Goal: Feedback & Contribution: Contribute content

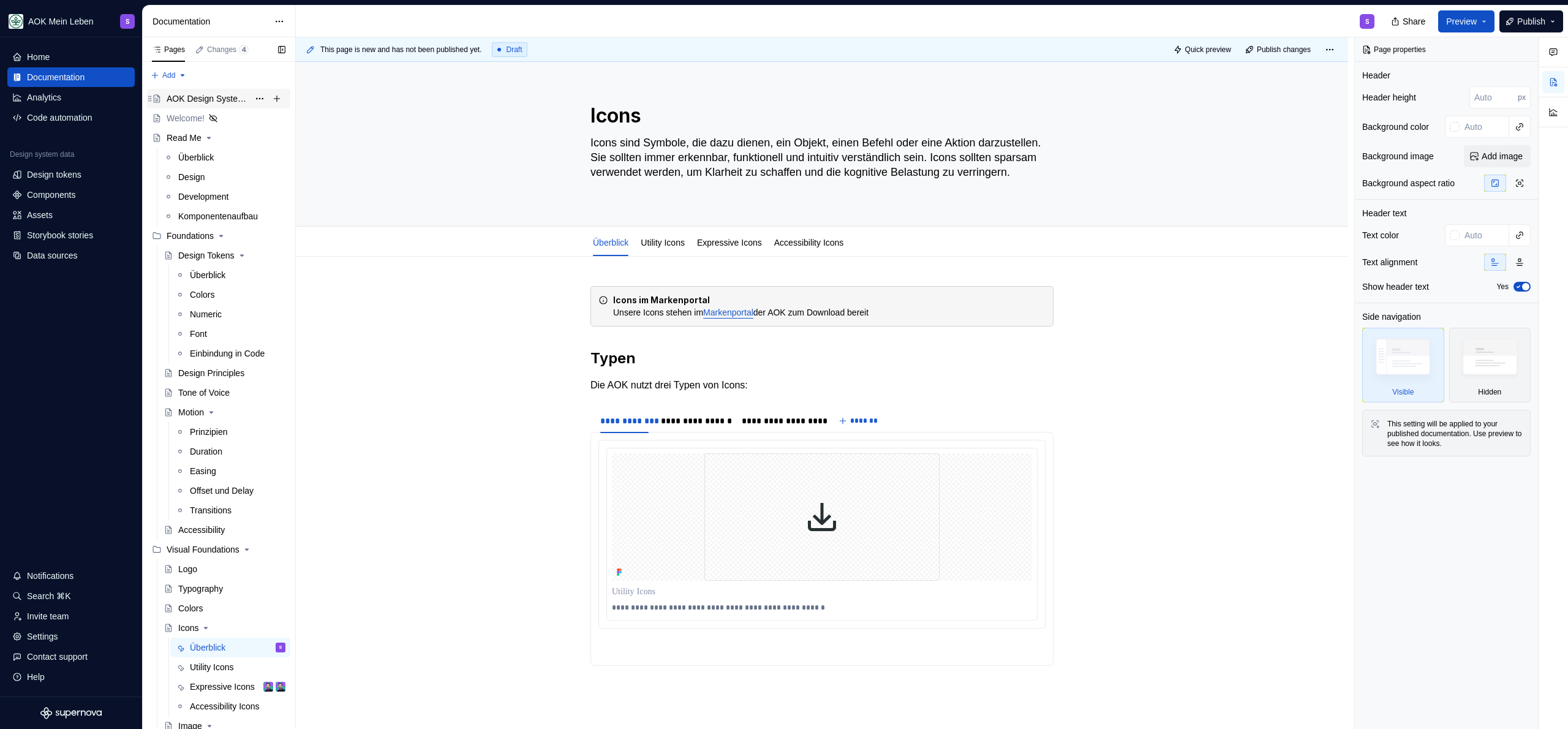
click at [203, 99] on div "AOK Design System in Arbeit" at bounding box center [208, 98] width 82 height 13
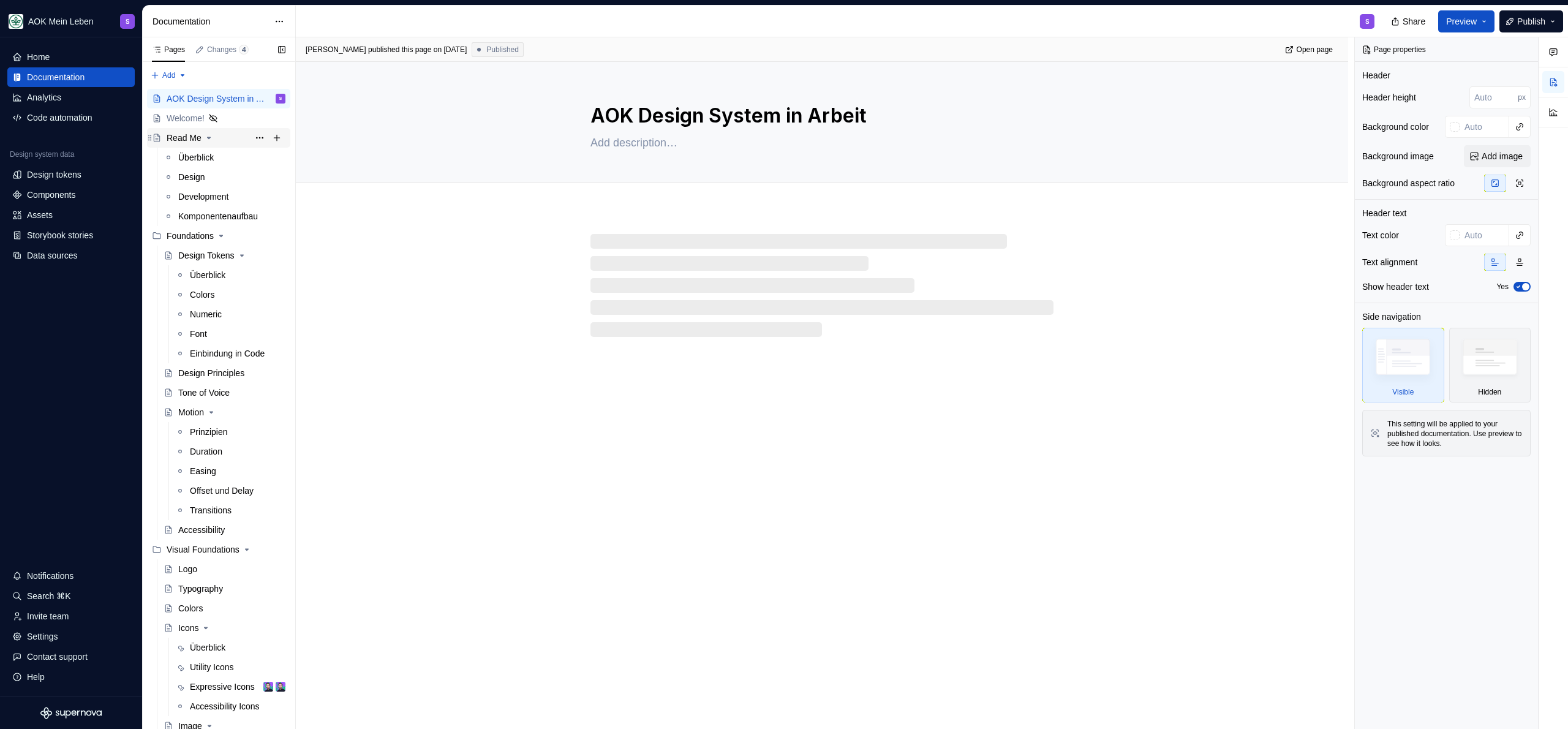
click at [184, 135] on div "Read Me" at bounding box center [184, 138] width 35 height 13
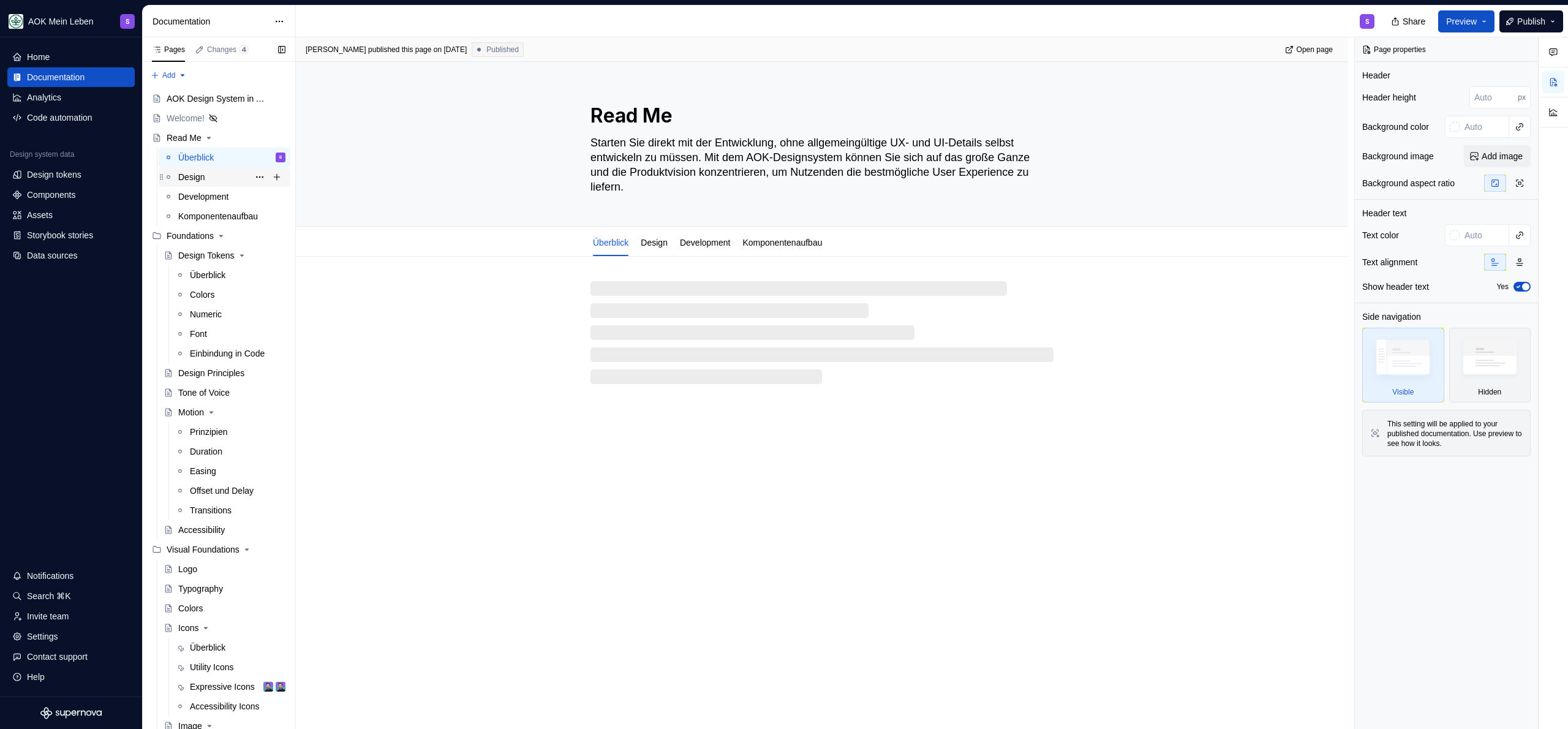
click at [203, 182] on div "Design" at bounding box center [192, 177] width 27 height 13
click at [209, 208] on div "Komponentenaufbau" at bounding box center [231, 216] width 107 height 17
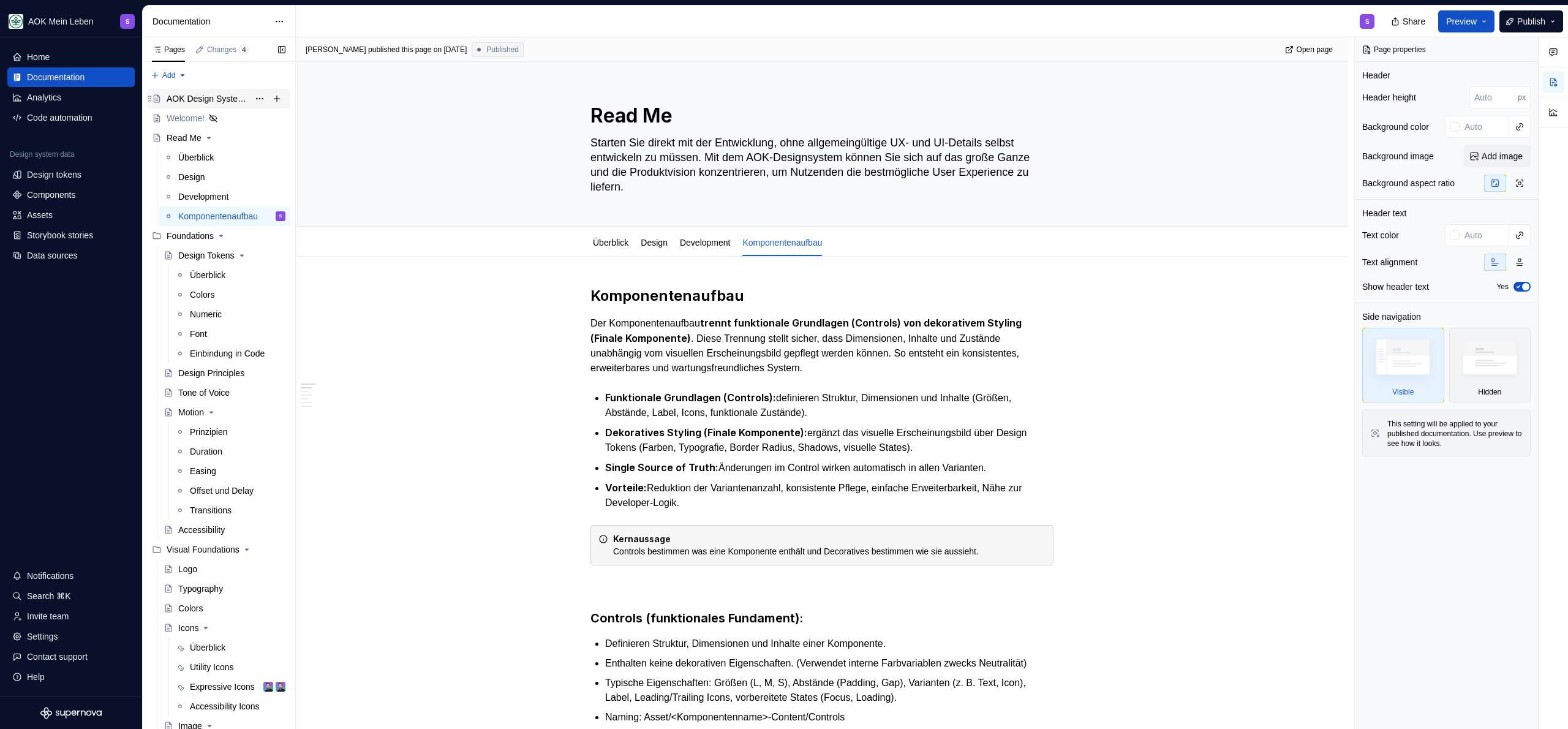
click at [201, 92] on div "AOK Design System in Arbeit" at bounding box center [208, 98] width 82 height 13
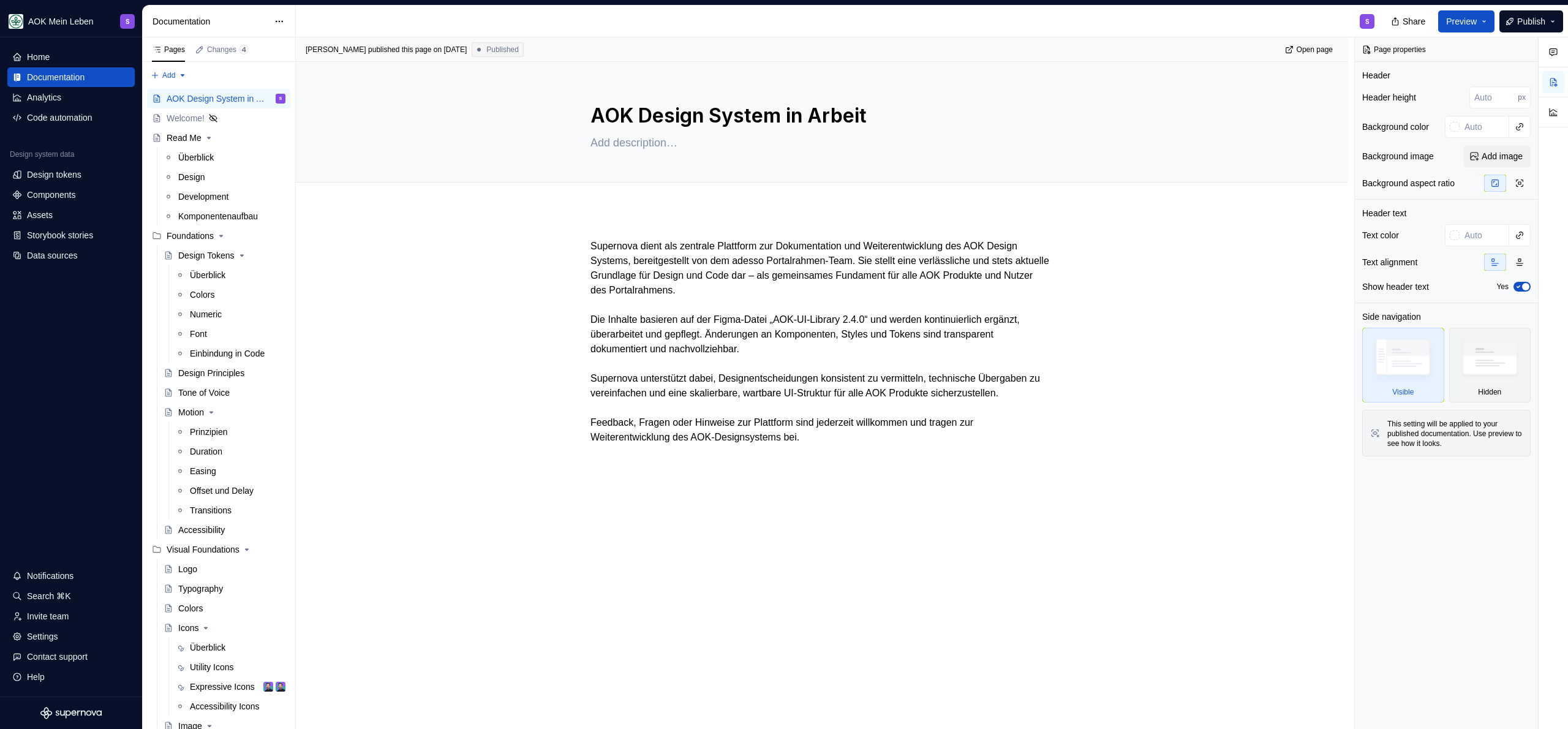
drag, startPoint x: 396, startPoint y: 241, endPoint x: 402, endPoint y: 234, distance: 9.2
click at [402, 234] on div "Supernova dient als zentrale Plattform zur Dokumentation und Weiterentwicklung …" at bounding box center [822, 455] width 1053 height 491
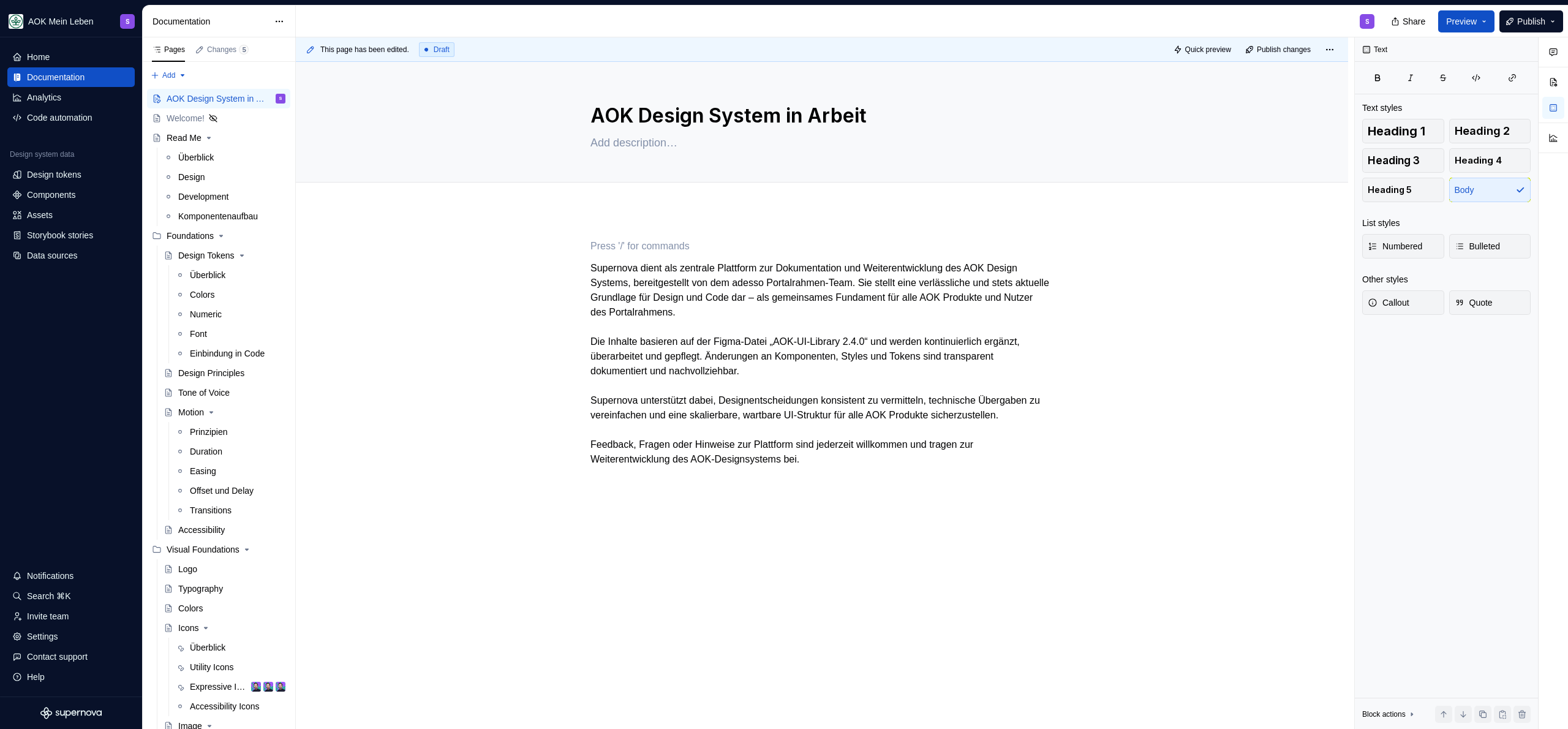
click at [318, 20] on div "S" at bounding box center [840, 22] width 1089 height 32
click at [182, 119] on div "Welcome!" at bounding box center [185, 118] width 38 height 13
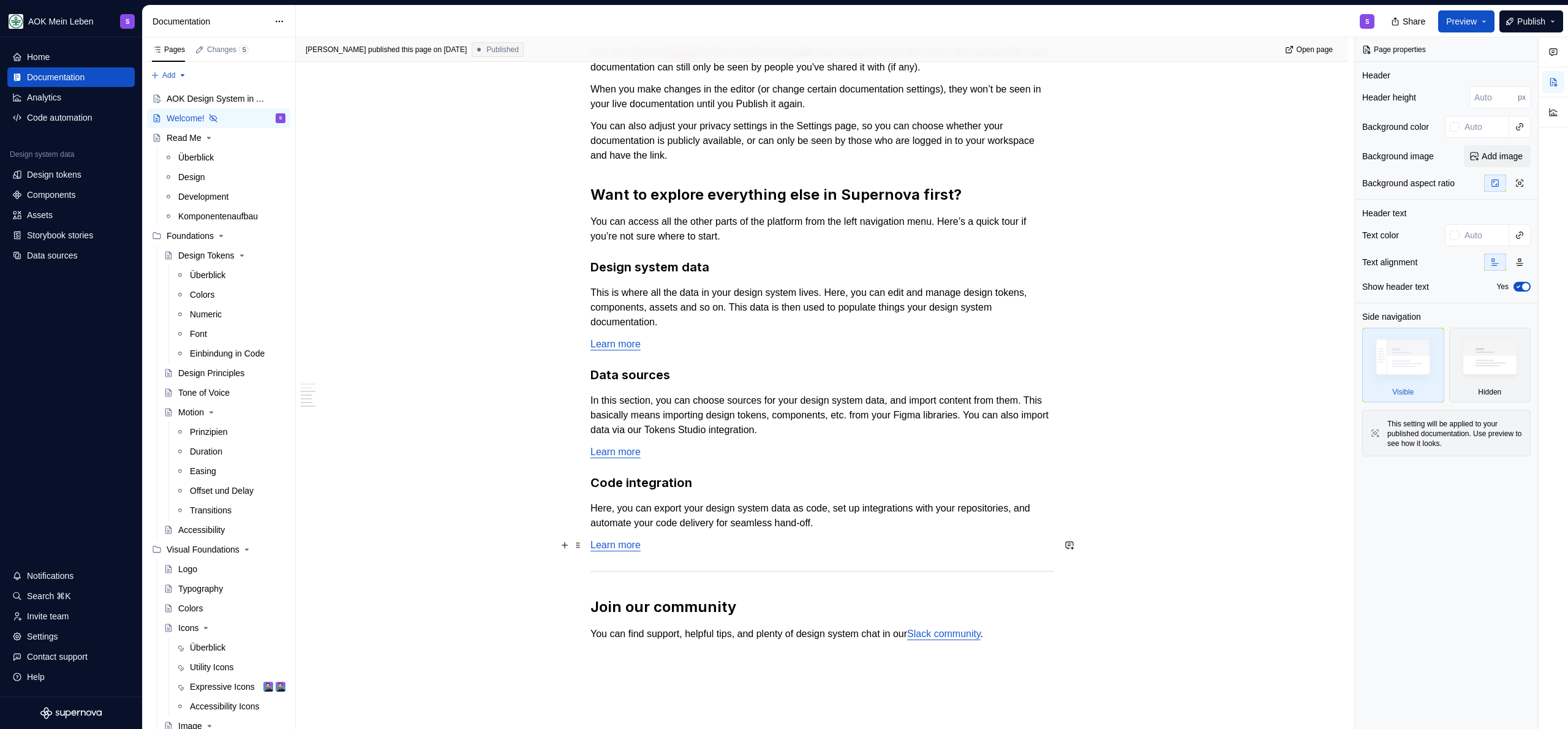
scroll to position [771, 0]
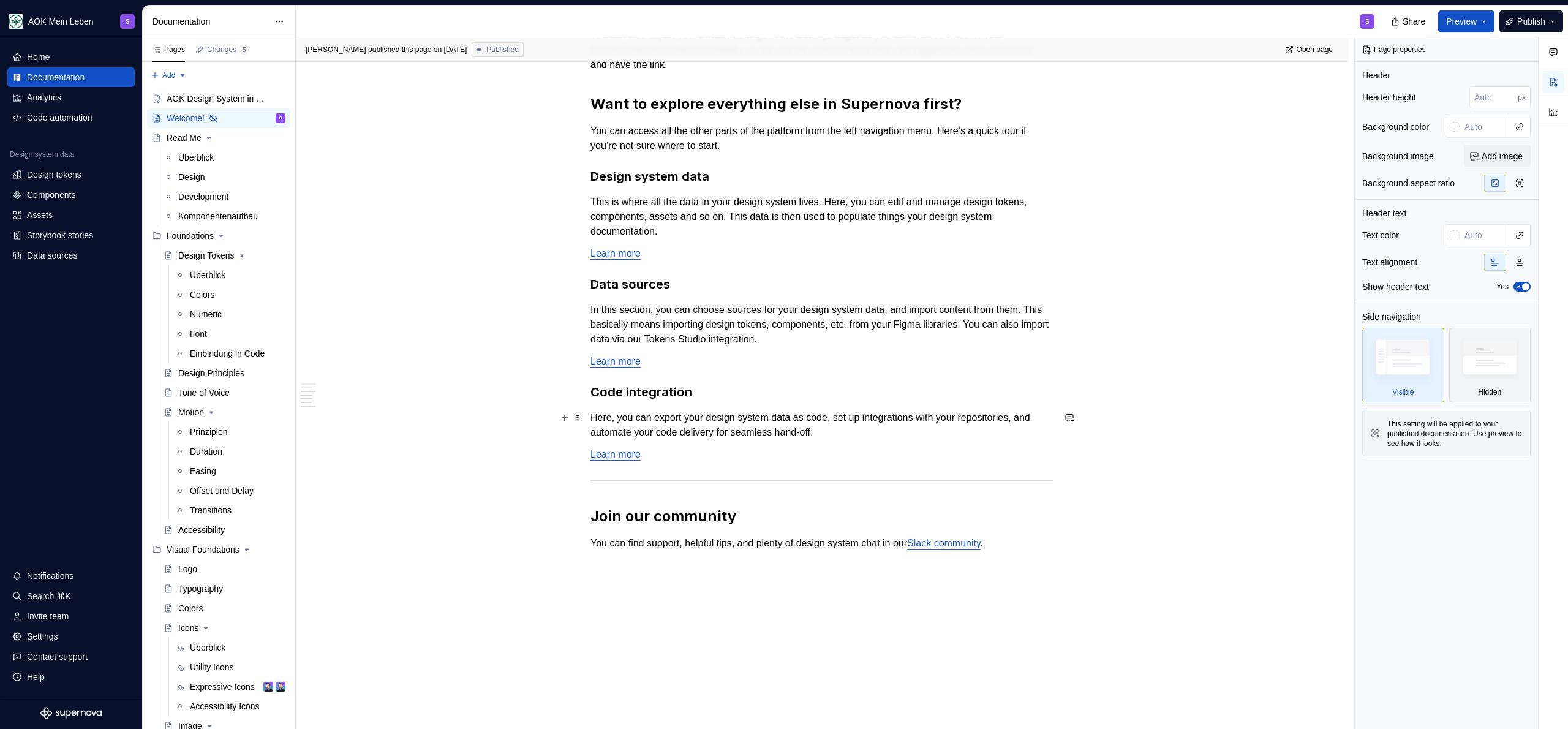
click at [913, 434] on p "Here, you can export your design system data as code, set up integrations with …" at bounding box center [821, 425] width 463 height 29
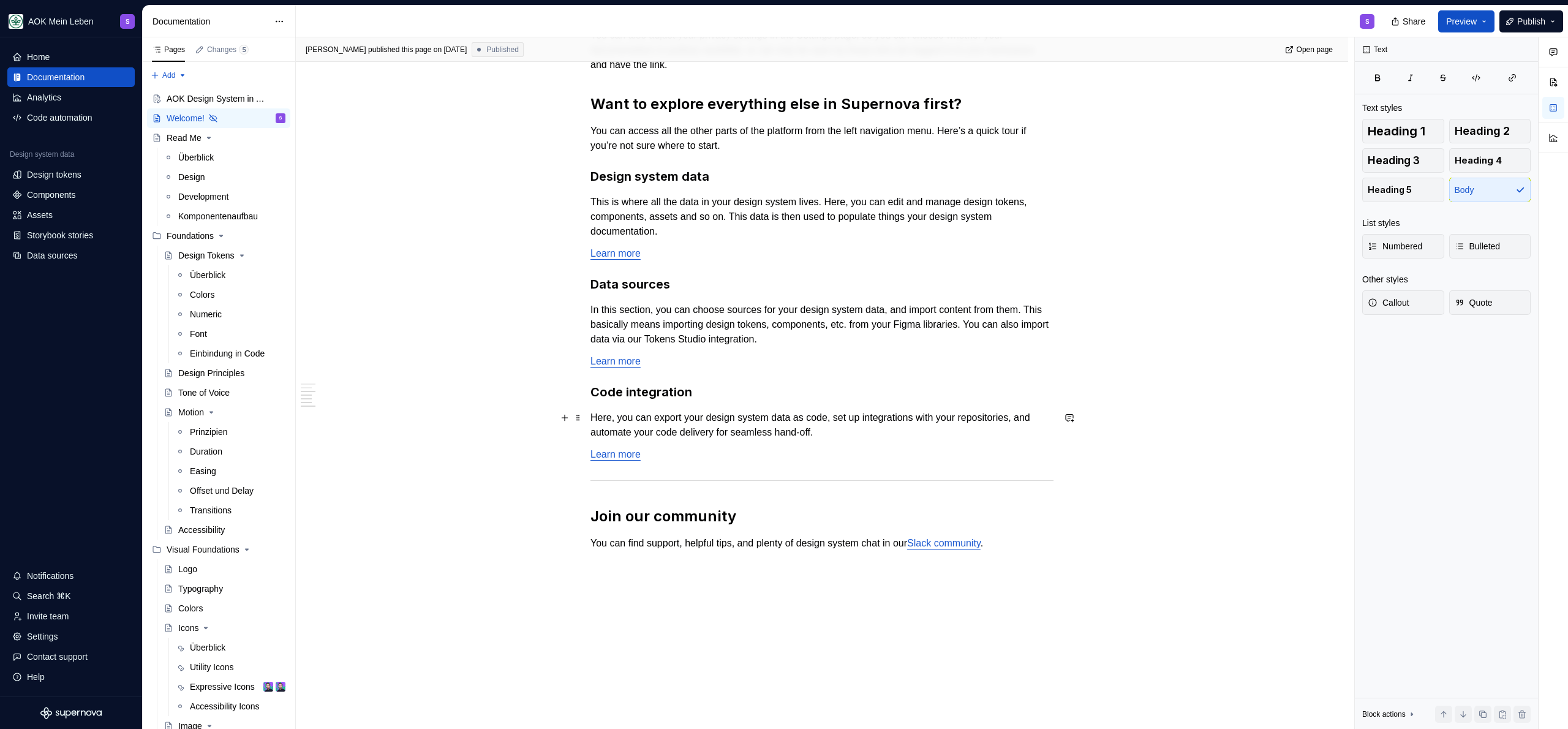
click at [906, 437] on p "Here, you can export your design system data as code, set up integrations with …" at bounding box center [821, 425] width 463 height 29
click at [771, 447] on p "Learn more" at bounding box center [821, 454] width 463 height 14
click at [840, 520] on h2 "Join our community" at bounding box center [821, 516] width 463 height 19
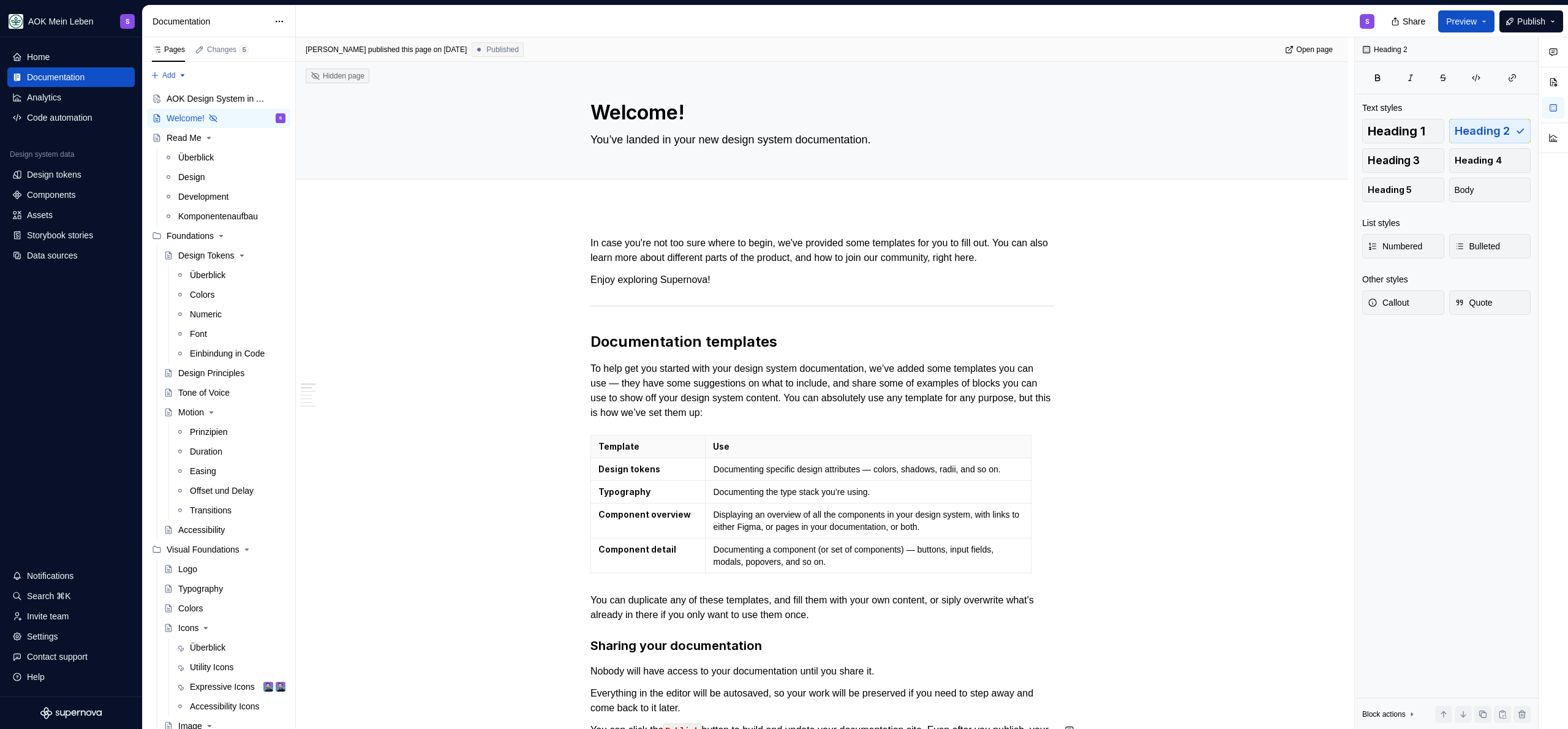
scroll to position [0, 0]
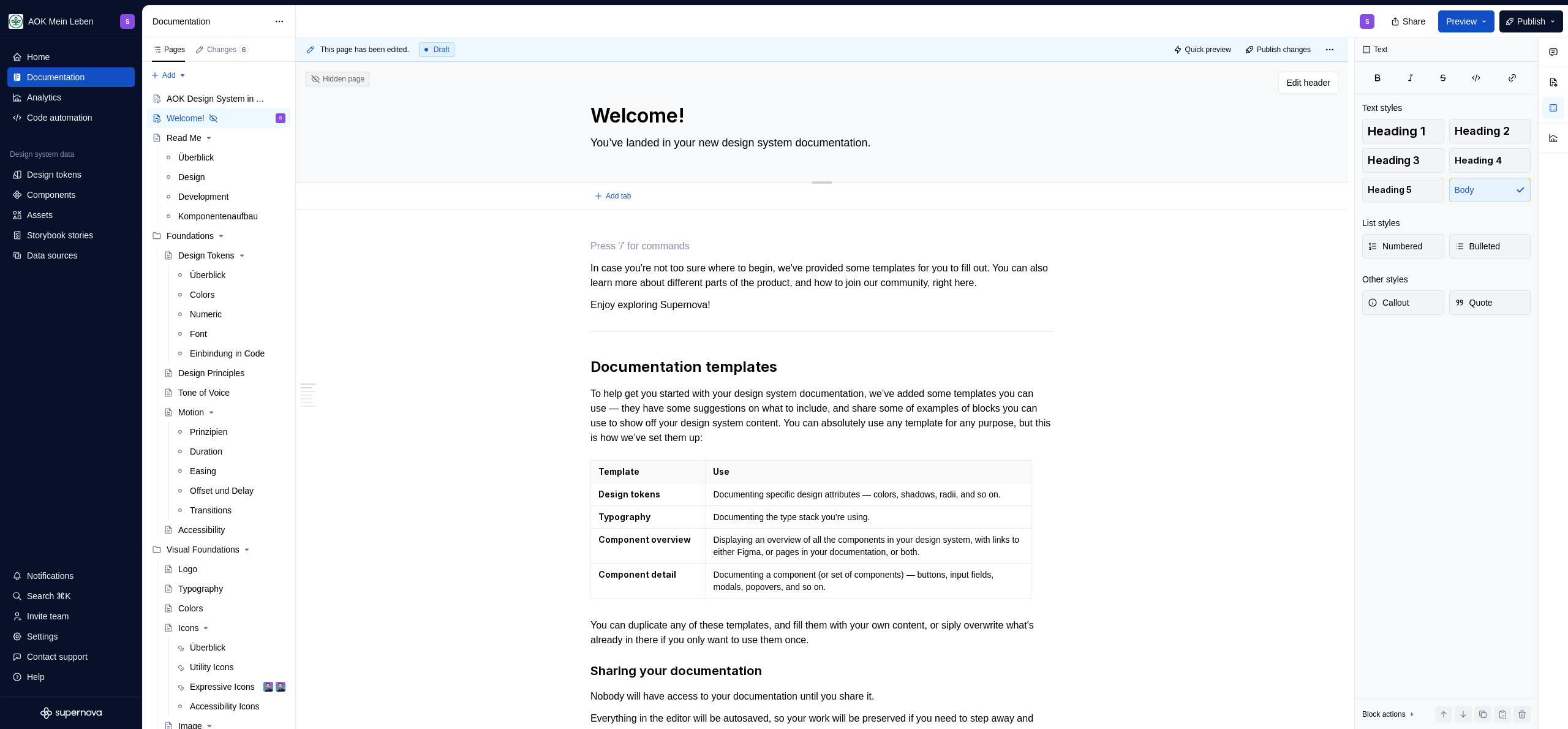
click at [679, 116] on textarea "Welcome!" at bounding box center [819, 115] width 463 height 29
click at [594, 121] on textarea "Welcome!" at bounding box center [819, 115] width 463 height 29
click at [609, 119] on textarea "Welcome!" at bounding box center [819, 115] width 463 height 29
type textarea "*"
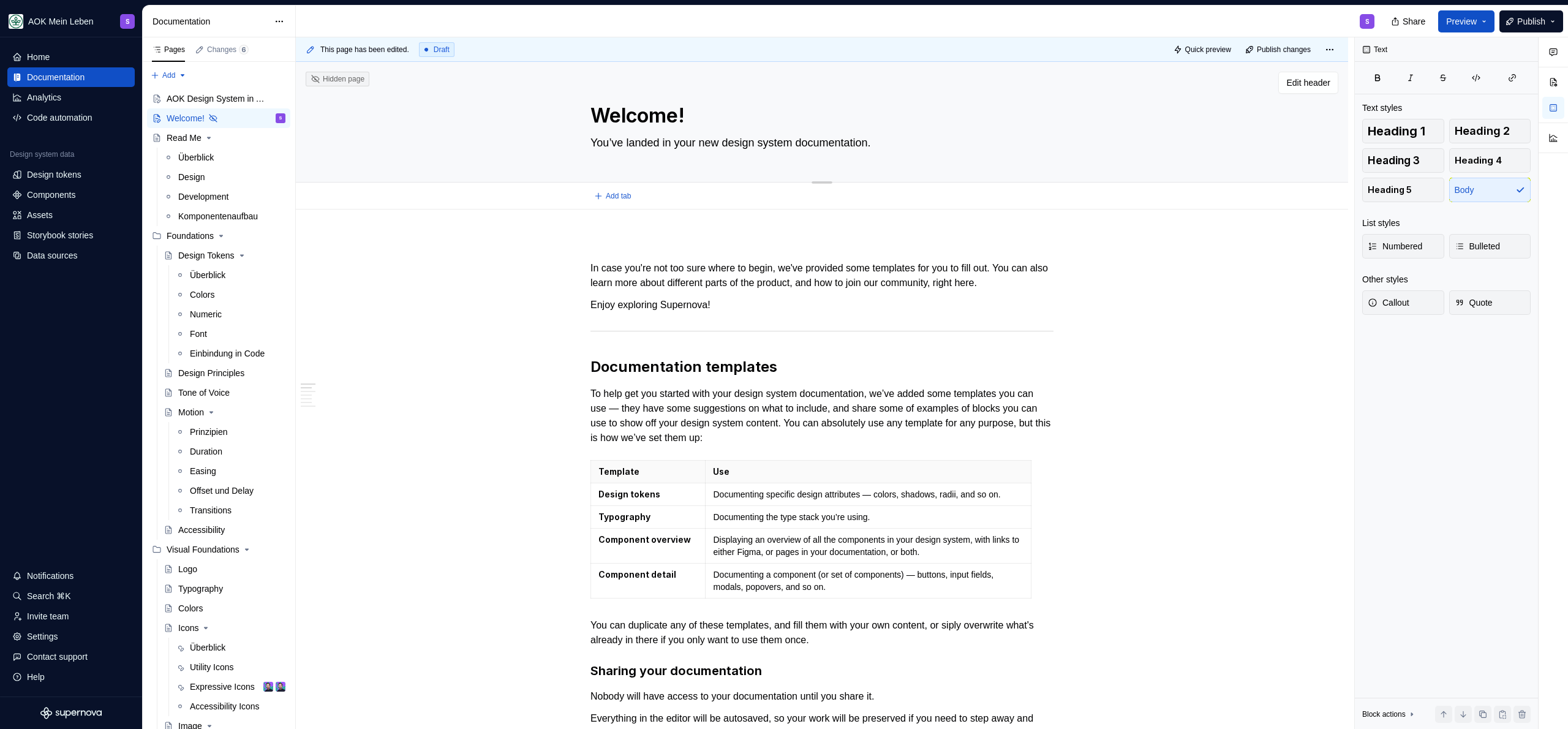
type textarea "W!"
type textarea "*"
type textarea "Wi!"
type textarea "*"
type textarea "Wil!"
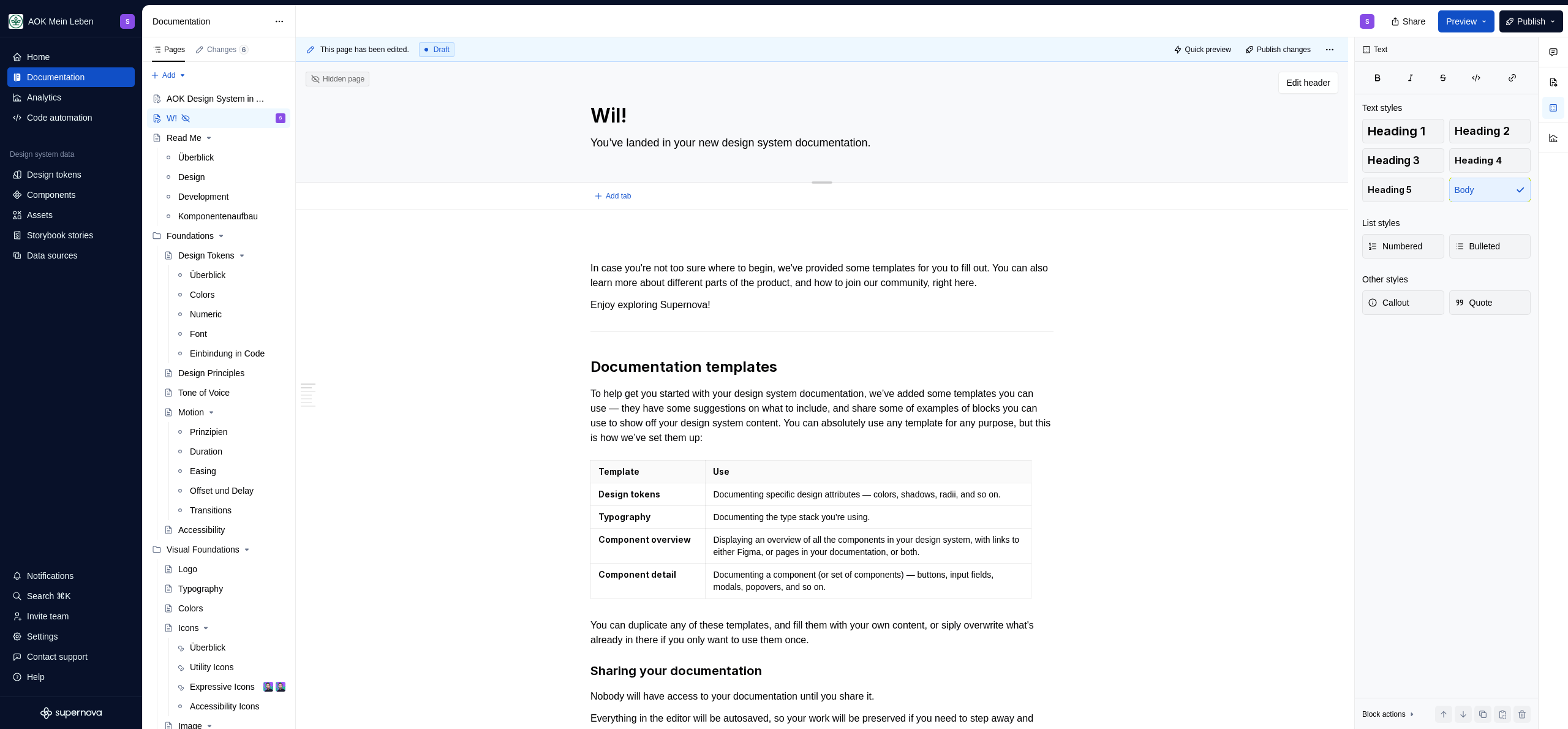
type textarea "*"
type textarea "Will!"
type textarea "*"
type textarea "Willk!"
type textarea "*"
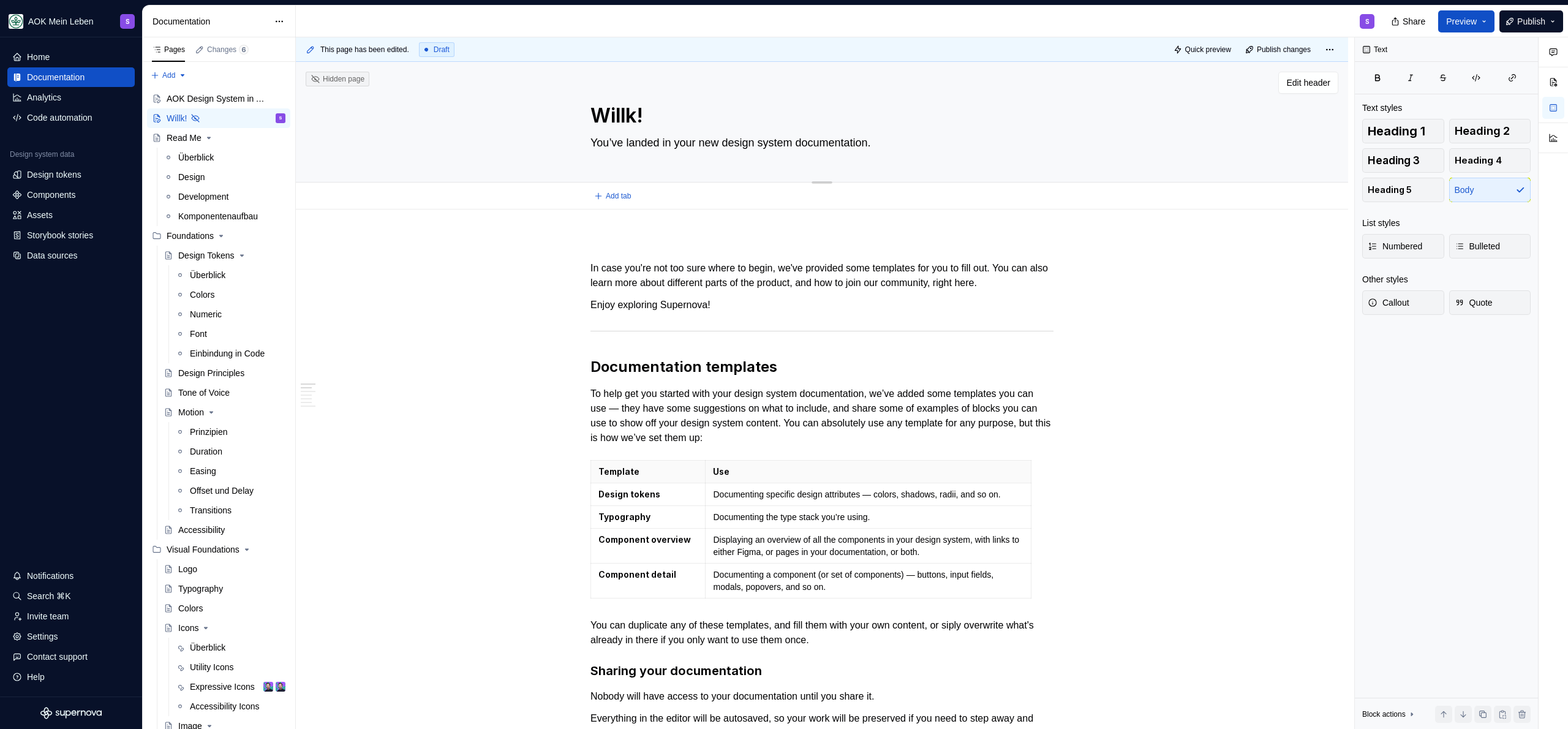
type textarea "[PERSON_NAME]!"
type textarea "*"
type textarea "Willkom!"
type textarea "*"
type textarea "Willkome!"
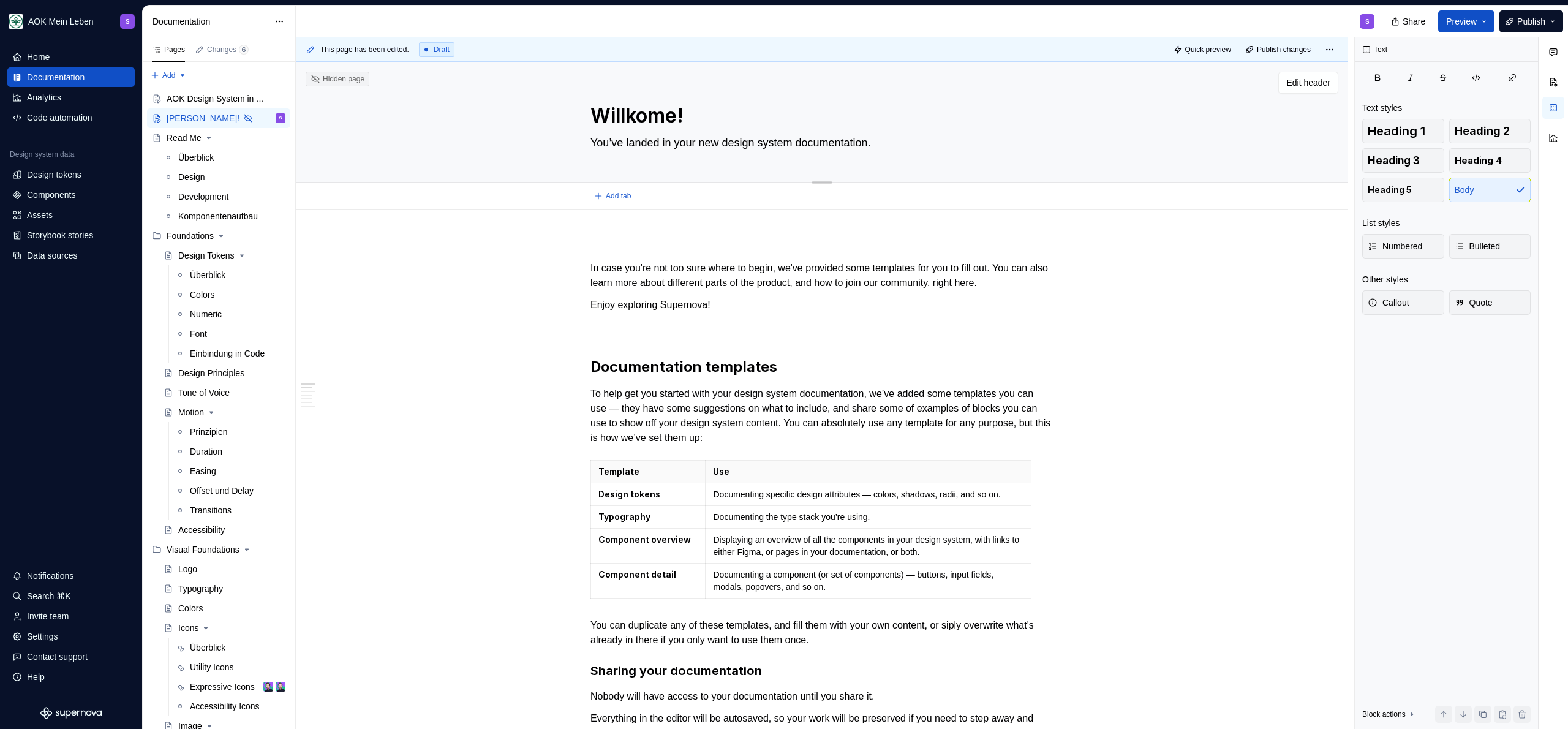
type textarea "*"
type textarea "Willkomen!"
type textarea "*"
type textarea "Willkomen !"
type textarea "*"
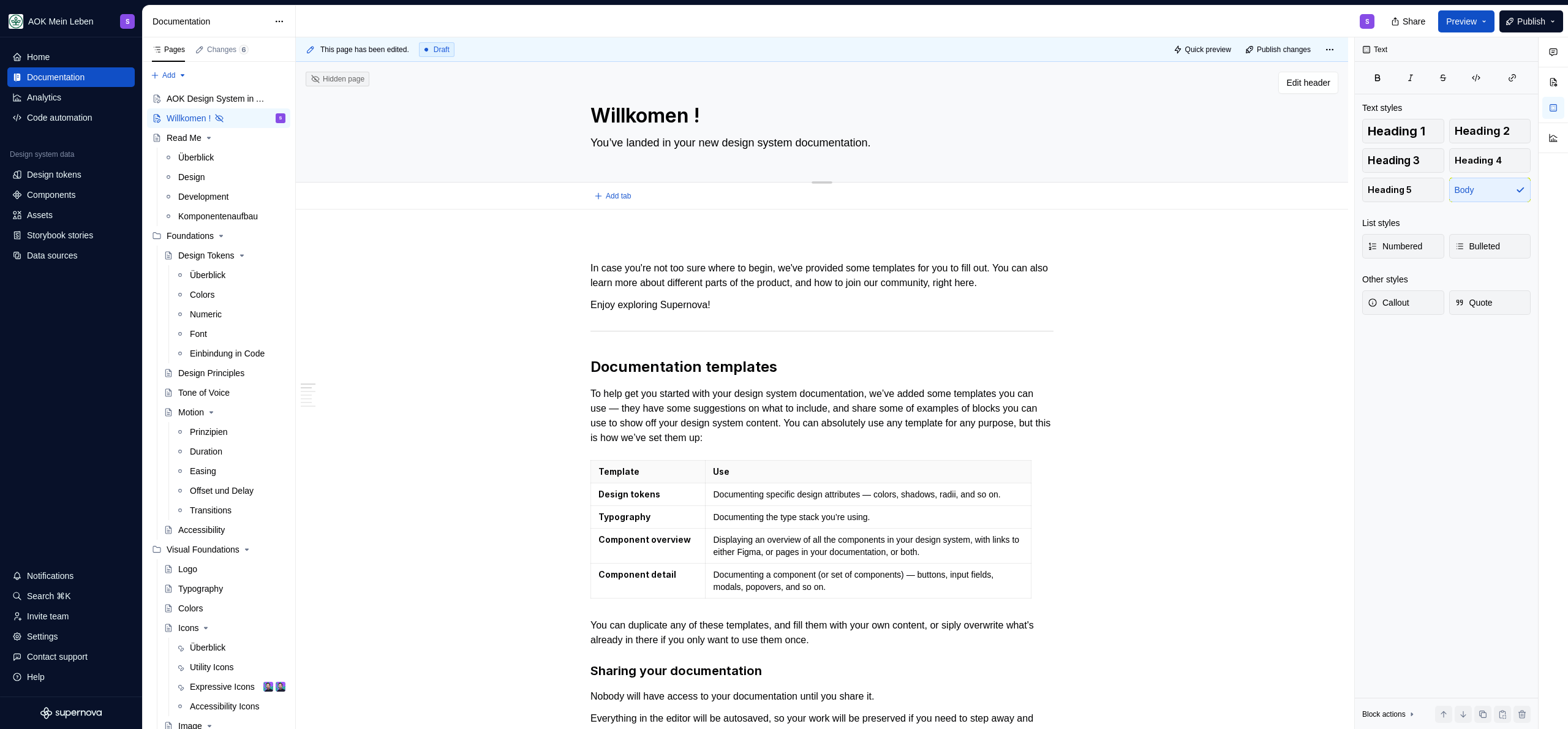
type textarea "Willkomen i!"
type textarea "*"
type textarea "Willkomen i !"
type textarea "*"
type textarea "Willkomen i!"
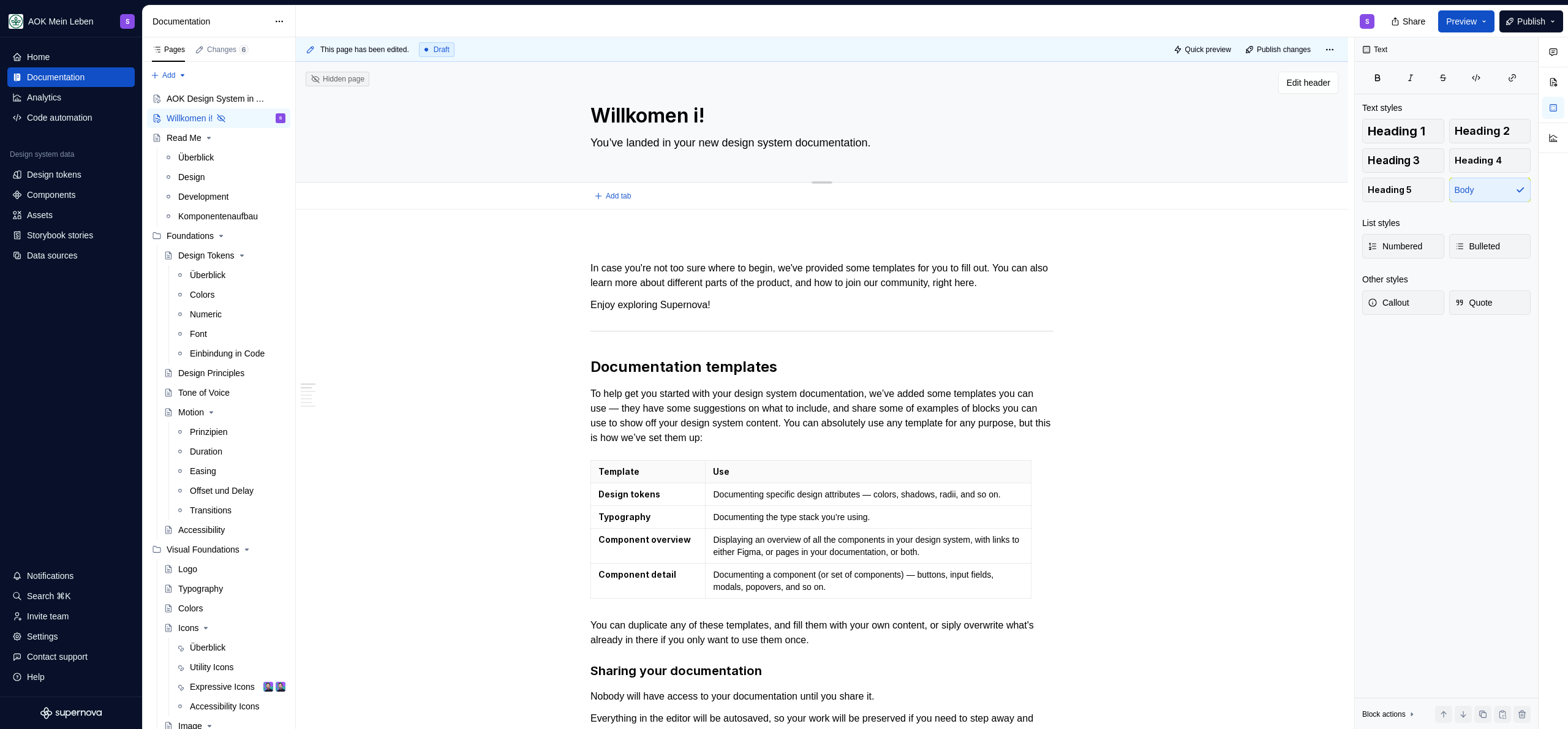
type textarea "*"
type textarea "Willkomen im!"
type textarea "*"
type textarea "Willkomen im !"
type textarea "*"
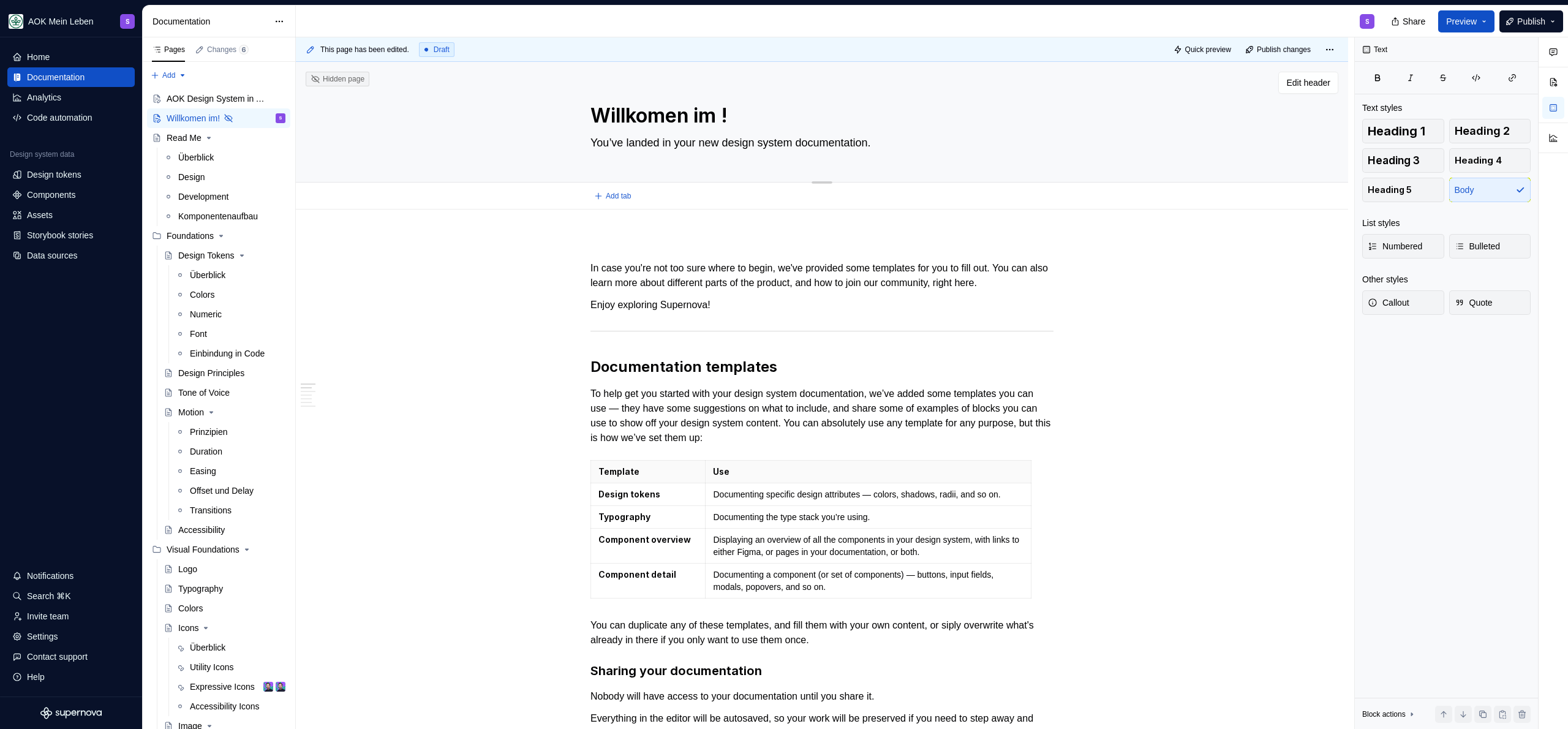
type textarea "Willkomen im A!"
type textarea "*"
type textarea "Willkomen im AO!"
type textarea "*"
type textarea "Willkomen im AOK!"
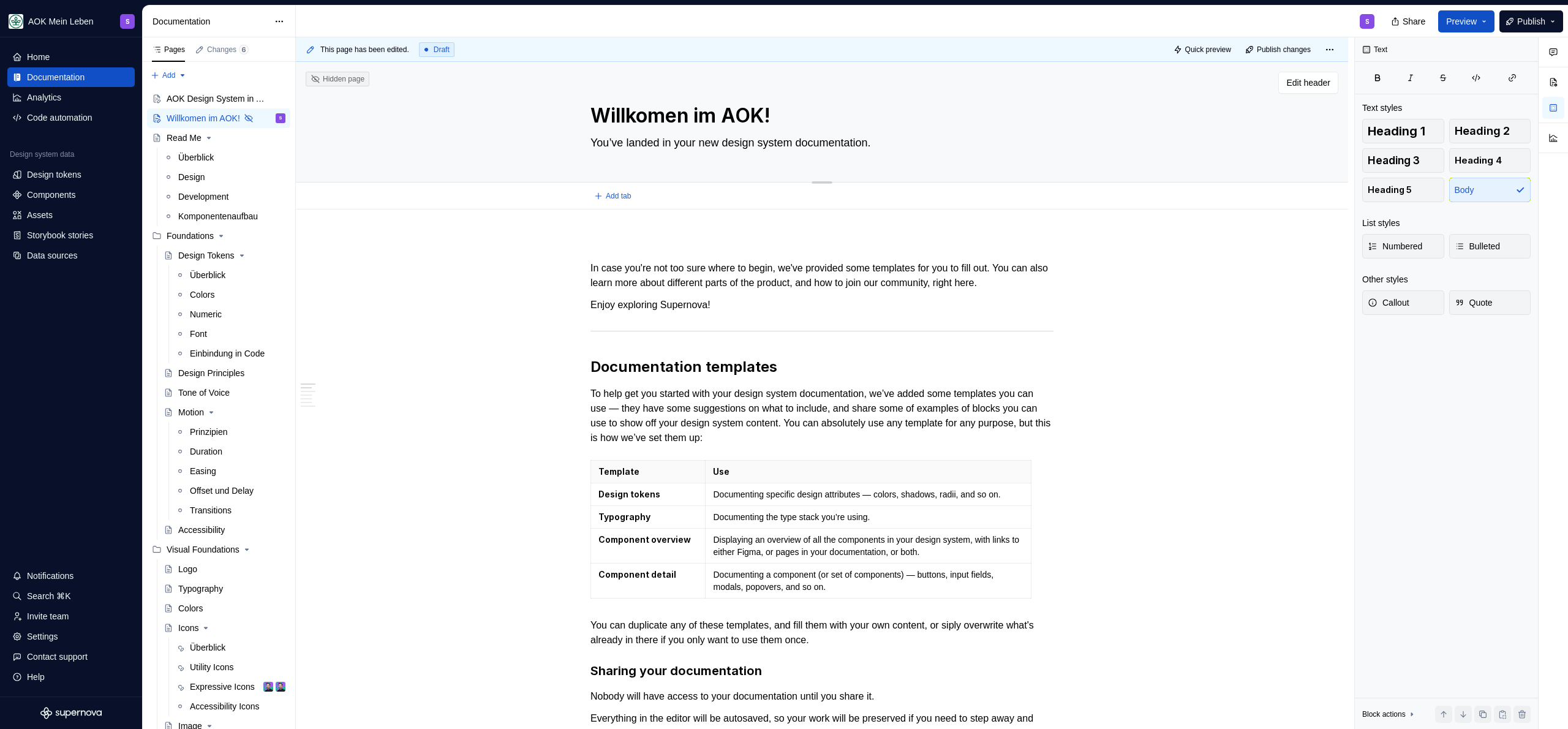
type textarea "*"
type textarea "Willkomen im AOK !"
type textarea "*"
type textarea "Willkomen im AOK D!"
type textarea "*"
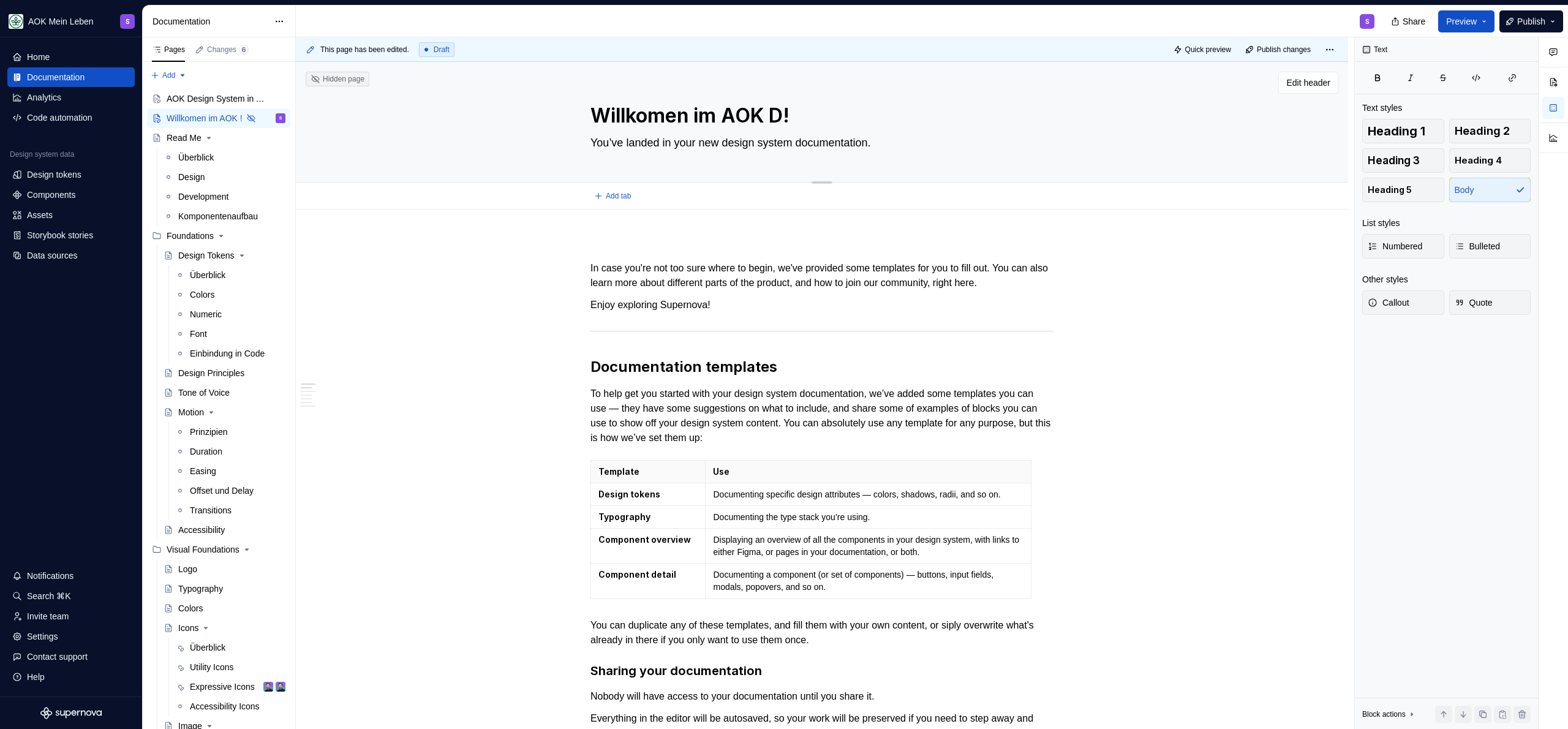
type textarea "Willkomen im AOK DE!"
type textarea "*"
type textarea "Willkomen im AOK DEs!"
type textarea "*"
type textarea "Willkomen im AOK DEsi!"
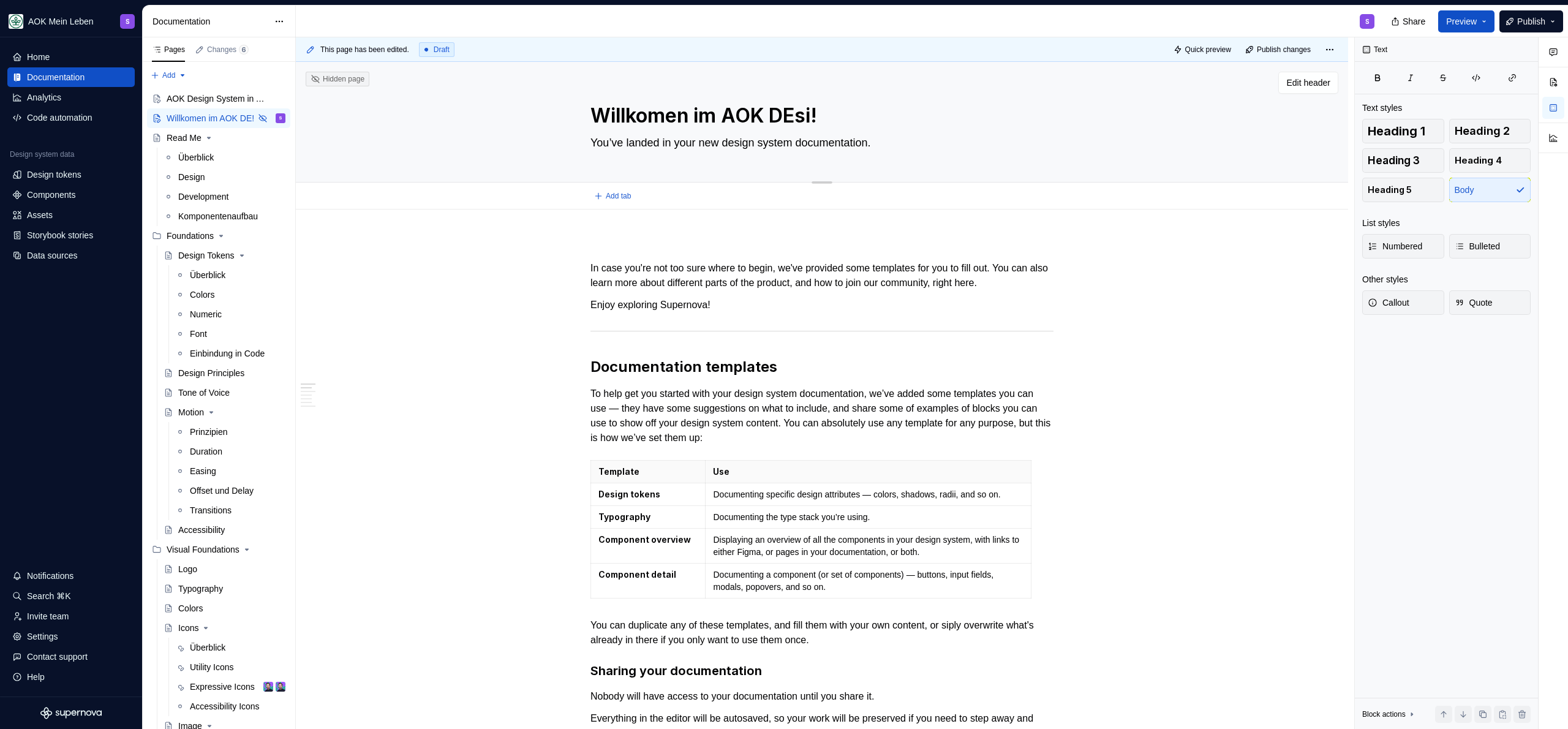
type textarea "*"
type textarea "Willkomen im AOK DEsig!"
type textarea "*"
type textarea "Willkomen im AOK DEsign!"
type textarea "*"
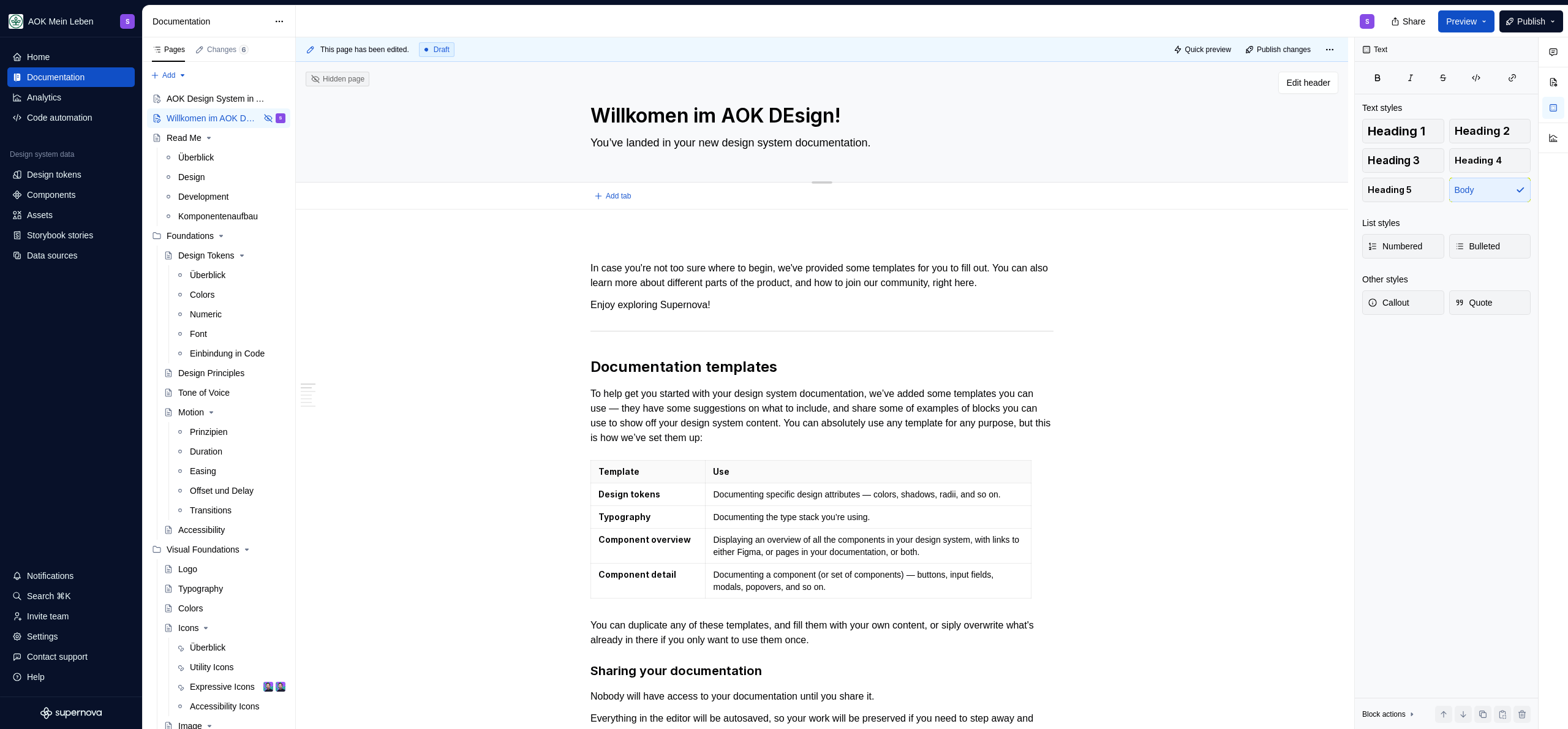
type textarea "Willkomen im AOK DEsig!"
type textarea "*"
type textarea "Willkomen im AOK DEsi!"
type textarea "*"
type textarea "Willkomen im AOK DEs!"
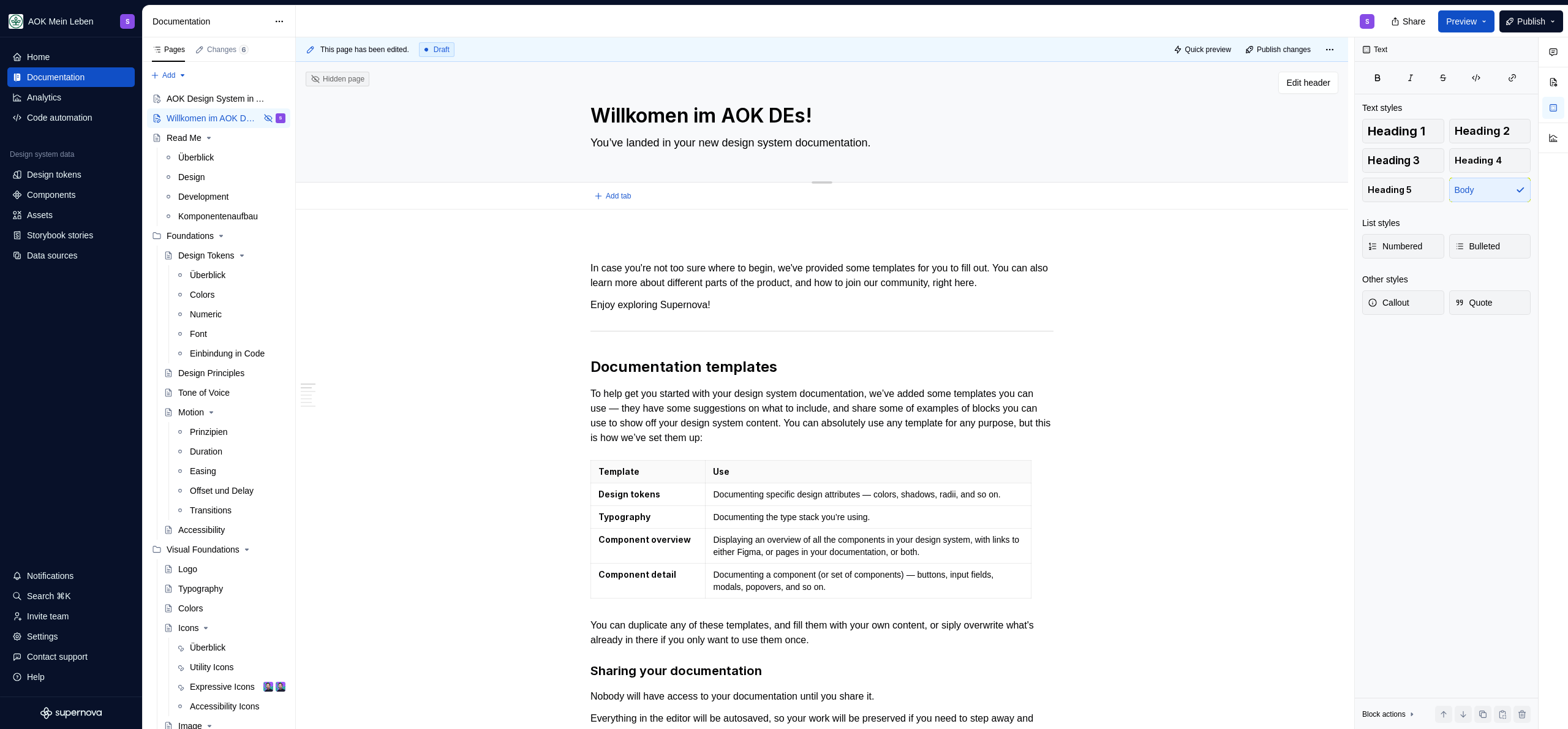
type textarea "*"
type textarea "Willkomen im AOK DE!"
type textarea "*"
type textarea "Willkomen im AOK DEe!"
type textarea "*"
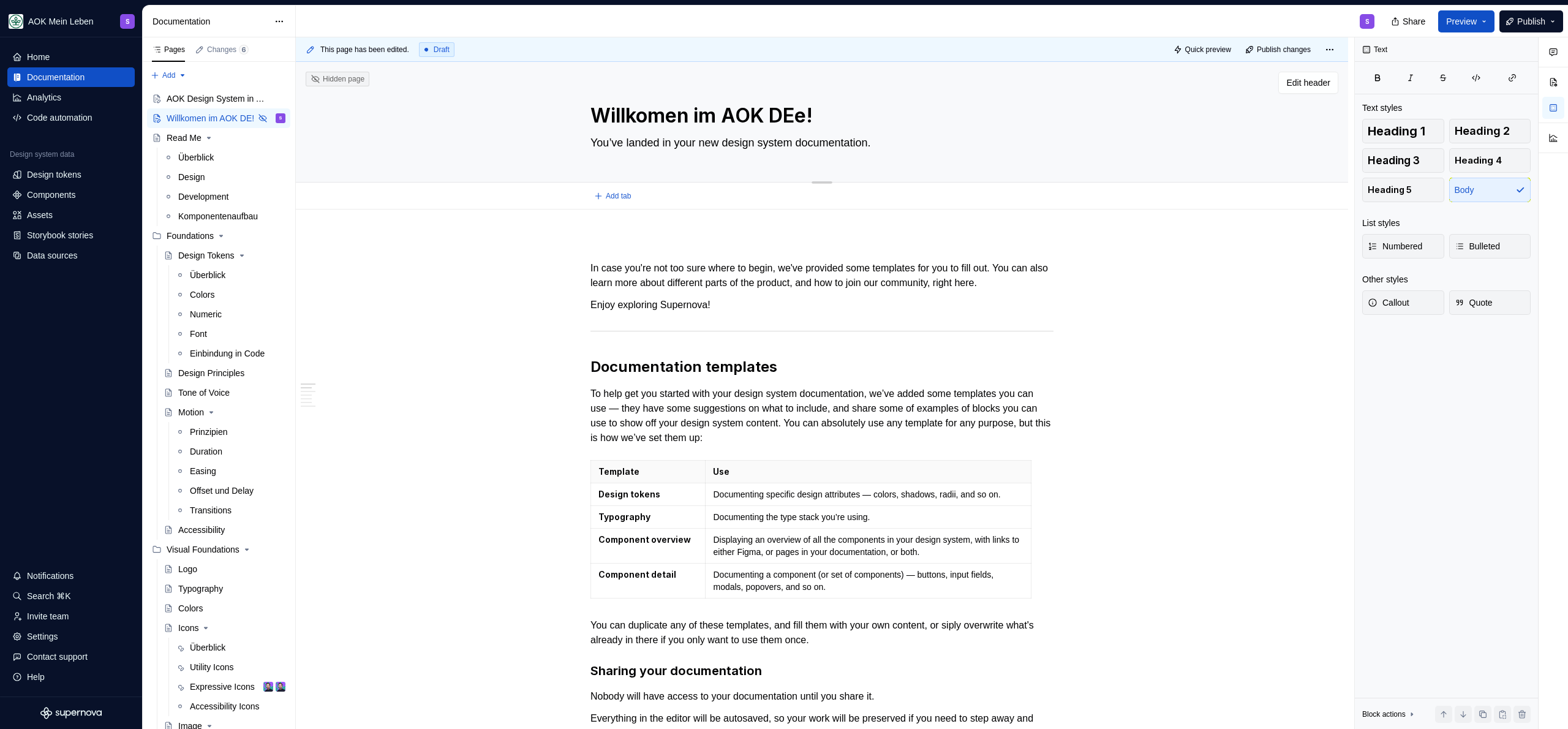
type textarea "Willkomen im AOK DE!"
type textarea "*"
type textarea "Willkomen im AOK D!"
type textarea "*"
type textarea "Willkomen im AOK De!"
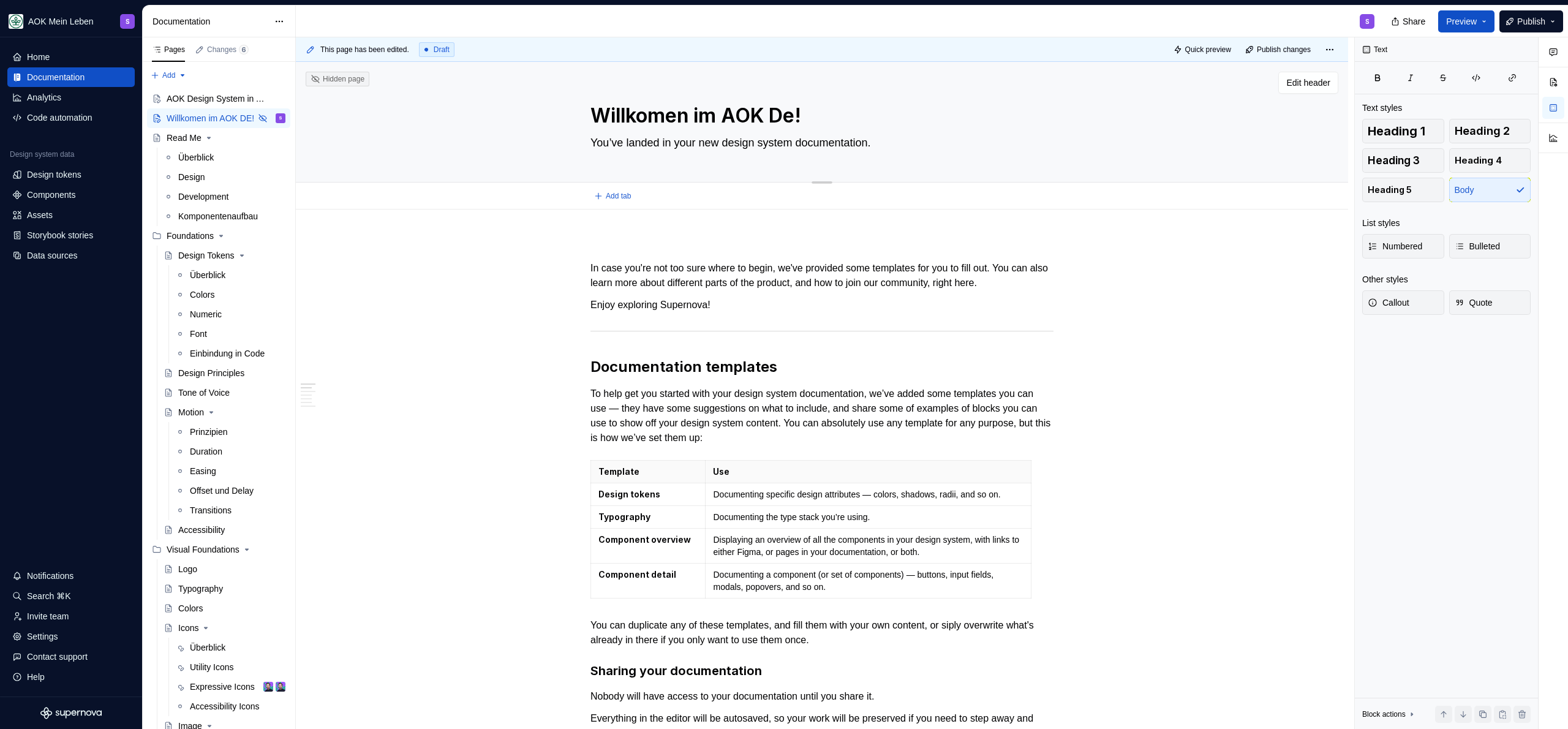
type textarea "*"
type textarea "Willkomen im AOK Des!"
type textarea "*"
type textarea "Willkomen im AOK Desi!"
type textarea "*"
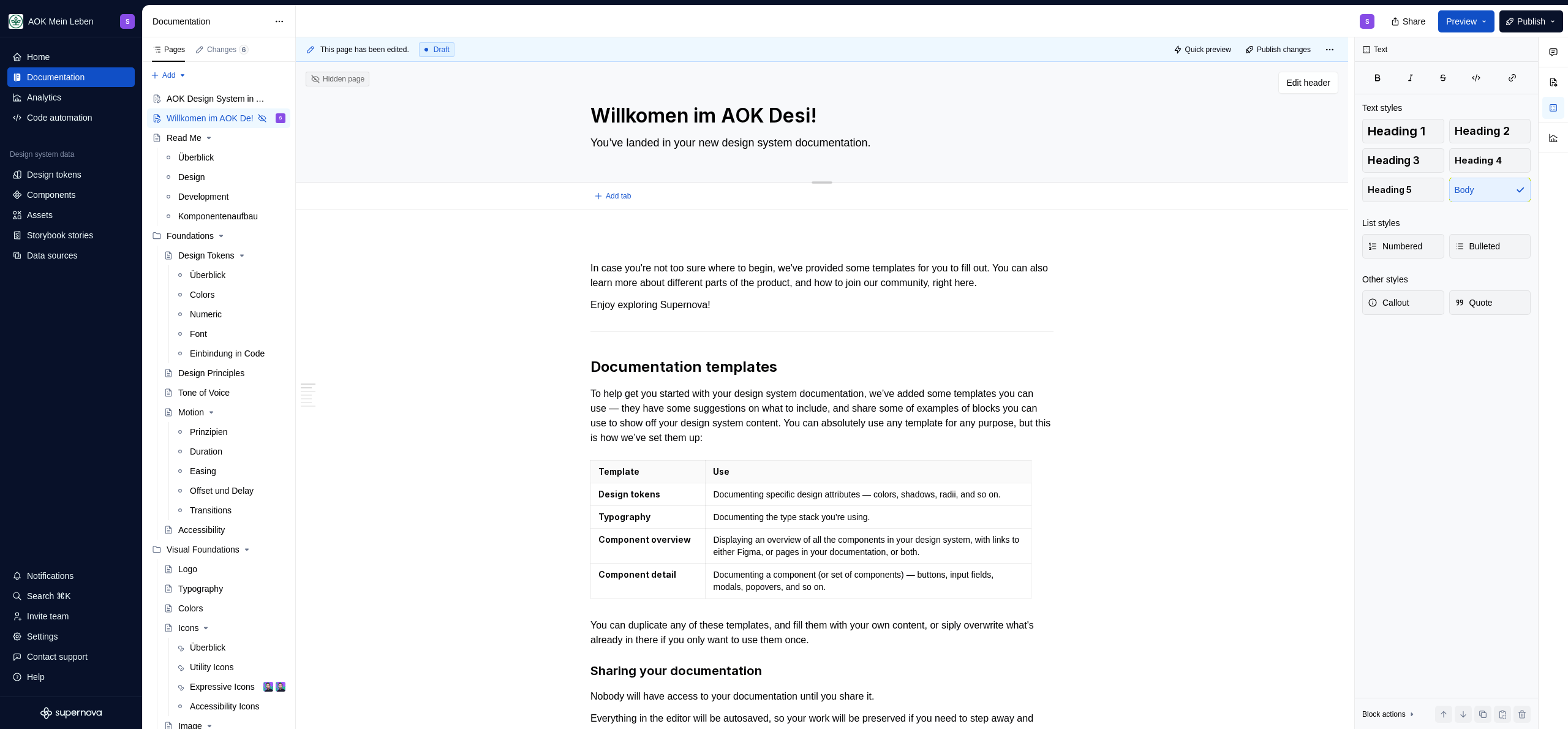
type textarea "Willkomen im AOK Desig!"
type textarea "*"
type textarea "Willkomen im AOK Design!"
type textarea "*"
type textarea "Willkomen im AOK Design-!"
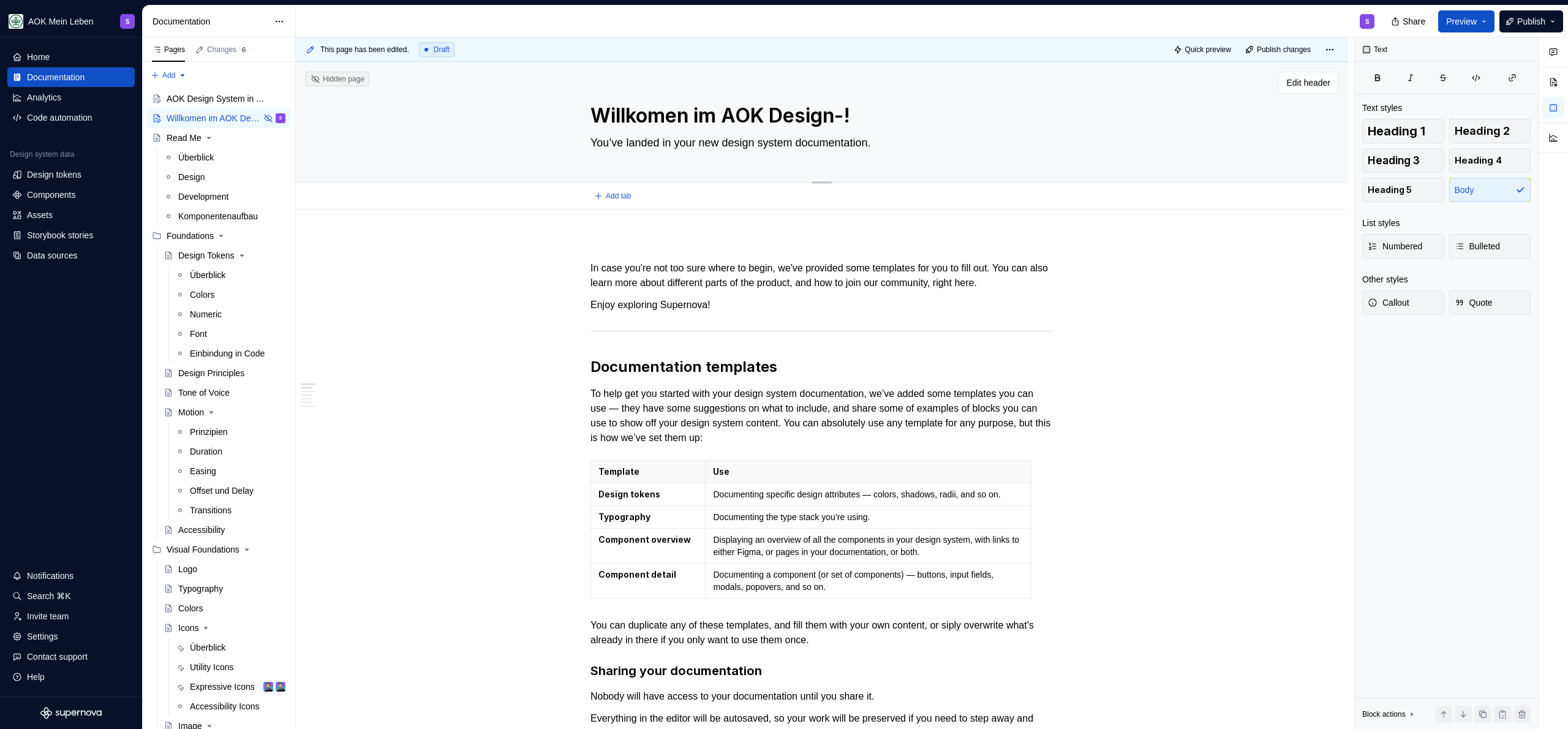
type textarea "*"
type textarea "Willkomen im AOK Design!"
type textarea "*"
type textarea "Willkomen im AOK Design !"
type textarea "*"
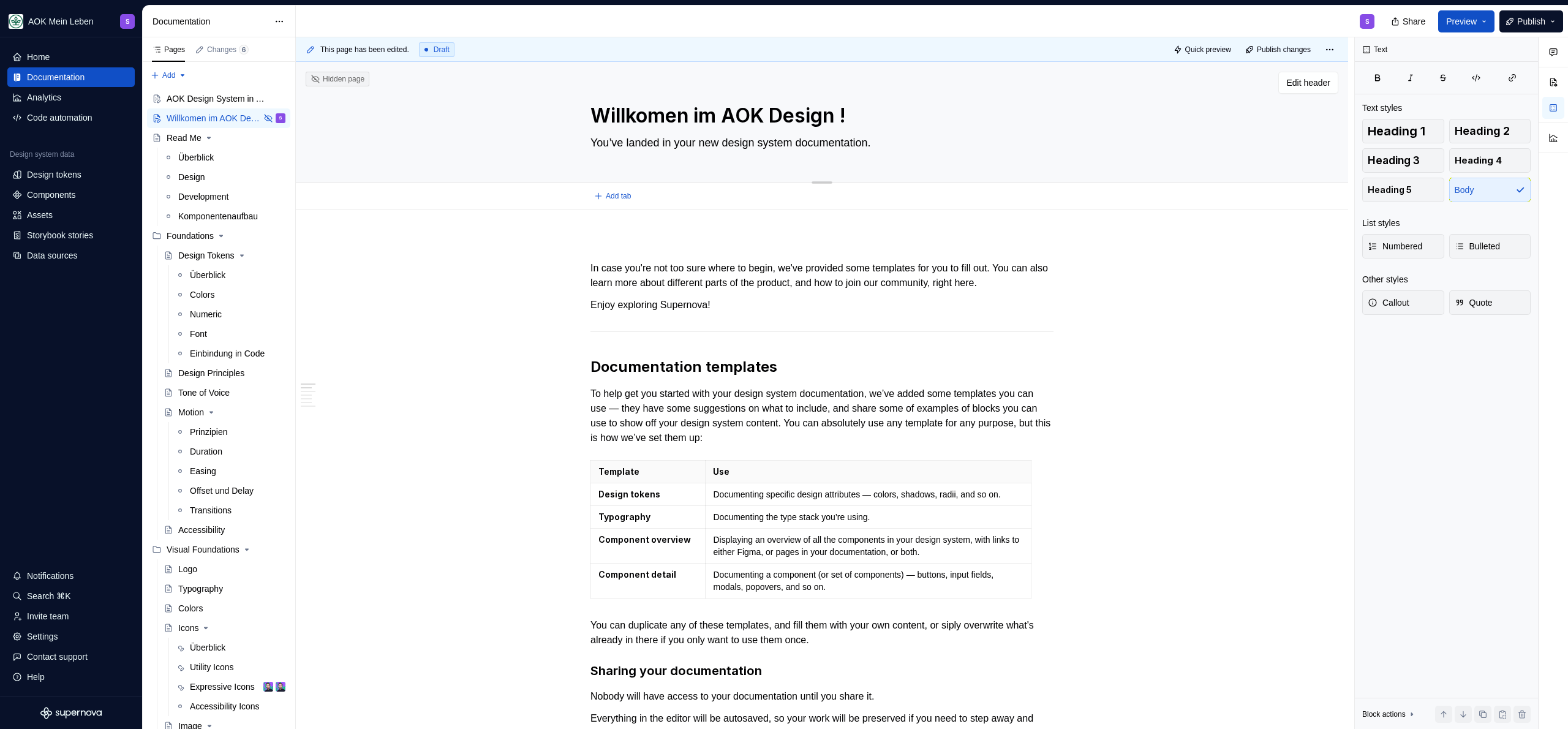
type textarea "Willkomen im AOK Design S!"
type textarea "*"
type textarea "Willkomen im AOK Design !"
type textarea "*"
type textarea "Willkomen im AOK Design!"
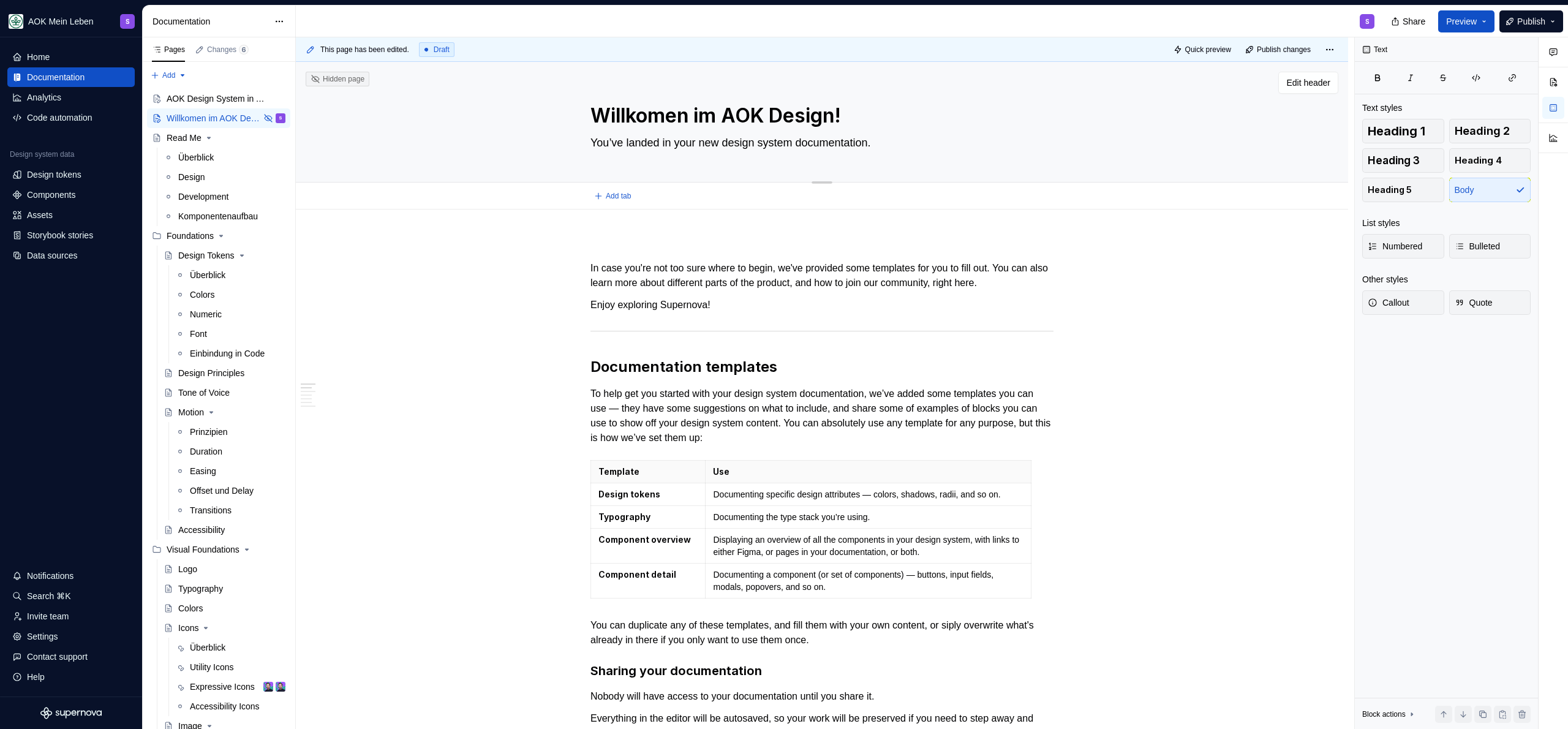
type textarea "*"
type textarea "Willkomen im AOK Designs!"
type textarea "*"
type textarea "Willkomen im AOK Designsy!"
type textarea "*"
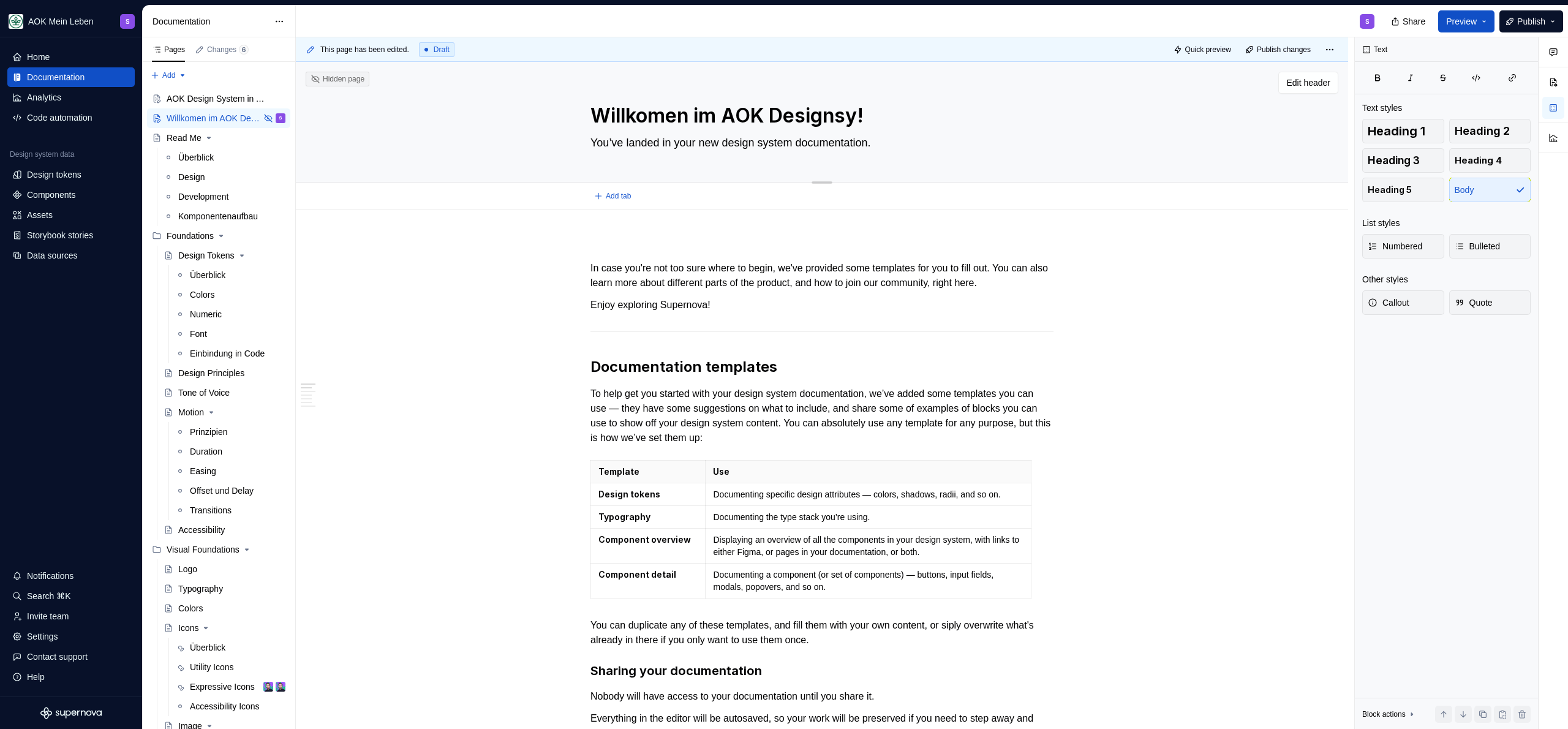
type textarea "Willkomen im AOK Designsys!"
type textarea "*"
type textarea "Willkomen im AOK Designsyst!"
type textarea "*"
type textarea "Willkomen im AOK Designsyste!"
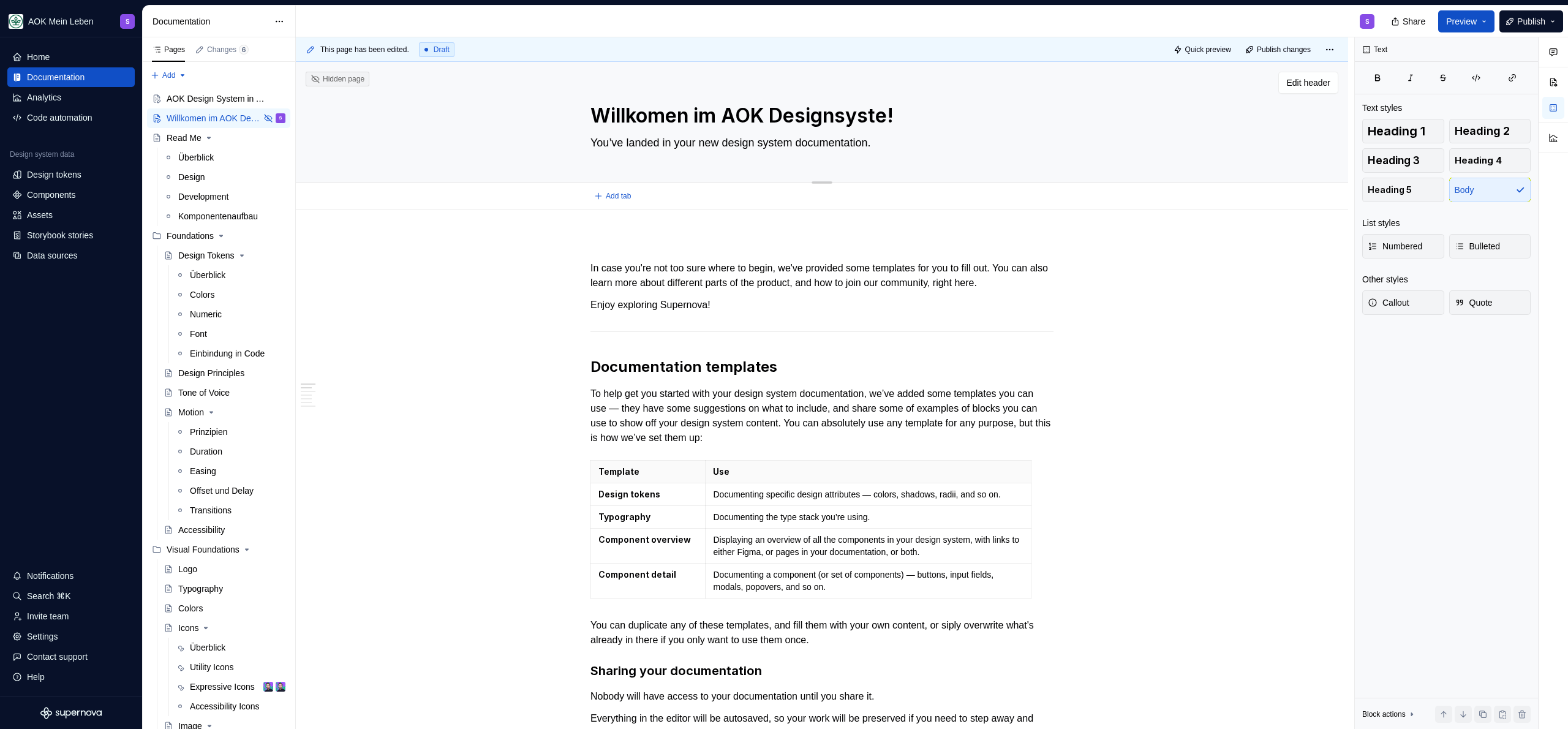
type textarea "*"
type textarea "Willkomen im AOK Designsystem!"
type textarea "*"
type textarea "Willkomen im AOK Designsystem!"
click at [646, 139] on textarea "You’ve landed in your new design system documentation." at bounding box center [819, 142] width 463 height 19
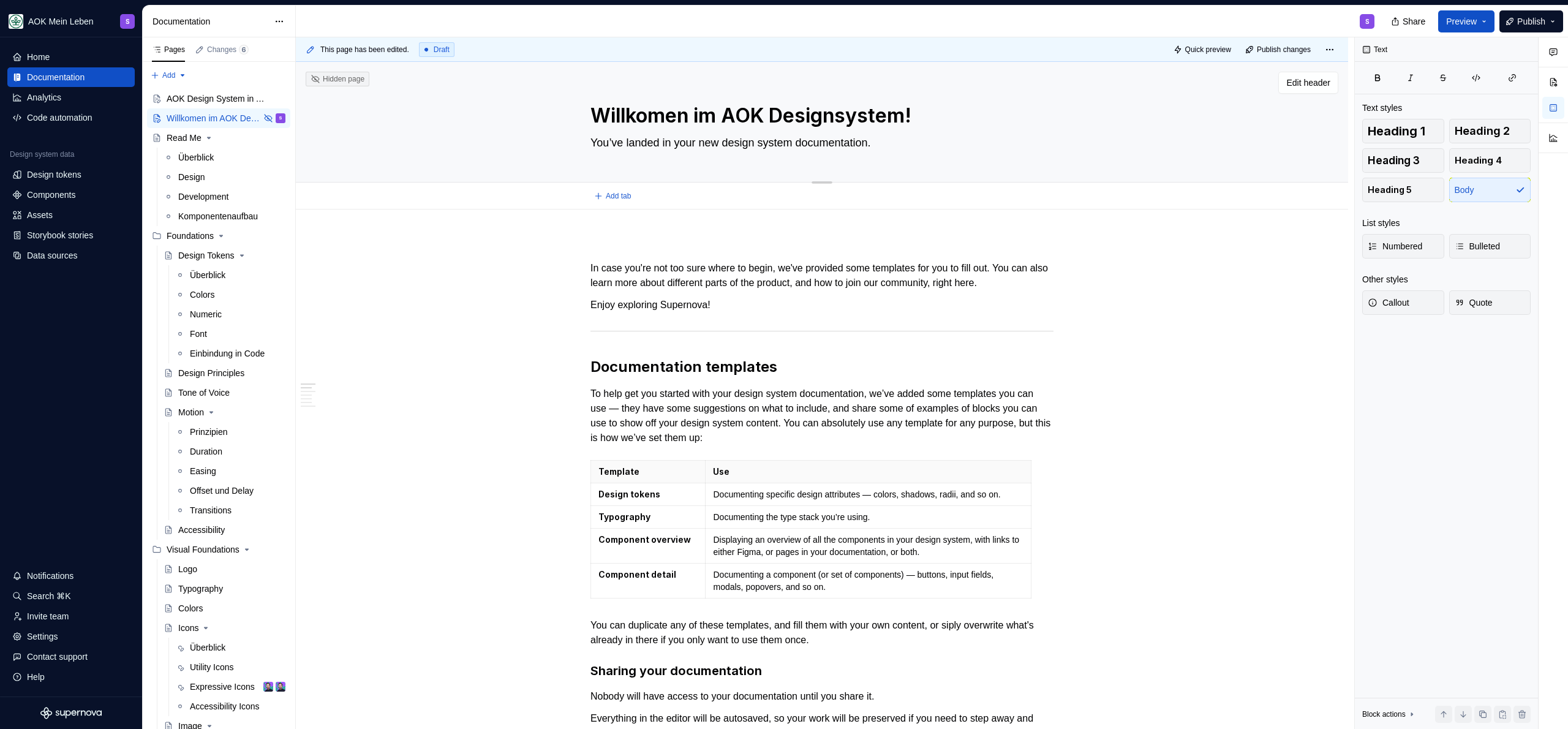
click at [646, 138] on textarea "You’ve landed in your new design system documentation." at bounding box center [819, 142] width 463 height 19
type textarea "*"
type textarea "D"
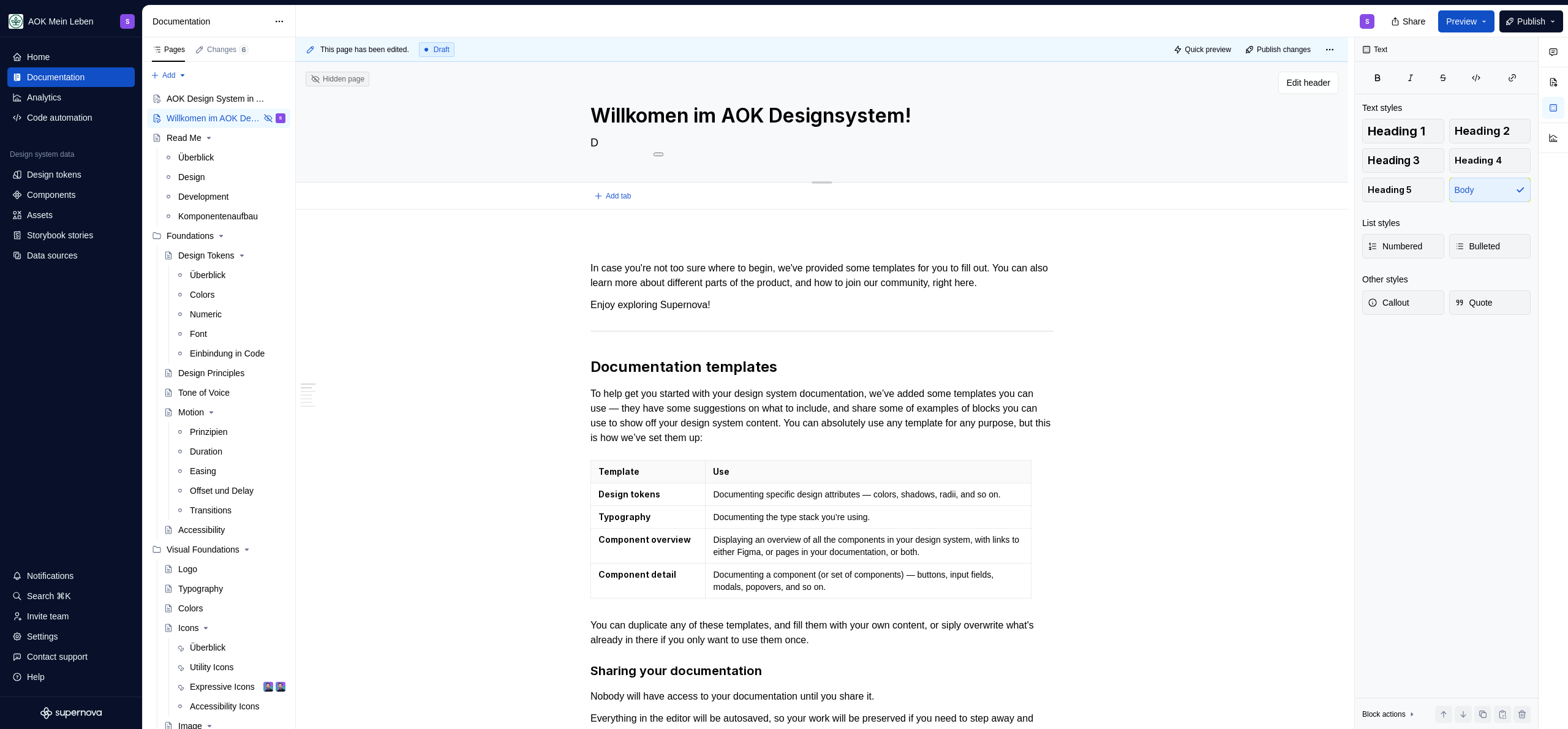
type textarea "*"
type textarea "Das"
type textarea "*"
type textarea "Das"
type textarea "*"
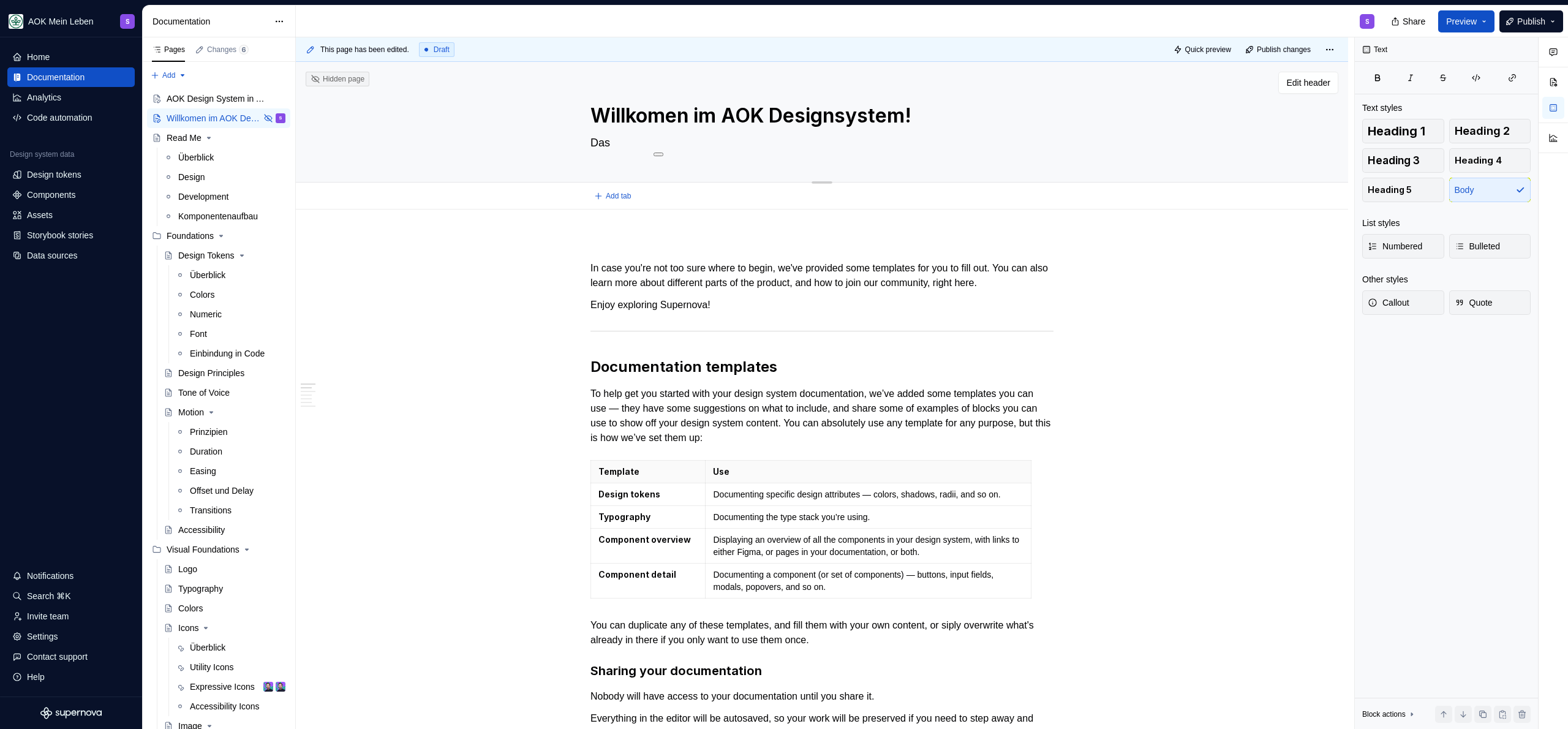
type textarea "Das"
type textarea "*"
type textarea "Da"
type textarea "*"
type textarea "D"
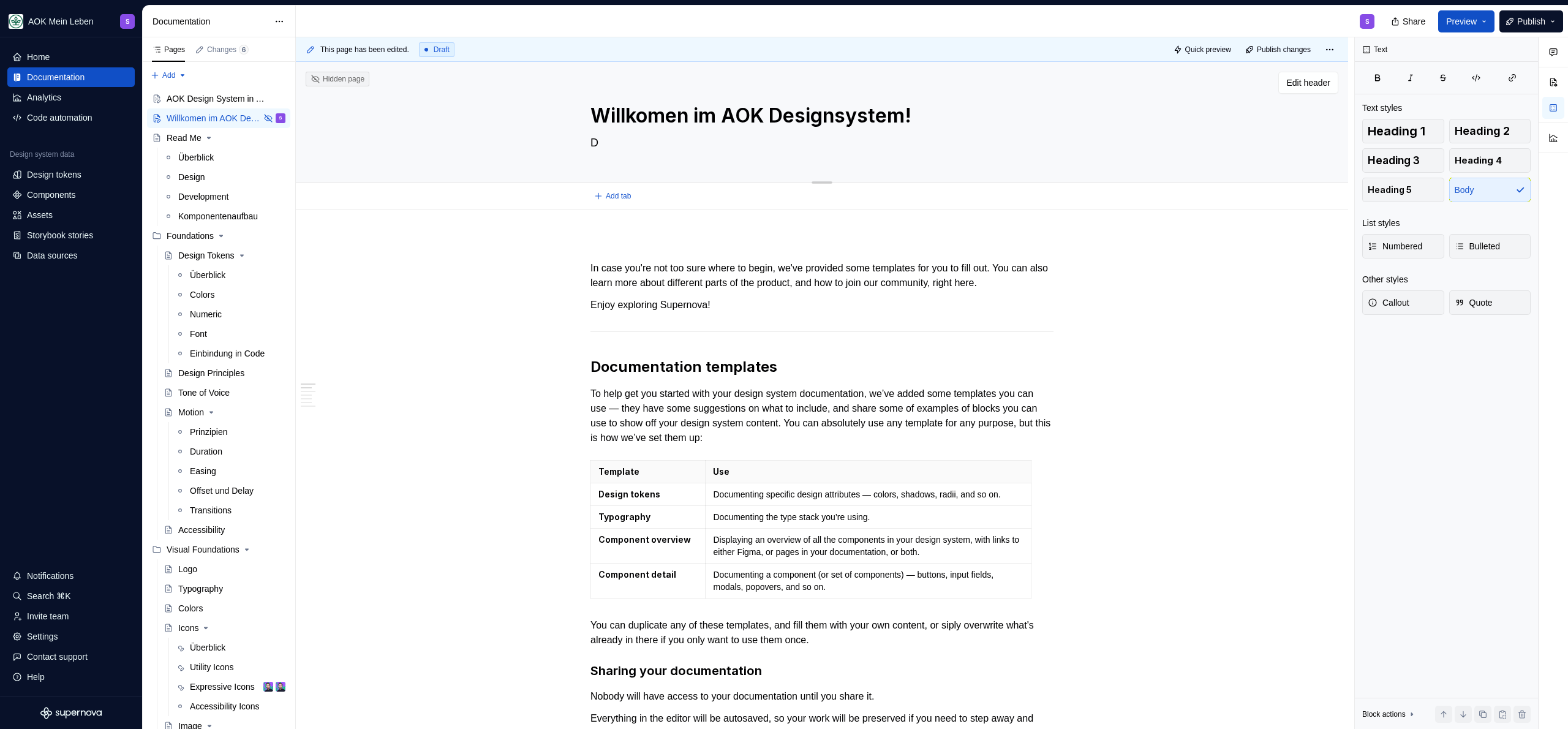
type textarea "*"
type textarea "Da"
type textarea "*"
type textarea "Das"
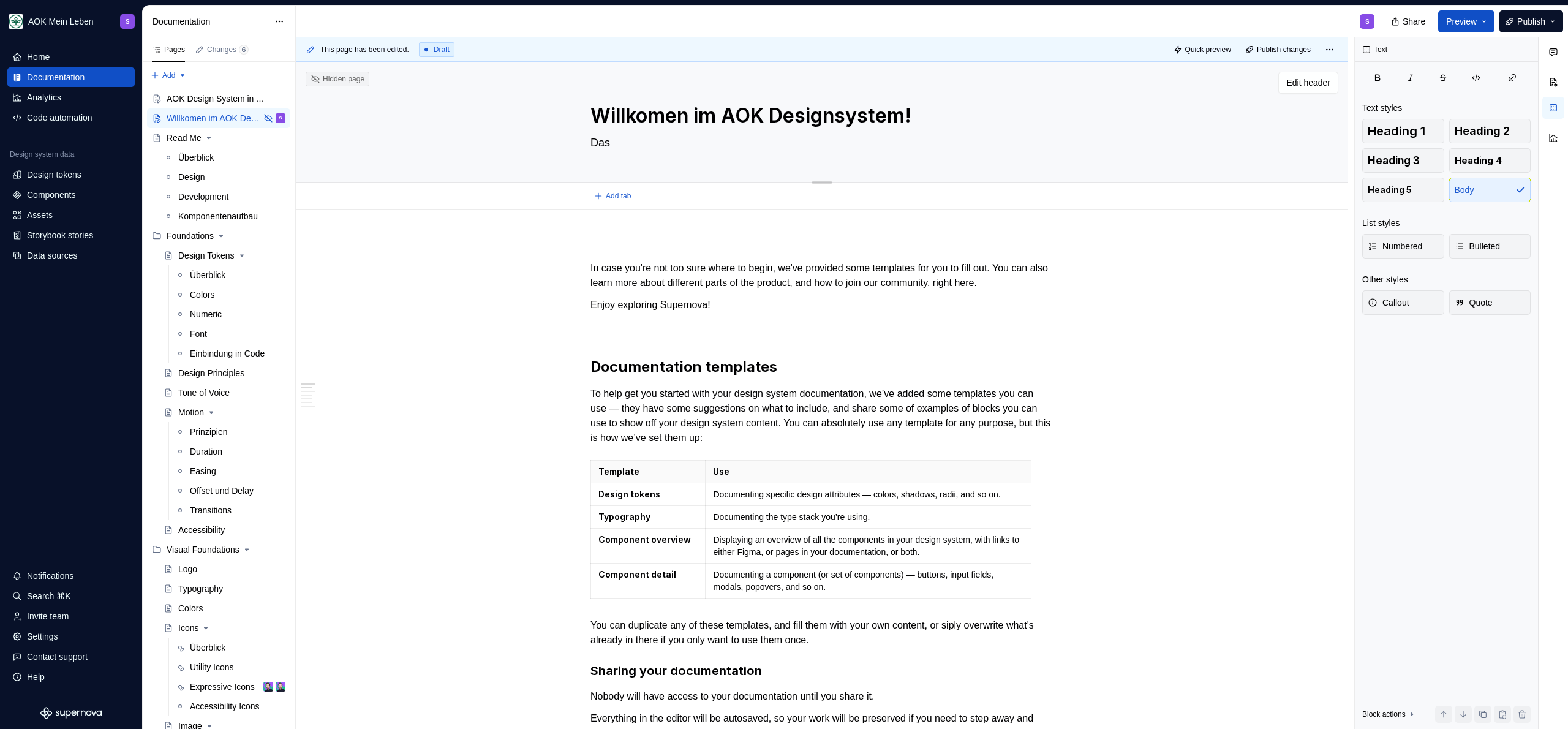
type textarea "*"
type textarea "Das"
type textarea "*"
type textarea "Das"
type textarea "*"
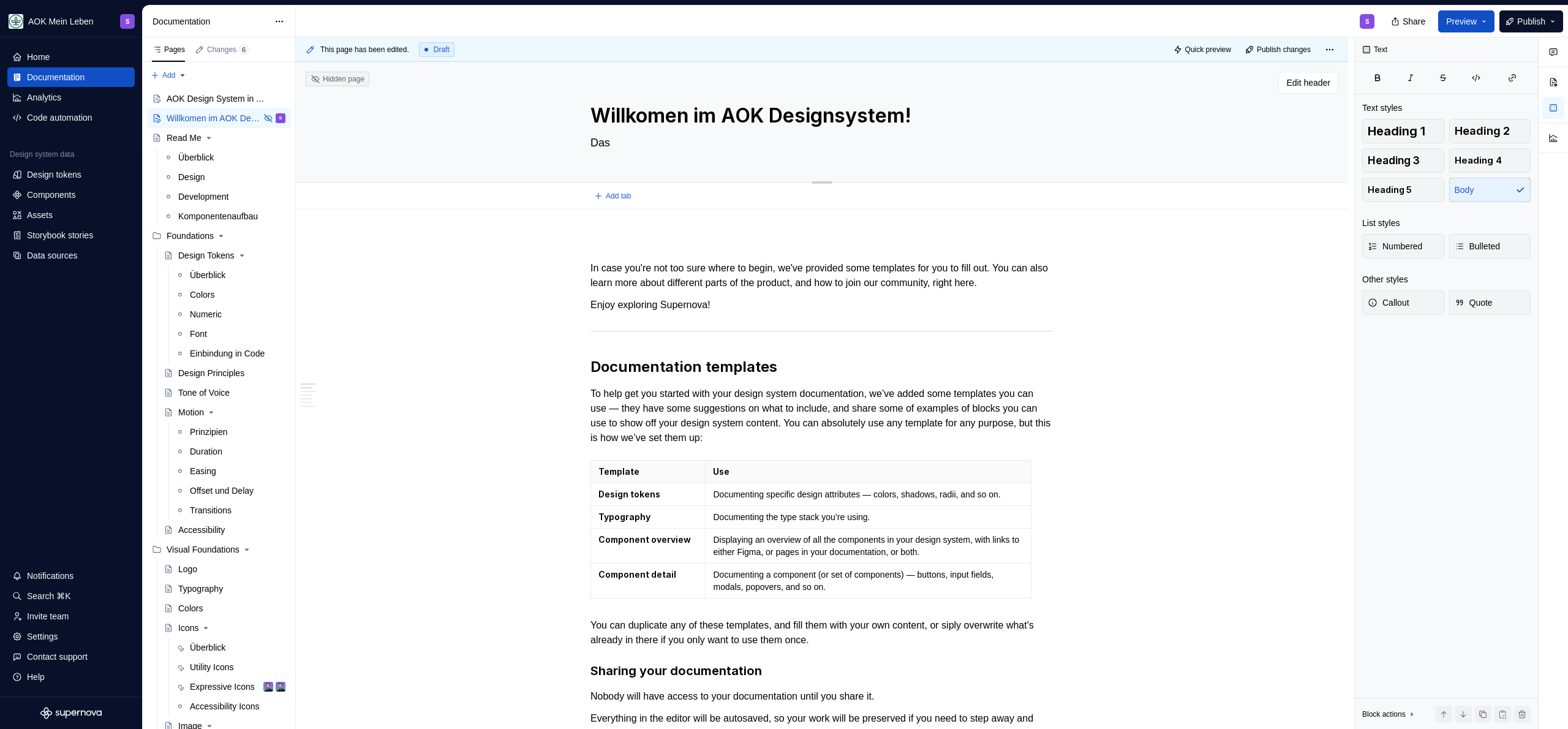
type textarea "Da"
type textarea "*"
type textarea "D"
type textarea "*"
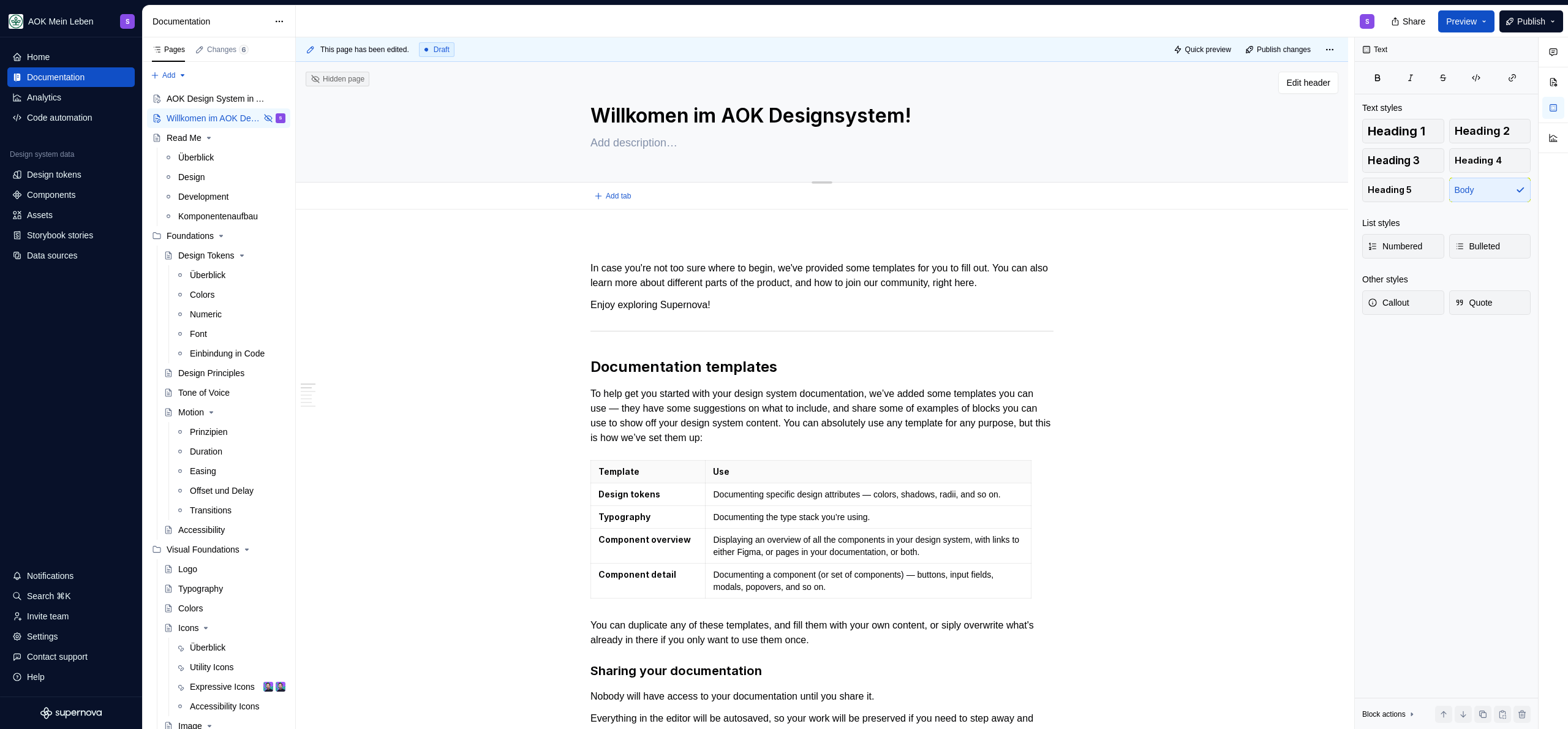
type textarea "T"
type textarea "*"
type textarea "A"
type textarea "*"
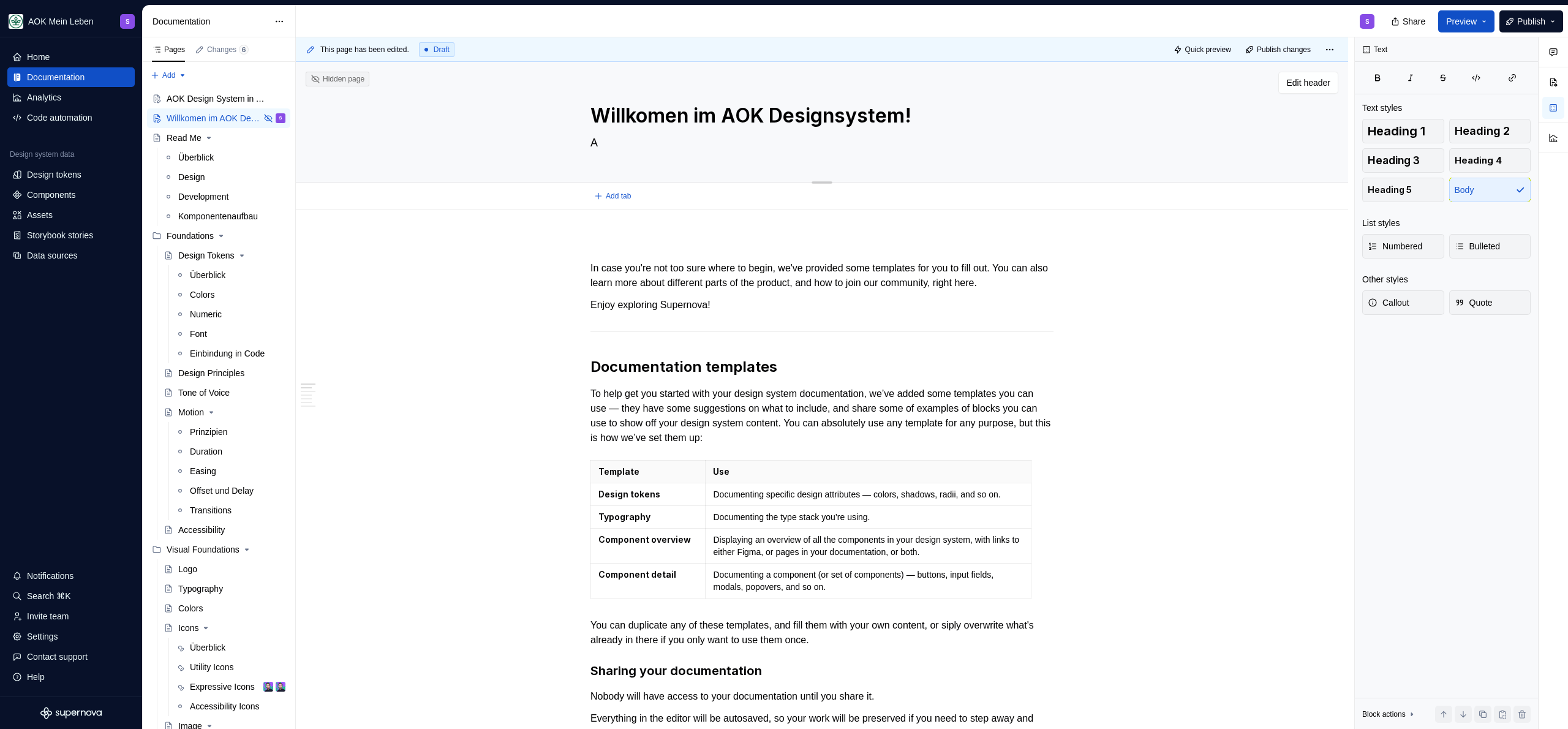
type textarea "Al"
type textarea "*"
type textarea "Als"
type textarea "*"
type textarea "Als"
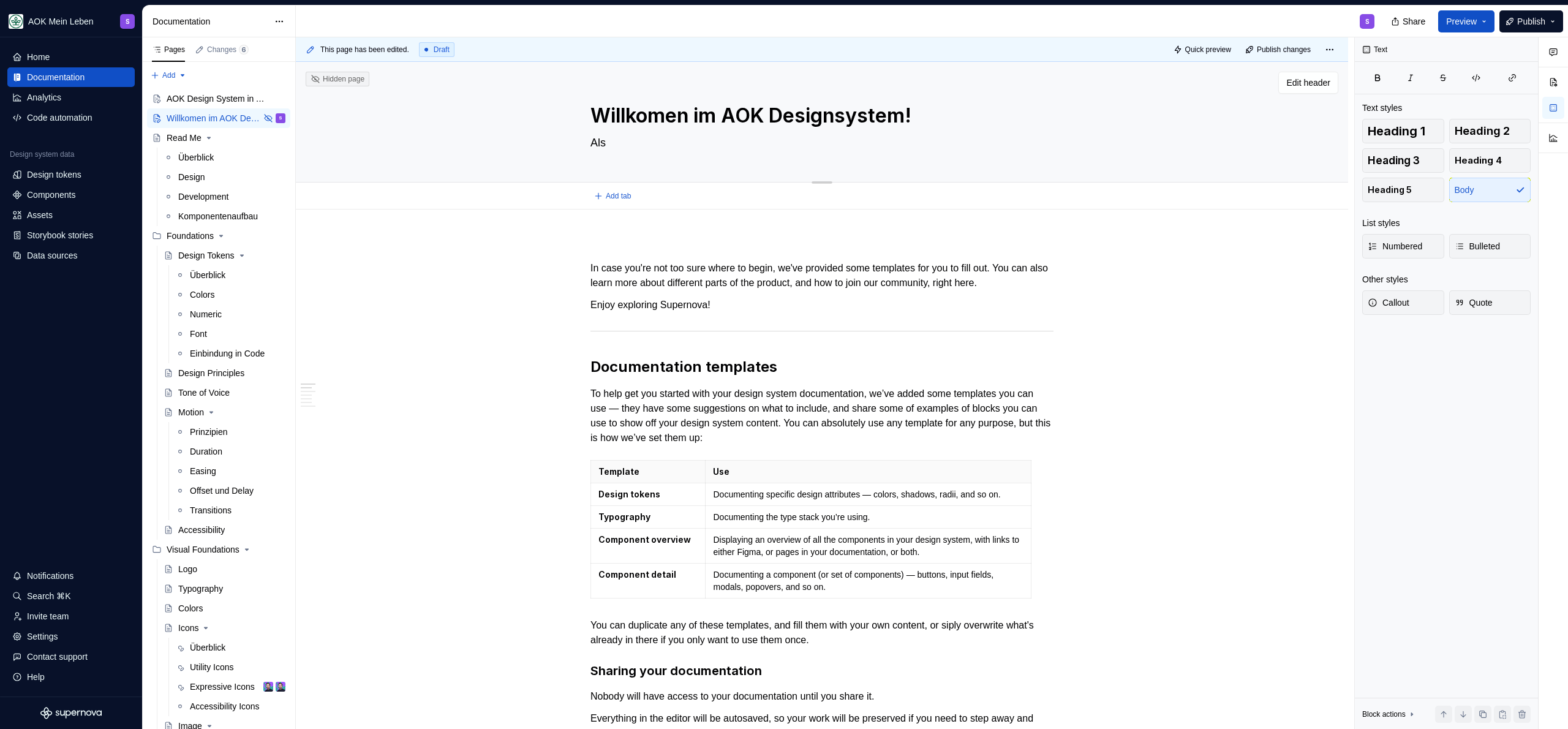
type textarea "*"
type textarea "Als T"
type textarea "*"
type textarea "Als Te"
type textarea "*"
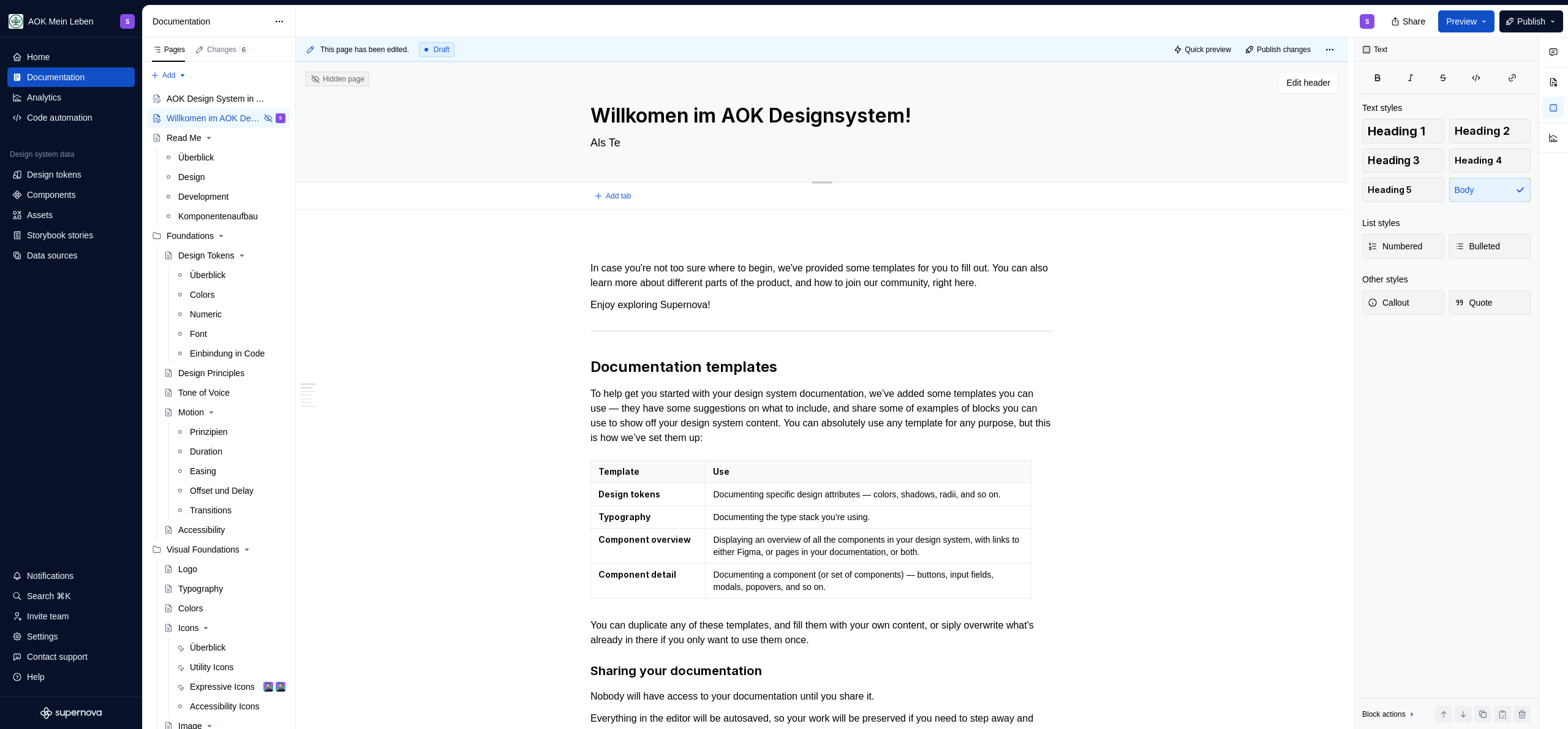
type textarea "Als Tei"
type textarea "*"
type textarea "Als Teil"
type textarea "*"
type textarea "Als Teil"
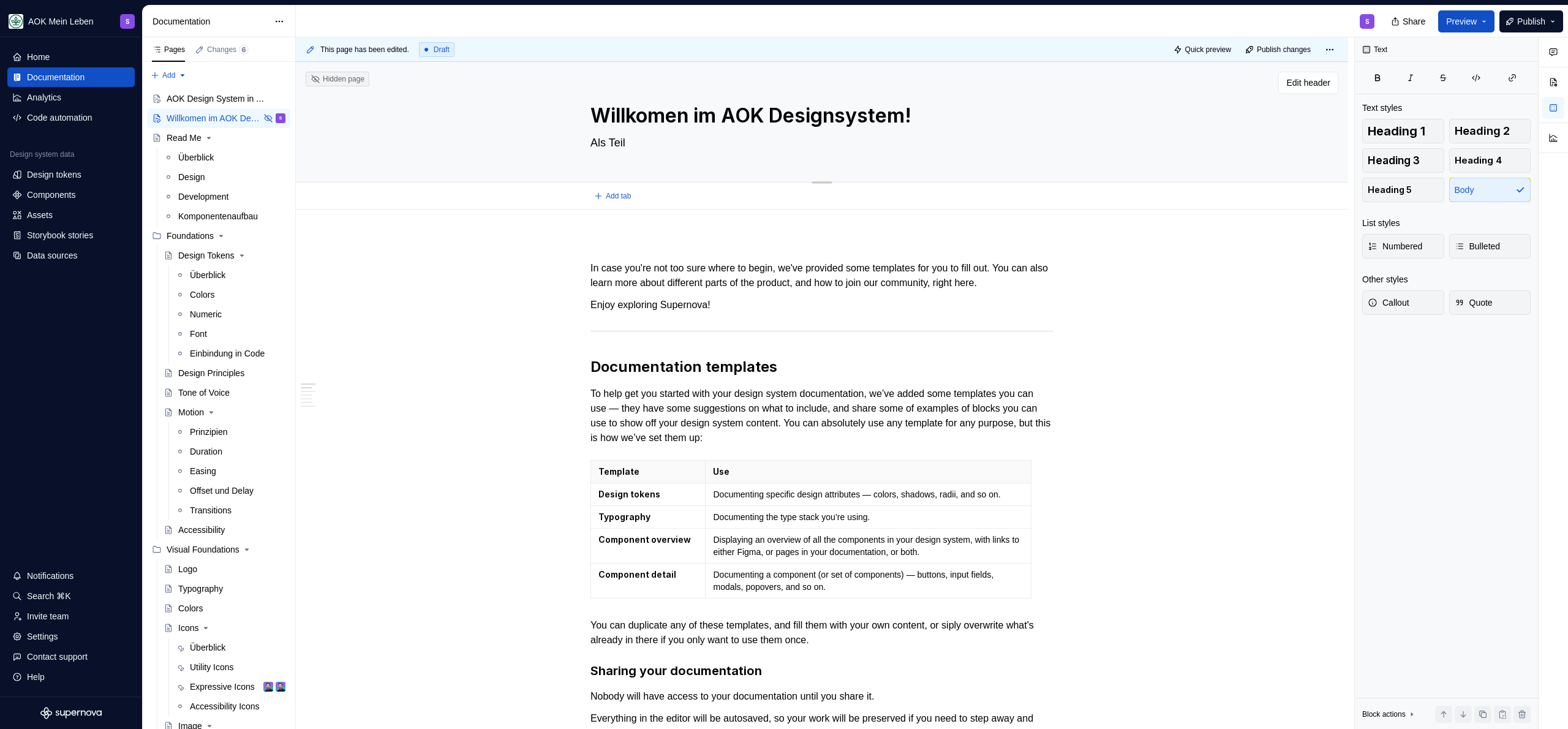
type textarea "*"
type textarea "Als Teil d"
type textarea "*"
type textarea "Als Teil de"
type textarea "*"
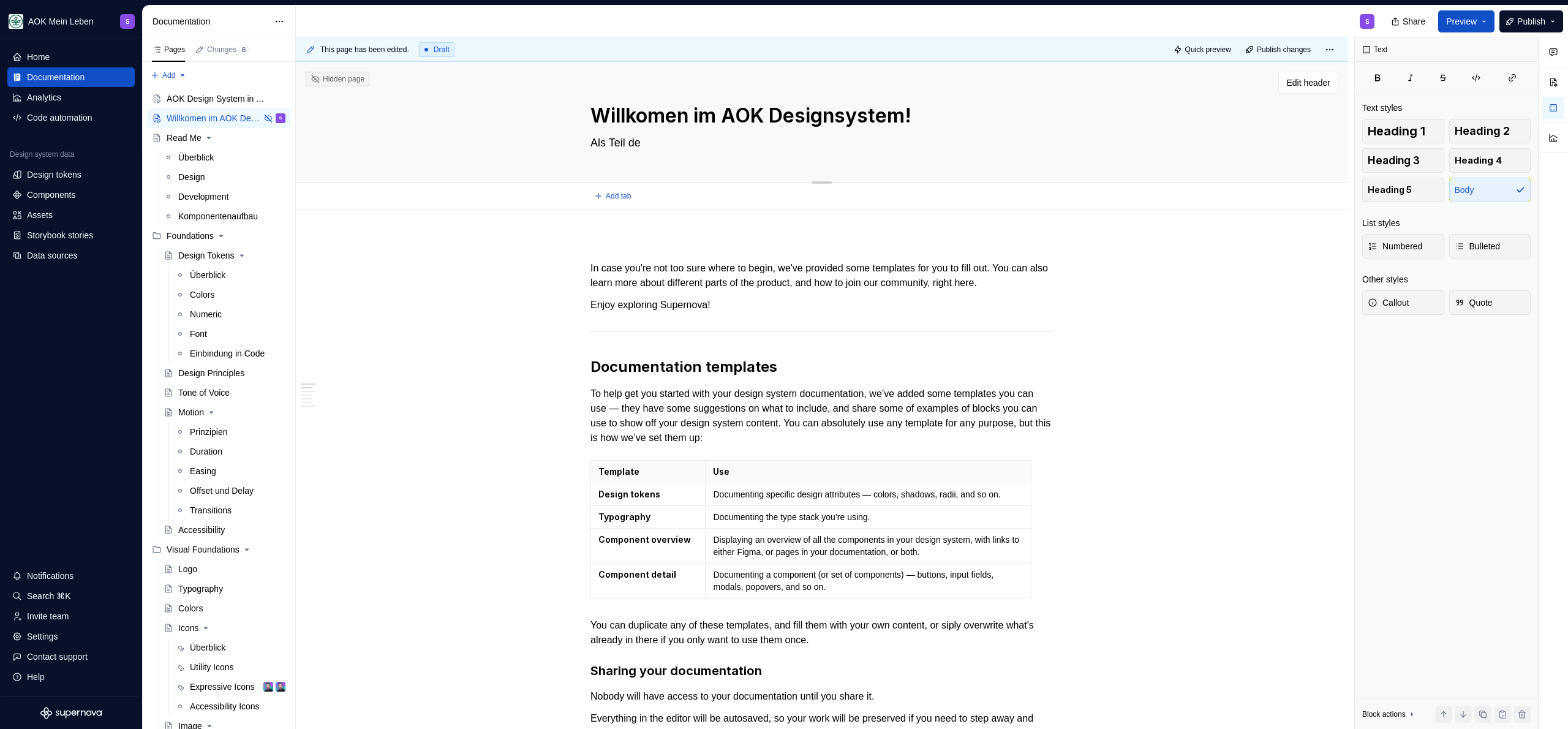
type textarea "Als Teil des"
type textarea "*"
type textarea "Als Teil des"
type textarea "*"
type textarea "Als Teil des P"
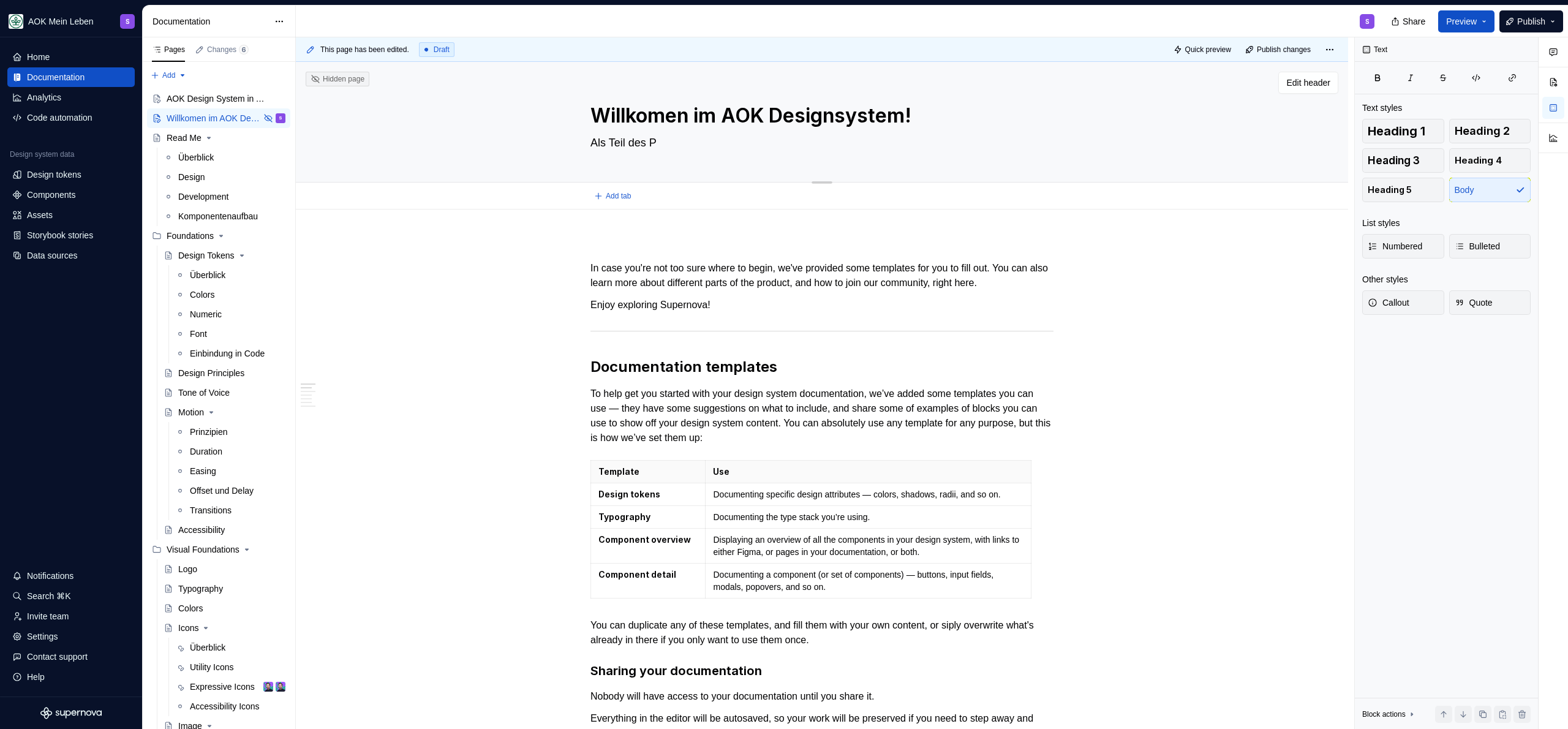
type textarea "*"
type textarea "Als Teil des Po"
type textarea "*"
type textarea "Als Teil des Por"
type textarea "*"
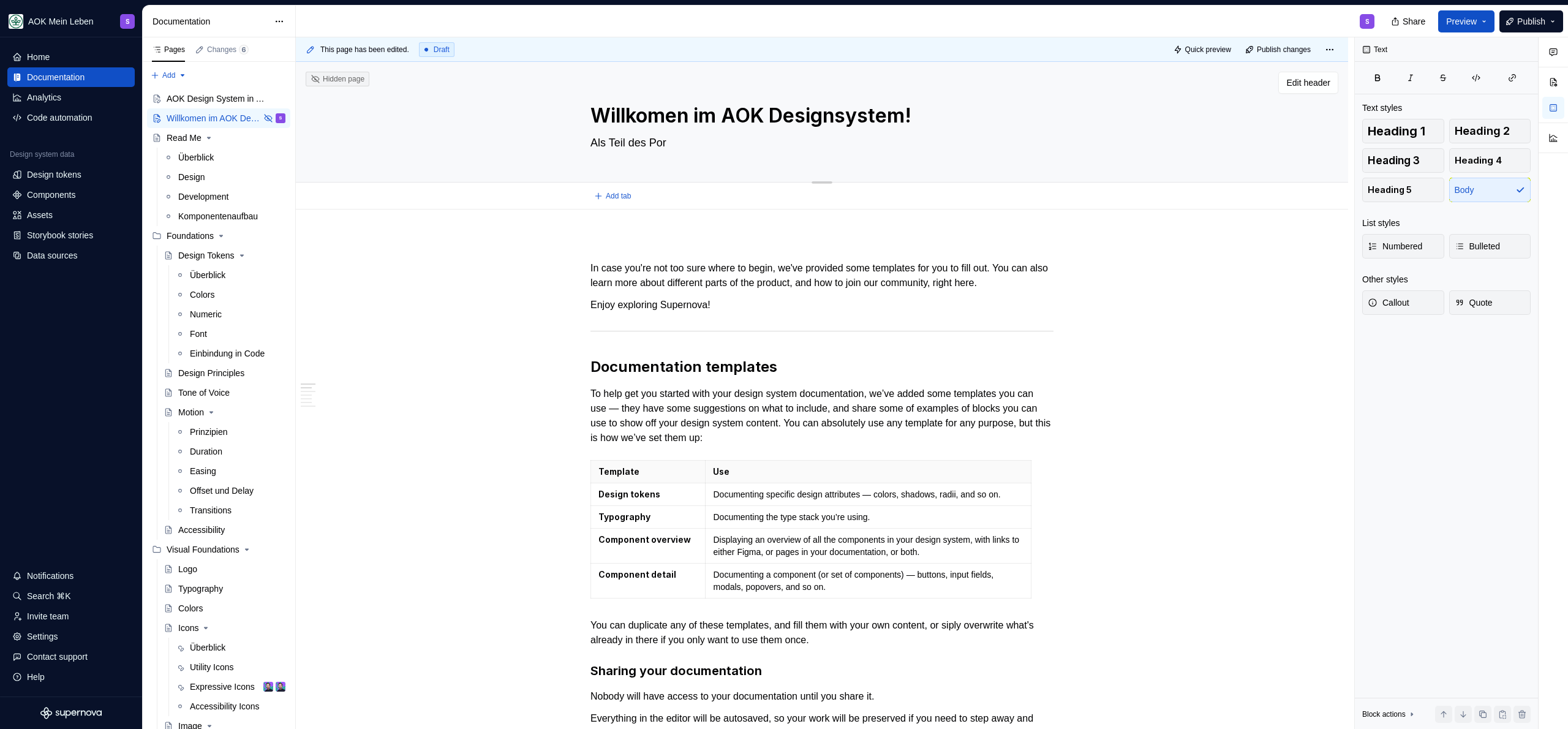
type textarea "Als Teil des Port"
type textarea "*"
type textarea "Als Teil des Porta"
type textarea "*"
type textarea "Als Teil des Portal"
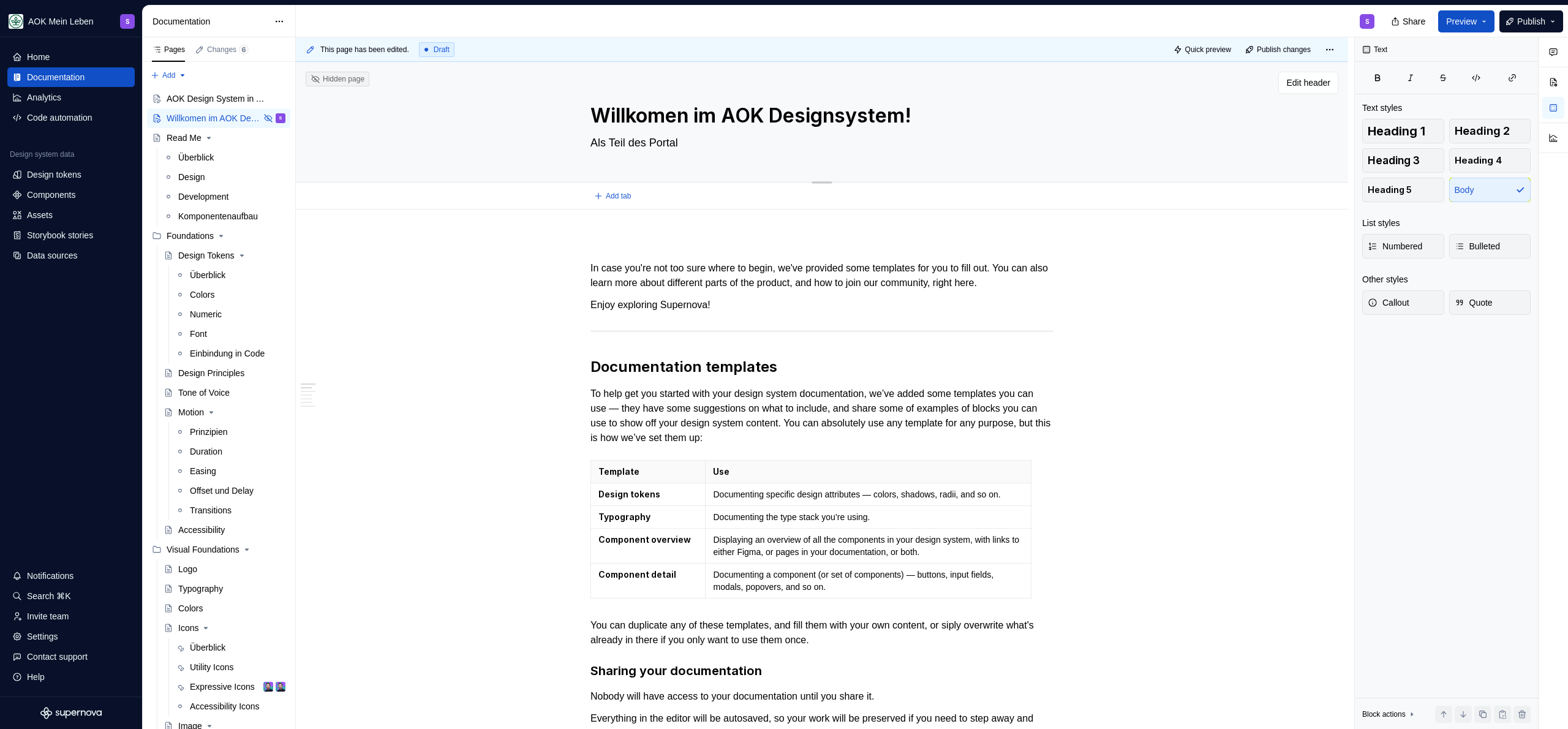
type textarea "*"
type textarea "Als Teil des Portalr"
type textarea "*"
type textarea "Als Teil des Portalra"
type textarea "*"
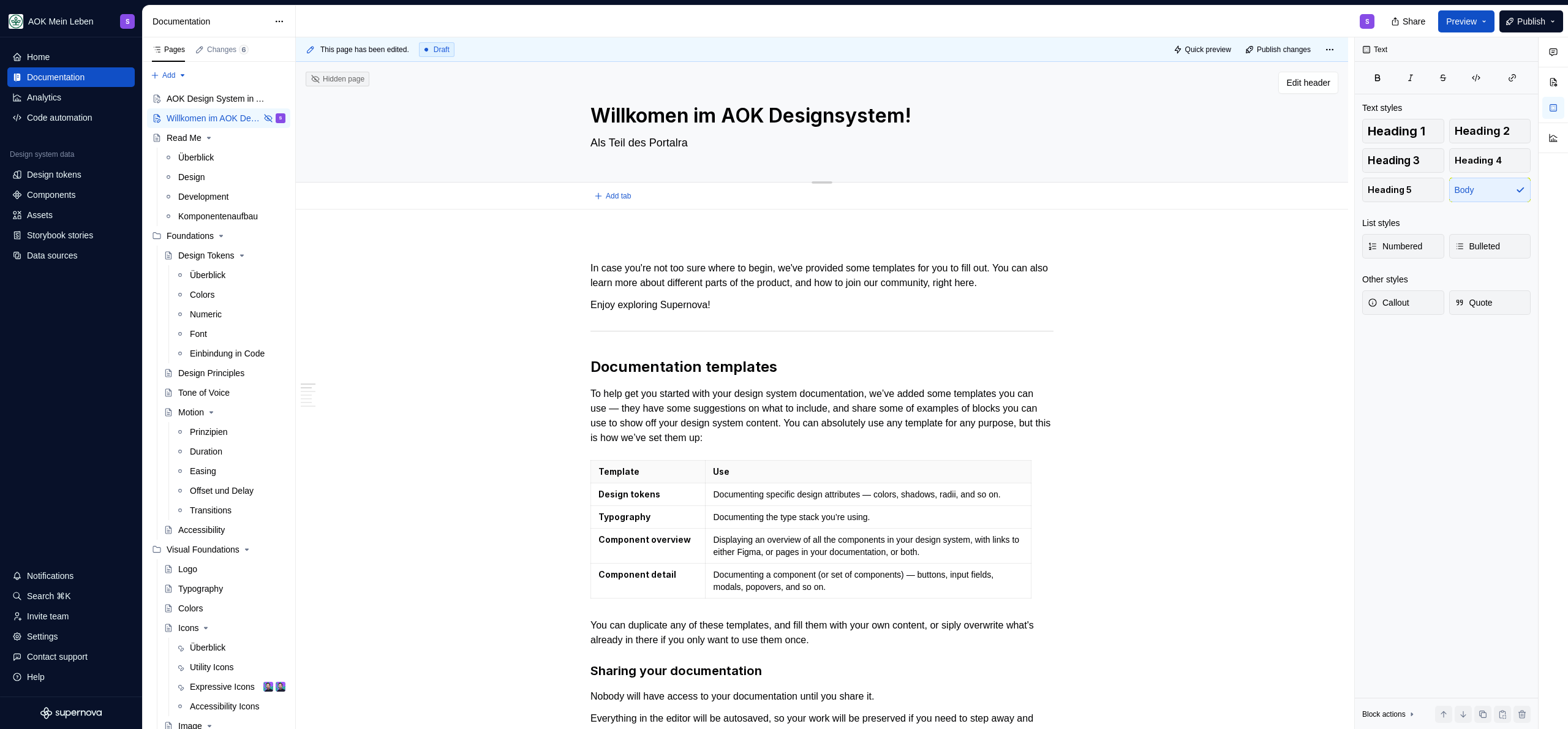
type textarea "Als Teil des Portalrah"
type textarea "*"
type textarea "Als Teil des Portalrahm"
type textarea "*"
type textarea "Als Teil des Portalrahme"
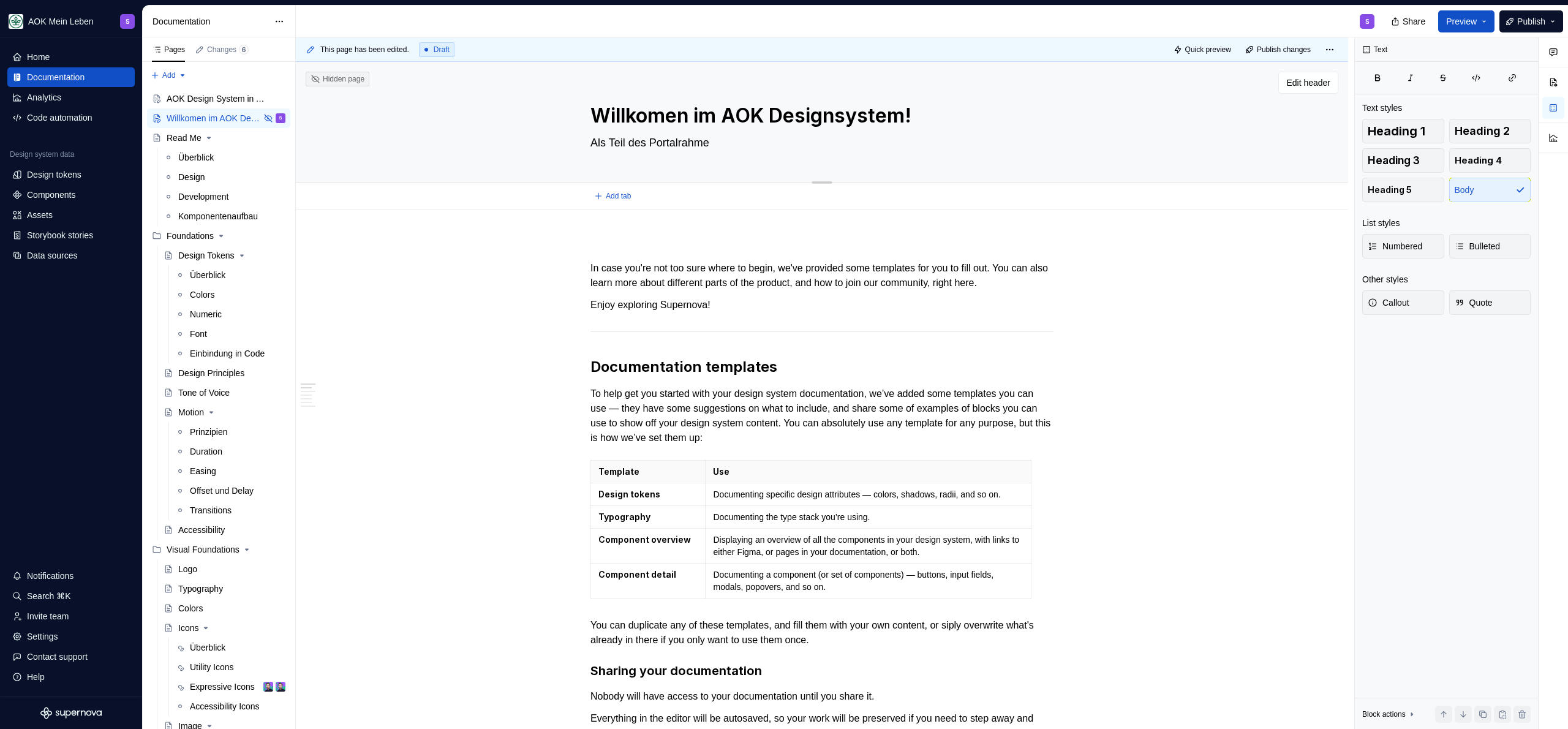
type textarea "*"
type textarea "Als Teil des Portalrahmen"
type textarea "*"
type textarea "Als Teil des Portalrahmens"
type textarea "*"
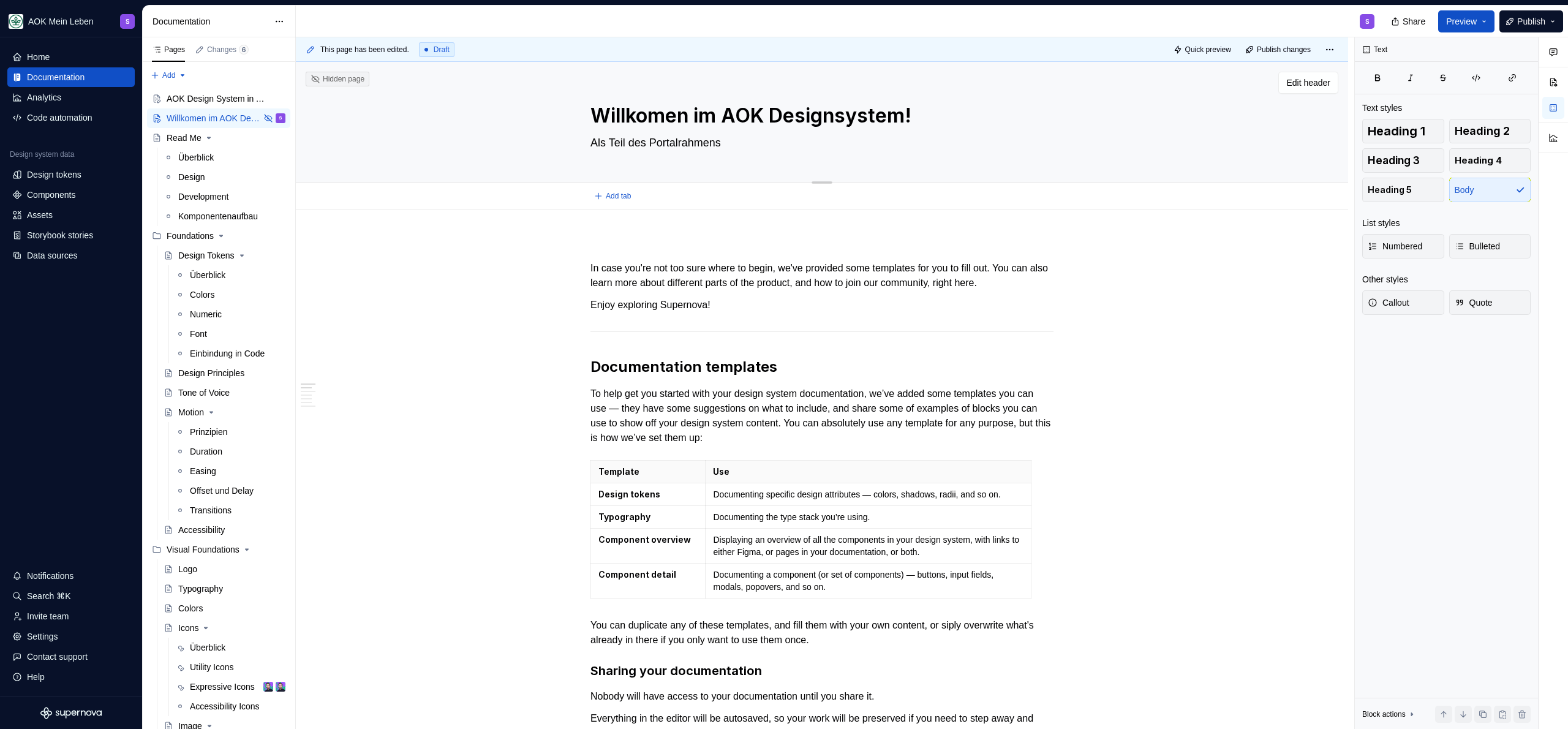
type textarea "Als Teil des Portalrahmens"
type textarea "*"
type textarea "Als Teil des Portalrahmens i"
type textarea "*"
type textarea "Als Teil des Portalrahmens in"
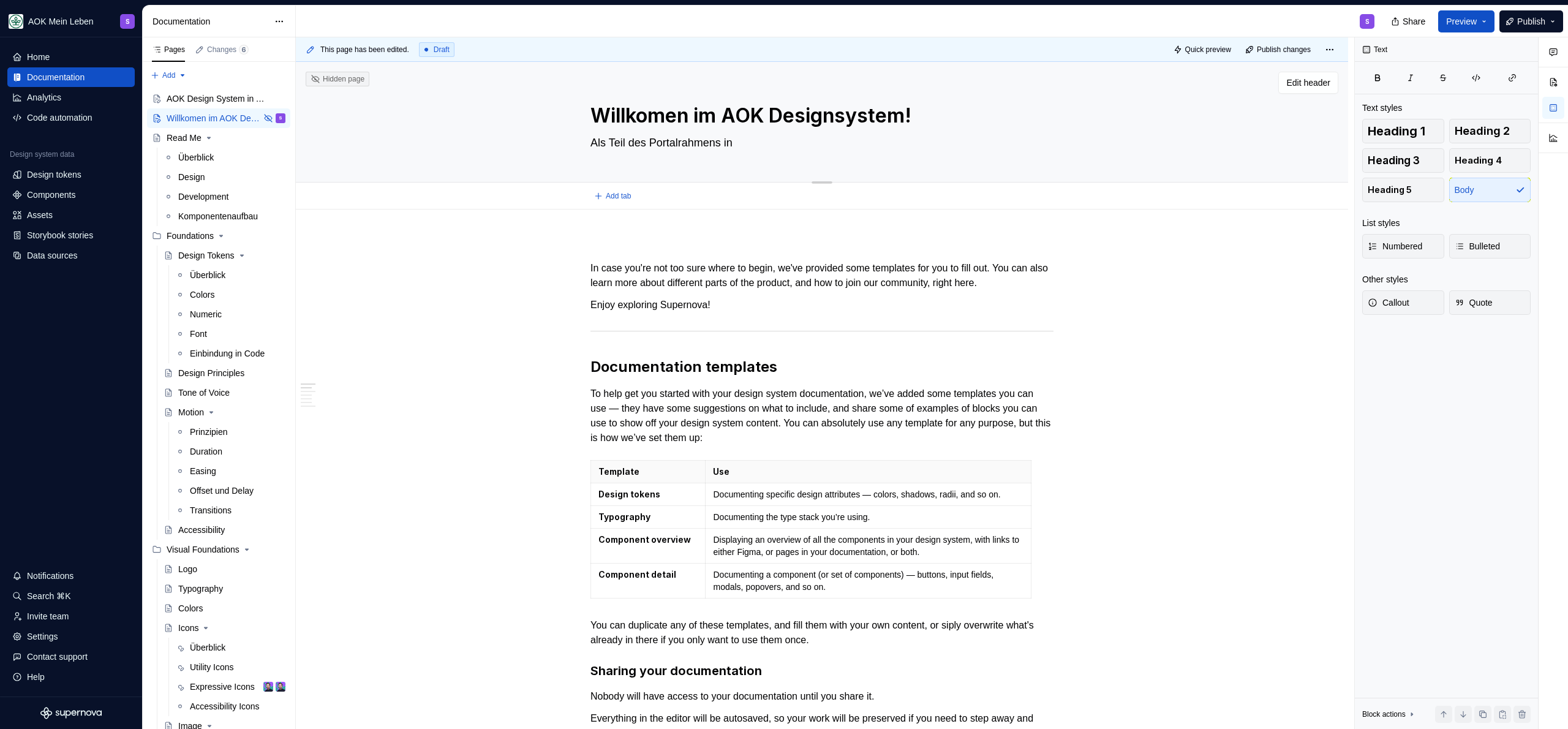
type textarea "*"
type textarea "Als Teil des Portalrahmens ins"
type textarea "*"
type textarea "Als Teil des Portalrahmens in"
type textarea "*"
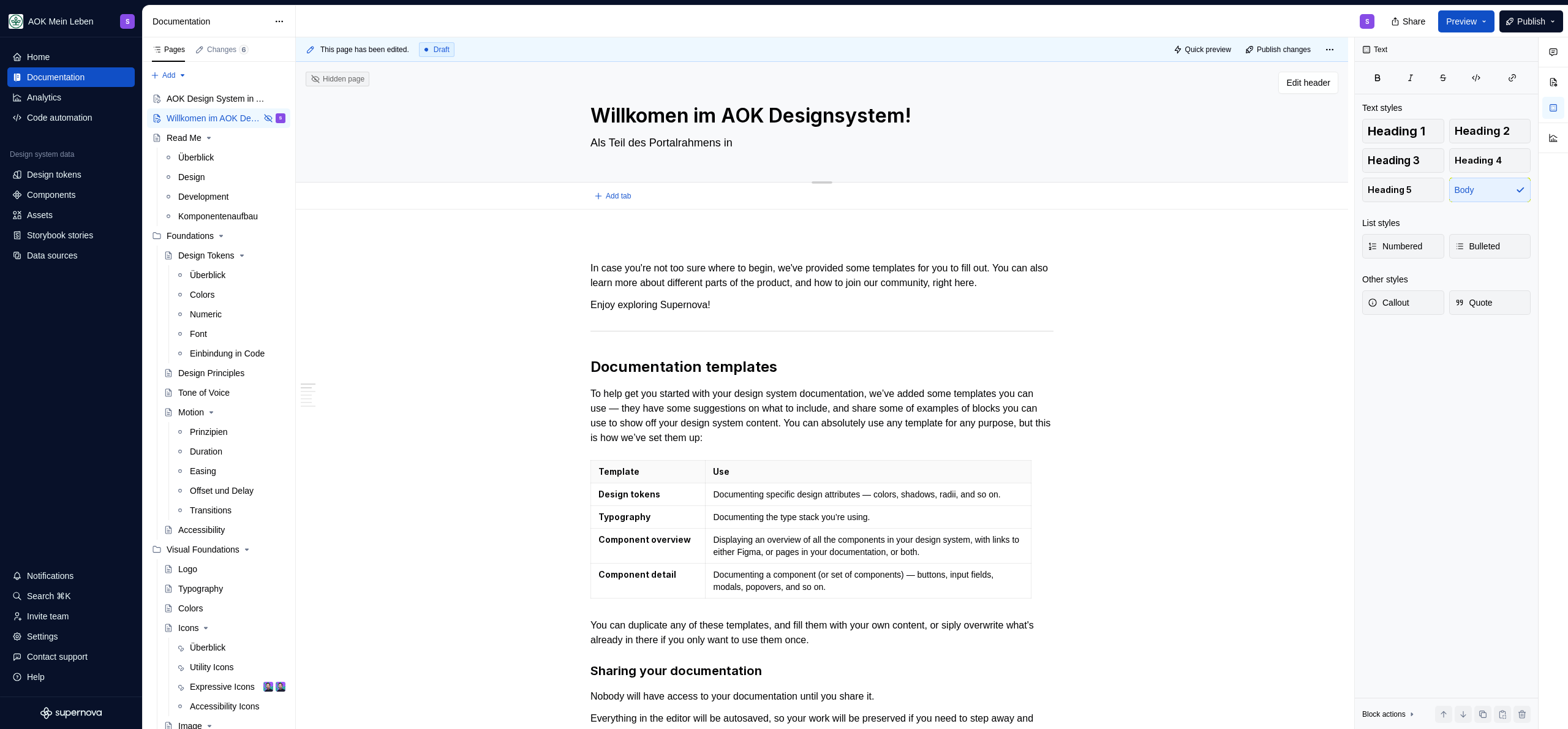
type textarea "Als Teil des Portalrahmens i"
type textarea "*"
type textarea "Als Teil des Portalrahmens is"
click at [653, 143] on textarea "Als Teil des Portalrahmens ist das" at bounding box center [819, 142] width 463 height 19
click at [823, 135] on textarea "Als Teil des AOK Portalrahmens ist das" at bounding box center [819, 142] width 463 height 19
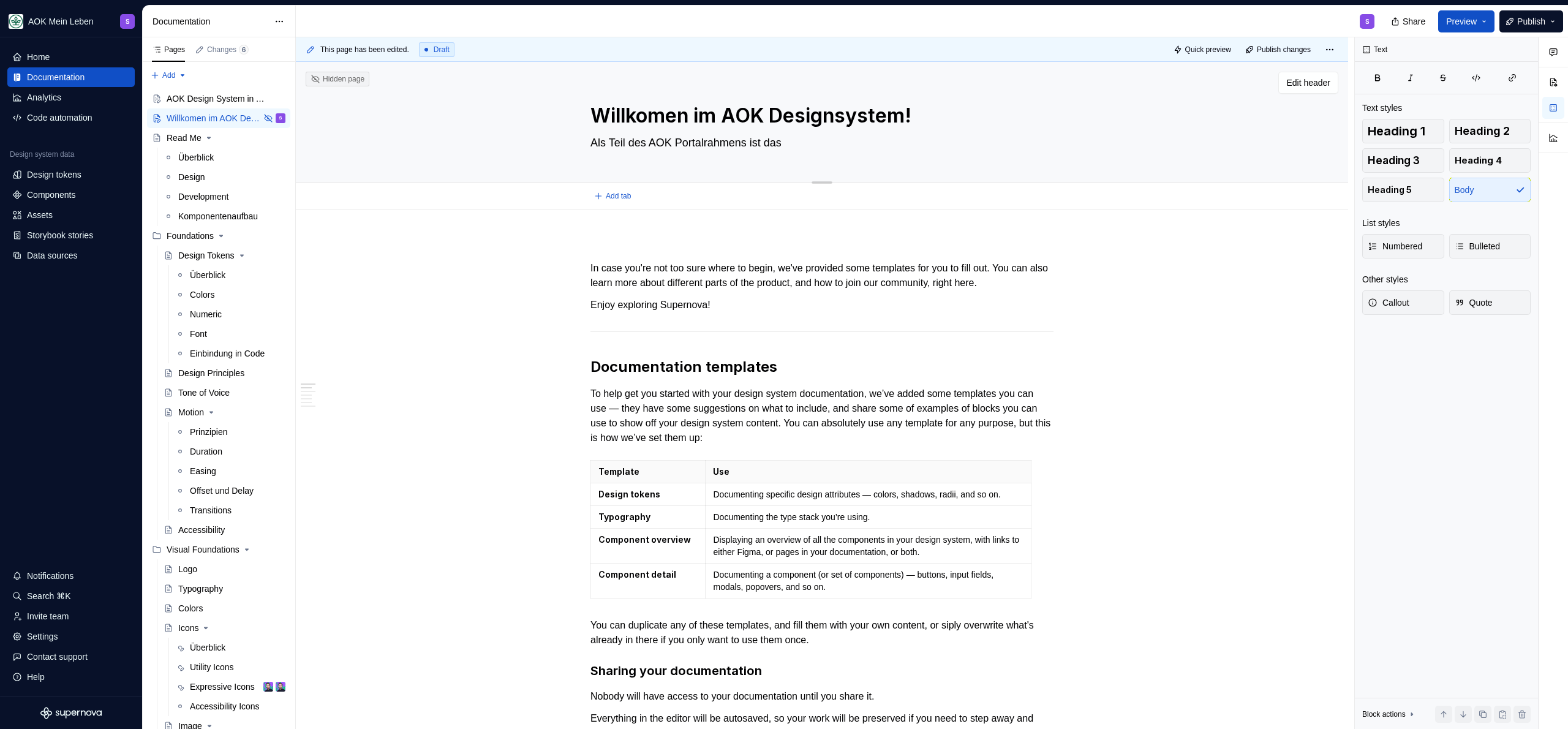
click at [821, 139] on textarea "Als Teil des AOK Portalrahmens ist das" at bounding box center [819, 142] width 463 height 19
click at [663, 143] on textarea "Als Teil des AOK Portalrahmens ist das" at bounding box center [819, 142] width 463 height 19
click at [872, 138] on textarea "Als Teil des Portalrahmens ist das" at bounding box center [819, 142] width 463 height 19
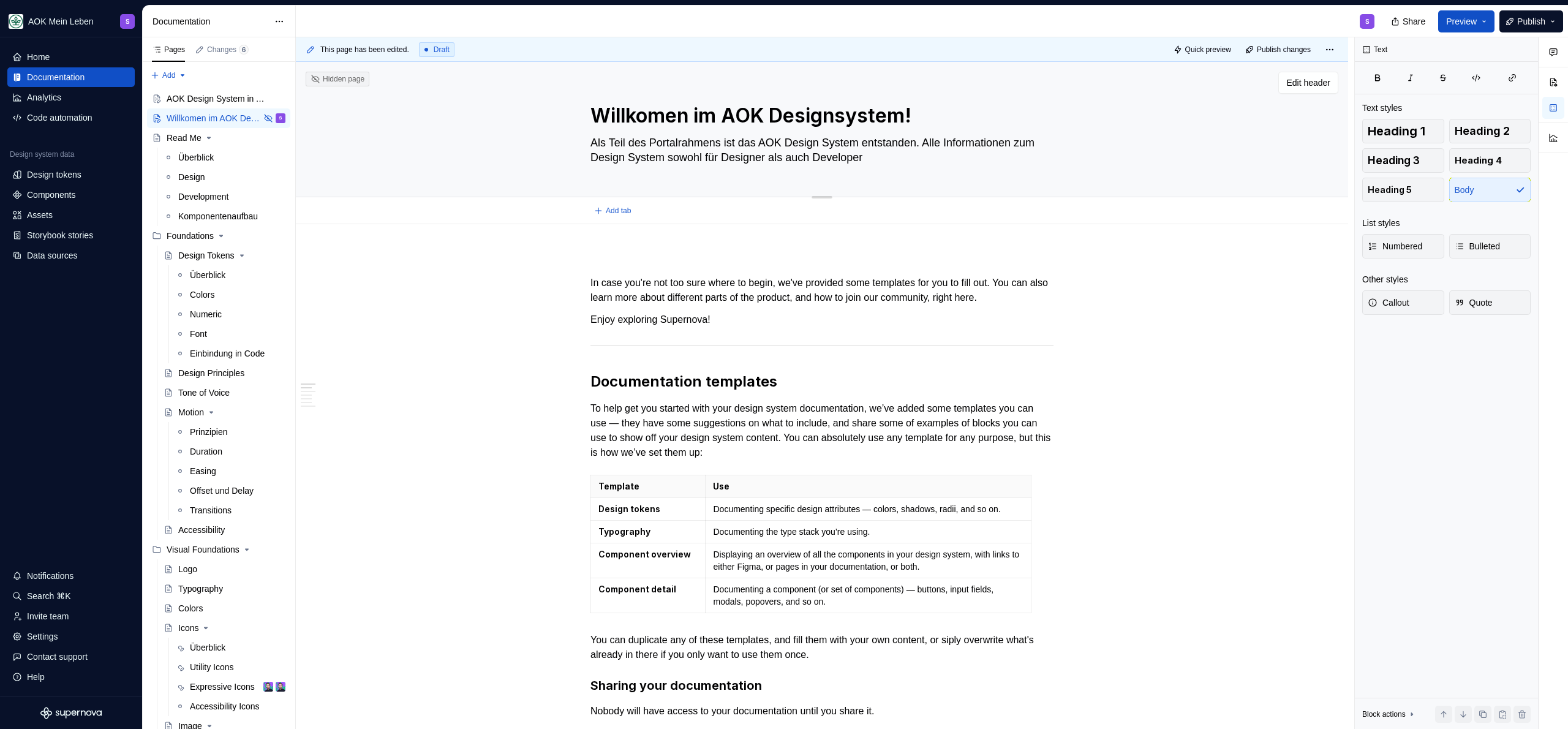
drag, startPoint x: 937, startPoint y: 144, endPoint x: 581, endPoint y: 148, distance: 356.0
click at [581, 148] on div "Willkomen im AOK Designsystem! Als Teil des Portalrahmens ist das AOK Design Sy…" at bounding box center [821, 129] width 954 height 135
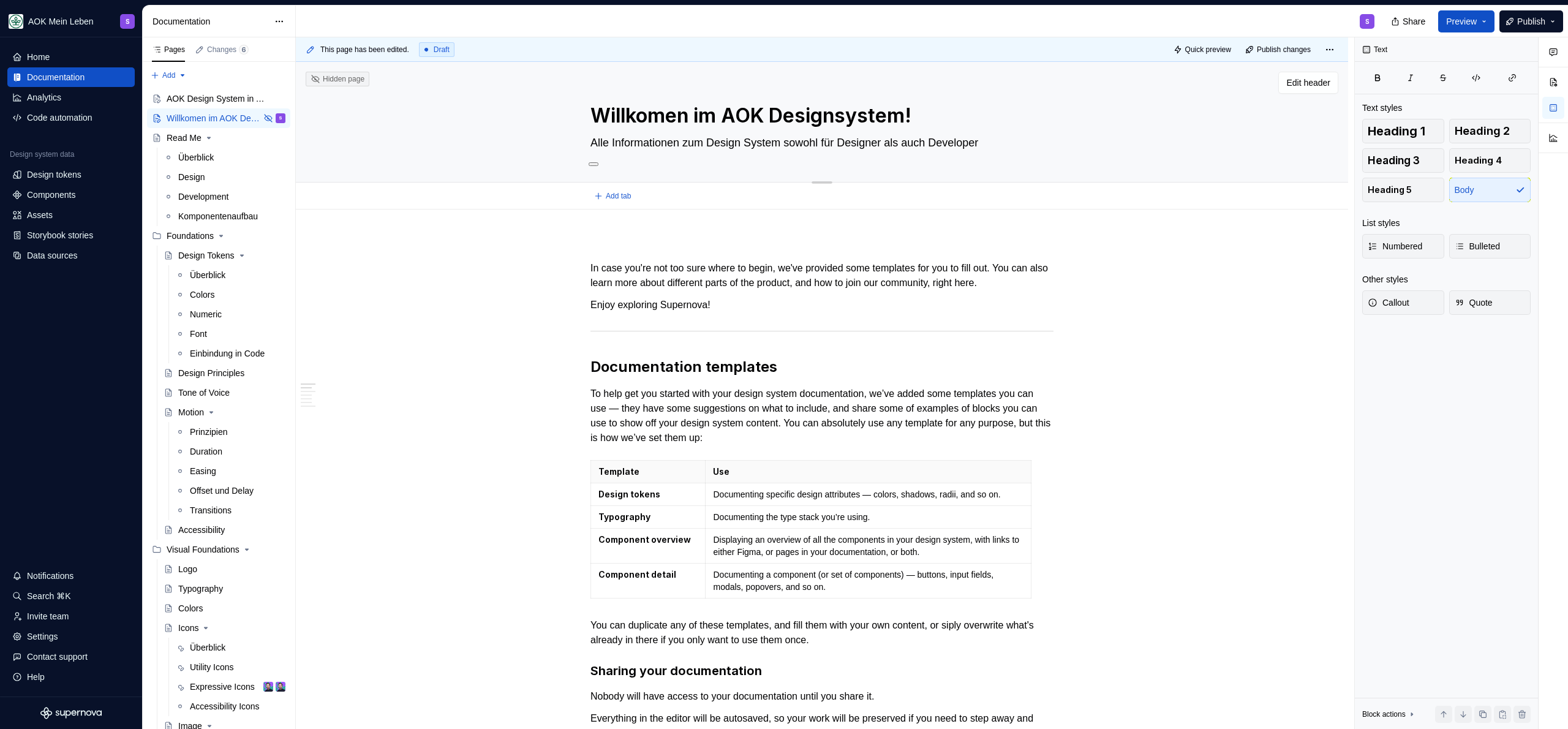
click at [877, 136] on textarea "Alle Informationen zum Design System sowohl für Designer als auch Developer" at bounding box center [819, 142] width 463 height 19
click at [1012, 140] on textarea "Alle Informationen zum Design System sowohl für Designer als auch Developer" at bounding box center [819, 142] width 463 height 19
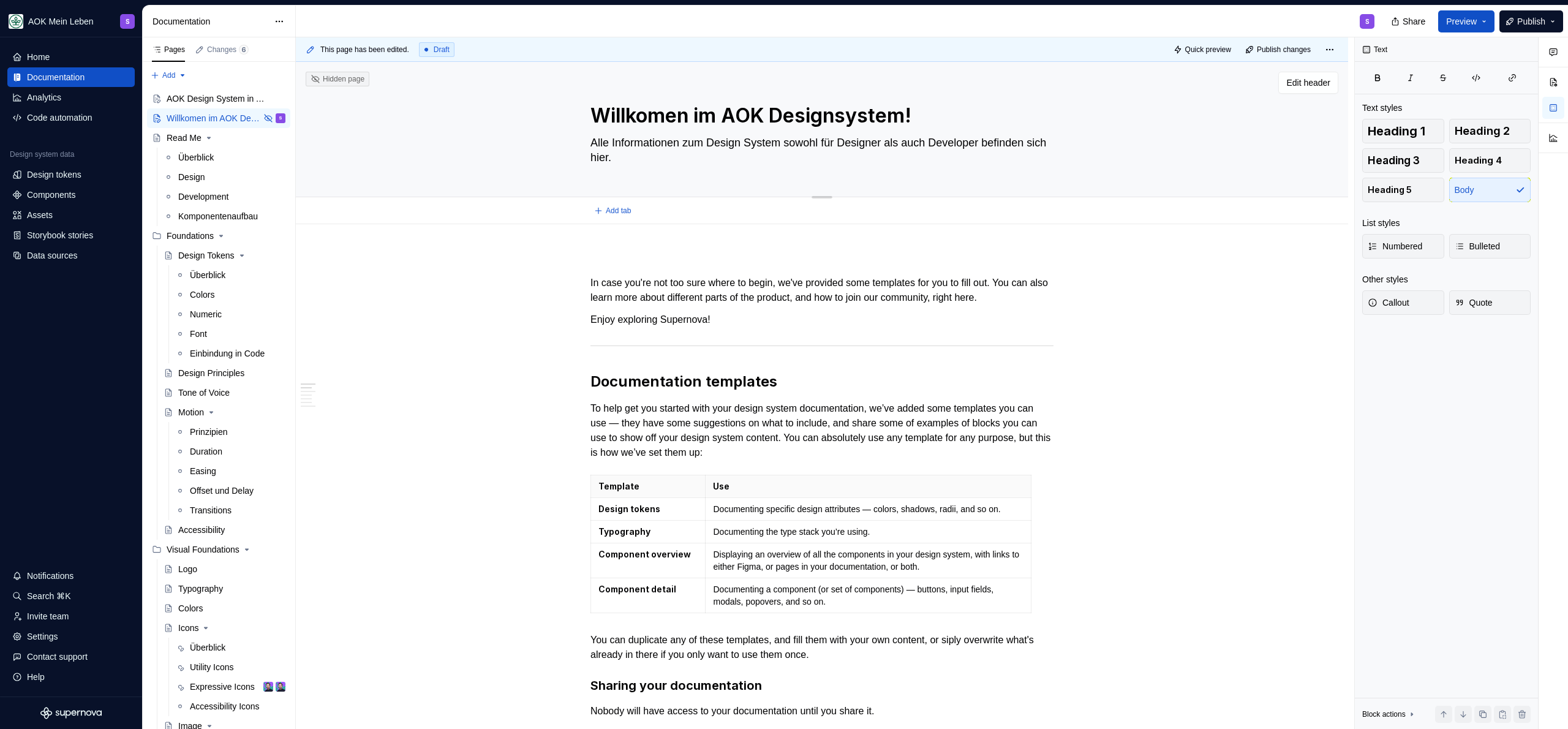
paste textarea "Urlaub 13-19.10. geht klar Agim brauchen wir bis 12.10. zu 100% danach sind 50%…"
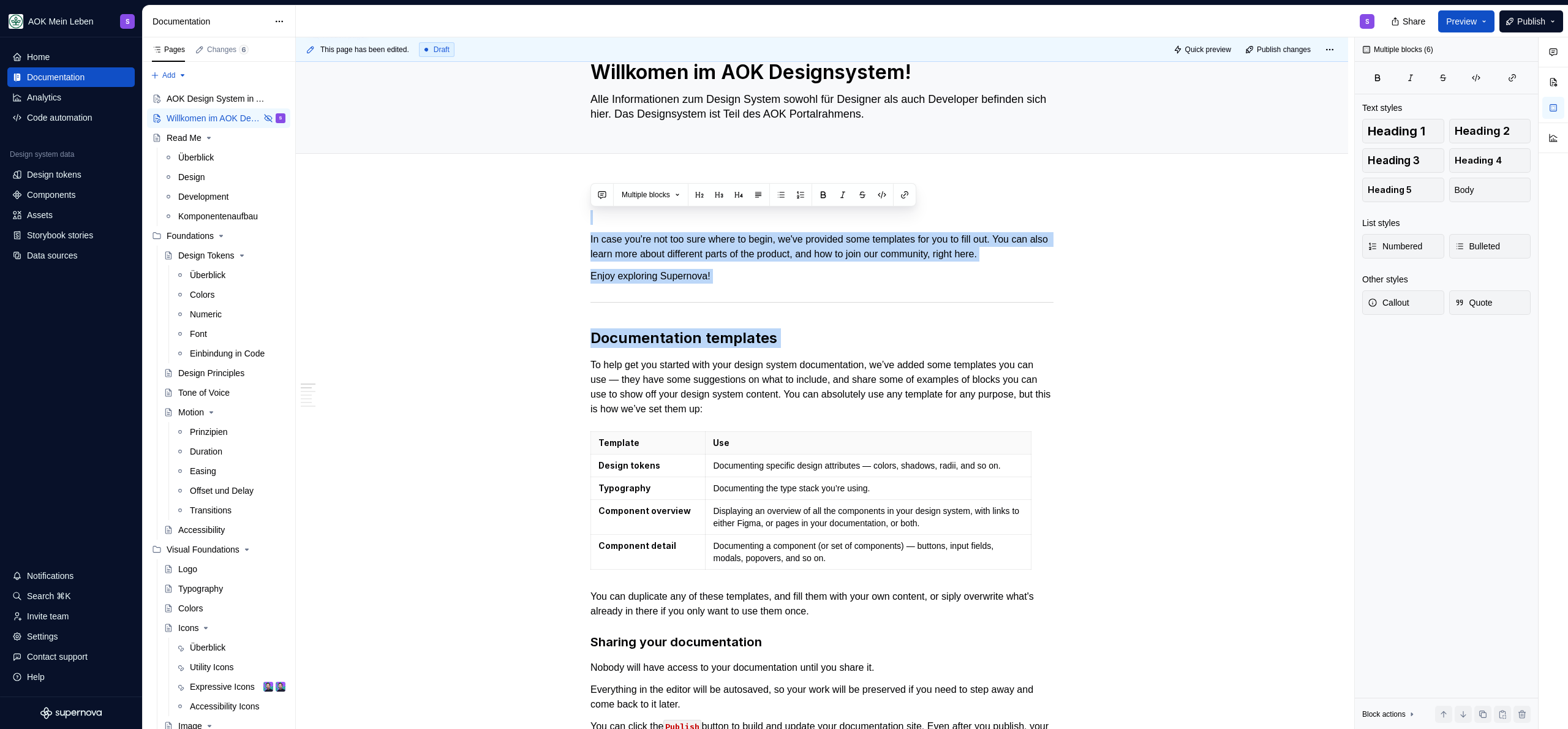
scroll to position [23, 0]
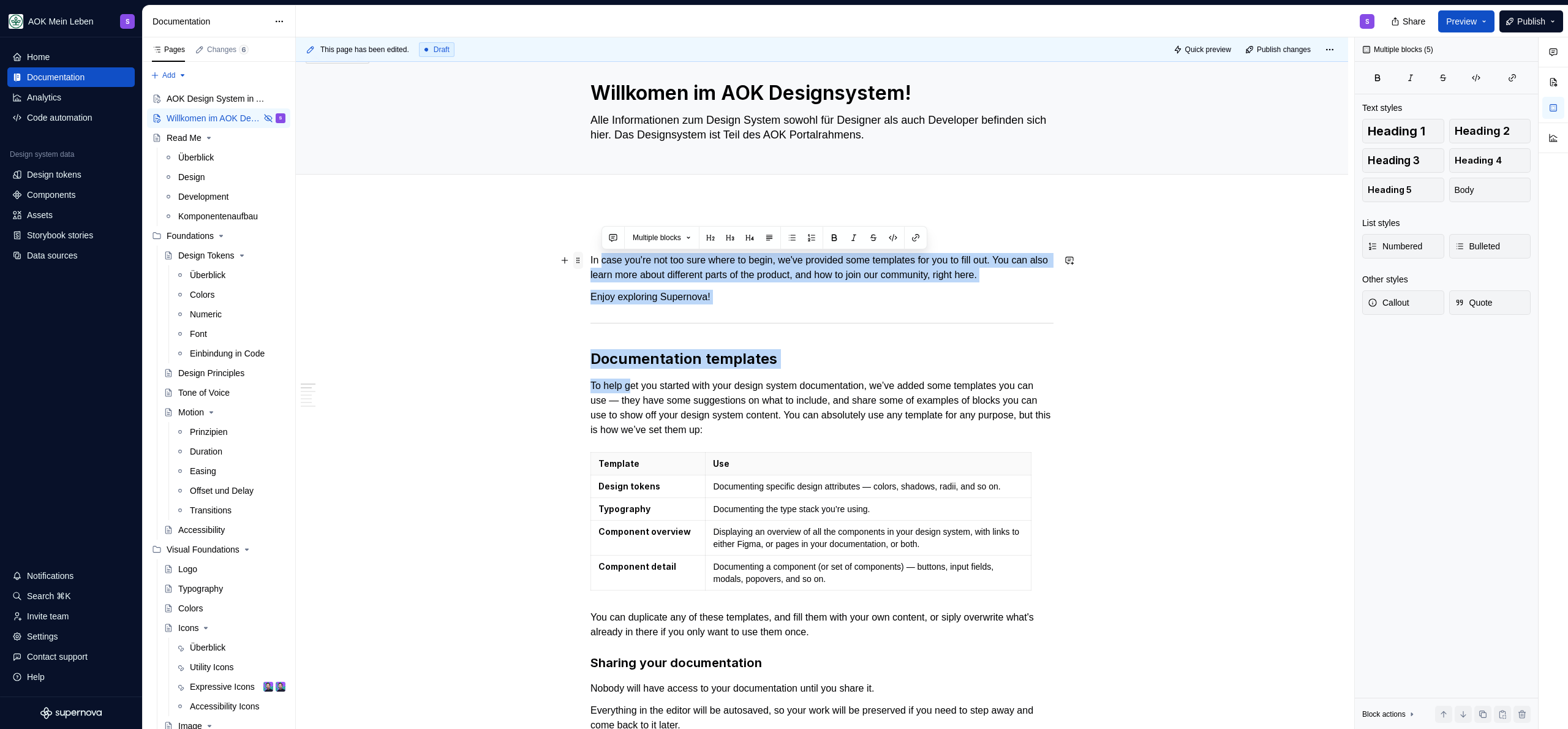
drag, startPoint x: 843, startPoint y: 504, endPoint x: 573, endPoint y: 257, distance: 365.9
click at [604, 255] on p "In case you're not too sure where to begin, we've provided some templates for y…" at bounding box center [821, 267] width 463 height 29
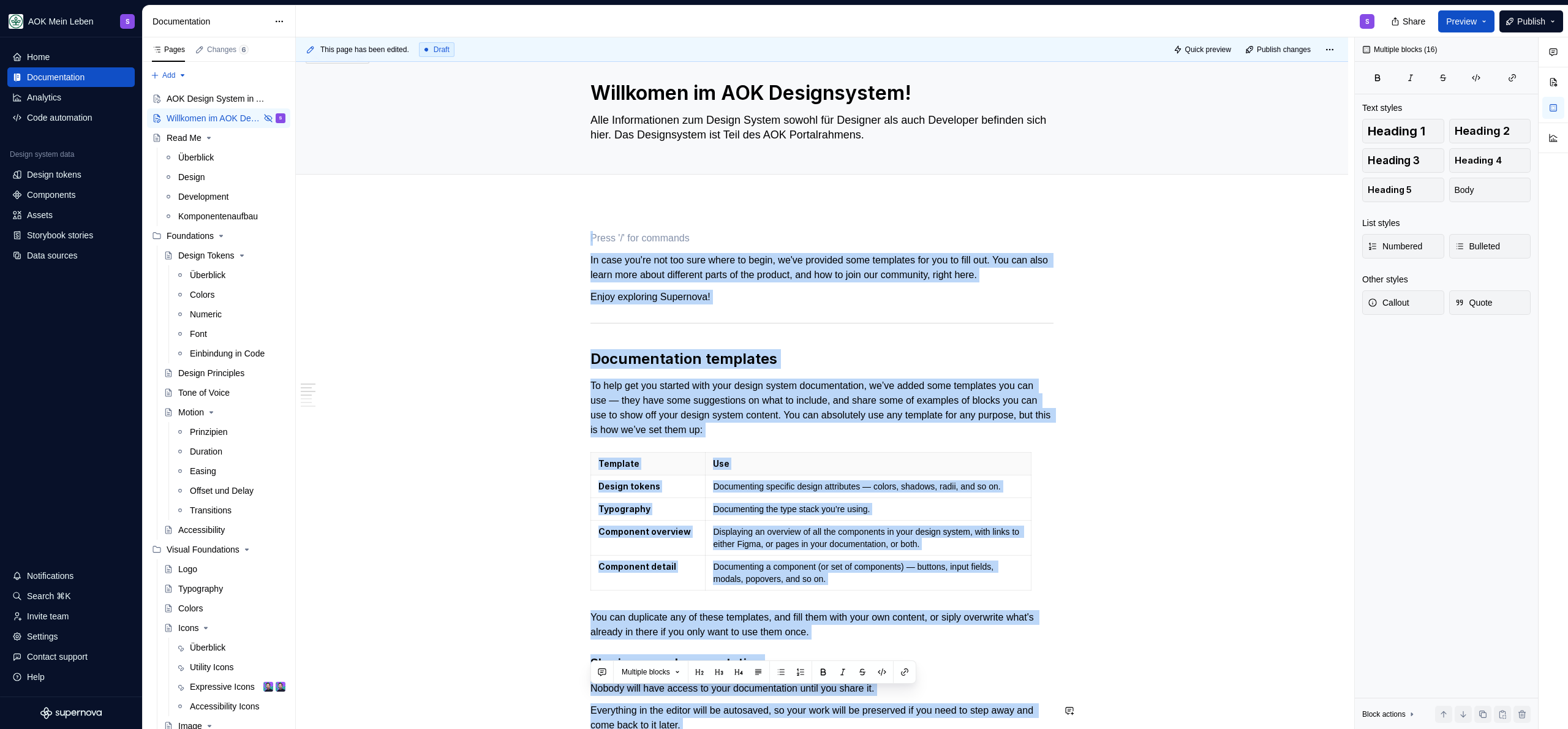
scroll to position [906, 0]
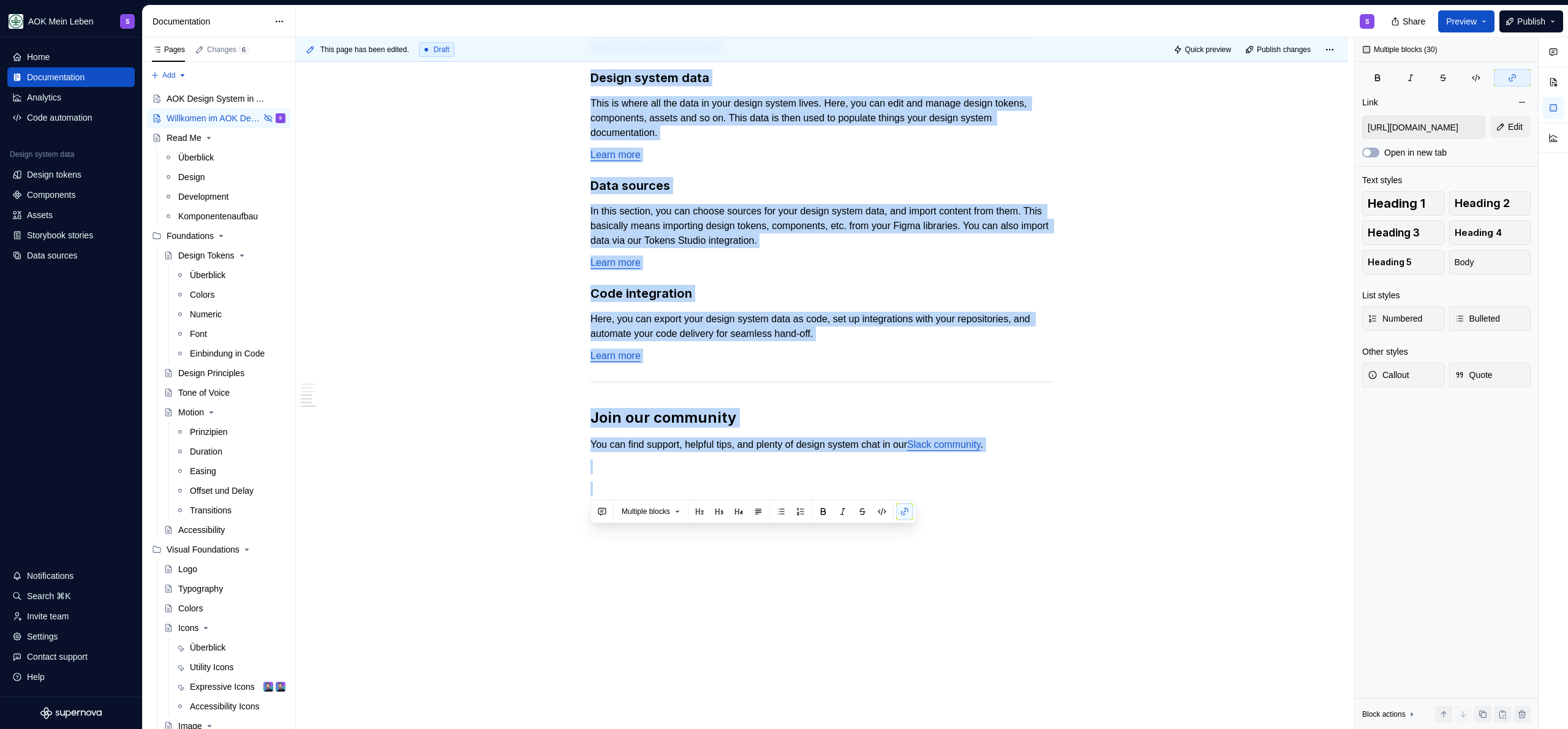
drag, startPoint x: 599, startPoint y: 233, endPoint x: 935, endPoint y: 659, distance: 542.6
click at [935, 659] on div "In case you're not too sure where to begin, we've provided some templates for y…" at bounding box center [822, 23] width 1053 height 1412
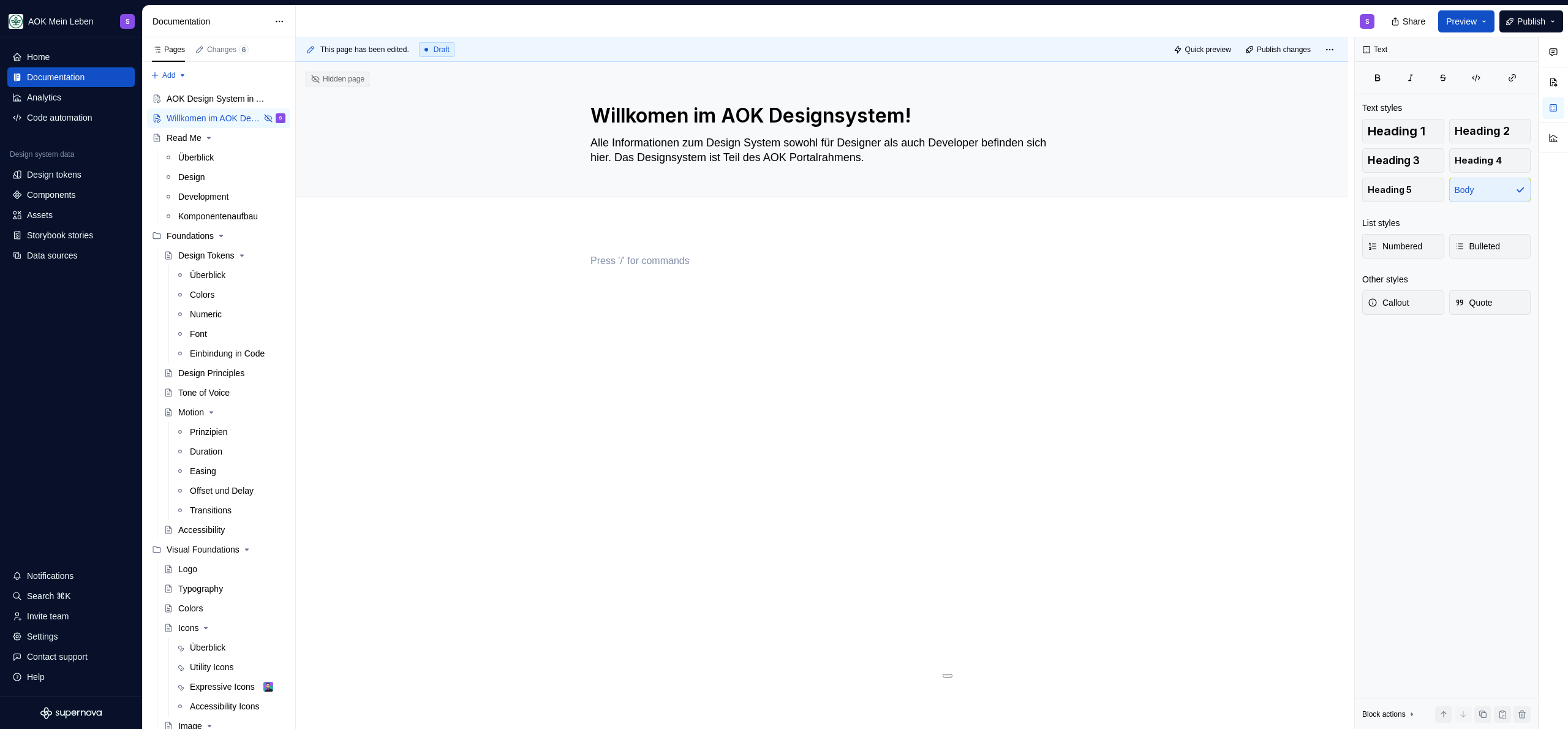
scroll to position [0, 0]
click at [596, 240] on div at bounding box center [822, 379] width 1053 height 309
click at [617, 267] on p at bounding box center [821, 261] width 463 height 14
click at [619, 261] on p at bounding box center [821, 261] width 463 height 14
click at [621, 249] on div "This page has been edited. Draft Quick preview Publish changes Hidden page Will…" at bounding box center [825, 383] width 1059 height 692
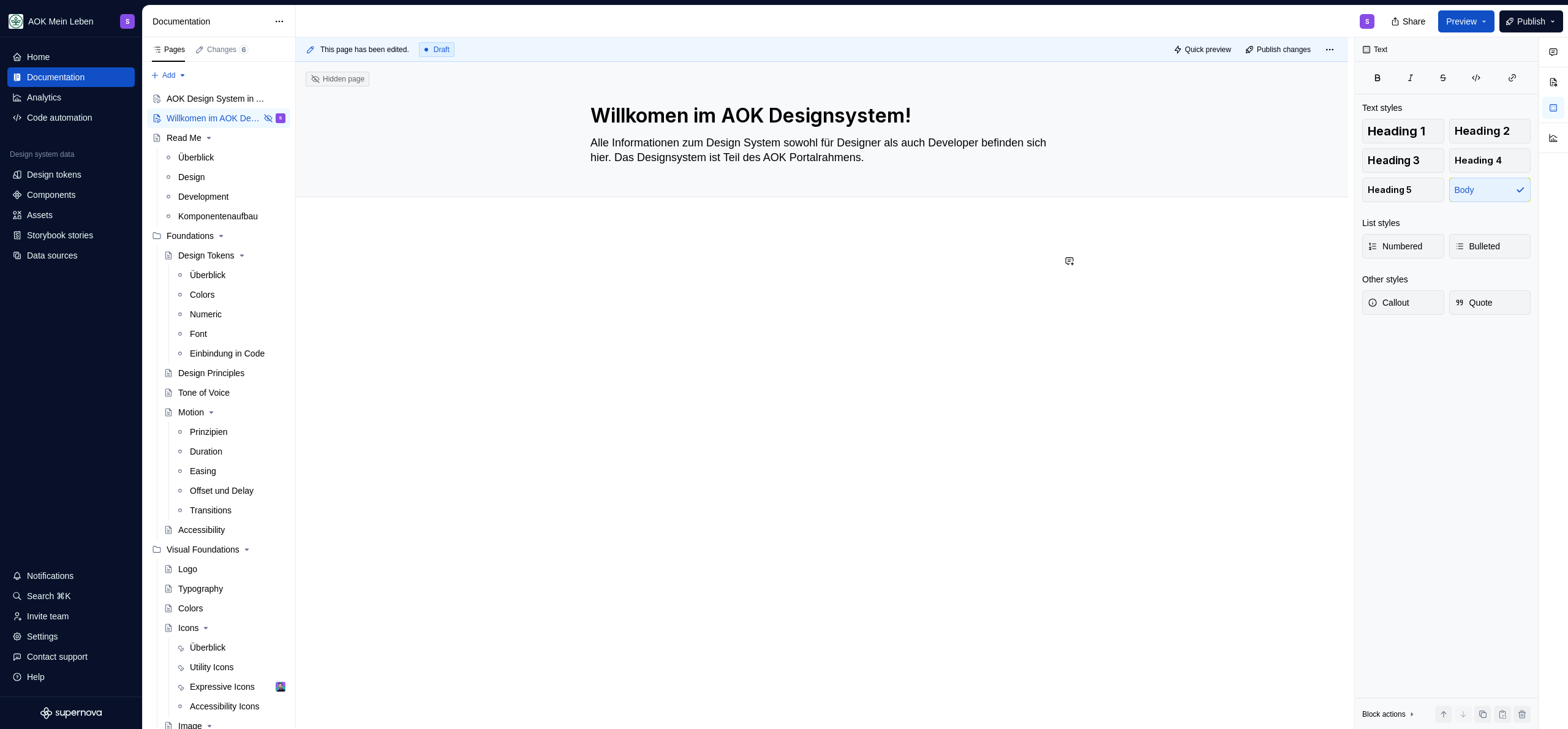
click at [626, 242] on div at bounding box center [822, 379] width 1053 height 309
click at [626, 261] on p at bounding box center [821, 261] width 463 height 14
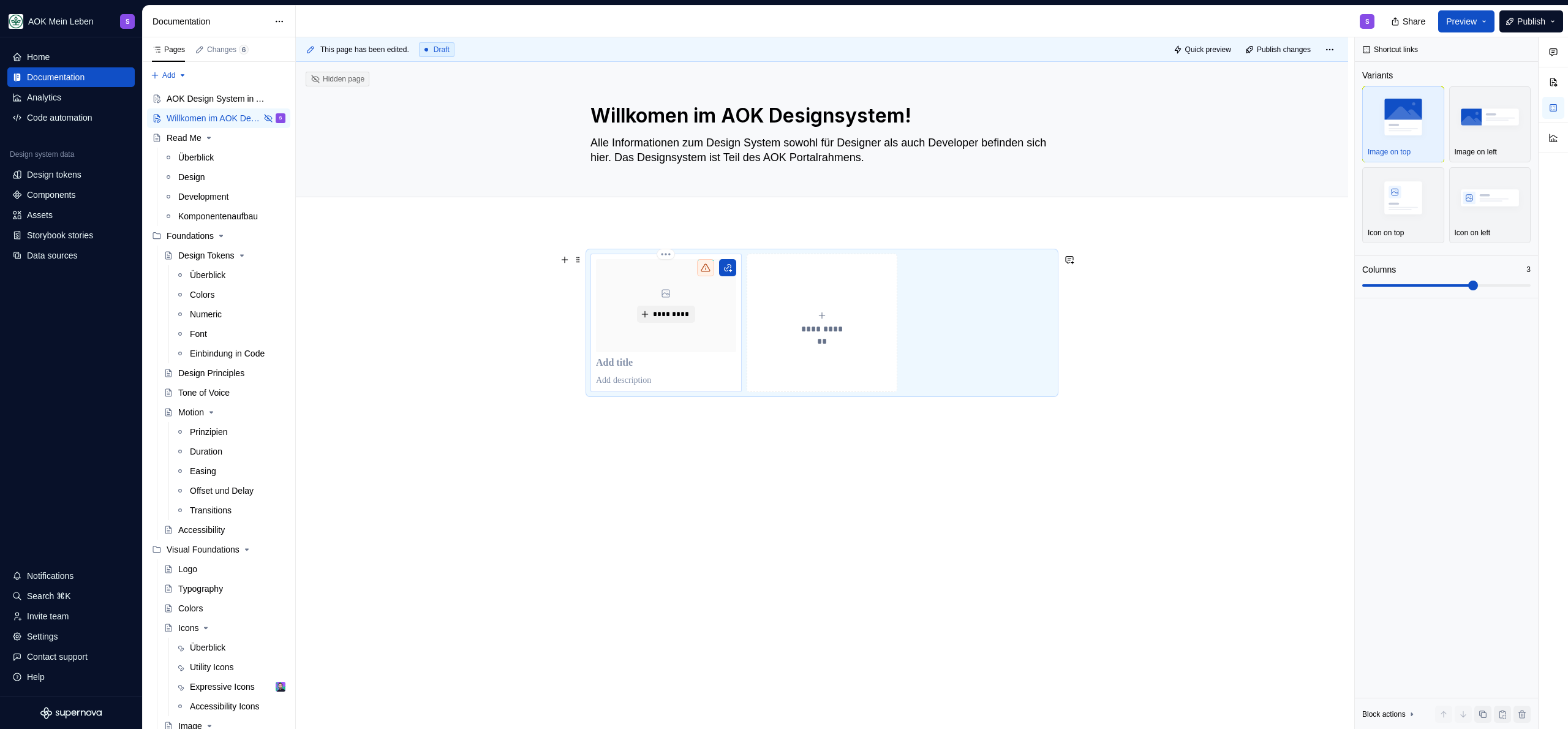
click at [607, 362] on p at bounding box center [666, 363] width 140 height 13
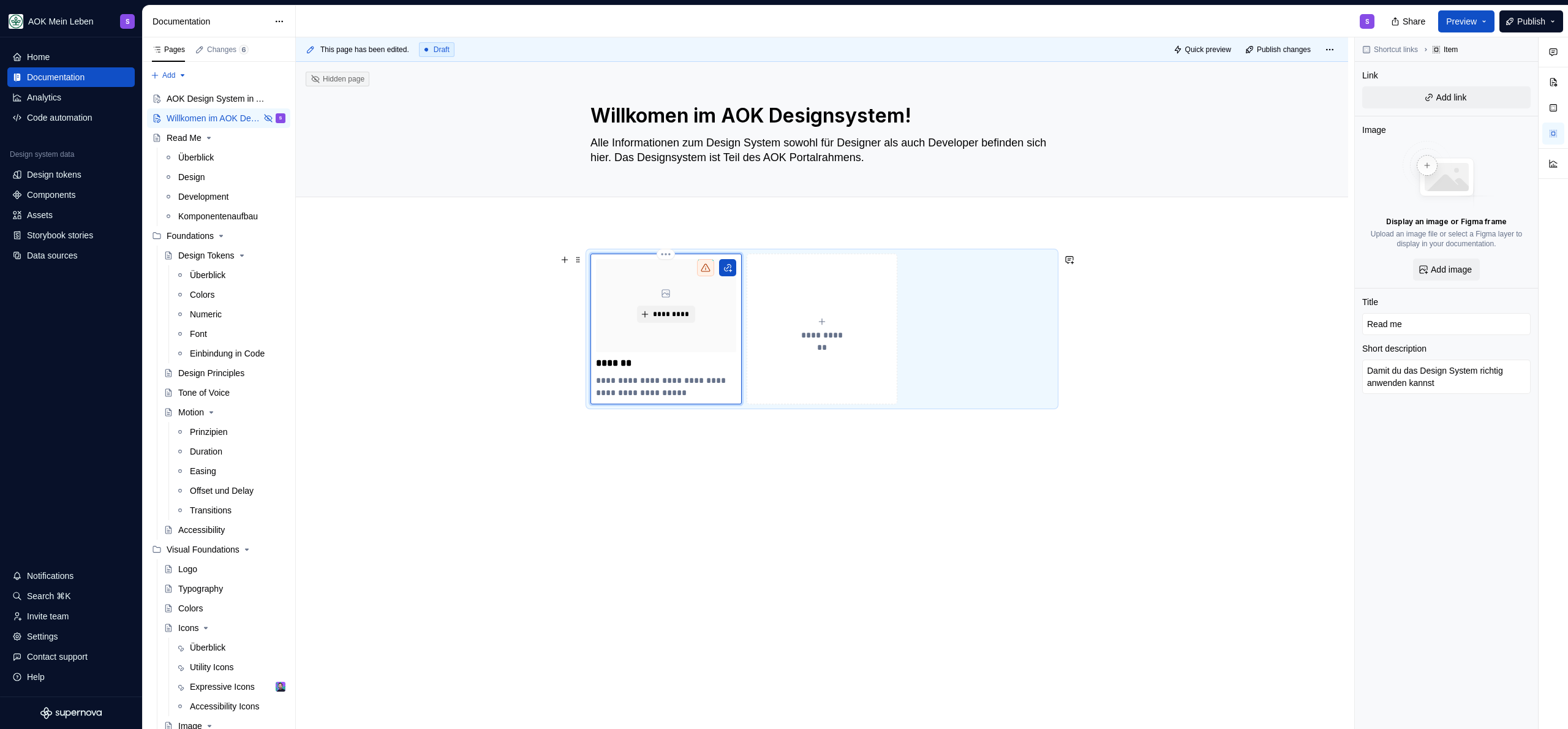
click at [650, 364] on p "*******" at bounding box center [666, 363] width 140 height 13
click at [715, 392] on p "**********" at bounding box center [666, 386] width 140 height 24
click at [728, 270] on button "button" at bounding box center [727, 267] width 17 height 17
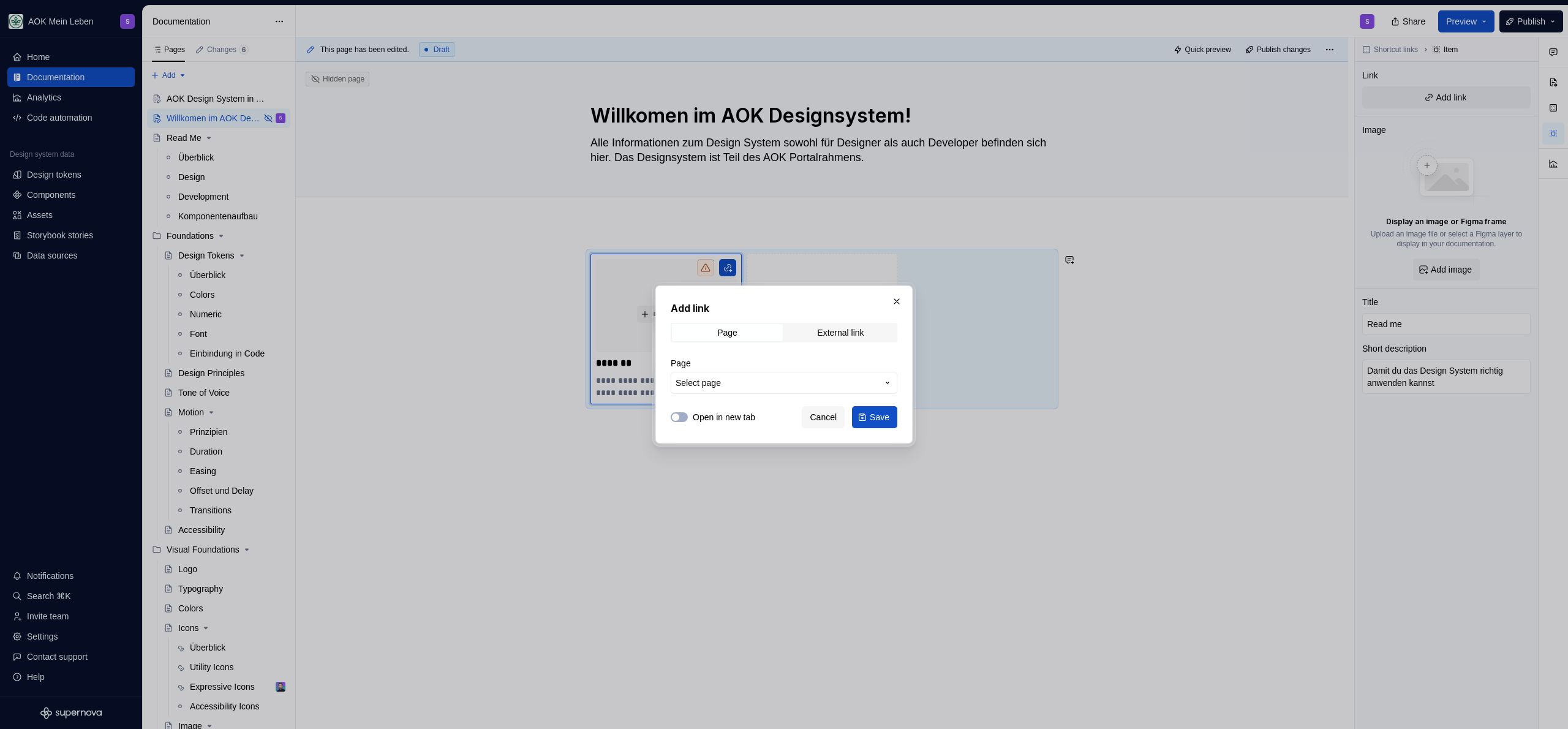
click at [759, 380] on span "Select page" at bounding box center [777, 383] width 202 height 13
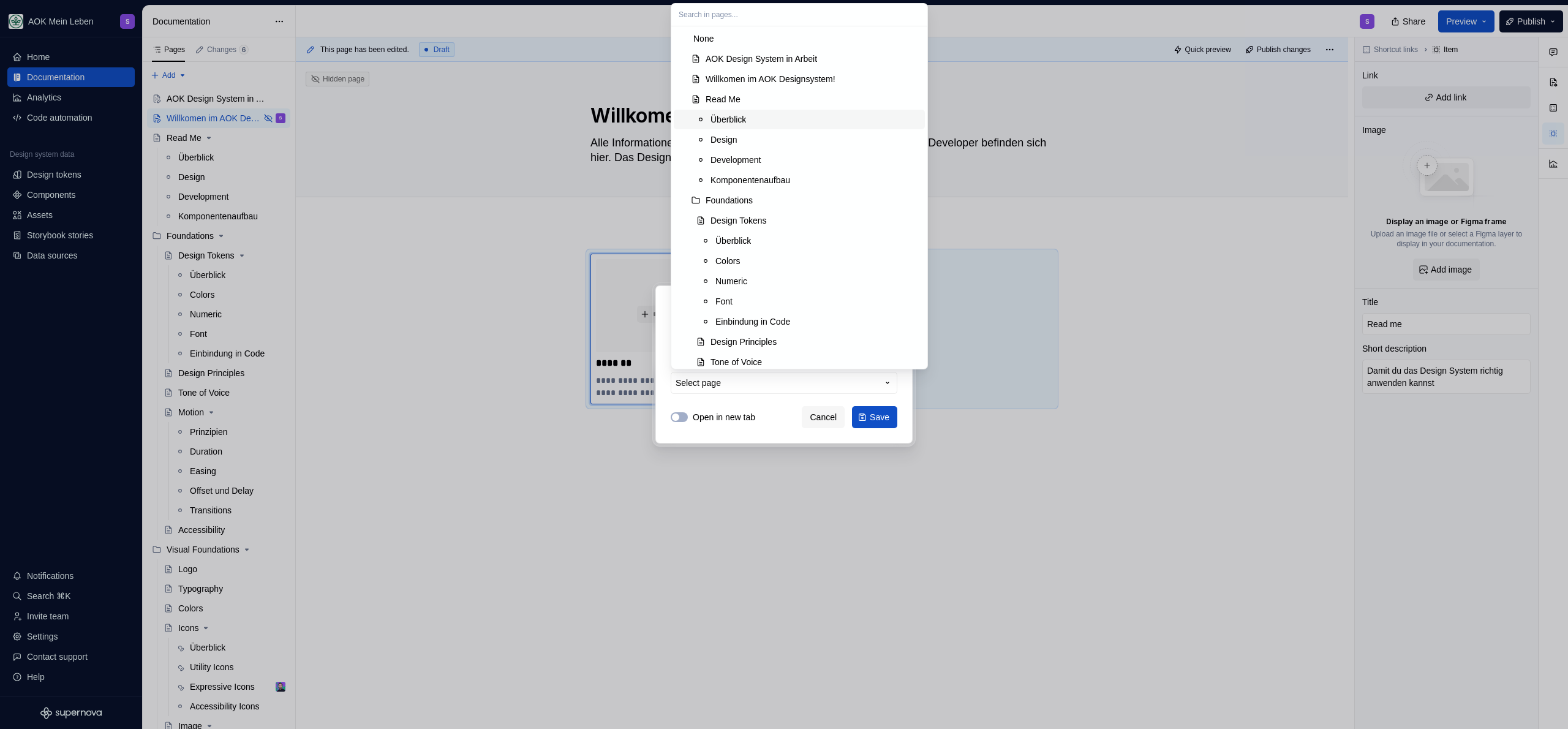
click at [764, 116] on div "Überblick" at bounding box center [815, 119] width 209 height 13
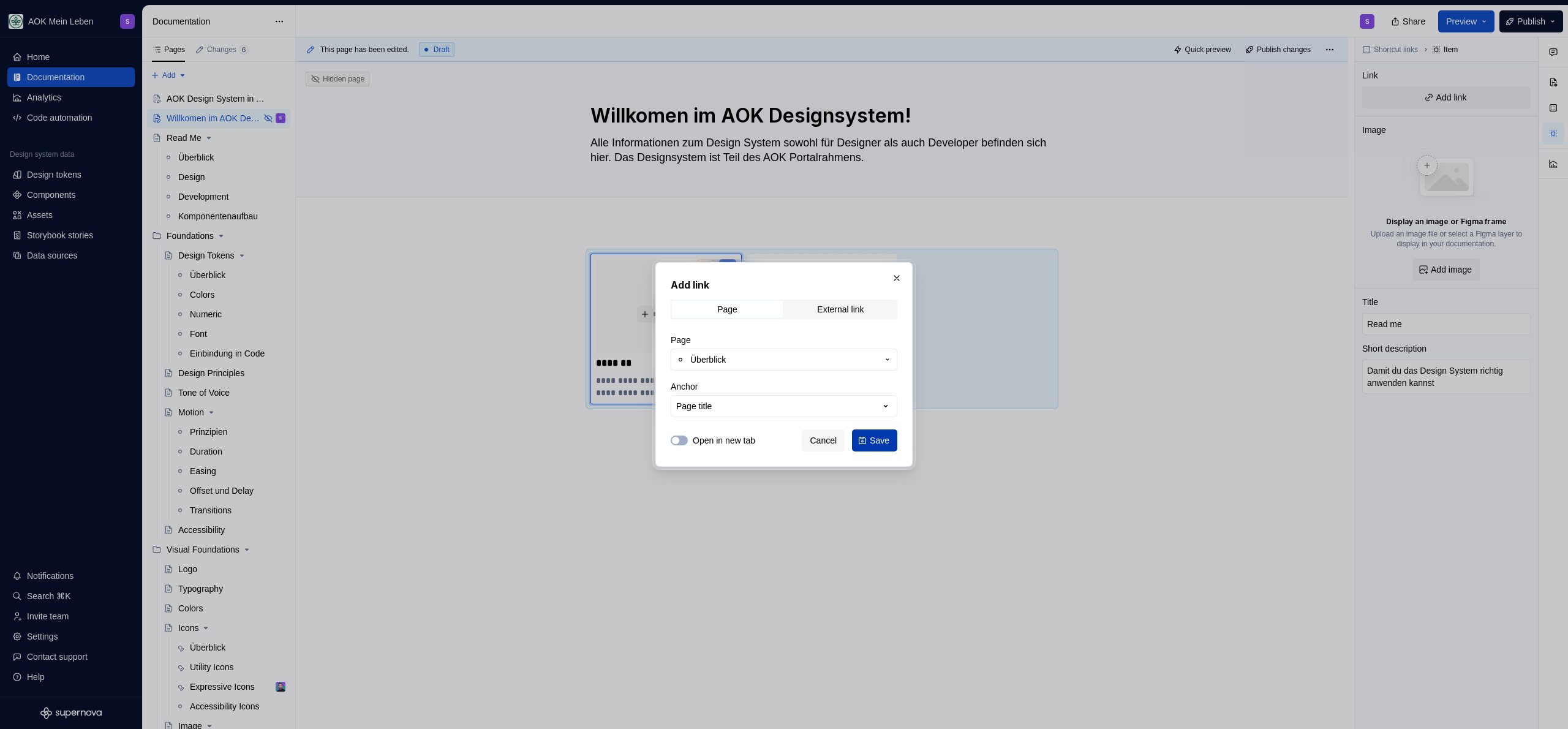
click at [877, 441] on span "Save" at bounding box center [879, 441] width 19 height 13
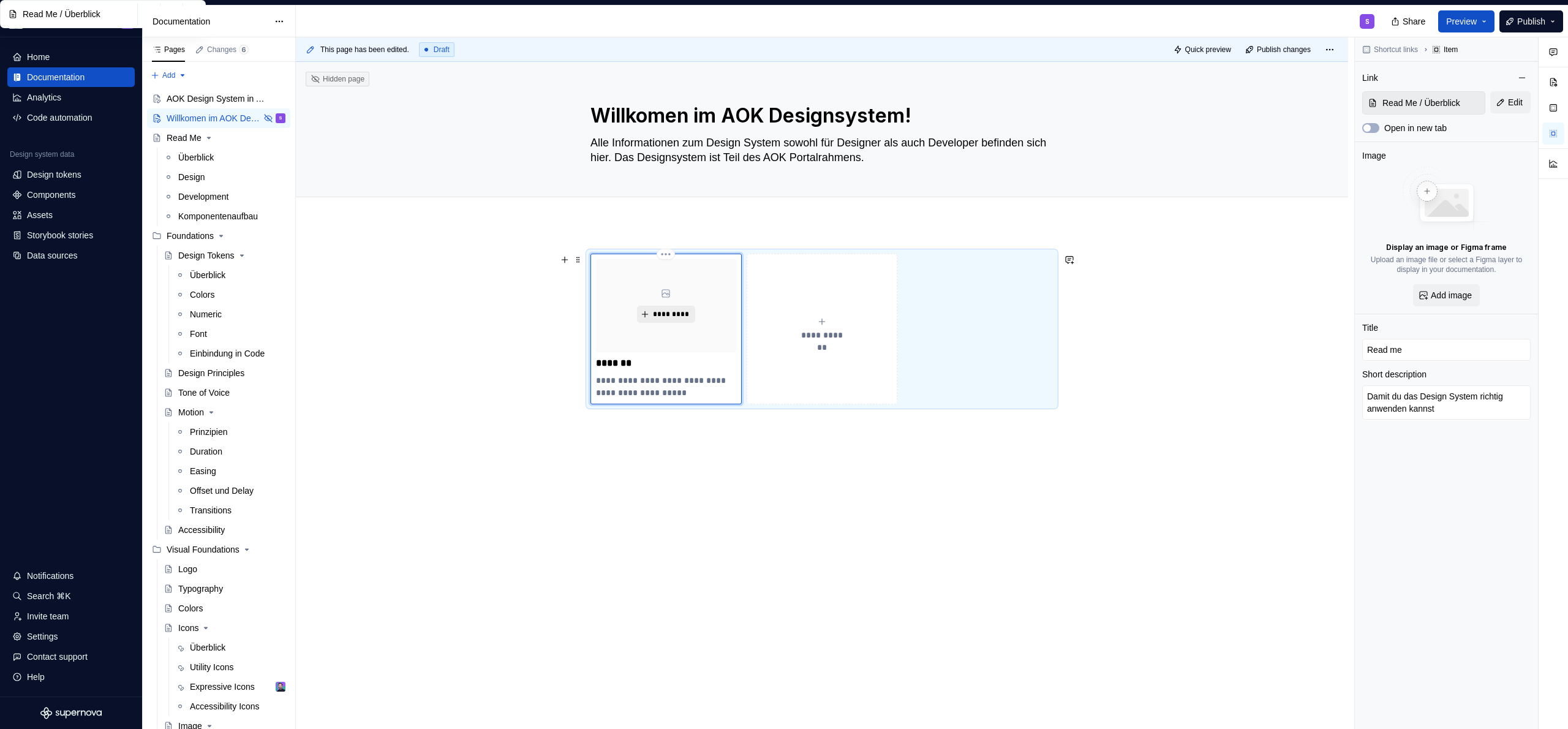
click at [674, 314] on span "*********" at bounding box center [671, 314] width 37 height 10
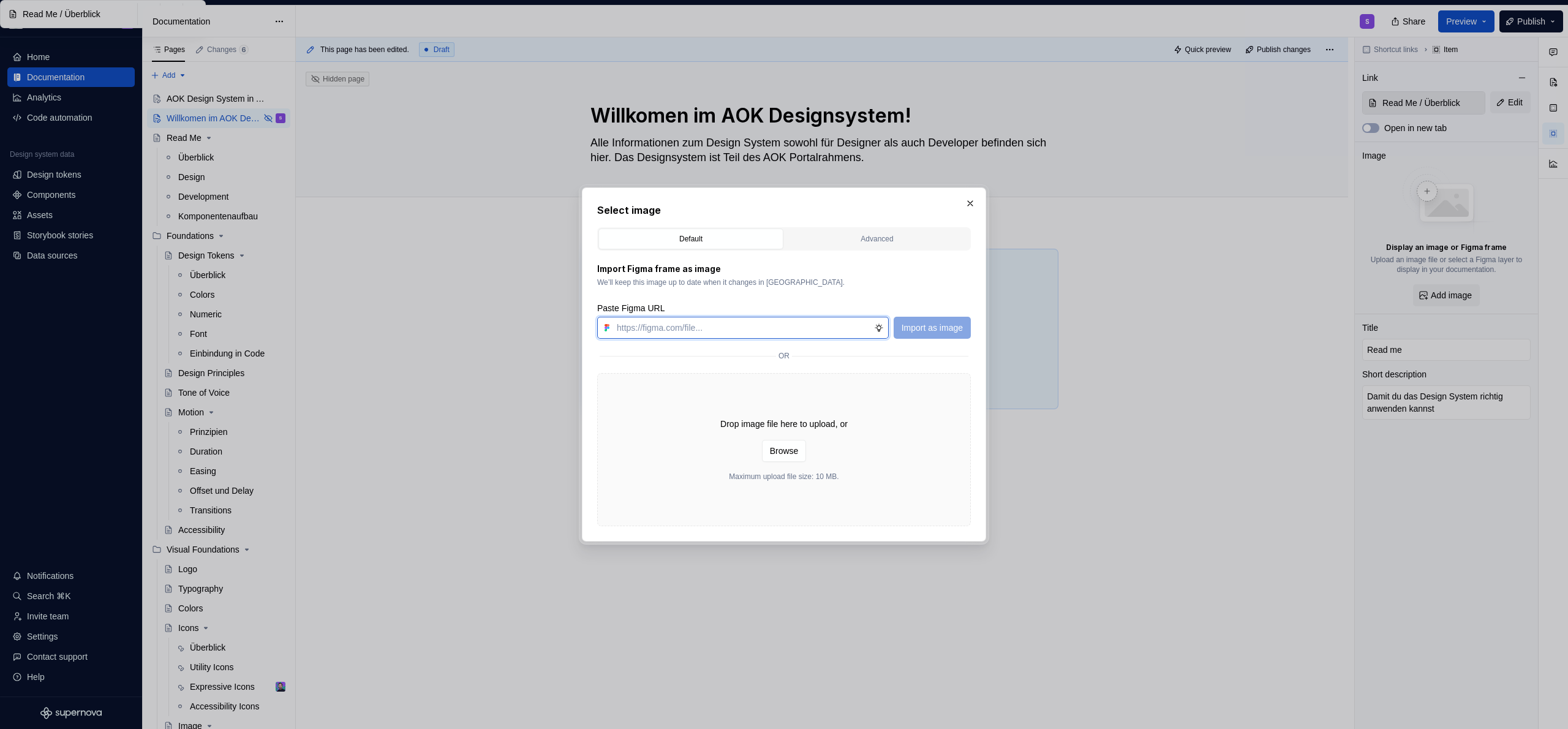
click at [787, 325] on input "text" at bounding box center [743, 328] width 262 height 22
paste input "[URL][DOMAIN_NAME]"
click at [901, 327] on span "Import as image" at bounding box center [932, 327] width 61 height 13
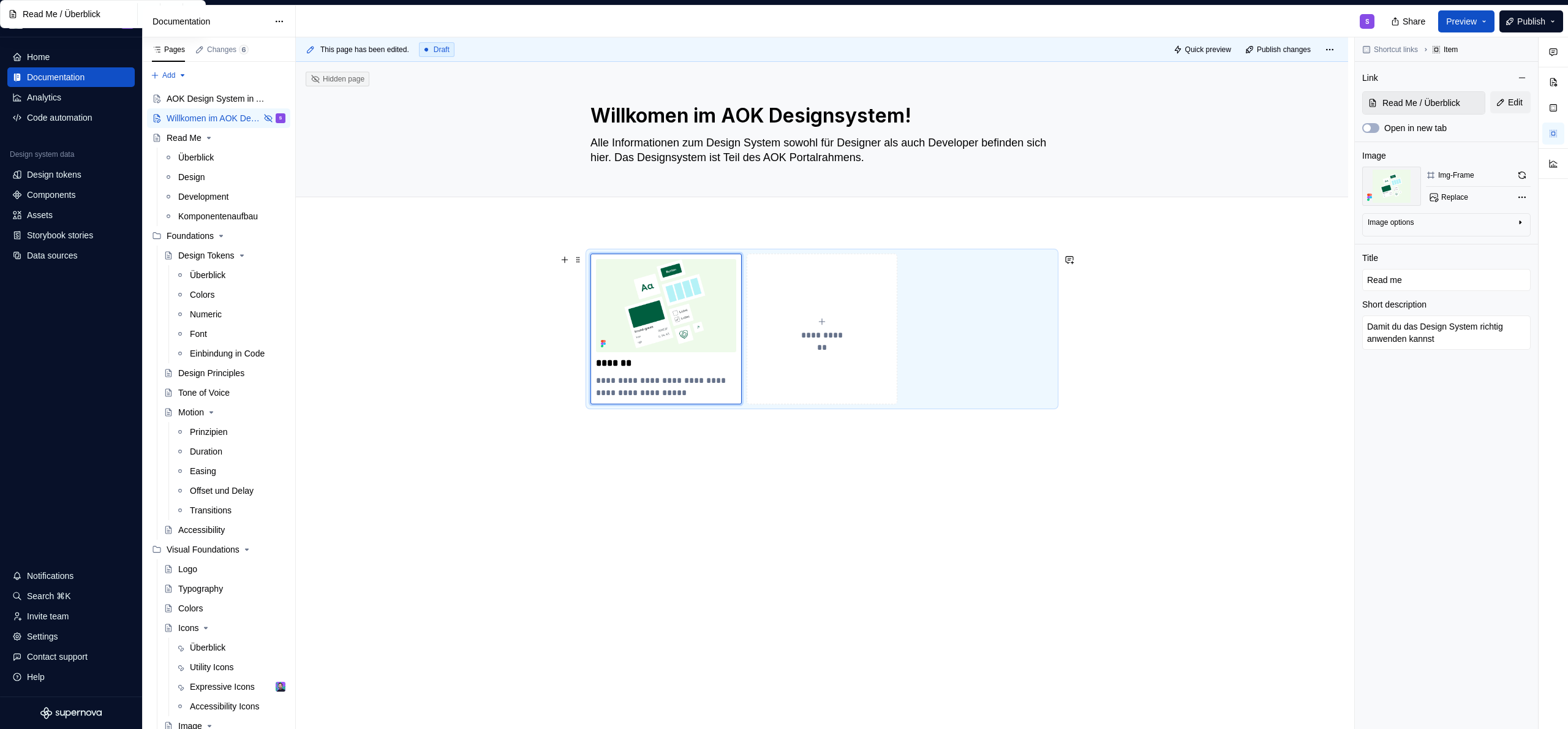
click at [807, 306] on button "**********" at bounding box center [822, 329] width 151 height 151
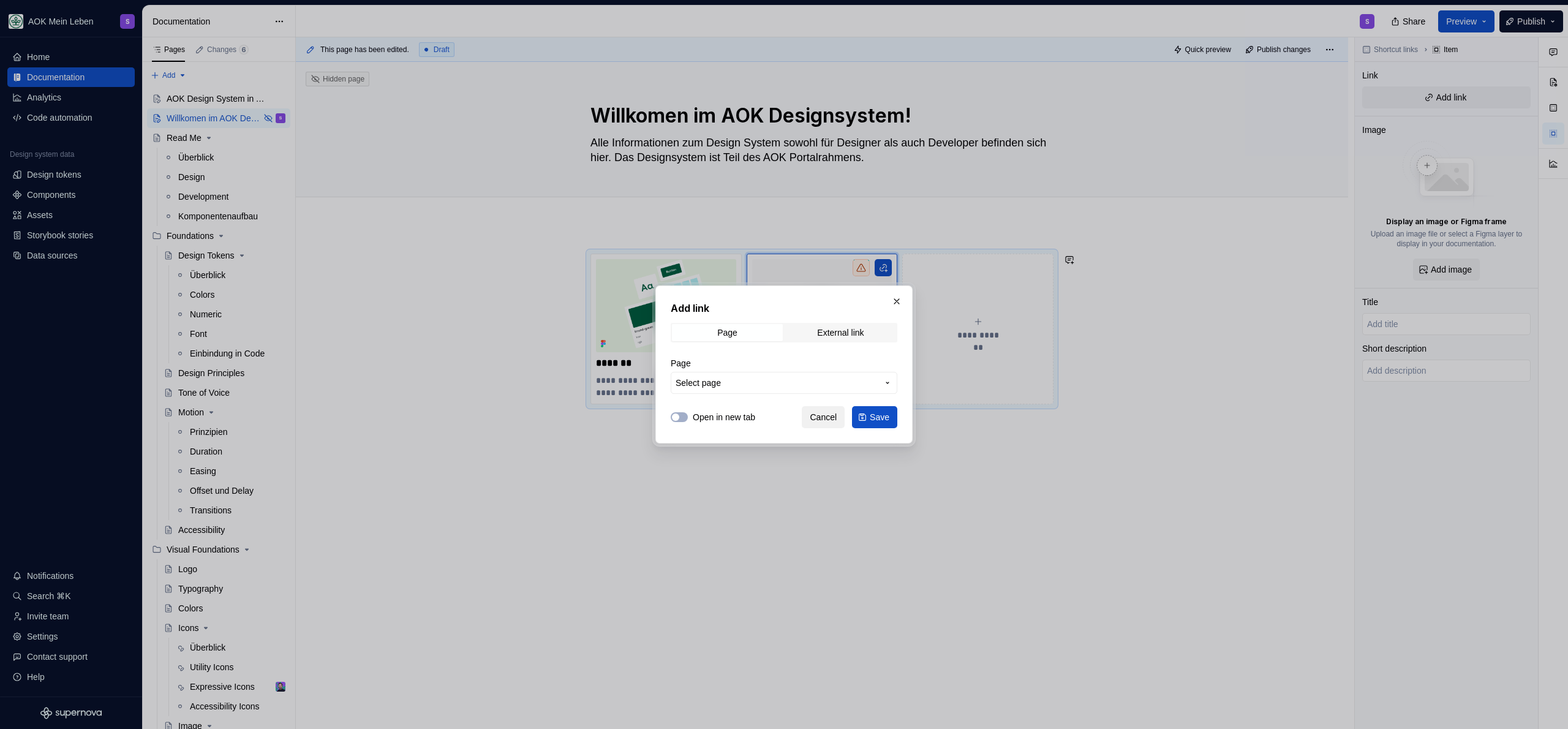
click at [826, 423] on button "Cancel" at bounding box center [823, 417] width 43 height 22
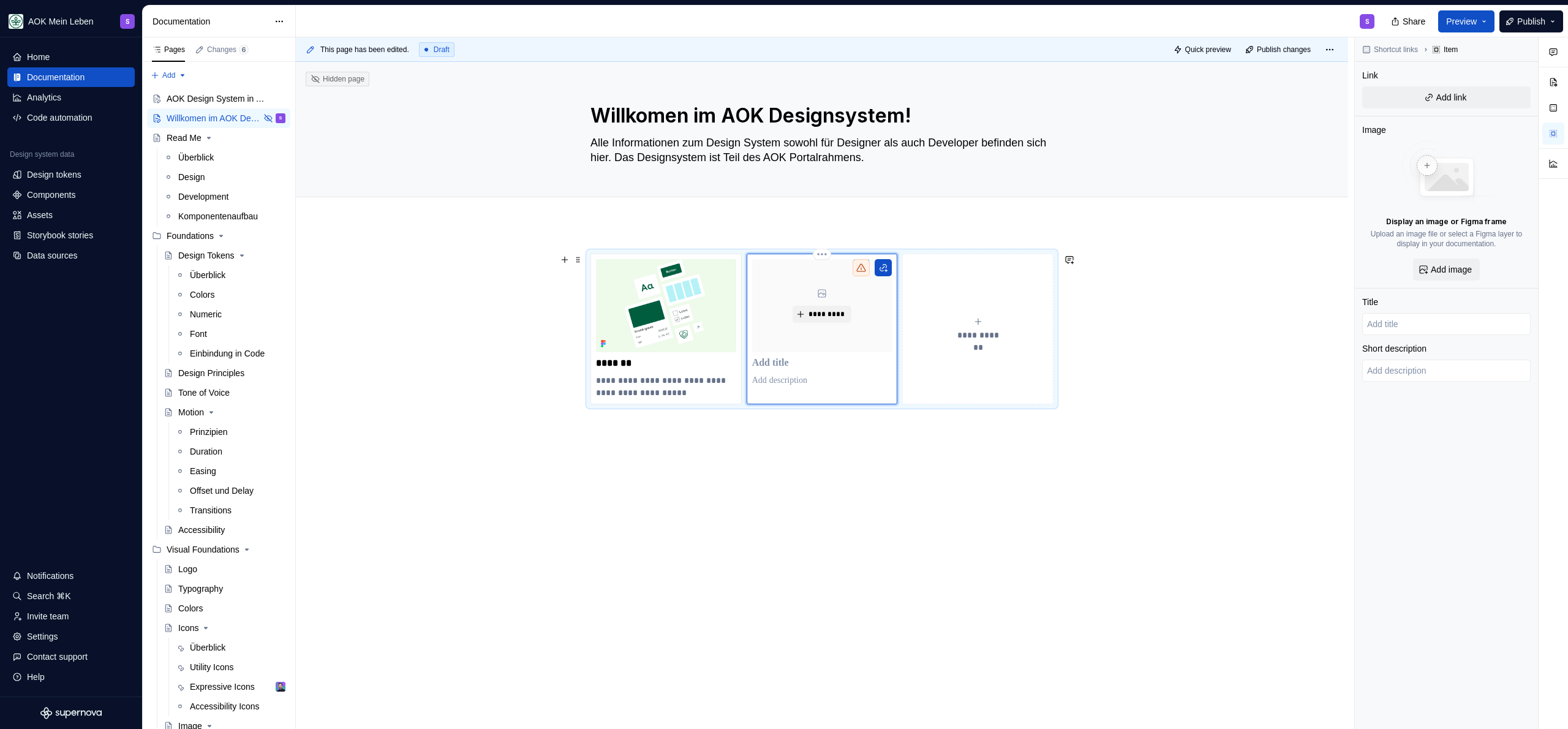
click at [874, 297] on div "*********" at bounding box center [822, 305] width 140 height 93
click at [829, 308] on button "*********" at bounding box center [821, 314] width 58 height 17
click at [791, 367] on p at bounding box center [822, 363] width 140 height 13
click at [987, 321] on div "**********" at bounding box center [978, 329] width 140 height 24
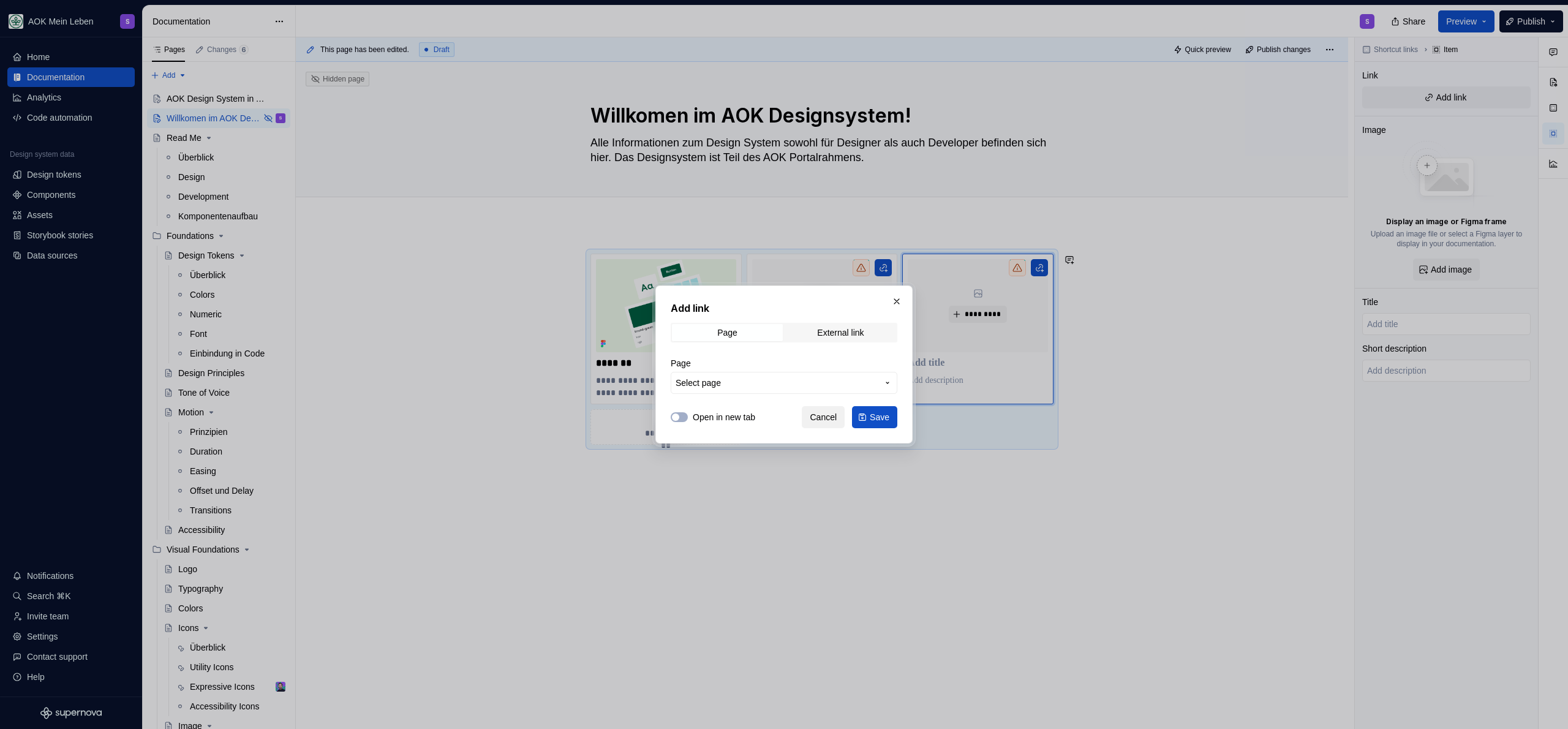
click at [827, 421] on span "Cancel" at bounding box center [823, 417] width 27 height 13
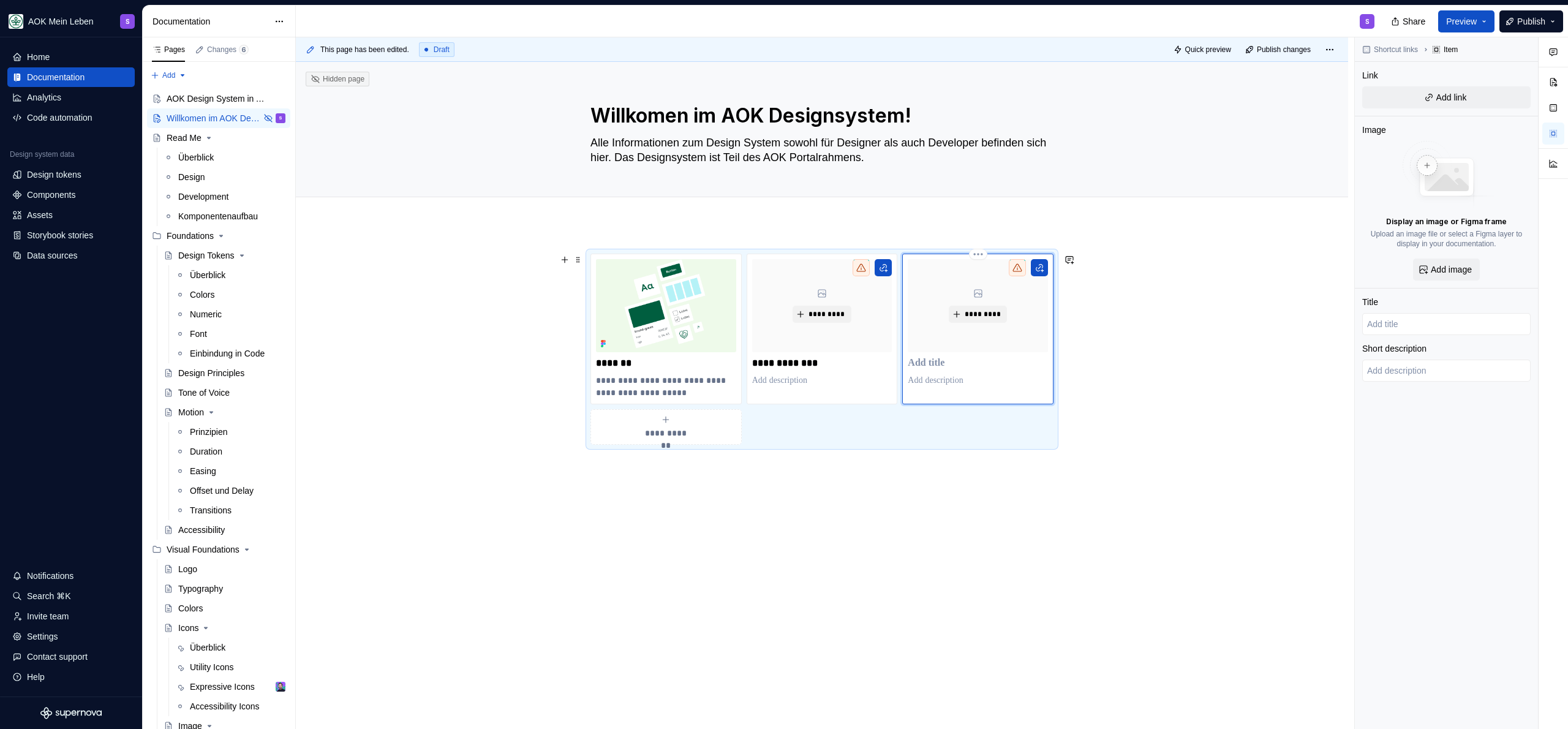
click at [921, 360] on p at bounding box center [978, 363] width 140 height 13
click at [656, 427] on span "**********" at bounding box center [666, 433] width 54 height 13
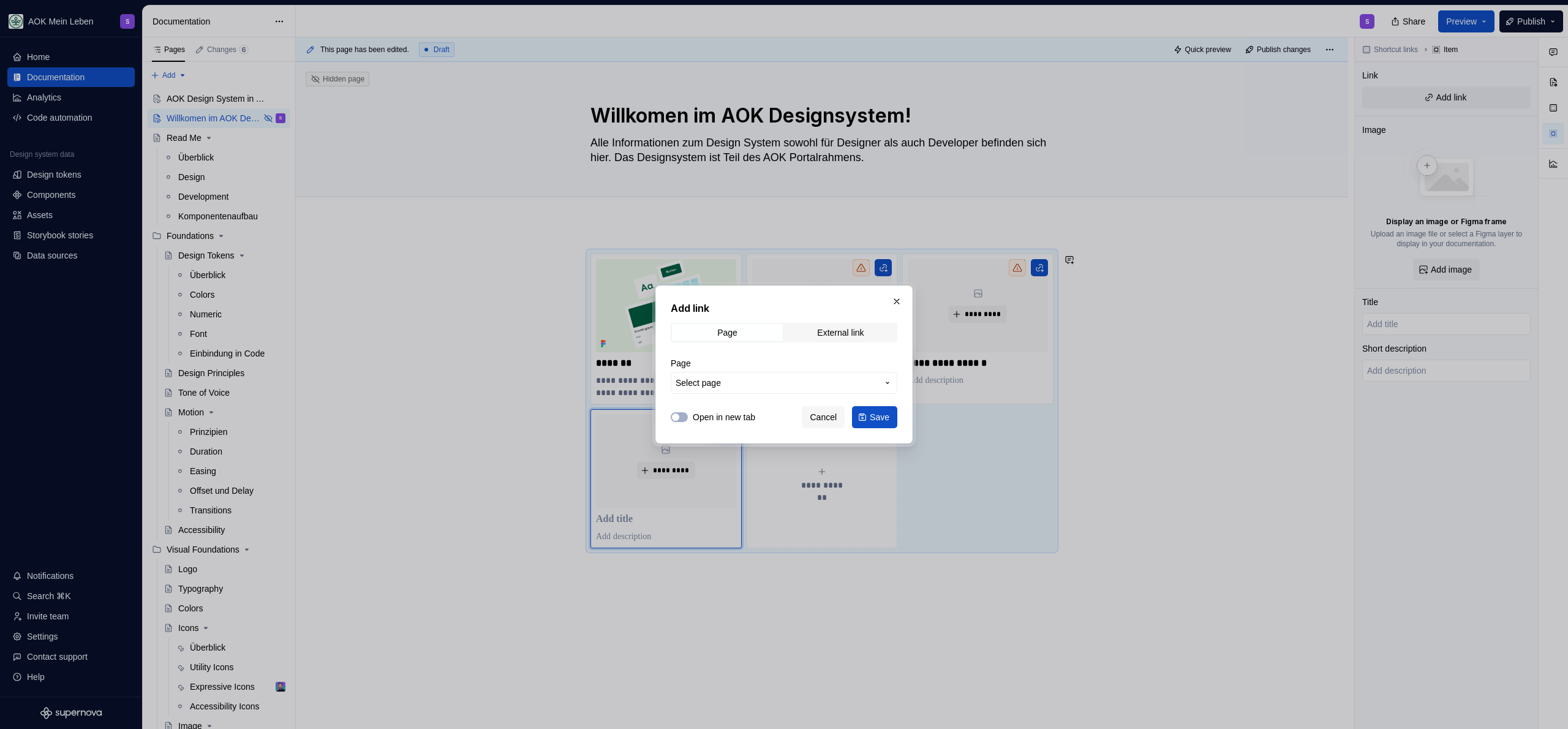
click at [826, 419] on span "Cancel" at bounding box center [823, 417] width 27 height 13
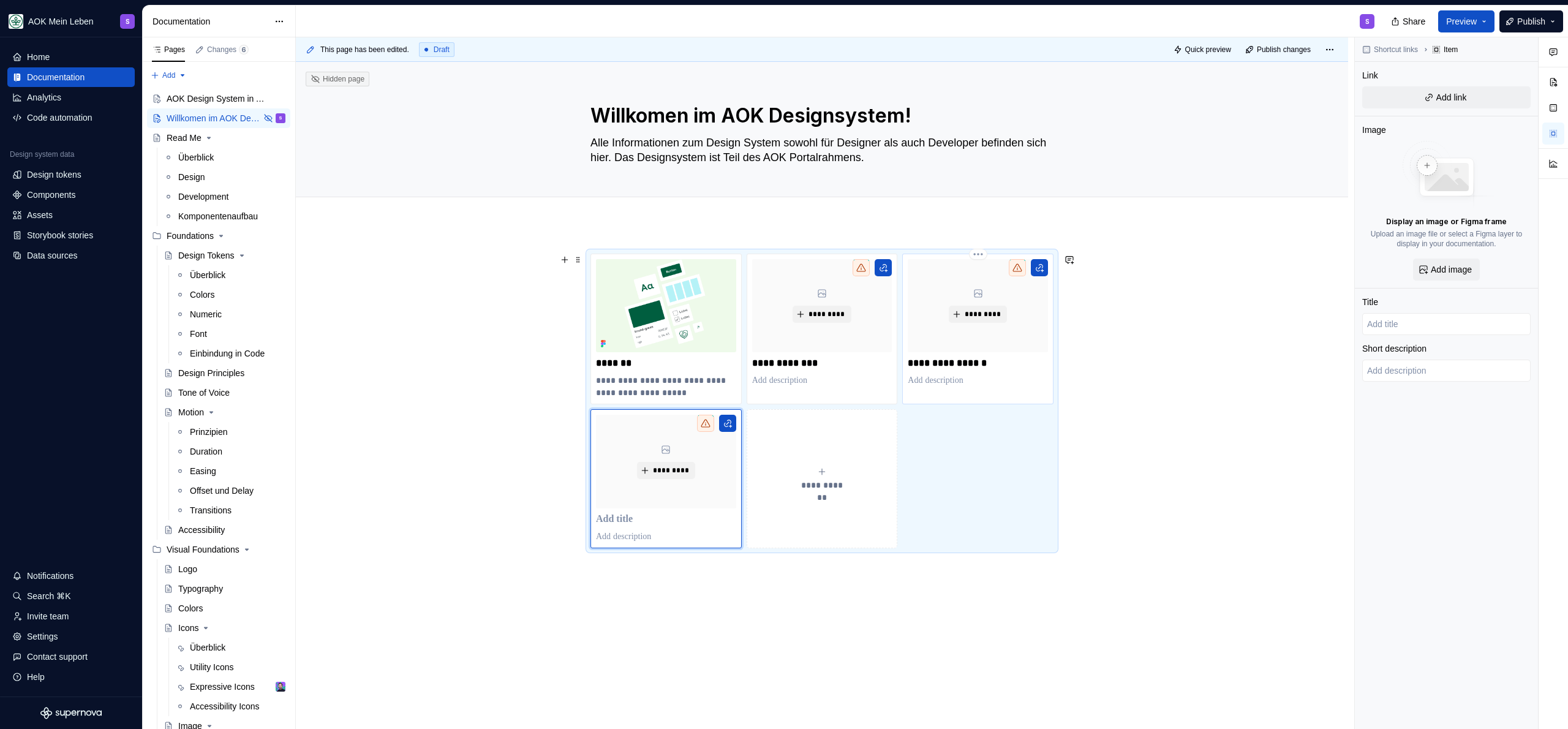
click at [955, 357] on p "**********" at bounding box center [978, 363] width 140 height 13
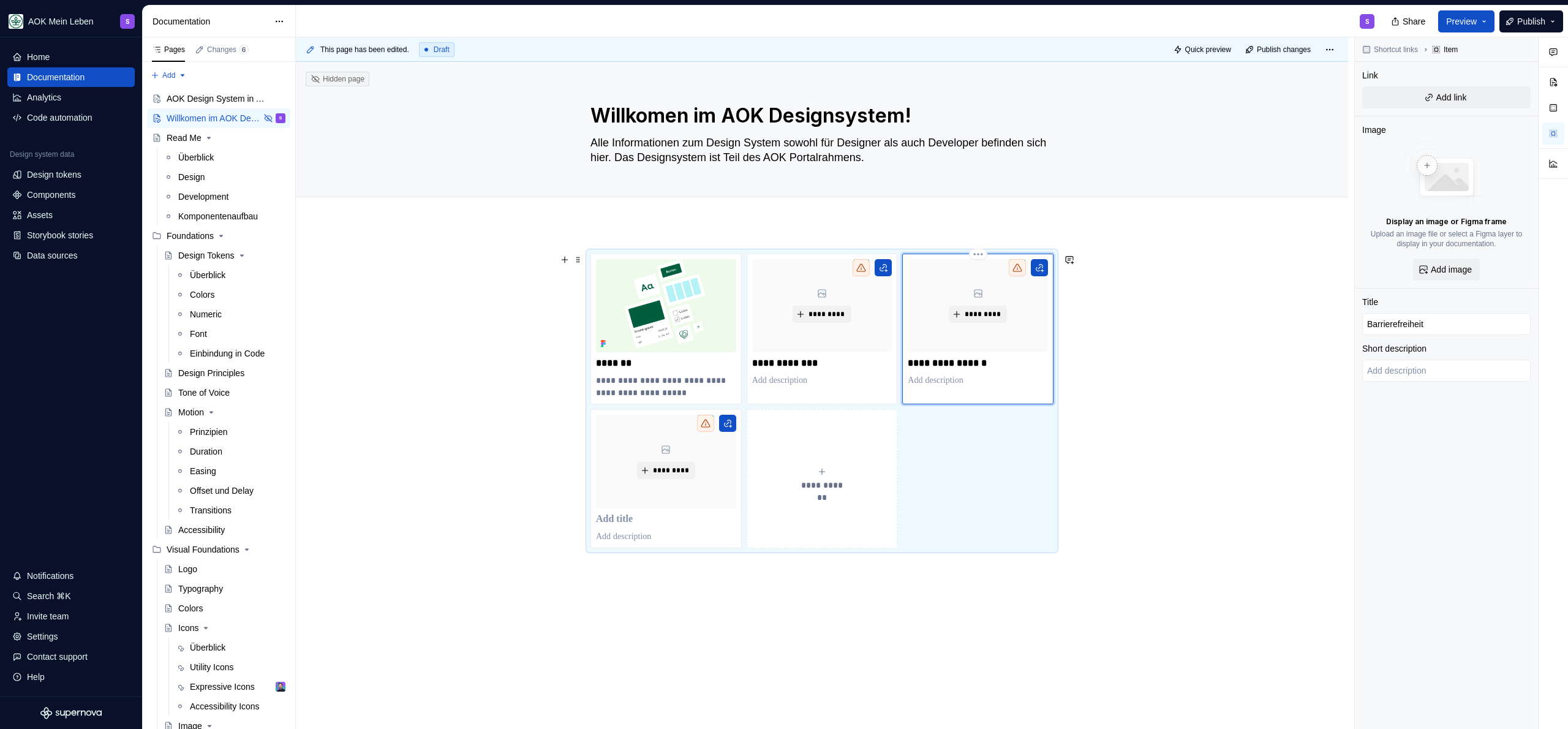
click at [963, 364] on p "**********" at bounding box center [978, 363] width 140 height 13
click at [959, 362] on p "**********" at bounding box center [978, 363] width 140 height 13
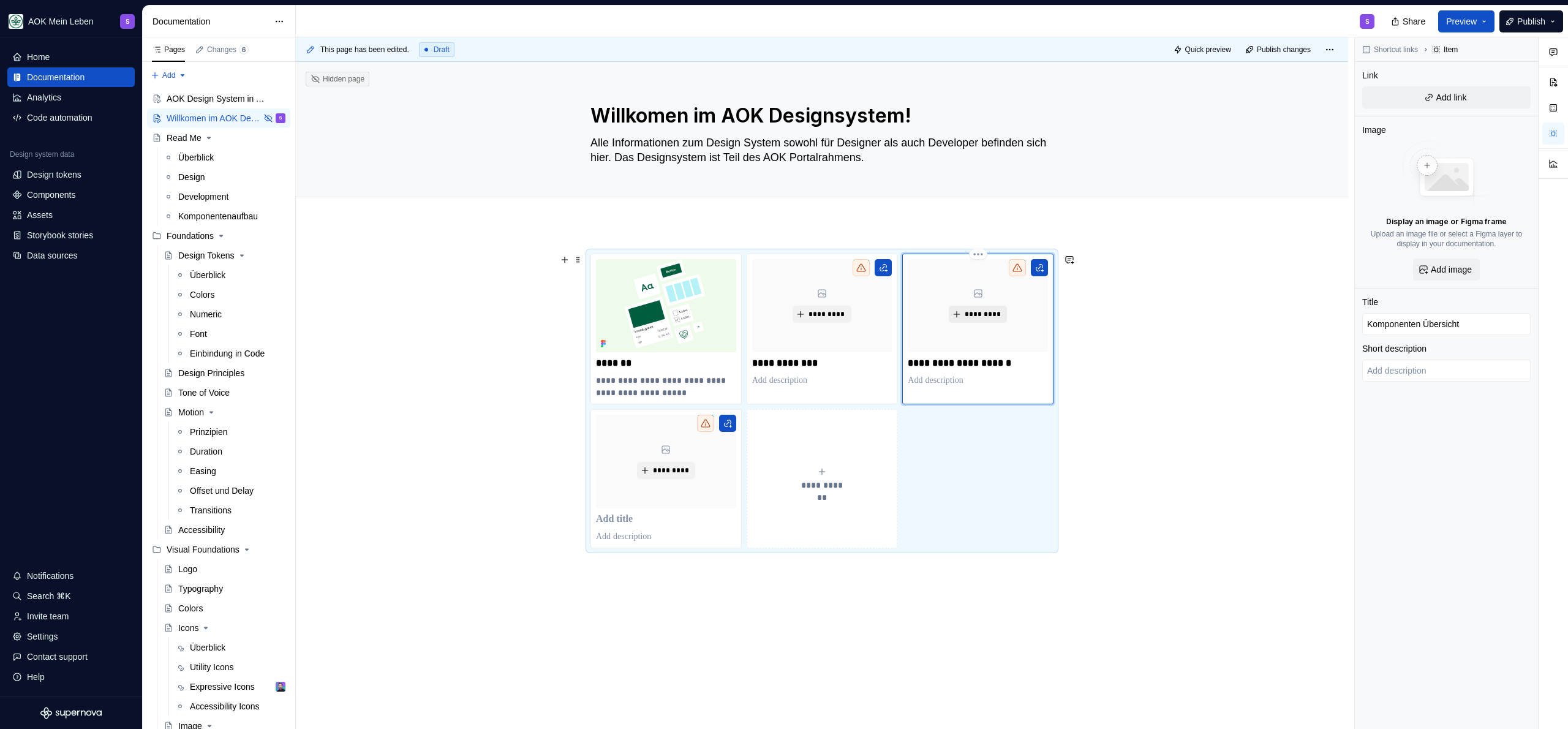
click at [970, 309] on span "*********" at bounding box center [983, 314] width 37 height 10
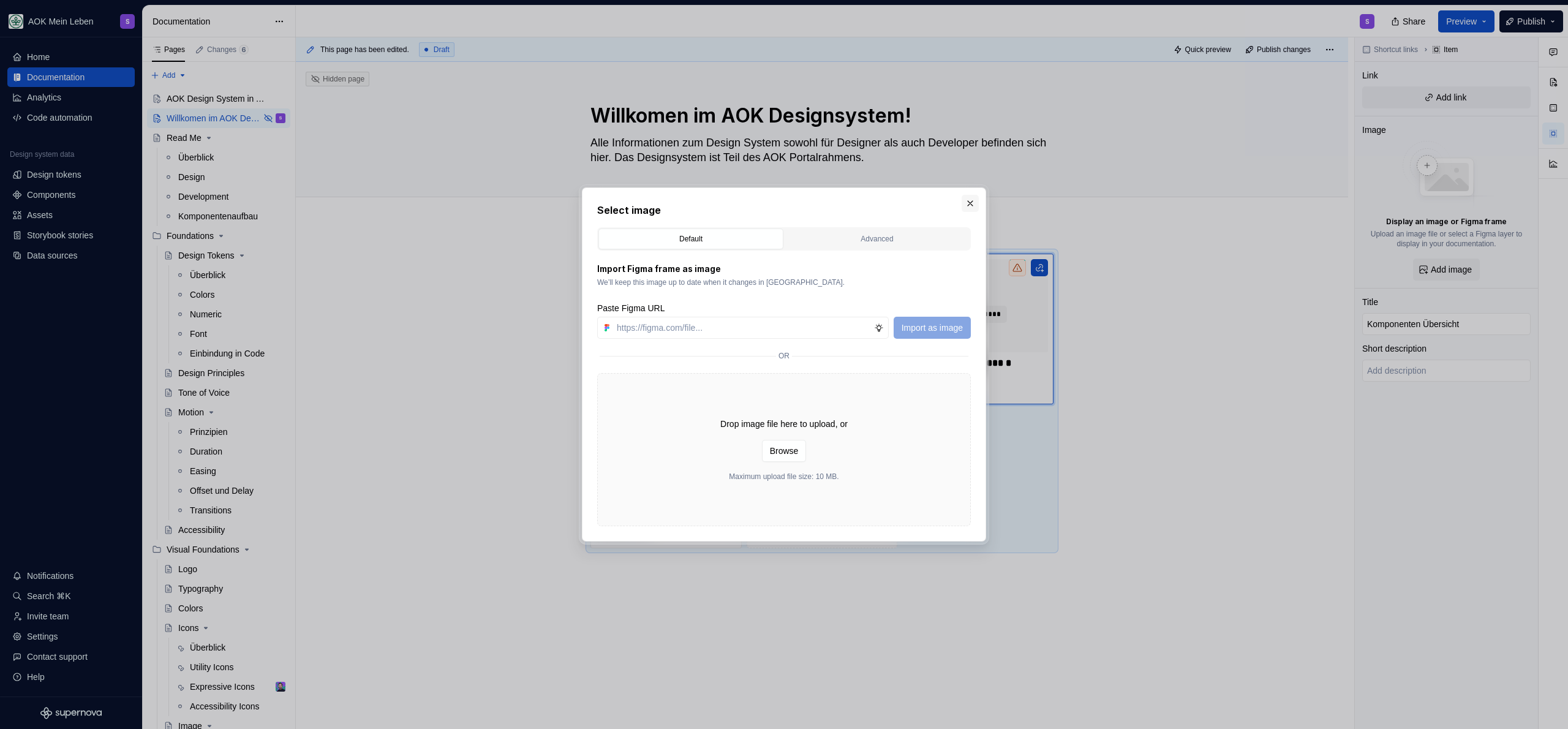
click at [976, 198] on button "button" at bounding box center [970, 203] width 17 height 17
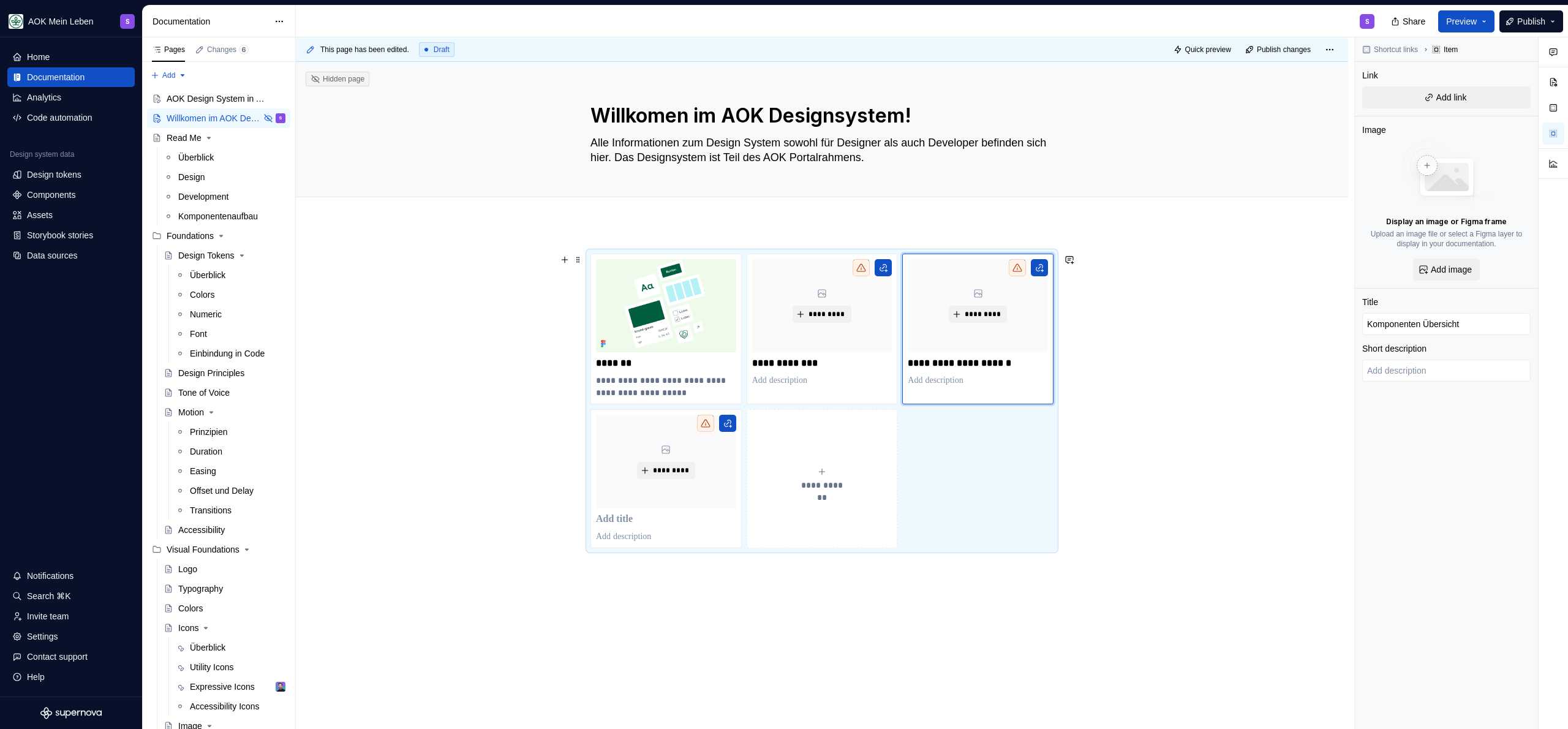
click at [1218, 326] on div "**********" at bounding box center [822, 503] width 1053 height 557
click at [688, 304] on img at bounding box center [666, 305] width 140 height 93
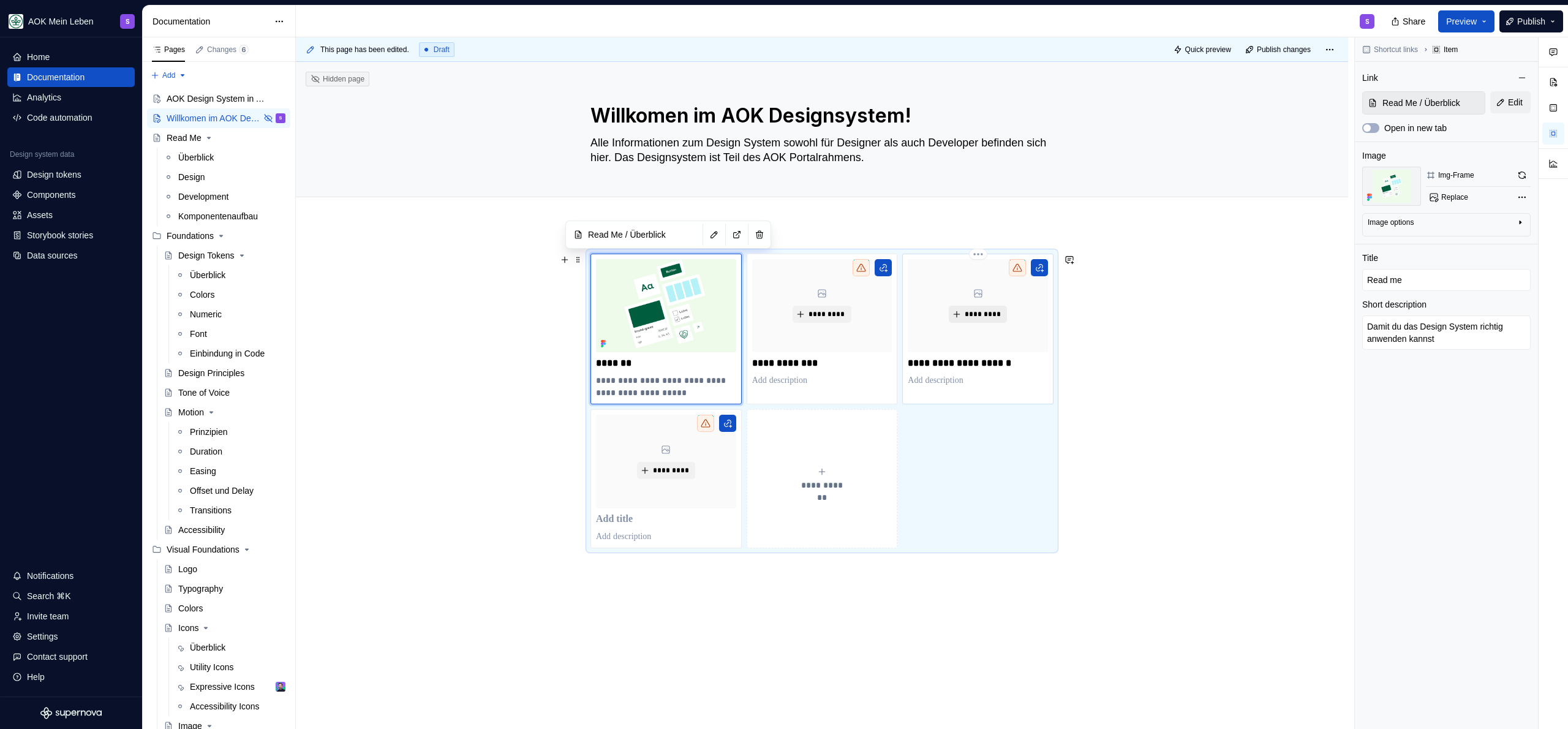
click at [976, 309] on span "*********" at bounding box center [983, 314] width 37 height 10
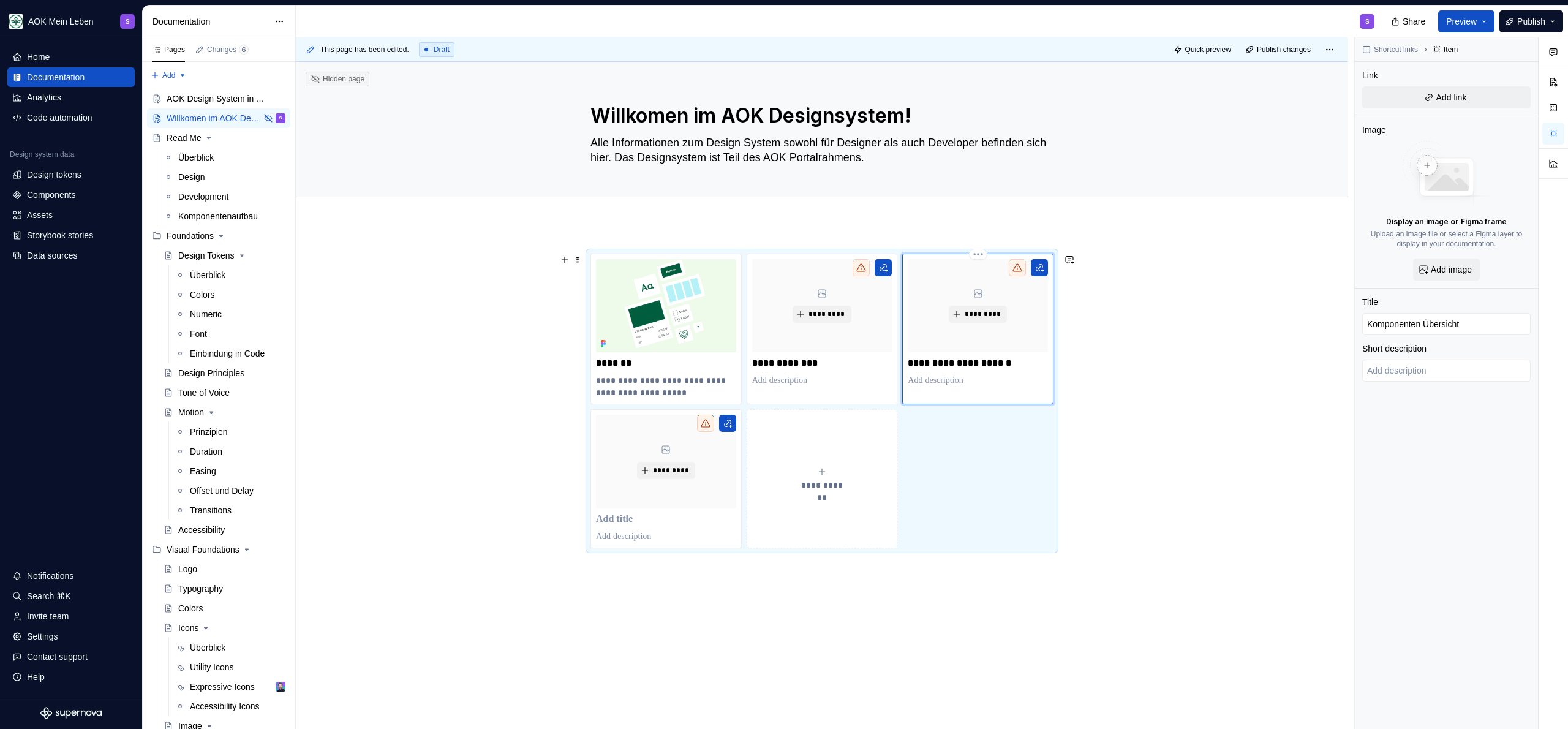
click at [953, 378] on p at bounding box center [978, 380] width 140 height 13
click at [964, 313] on span "*********" at bounding box center [983, 314] width 37 height 10
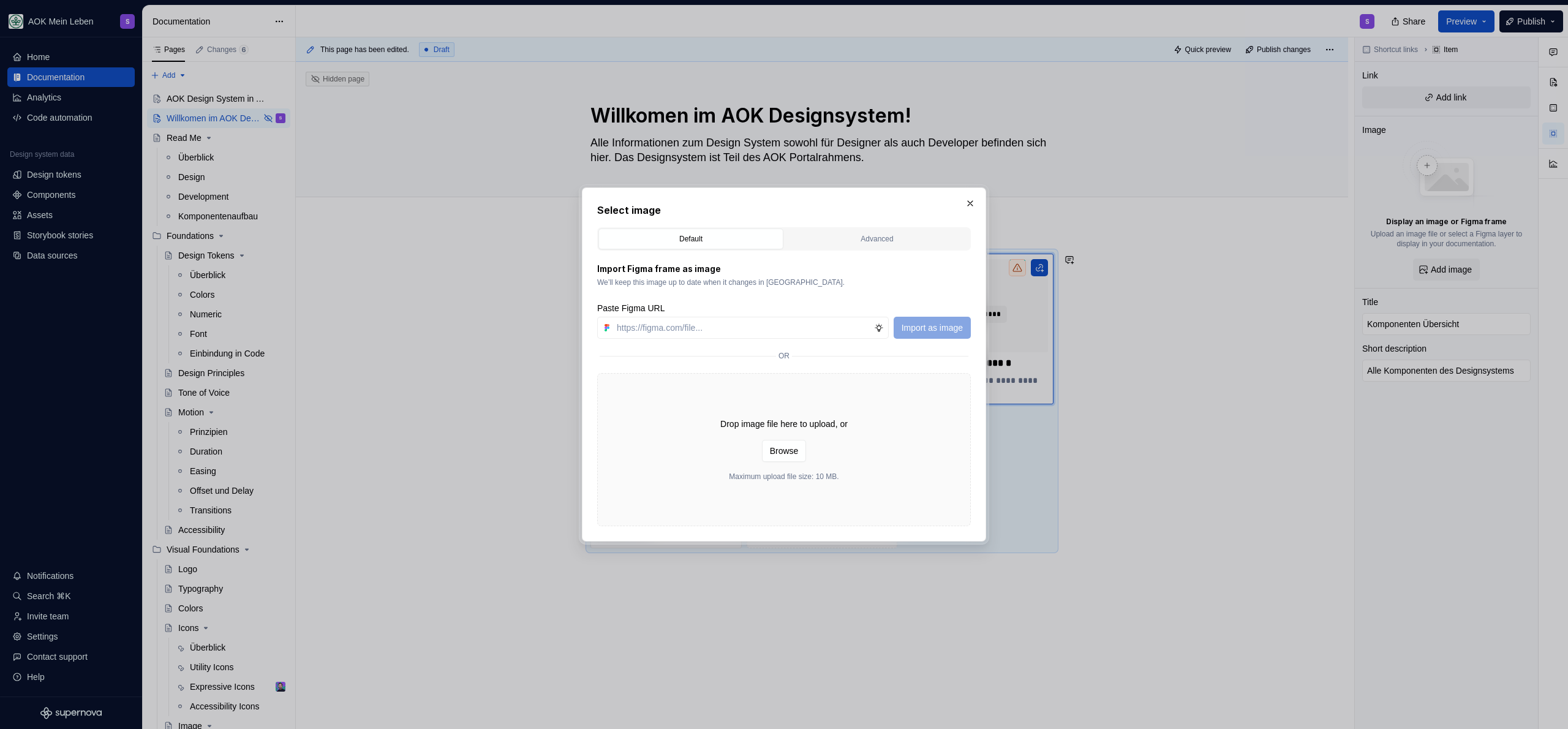
click at [910, 288] on div "Import Figma frame as image We’ll keep this image up to date when it changes in…" at bounding box center [784, 301] width 373 height 76
click at [963, 207] on button "button" at bounding box center [970, 203] width 17 height 17
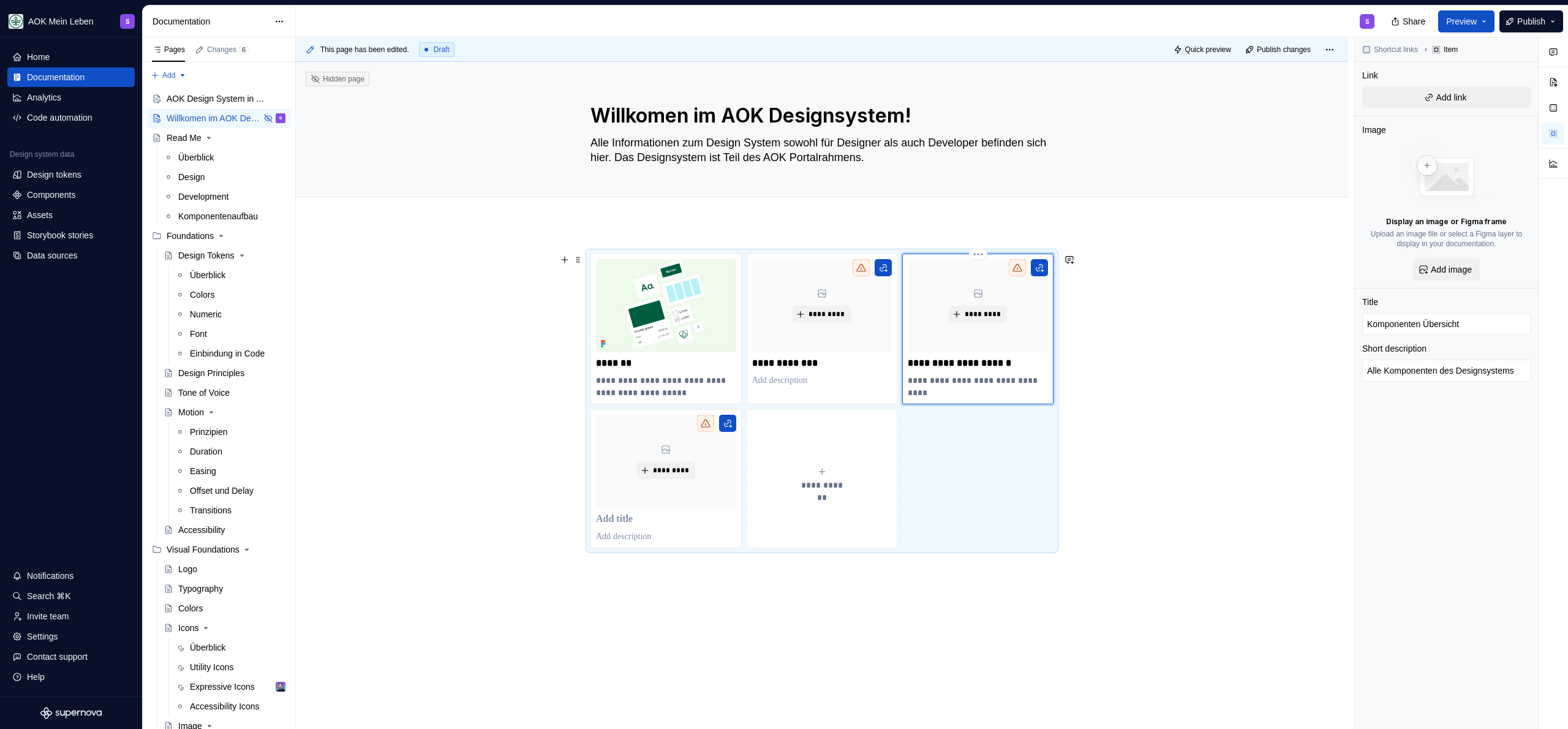
click at [981, 385] on p "**********" at bounding box center [978, 386] width 140 height 24
click at [978, 394] on p "**********" at bounding box center [978, 386] width 140 height 24
click at [690, 393] on p "**********" at bounding box center [666, 386] width 140 height 24
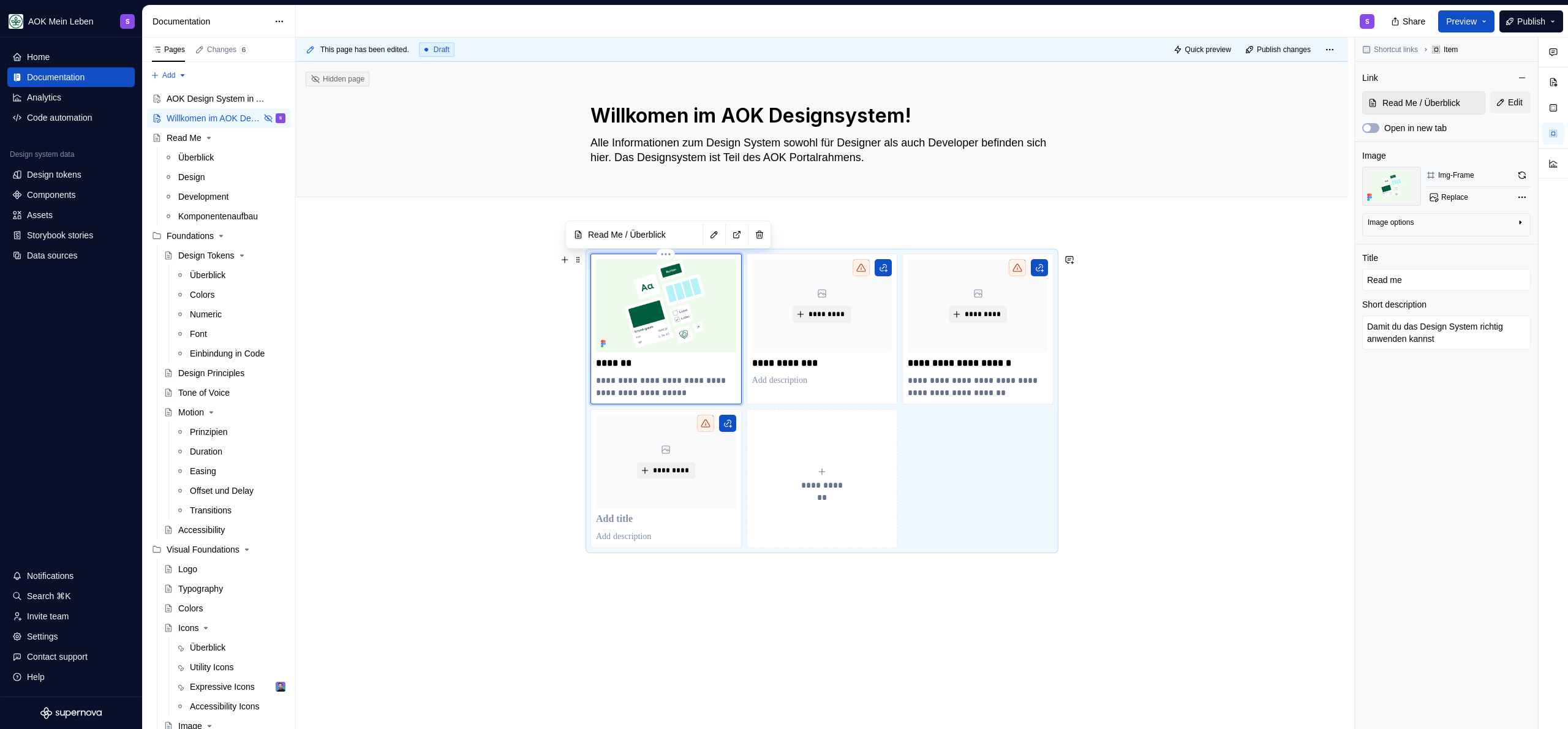
click at [703, 394] on p "**********" at bounding box center [666, 386] width 140 height 24
click at [791, 378] on p at bounding box center [822, 380] width 140 height 13
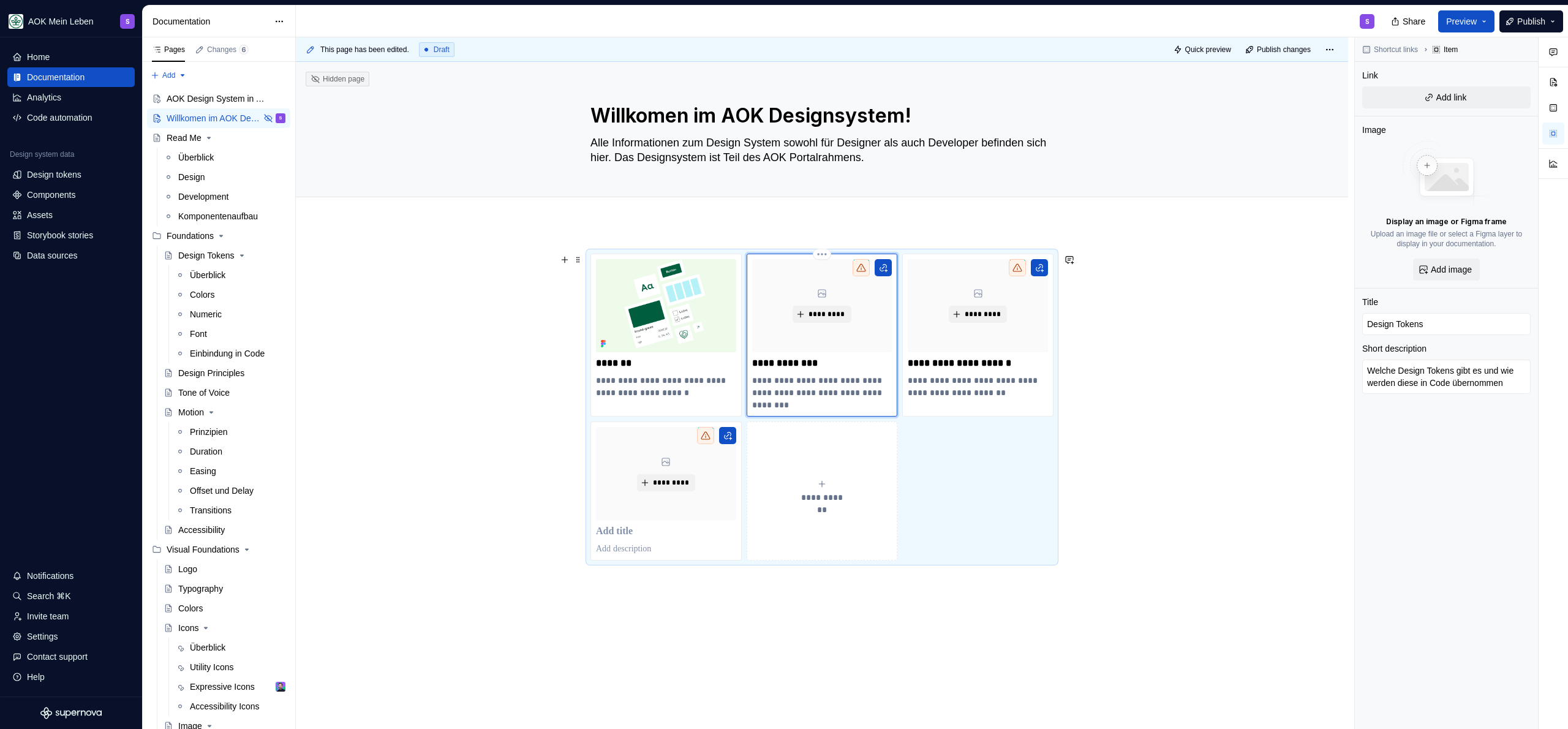
click at [854, 392] on p "**********" at bounding box center [822, 393] width 140 height 37
click at [825, 392] on p "**********" at bounding box center [822, 393] width 140 height 37
click at [876, 394] on p "**********" at bounding box center [822, 393] width 140 height 37
click at [830, 405] on p "**********" at bounding box center [822, 393] width 140 height 37
click at [888, 394] on p "**********" at bounding box center [822, 393] width 140 height 37
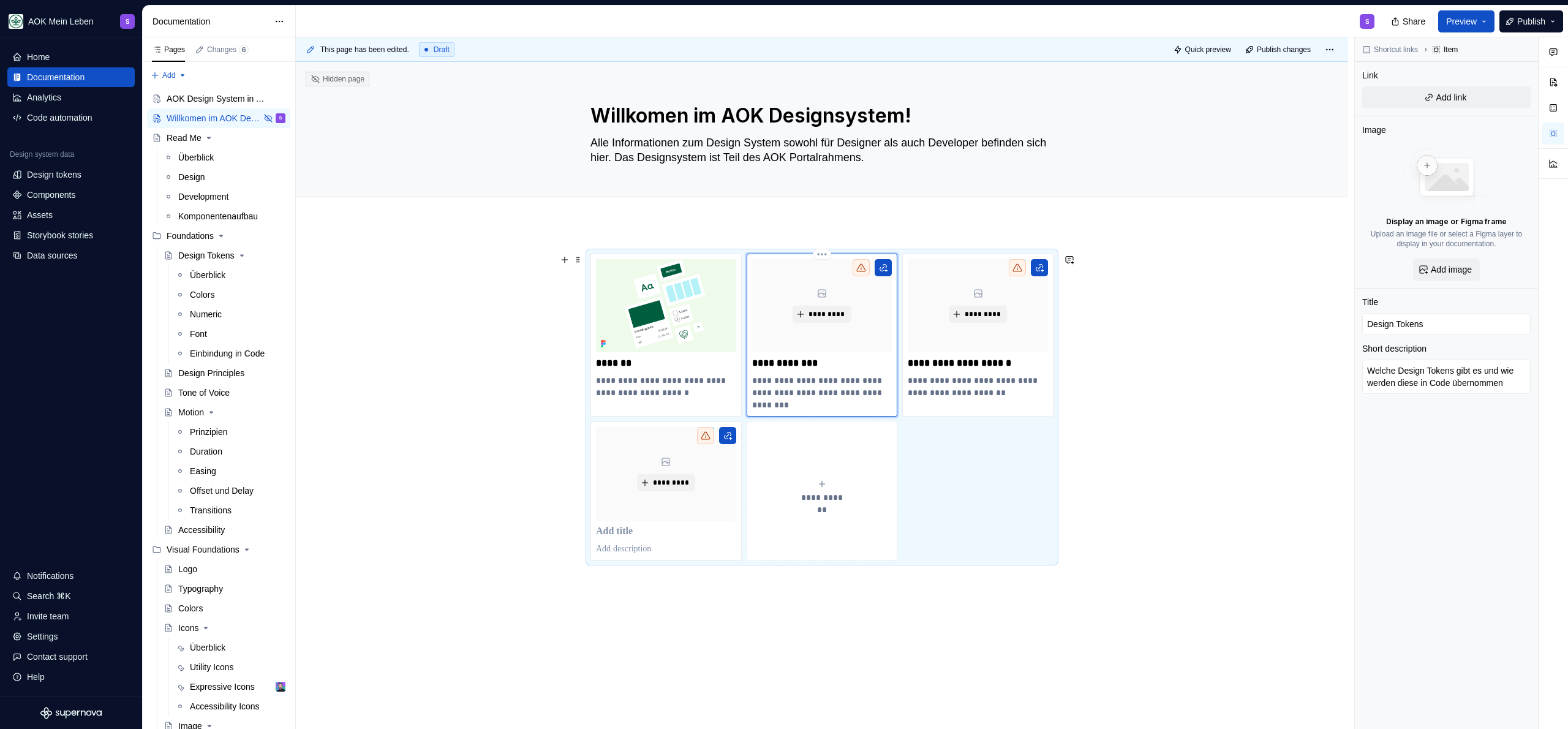
click at [888, 394] on p "**********" at bounding box center [822, 393] width 140 height 37
click at [886, 394] on p "**********" at bounding box center [822, 393] width 140 height 37
click at [865, 395] on p "**********" at bounding box center [822, 393] width 140 height 37
click at [967, 489] on div "**********" at bounding box center [821, 407] width 463 height 307
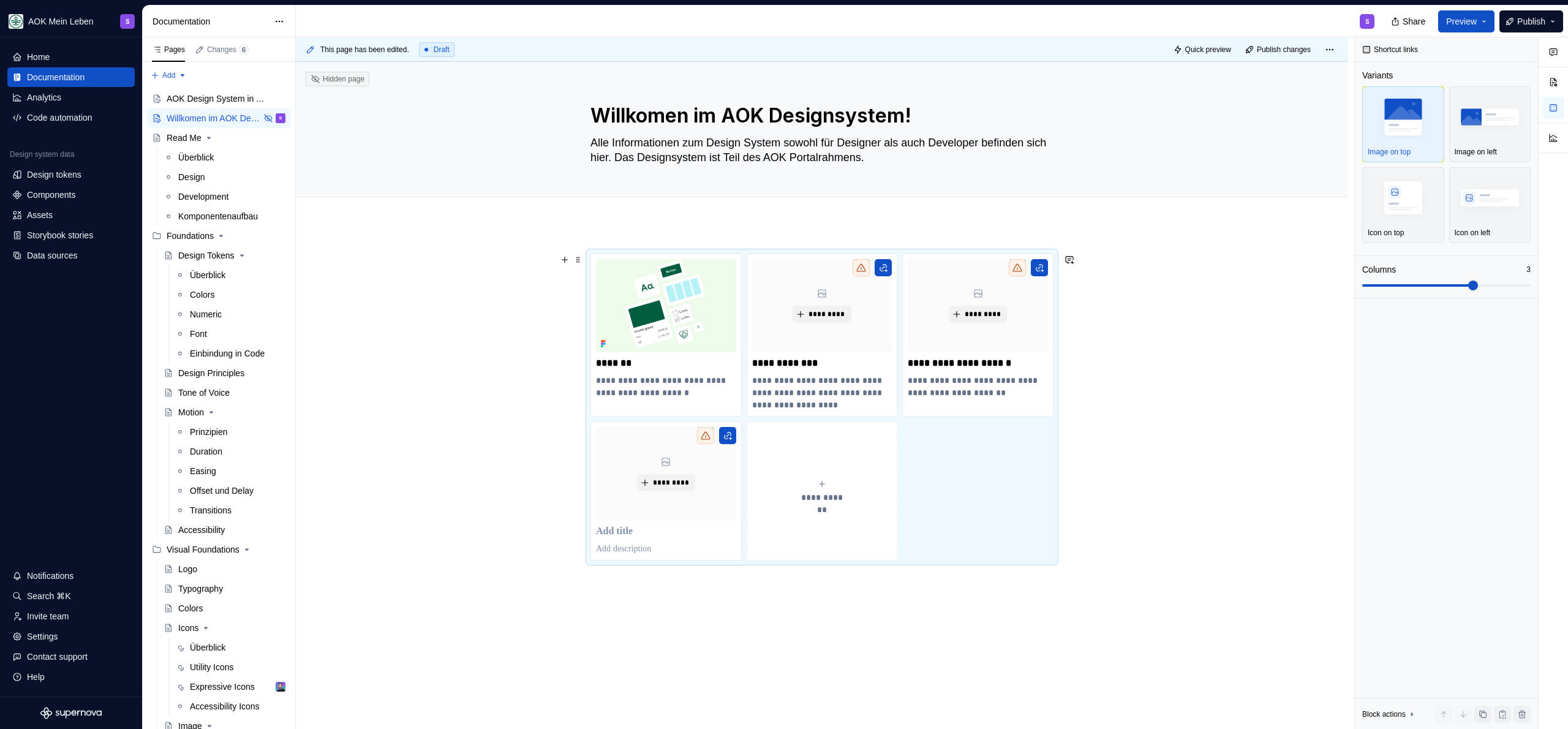
click at [458, 339] on div "**********" at bounding box center [822, 510] width 1053 height 570
click at [626, 537] on div "*********" at bounding box center [666, 491] width 140 height 128
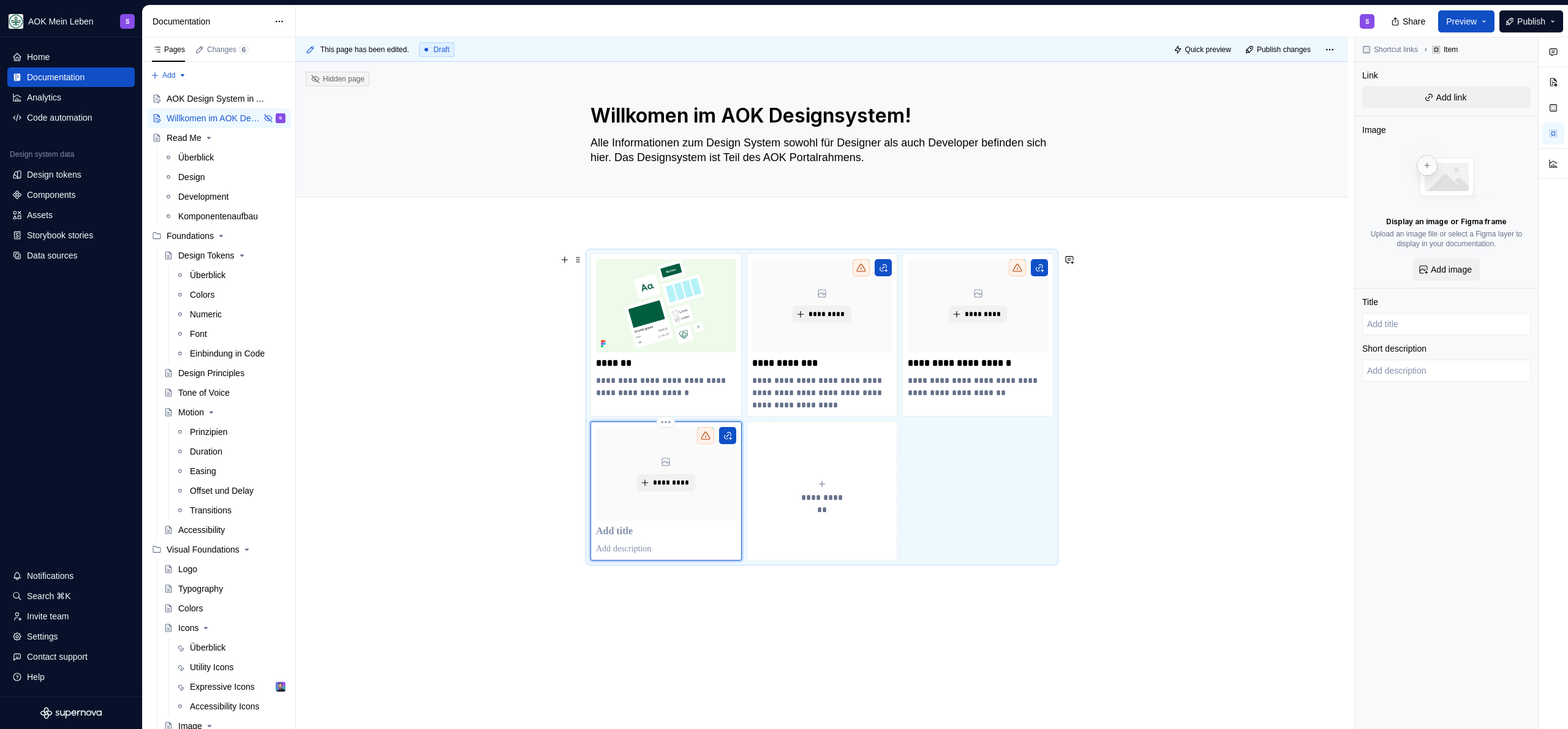
click at [626, 536] on p at bounding box center [666, 531] width 140 height 13
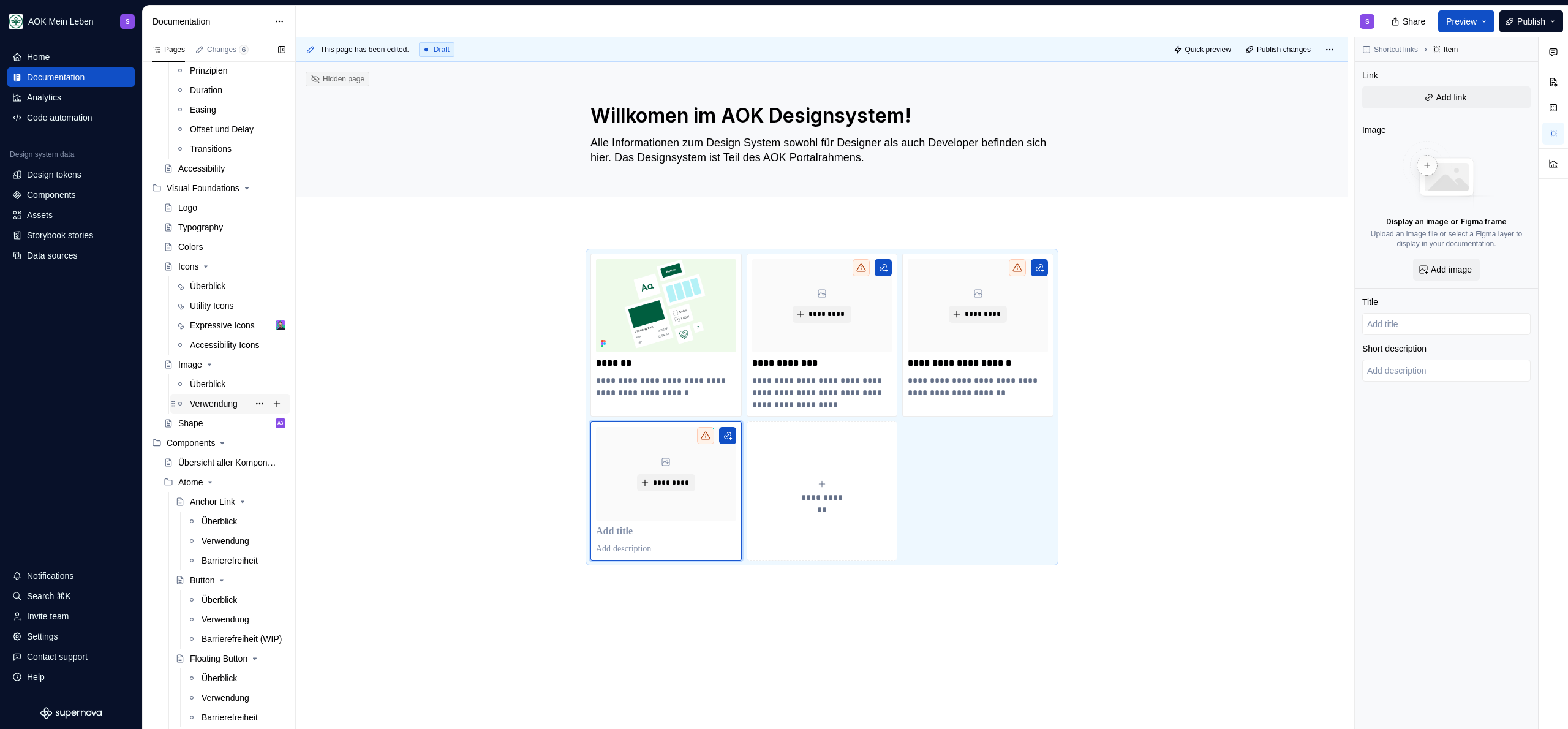
scroll to position [323, 0]
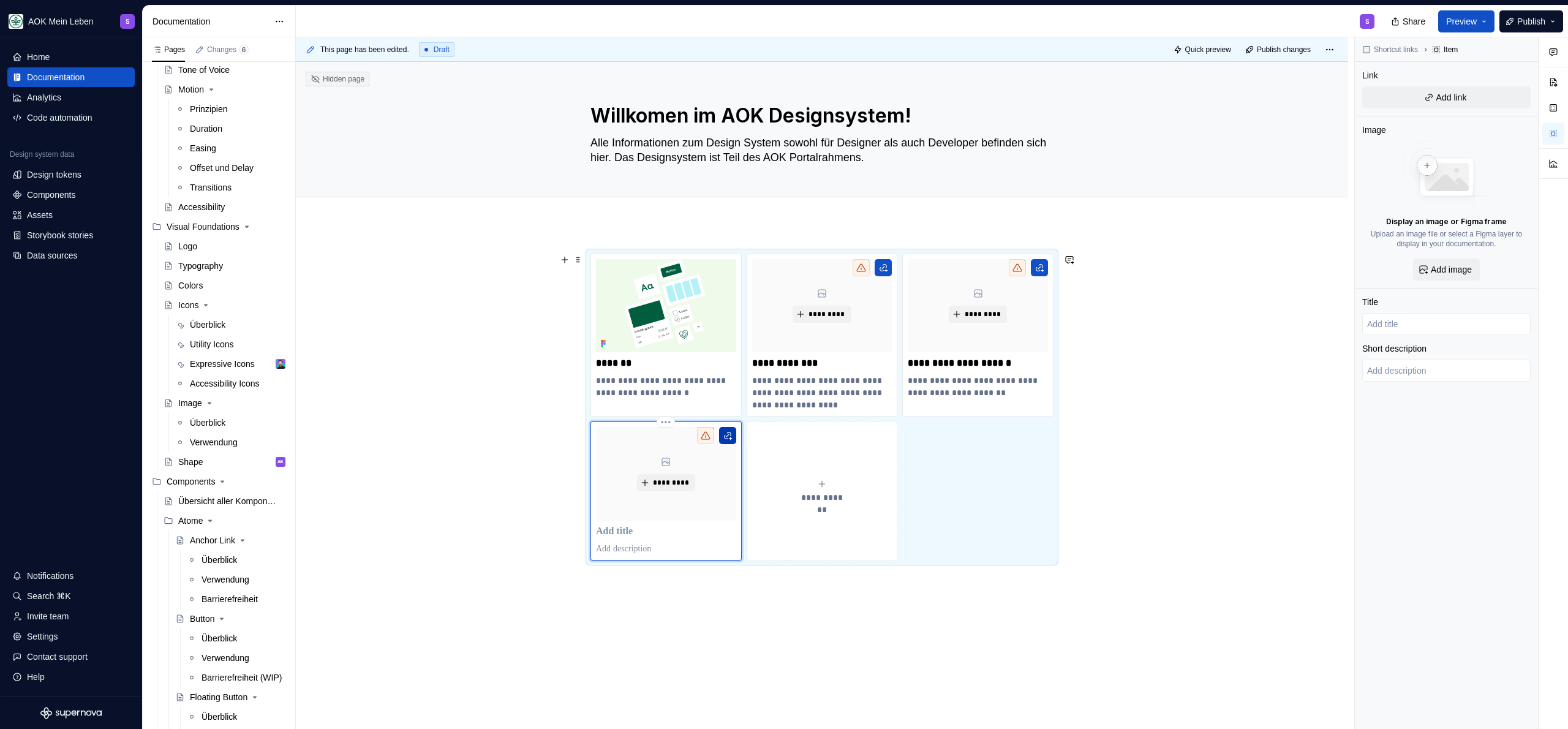
click at [726, 432] on button "button" at bounding box center [727, 436] width 17 height 17
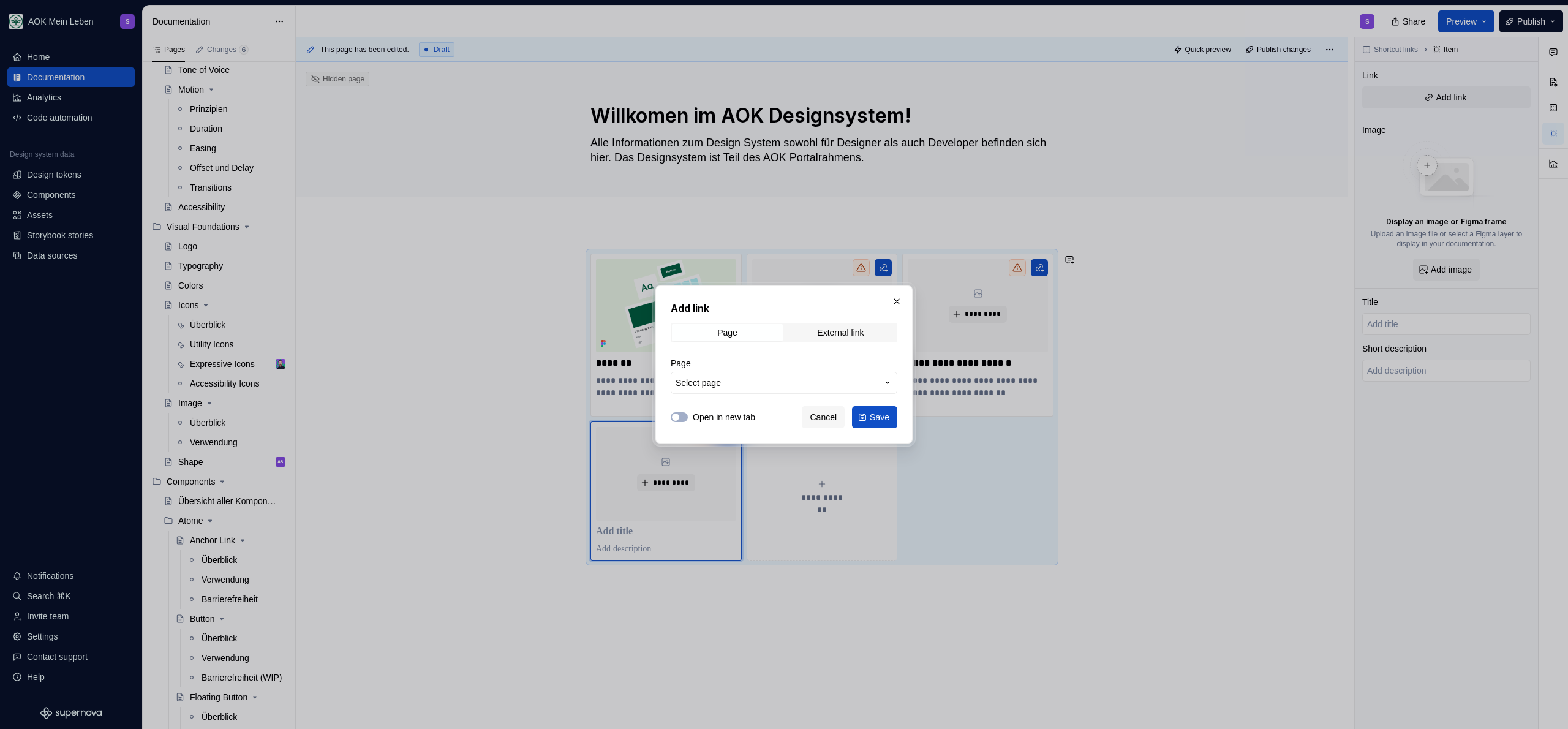
click at [773, 379] on span "Select page" at bounding box center [777, 383] width 202 height 13
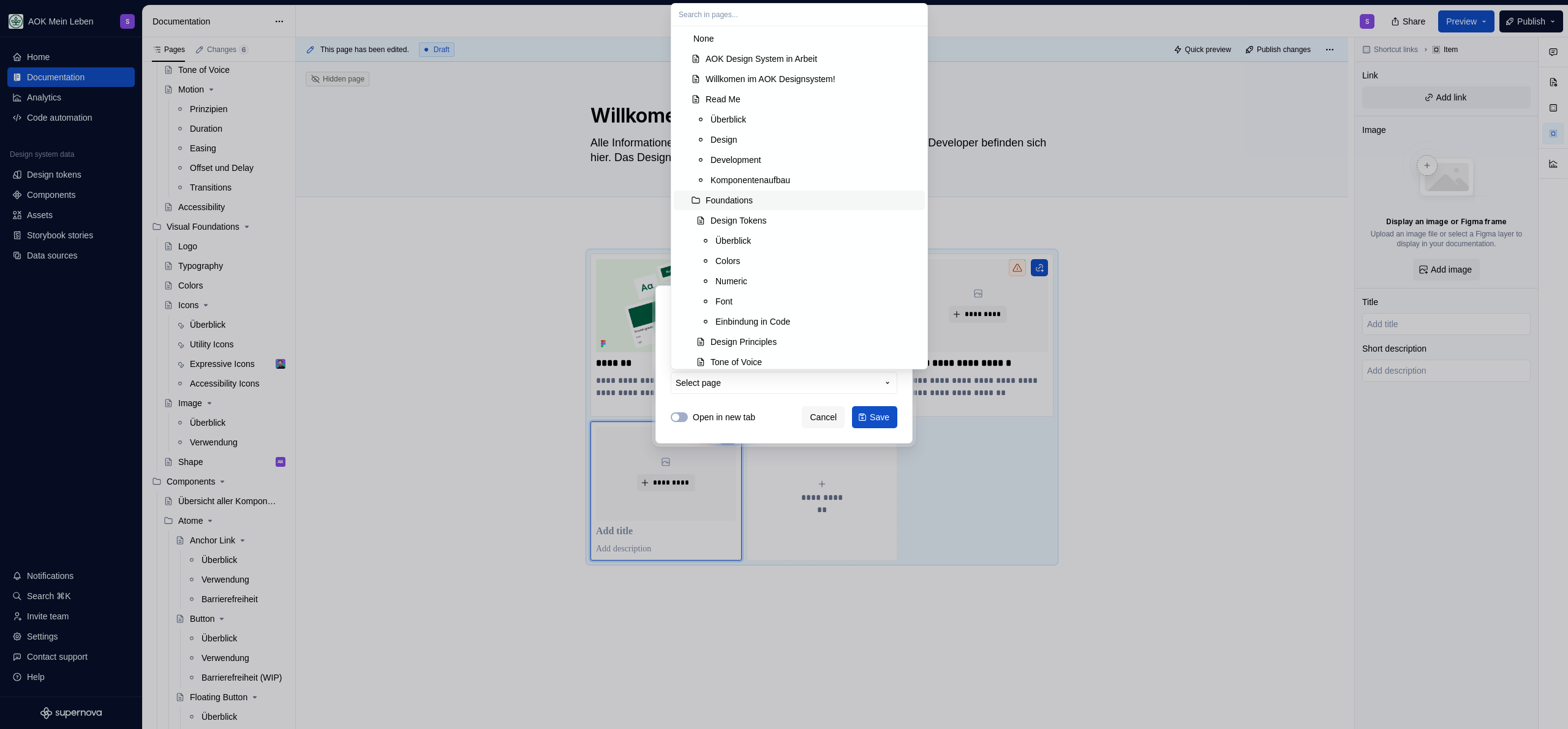
click at [745, 203] on div "Foundations" at bounding box center [729, 200] width 47 height 13
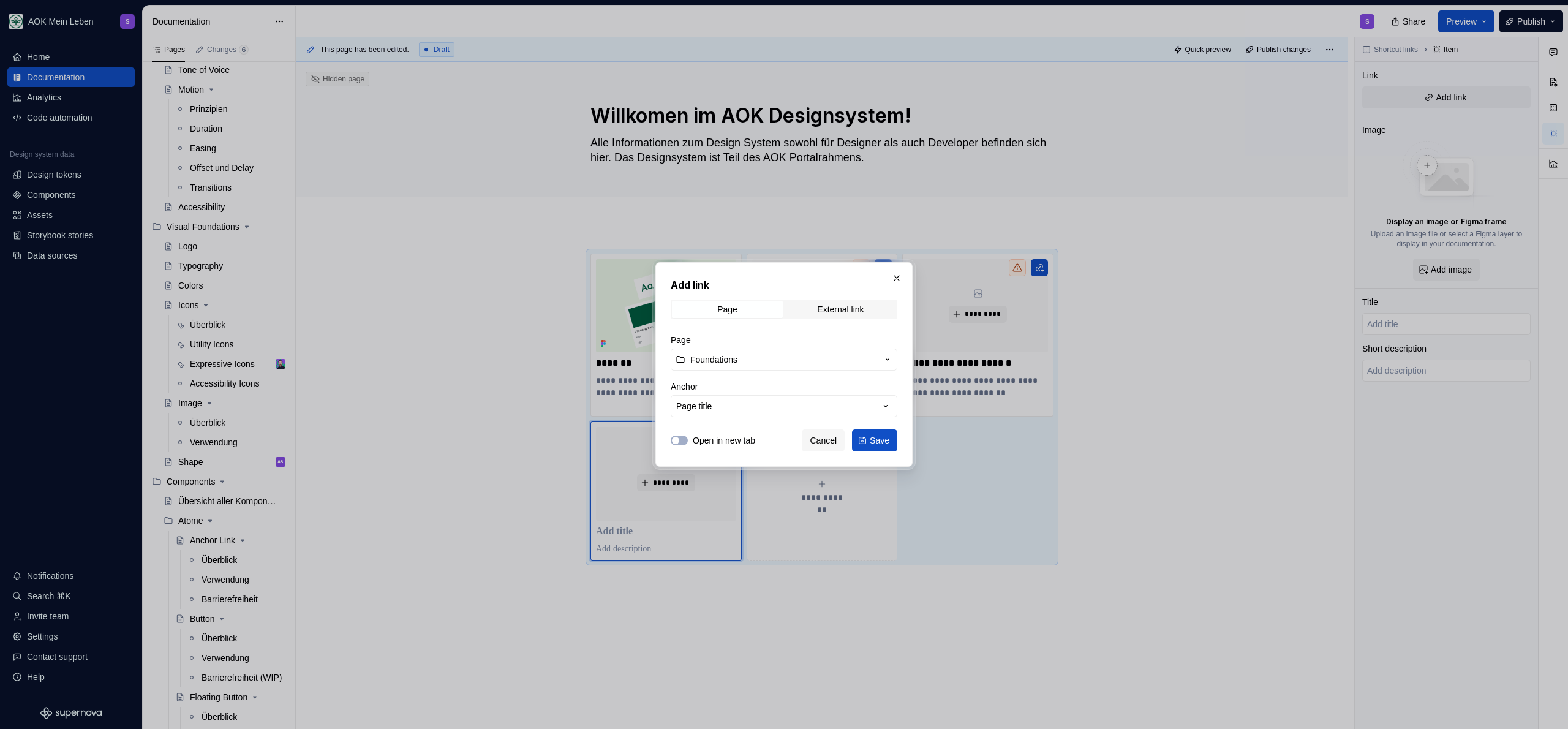
click at [736, 364] on span "Foundations" at bounding box center [714, 359] width 47 height 13
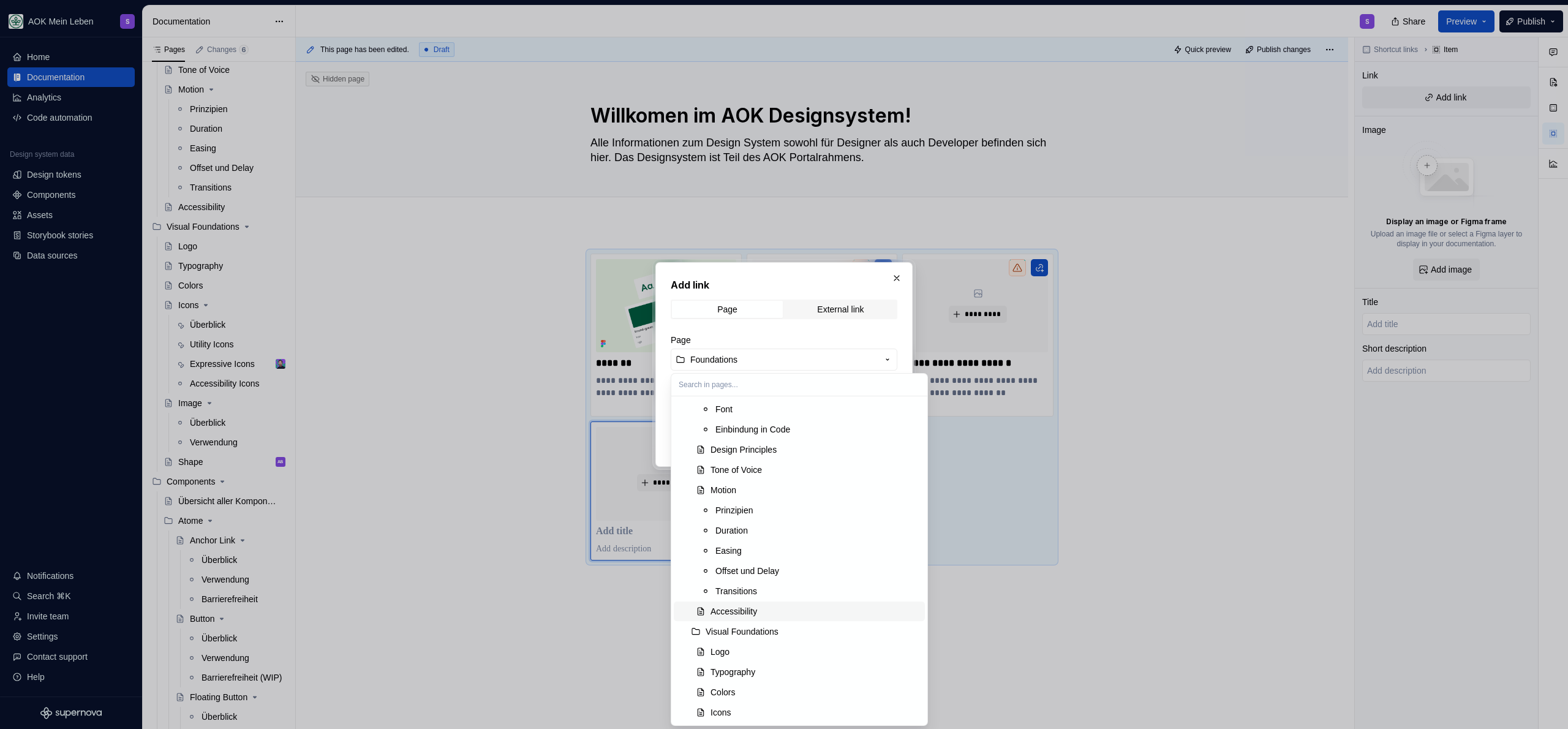
scroll to position [265, 0]
click at [779, 627] on div "Visual Foundations" at bounding box center [742, 629] width 73 height 13
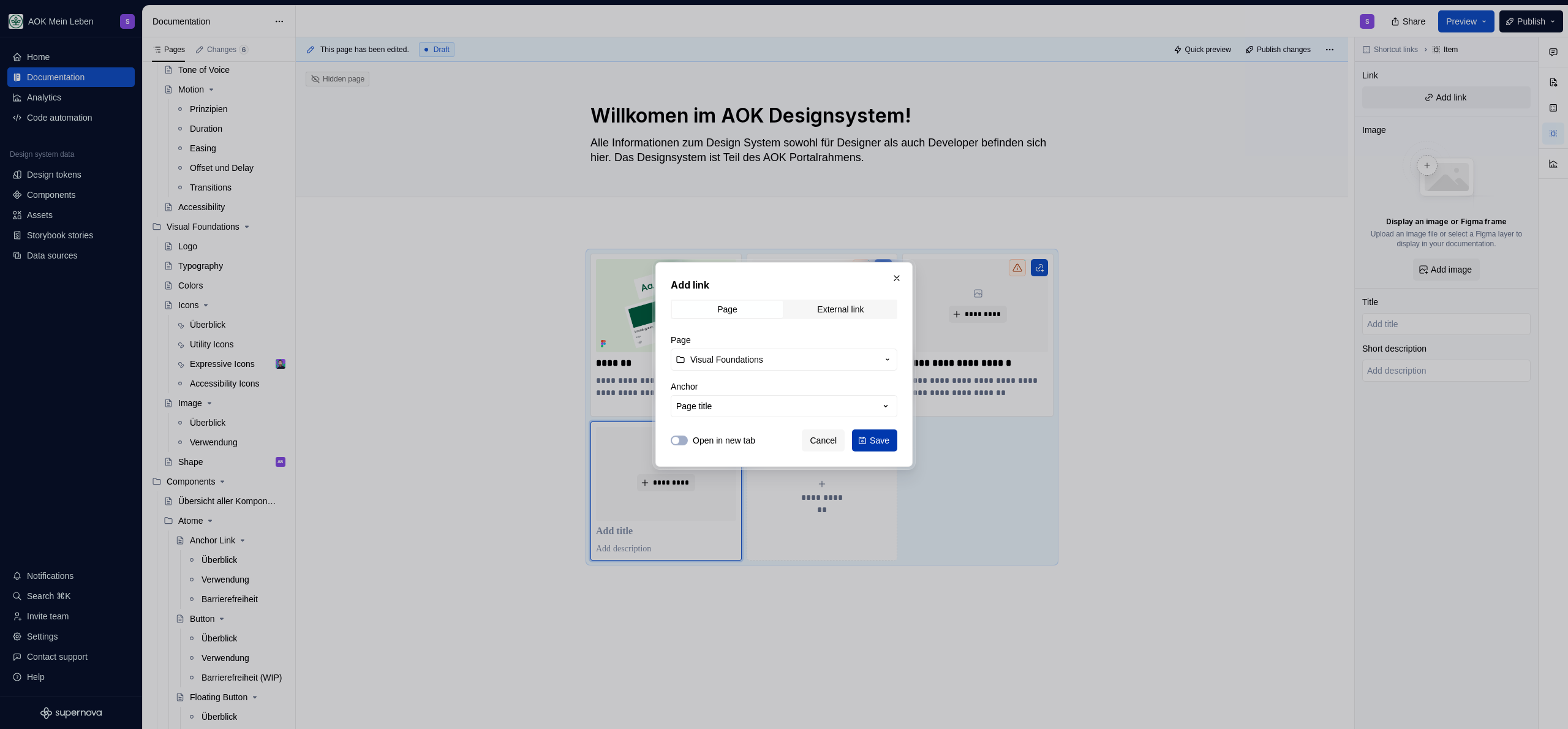
click at [886, 446] on span "Save" at bounding box center [879, 441] width 19 height 13
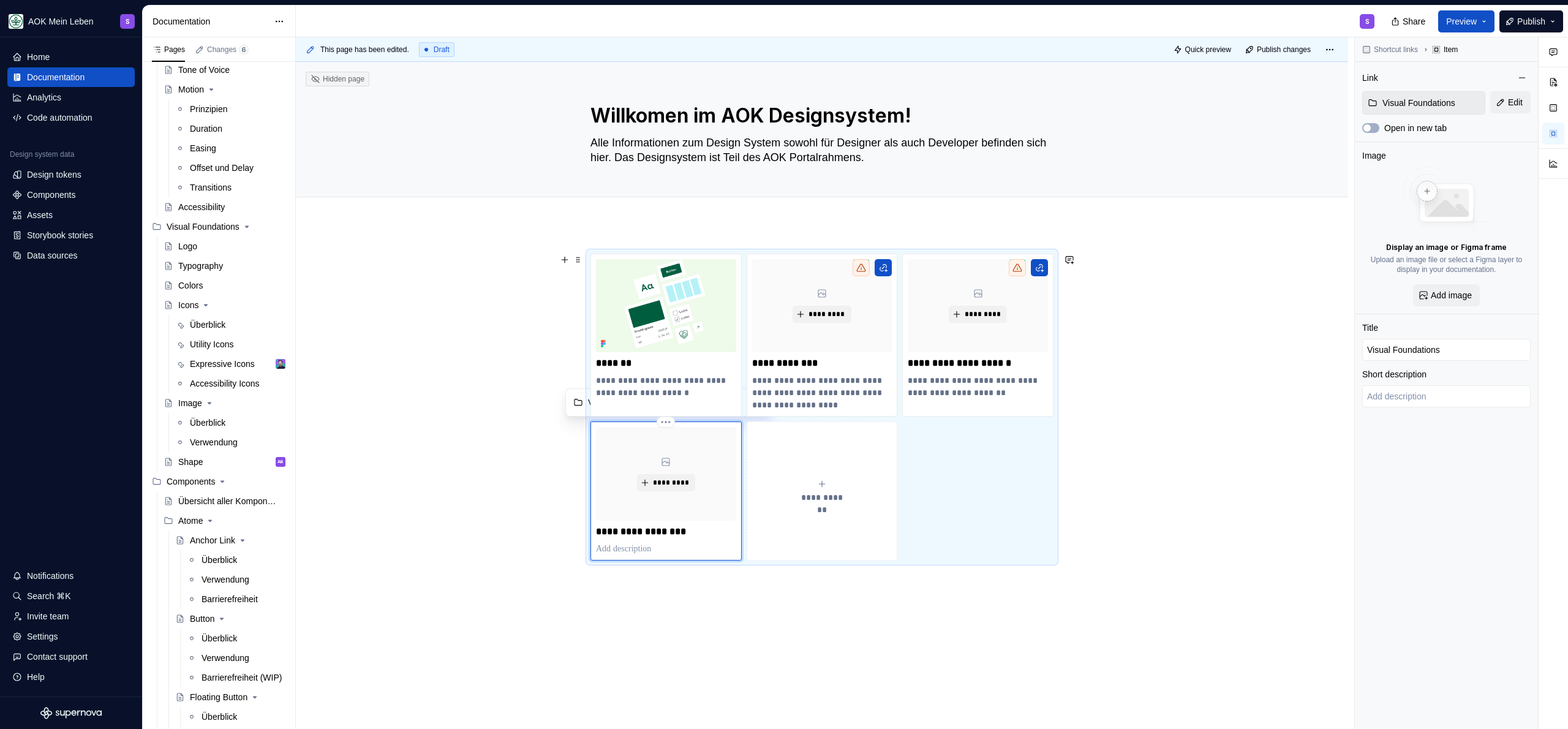
click at [631, 550] on p at bounding box center [666, 549] width 140 height 13
click at [692, 532] on p "**********" at bounding box center [666, 531] width 140 height 13
click at [459, 457] on div "**********" at bounding box center [822, 510] width 1053 height 570
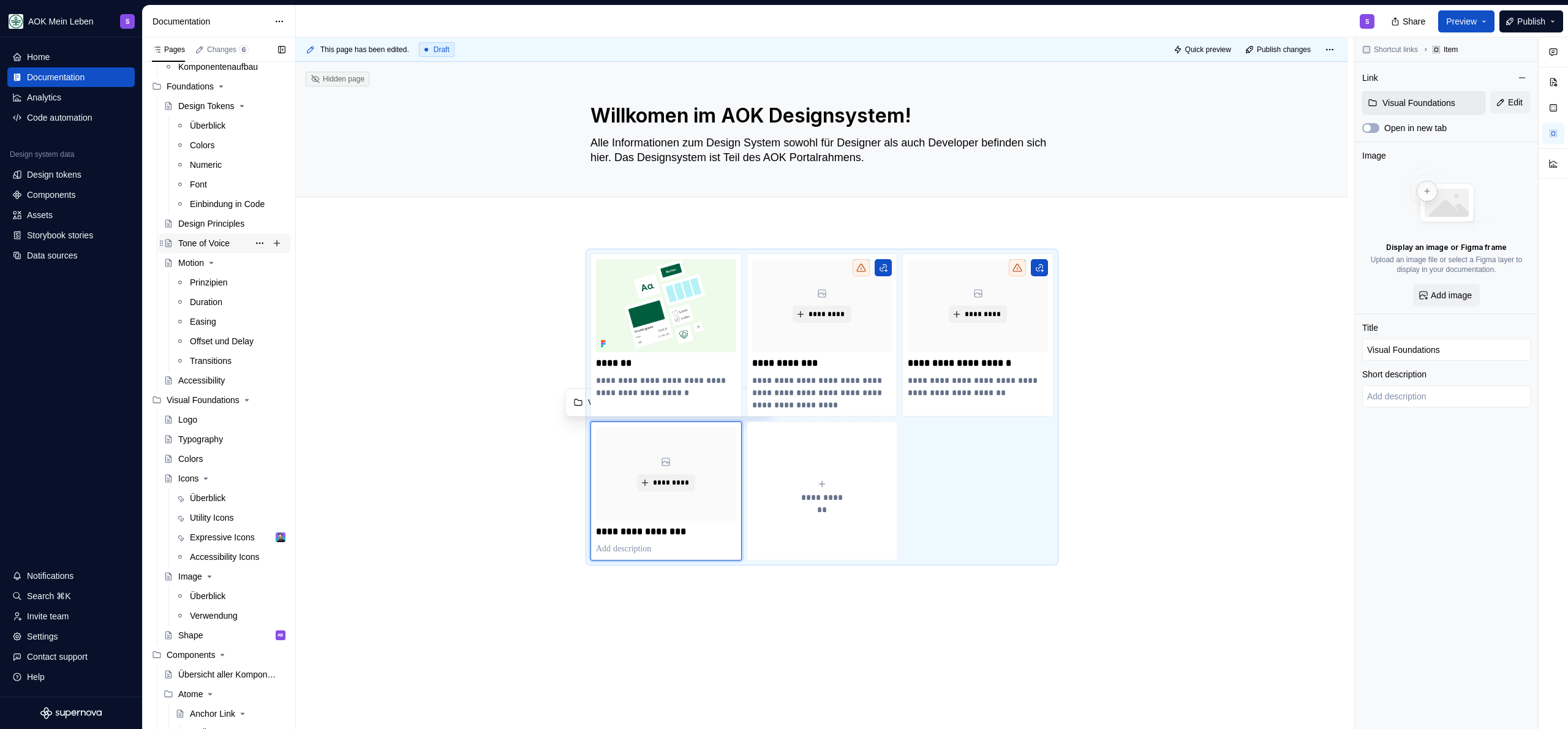
scroll to position [140, 0]
click at [641, 532] on p "**********" at bounding box center [666, 531] width 140 height 13
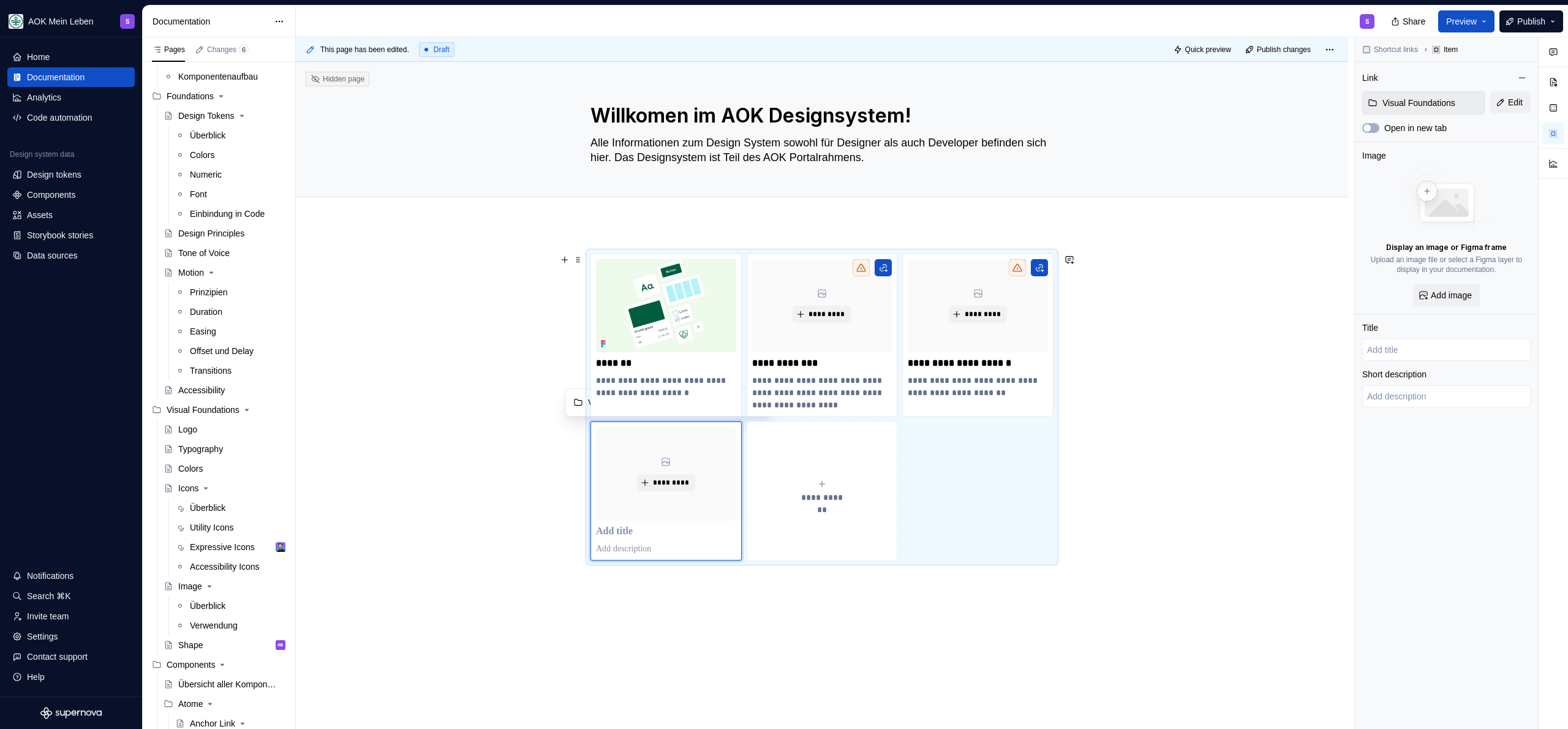
click at [441, 420] on div "**********" at bounding box center [822, 510] width 1053 height 570
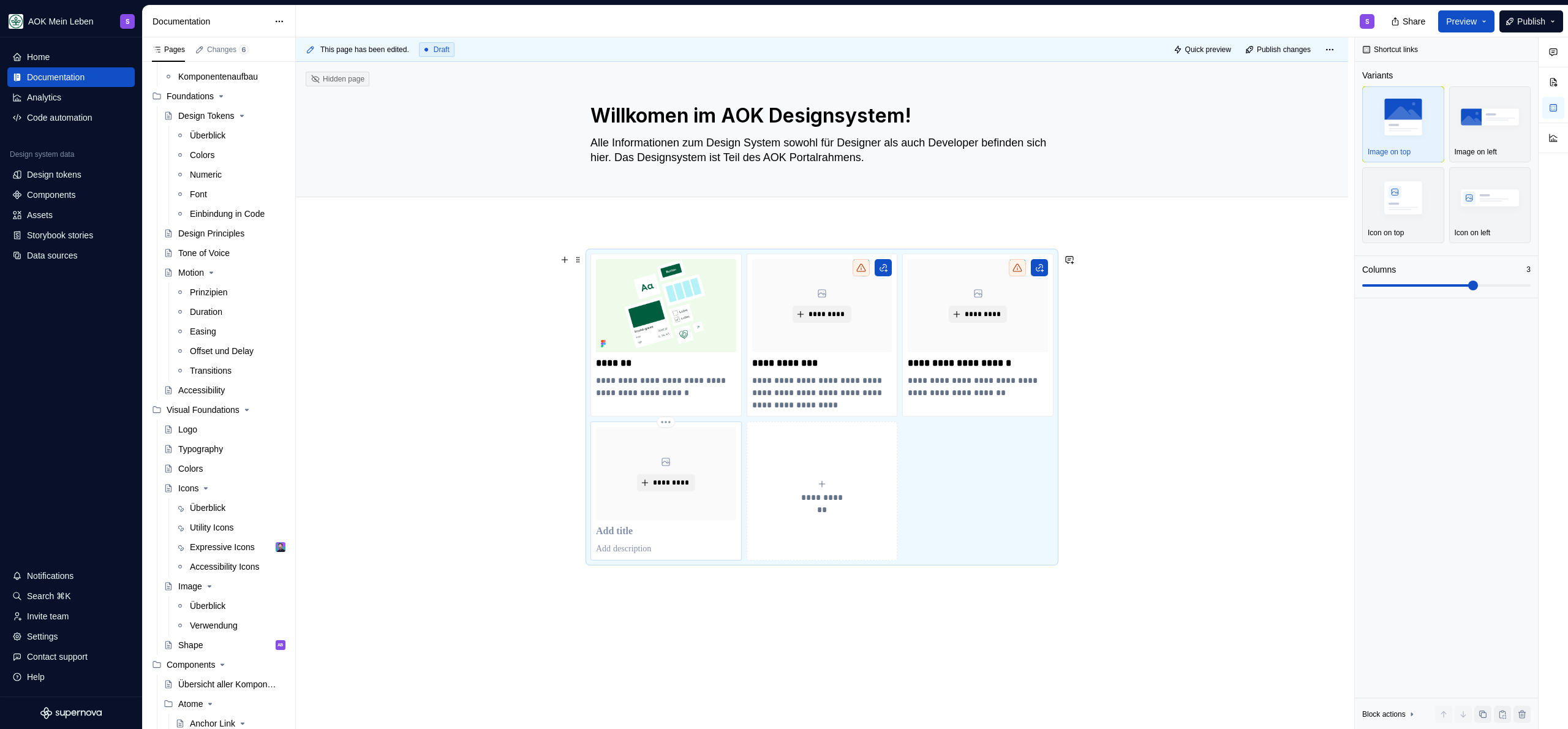
click at [637, 534] on p at bounding box center [666, 531] width 140 height 13
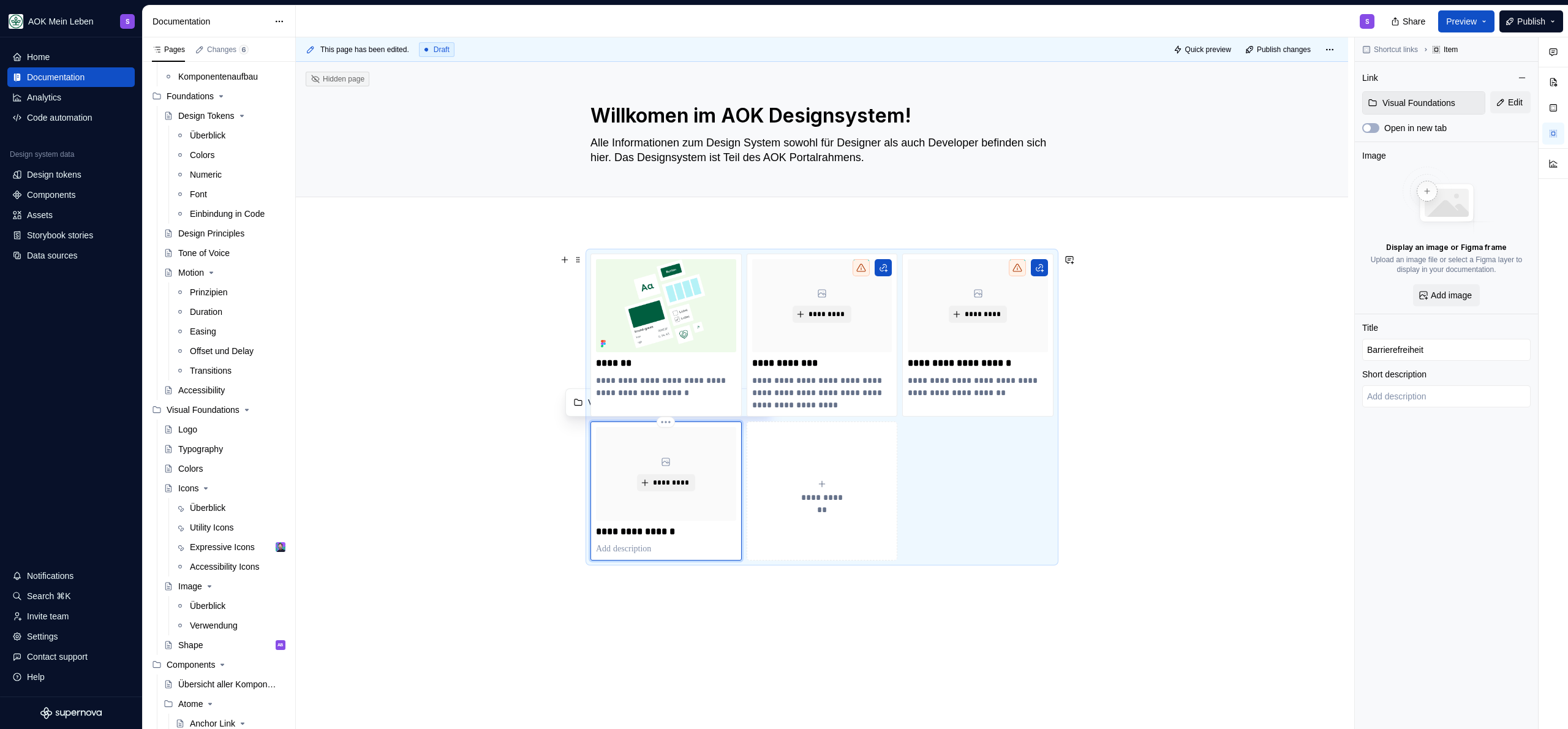
click at [656, 547] on p at bounding box center [666, 549] width 140 height 13
click at [572, 515] on div "**********" at bounding box center [822, 510] width 1053 height 570
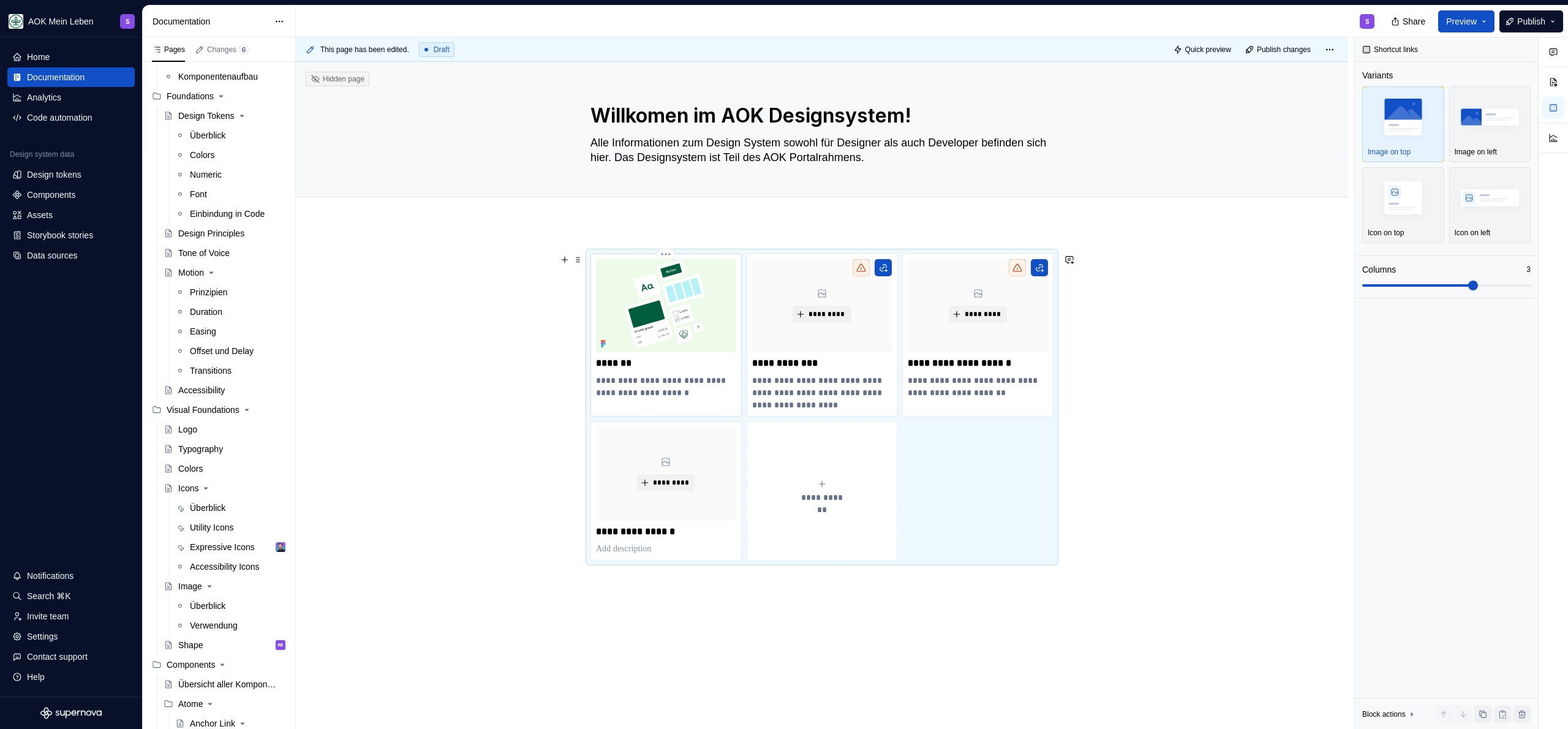
click at [687, 299] on img at bounding box center [666, 305] width 140 height 93
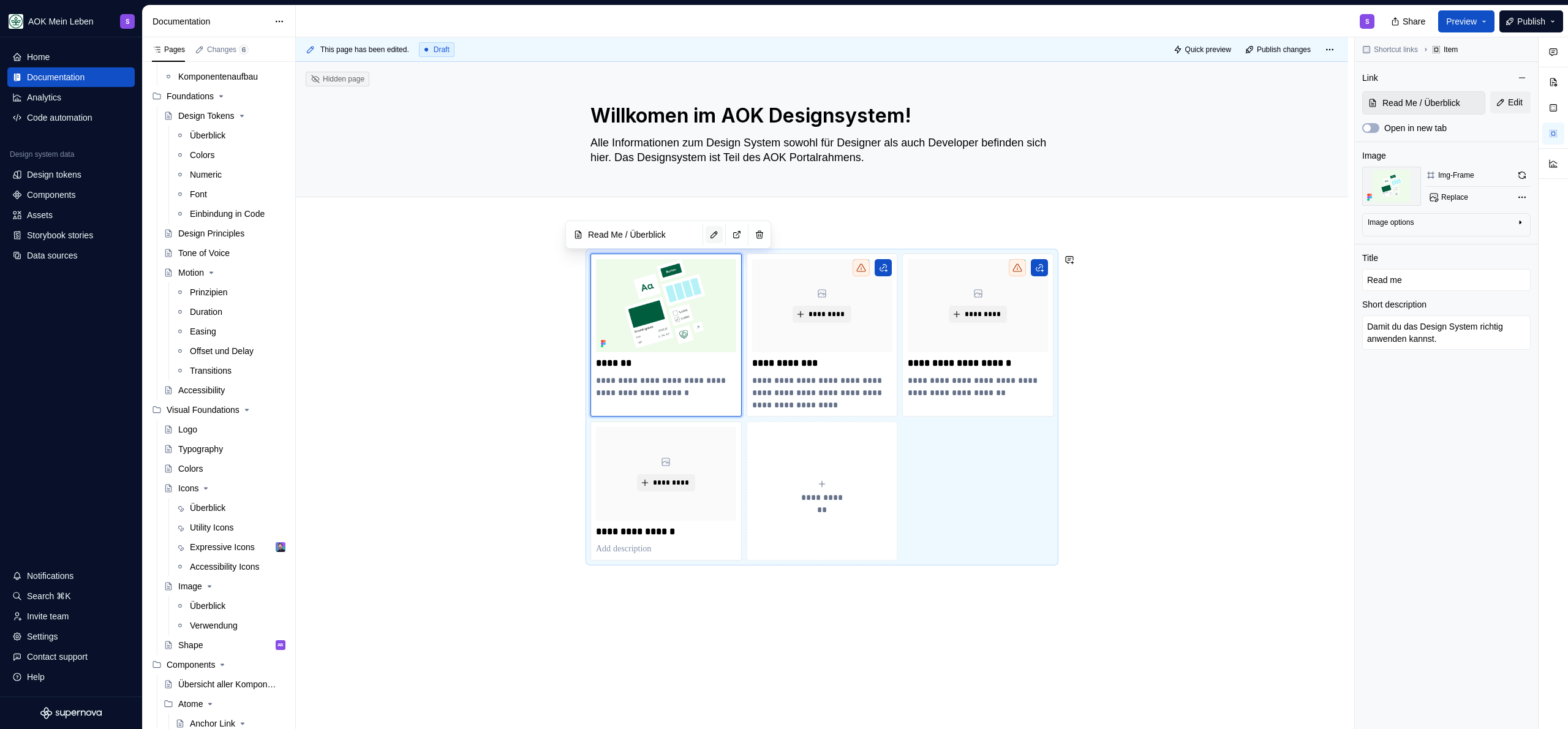
click at [712, 235] on button "button" at bounding box center [714, 235] width 17 height 17
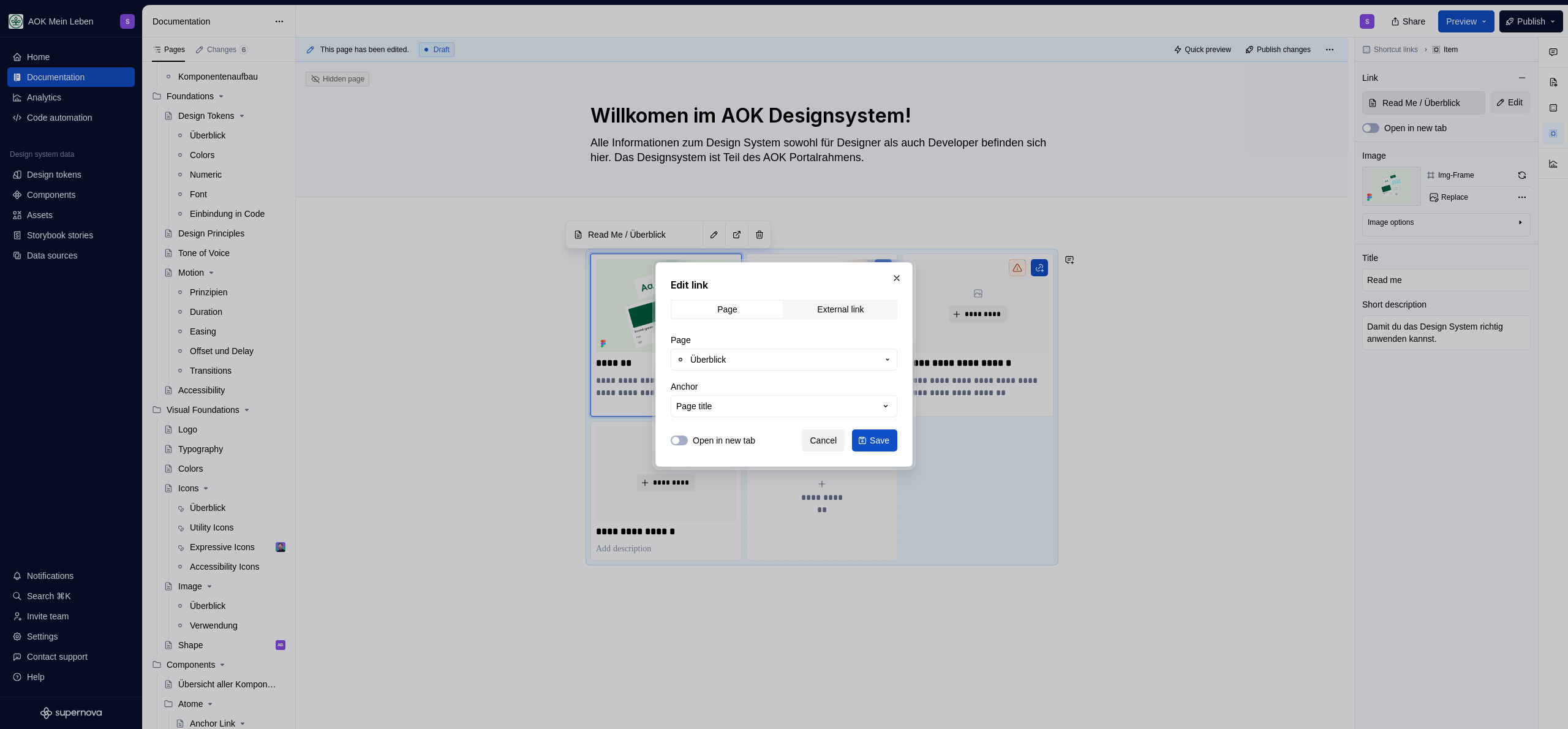
click at [822, 450] on button "Cancel" at bounding box center [823, 441] width 43 height 22
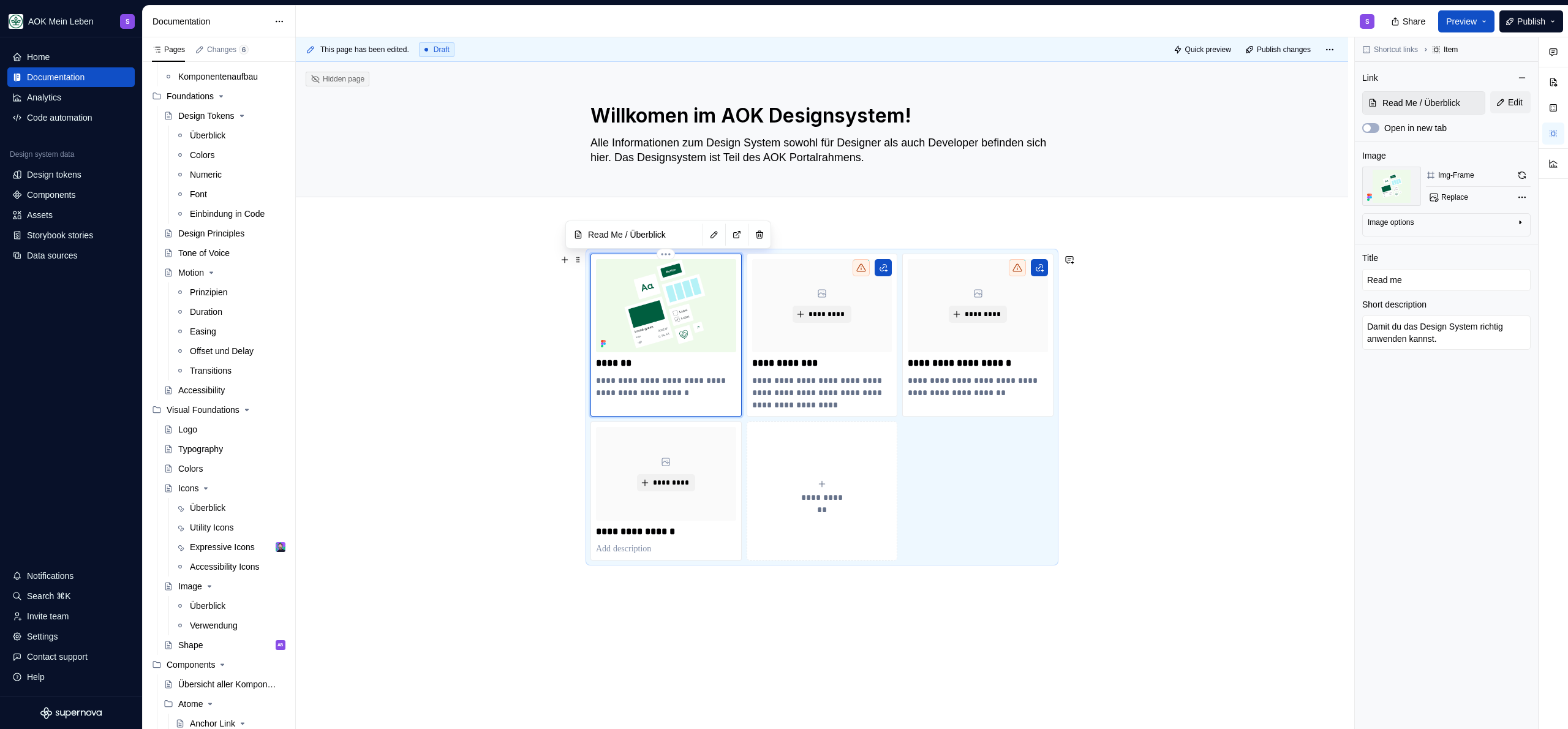
click at [685, 288] on img at bounding box center [666, 305] width 140 height 93
click at [1519, 195] on div "Comments Open comments No comments yet Select ‘Comment’ from the block context …" at bounding box center [1462, 383] width 214 height 692
click at [1522, 177] on div "Comments Open comments No comments yet Select ‘Comment’ from the block context …" at bounding box center [1462, 383] width 214 height 692
click at [1523, 174] on button "button" at bounding box center [1522, 175] width 17 height 17
click at [1498, 193] on div "Replace" at bounding box center [1478, 197] width 105 height 17
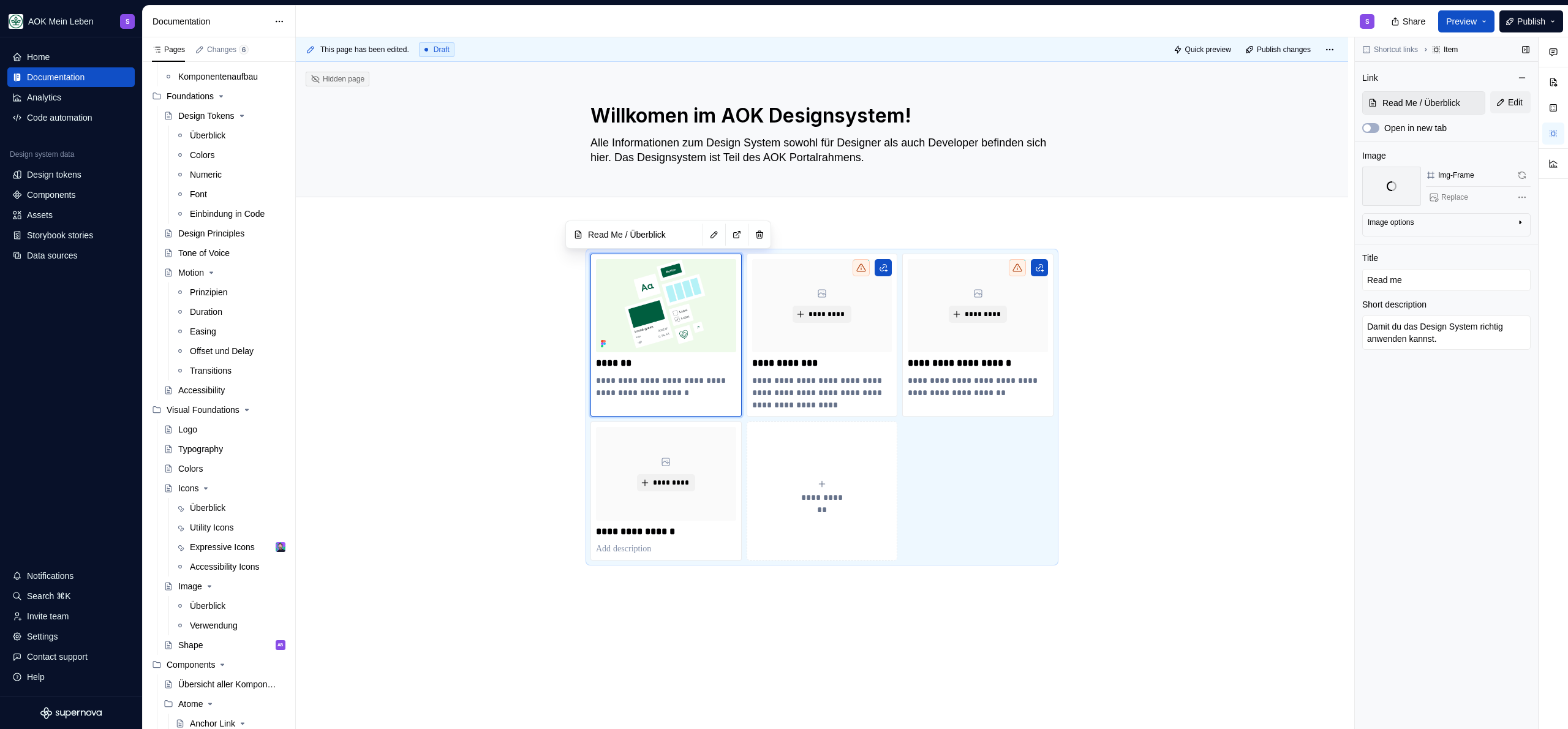
click at [1518, 195] on div "Comments Open comments No comments yet Select ‘Comment’ from the block context …" at bounding box center [1462, 383] width 214 height 692
click at [1519, 197] on div "Comments Open comments No comments yet Select ‘Comment’ from the block context …" at bounding box center [1462, 383] width 214 height 692
click at [715, 233] on button "button" at bounding box center [714, 235] width 17 height 17
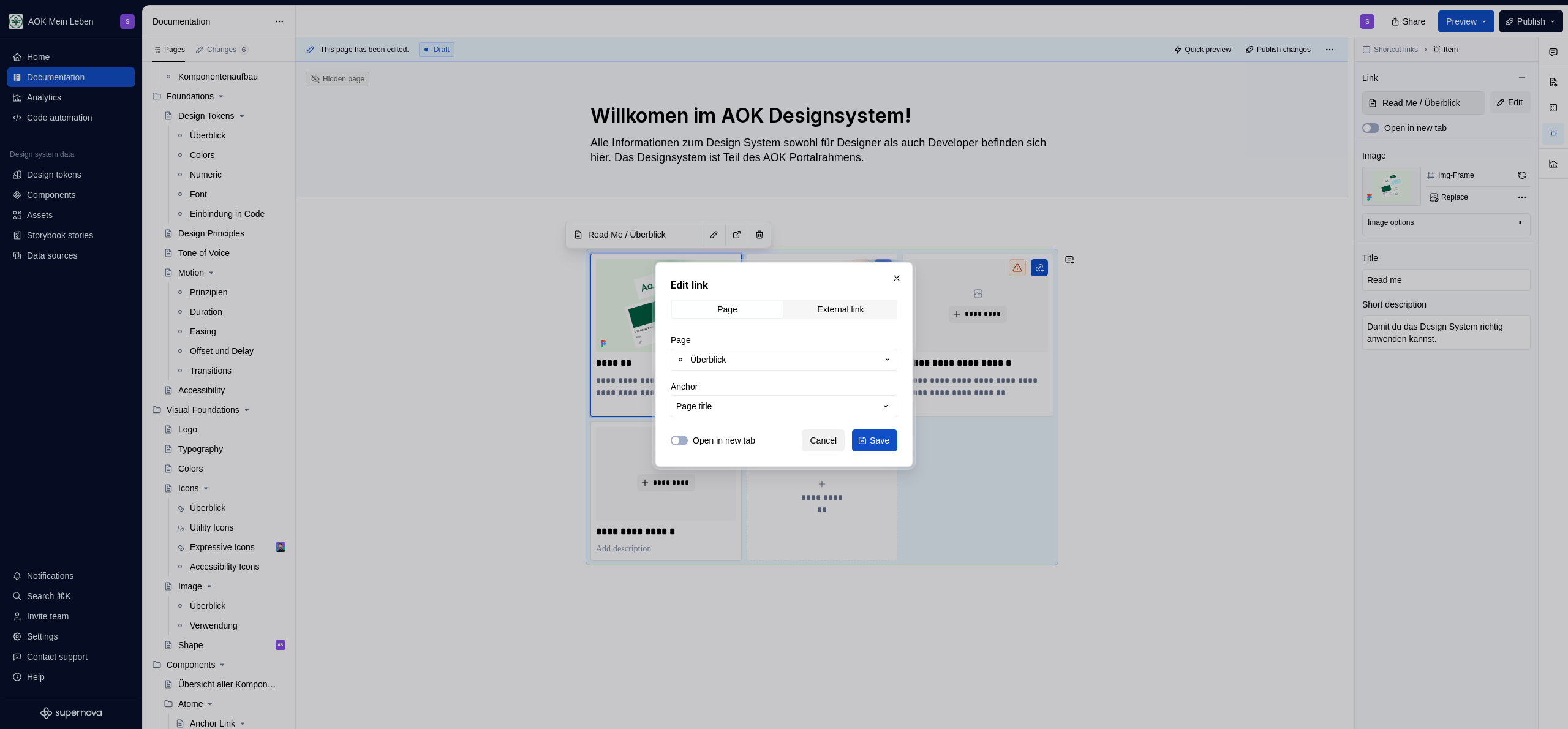
click at [818, 441] on span "Cancel" at bounding box center [823, 441] width 27 height 13
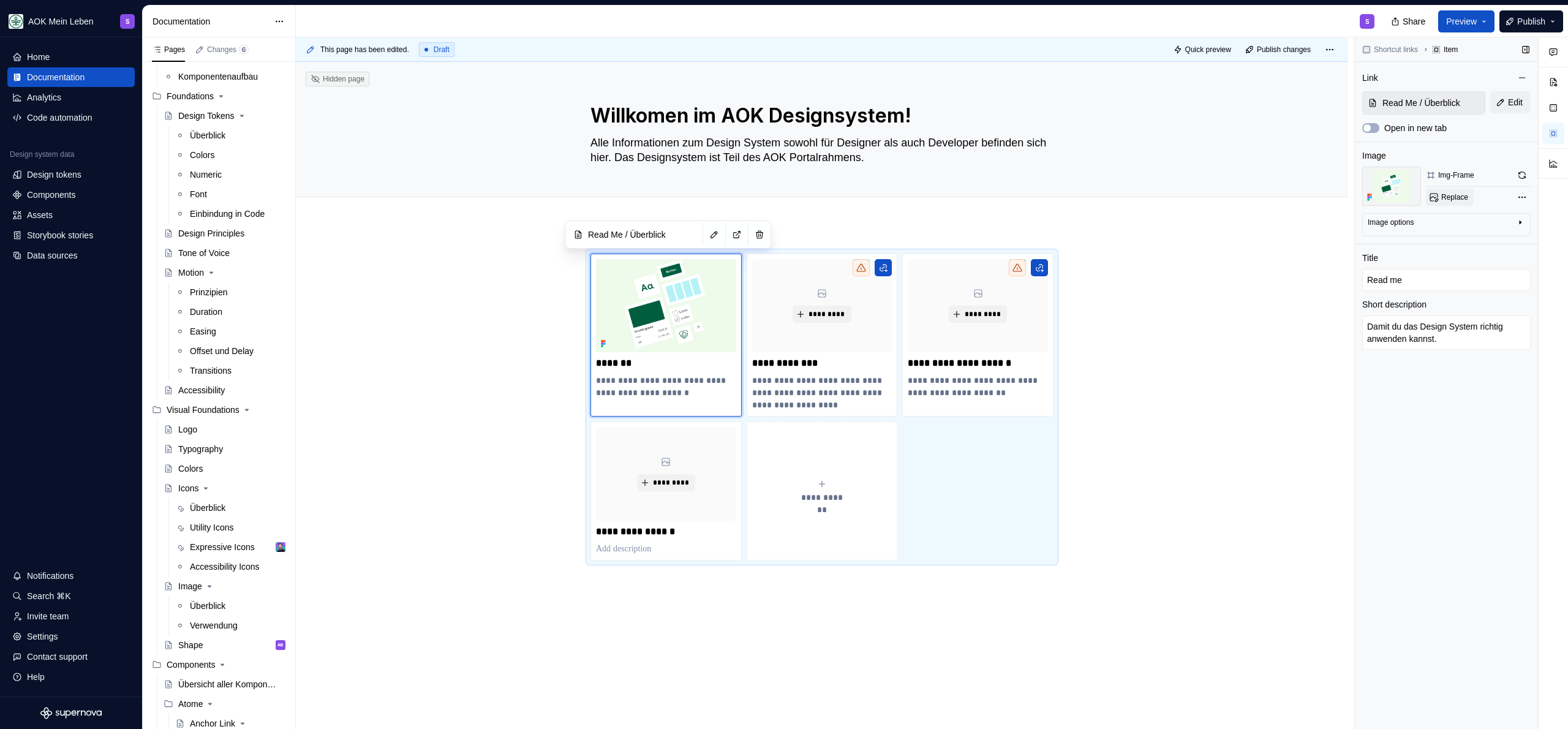
click at [1460, 198] on span "Replace" at bounding box center [1454, 198] width 27 height 10
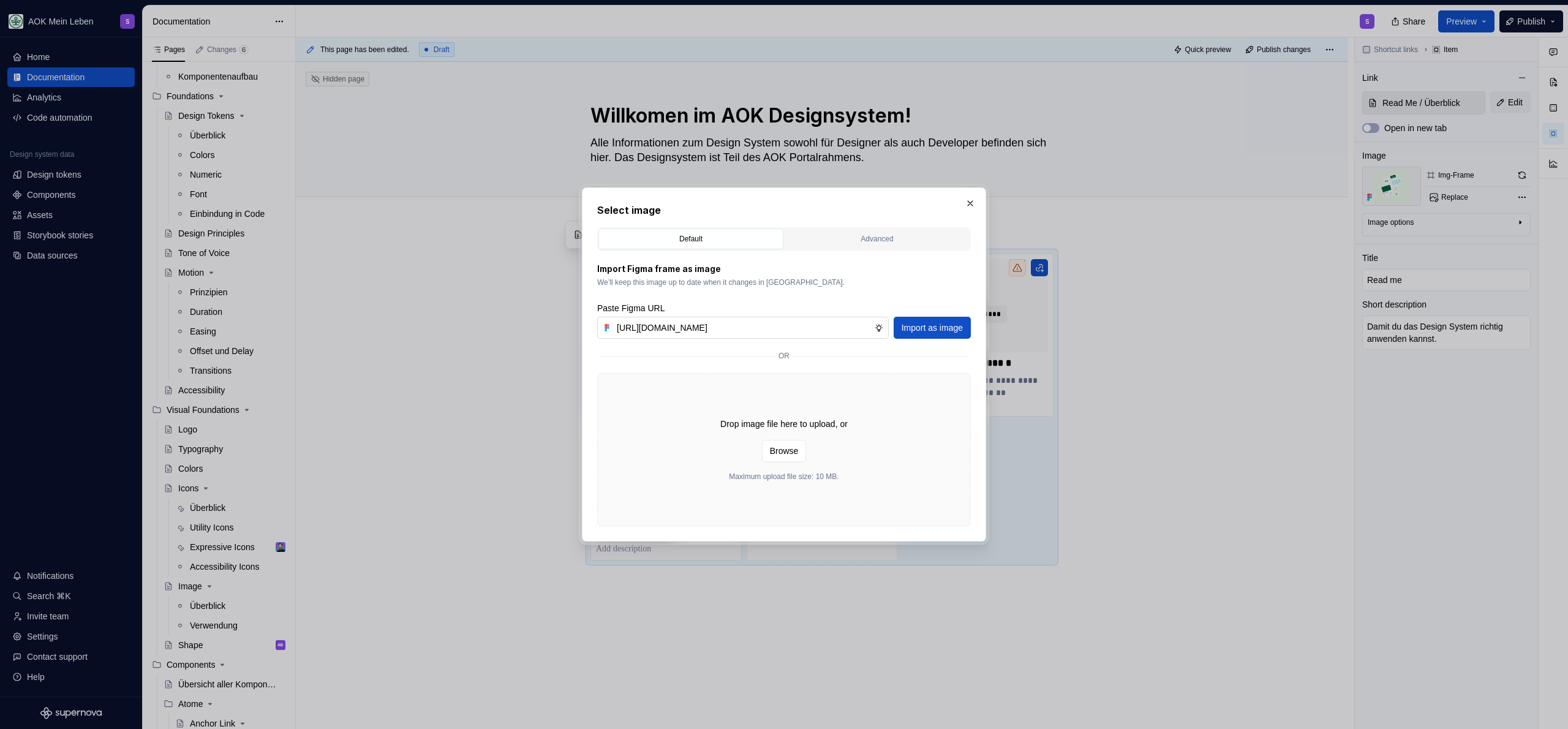
scroll to position [0, 313]
click at [929, 334] on button "Import as image" at bounding box center [932, 328] width 77 height 22
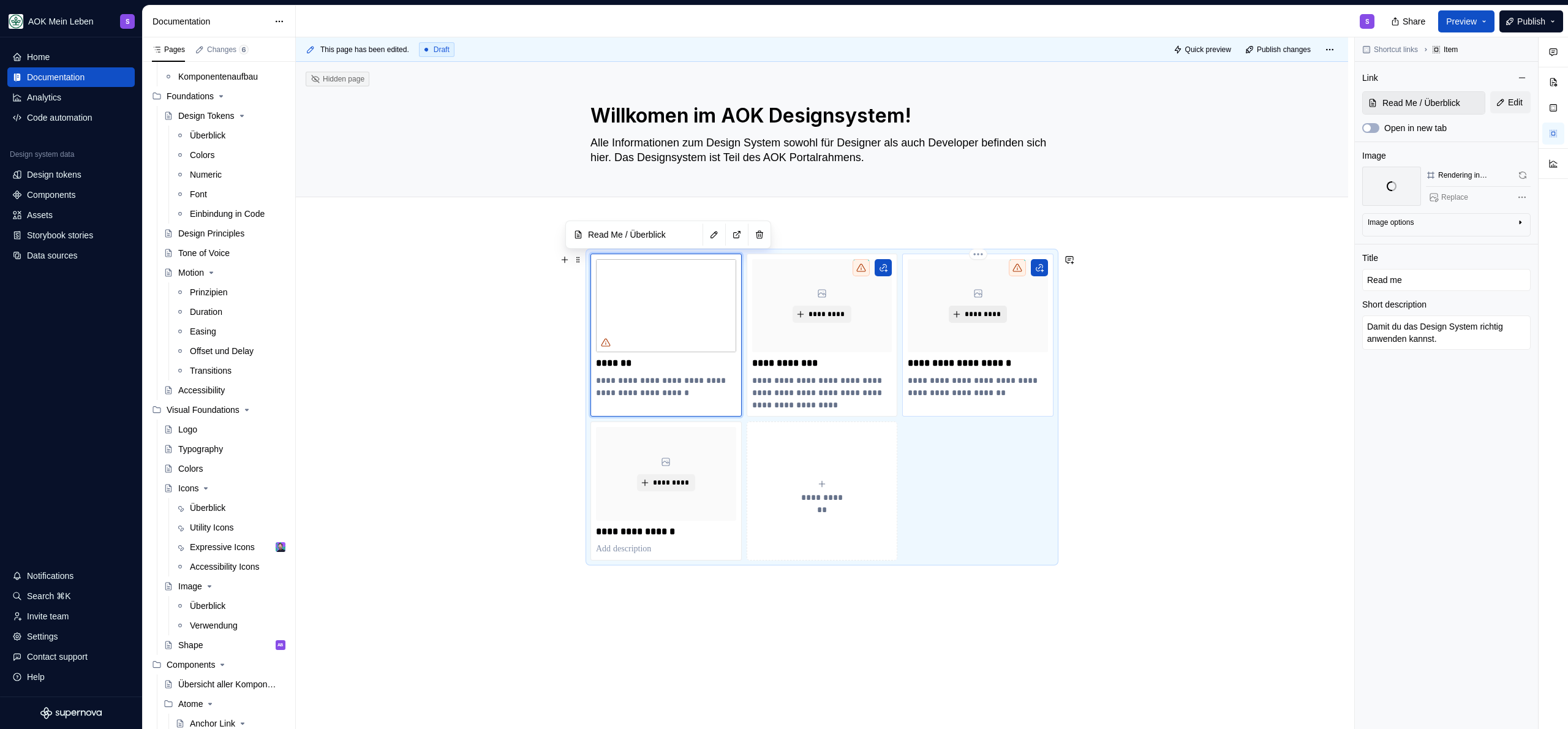
click at [961, 314] on button "*********" at bounding box center [978, 314] width 58 height 17
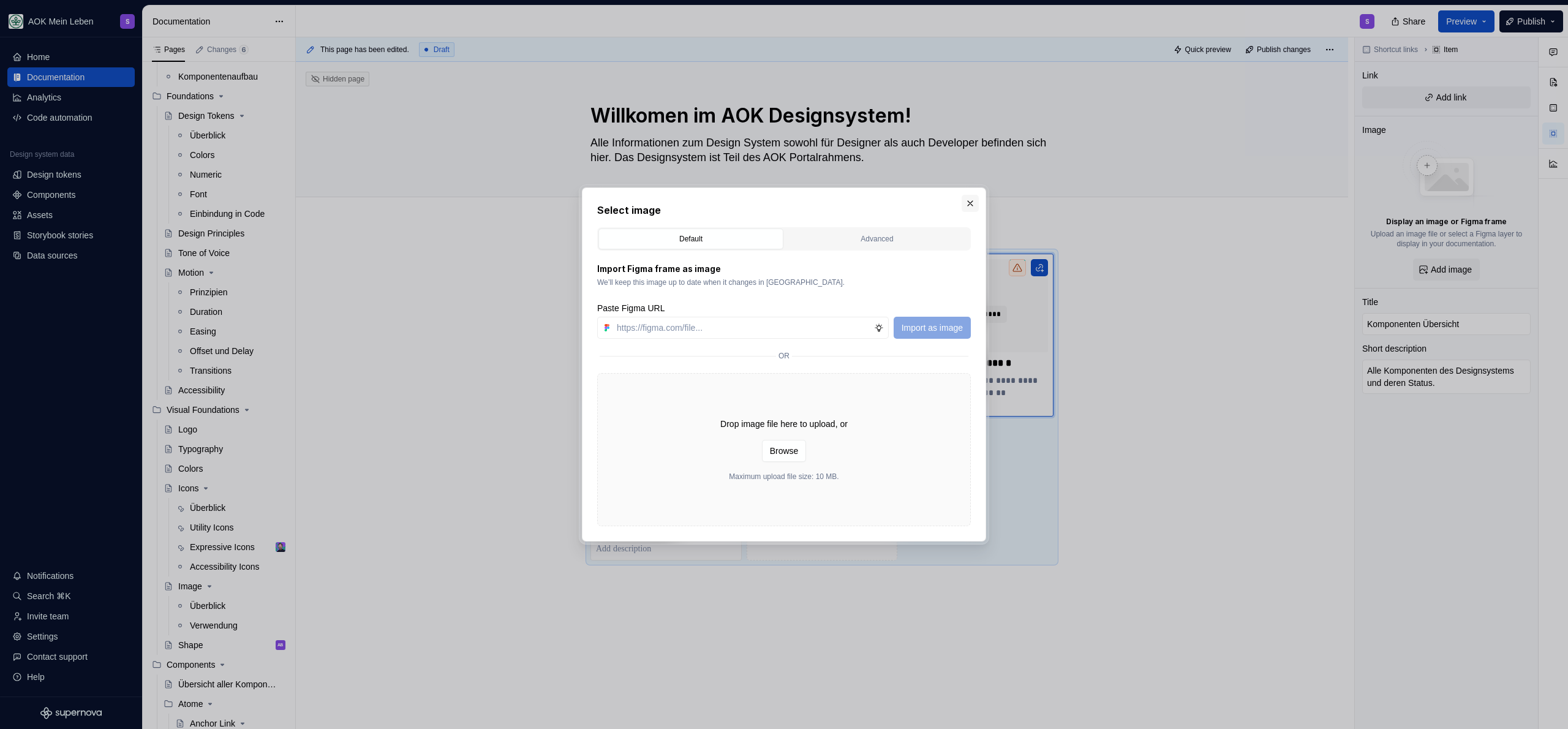
click at [969, 203] on button "button" at bounding box center [970, 203] width 17 height 17
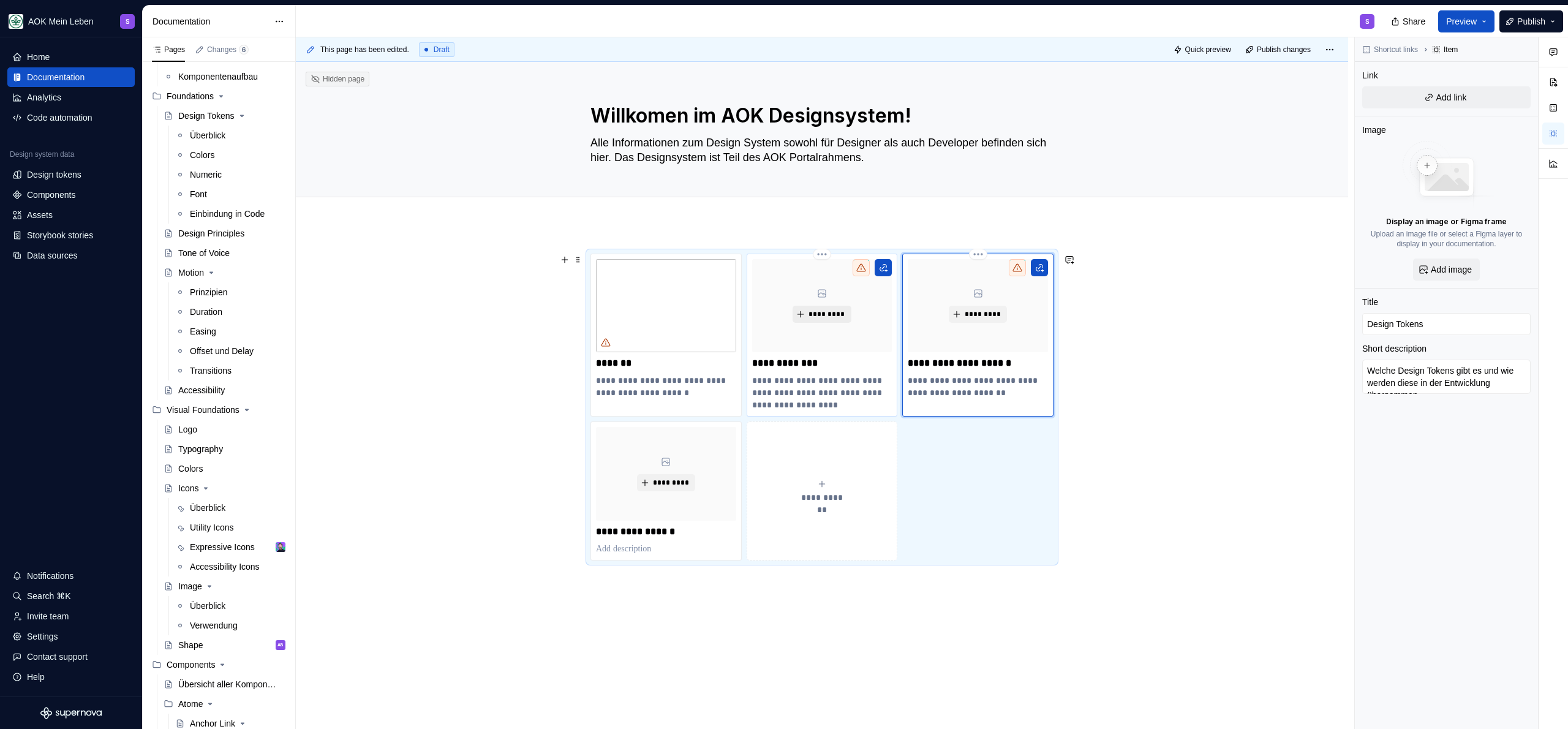
click at [832, 320] on button "*********" at bounding box center [821, 314] width 58 height 17
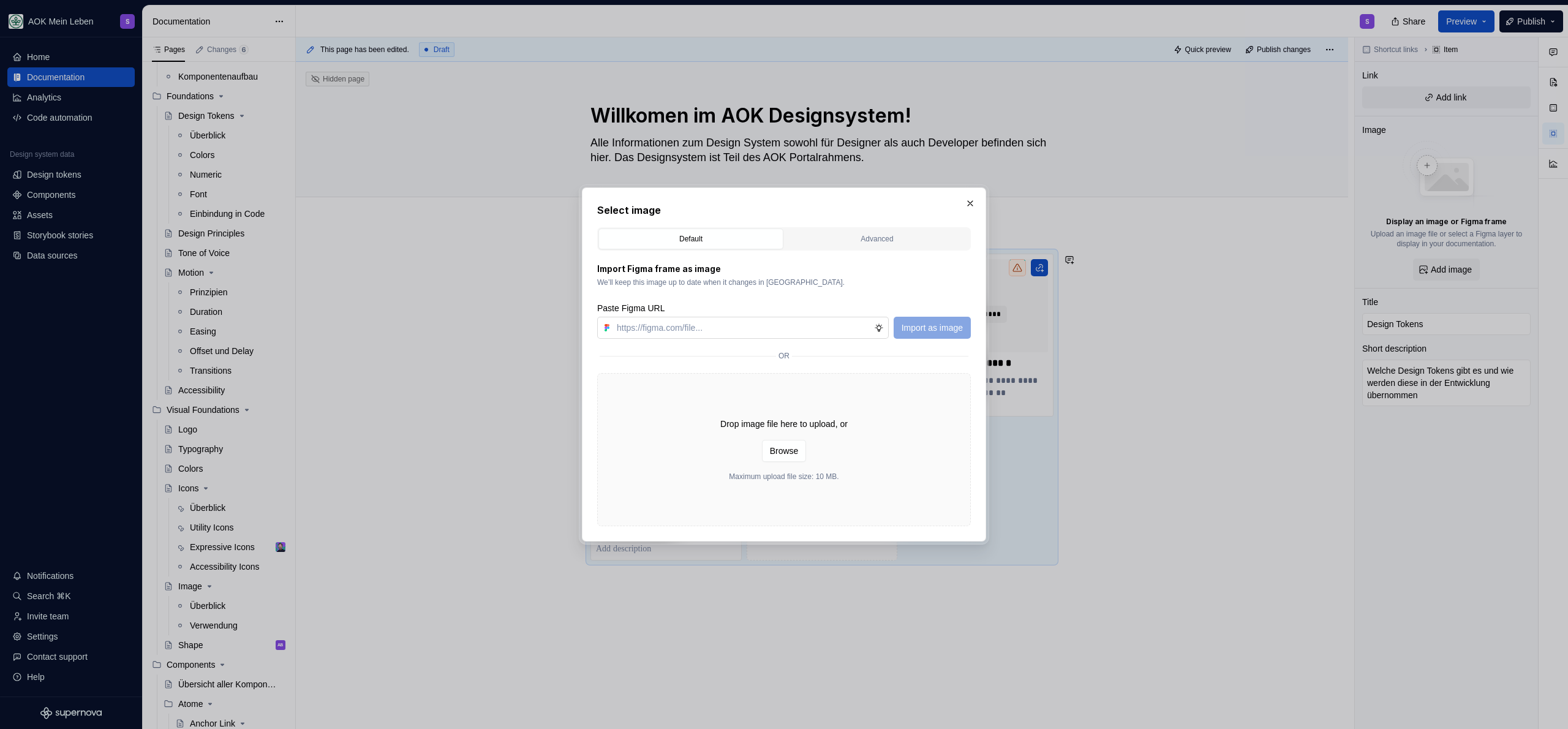
click at [776, 328] on input "text" at bounding box center [743, 328] width 262 height 22
click at [937, 322] on span "Import as image" at bounding box center [932, 327] width 61 height 13
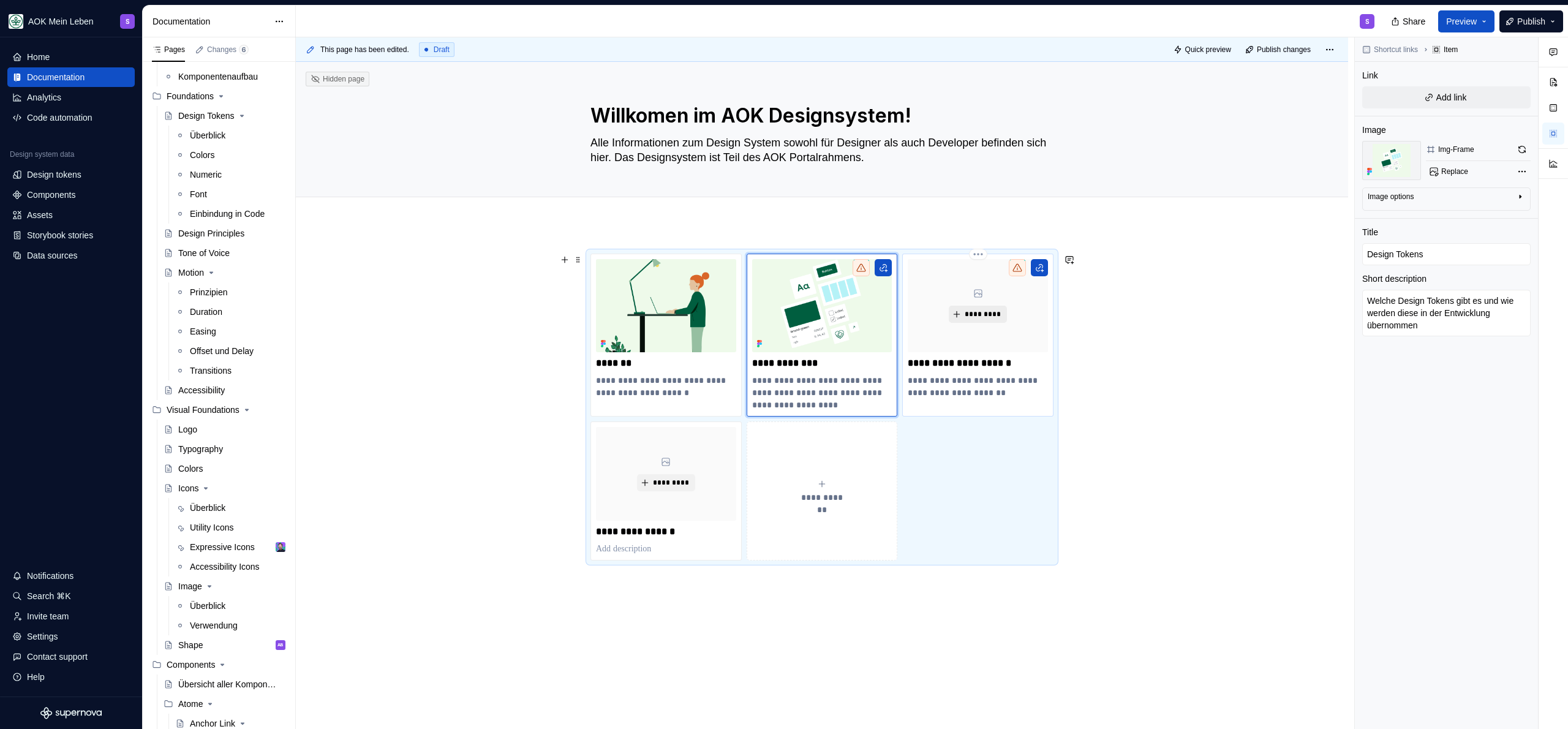
click at [973, 319] on span "*********" at bounding box center [983, 314] width 37 height 10
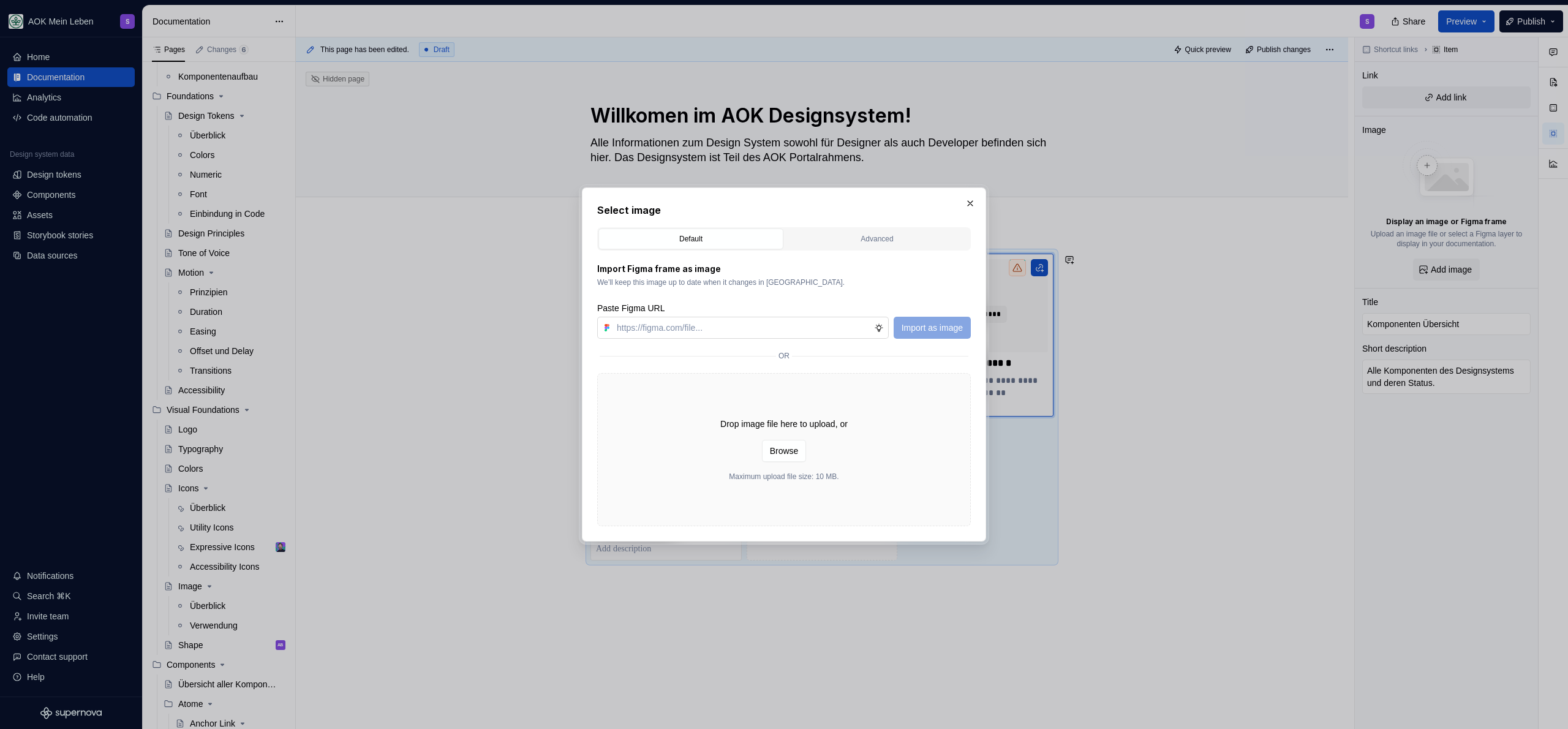
click at [752, 324] on input "text" at bounding box center [743, 328] width 262 height 22
click at [942, 330] on span "Import as image" at bounding box center [932, 327] width 61 height 13
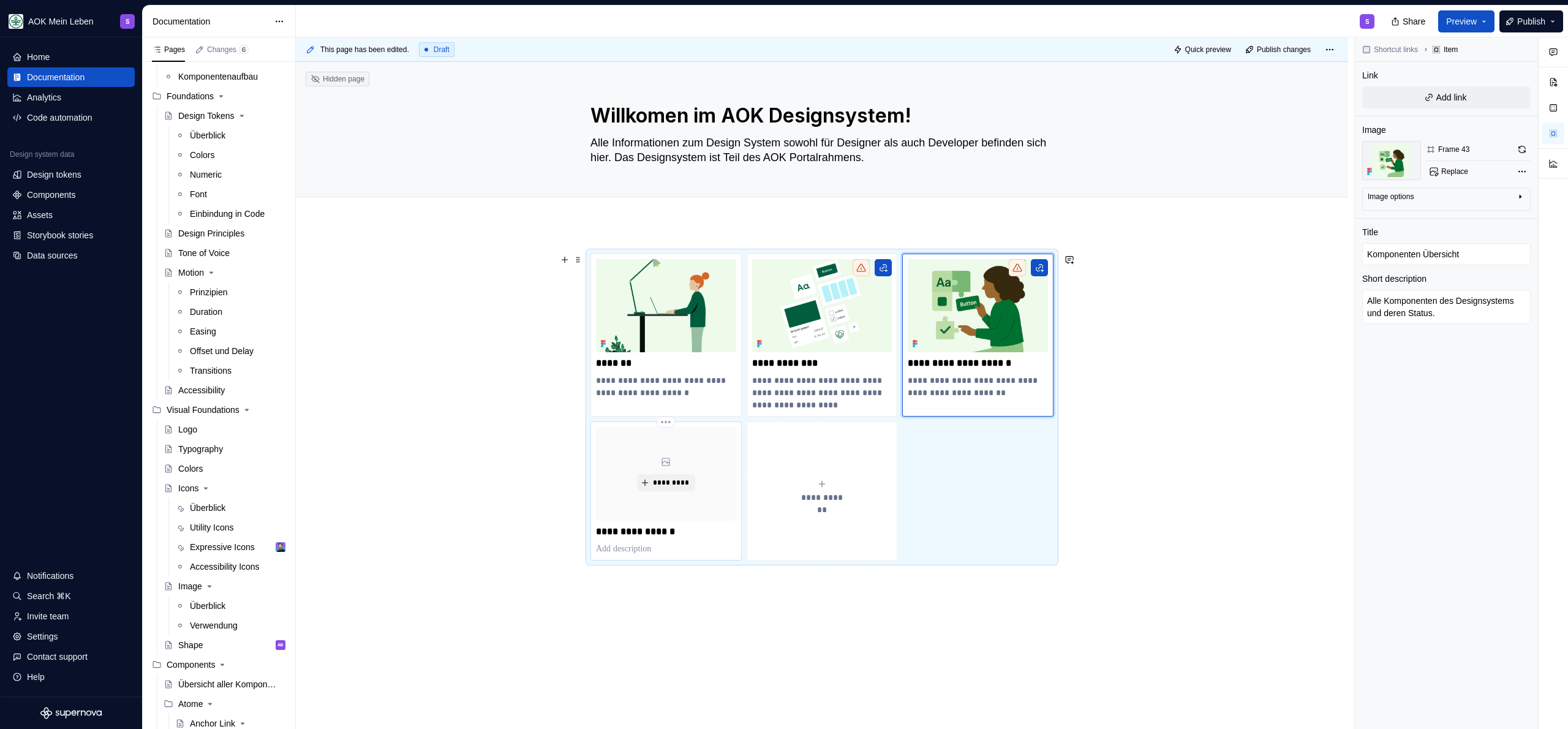
click at [663, 458] on icon at bounding box center [666, 462] width 8 height 8
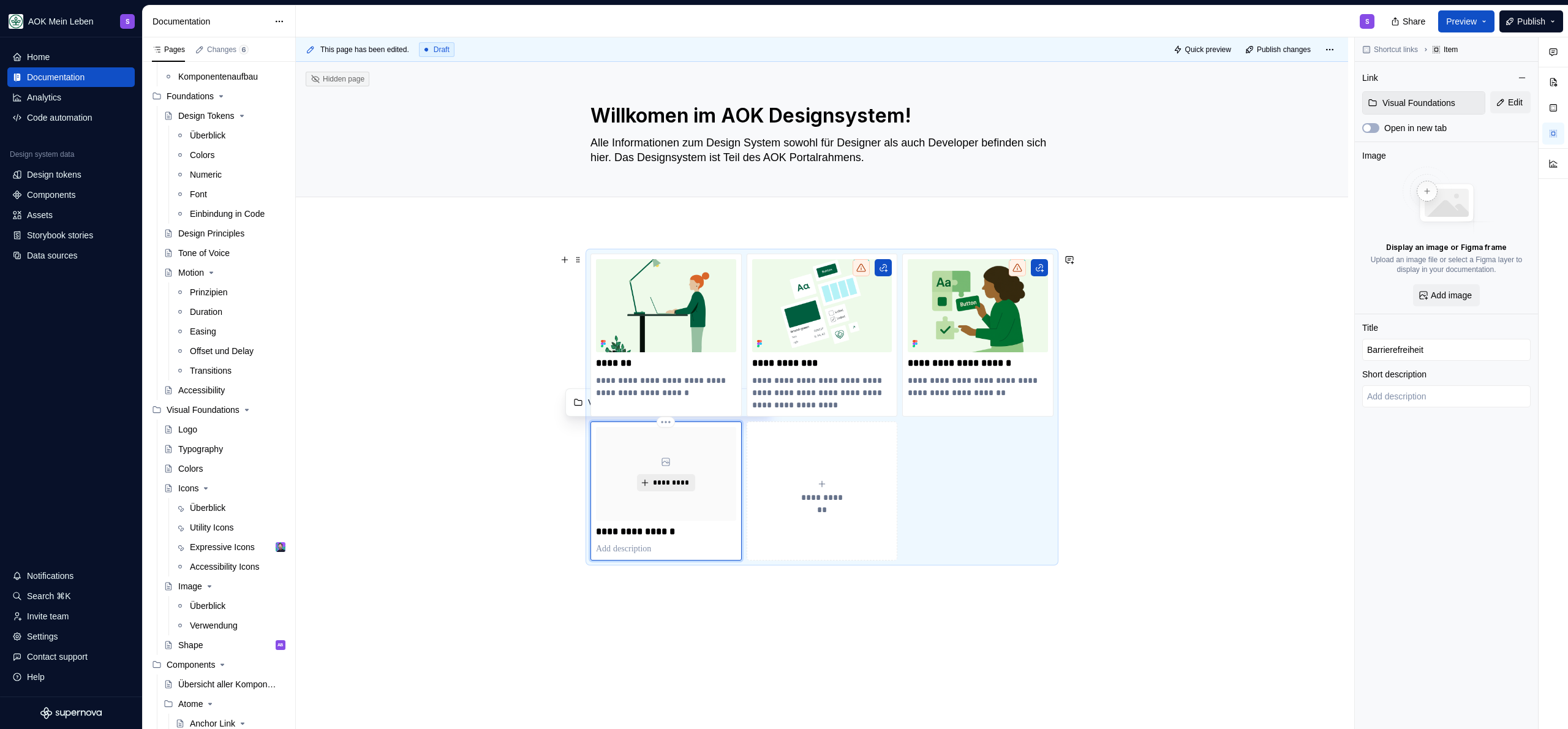
click at [660, 482] on span "*********" at bounding box center [671, 483] width 37 height 10
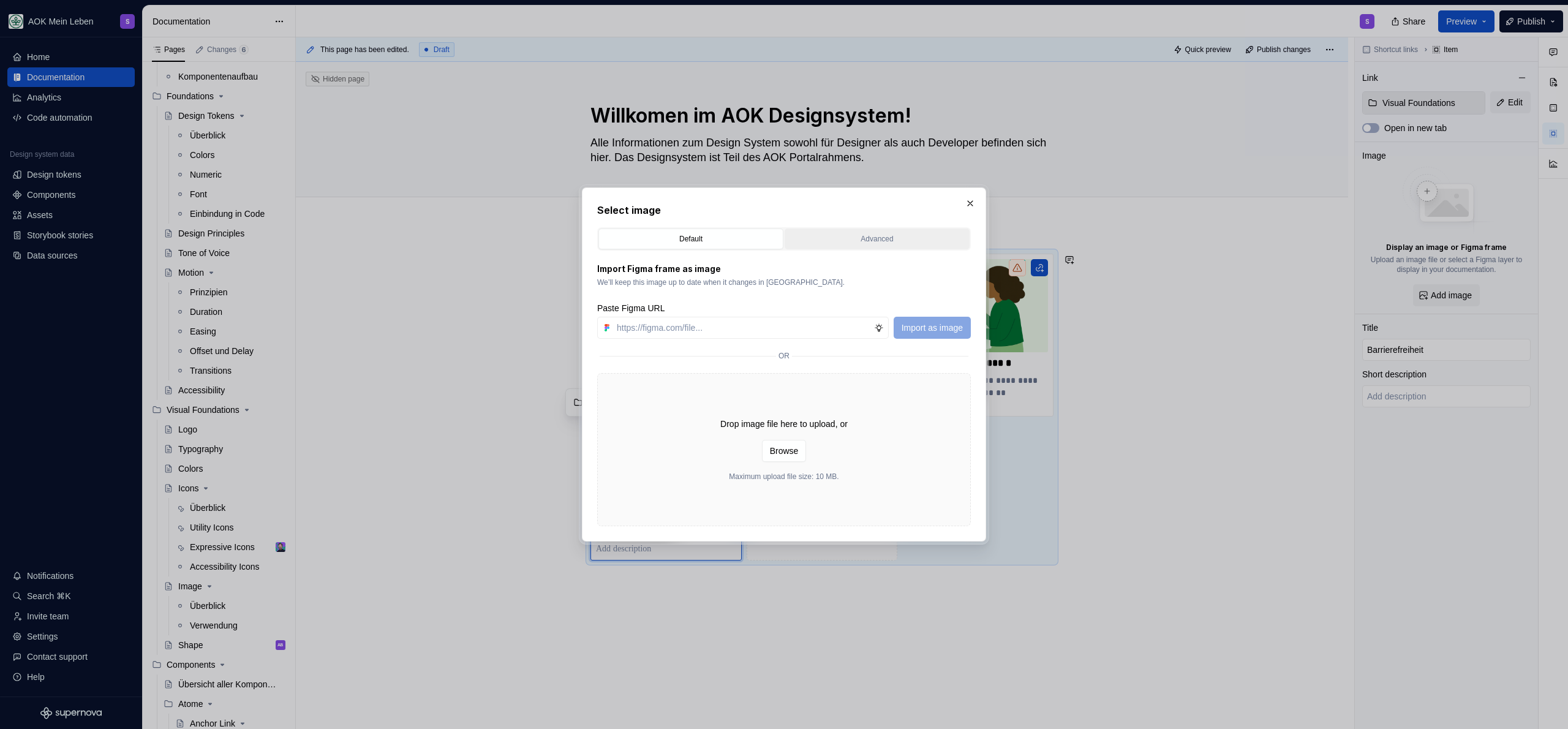
click at [844, 242] on div "Advanced" at bounding box center [877, 239] width 177 height 13
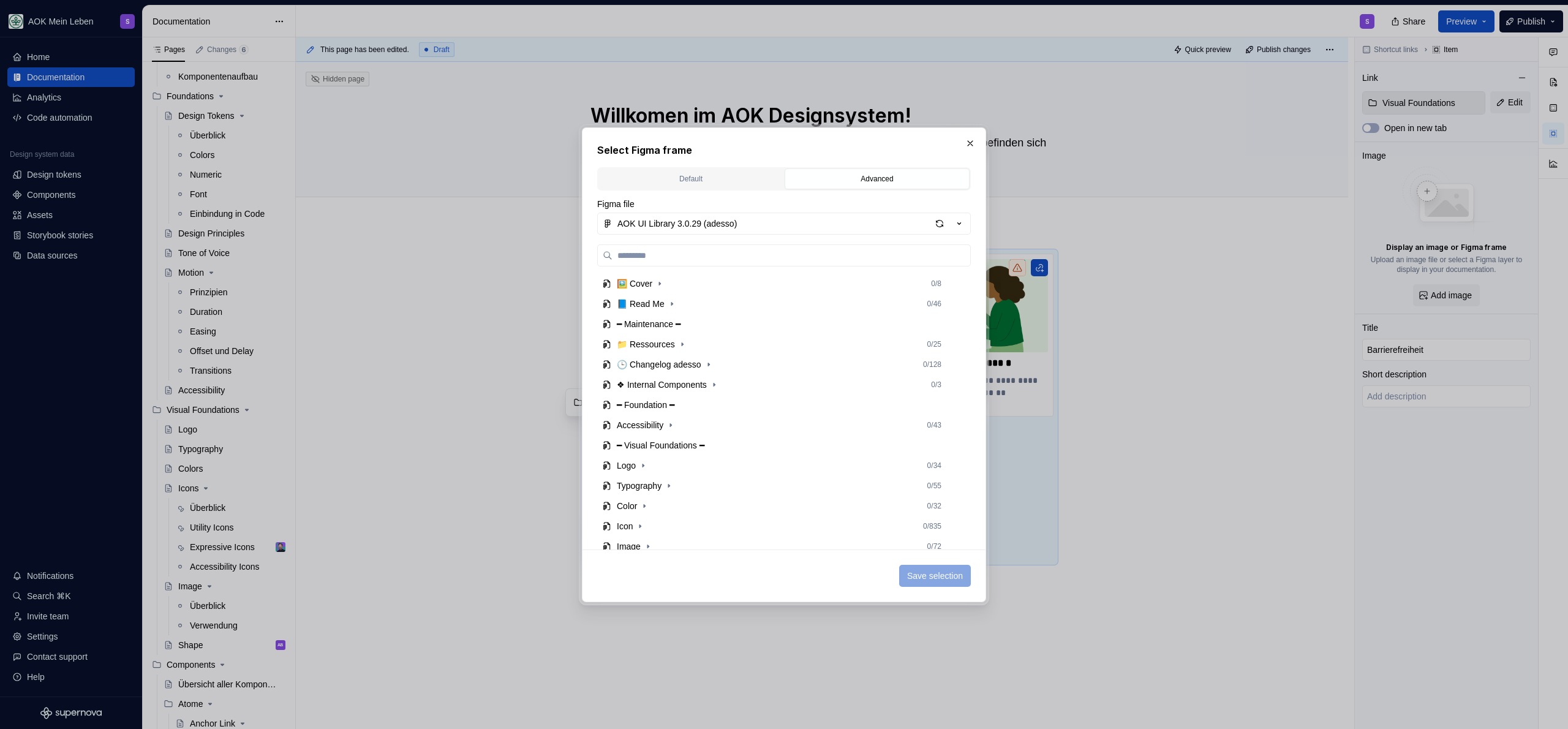
click at [699, 161] on div "Select Figma frame Default Advanced Import Figma frame as image We’ll keep this…" at bounding box center [784, 365] width 373 height 444
click at [694, 189] on div "Default Advanced" at bounding box center [784, 179] width 373 height 24
click at [695, 182] on div "Default" at bounding box center [691, 178] width 177 height 13
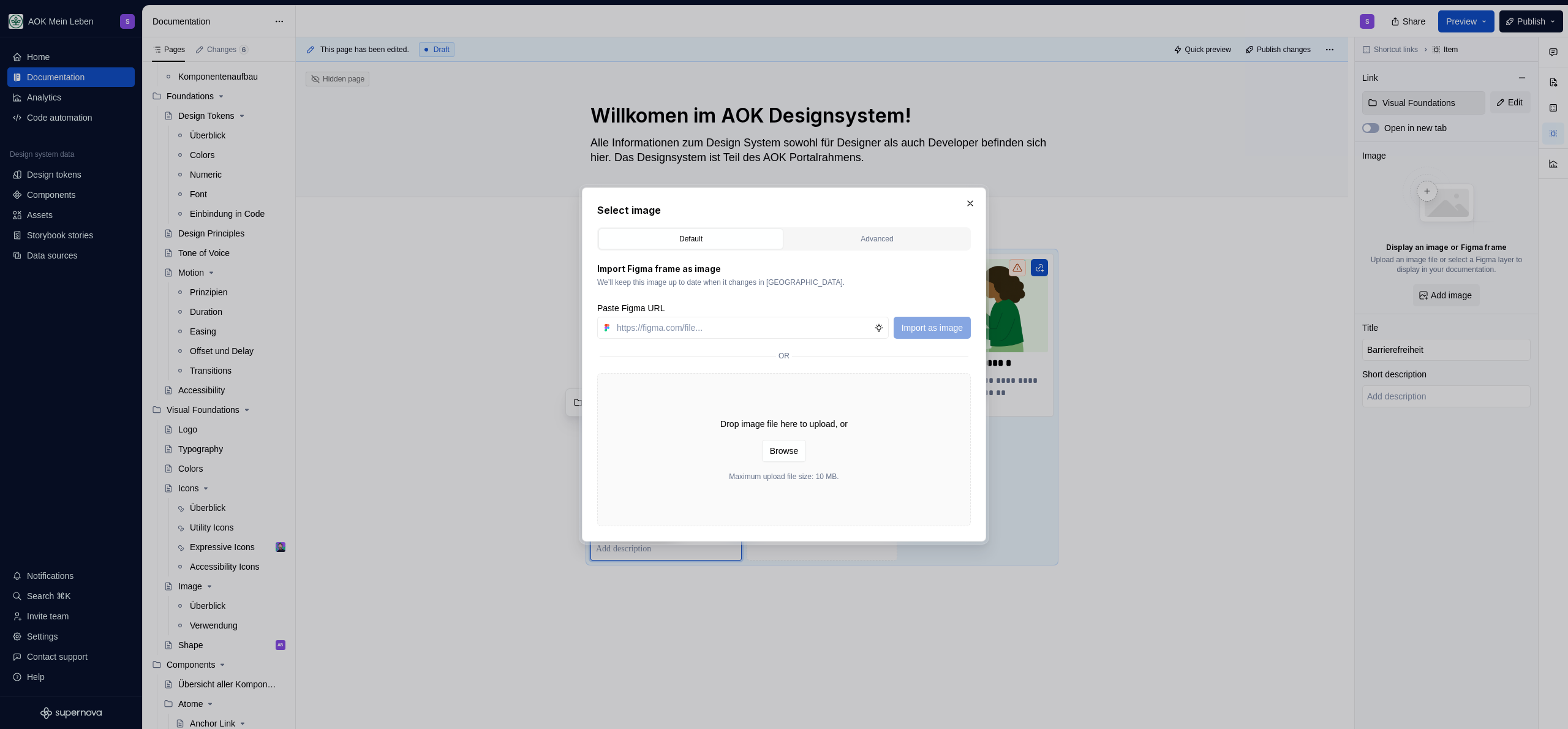
click at [964, 202] on button "button" at bounding box center [970, 203] width 17 height 17
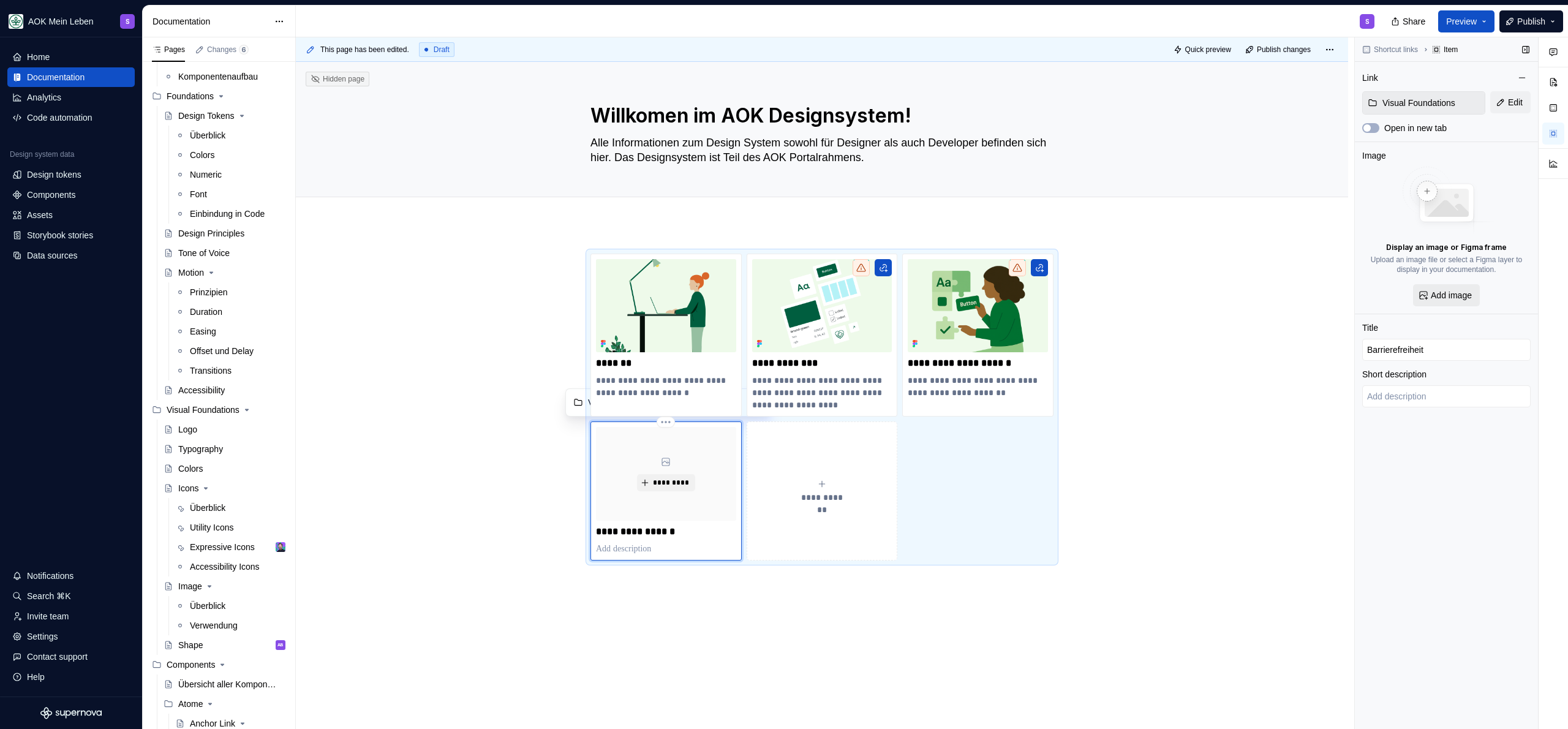
click at [1477, 291] on button "Add image" at bounding box center [1446, 295] width 66 height 22
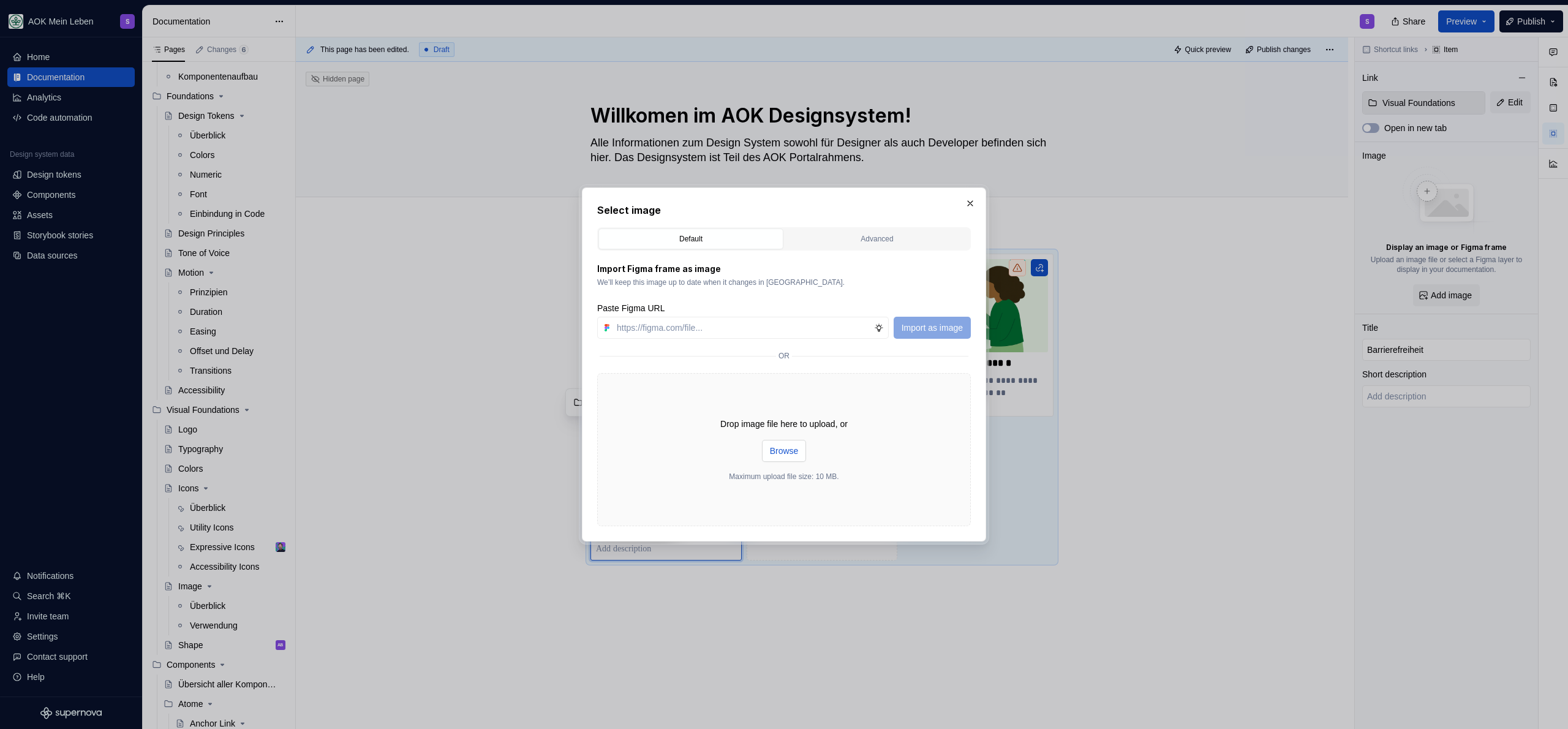
click at [788, 448] on span "Browse" at bounding box center [784, 451] width 29 height 13
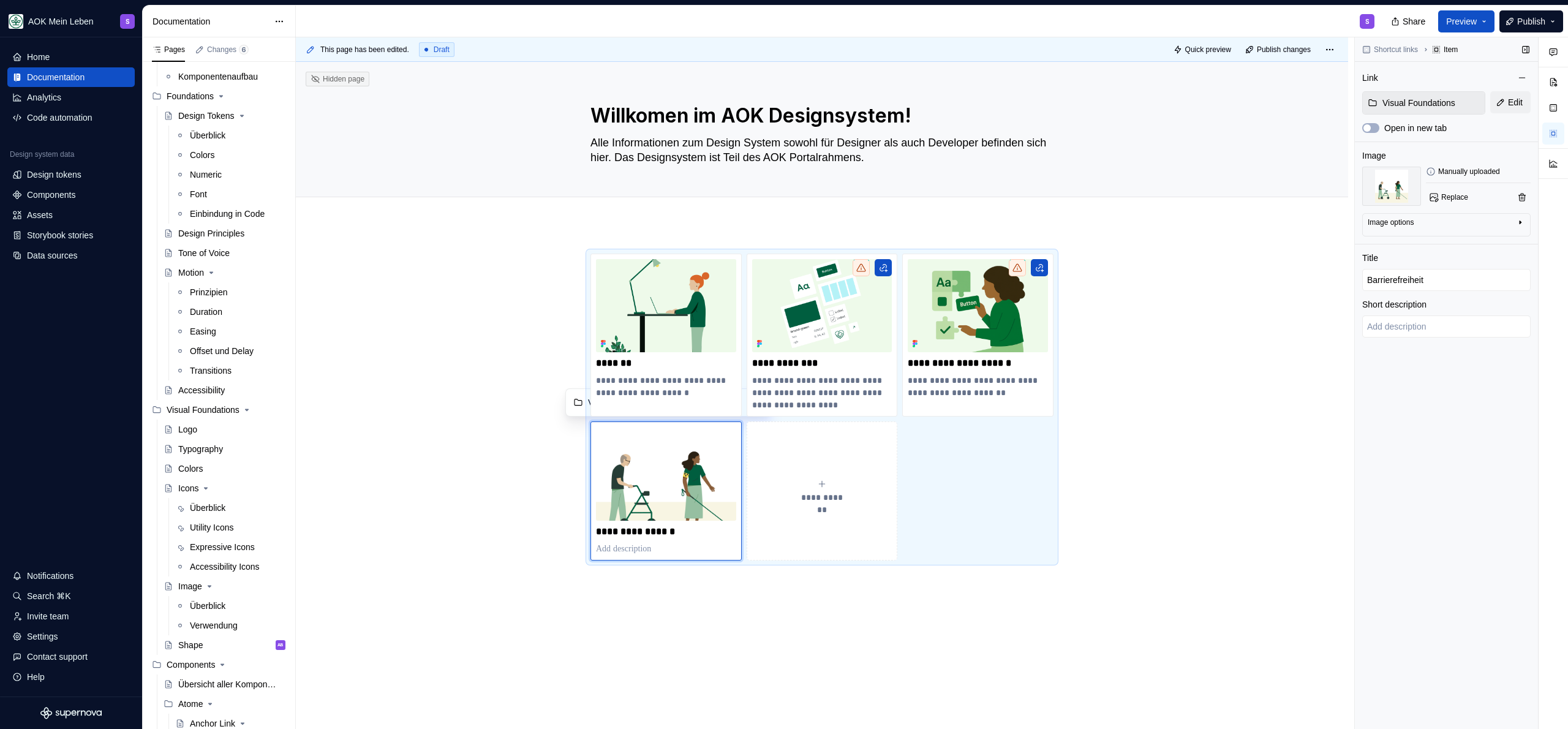
click at [1501, 219] on div "Image options" at bounding box center [1442, 225] width 148 height 14
click at [674, 633] on div "**********" at bounding box center [822, 510] width 1053 height 570
click at [1447, 195] on span "Replace" at bounding box center [1454, 198] width 27 height 10
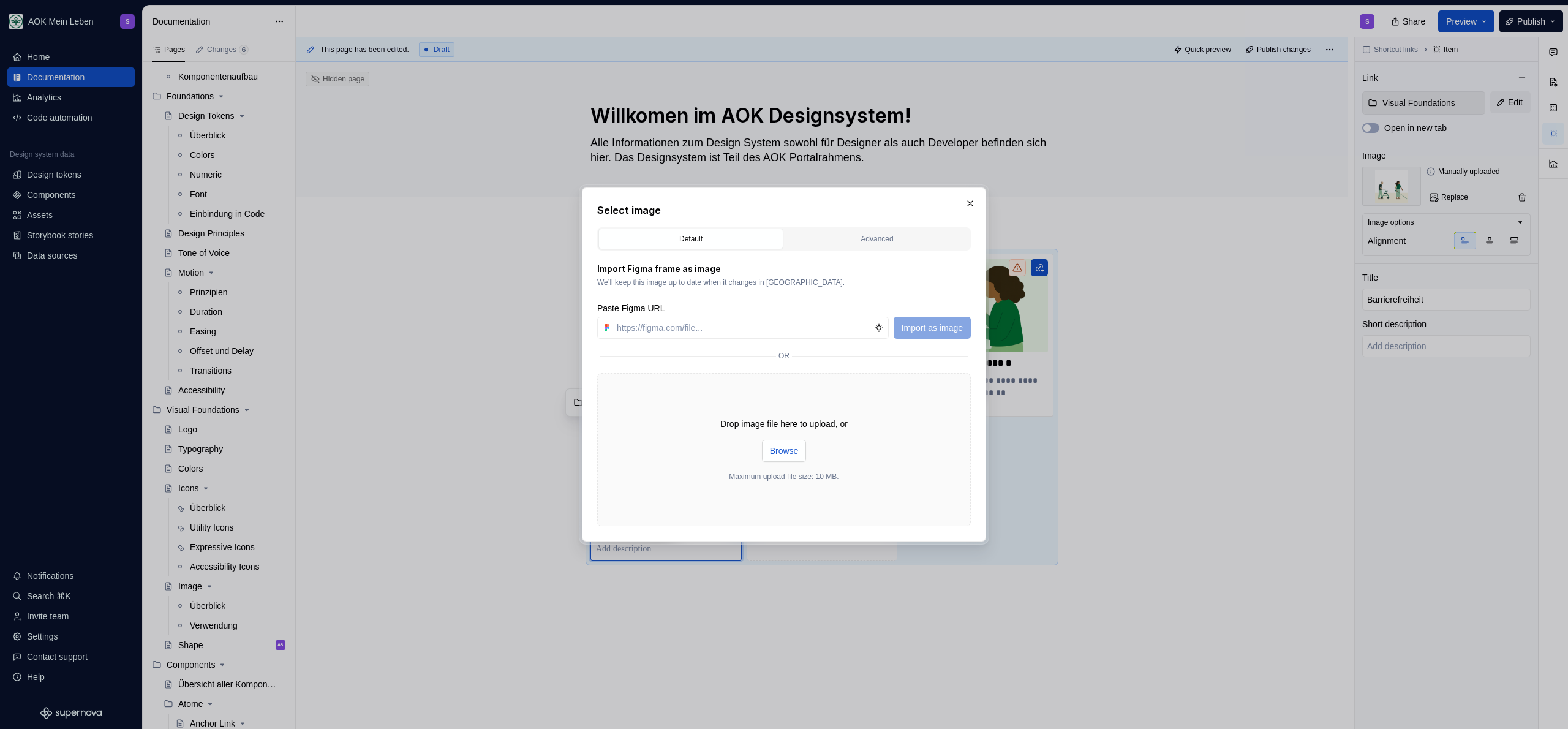
click at [768, 457] on button "Browse" at bounding box center [784, 451] width 45 height 22
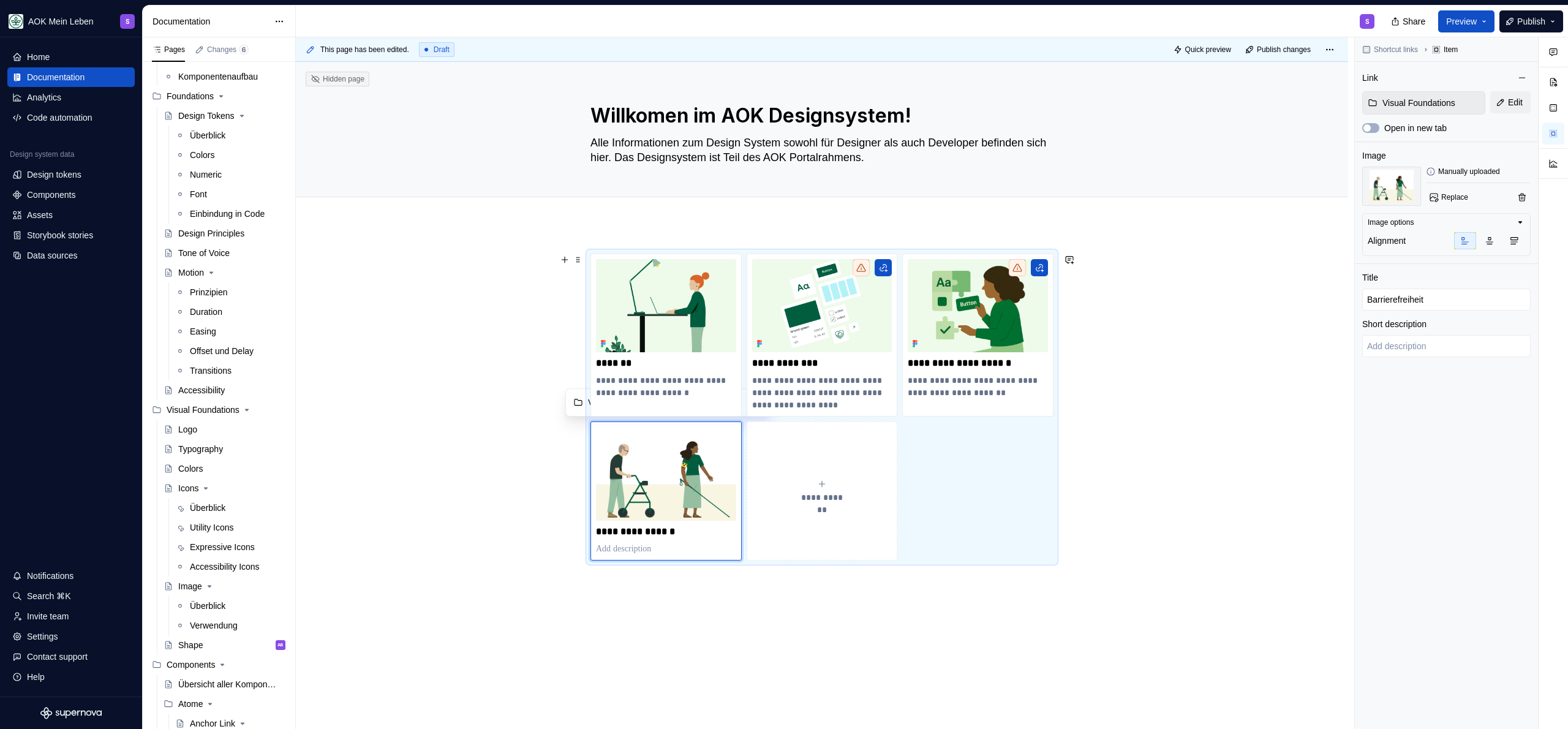
click at [523, 406] on div "**********" at bounding box center [822, 510] width 1053 height 570
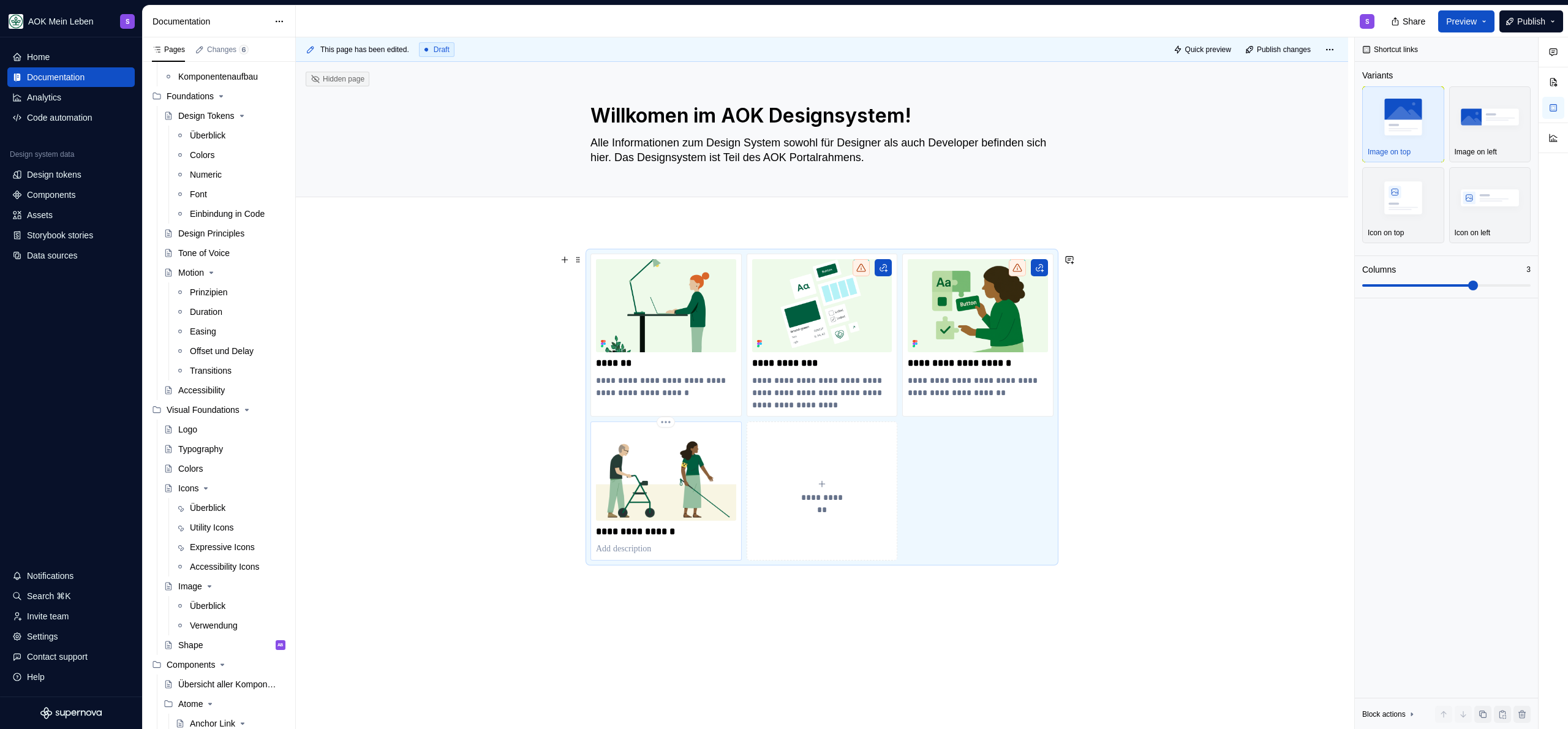
click at [636, 549] on p at bounding box center [666, 549] width 140 height 13
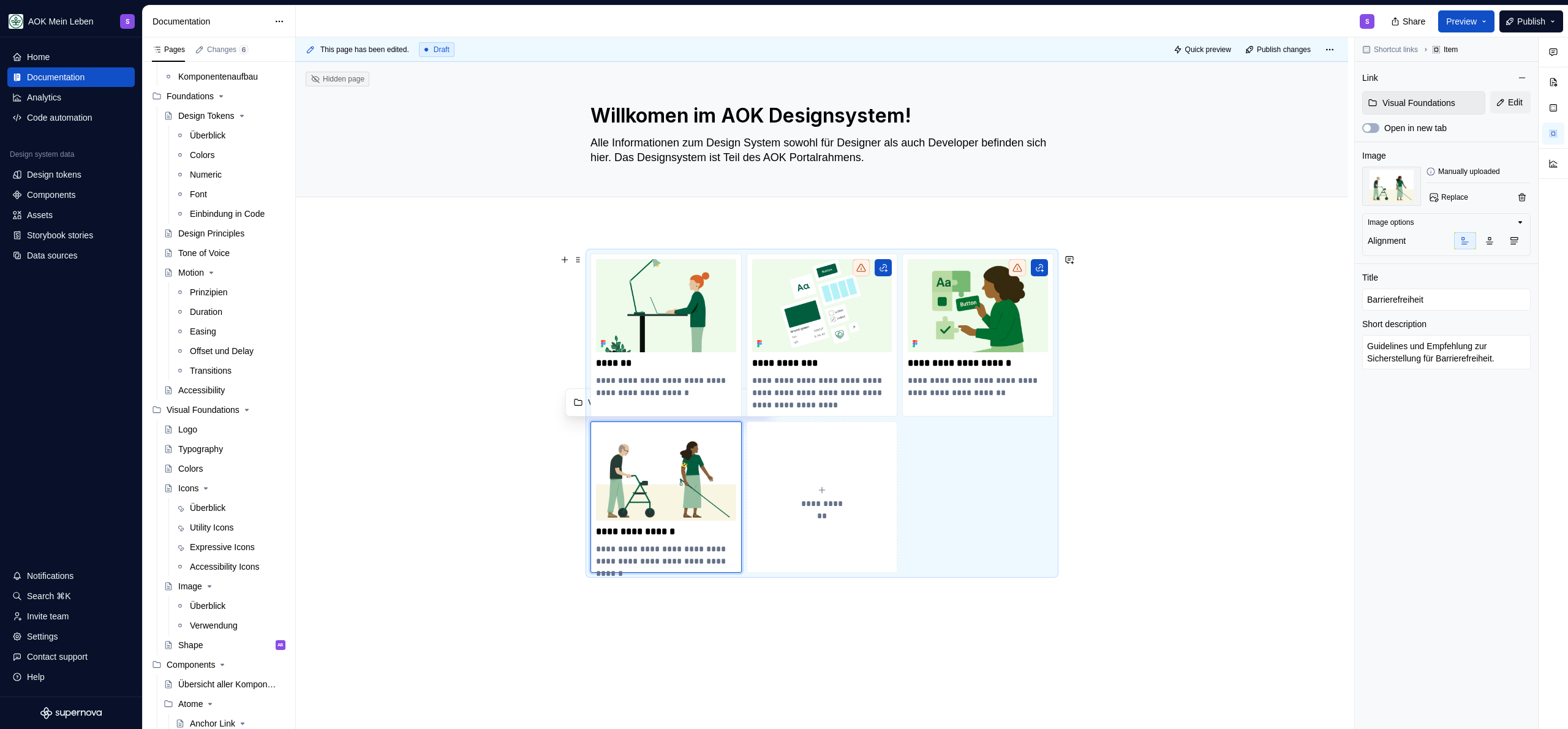
click at [494, 441] on div "**********" at bounding box center [822, 515] width 1053 height 582
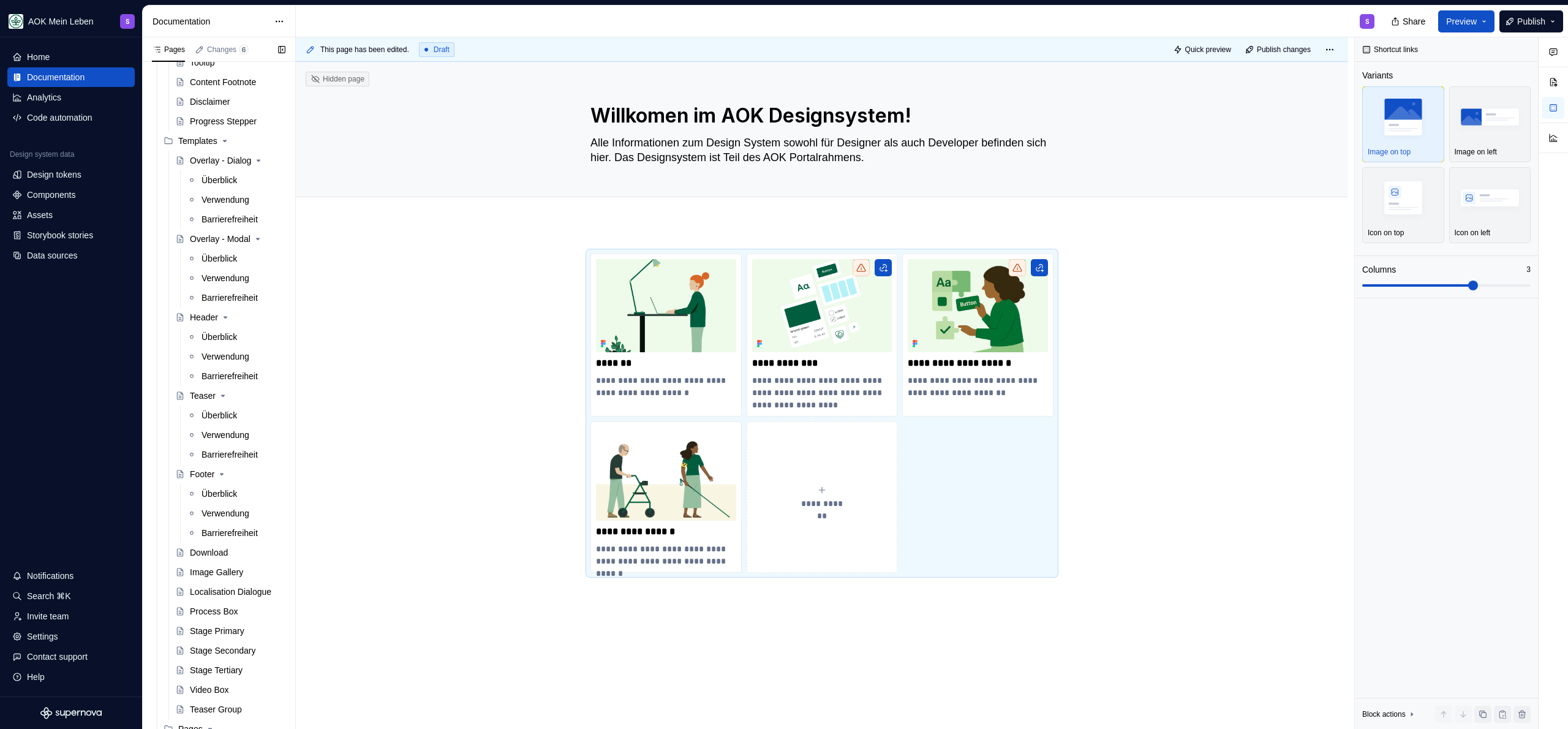
scroll to position [3023, 0]
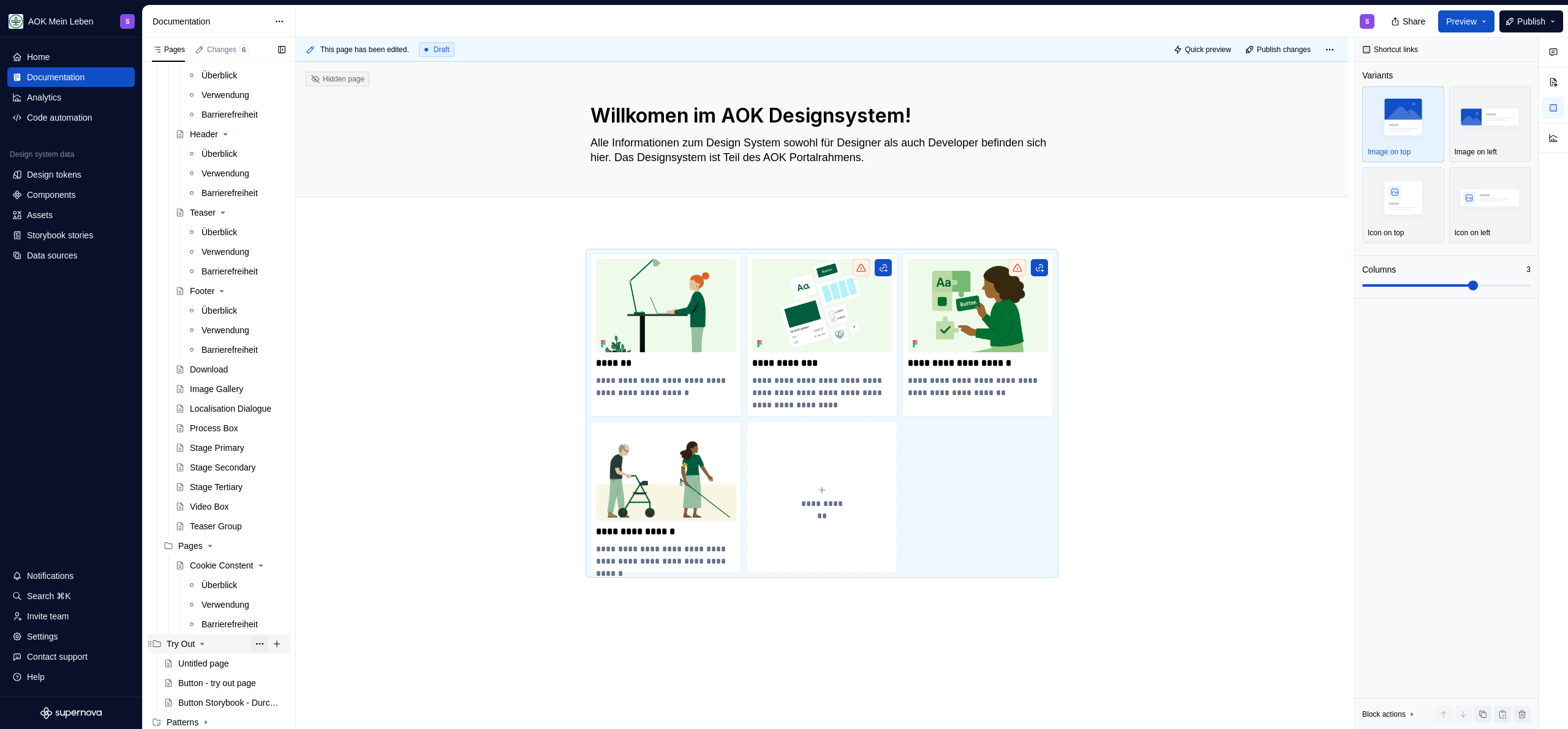
click at [251, 644] on button "Page tree" at bounding box center [260, 644] width 17 height 17
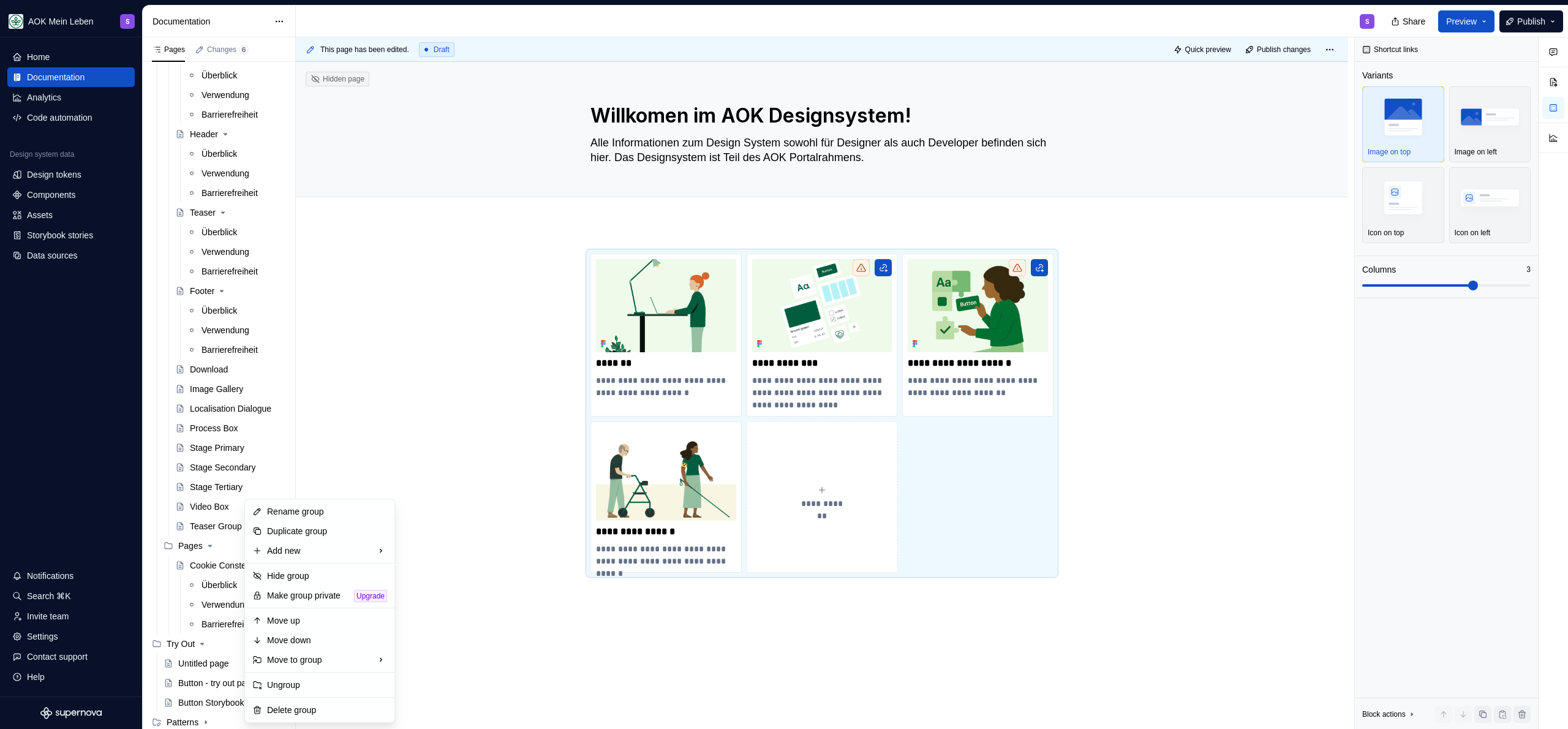
click at [388, 396] on html "AOK Mein Leben S Home Documentation Analytics Code automation Design system dat…" at bounding box center [784, 364] width 1568 height 729
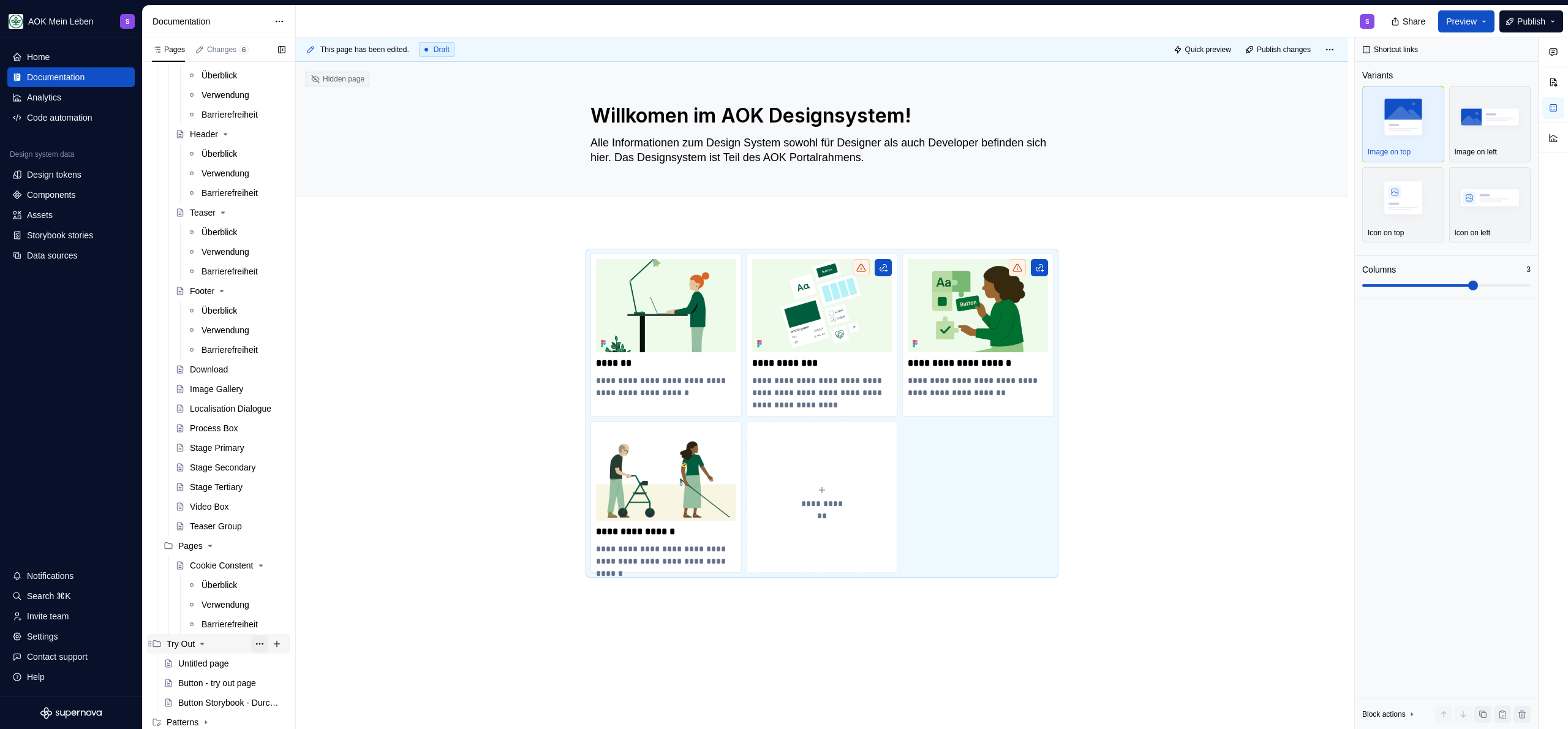
click at [251, 641] on button "Page tree" at bounding box center [260, 644] width 17 height 17
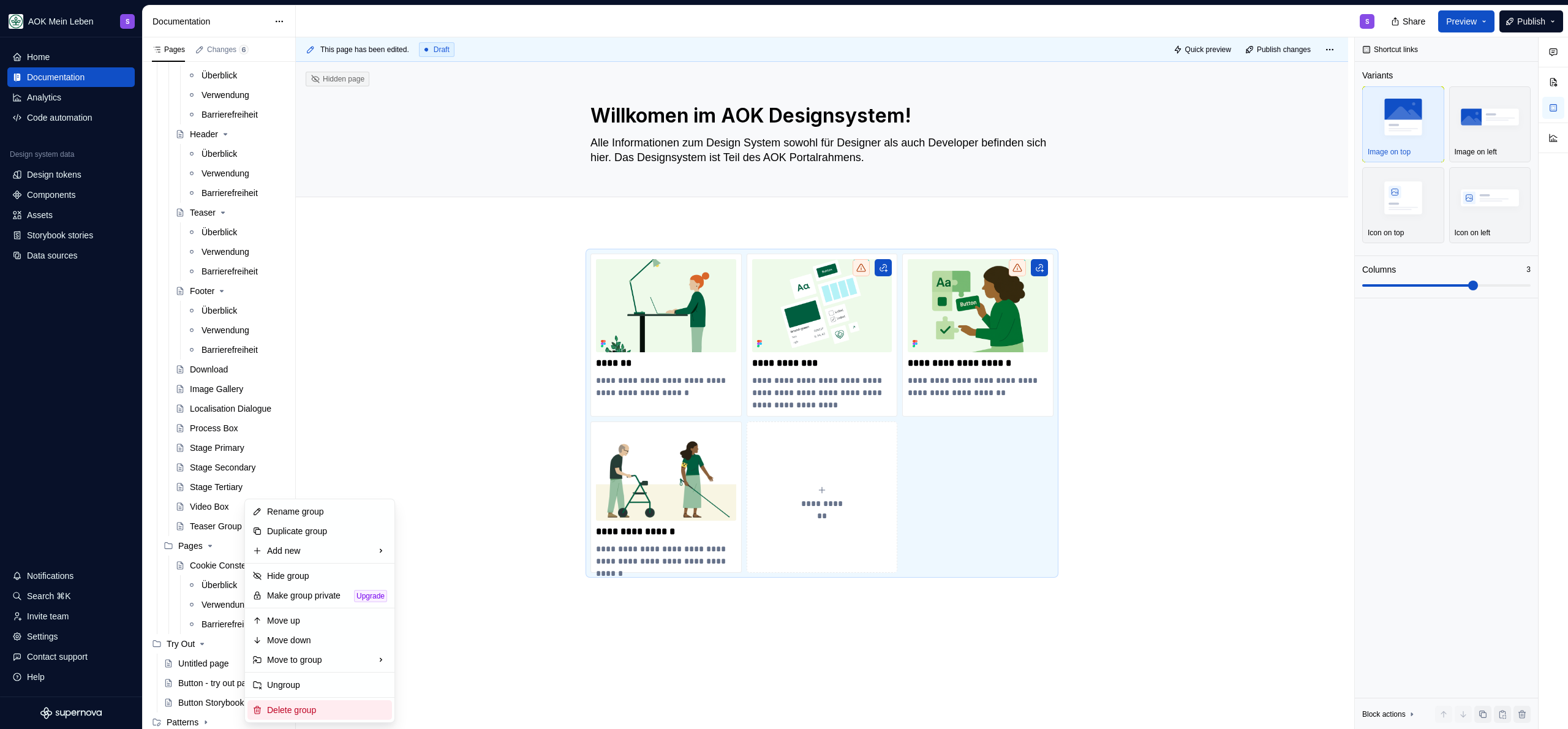
click at [293, 711] on div "Delete group" at bounding box center [327, 710] width 120 height 13
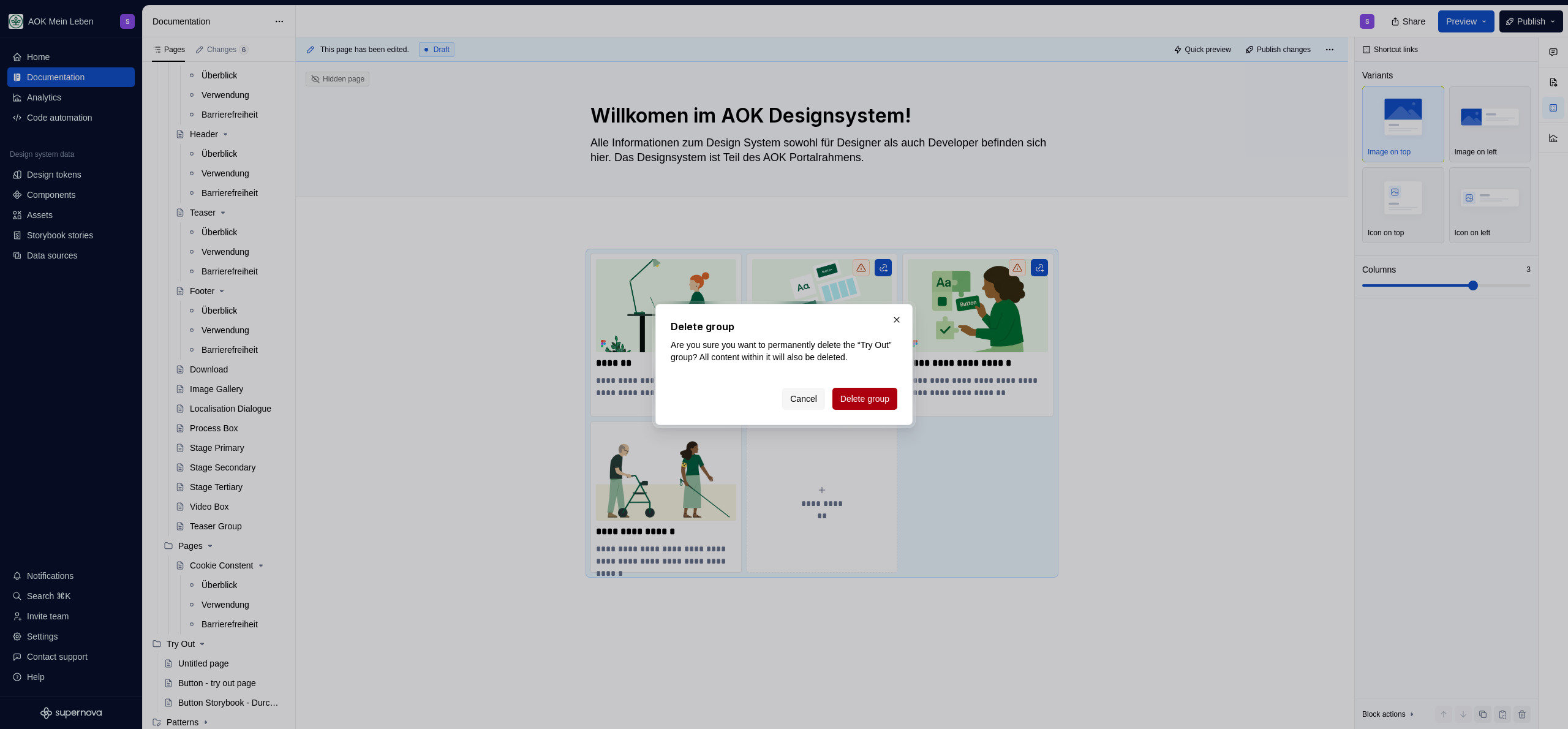
click at [857, 400] on span "Delete group" at bounding box center [865, 399] width 49 height 13
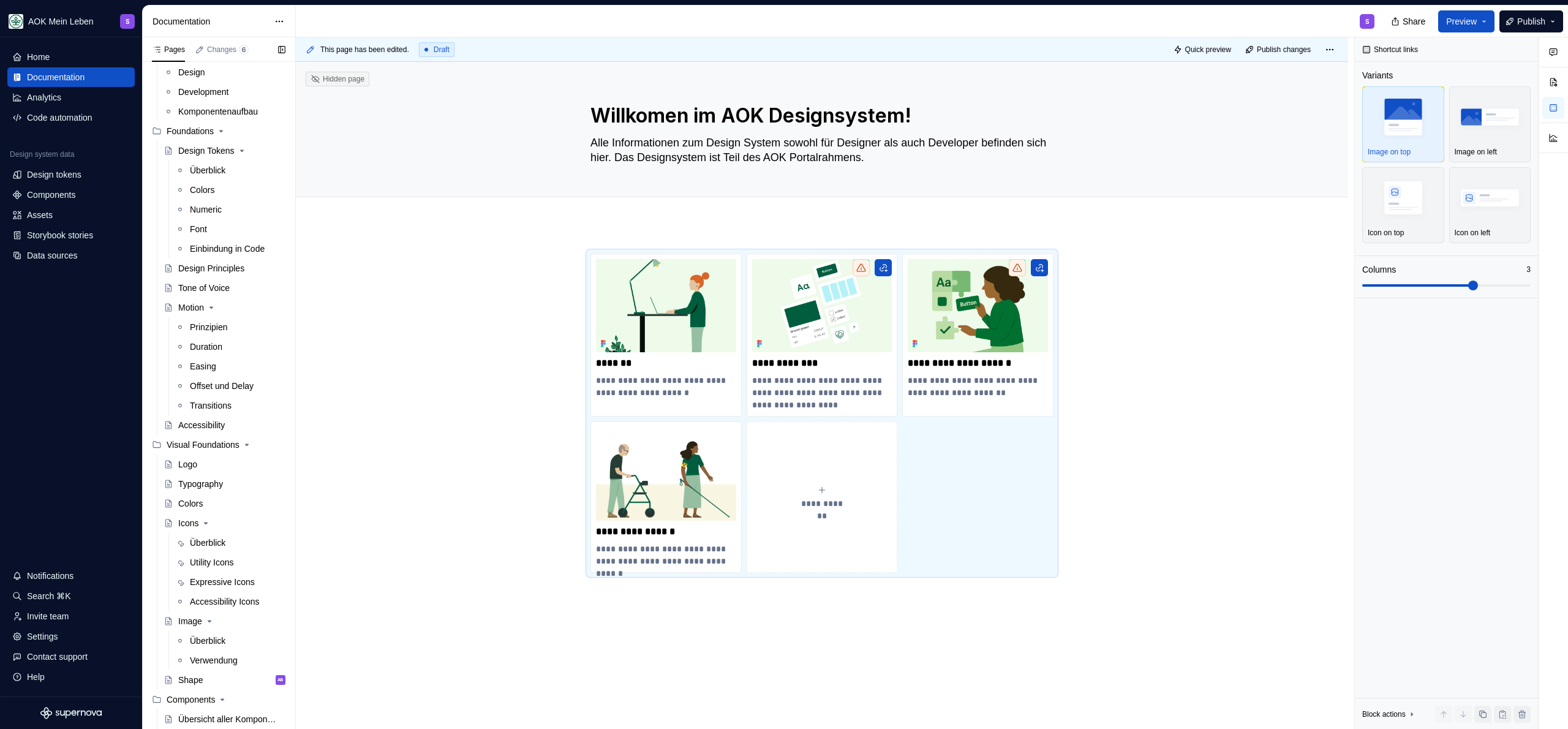
scroll to position [0, 0]
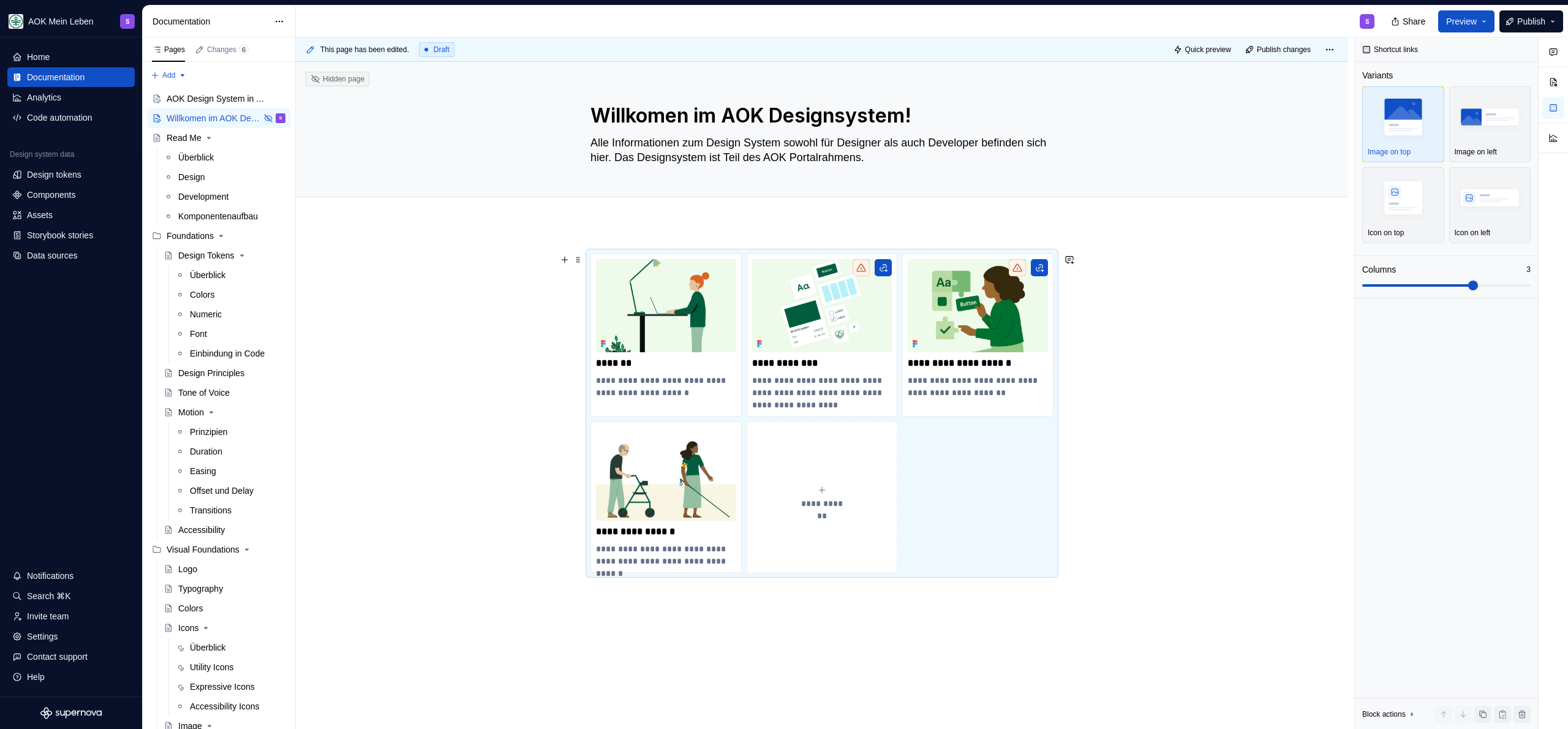
click at [477, 344] on div "**********" at bounding box center [822, 515] width 1053 height 582
click at [254, 119] on button "Page tree" at bounding box center [260, 118] width 17 height 17
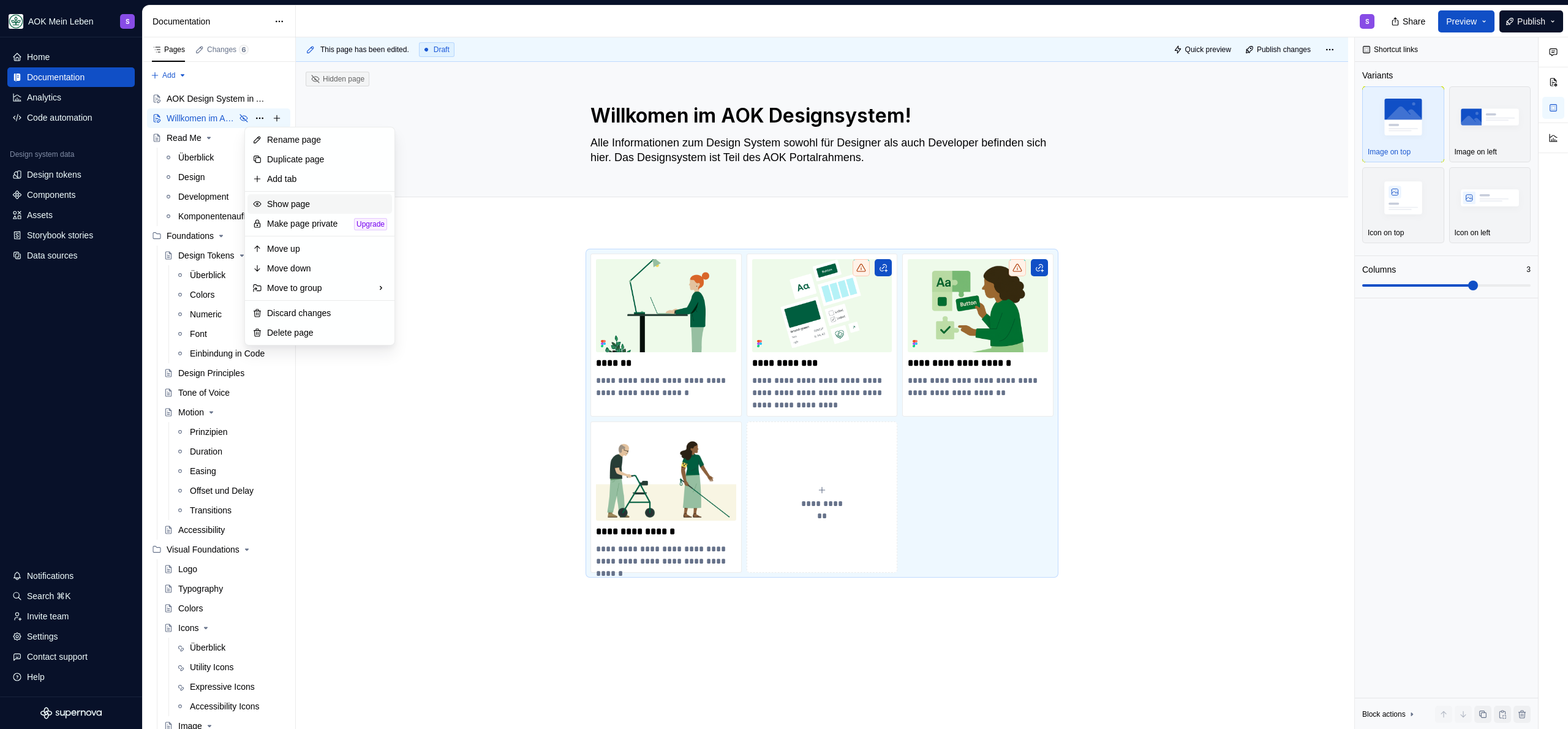
click at [308, 206] on div "Show page" at bounding box center [327, 203] width 120 height 13
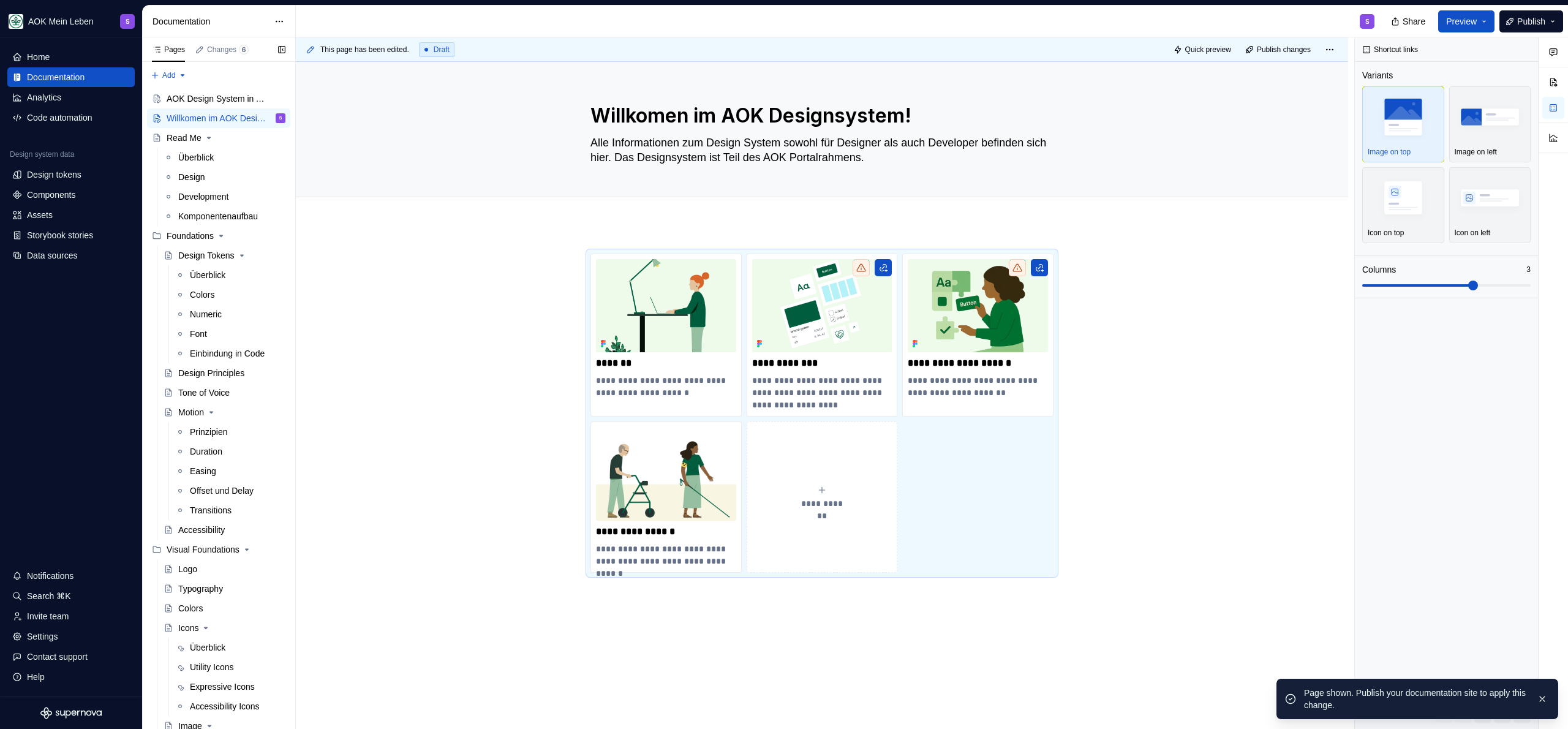
click at [0, 0] on button "Page tree" at bounding box center [0, 0] width 0 height 0
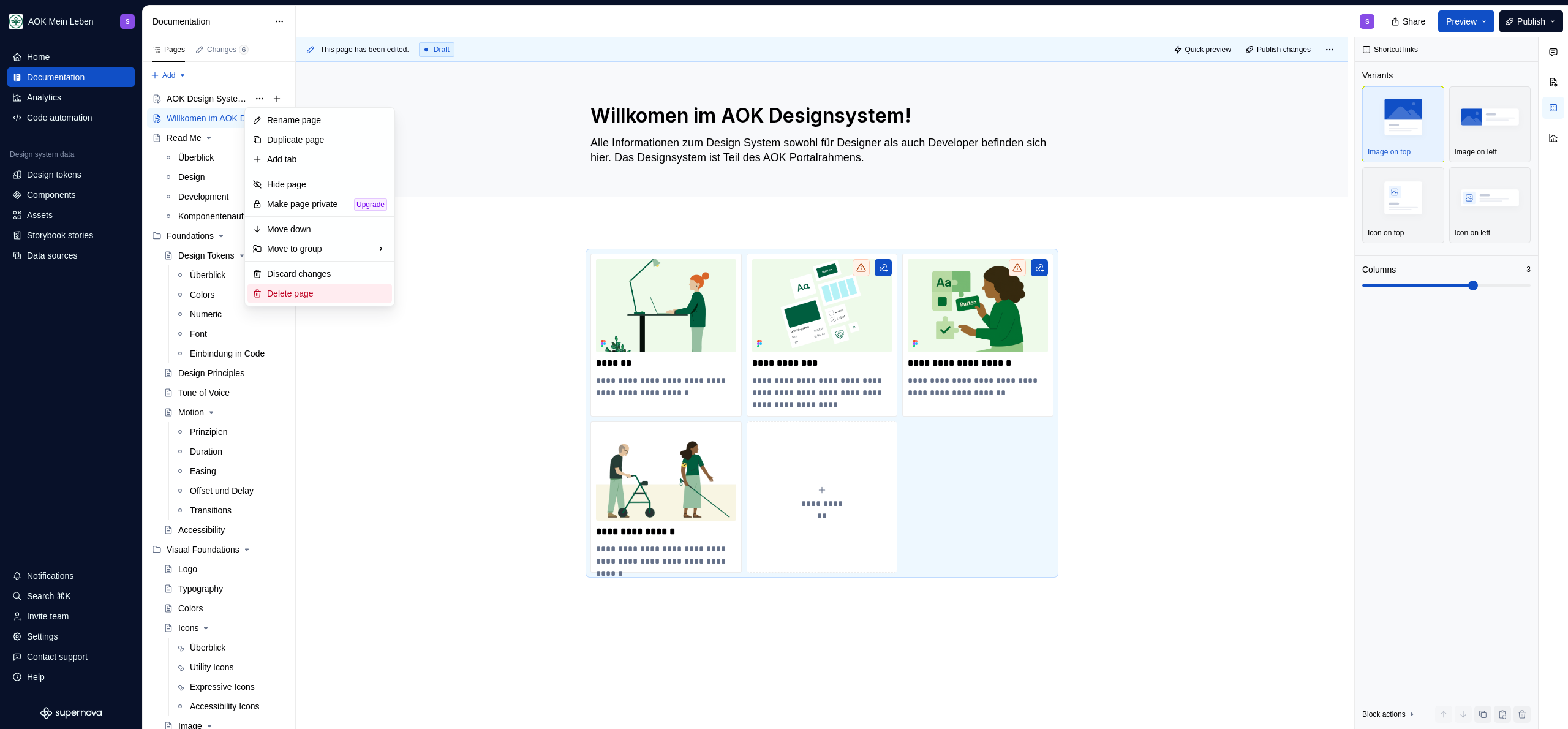
click at [292, 293] on div "Delete page" at bounding box center [327, 293] width 120 height 13
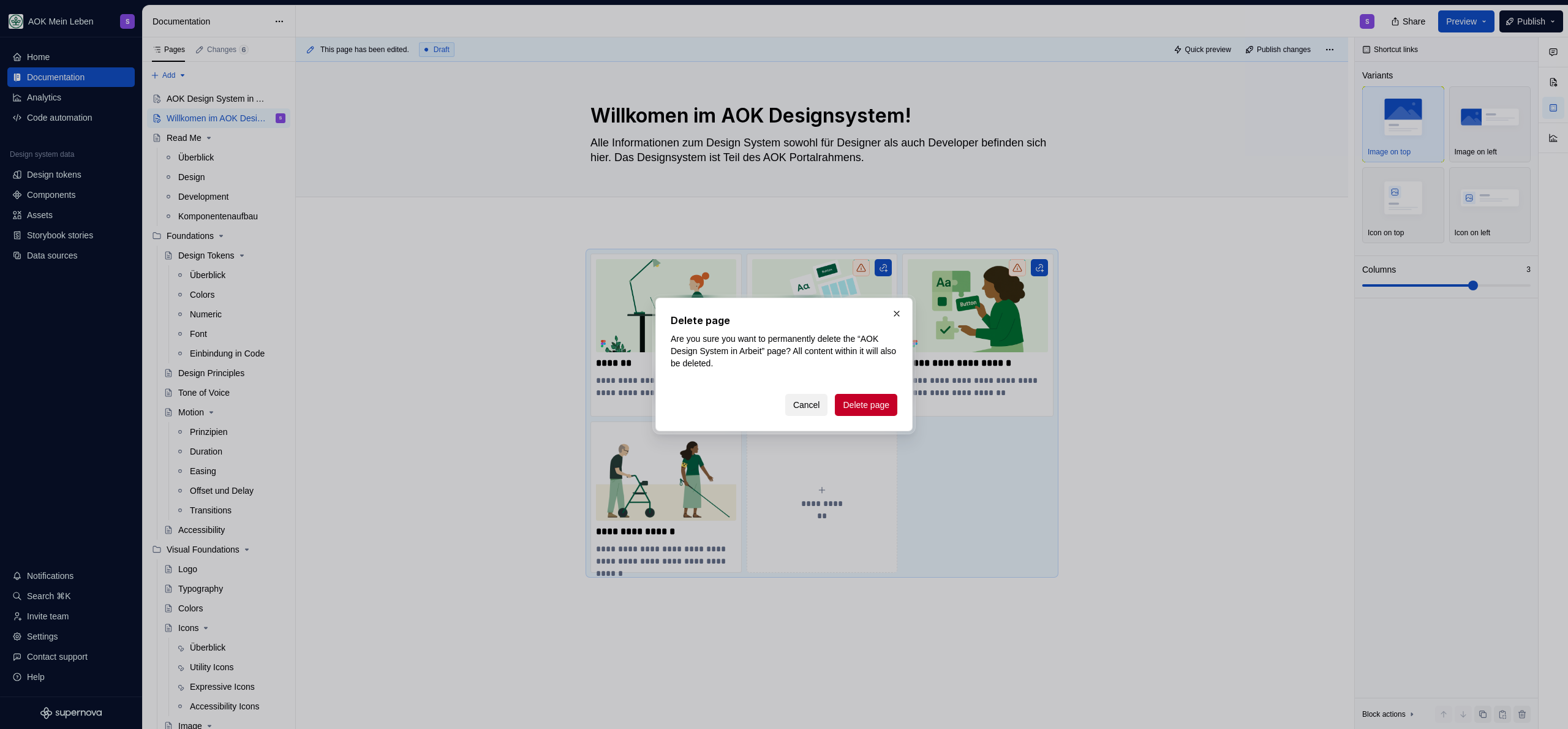
click at [793, 405] on span "Cancel" at bounding box center [806, 404] width 27 height 13
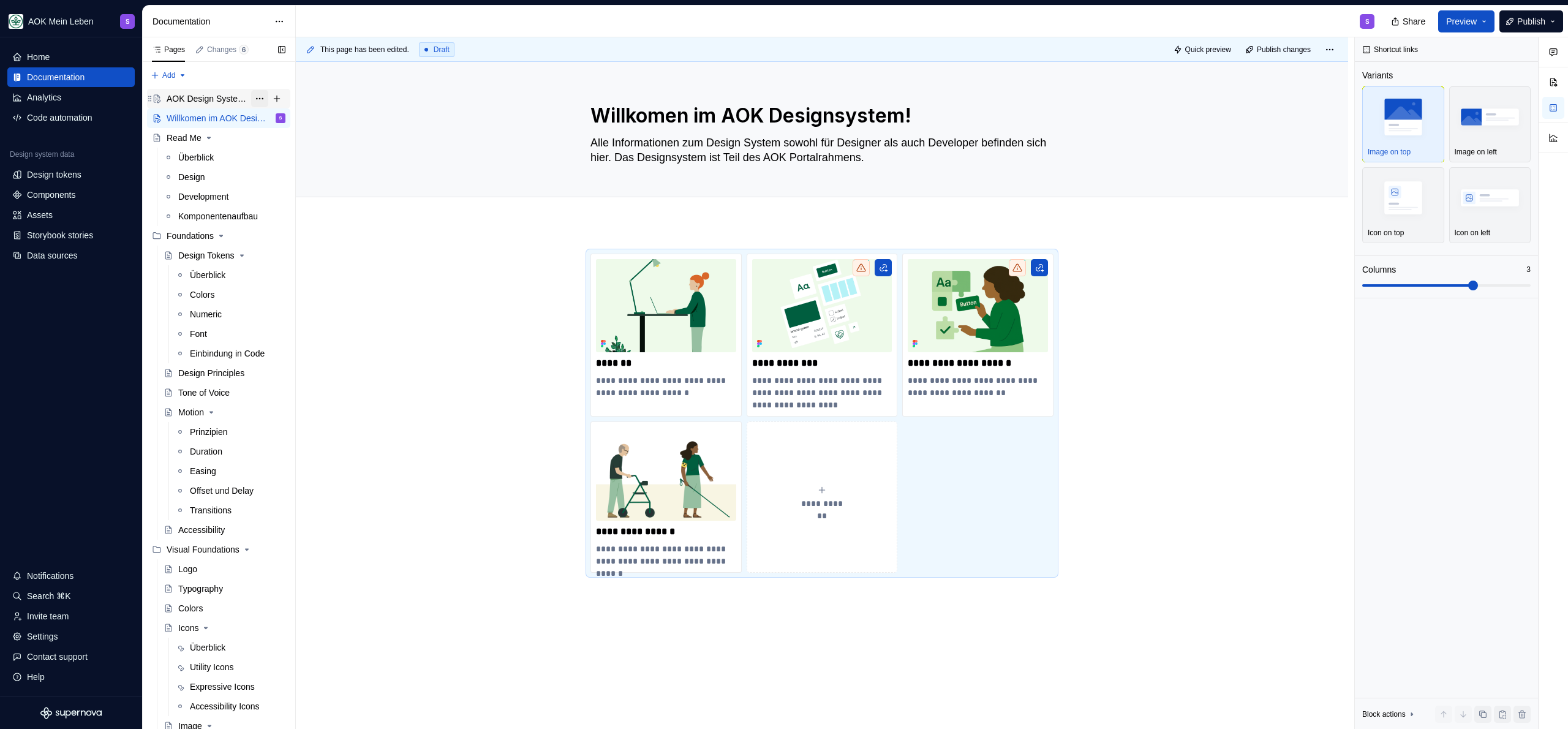
click at [254, 98] on button "Page tree" at bounding box center [260, 98] width 17 height 17
click at [288, 186] on div "Hide page" at bounding box center [327, 184] width 120 height 13
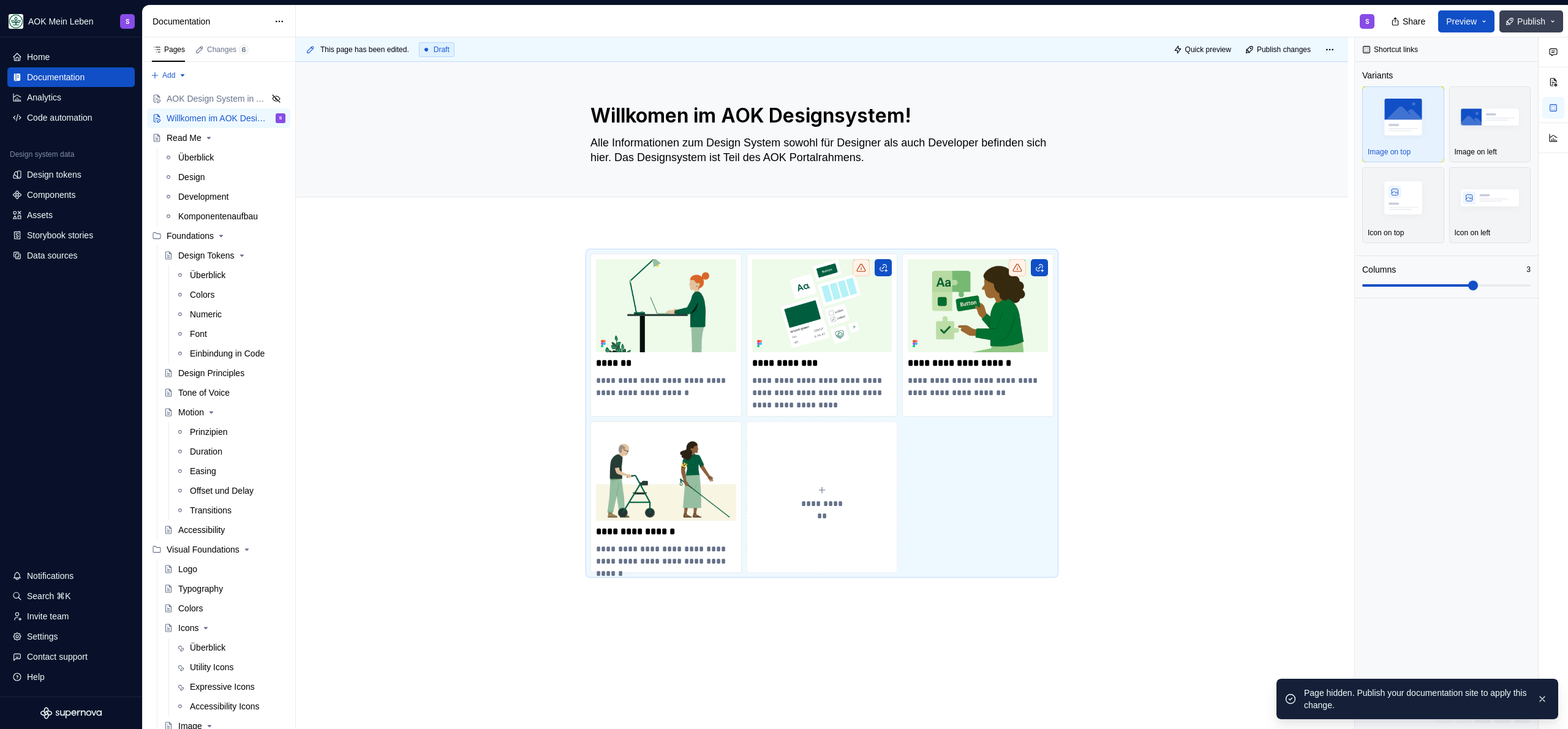
click at [1521, 24] on span "Publish" at bounding box center [1532, 21] width 29 height 13
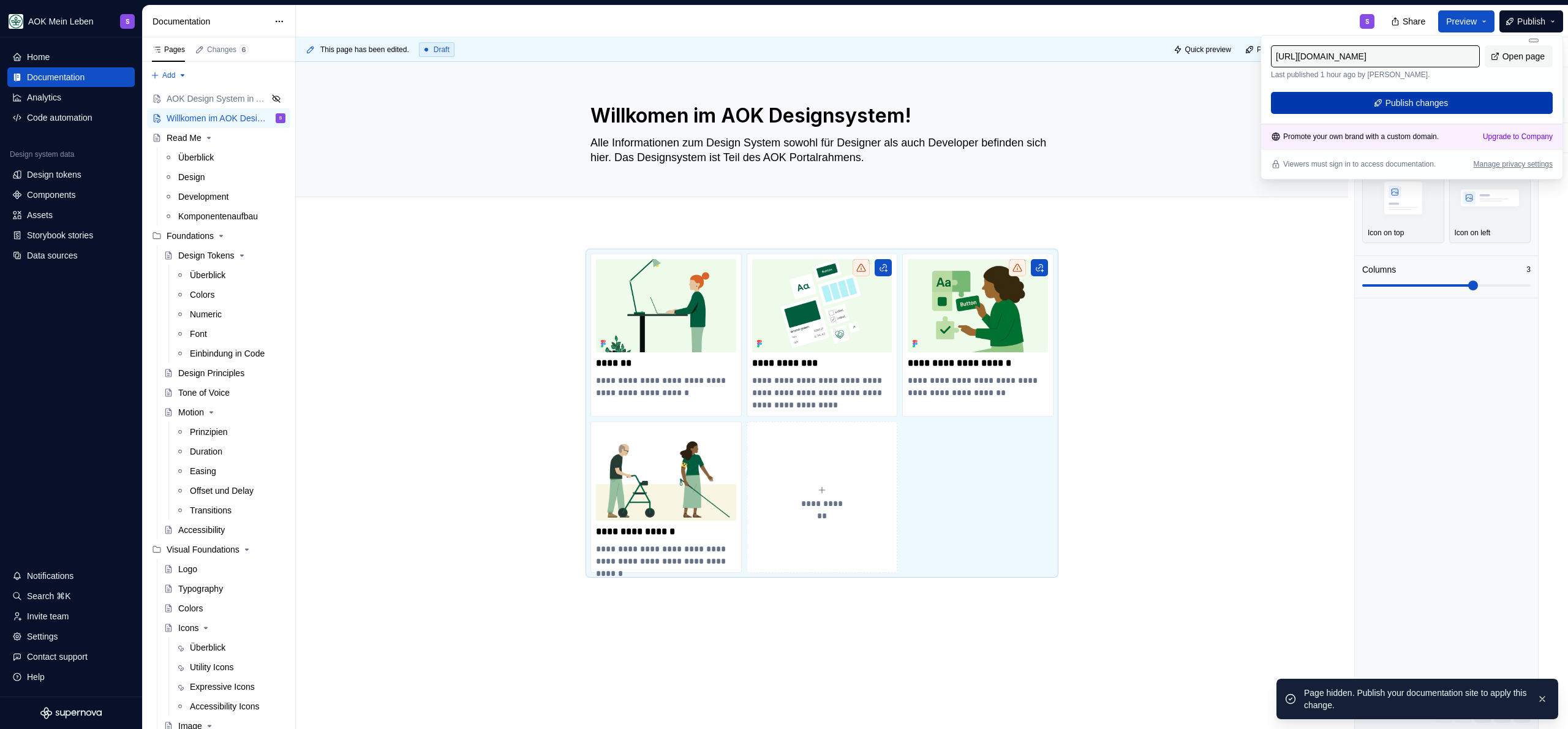
click at [1443, 100] on span "Publish changes" at bounding box center [1417, 103] width 63 height 13
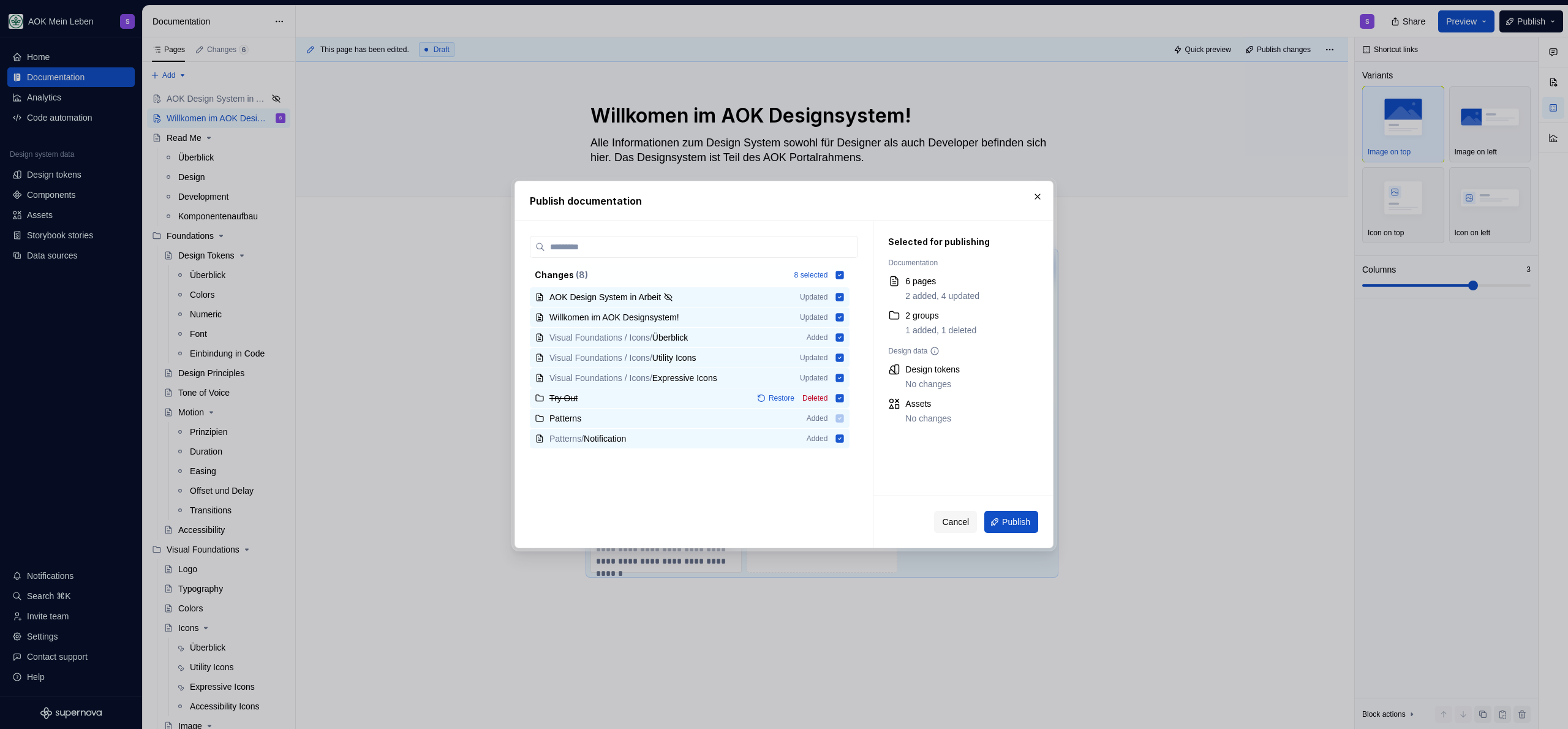
click at [1027, 510] on div "Cancel Publish" at bounding box center [963, 521] width 179 height 51
click at [1027, 523] on span "Publish" at bounding box center [1016, 521] width 29 height 13
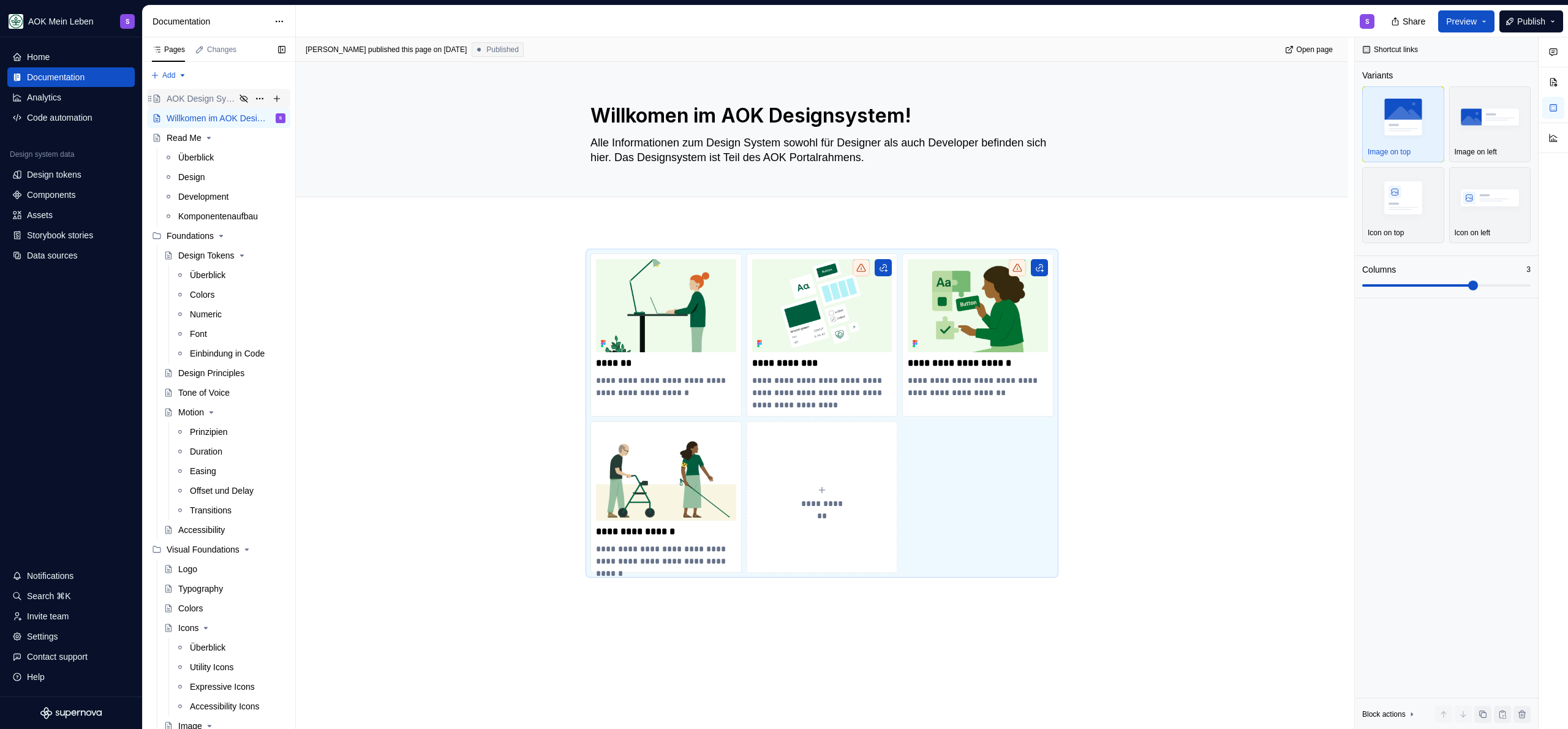
click at [208, 93] on div "AOK Design System in Arbeit" at bounding box center [201, 98] width 69 height 13
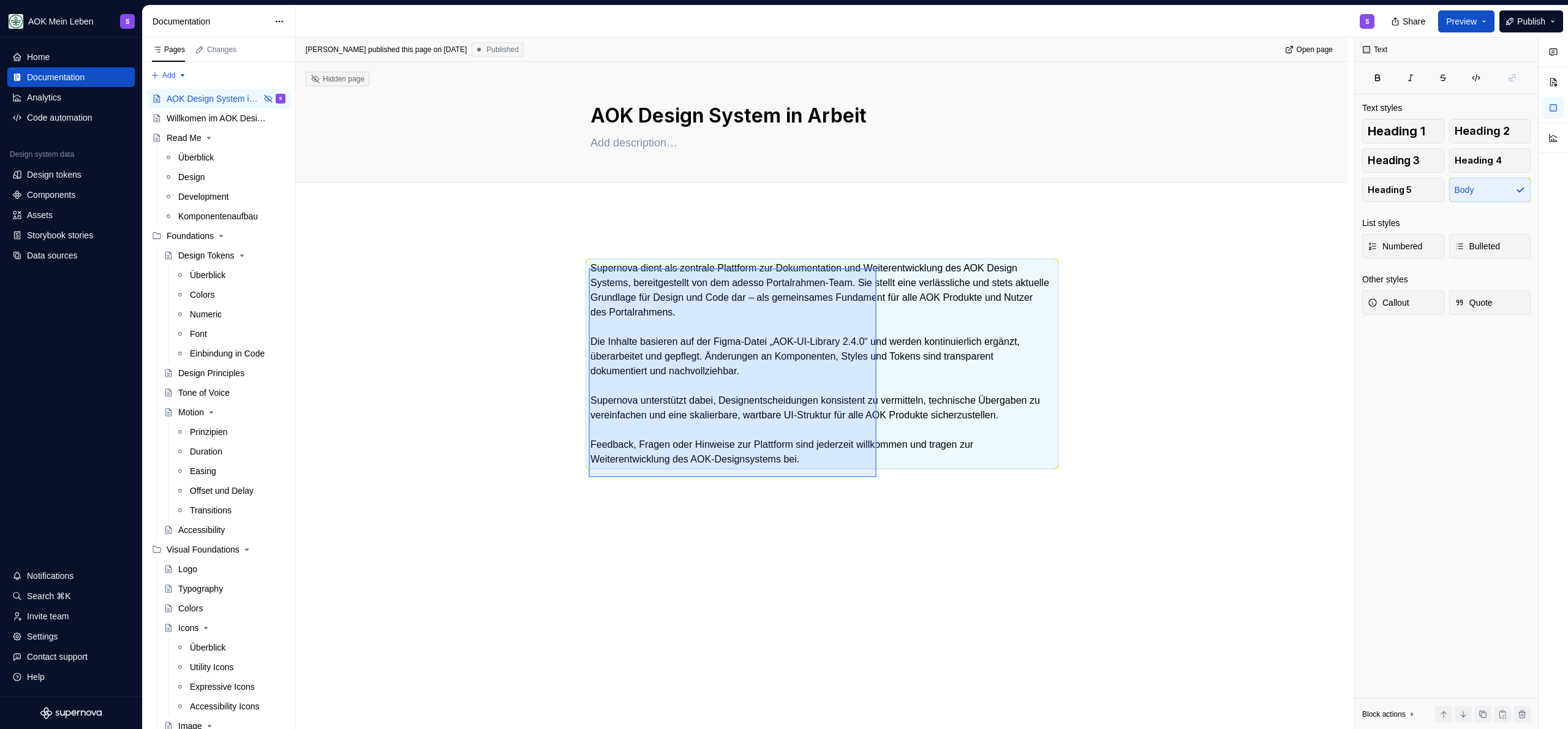
drag, startPoint x: 641, startPoint y: 304, endPoint x: 877, endPoint y: 478, distance: 293.2
click at [877, 478] on div "[PERSON_NAME] published this page on [DATE] Published Open page Hidden page AOK…" at bounding box center [825, 383] width 1059 height 692
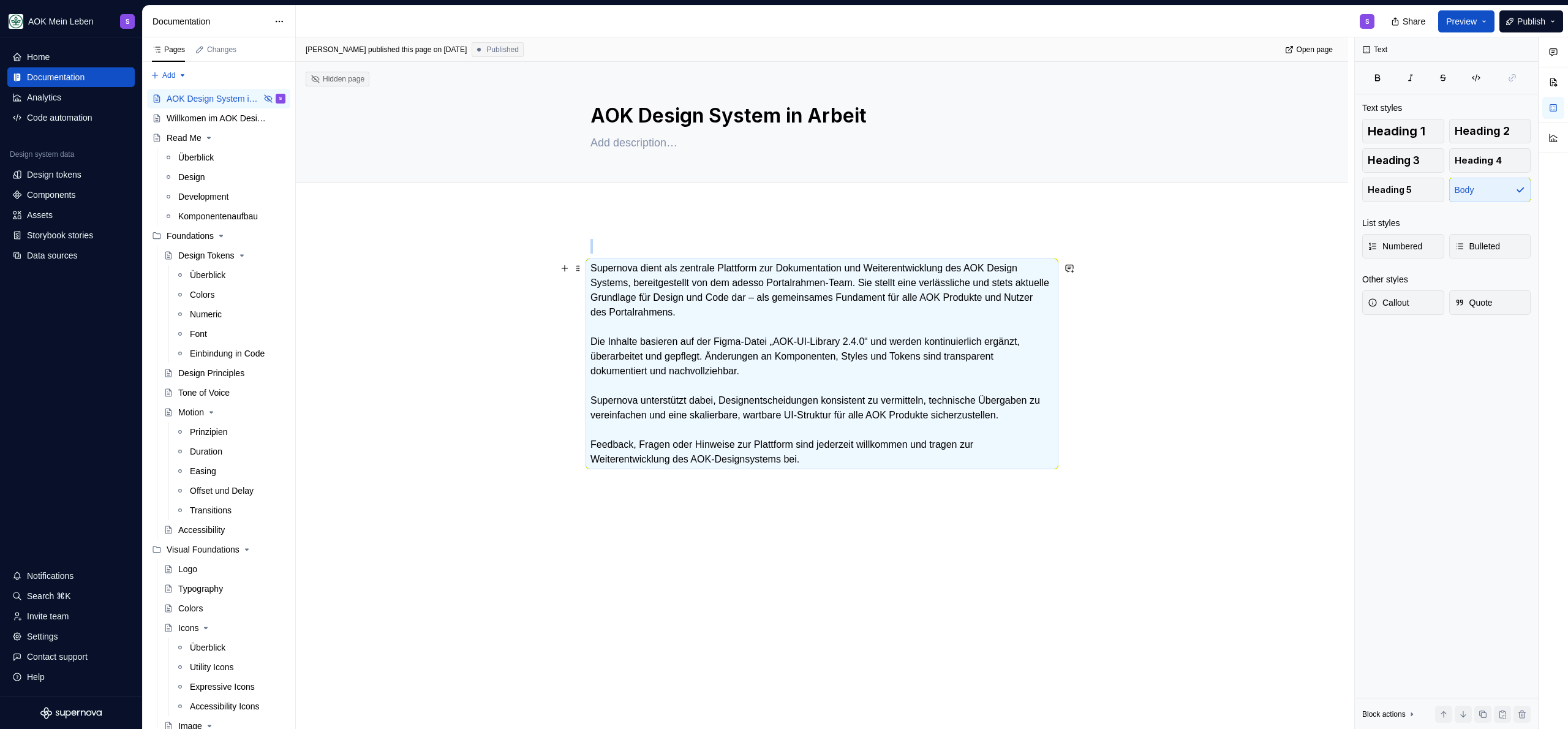
copy br
click at [220, 123] on div "Willkomen im AOK Designsystem!" at bounding box center [208, 118] width 82 height 13
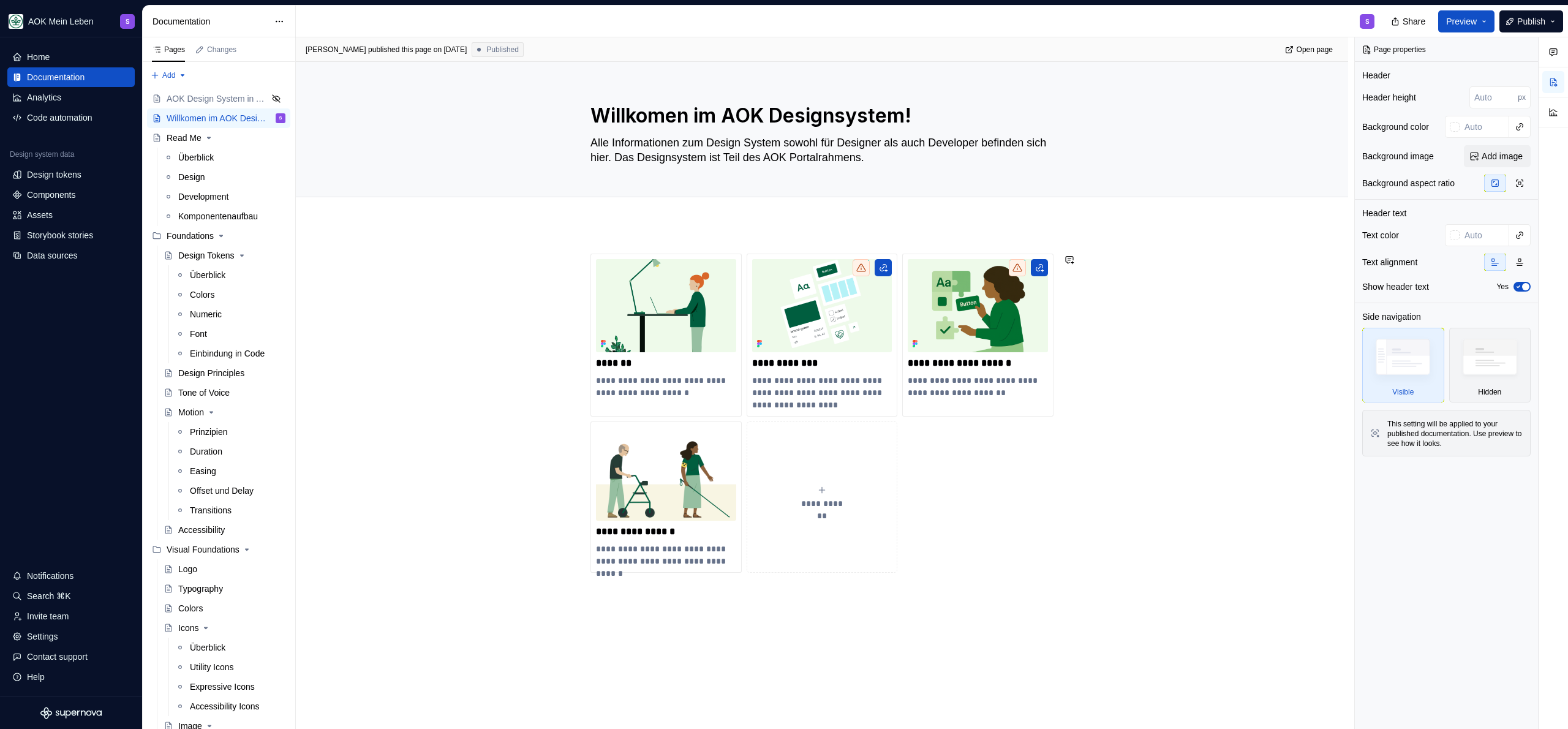
click at [626, 240] on div "**********" at bounding box center [822, 515] width 1053 height 582
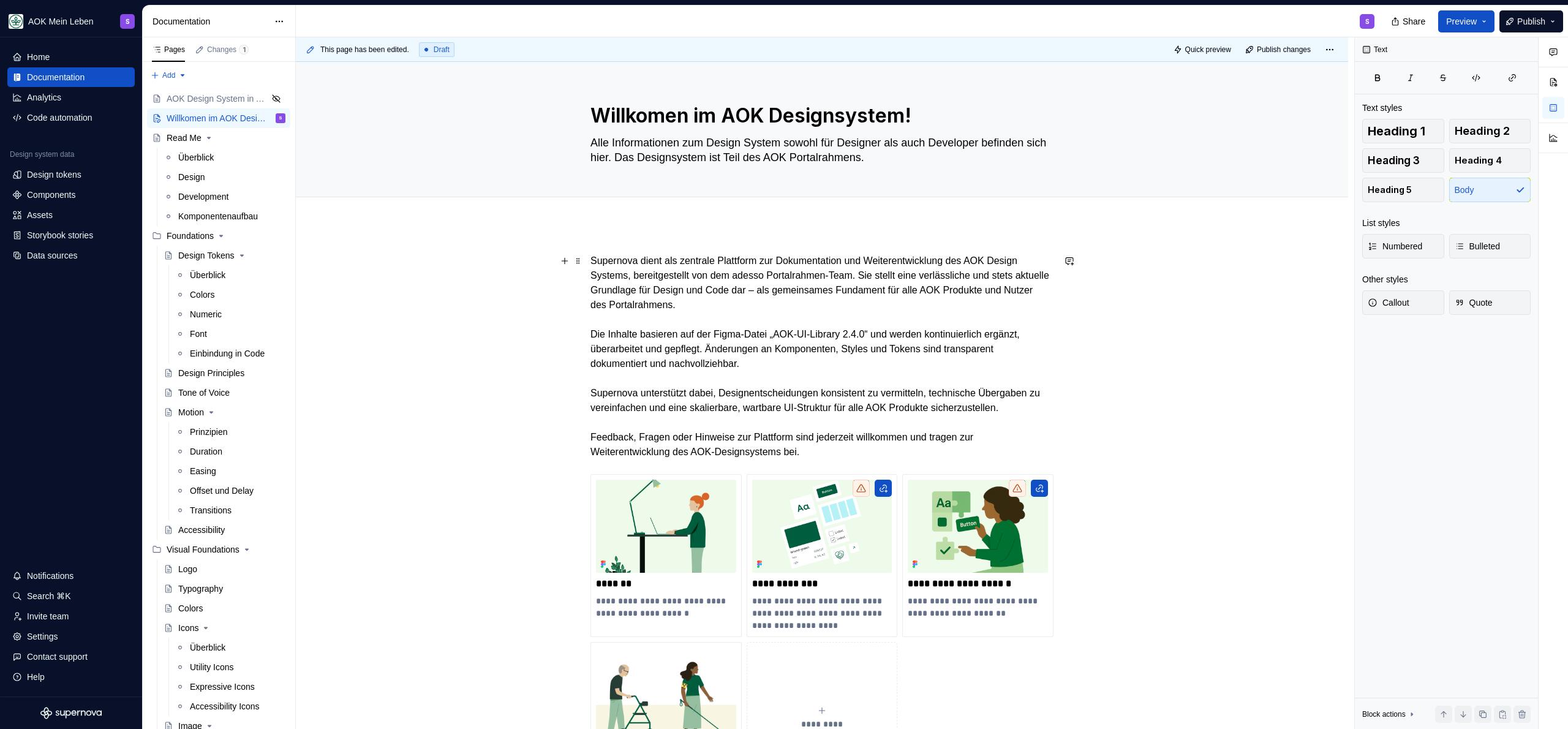
click at [666, 261] on p "Supernova dient als zentrale Plattform zur Dokumentation und Weiterentwicklung …" at bounding box center [821, 357] width 463 height 206
click at [814, 297] on p "Supernova dient als zentrale Plattform zur Dokumentation und Weiterentwicklung …" at bounding box center [821, 357] width 463 height 206
click at [620, 260] on p "Supernova dient als zentrale Plattform zur Dokumentation und Weiterentwicklung …" at bounding box center [821, 357] width 463 height 206
click at [719, 265] on p "Supernova dient als zentrale Plattform zur Dokumentation und Weiterentwicklung …" at bounding box center [821, 357] width 463 height 206
click at [624, 260] on p "Supernova dient als zentrale Plattform zur Dokumentation und Weiterentwicklung …" at bounding box center [821, 357] width 463 height 206
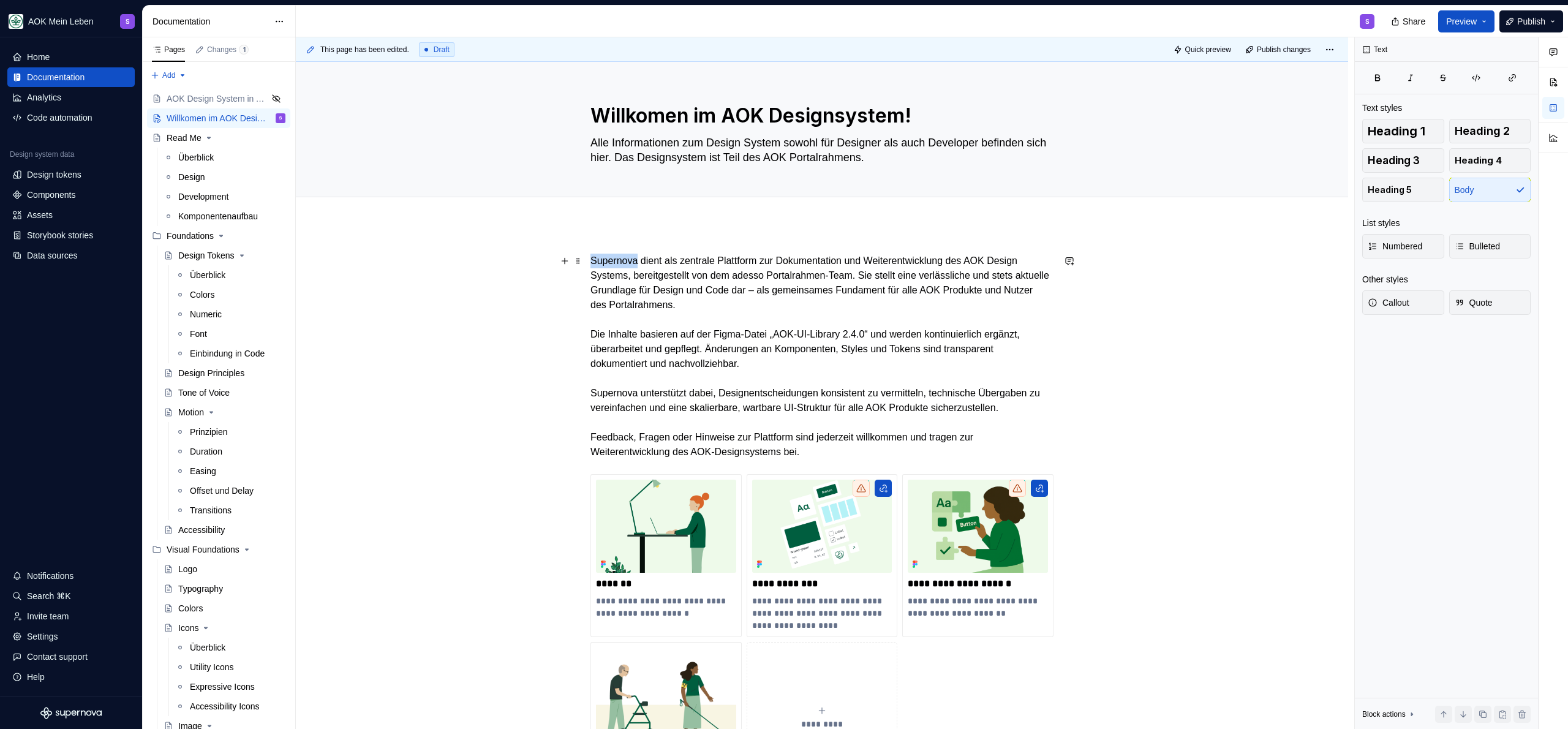
click at [624, 260] on p "Supernova dient als zentrale Plattform zur Dokumentation und Weiterentwicklung …" at bounding box center [821, 357] width 463 height 206
click at [640, 261] on p "Supernova dient als zentrale Plattform zur Dokumentation und Weiterentwicklung …" at bounding box center [821, 357] width 463 height 206
click at [613, 254] on p "Supernova dient als zentrale Plattform zur Dokumentation und Weiterentwicklung …" at bounding box center [821, 357] width 463 height 206
click at [666, 264] on p "Supernova dient als zentrale Plattform zur Dokumentation und Weiterentwicklung …" at bounding box center [821, 357] width 463 height 206
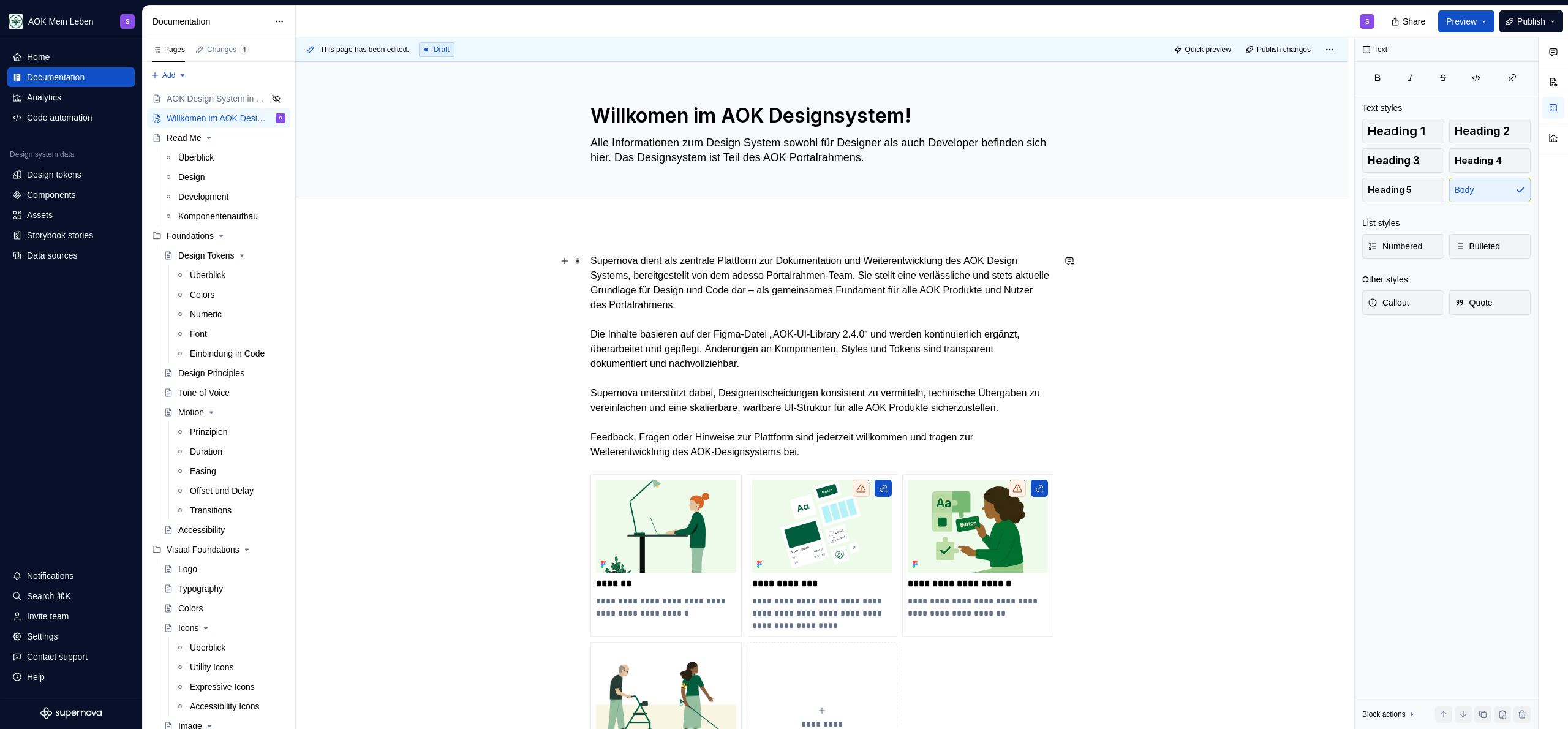
click at [641, 261] on p "Supernova dient als zentrale Plattform zur Dokumentation und Weiterentwicklung …" at bounding box center [821, 357] width 463 height 206
click at [857, 254] on p "Supernova ist unsere zentrale Plattform zur Dokumentation und Weiterentwicklung…" at bounding box center [821, 357] width 463 height 206
click at [906, 260] on p "Supernova ist unsere zentrale Plattform zur Dokumentation und Weiterentwicklung…" at bounding box center [821, 357] width 463 height 206
click at [1011, 265] on p "Supernova ist unsere zentrale Plattform zur Dokumentation und Weiterentwicklung…" at bounding box center [821, 357] width 463 height 206
click at [688, 275] on p "Supernova ist unsere zentrale Plattform zur Dokumentation und Weiterentwicklung…" at bounding box center [821, 357] width 463 height 206
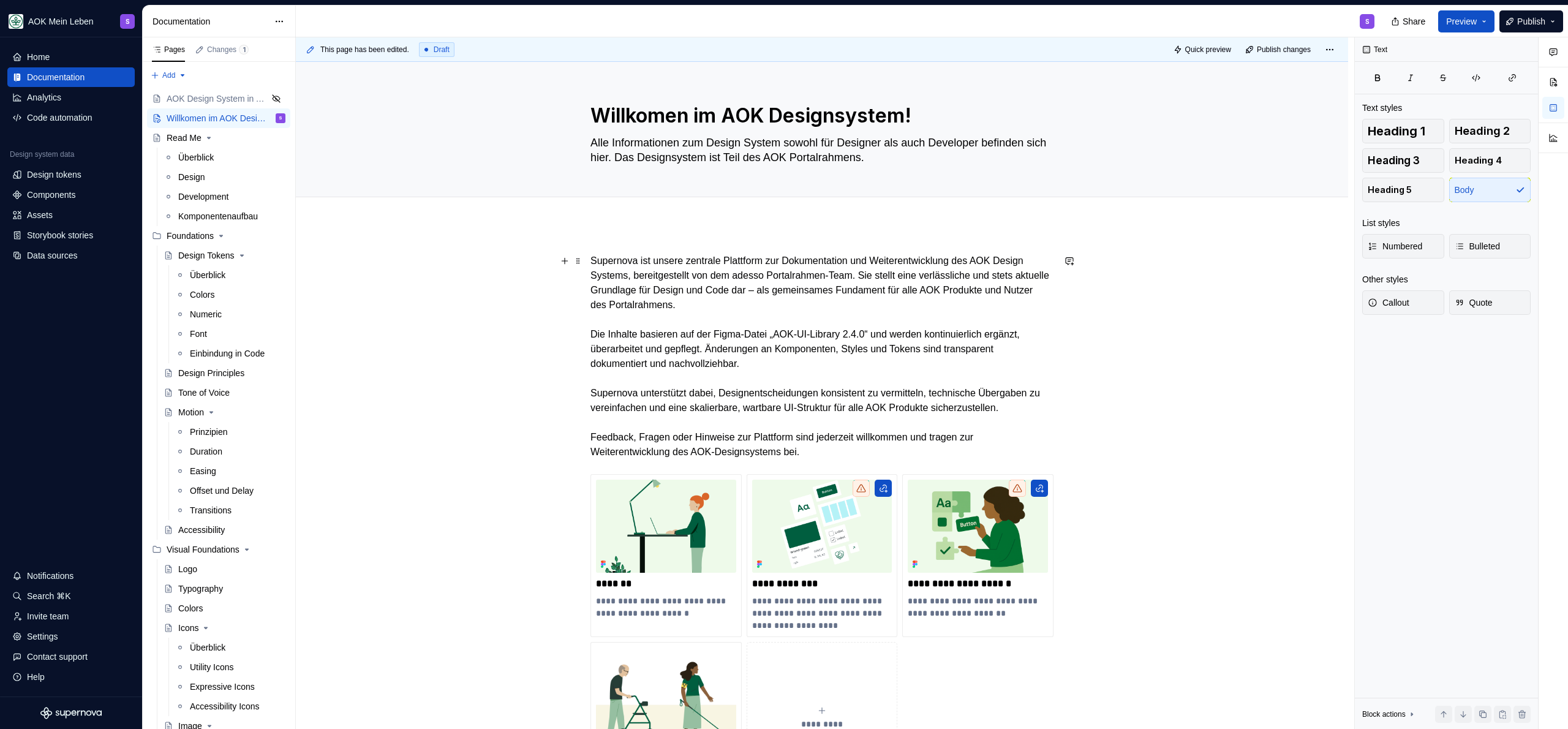
click at [782, 279] on p "Supernova ist unsere zentrale Plattform zur Dokumentation und Weiterentwicklung…" at bounding box center [821, 357] width 463 height 206
click at [836, 277] on p "Supernova ist unsere zentrale Plattform zur Dokumentation und Weiterentwicklung…" at bounding box center [821, 357] width 463 height 206
click at [775, 277] on p "Supernova ist unsere zentrale Plattform zur Dokumentation und Weiterentwicklung…" at bounding box center [821, 357] width 463 height 206
click at [902, 278] on p "Supernova ist unsere zentrale Plattform zur Dokumentation und Weiterentwicklung…" at bounding box center [821, 357] width 463 height 206
click at [871, 275] on p "Supernova ist unsere zentrale Plattform zur Dokumentation und Weiterentwicklung…" at bounding box center [821, 357] width 463 height 206
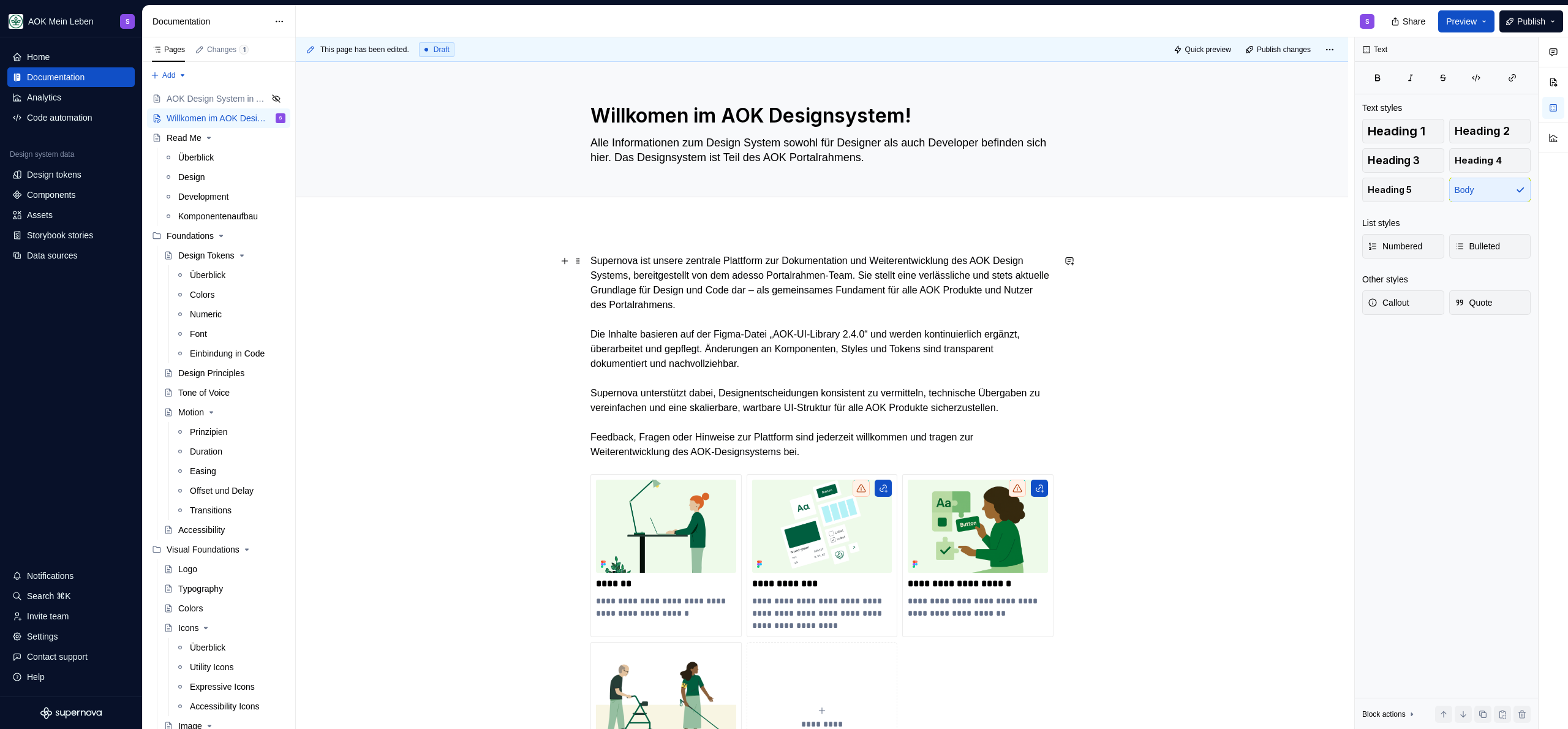
click at [877, 277] on p "Supernova ist unsere zentrale Plattform zur Dokumentation und Weiterentwicklung…" at bounding box center [821, 357] width 463 height 206
click at [782, 306] on p "Supernova ist unsere zentrale Plattform zur Dokumentation und Weiterentwicklung…" at bounding box center [821, 357] width 463 height 206
click at [763, 303] on p "Supernova ist unsere zentrale Plattform zur Dokumentation und Weiterentwicklung…" at bounding box center [821, 357] width 463 height 206
click at [806, 369] on p "Supernova ist unsere zentrale Plattform zur Dokumentation und Weiterentwicklung…" at bounding box center [821, 357] width 463 height 206
click at [753, 331] on p "Supernova ist unsere zentrale Plattform zur Dokumentation und Weiterentwicklung…" at bounding box center [821, 357] width 463 height 206
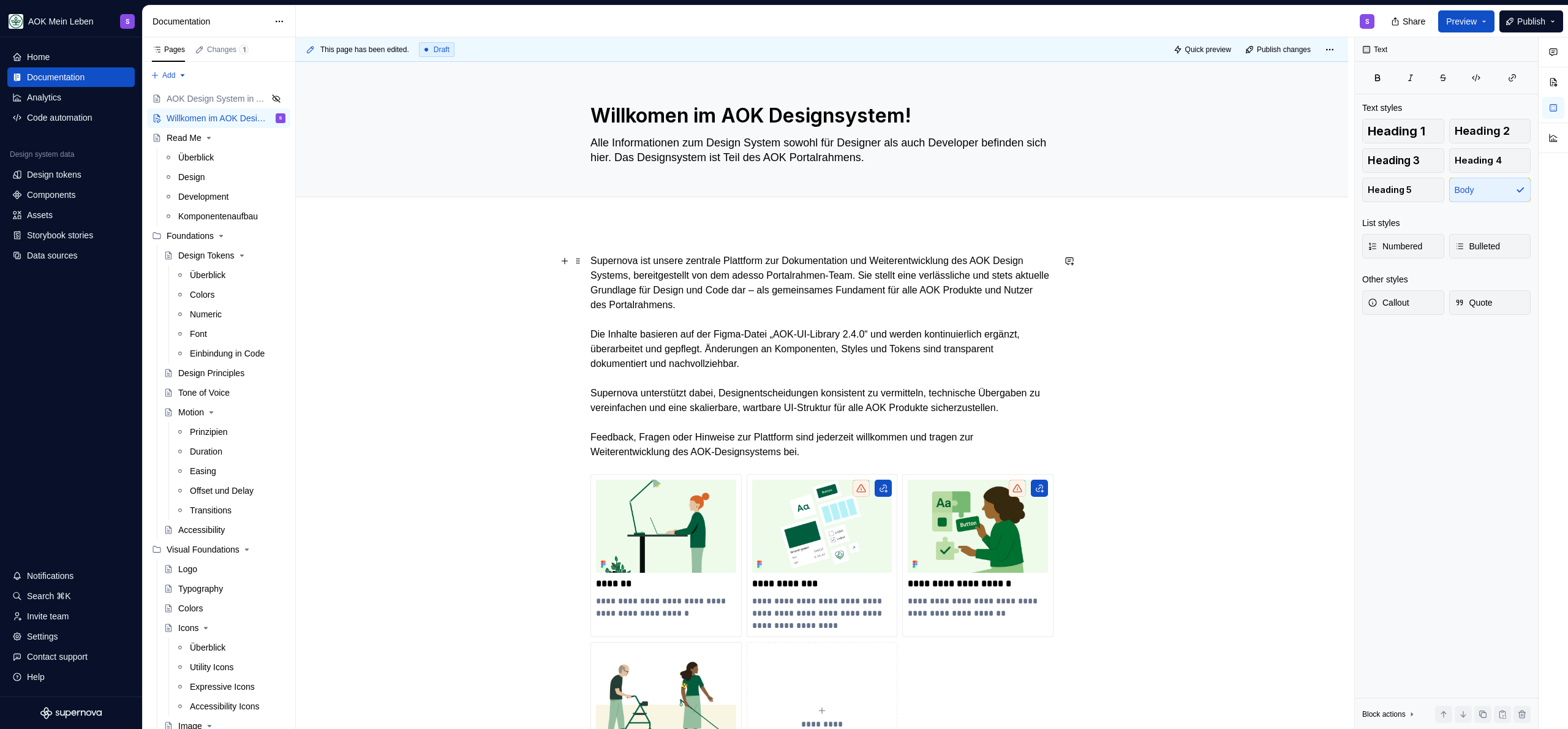
click at [887, 333] on p "Supernova ist unsere zentrale Plattform zur Dokumentation und Weiterentwicklung…" at bounding box center [821, 357] width 463 height 206
click at [676, 342] on p "Supernova ist unsere zentrale Plattform zur Dokumentation und Weiterentwicklung…" at bounding box center [821, 357] width 463 height 206
click at [789, 333] on p "Supernova ist unsere zentrale Plattform zur Dokumentation und Weiterentwicklung…" at bounding box center [821, 357] width 463 height 206
click at [673, 342] on p "Supernova ist unsere zentrale Plattform zur Dokumentation und Weiterentwicklung…" at bounding box center [821, 357] width 463 height 206
click at [647, 329] on p "Supernova ist unsere zentrale Plattform zur Dokumentation und Weiterentwicklung…" at bounding box center [821, 357] width 463 height 206
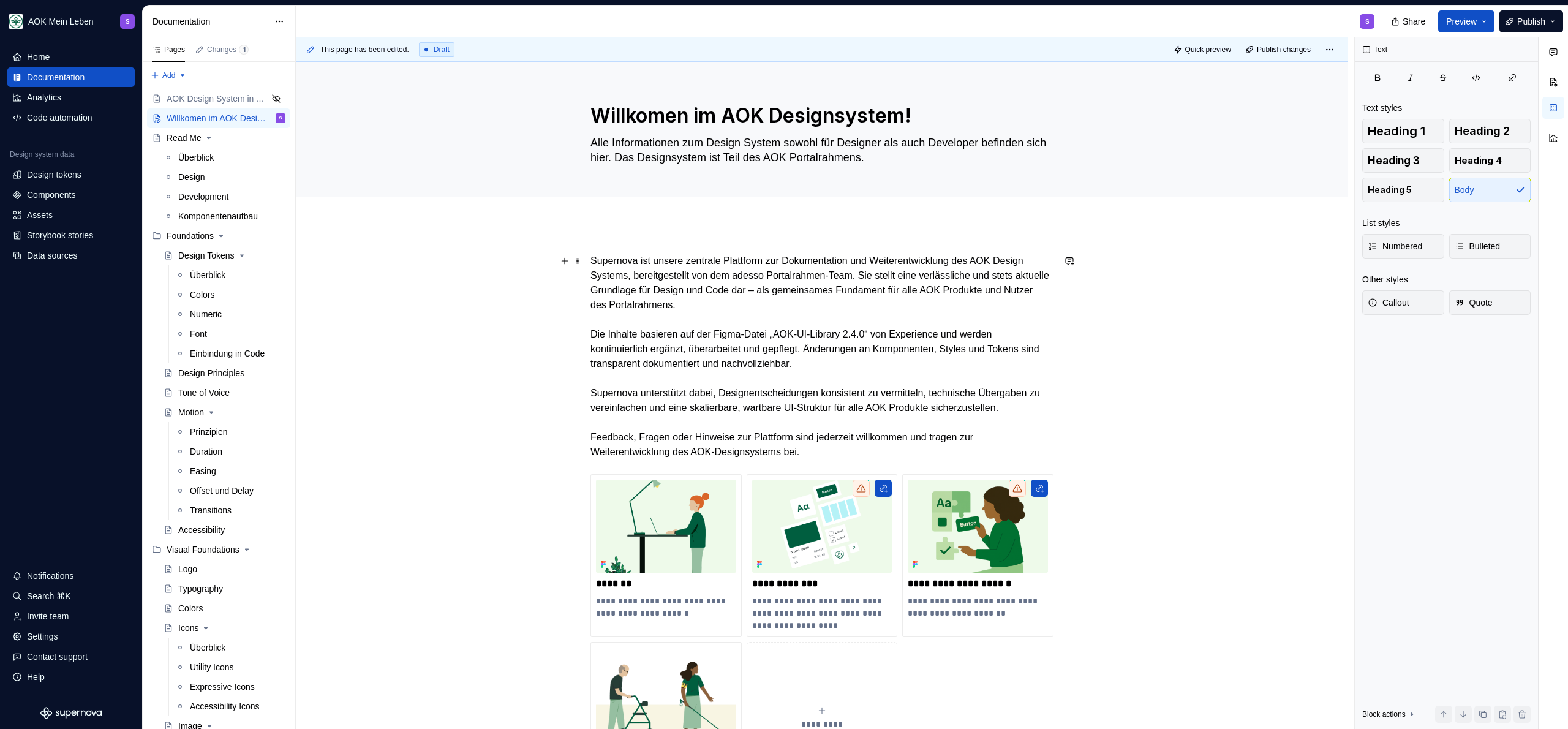
click at [630, 335] on p "Supernova ist unsere zentrale Plattform zur Dokumentation und Weiterentwicklung…" at bounding box center [821, 357] width 463 height 206
click at [610, 331] on p "Supernova ist unsere zentrale Plattform zur Dokumentation und Weiterentwicklung…" at bounding box center [821, 357] width 463 height 206
drag, startPoint x: 607, startPoint y: 332, endPoint x: 884, endPoint y: 333, distance: 277.0
click at [884, 333] on p "Supernova ist unsere zentrale Plattform zur Dokumentation und Weiterentwicklung…" at bounding box center [821, 357] width 463 height 206
click at [931, 329] on p "Supernova ist unsere zentrale Plattform zur Dokumentation und Weiterentwicklung…" at bounding box center [821, 357] width 463 height 206
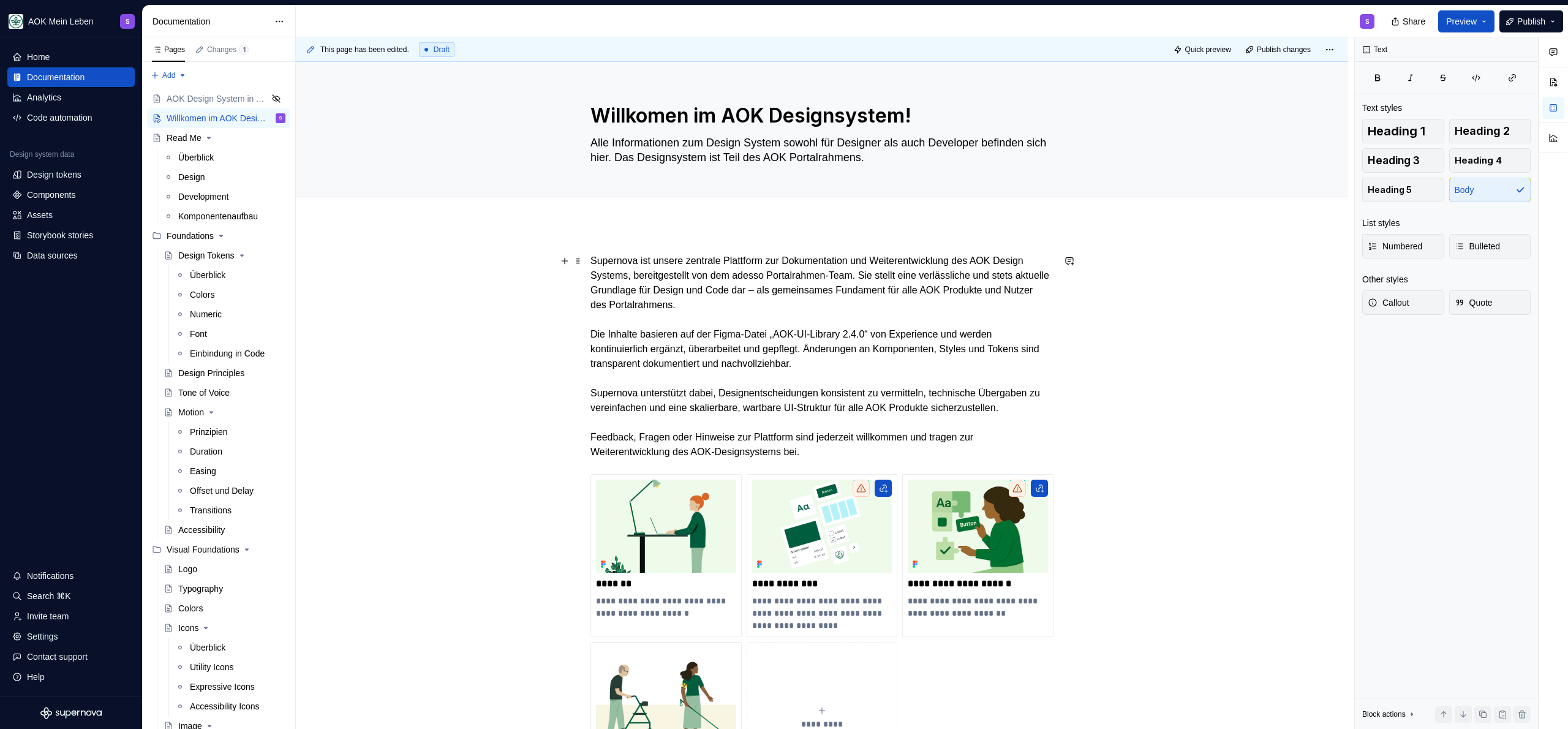
click at [713, 333] on p "Supernova ist unsere zentrale Plattform zur Dokumentation und Weiterentwicklung…" at bounding box center [821, 357] width 463 height 206
click at [883, 334] on p "Supernova ist unsere zentrale Plattform zur Dokumentation und Weiterentwicklung…" at bounding box center [821, 357] width 463 height 206
click at [957, 327] on p "Supernova ist unsere zentrale Plattform zur Dokumentation und Weiterentwicklung…" at bounding box center [821, 357] width 463 height 206
click at [981, 333] on p "Supernova ist unsere zentrale Plattform zur Dokumentation und Weiterentwicklung…" at bounding box center [821, 357] width 463 height 206
click at [1003, 336] on p "Supernova ist unsere zentrale Plattform zur Dokumentation und Weiterentwicklung…" at bounding box center [821, 357] width 463 height 206
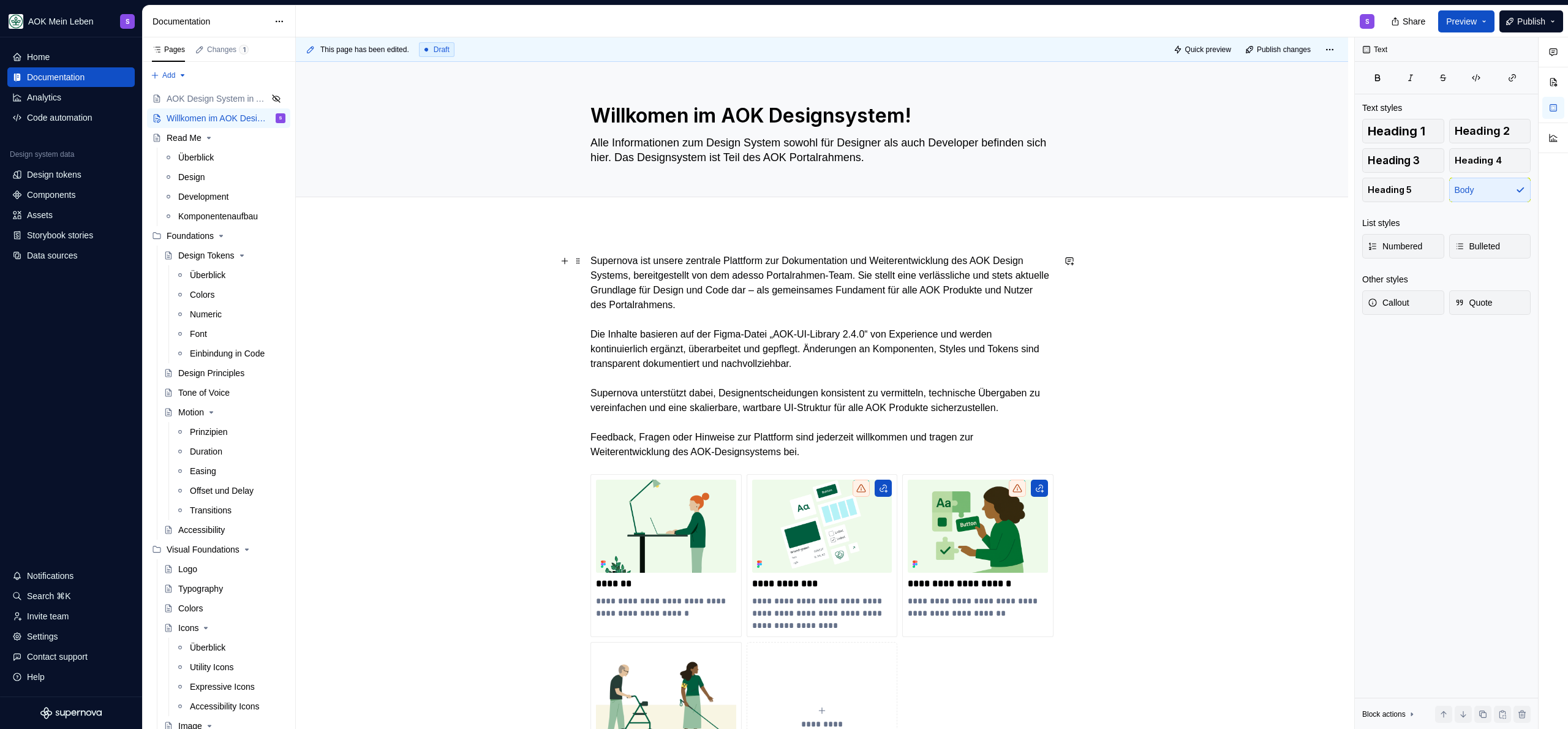
click at [925, 333] on p "Supernova ist unsere zentrale Plattform zur Dokumentation und Weiterentwicklung…" at bounding box center [821, 357] width 463 height 206
click at [888, 333] on p "Supernova ist unsere zentrale Plattform zur Dokumentation und Weiterentwicklung…" at bounding box center [821, 357] width 463 height 206
click at [705, 341] on p "Supernova ist unsere zentrale Plattform zur Dokumentation und Weiterentwicklung…" at bounding box center [821, 357] width 463 height 206
click at [698, 333] on p "Supernova ist unsere zentrale Plattform zur Dokumentation und Weiterentwicklung…" at bounding box center [821, 357] width 463 height 206
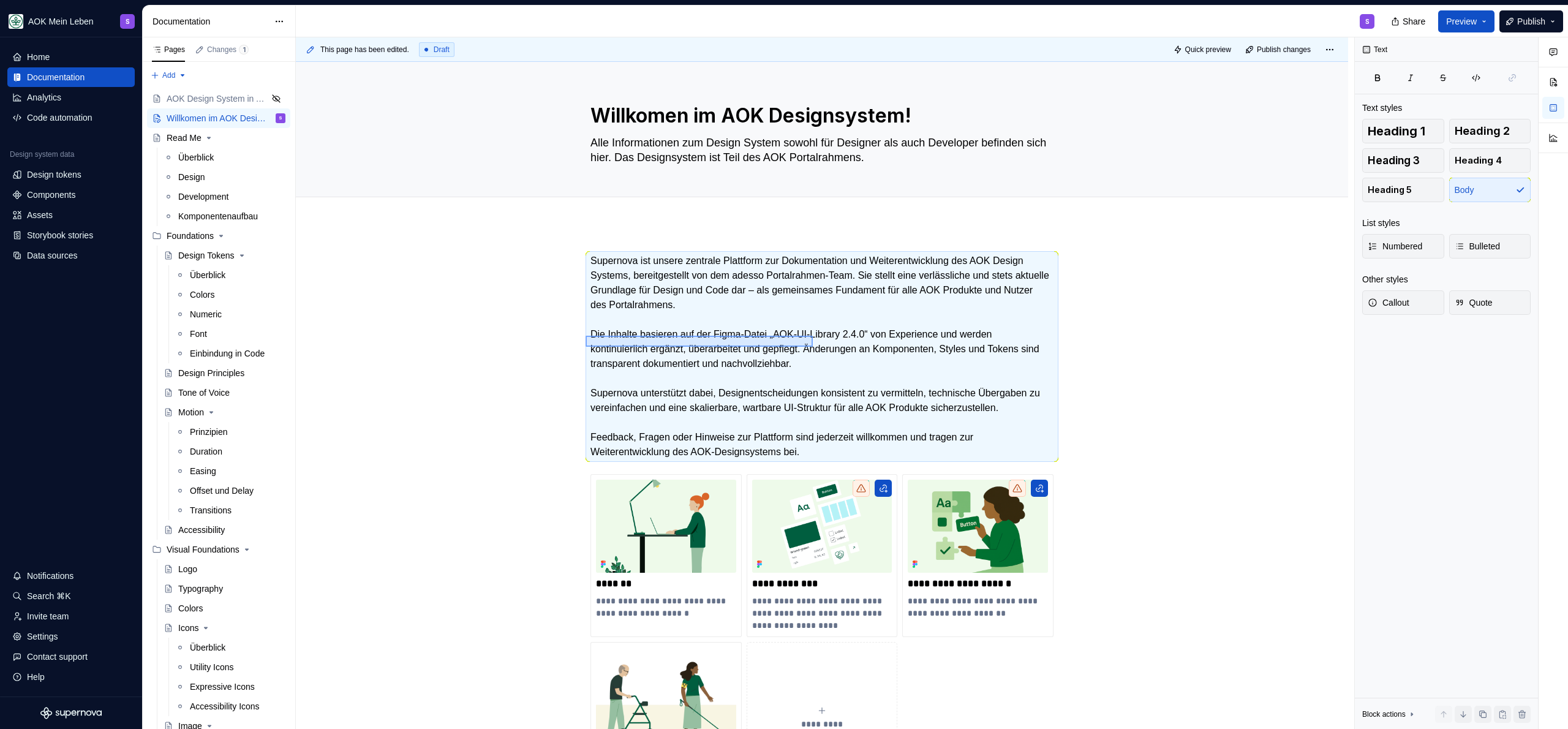
drag, startPoint x: 596, startPoint y: 336, endPoint x: 858, endPoint y: 351, distance: 262.4
click at [858, 351] on div "This page has been edited. Draft Quick preview Publish changes Willkomen im AOK…" at bounding box center [825, 383] width 1059 height 692
click at [878, 358] on p "Supernova ist unsere zentrale Plattform zur Dokumentation und Weiterentwicklung…" at bounding box center [821, 357] width 463 height 206
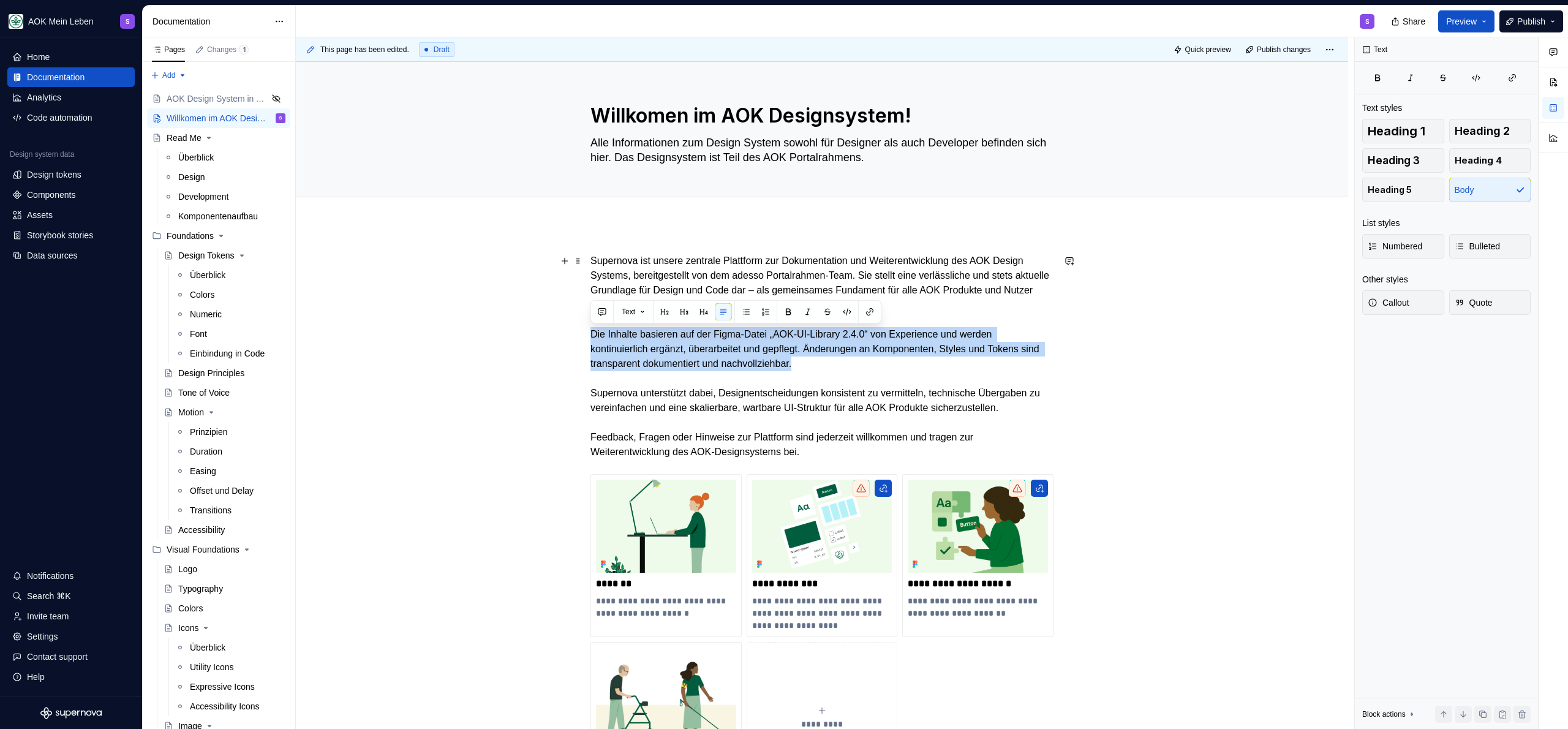
drag, startPoint x: 835, startPoint y: 366, endPoint x: 588, endPoint y: 337, distance: 248.7
click at [588, 337] on div "**********" at bounding box center [822, 626] width 1053 height 802
click at [838, 361] on p "Supernova ist unsere zentrale Plattform zur Dokumentation und Weiterentwicklung…" at bounding box center [821, 357] width 463 height 206
drag, startPoint x: 855, startPoint y: 360, endPoint x: 576, endPoint y: 337, distance: 279.9
click at [576, 337] on div "**********" at bounding box center [822, 626] width 1053 height 802
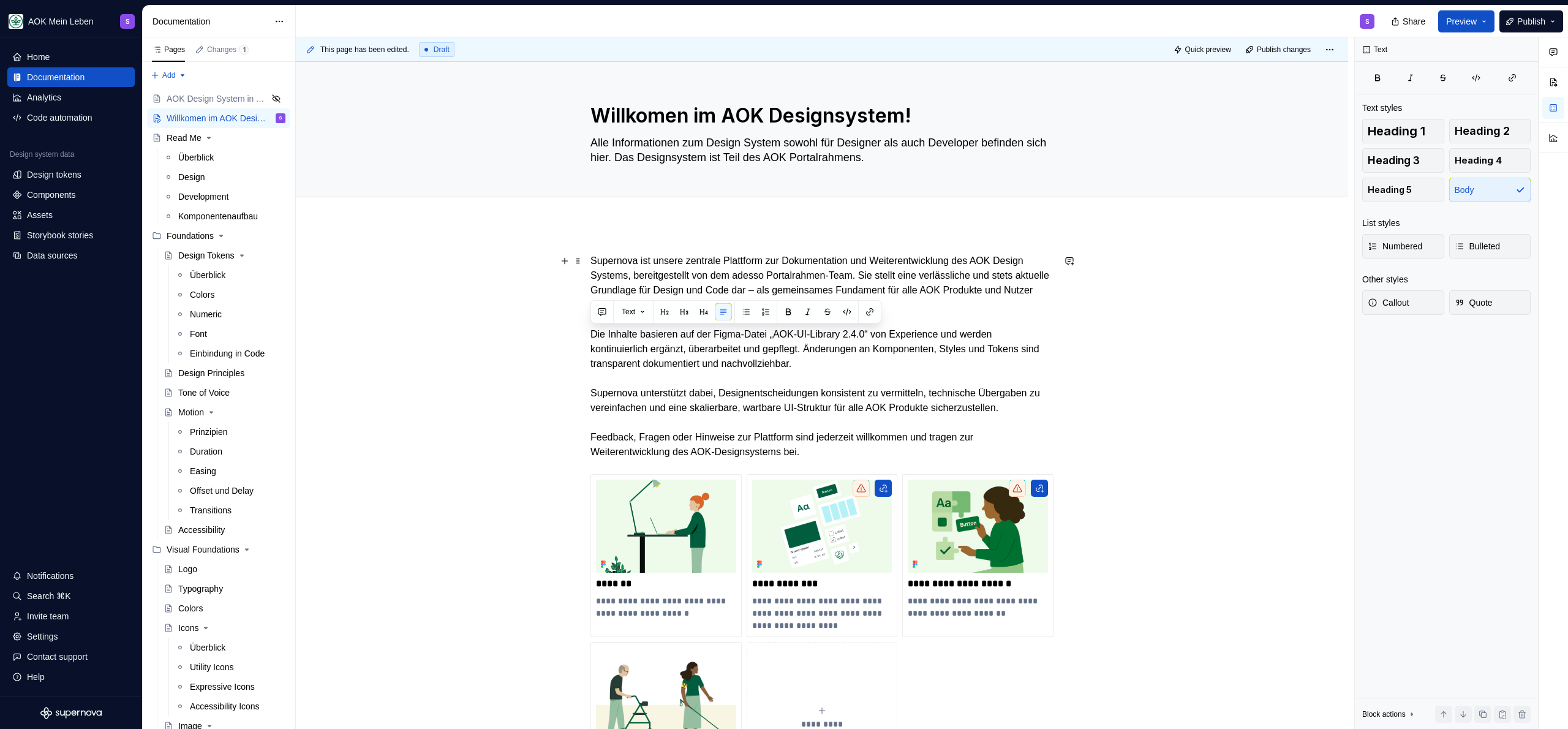
click at [900, 379] on p "Supernova ist unsere zentrale Plattform zur Dokumentation und Weiterentwicklung…" at bounding box center [821, 357] width 463 height 206
click at [863, 376] on p "Supernova ist unsere zentrale Plattform zur Dokumentation und Weiterentwicklung…" at bounding box center [821, 357] width 463 height 206
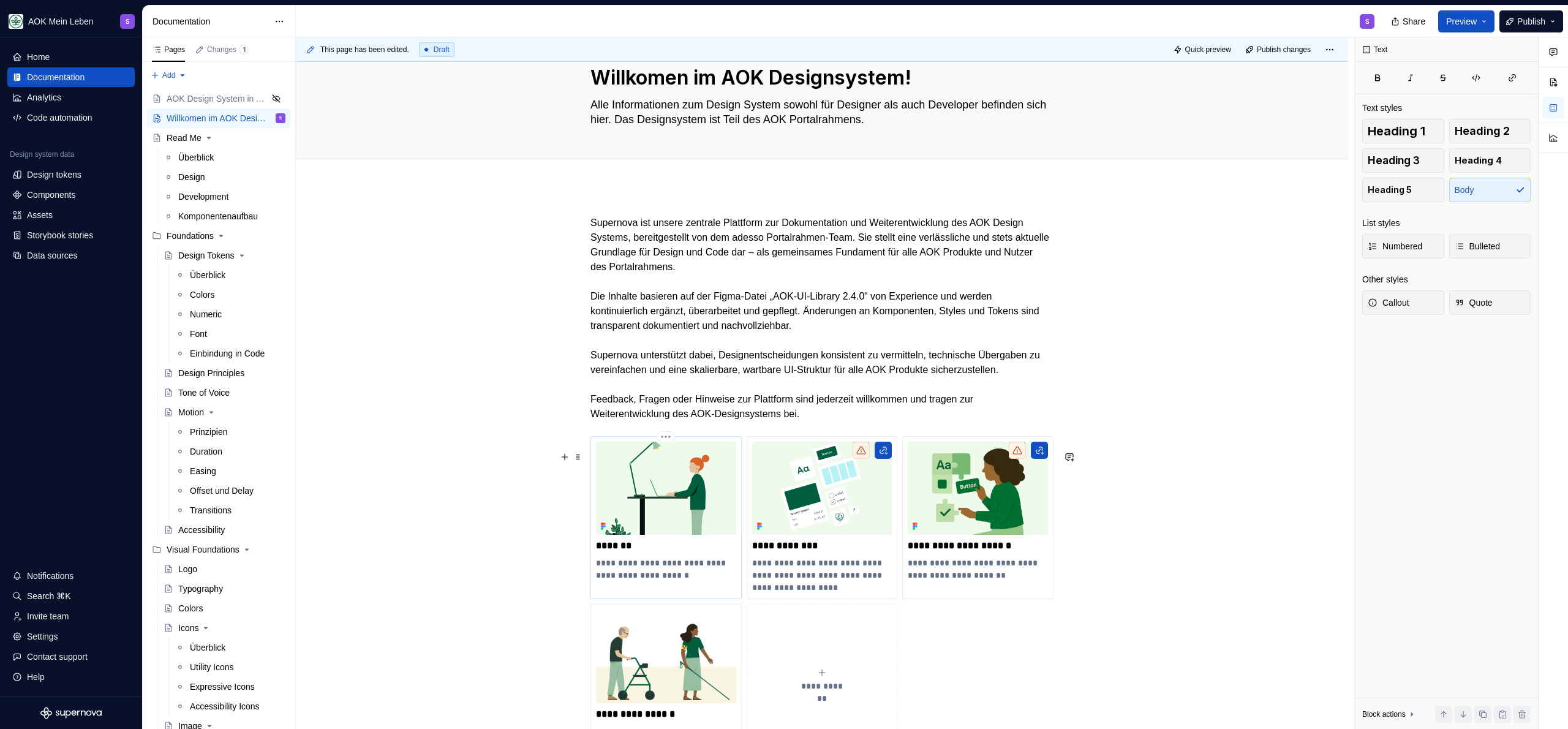
scroll to position [96, 0]
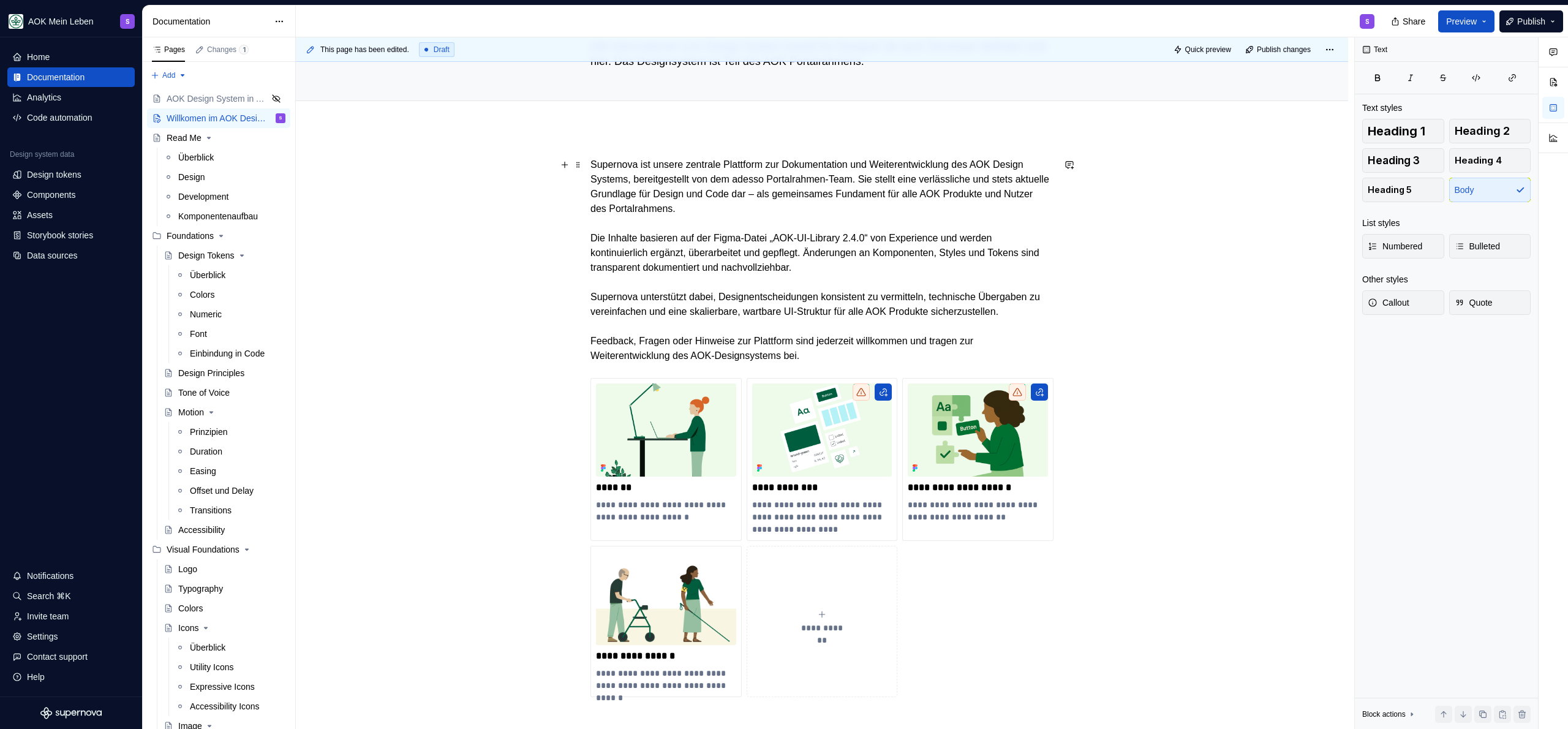
click at [837, 363] on p "Supernova ist unsere zentrale Plattform zur Dokumentation und Weiterentwicklung…" at bounding box center [821, 260] width 463 height 206
click at [882, 363] on p "Supernova ist unsere zentrale Plattform zur Dokumentation und Weiterentwicklung…" at bounding box center [821, 260] width 463 height 206
drag, startPoint x: 882, startPoint y: 372, endPoint x: 585, endPoint y: 352, distance: 297.7
click at [585, 352] on div "**********" at bounding box center [822, 529] width 1053 height 802
click at [974, 275] on p "Supernova ist unsere zentrale Plattform zur Dokumentation und Weiterentwicklung…" at bounding box center [821, 260] width 463 height 206
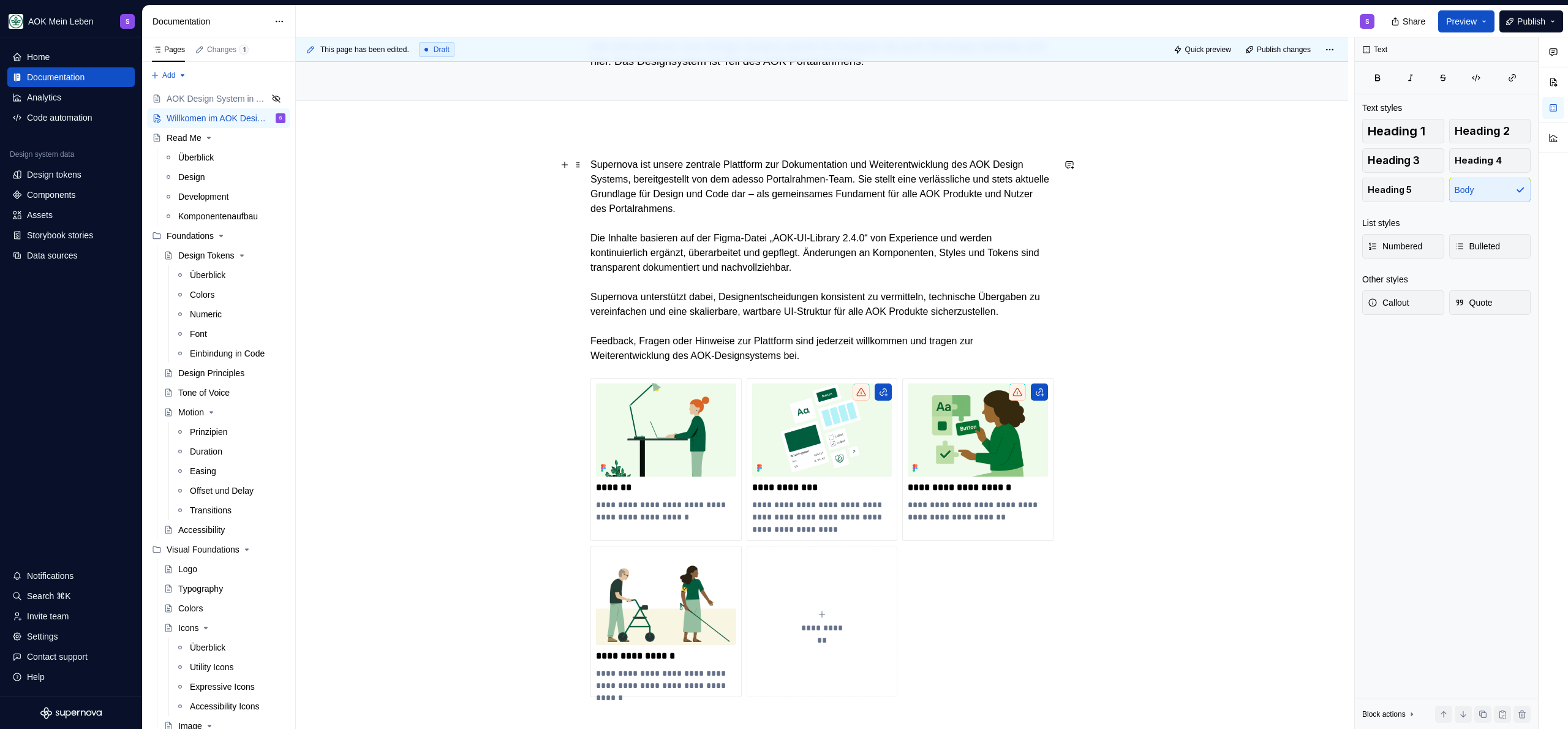
click at [879, 335] on p "Supernova ist unsere zentrale Plattform zur Dokumentation und Weiterentwicklung…" at bounding box center [821, 260] width 463 height 206
click at [789, 330] on p "Supernova ist unsere zentrale Plattform zur Dokumentation und Weiterentwicklung…" at bounding box center [821, 260] width 463 height 206
click at [906, 363] on p "Supernova ist unsere zentrale Plattform zur Dokumentation und Weiterentwicklung…" at bounding box center [821, 260] width 463 height 206
click at [847, 363] on p "Supernova ist unsere zentrale Plattform zur Dokumentation und Weiterentwicklung…" at bounding box center [821, 260] width 463 height 206
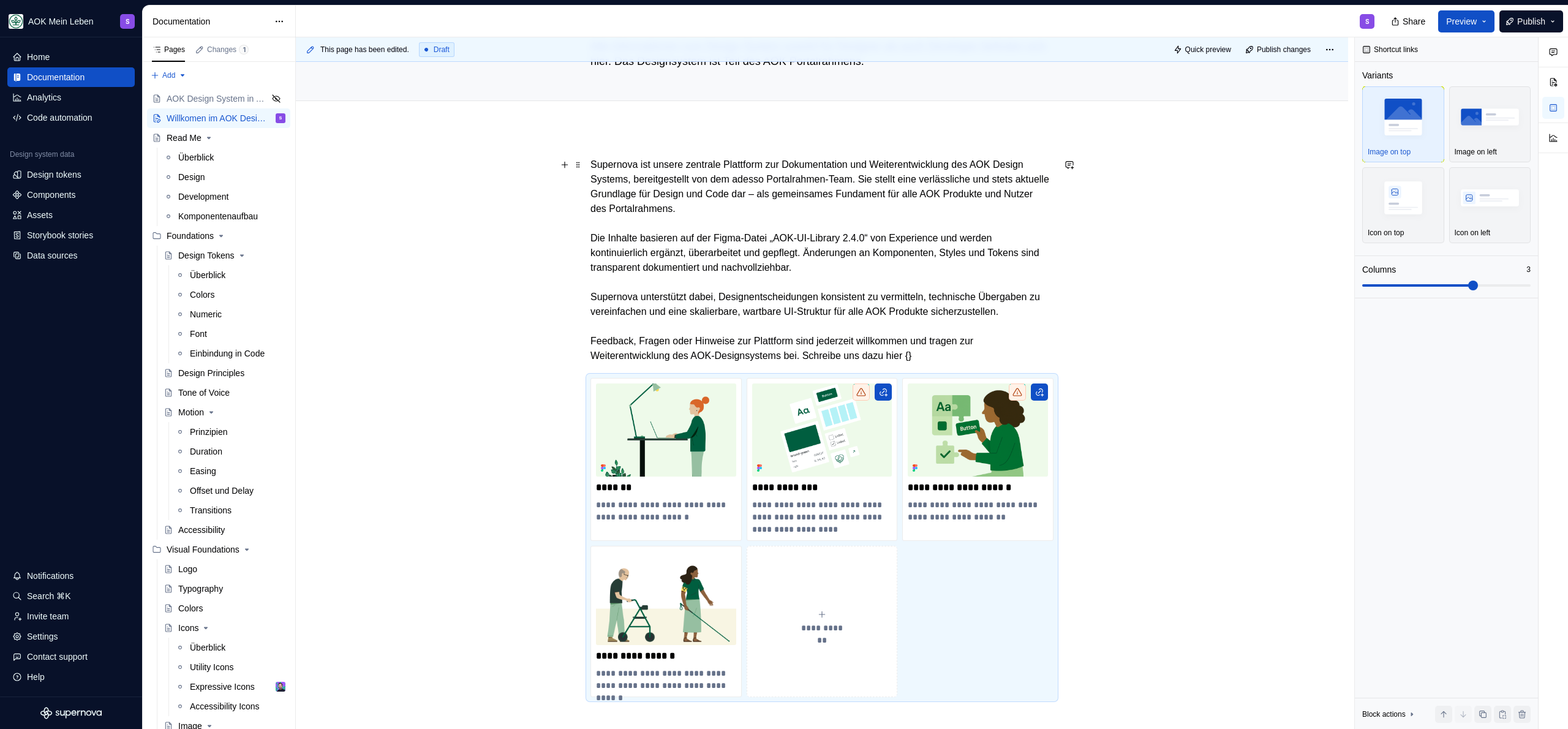
click at [958, 363] on p "Supernova ist unsere zentrale Plattform zur Dokumentation und Weiterentwicklung…" at bounding box center [821, 260] width 463 height 206
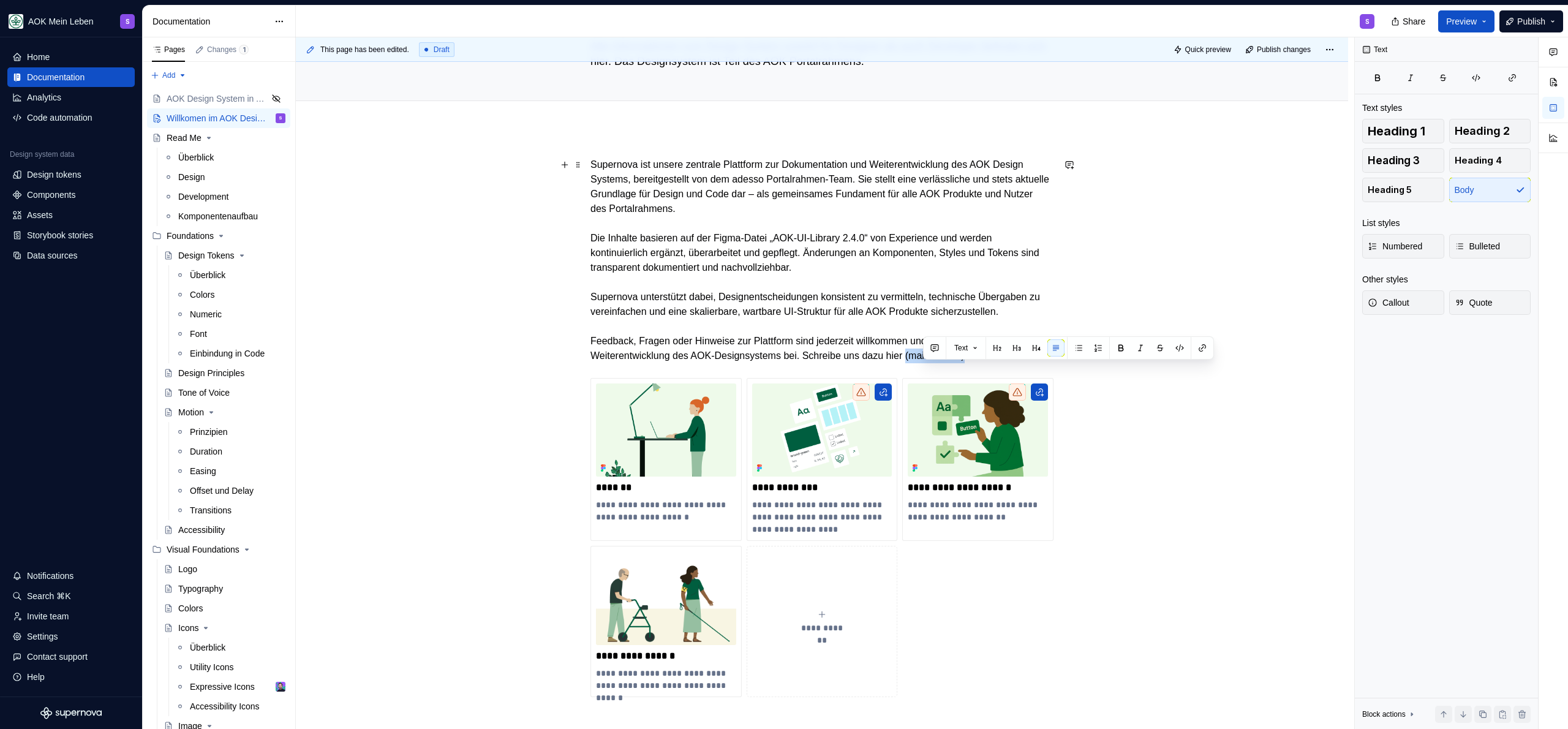
drag, startPoint x: 1011, startPoint y: 373, endPoint x: 924, endPoint y: 371, distance: 87.0
click at [924, 363] on p "Supernova ist unsere zentrale Plattform zur Dokumentation und Weiterentwicklung…" at bounding box center [821, 260] width 463 height 206
click at [1116, 348] on button "button" at bounding box center [1121, 348] width 17 height 17
click at [1000, 364] on p "Supernova ist unsere zentrale Plattform zur Dokumentation und Weiterentwicklung…" at bounding box center [821, 261] width 463 height 207
drag, startPoint x: 923, startPoint y: 372, endPoint x: 1003, endPoint y: 367, distance: 80.2
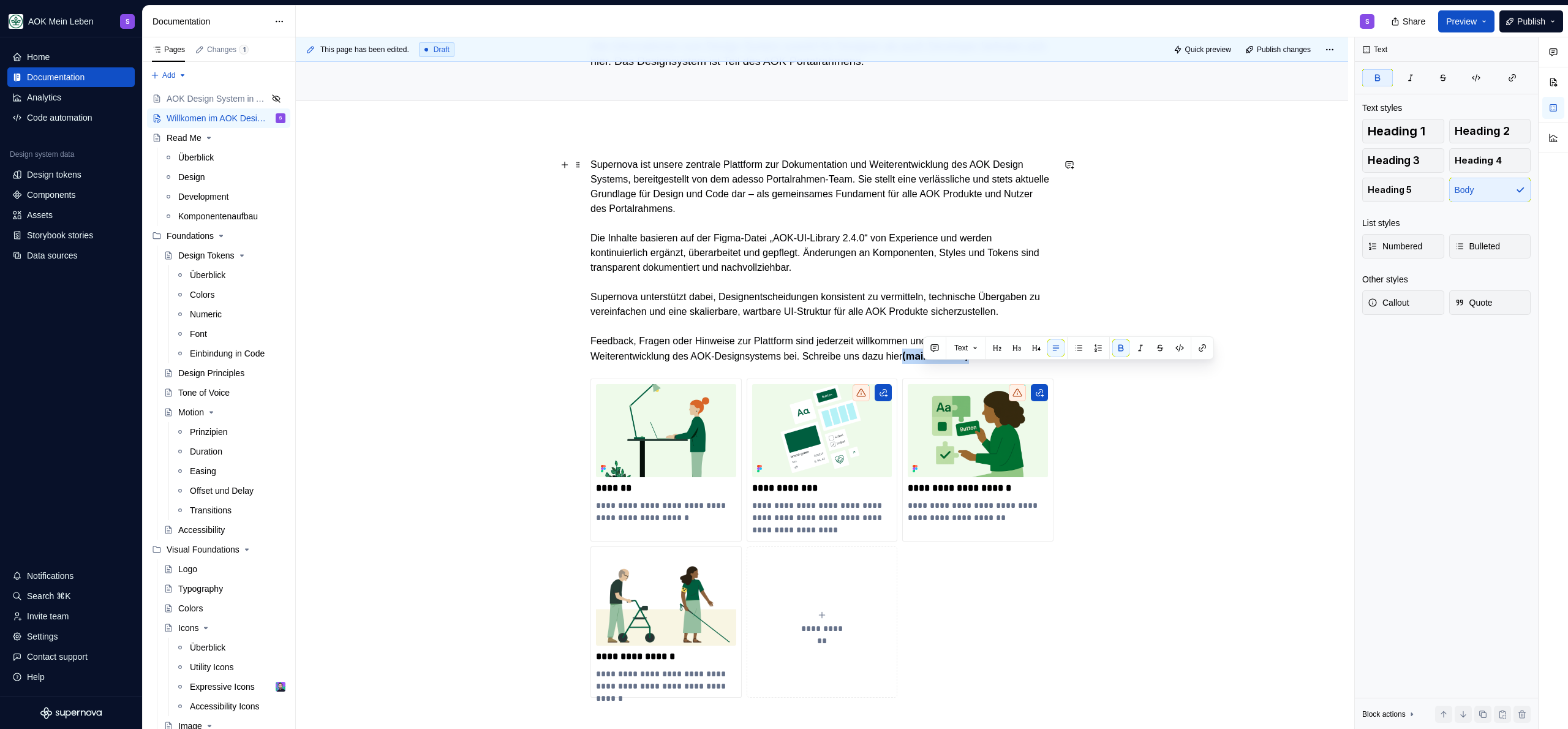
click at [1003, 364] on p "Supernova ist unsere zentrale Plattform zur Dokumentation und Weiterentwicklung…" at bounding box center [821, 261] width 463 height 207
click at [1023, 364] on p "Supernova ist unsere zentrale Plattform zur Dokumentation und Weiterentwicklung…" at bounding box center [821, 261] width 463 height 207
click at [592, 356] on p "Supernova ist unsere zentrale Plattform zur Dokumentation und Weiterentwicklung…" at bounding box center [821, 261] width 463 height 207
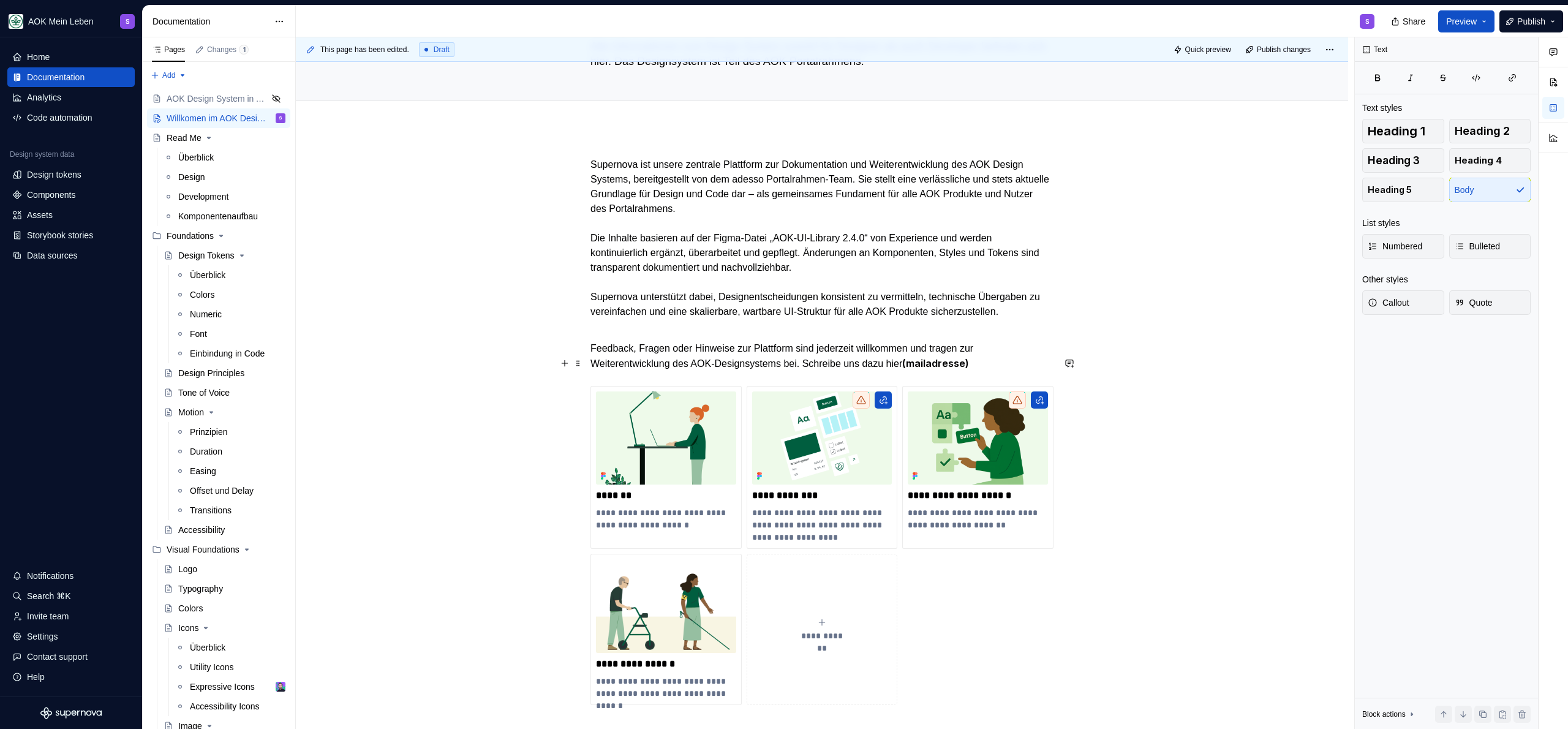
click at [585, 362] on div "**********" at bounding box center [822, 533] width 1053 height 811
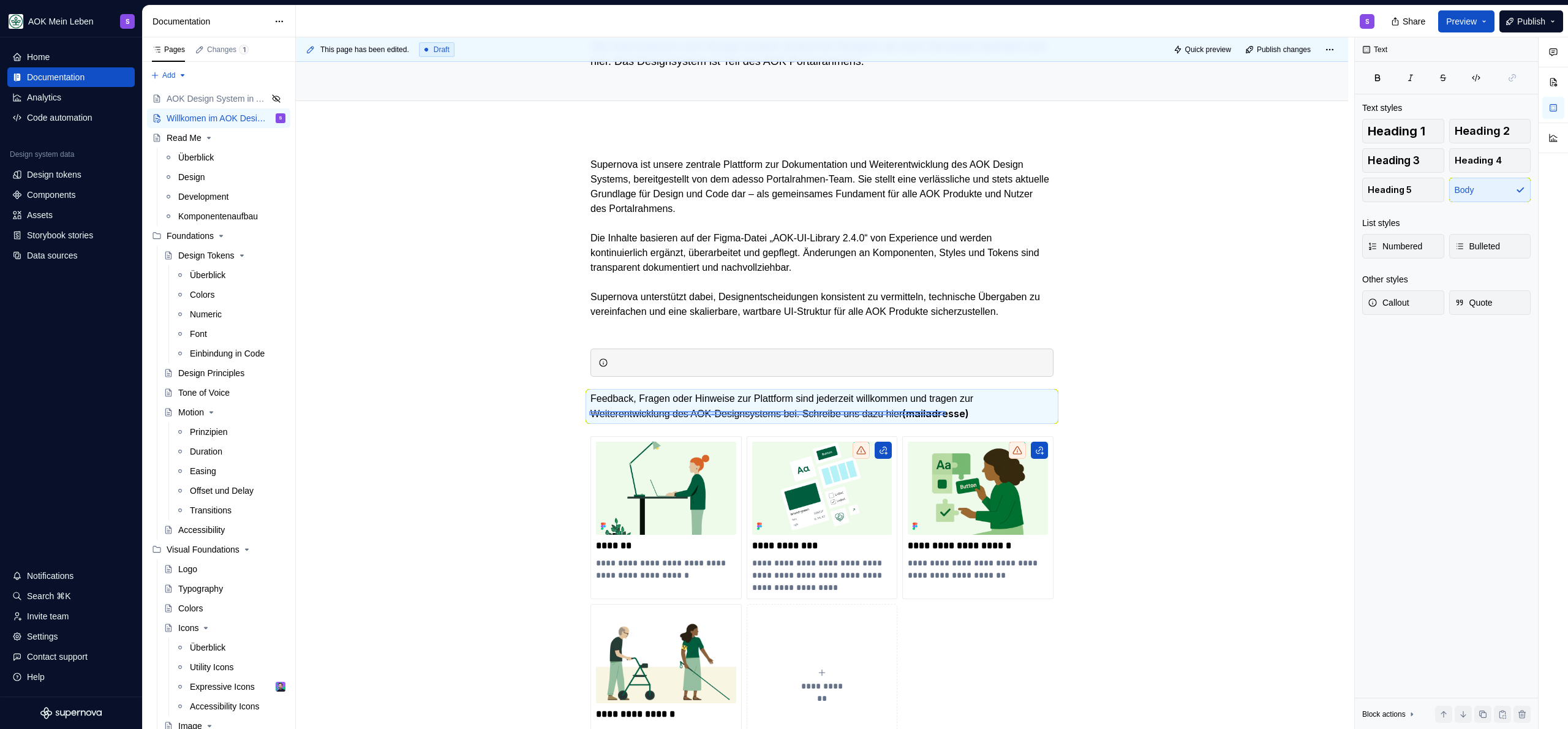
drag, startPoint x: 589, startPoint y: 415, endPoint x: 946, endPoint y: 411, distance: 357.0
click at [946, 411] on div "This page has been edited. Draft Quick preview Publish changes Willkomen im AOK…" at bounding box center [825, 383] width 1059 height 692
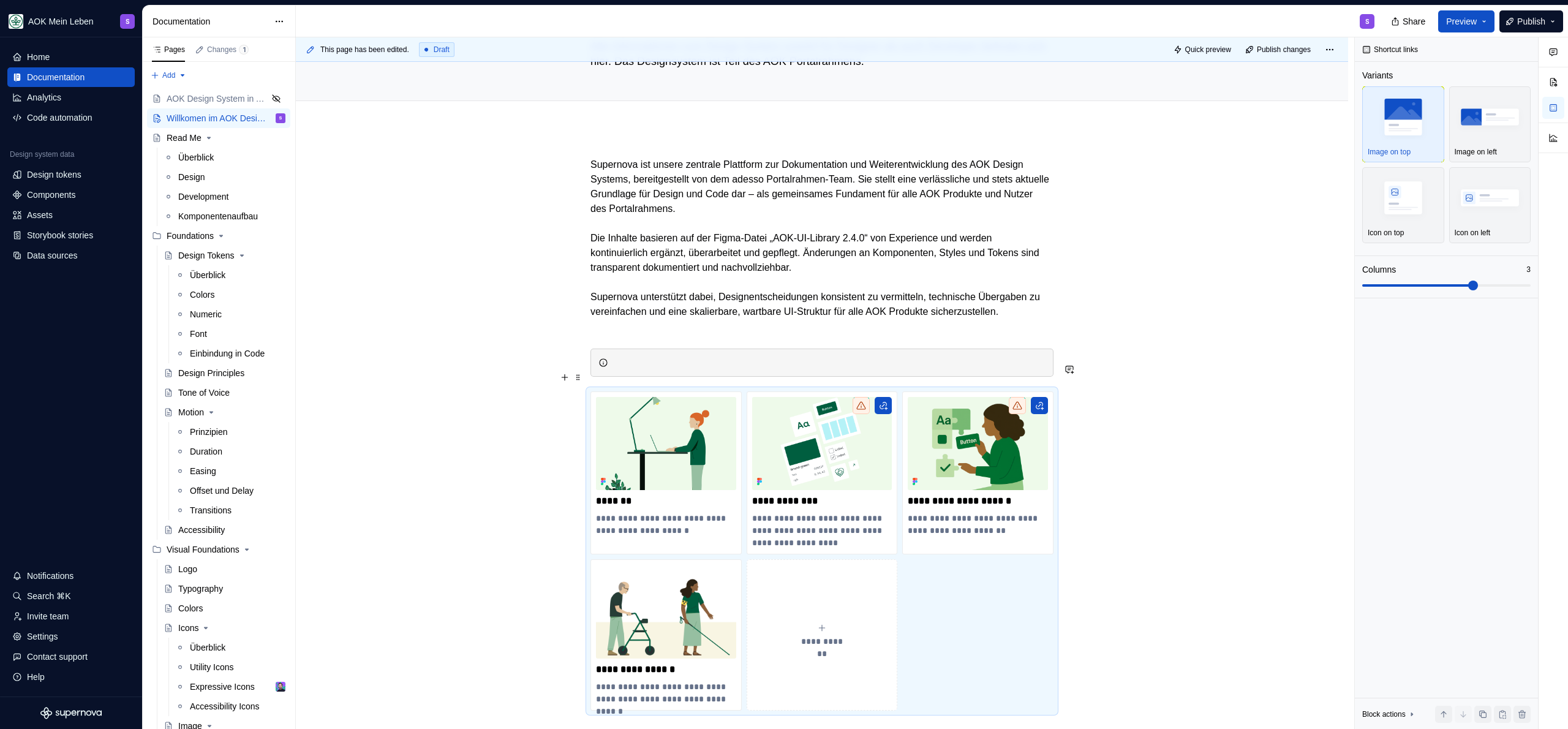
click at [813, 369] on div at bounding box center [829, 362] width 432 height 13
click at [705, 369] on div at bounding box center [829, 362] width 432 height 13
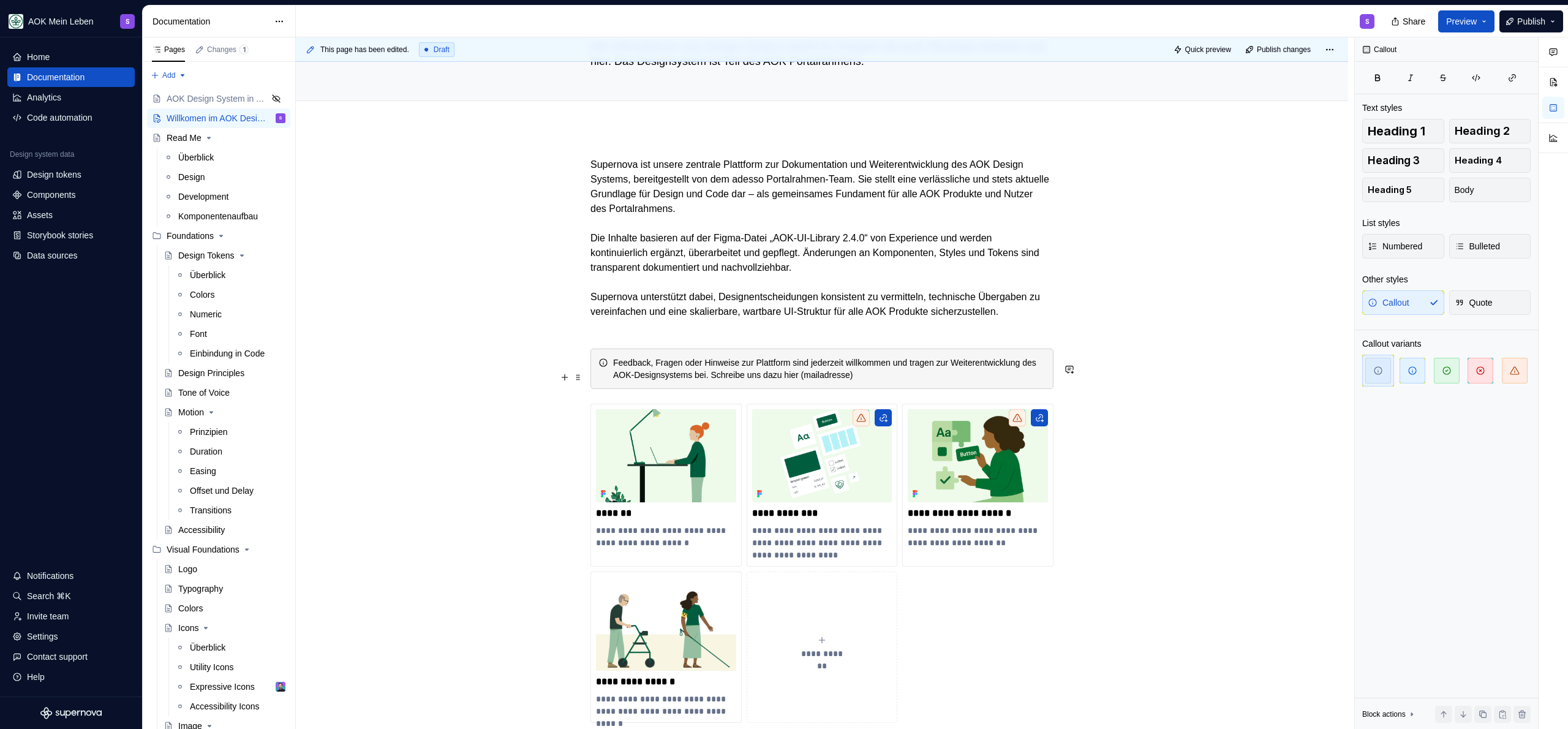
click at [895, 381] on div "Feedback, Fragen oder Hinweise zur Plattform sind jederzeit willkommen und trag…" at bounding box center [829, 368] width 432 height 24
click at [1006, 381] on div "Feedback, Fragen oder Hinweise zur Plattform sind jederzeit willkommen und trag…" at bounding box center [829, 368] width 432 height 24
click at [895, 381] on div "Feedback, Fragen oder Hinweise zur Plattform sind jederzeit willkommen und trag…" at bounding box center [829, 368] width 432 height 24
click at [931, 314] on p "Supernova ist unsere zentrale Plattform zur Dokumentation und Weiterentwicklung…" at bounding box center [821, 246] width 463 height 177
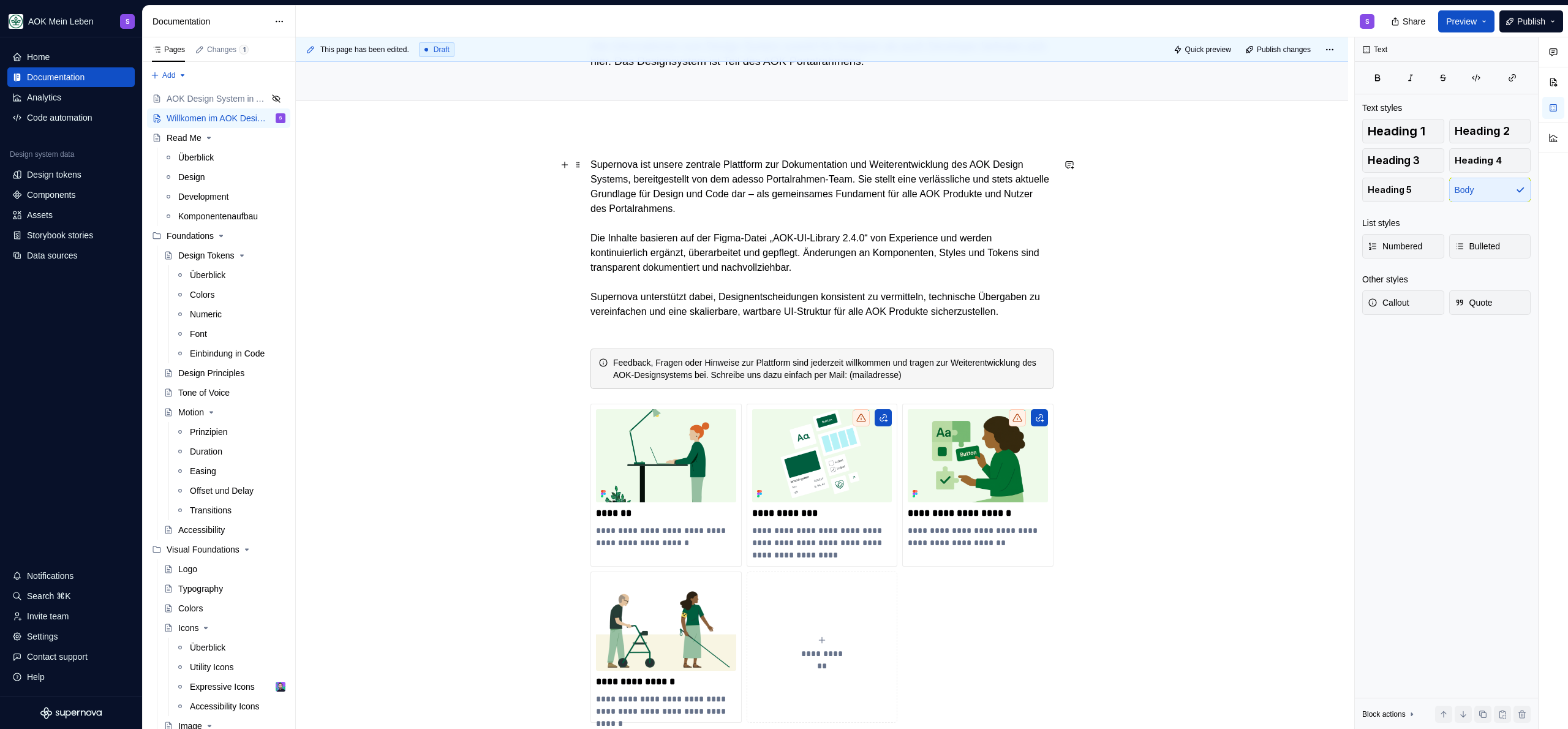
click at [689, 330] on p "Supernova ist unsere zentrale Plattform zur Dokumentation und Weiterentwicklung…" at bounding box center [821, 246] width 463 height 177
click at [960, 381] on div "Feedback, Fragen oder Hinweise zur Plattform sind jederzeit willkommen und trag…" at bounding box center [829, 368] width 432 height 24
click at [872, 334] on p "Supernova ist unsere zentrale Plattform zur Dokumentation und Weiterentwicklung…" at bounding box center [821, 246] width 463 height 177
click at [726, 315] on p "Supernova ist unsere zentrale Plattform zur Dokumentation und Weiterentwicklung…" at bounding box center [821, 246] width 463 height 177
click at [689, 318] on p "Supernova ist unsere zentrale Plattform zur Dokumentation und Weiterentwicklung…" at bounding box center [821, 246] width 463 height 177
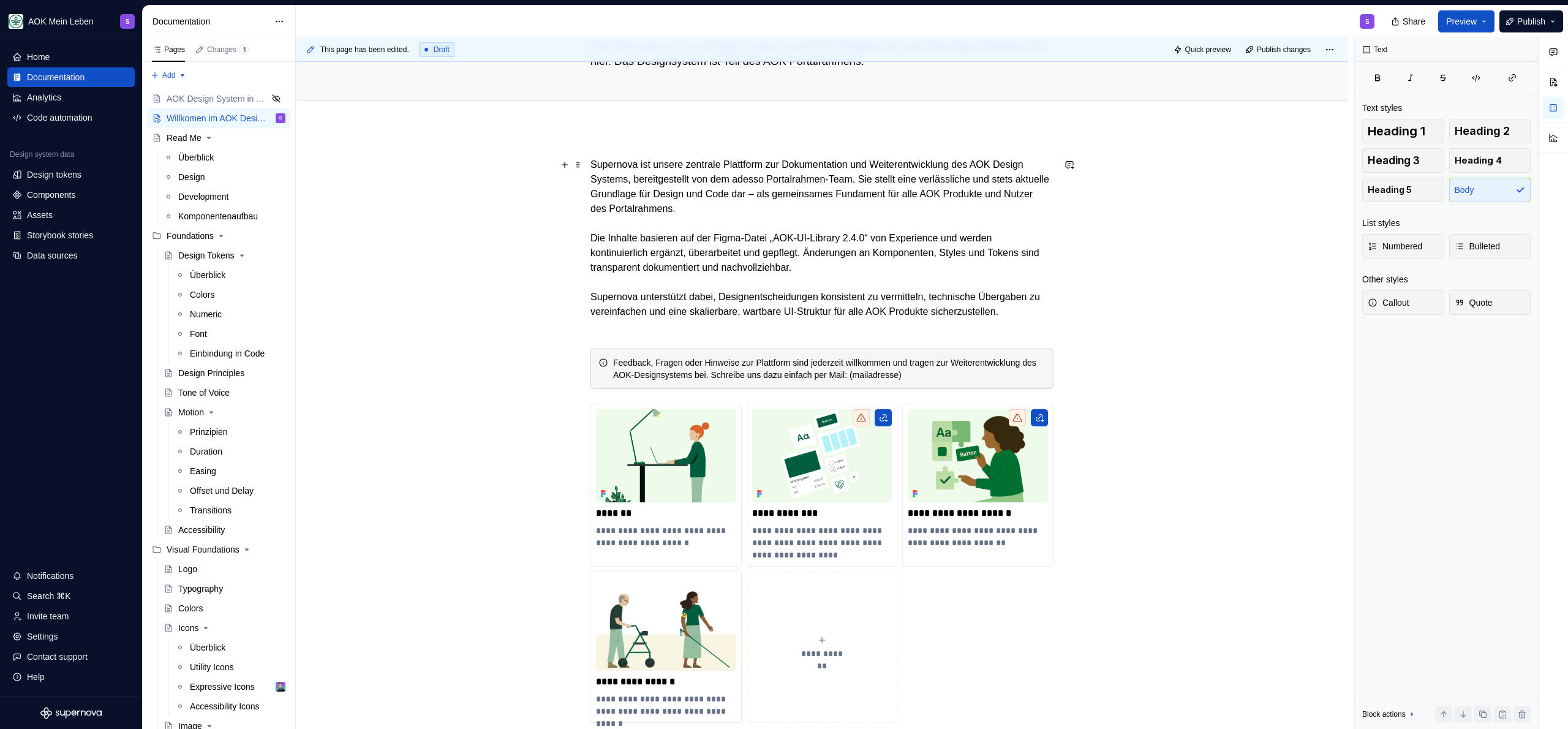
click at [684, 321] on p "Supernova ist unsere zentrale Plattform zur Dokumentation und Weiterentwicklung…" at bounding box center [821, 246] width 463 height 177
click at [686, 262] on p "Supernova ist unsere zentrale Plattform zur Dokumentation und Weiterentwicklung…" at bounding box center [821, 246] width 463 height 177
click at [870, 270] on p "Supernova ist unsere zentrale Plattform zur Dokumentation und Weiterentwicklung…" at bounding box center [821, 246] width 463 height 177
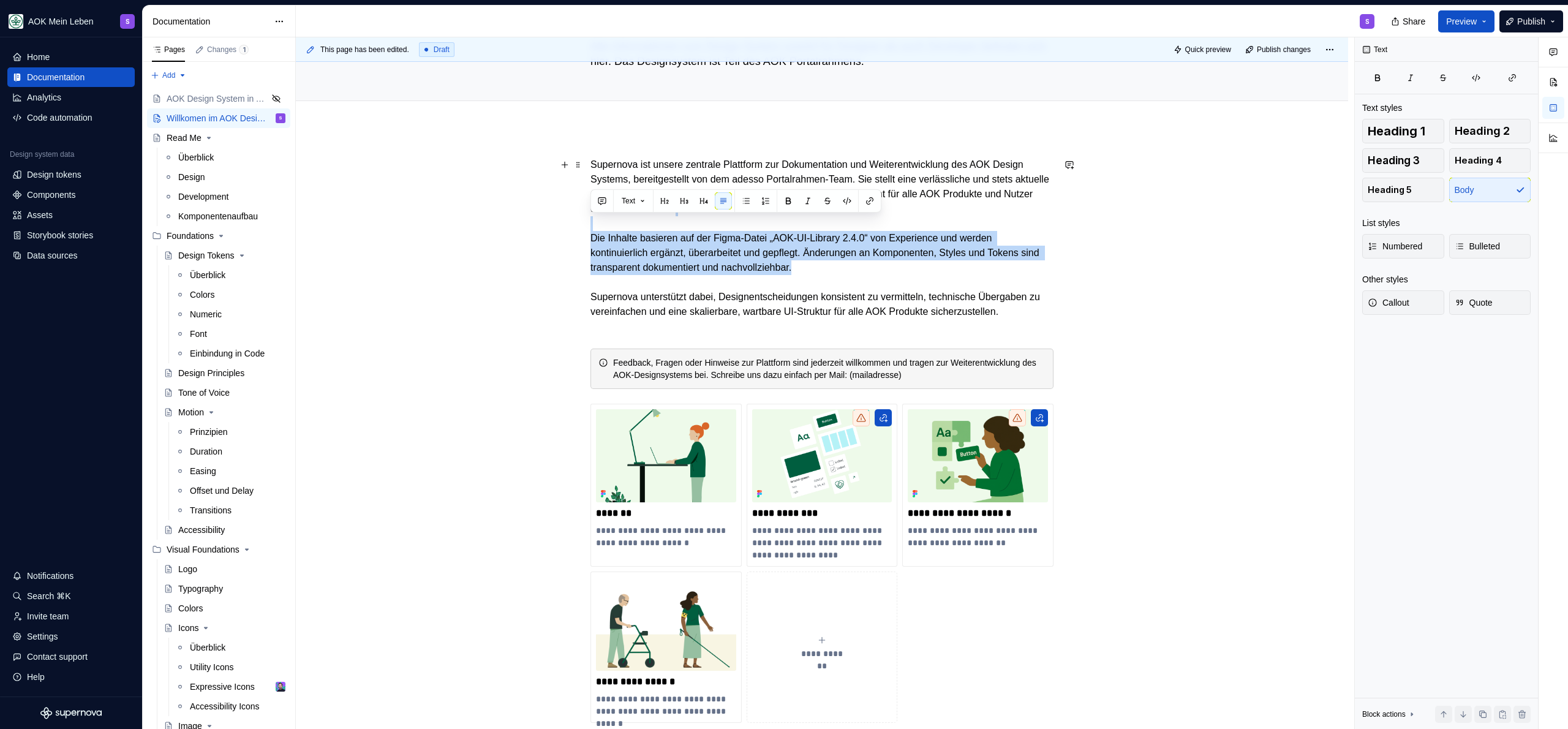
drag, startPoint x: 879, startPoint y: 268, endPoint x: 567, endPoint y: 227, distance: 314.7
click at [567, 227] on div "**********" at bounding box center [822, 541] width 1053 height 828
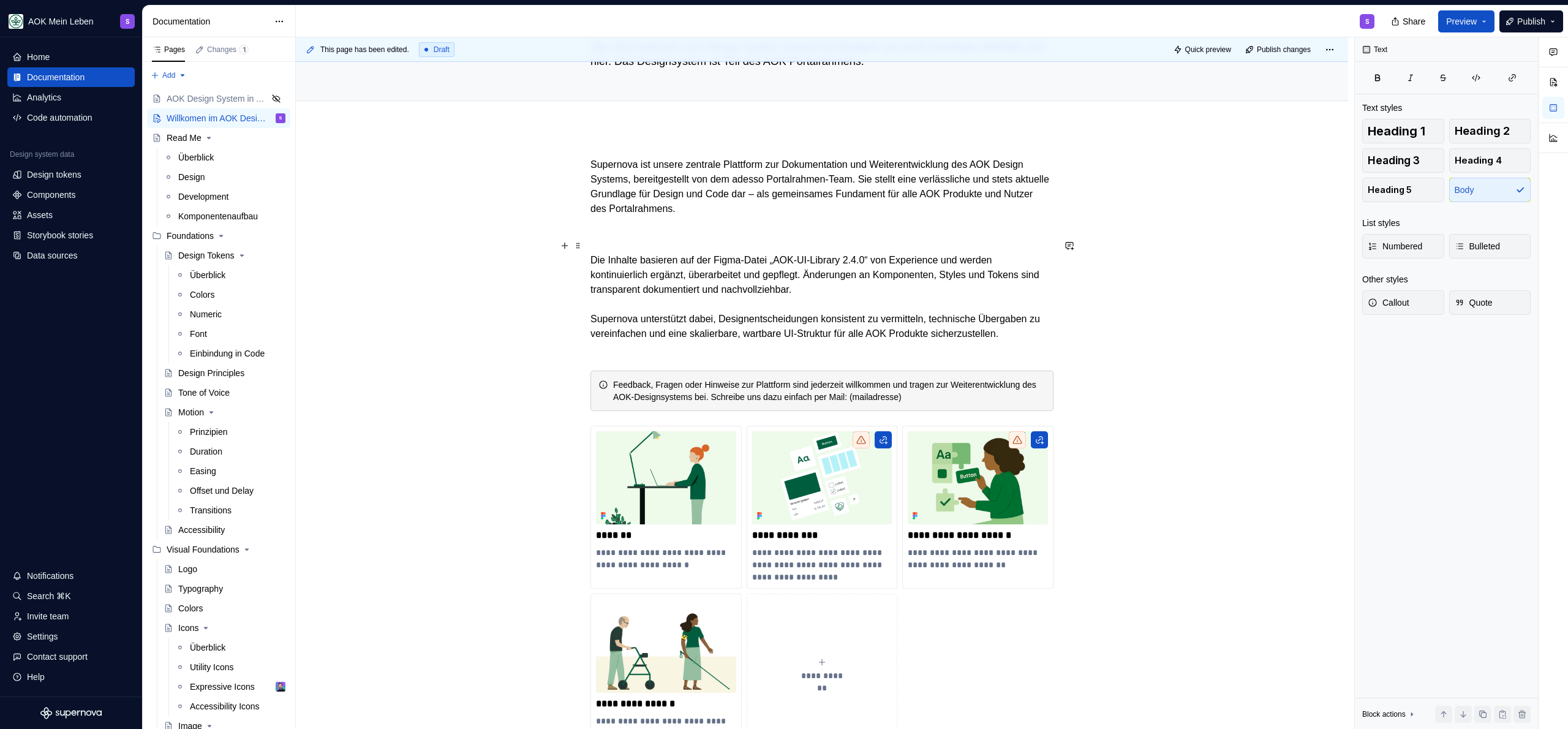
click at [743, 246] on p "Die Inhalte basieren auf der Figma-Datei „AOK-UI-Library 2.4.0“ von Experience …" at bounding box center [821, 297] width 463 height 118
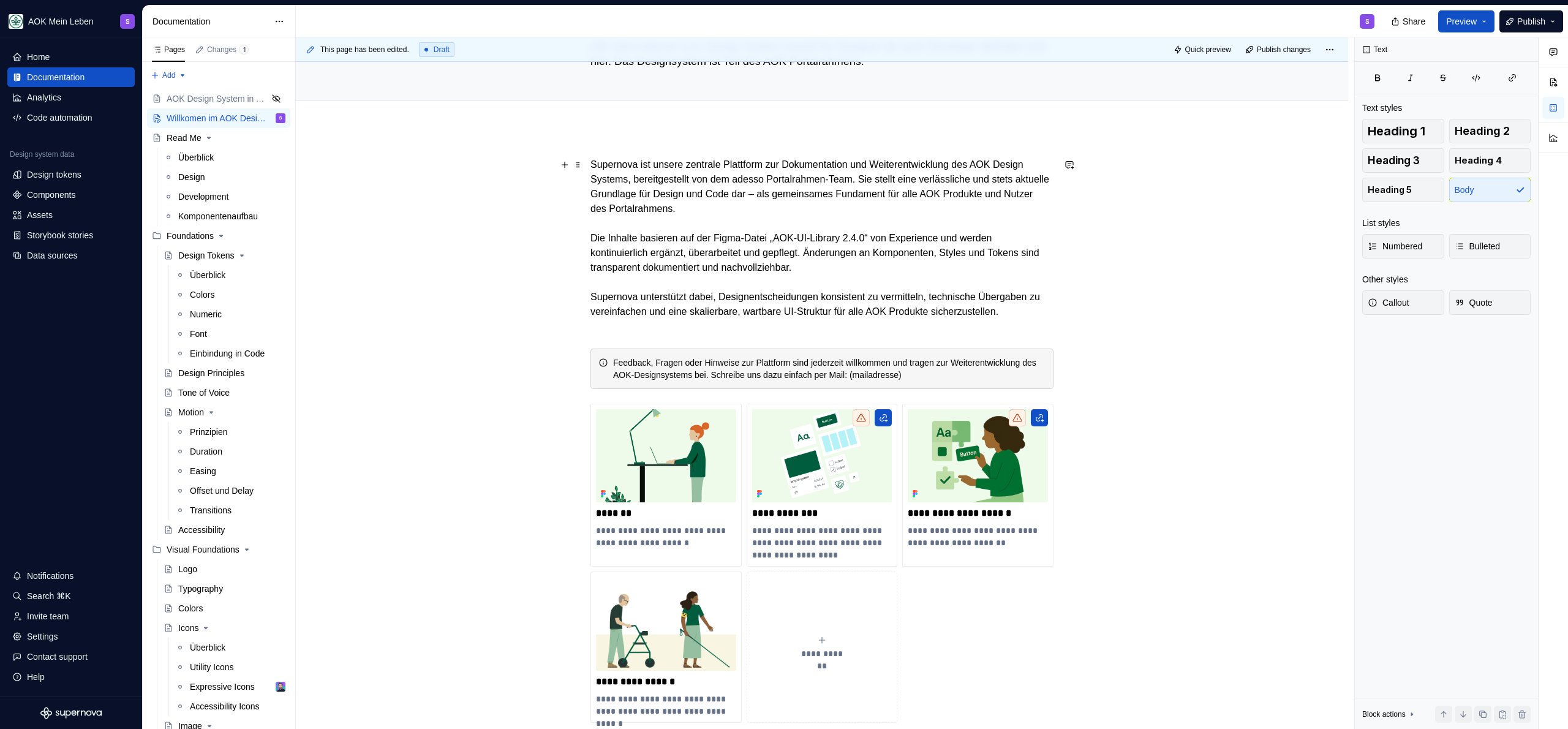
click at [962, 261] on p "Supernova ist unsere zentrale Plattform zur Dokumentation und Weiterentwicklung…" at bounding box center [821, 246] width 463 height 177
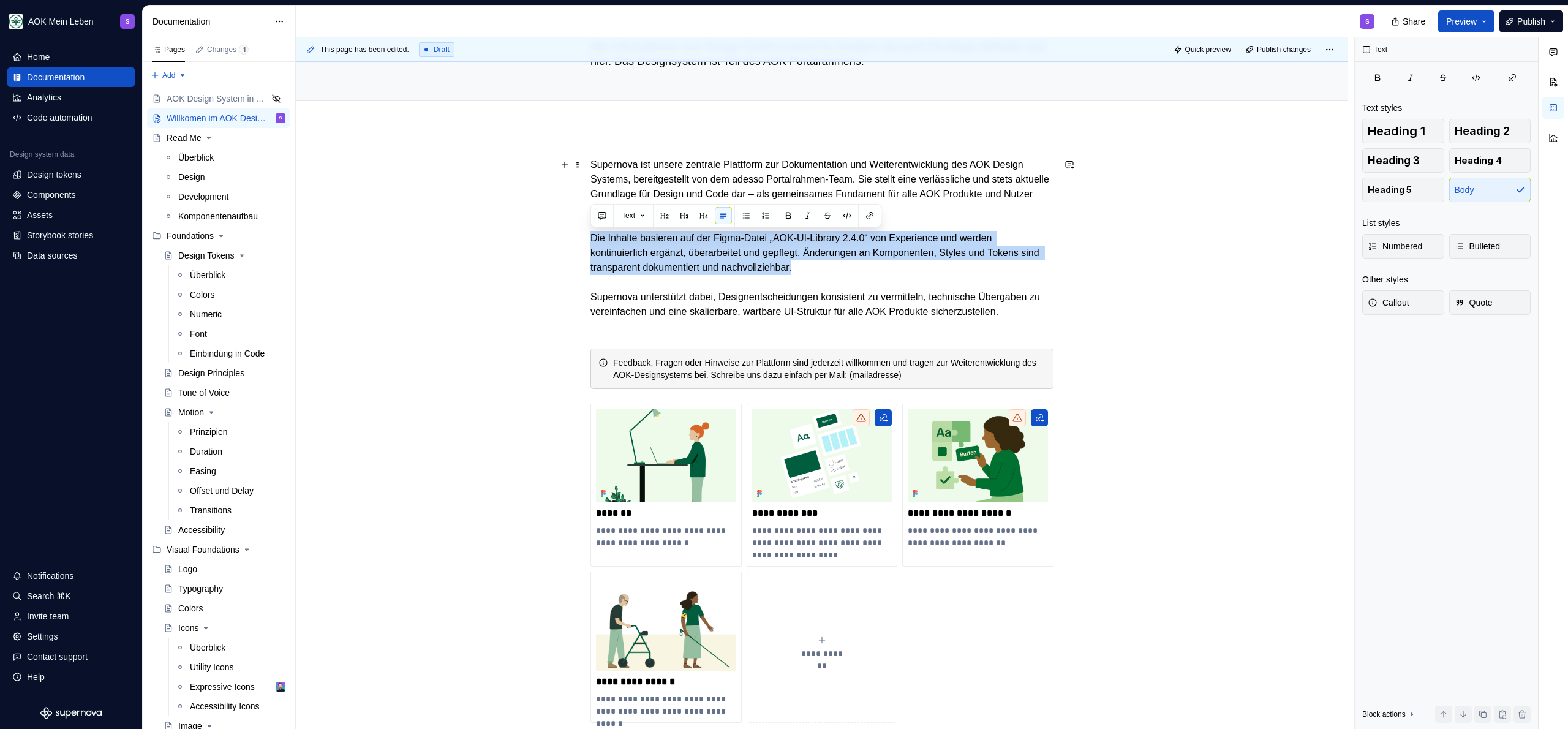
drag, startPoint x: 872, startPoint y: 267, endPoint x: 551, endPoint y: 241, distance: 322.1
click at [551, 241] on div "**********" at bounding box center [822, 541] width 1053 height 828
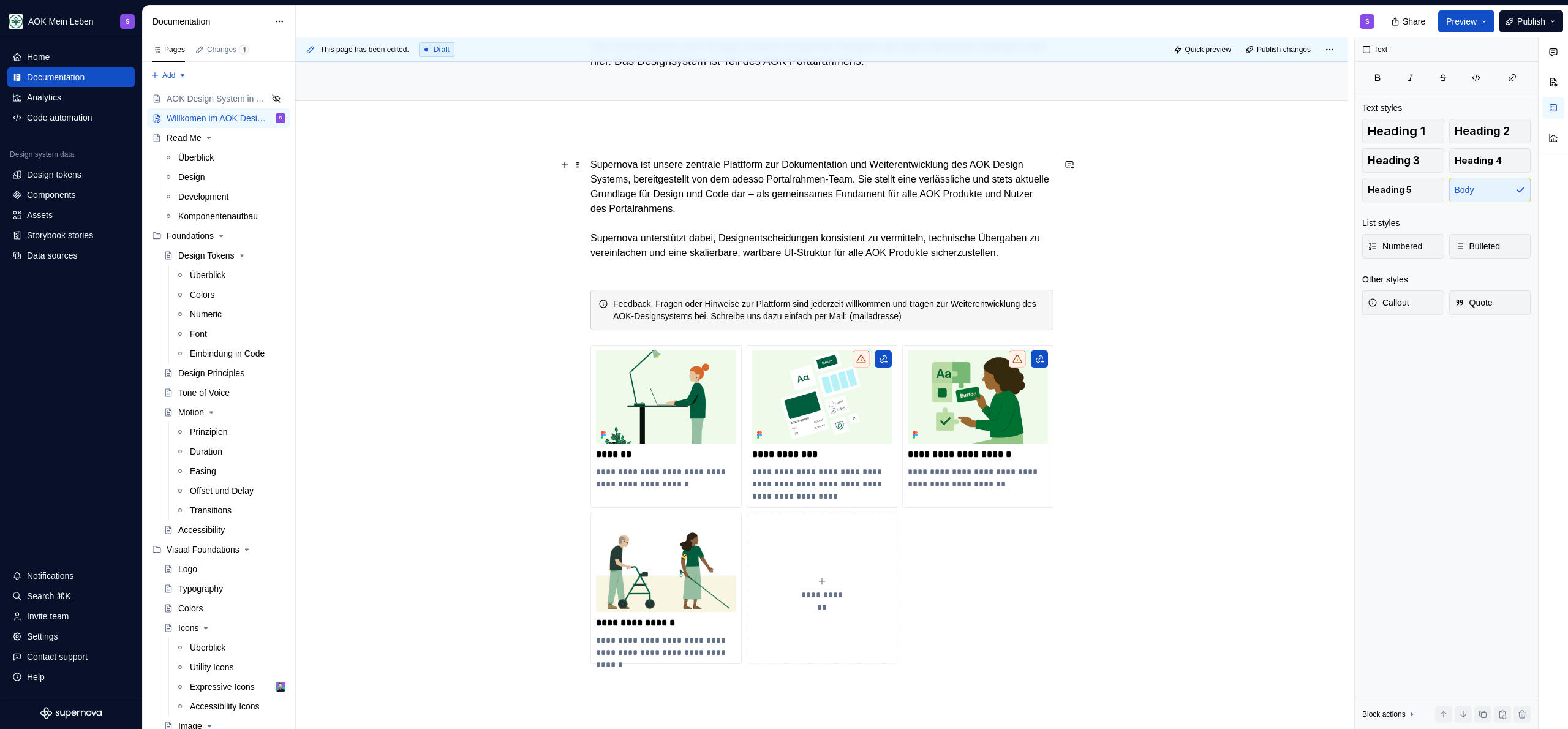
click at [1042, 235] on p "Supernova ist unsere zentrale Plattform zur Dokumentation und Weiterentwicklung…" at bounding box center [821, 216] width 463 height 118
click at [685, 267] on p "Supernova ist unsere zentrale Plattform zur Dokumentation und Weiterentwicklung…" at bounding box center [821, 216] width 463 height 118
click at [673, 292] on div "**********" at bounding box center [821, 410] width 463 height 507
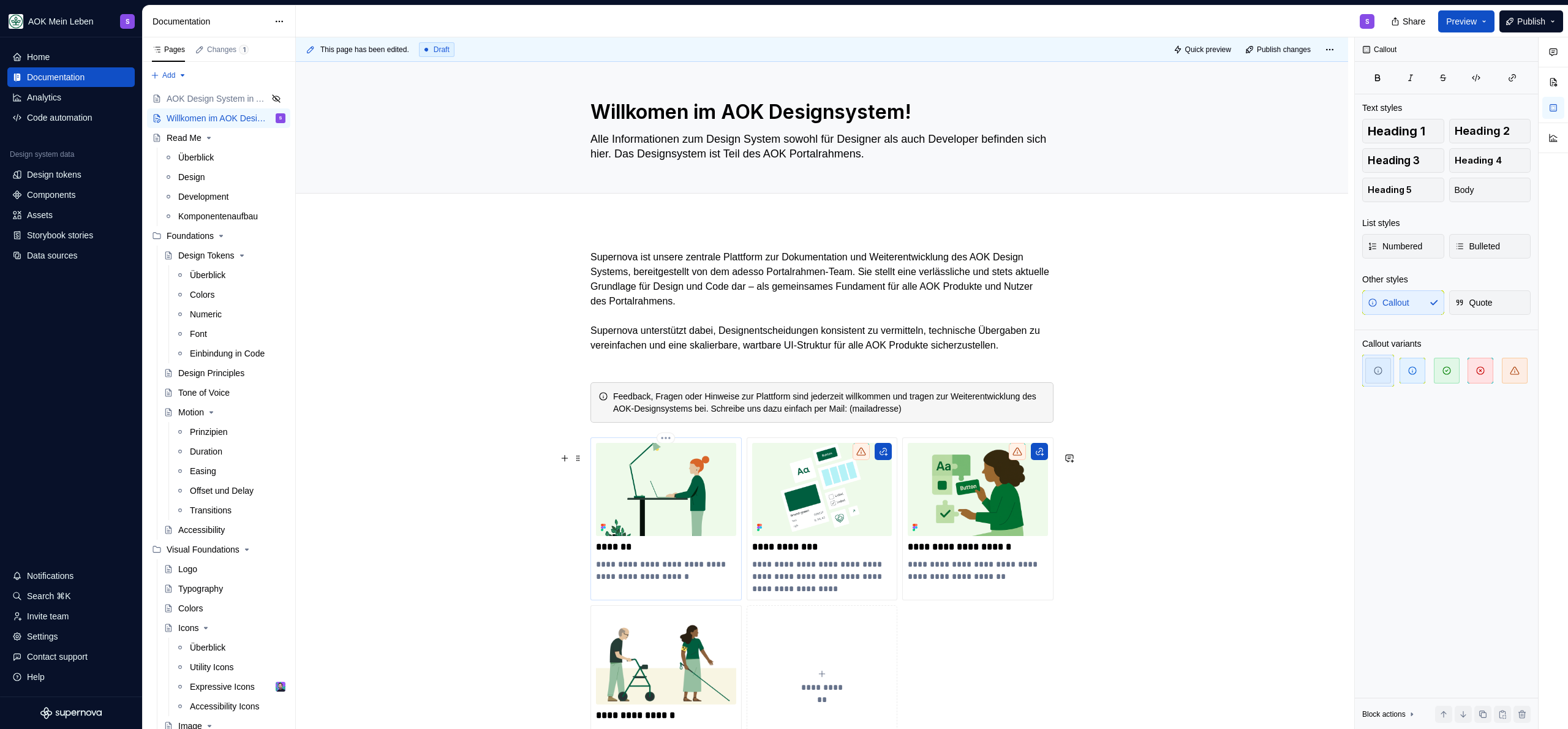
scroll to position [0, 0]
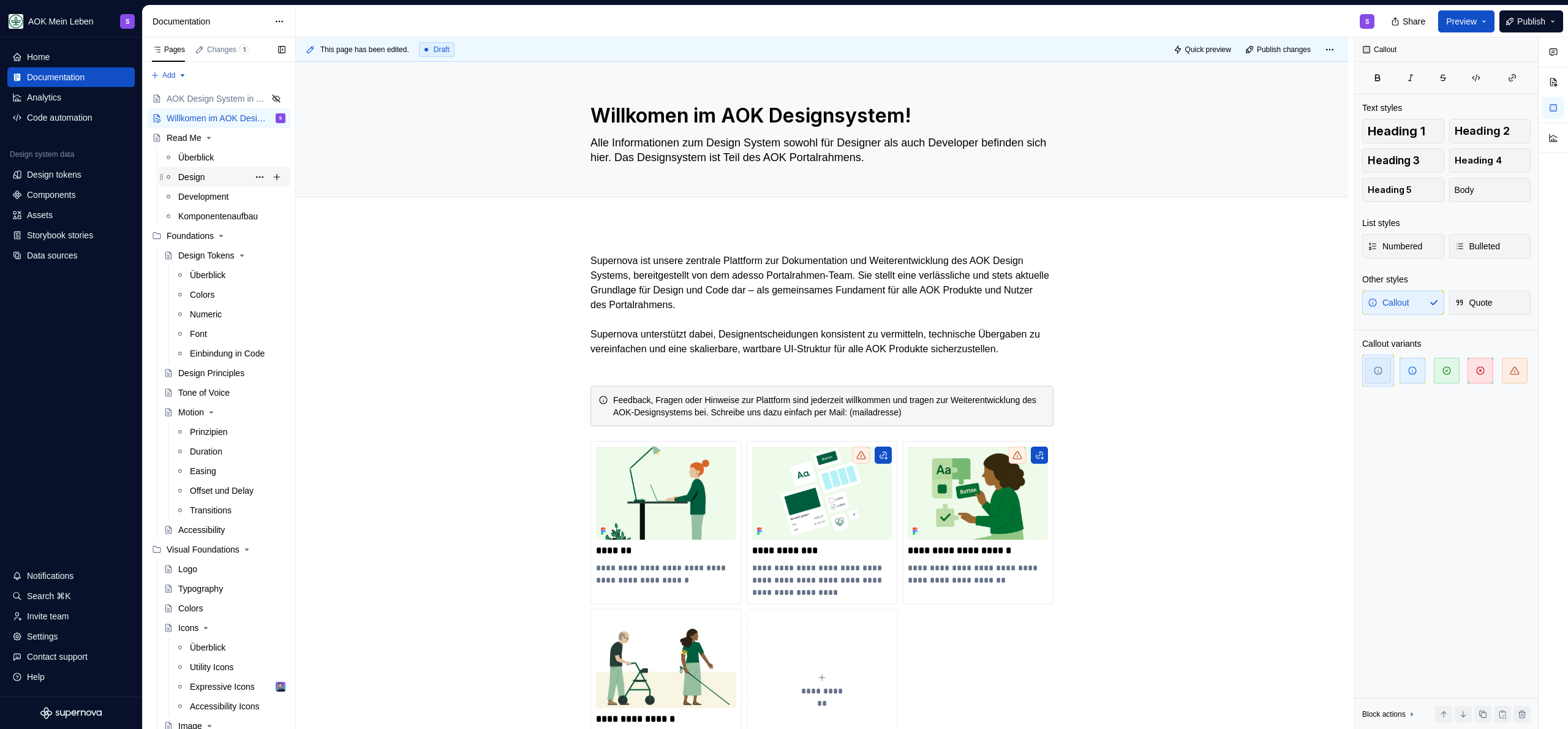
click at [202, 182] on div "Design" at bounding box center [192, 177] width 27 height 13
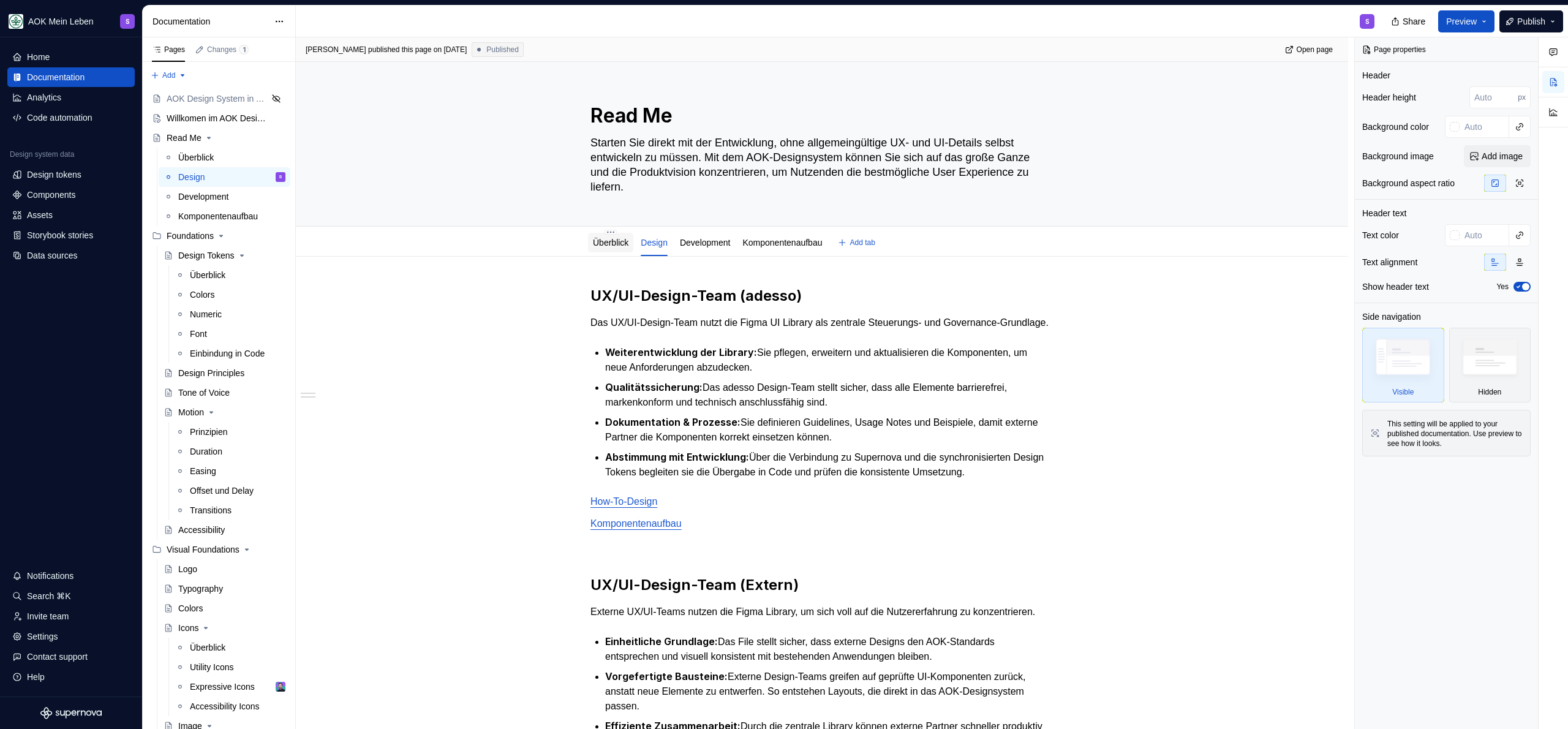
click at [619, 248] on div "Überblick" at bounding box center [610, 242] width 35 height 14
click at [615, 245] on link "Überblick" at bounding box center [610, 243] width 35 height 10
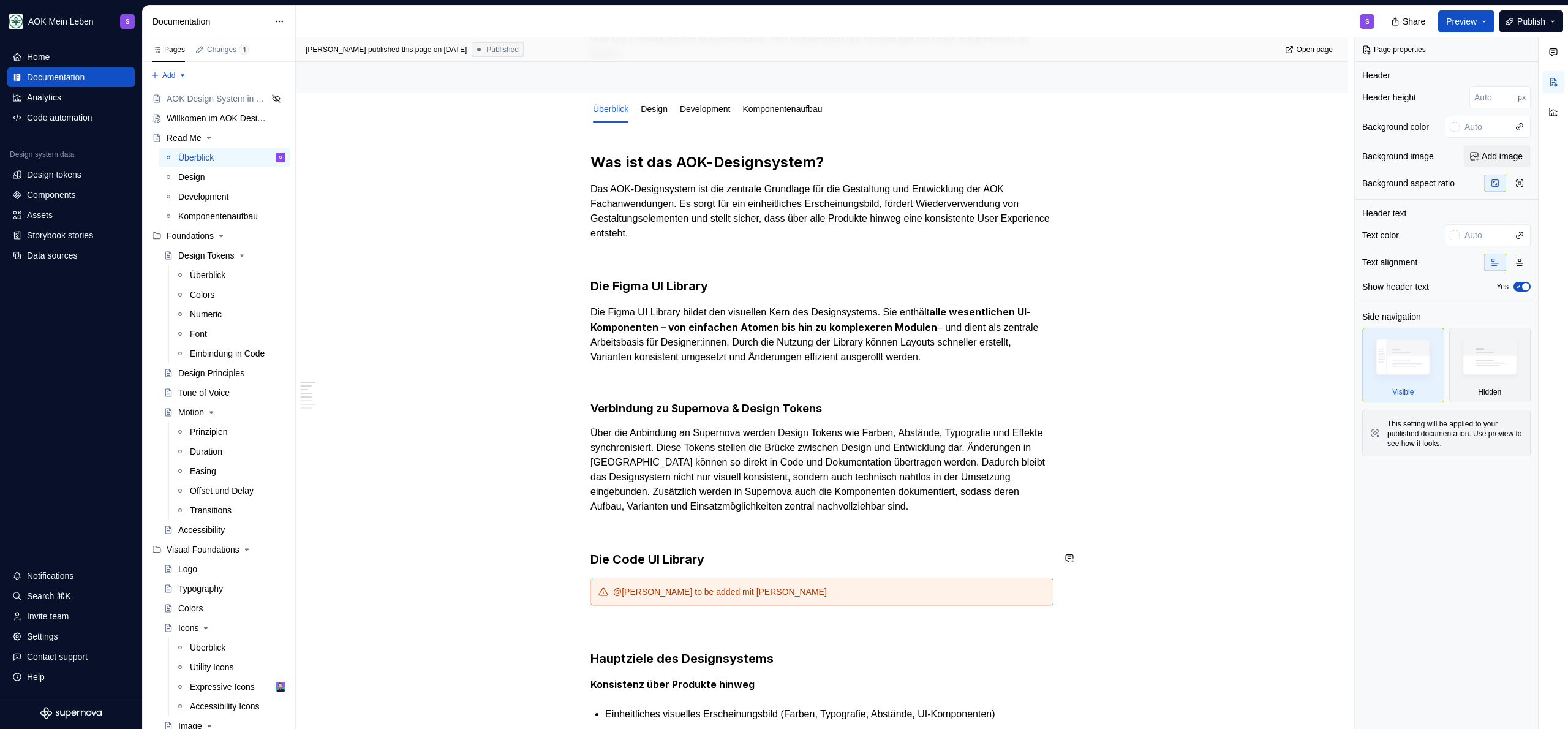
scroll to position [240, 0]
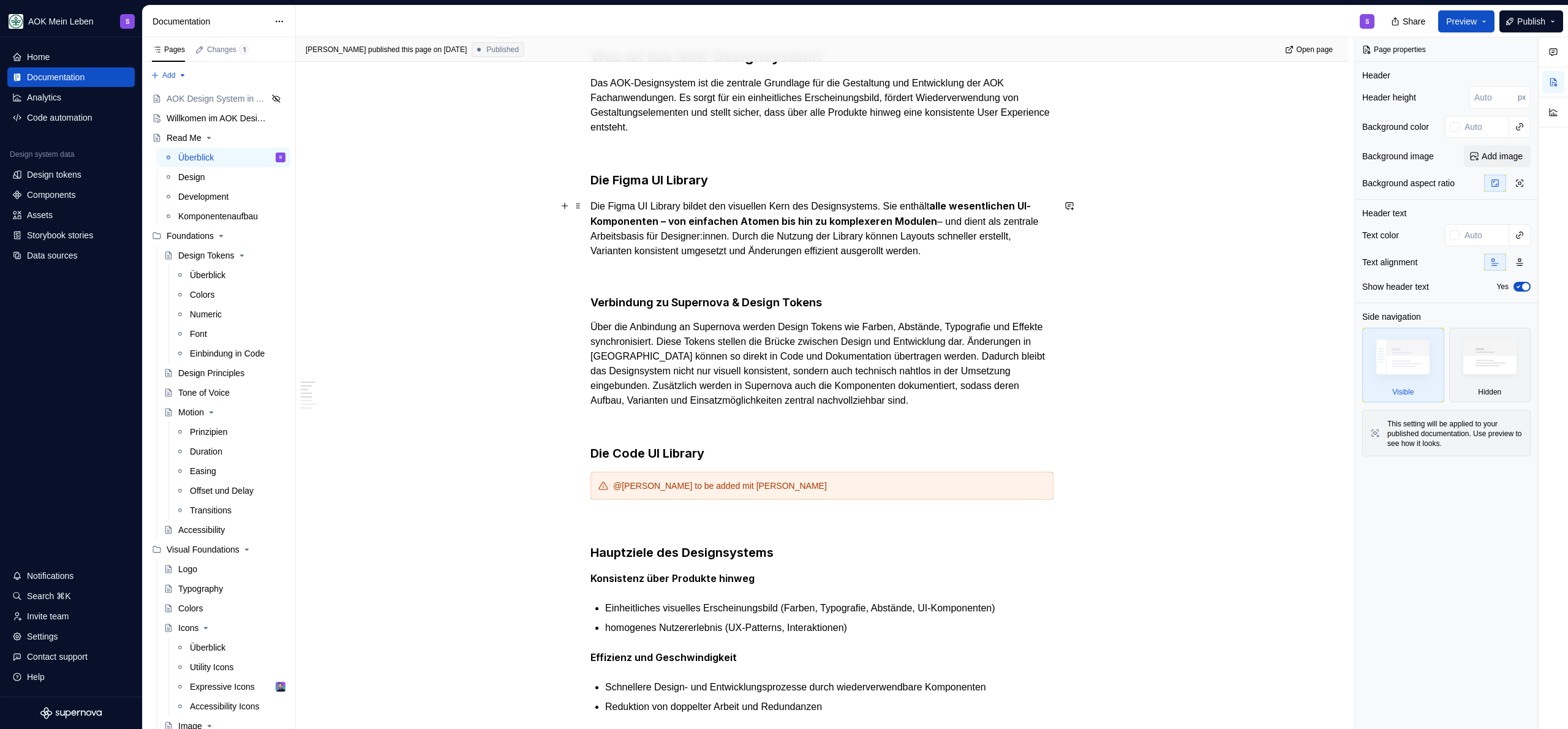
click at [980, 248] on p "Die Figma UI Library bildet den visuellen Kern des Designsystems. Sie enthält a…" at bounding box center [821, 228] width 463 height 60
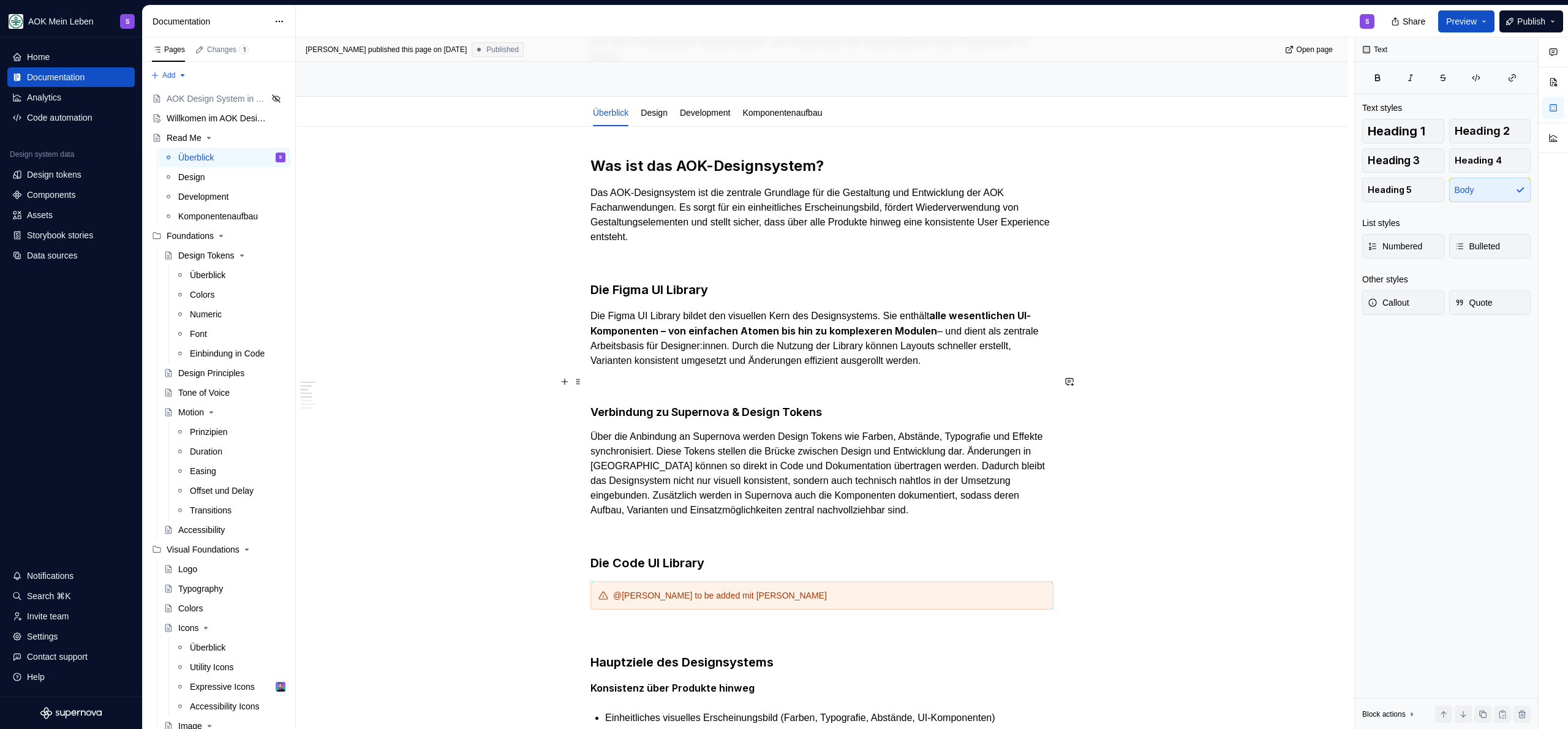
scroll to position [66, 0]
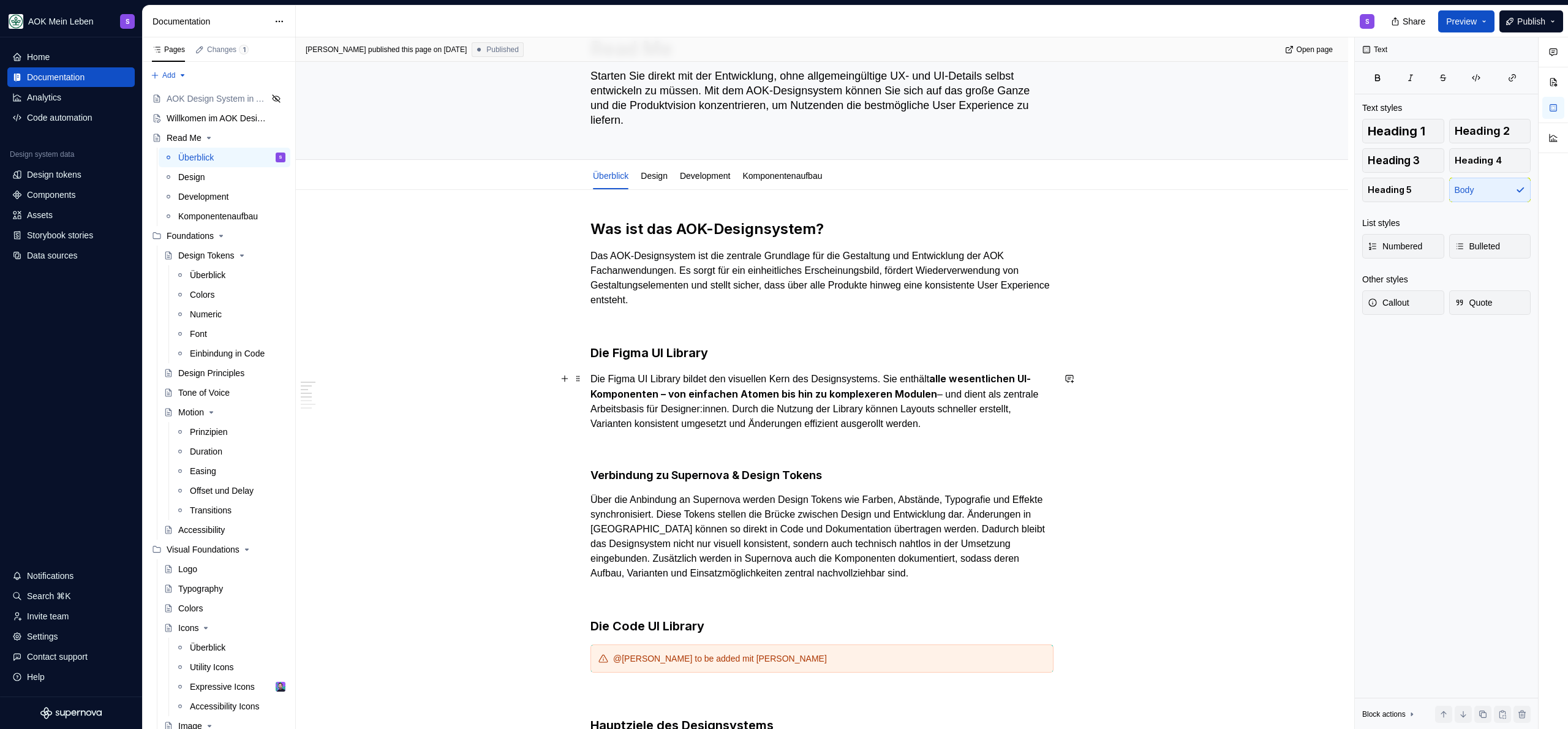
click at [958, 418] on p "Die Figma UI Library bildet den visuellen Kern des Designsystems. Sie enthält a…" at bounding box center [821, 401] width 463 height 60
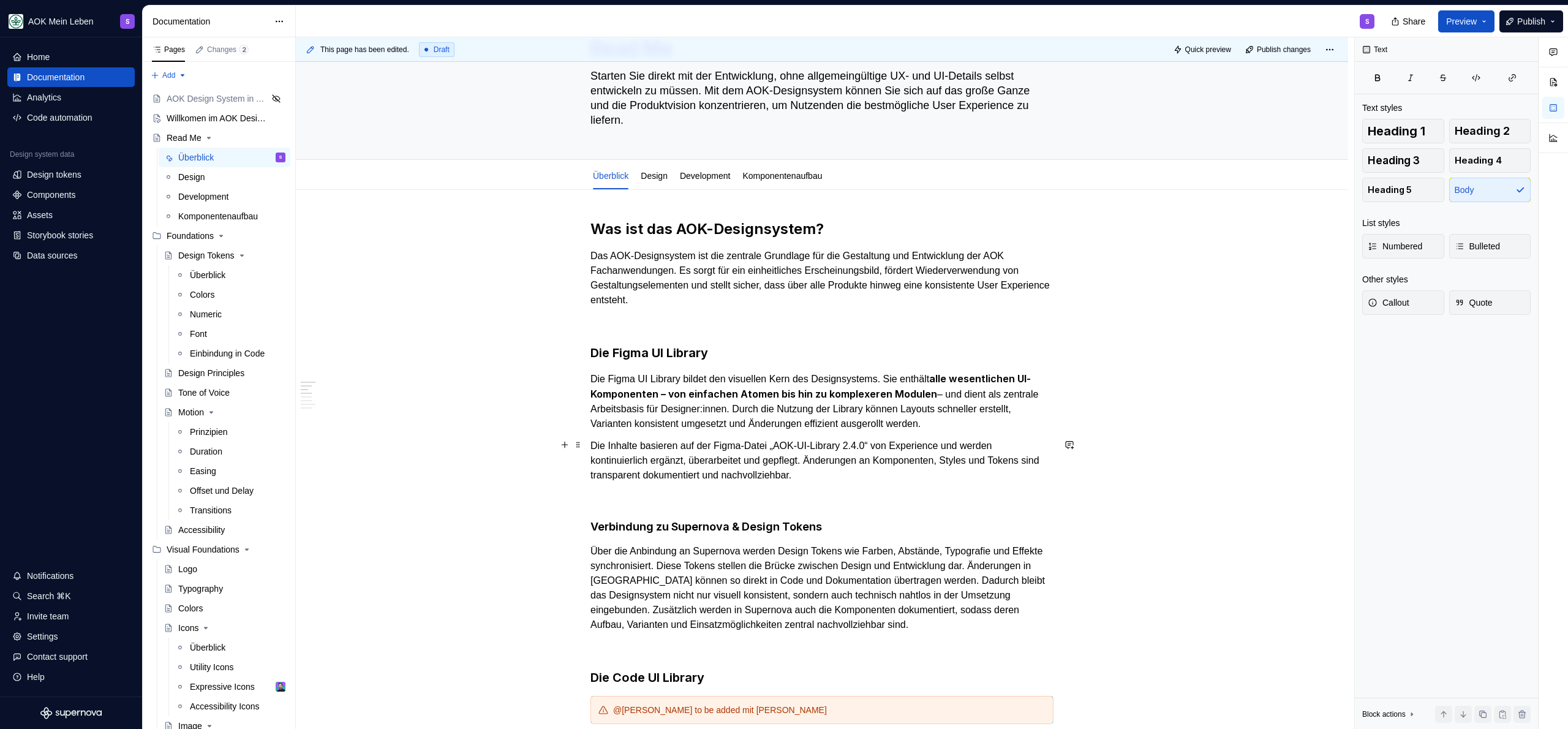
click at [671, 446] on p "Die Inhalte basieren auf der Figma-Datei „AOK-UI-Library 2.4.0“ von Experience …" at bounding box center [821, 461] width 463 height 44
click at [647, 444] on p "Die Inhalte basieren auf der Figma-Datei „AOK-UI-Library 2.4.0“ von Experience …" at bounding box center [821, 461] width 463 height 44
click at [641, 446] on p "Die Inhalte basieren auf der Figma-Datei „AOK-UI-Library 2.4.0“ von Experience …" at bounding box center [821, 461] width 463 height 44
click at [968, 439] on p "Die Inhalte der Figma AOK UI Library (adesso) basieren auf der Figma-Datei „AOK…" at bounding box center [821, 461] width 463 height 44
click at [943, 446] on p "Die Inhalte der Figma AOK UI Library (adesso) basieren auf der Figma-Datei „AOK…" at bounding box center [821, 461] width 463 height 44
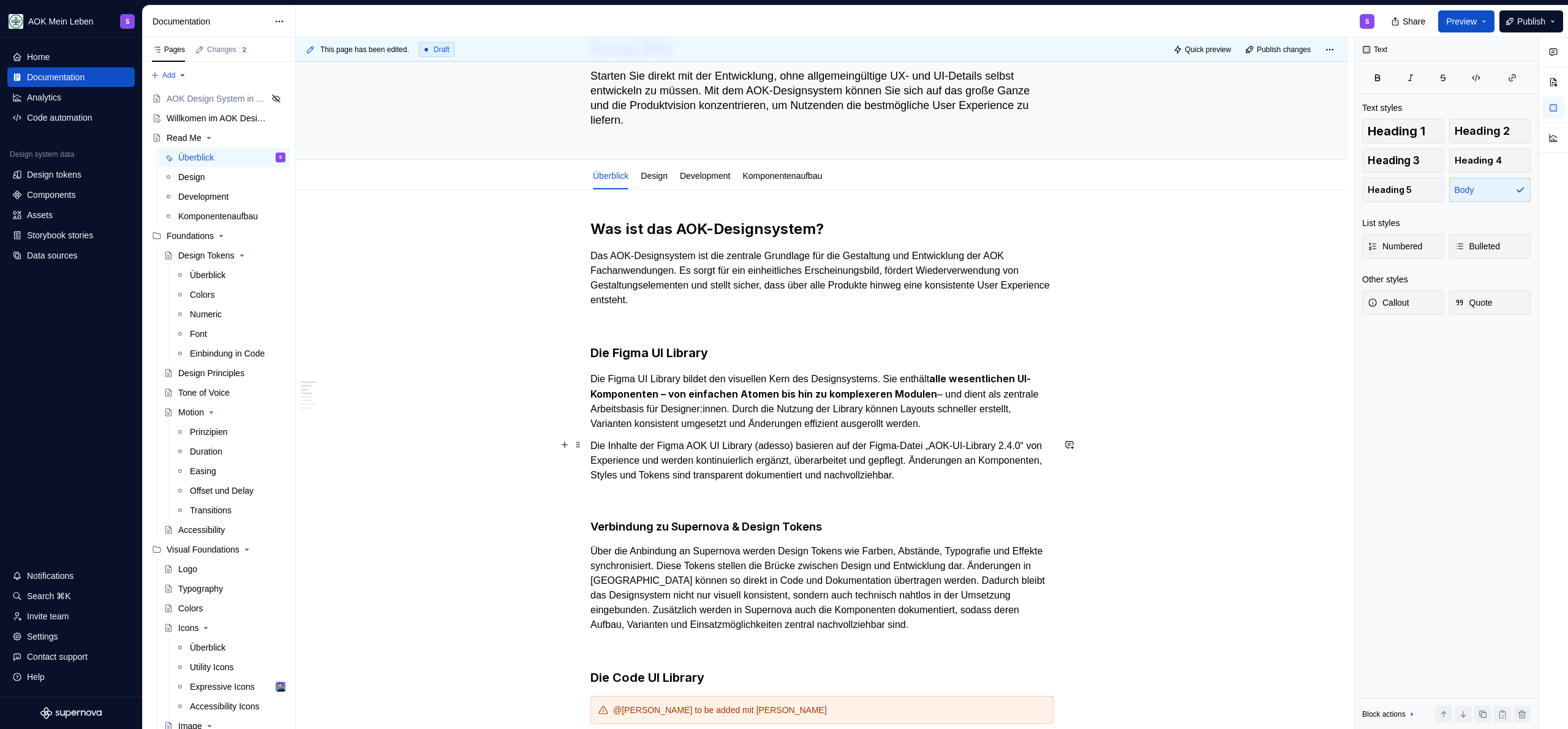
click at [683, 457] on p "Die Inhalte der Figma AOK UI Library (adesso) basieren auf der Figma-Datei „AOK…" at bounding box center [821, 461] width 463 height 44
click at [667, 459] on p "Die Inhalte der Figma AOK UI Library (adesso) basieren auf der Figma-Datei „AOK…" at bounding box center [821, 461] width 463 height 44
click at [841, 445] on p "Die Inhalte der Figma AOK UI Library (adesso) basieren auf der Figma-Datei „AOK…" at bounding box center [821, 461] width 463 height 44
click at [933, 449] on p "Die Inhalte der Figma AOK UI Library (adesso) basiert auf der Figma-Datei „AOK-…" at bounding box center [821, 461] width 463 height 44
click at [663, 459] on p "Die Inhalte der Figma AOK UI Library (adesso) basiert auf der Figma-Datei „AOK-…" at bounding box center [821, 461] width 463 height 44
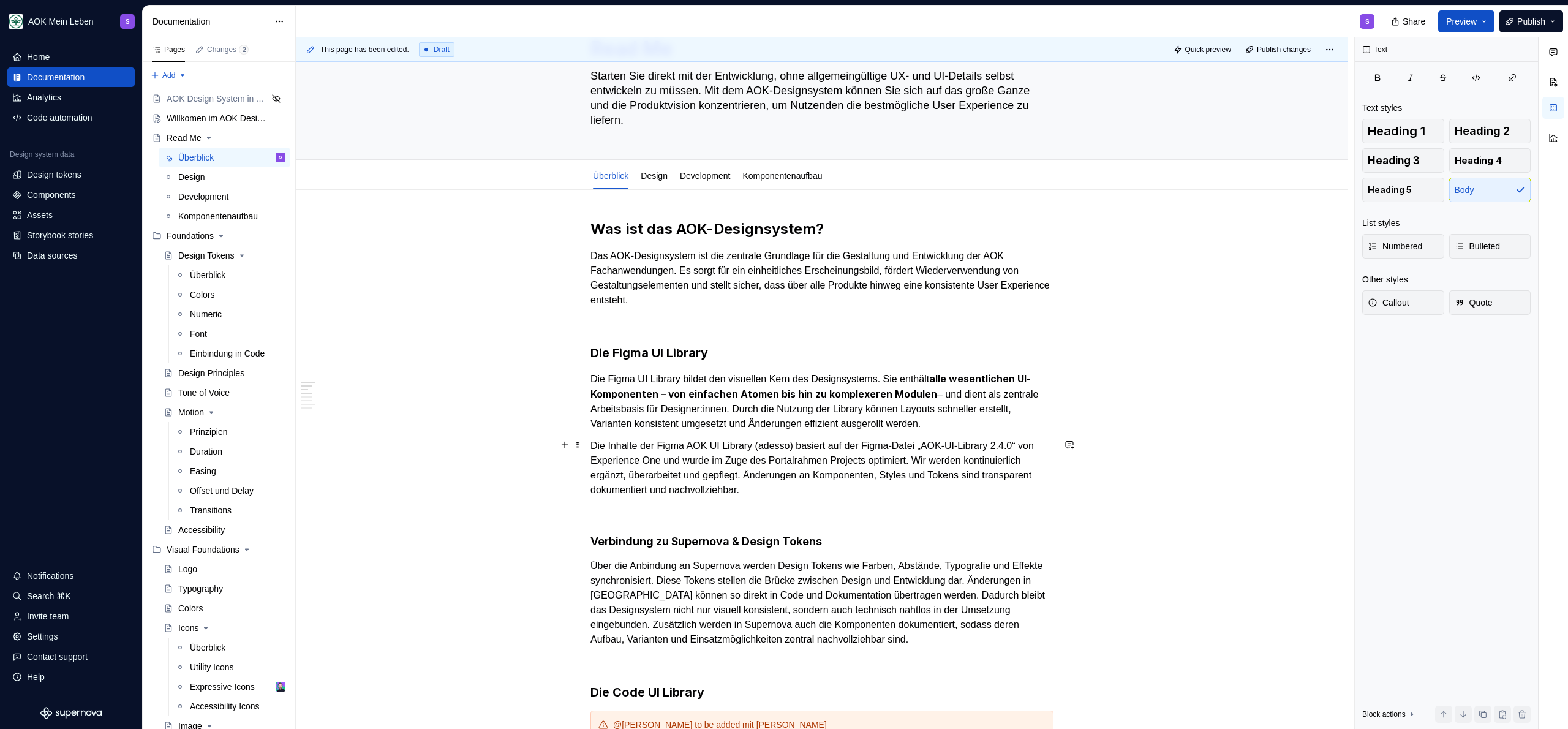
click at [683, 478] on p "Die Inhalte der Figma AOK UI Library (adesso) basiert auf der Figma-Datei „AOK-…" at bounding box center [821, 468] width 463 height 59
click at [987, 457] on p "Die Inhalte der Figma AOK UI Library (adesso) basiert auf der Figma-Datei „AOK-…" at bounding box center [821, 468] width 463 height 59
drag, startPoint x: 1011, startPoint y: 462, endPoint x: 952, endPoint y: 462, distance: 59.0
click at [952, 462] on p "Die Inhalte der Figma AOK UI Library (adesso) basiert auf der Figma-Datei „AOK-…" at bounding box center [821, 468] width 463 height 59
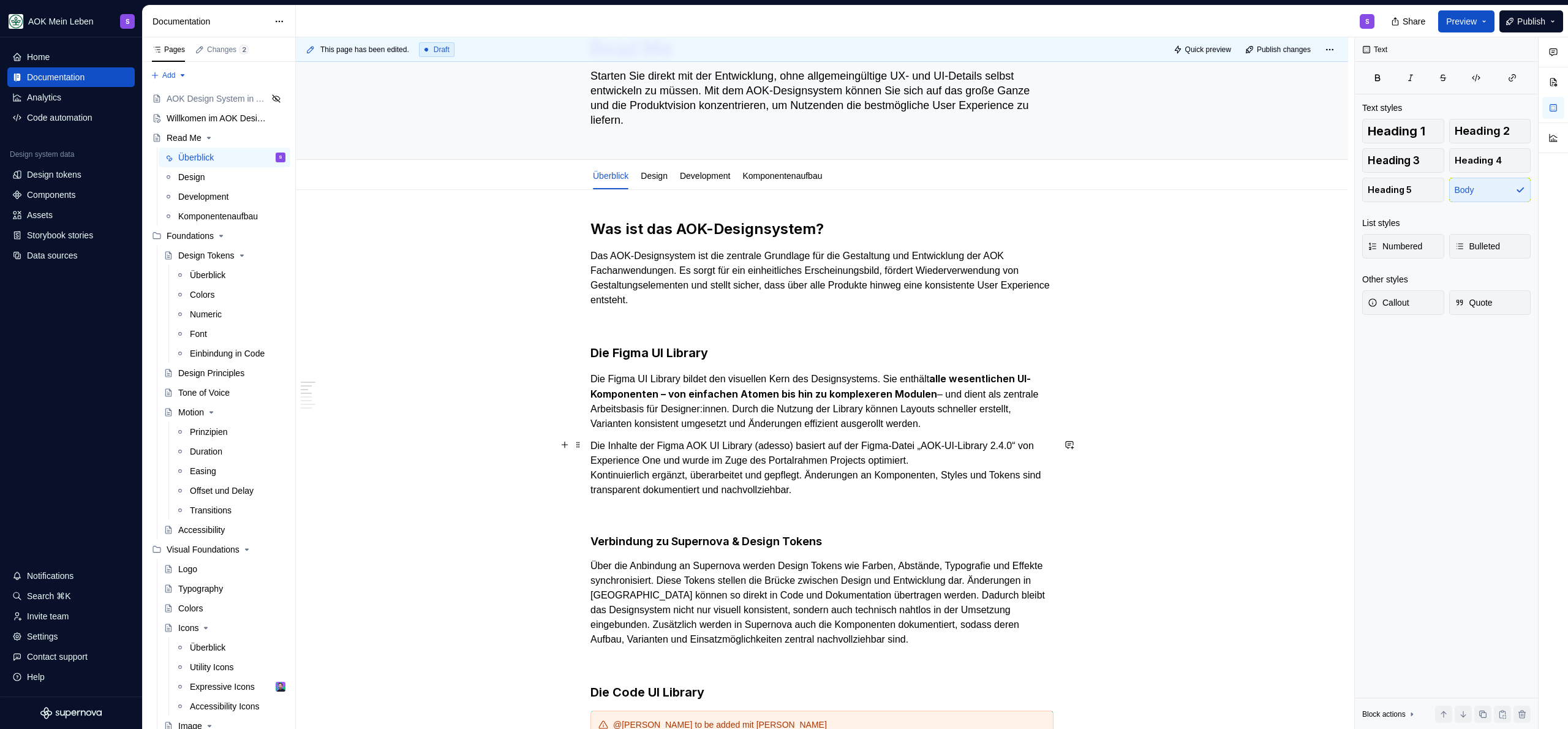
click at [887, 492] on p "Die Inhalte der Figma AOK UI Library (adesso) basiert auf der Figma-Datei „AOK-…" at bounding box center [821, 468] width 463 height 59
click at [1000, 456] on p "Die Inhalte der Figma AOK UI Library (adesso) basiert auf der Figma-Datei „AOK-…" at bounding box center [821, 468] width 463 height 59
drag, startPoint x: 845, startPoint y: 446, endPoint x: 552, endPoint y: 450, distance: 293.0
click at [610, 441] on p "Auf der Figma-Datei „AOK-UI-Library 2.4.0“ von Experience One und wurde im Zuge…" at bounding box center [821, 468] width 463 height 59
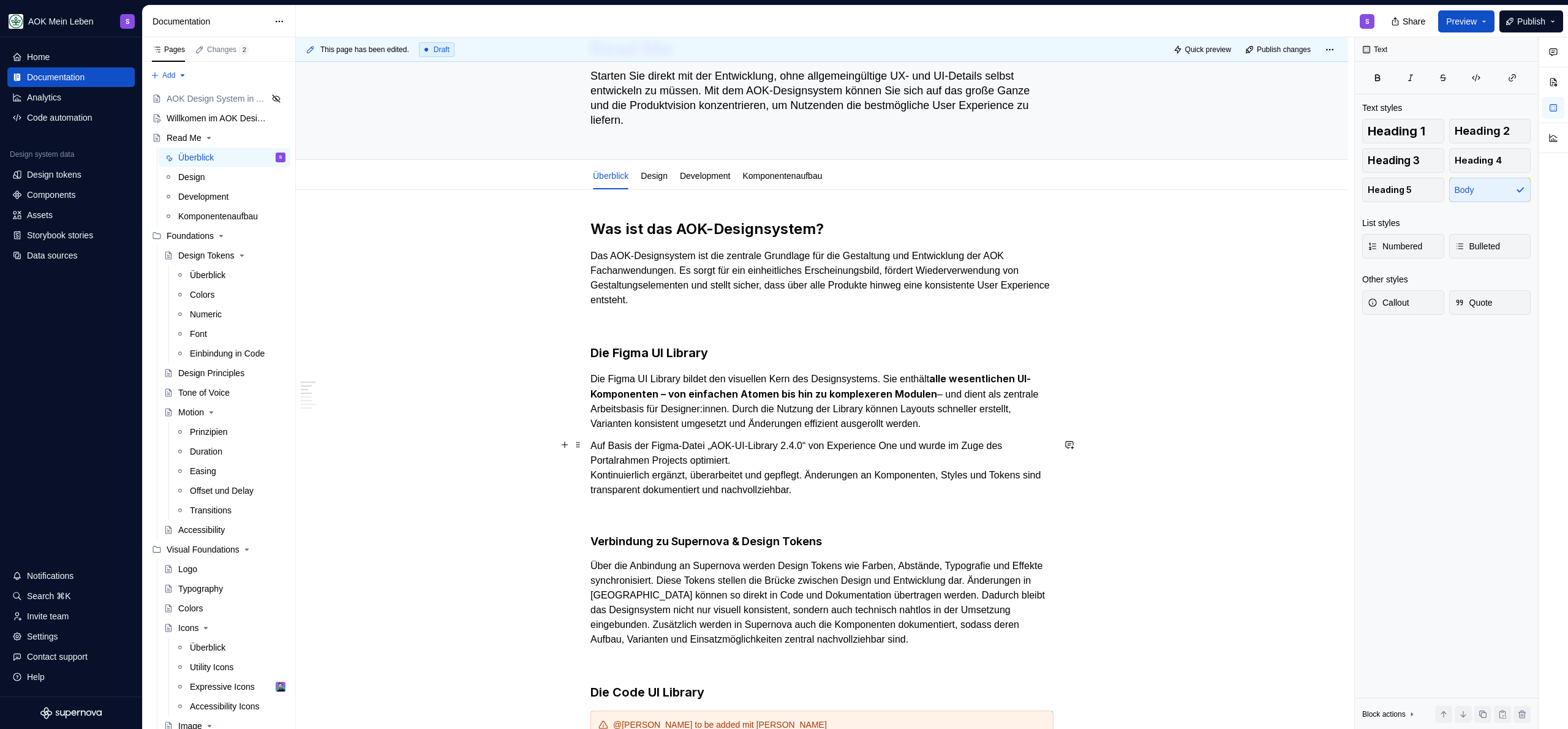
click at [828, 455] on p "Auf Basis der Figma-Datei „AOK-UI-Library 2.4.0“ von Experience One und wurde i…" at bounding box center [821, 468] width 463 height 59
click at [938, 451] on p "Auf Basis der Figma-Datei „AOK-UI-Library 2.4.0“ von Experience One und wurde i…" at bounding box center [821, 468] width 463 height 59
click at [692, 461] on p "Auf Basis der Figma-Datei „AOK-UI-Library 2.4.0“ von Experience One und wurde i…" at bounding box center [821, 468] width 463 height 59
click at [929, 464] on p "Auf Basis der Figma-Datei „AOK-UI-Library 2.4.0“ von Experience One und wurde i…" at bounding box center [821, 468] width 463 height 59
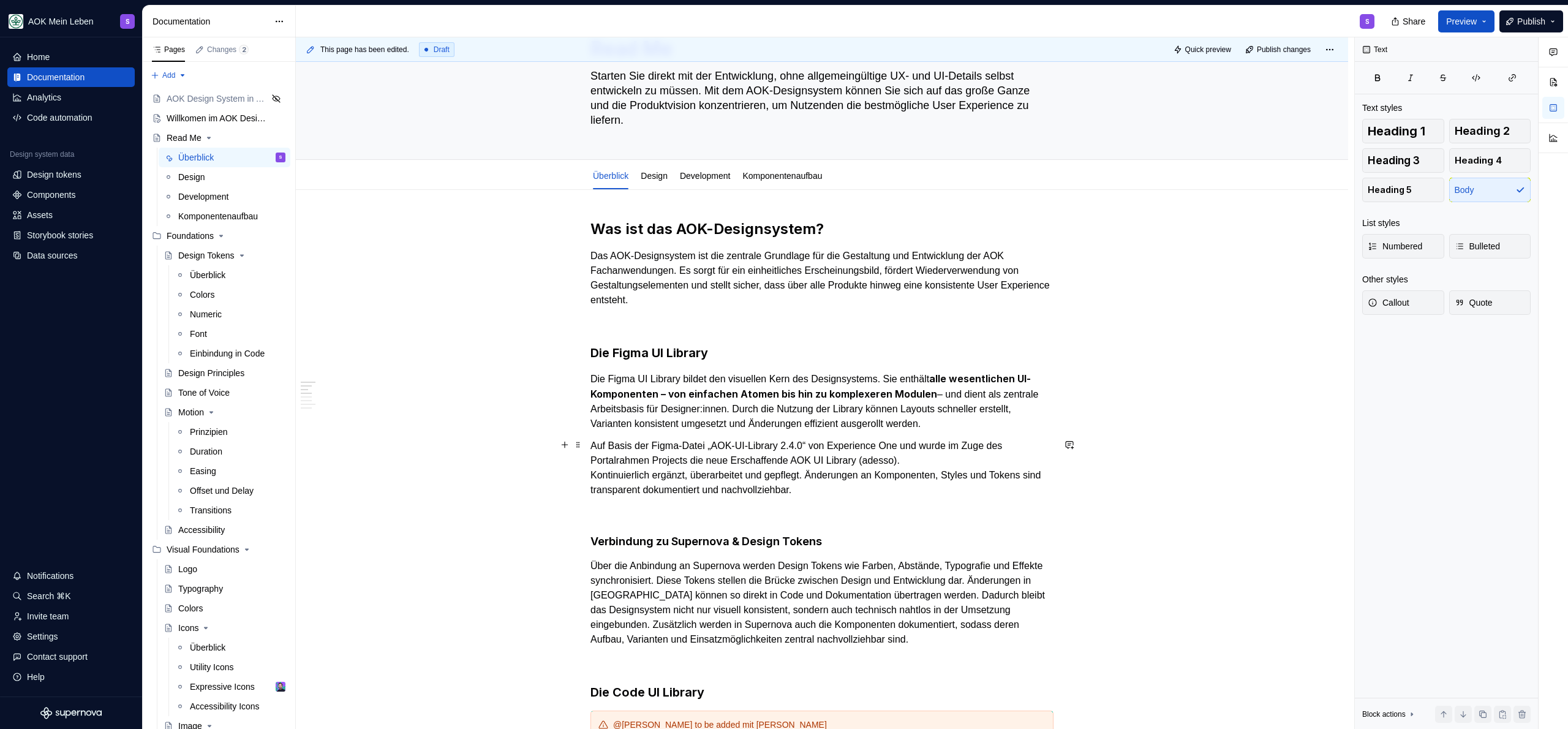
click at [974, 444] on p "Auf Basis der Figma-Datei „AOK-UI-Library 2.4.0“ von Experience One und wurde i…" at bounding box center [821, 468] width 463 height 59
click at [968, 443] on p "Auf Basis der Figma-Datei „AOK-UI-Library 2.4.0“ von Experience One und wurde i…" at bounding box center [821, 468] width 463 height 59
click at [680, 461] on p "Auf Basis der Figma-Datei „AOK-UI-Library 2.4.0“ von Experience One und wurde i…" at bounding box center [821, 468] width 463 height 59
click at [826, 441] on p "Auf Basis der Figma-Datei „AOK-UI-Library 2.4.0“ von Experience One und wurde i…" at bounding box center [821, 468] width 463 height 59
click at [897, 446] on p "Auf Basis der Figma-Datei „AOK-UI-Library 2.4.0“ von Experience One und wurde i…" at bounding box center [821, 468] width 463 height 59
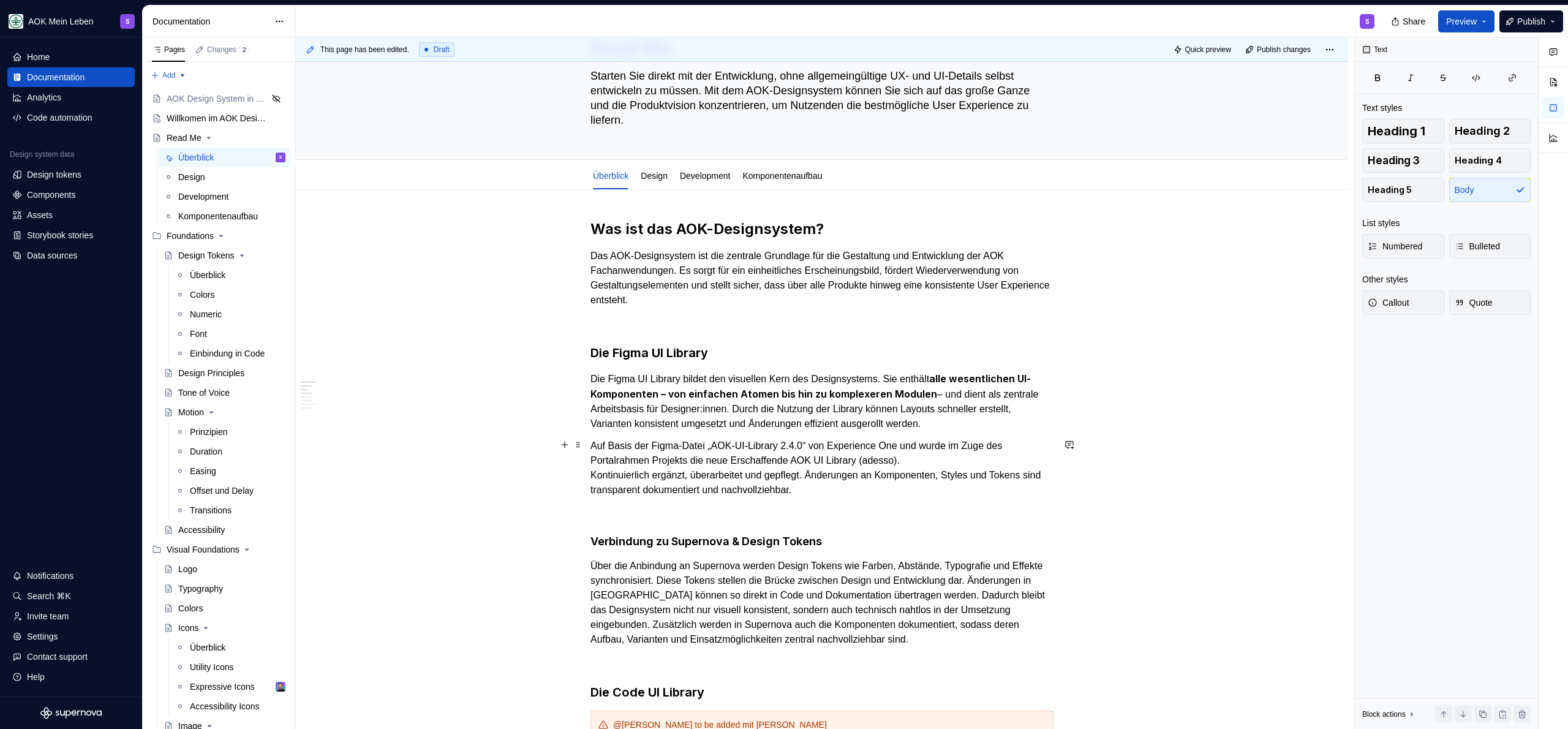
click at [1009, 447] on p "Auf Basis der Figma-Datei „AOK-UI-Library 2.4.0“ von Experience One und wurde i…" at bounding box center [821, 468] width 463 height 59
click at [696, 461] on p "Auf Basis der Figma-Datei „AOK-UI-Library 2.4.0“ von Experience One und wurde i…" at bounding box center [821, 468] width 463 height 59
drag, startPoint x: 967, startPoint y: 445, endPoint x: 699, endPoint y: 463, distance: 268.6
click at [699, 463] on p "Auf Basis der Figma-Datei „AOK-UI-Library 2.4.0“ von Experience One und wurde i…" at bounding box center [821, 468] width 463 height 59
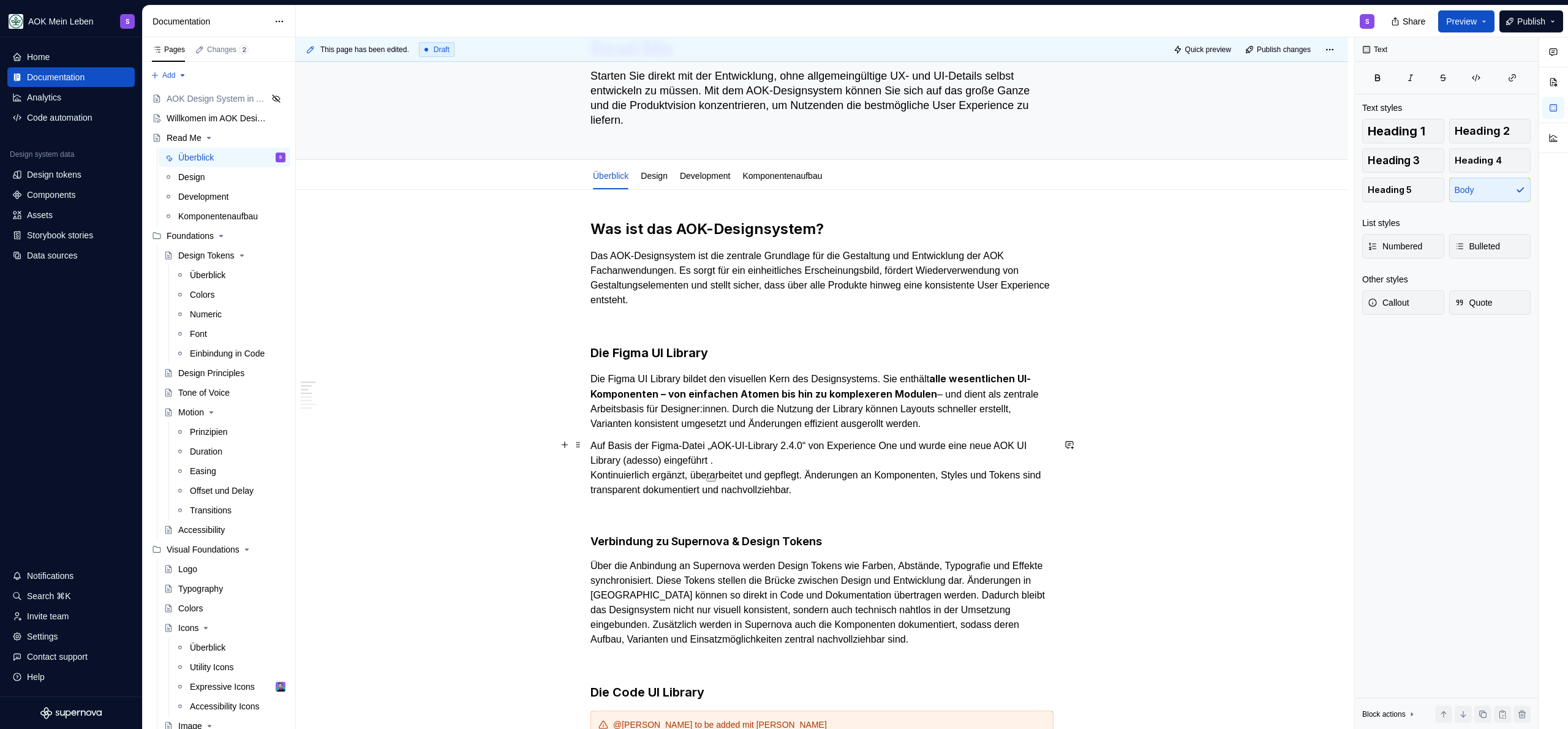
click at [997, 456] on p "Auf Basis der Figma-Datei „AOK-UI-Library 2.4.0“ von Experience One und wurde e…" at bounding box center [821, 468] width 463 height 59
click at [1011, 444] on p "Auf Basis der Figma-Datei „AOK-UI-Library 2.4.0“ von Experience One und wurde e…" at bounding box center [821, 468] width 463 height 59
click at [782, 464] on p "Auf Basis der Figma-Datei „AOK-UI-Library 2.4.0“ von Experience One und wurde e…" at bounding box center [821, 468] width 463 height 59
click at [759, 463] on p "Auf Basis der Figma-Datei „AOK-UI-Library 2.4.0“ von Experience One und wurde e…" at bounding box center [821, 468] width 463 height 59
click at [758, 460] on p "Auf Basis der Figma-Datei „AOK-UI-Library 2.4.0“ von Experience One und wurde e…" at bounding box center [821, 468] width 463 height 59
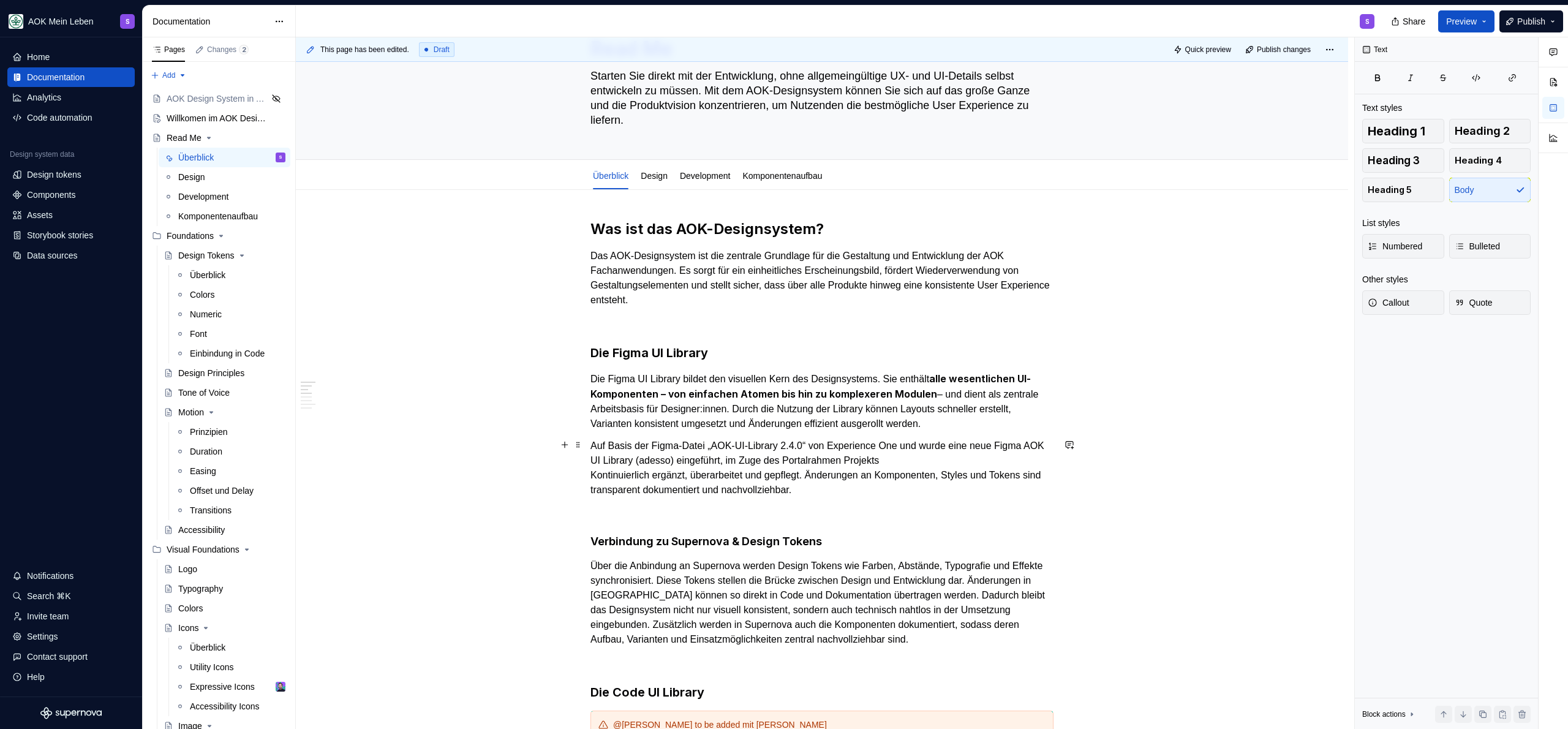
click at [988, 449] on p "Auf Basis der Figma-Datei „AOK-UI-Library 2.4.0“ von Experience One und wurde e…" at bounding box center [821, 468] width 463 height 59
drag, startPoint x: 752, startPoint y: 462, endPoint x: 773, endPoint y: 487, distance: 32.6
click at [752, 462] on p "Auf Basis der Figma-Datei „AOK-UI-Library 2.4.0“ von Experience One und wurde e…" at bounding box center [821, 468] width 463 height 59
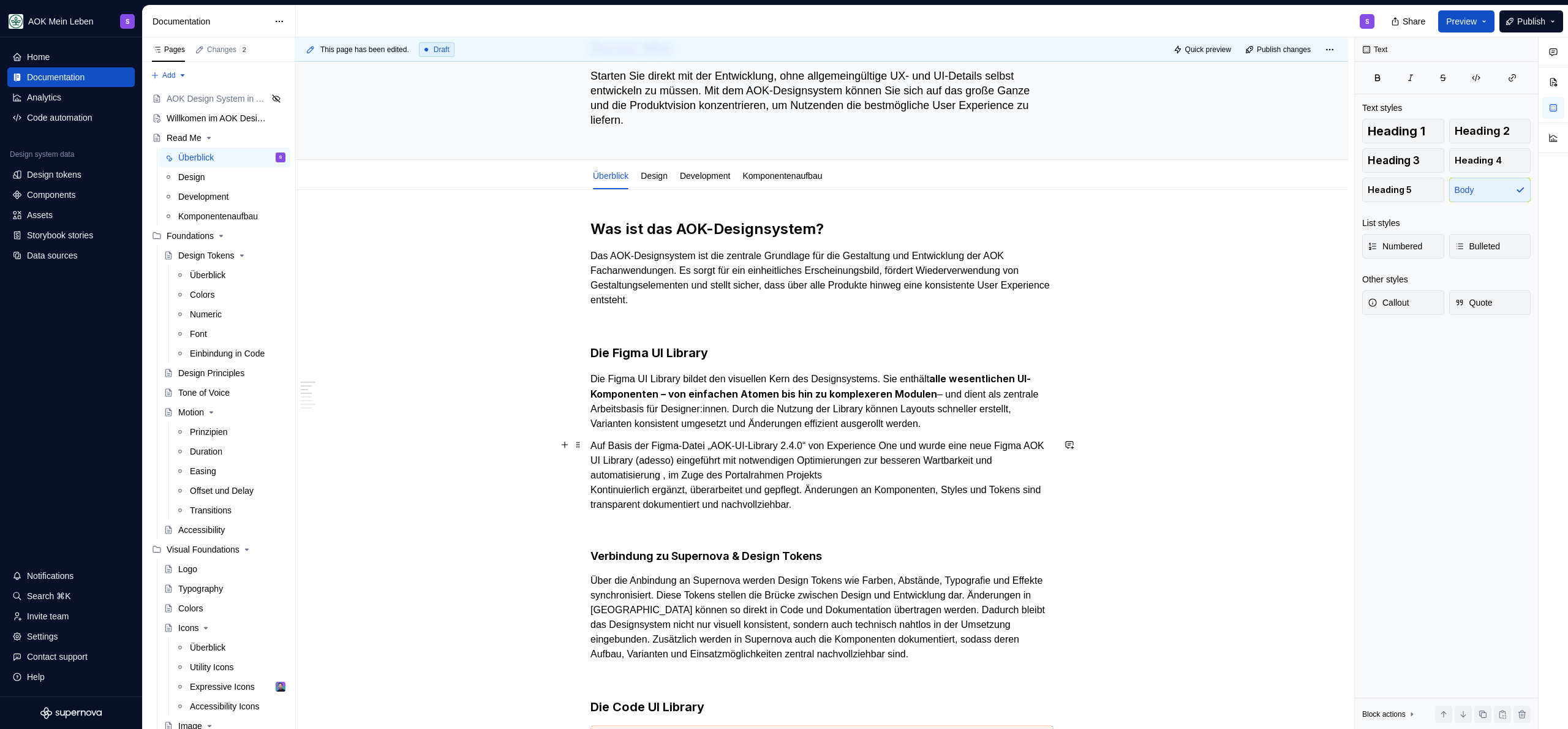
click at [594, 477] on p "Auf Basis der Figma-Datei „AOK-UI-Library 2.4.0“ von Experience One und wurde e…" at bounding box center [821, 475] width 463 height 73
click at [669, 473] on p "Auf Basis der Figma-Datei „AOK-UI-Library 2.4.0“ von Experience One und wurde e…" at bounding box center [821, 475] width 463 height 73
click at [991, 473] on p "Auf Basis der Figma-Datei „AOK-UI-Library 2.4.0“ von Experience One und wurde e…" at bounding box center [821, 475] width 463 height 73
drag, startPoint x: 991, startPoint y: 473, endPoint x: 795, endPoint y: 477, distance: 196.0
click at [795, 477] on p "Auf Basis der Figma-Datei „AOK-UI-Library 2.4.0“ von Experience One und wurde e…" at bounding box center [821, 475] width 463 height 73
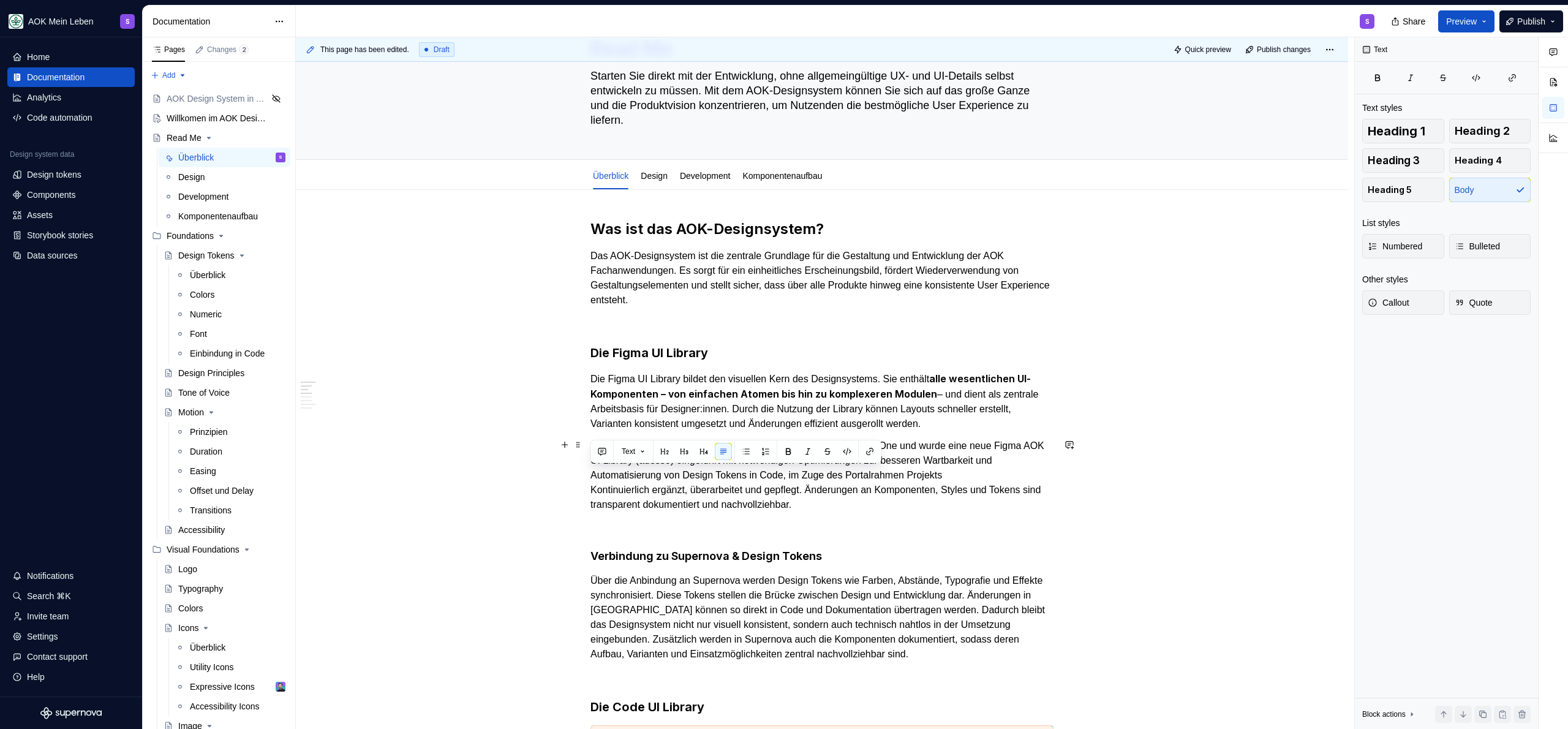
click at [1017, 473] on p "Auf Basis der Figma-Datei „AOK-UI-Library 2.4.0“ von Experience One und wurde e…" at bounding box center [821, 475] width 463 height 73
click at [927, 444] on p "Auf Basis der Figma-Datei „AOK-UI-Library 2.4.0“ von Experience One und wurde e…" at bounding box center [821, 475] width 463 height 73
click at [803, 455] on p "Auf Basis der Figma-Datei „AOK-UI-Library 2.4.0“ von Experience One wurde eine …" at bounding box center [821, 475] width 463 height 73
click at [674, 463] on p "Auf Basis der Figma-Datei „AOK-UI-Library 2.4.0“ von Experience One wurde eine …" at bounding box center [821, 475] width 463 height 73
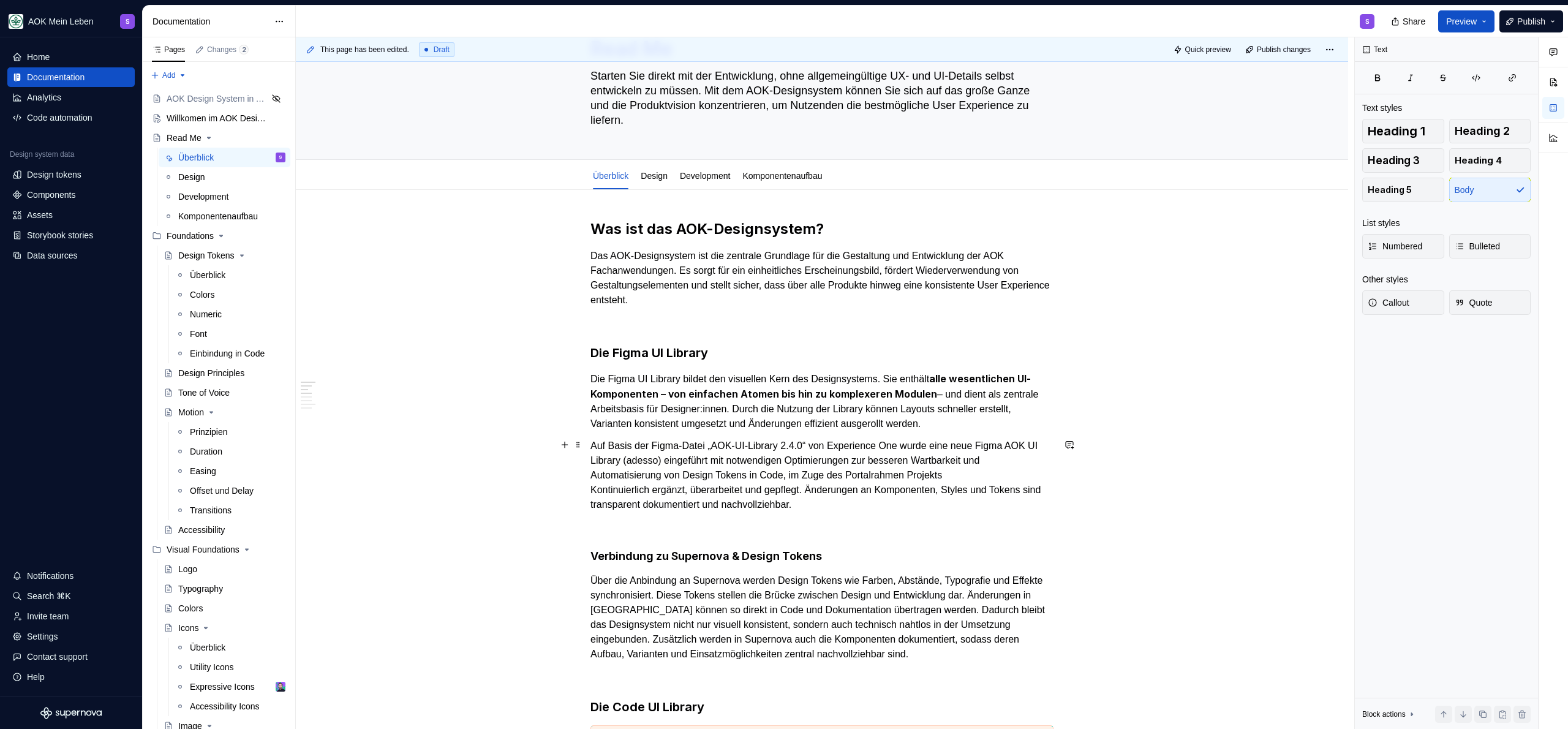
click at [743, 457] on p "Auf Basis der Figma-Datei „AOK-UI-Library 2.4.0“ von Experience One wurde eine …" at bounding box center [821, 475] width 463 height 73
click at [847, 454] on p "Auf Basis der Figma-Datei „AOK-UI-Library 2.4.0“ von Experience One wurde eine …" at bounding box center [821, 475] width 463 height 73
click at [924, 461] on p "Auf Basis der Figma-Datei „AOK-UI-Library 2.4.0“ von Experience One wurde eine …" at bounding box center [821, 475] width 463 height 73
click at [841, 459] on p "Auf Basis der Figma-Datei „AOK-UI-Library 2.4.0“ von Experience One wurde eine …" at bounding box center [821, 475] width 463 height 73
click at [1002, 457] on p "Auf Basis der Figma-Datei „AOK-UI-Library 2.4.0“ von Experience One wurde eine …" at bounding box center [821, 475] width 463 height 73
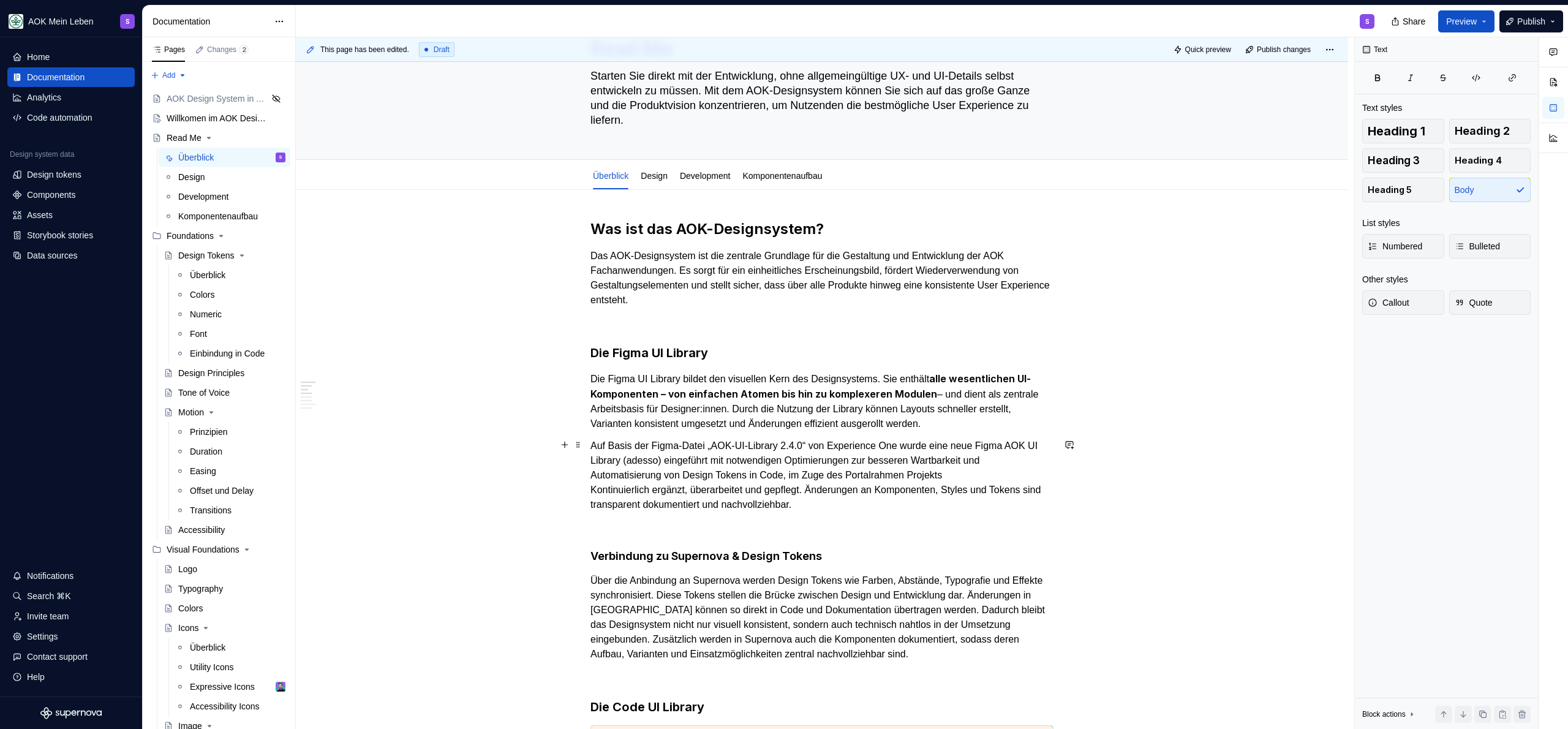
click at [739, 476] on p "Auf Basis der Figma-Datei „AOK-UI-Library 2.4.0“ von Experience One wurde eine …" at bounding box center [821, 475] width 463 height 73
click at [790, 468] on p "Auf Basis der Figma-Datei „AOK-UI-Library 2.4.0“ von Experience One wurde eine …" at bounding box center [821, 475] width 463 height 73
click at [760, 476] on p "Auf Basis der Figma-Datei „AOK-UI-Library 2.4.0“ von Experience One wurde eine …" at bounding box center [821, 475] width 463 height 73
click at [868, 469] on p "Auf Basis der Figma-Datei „AOK-UI-Library 2.4.0“ von Experience One wurde eine …" at bounding box center [821, 475] width 463 height 73
click at [797, 476] on p "Auf Basis der Figma-Datei „AOK-UI-Library 2.4.0“ von Experience One wurde eine …" at bounding box center [821, 475] width 463 height 73
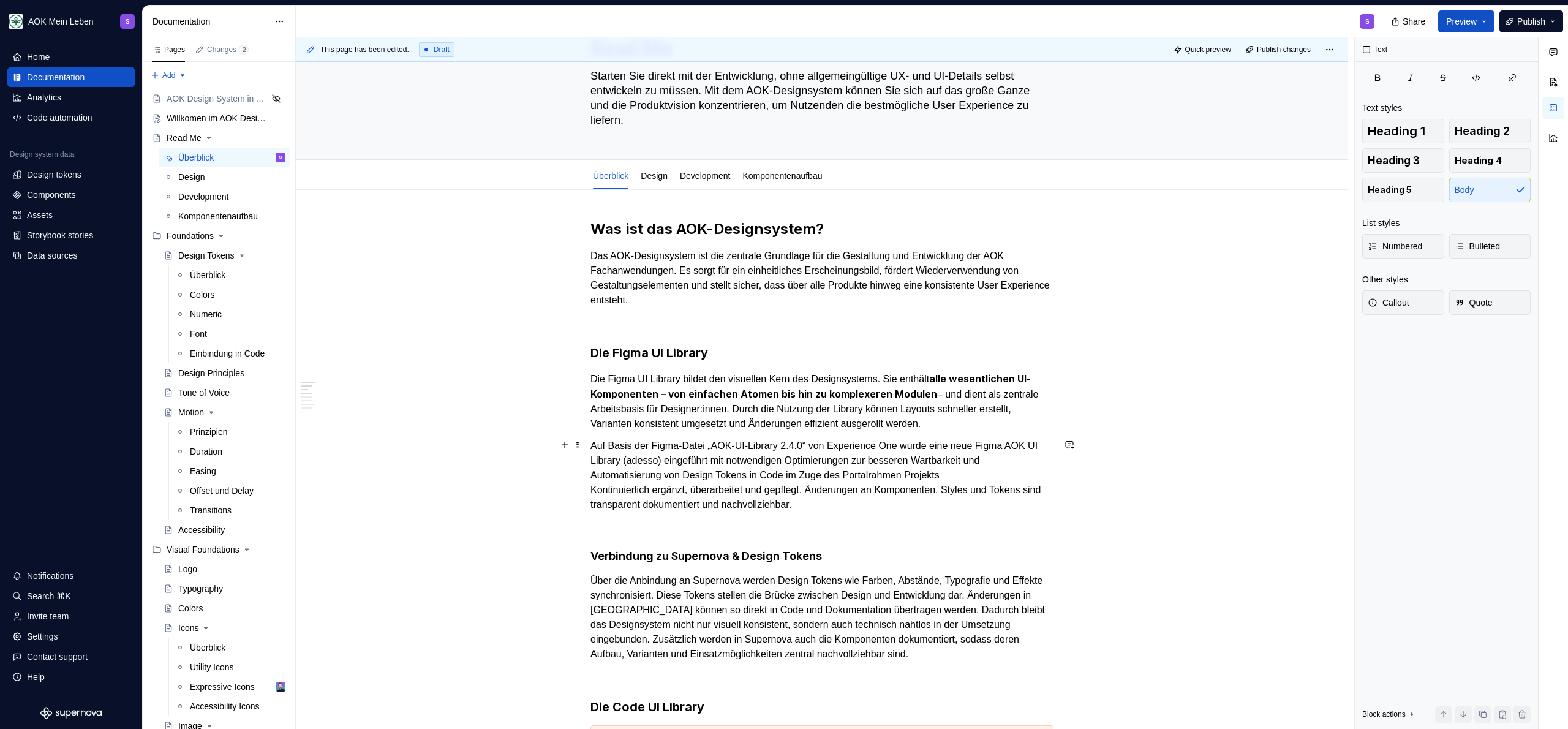
click at [999, 473] on p "Auf Basis der Figma-Datei „AOK-UI-Library 2.4.0“ von Experience One wurde eine …" at bounding box center [821, 475] width 463 height 73
click at [858, 474] on p "Auf Basis der Figma-Datei „AOK-UI-Library 2.4.0“ von Experience One wurde eine …" at bounding box center [821, 475] width 463 height 73
click at [944, 472] on p "Auf Basis der Figma-Datei „AOK-UI-Library 2.4.0“ von Experience One wurde eine …" at bounding box center [821, 475] width 463 height 73
click at [886, 501] on p "Auf Basis der Figma-Datei „AOK-UI-Library 2.4.0“ von Experience One wurde eine …" at bounding box center [821, 475] width 463 height 73
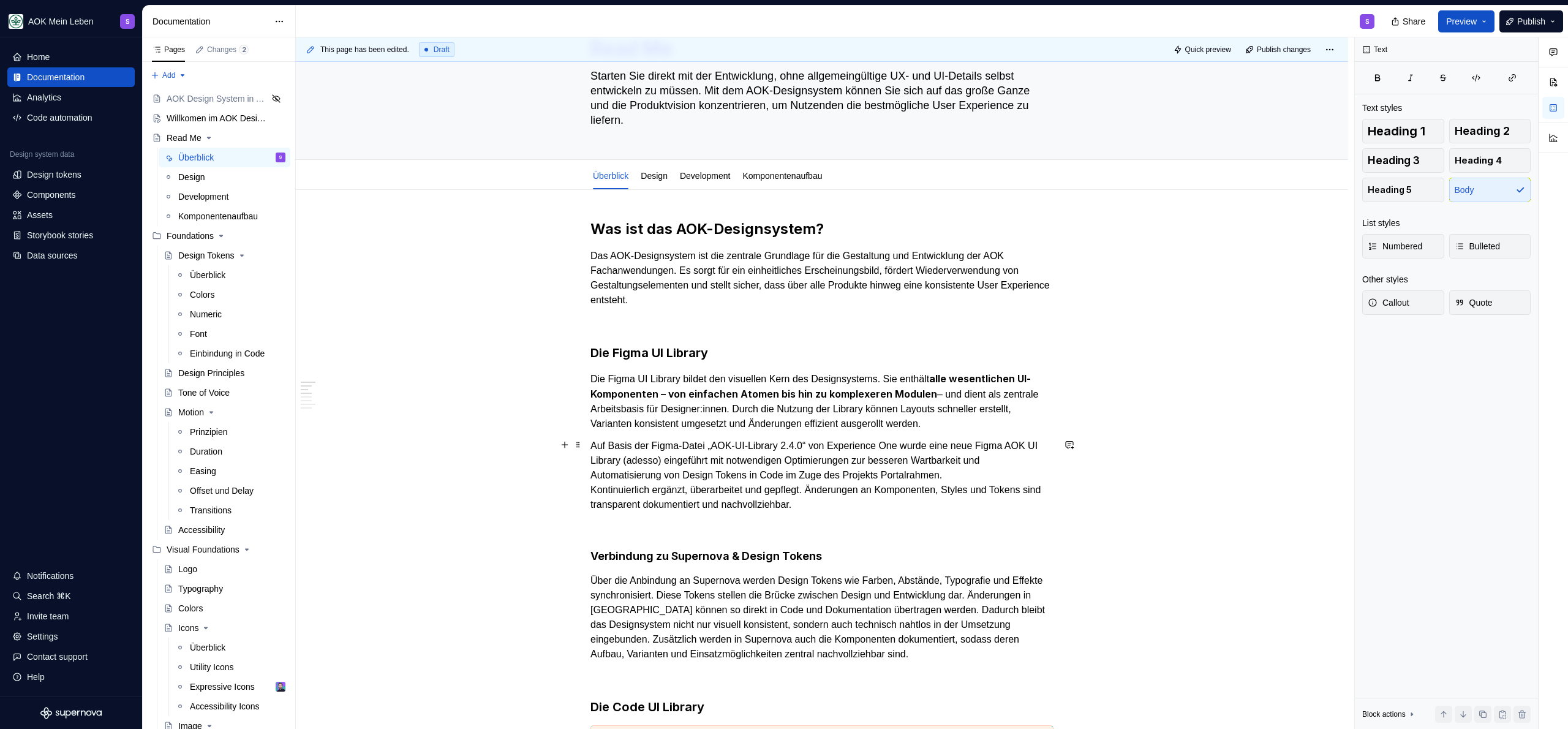
click at [656, 486] on p "Auf Basis der Figma-Datei „AOK-UI-Library 2.4.0“ von Experience One wurde eine …" at bounding box center [821, 475] width 463 height 73
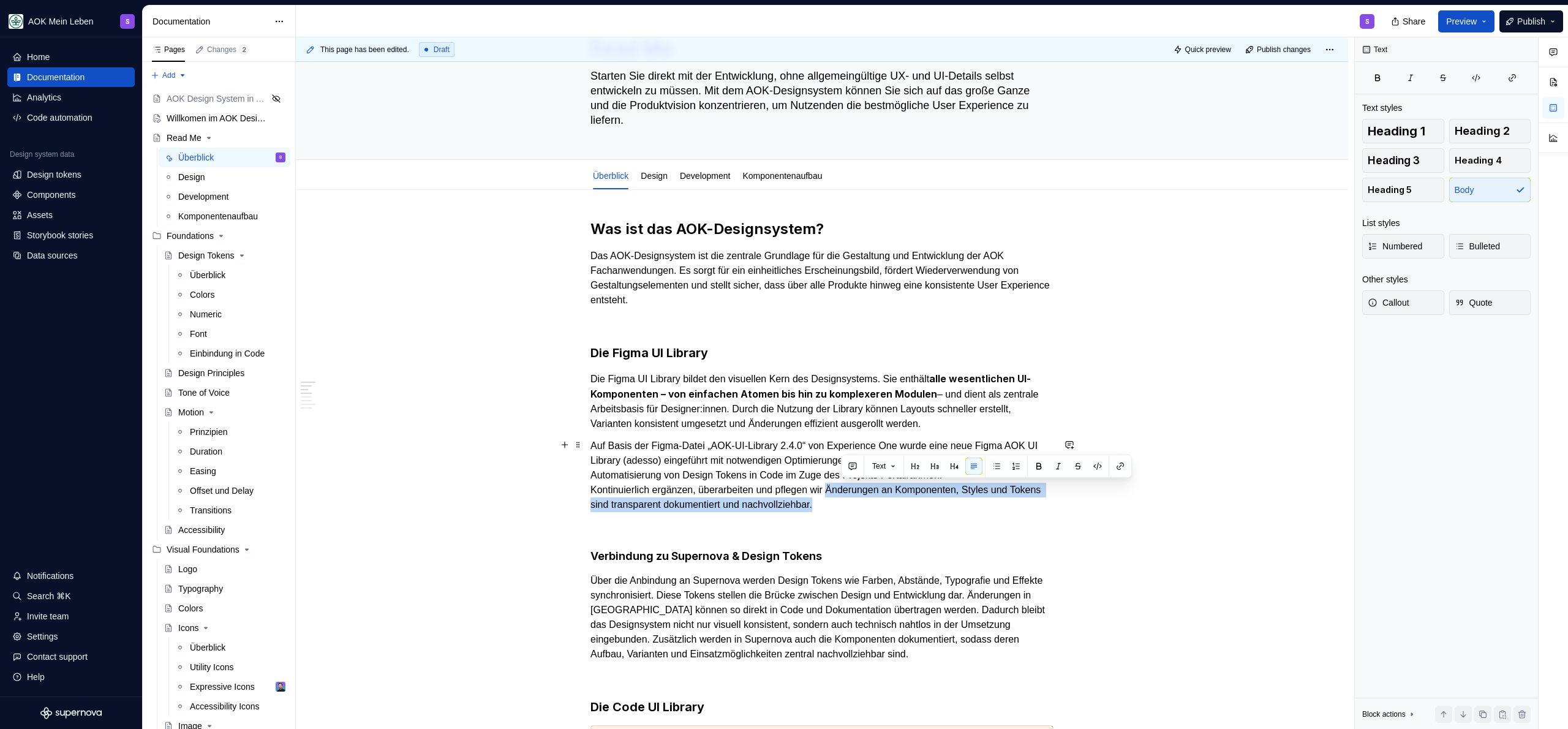
drag, startPoint x: 908, startPoint y: 509, endPoint x: 841, endPoint y: 487, distance: 70.5
click at [841, 486] on p "Auf Basis der Figma-Datei „AOK-UI-Library 2.4.0“ von Experience One wurde eine …" at bounding box center [821, 475] width 463 height 73
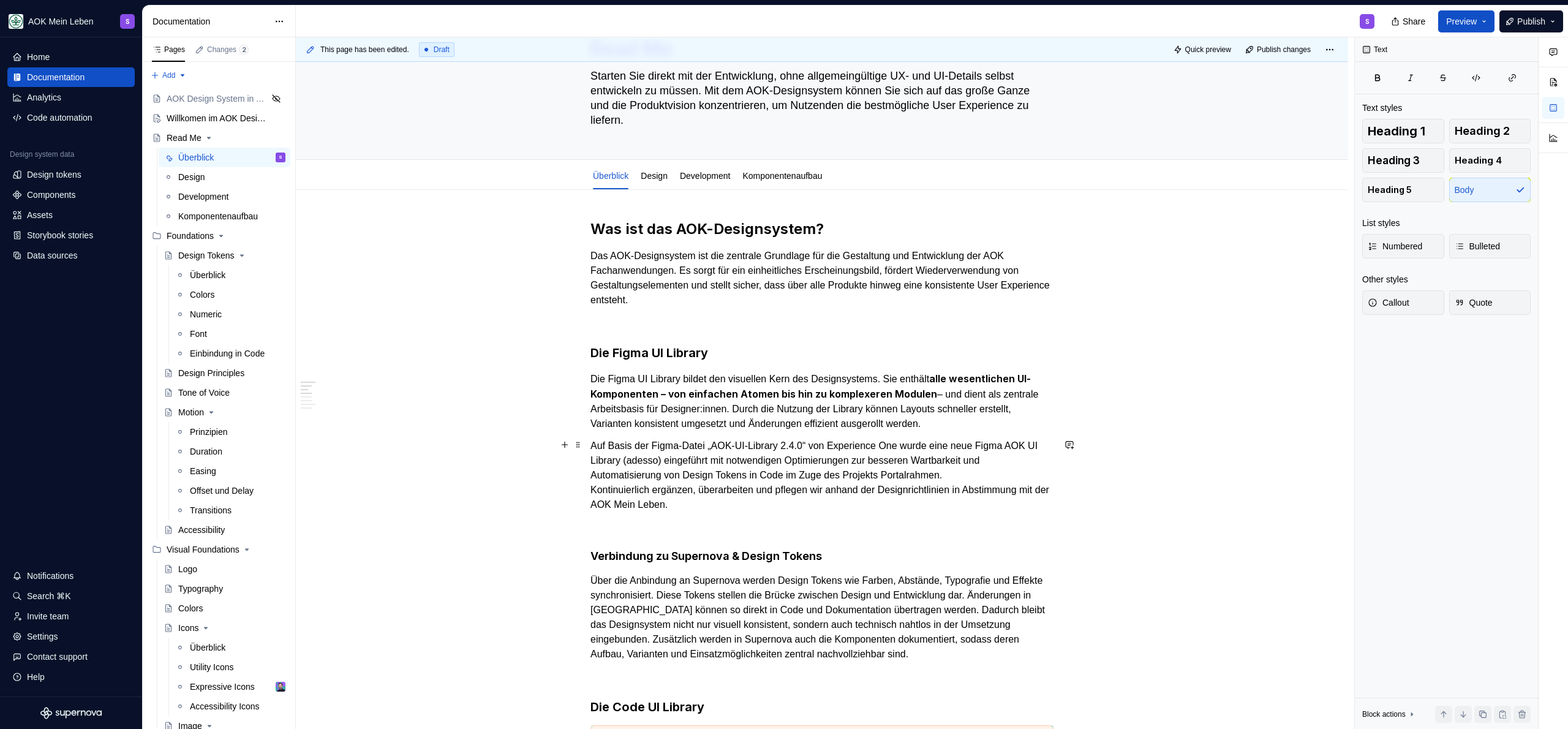
click at [762, 526] on p at bounding box center [821, 526] width 463 height 14
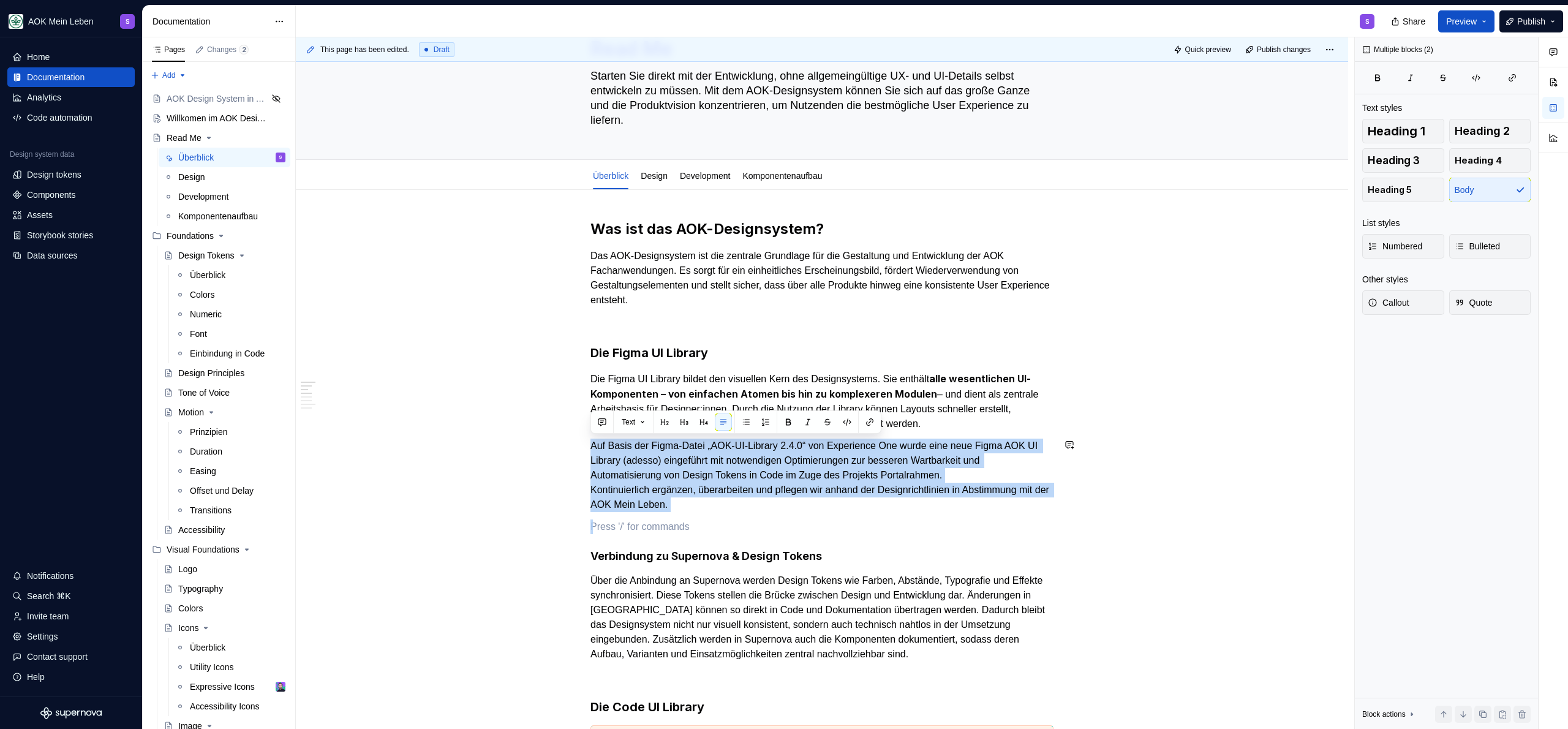
drag, startPoint x: 762, startPoint y: 511, endPoint x: 576, endPoint y: 435, distance: 200.9
copy p "Auf Basis der Figma-Datei „AOK-UI-Library 2.4.0“ von Experience One wurde eine …"
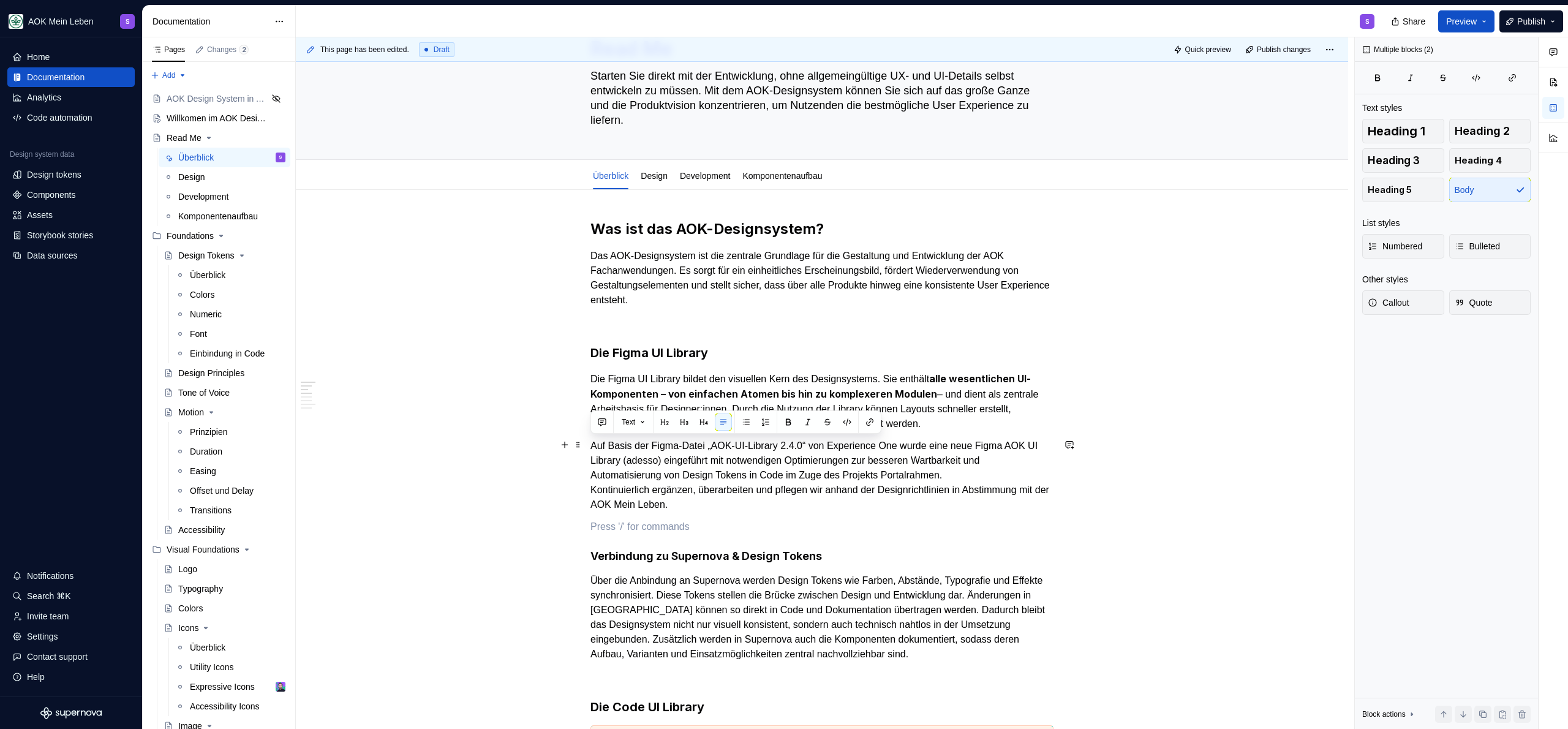
click at [657, 459] on p "Auf Basis der Figma-Datei „AOK-UI-Library 2.4.0“ von Experience One wurde eine …" at bounding box center [821, 475] width 463 height 73
click at [594, 446] on p "Auf Basis der Figma-Datei „AOK-UI-Library 2.4.0“ von Experience One wurde eine …" at bounding box center [821, 475] width 463 height 73
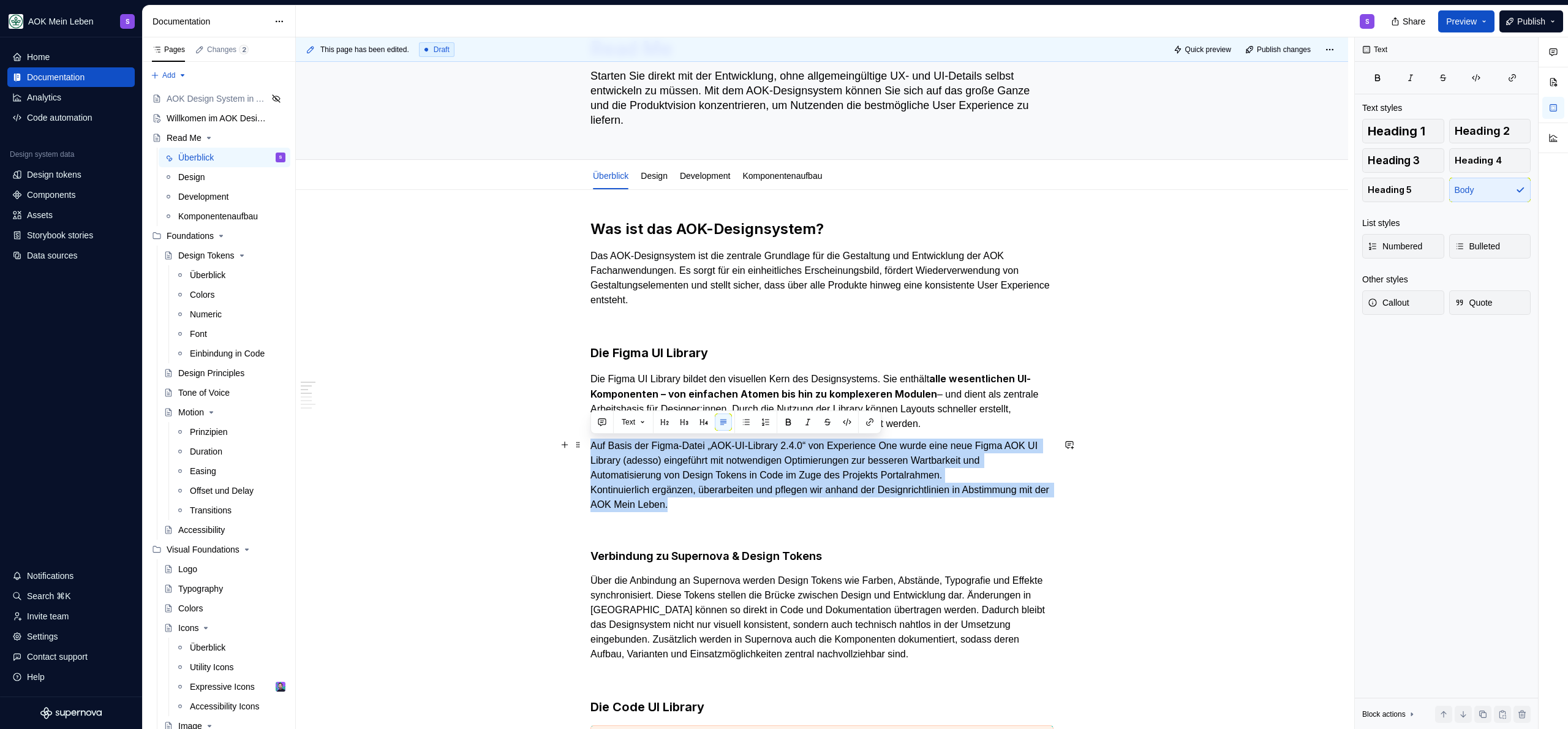
drag, startPoint x: 593, startPoint y: 446, endPoint x: 730, endPoint y: 506, distance: 149.6
click at [730, 506] on p "Auf Basis der Figma-Datei „AOK-UI-Library 2.4.0“ von Experience One wurde eine …" at bounding box center [821, 475] width 463 height 73
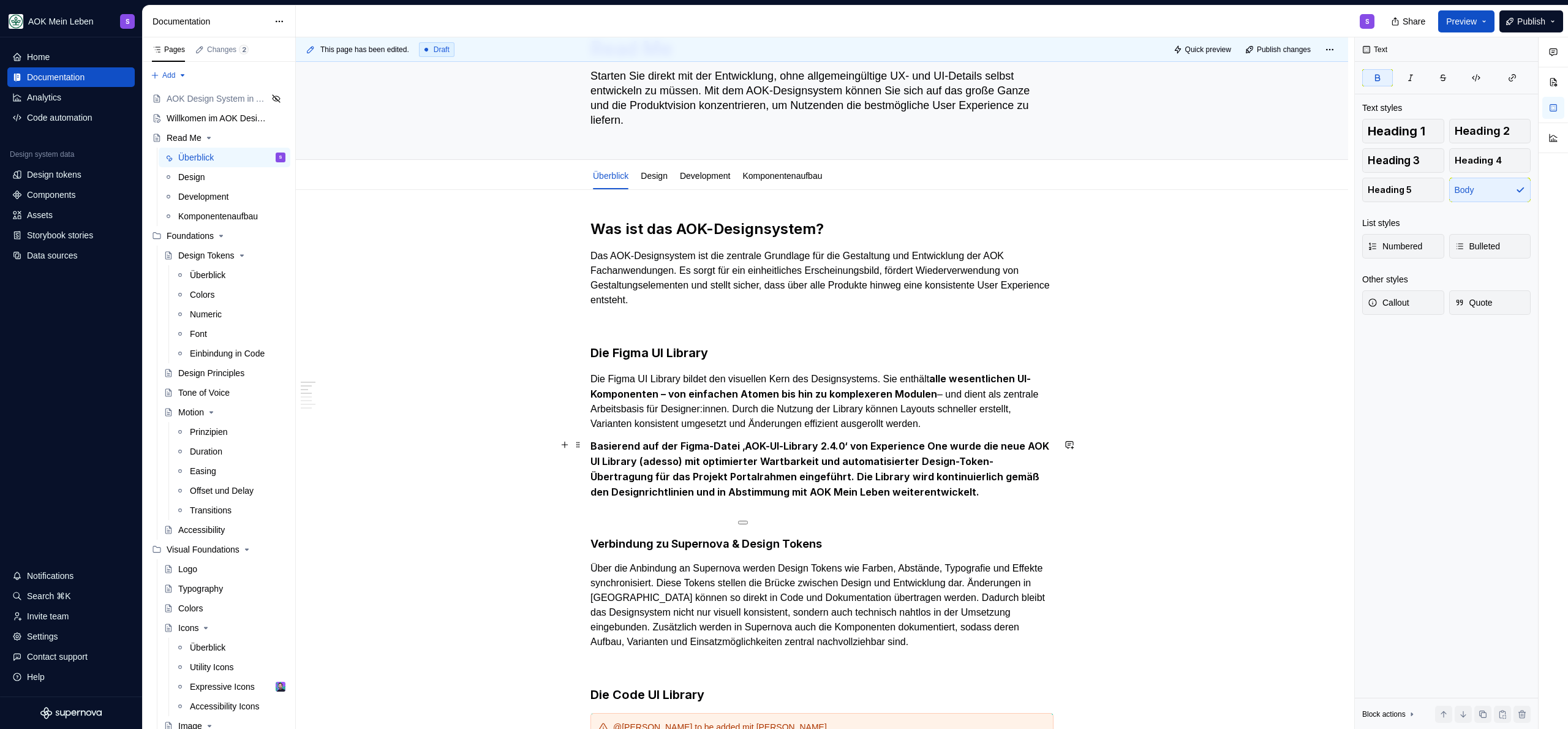
click at [629, 448] on strong "Basierend auf der Figma-Datei ‚AOK-UI-Library 2.4.0‘ von Experience One wurde d…" at bounding box center [821, 468] width 462 height 58
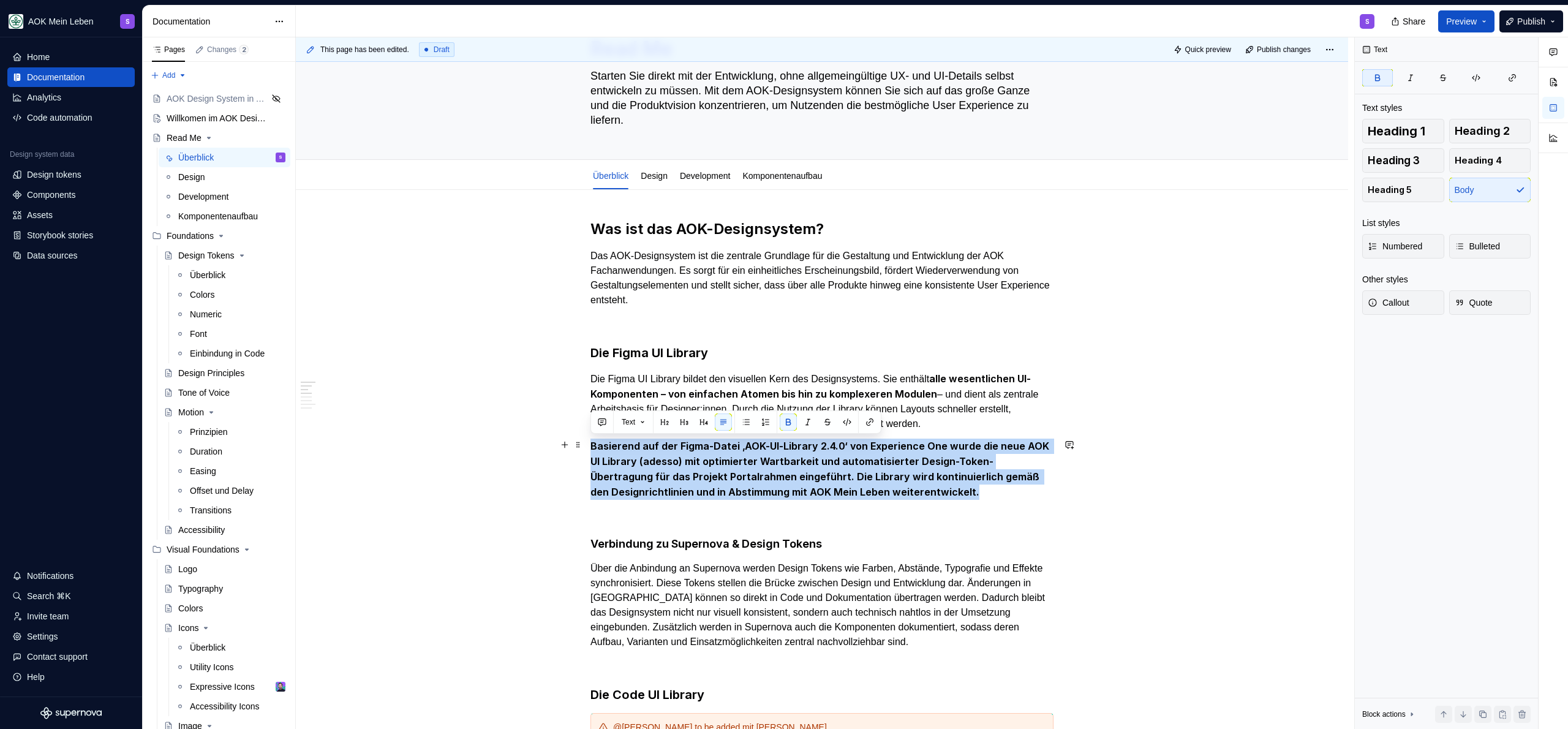
click at [629, 448] on strong "Basierend auf der Figma-Datei ‚AOK-UI-Library 2.4.0‘ von Experience One wurde d…" at bounding box center [821, 468] width 462 height 58
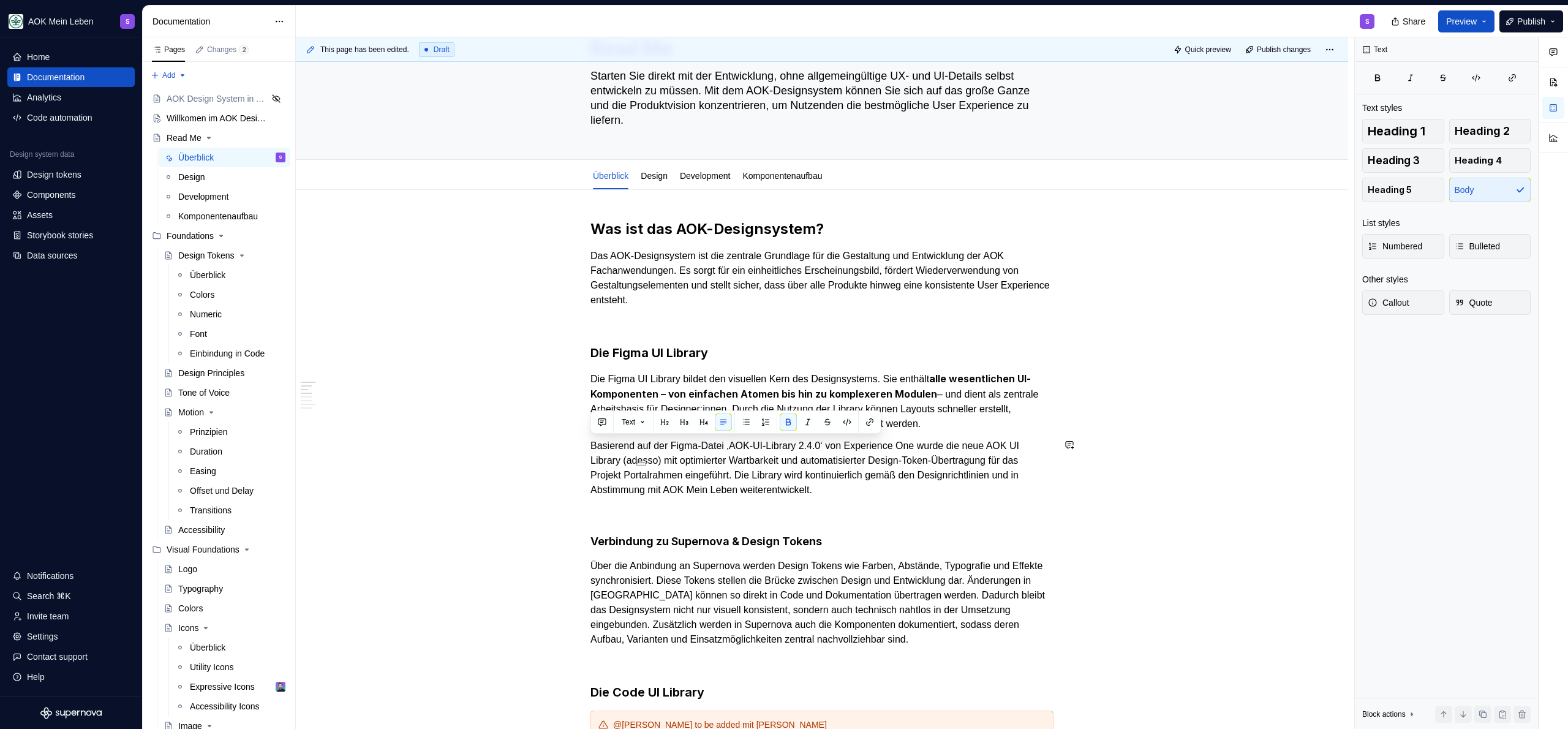
click at [624, 446] on p "Basierend auf der Figma-Datei ‚AOK-UI-Library 2.4.0‘ von Experience One wurde d…" at bounding box center [821, 468] width 463 height 59
click at [719, 441] on p "Basierend auf der Figma-Datei ‚AOK-UI-Library 2.4.0‘ von Experience One wurde d…" at bounding box center [821, 468] width 463 height 59
click at [802, 445] on p "Basierend auf der Figma-Datei ‚AOK-UI-Library 2.4.0‘ von Experience One wurde d…" at bounding box center [821, 468] width 463 height 59
click at [877, 446] on p "Basierend auf der Figma-Datei ‚AOK-UI-Library 2.4.0‘ von Experience One wurde d…" at bounding box center [821, 468] width 463 height 59
click at [1018, 449] on p "Basierend auf der Figma-Datei ‚AOK-UI-Library 2.4.0‘ von Experience One wurde d…" at bounding box center [821, 468] width 463 height 59
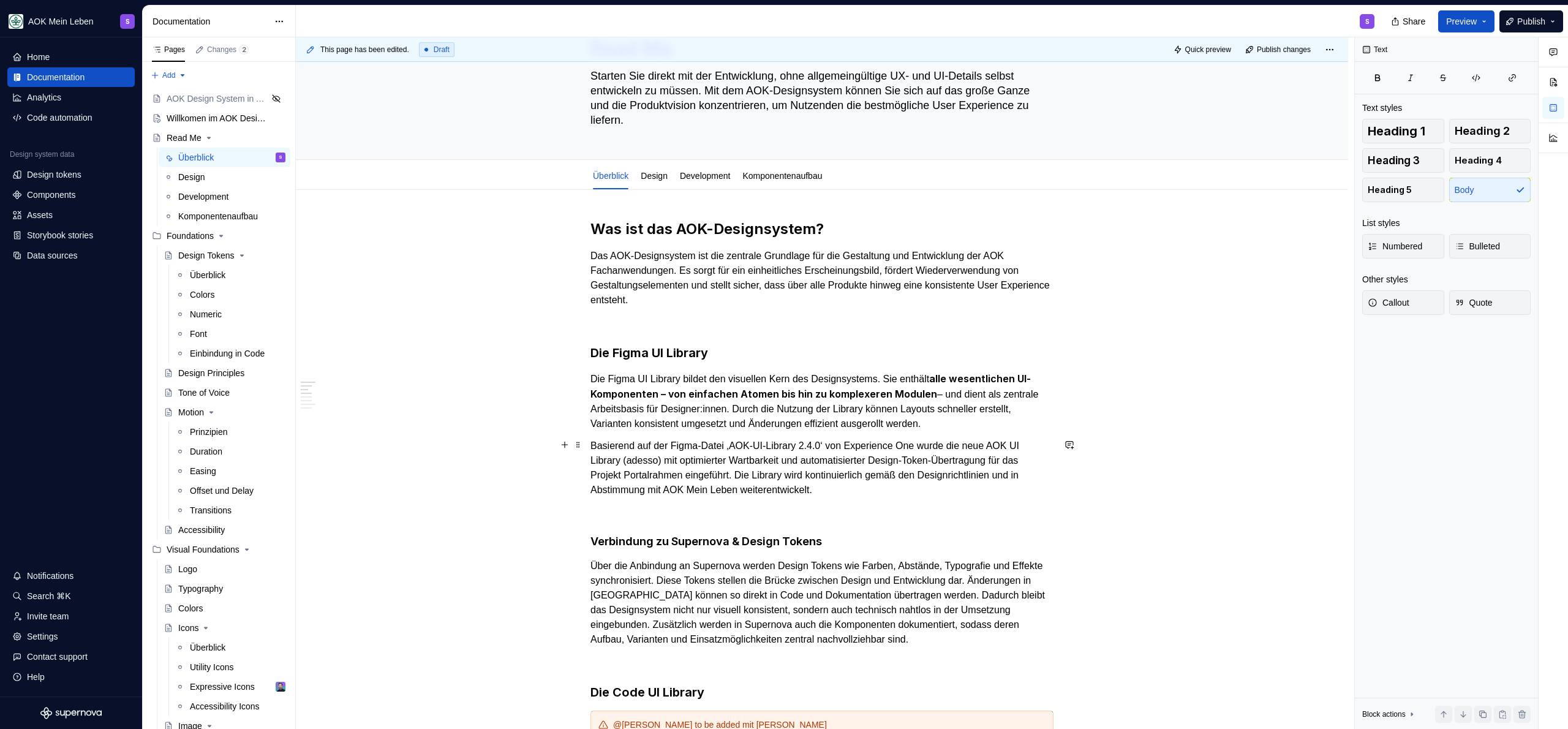
click at [678, 462] on p "Basierend auf der Figma-Datei ‚AOK-UI-Library 2.4.0‘ von Experience One wurde d…" at bounding box center [821, 468] width 463 height 59
click at [844, 461] on p "Basierend auf der Figma-Datei ‚AOK-UI-Library 2.4.0‘ von Experience One wurde d…" at bounding box center [821, 468] width 463 height 59
click at [1020, 461] on p "Basierend auf der Figma-Datei ‚AOK-UI-Library 2.4.0‘ von Experience One wurde d…" at bounding box center [821, 468] width 463 height 59
click at [795, 468] on p "Basierend auf der Figma-Datei ‚AOK-UI-Library 2.4.0‘ von Experience One wurde d…" at bounding box center [821, 468] width 463 height 59
click at [791, 471] on p "Basierend auf der Figma-Datei ‚AOK-UI-Library 2.4.0‘ von Experience One wurde d…" at bounding box center [821, 468] width 463 height 59
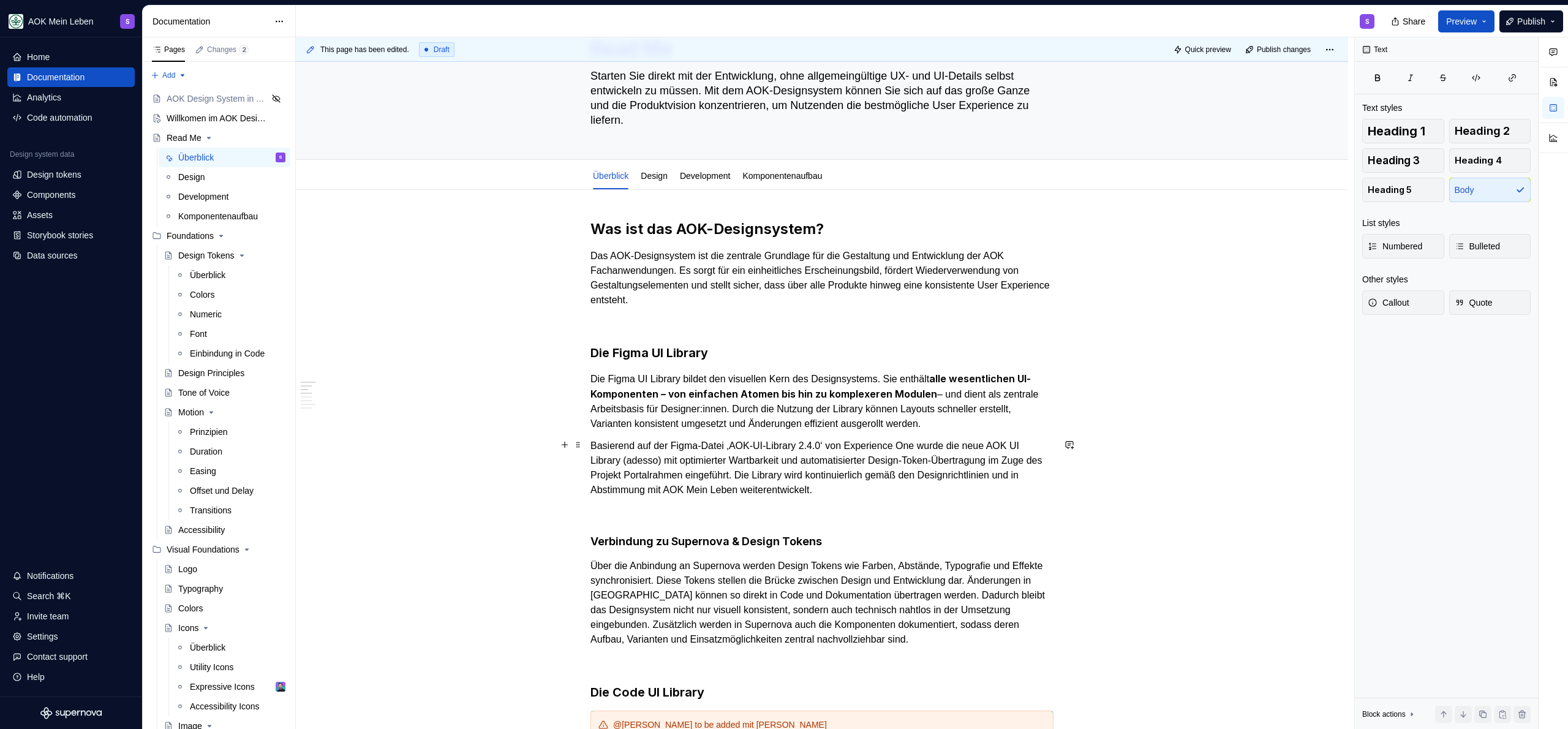
click at [977, 474] on p "Basierend auf der Figma-Datei ‚AOK-UI-Library 2.4.0‘ von Experience One wurde d…" at bounding box center [821, 468] width 463 height 59
click at [960, 488] on p "Basierend auf der Figma-Datei ‚AOK-UI-Library 2.4.0‘ von Experience One wurde d…" at bounding box center [821, 468] width 463 height 59
click at [979, 489] on p "Basierend auf der Figma-Datei ‚AOK-UI-Library 2.4.0‘ von Experience One wurde d…" at bounding box center [821, 468] width 463 height 59
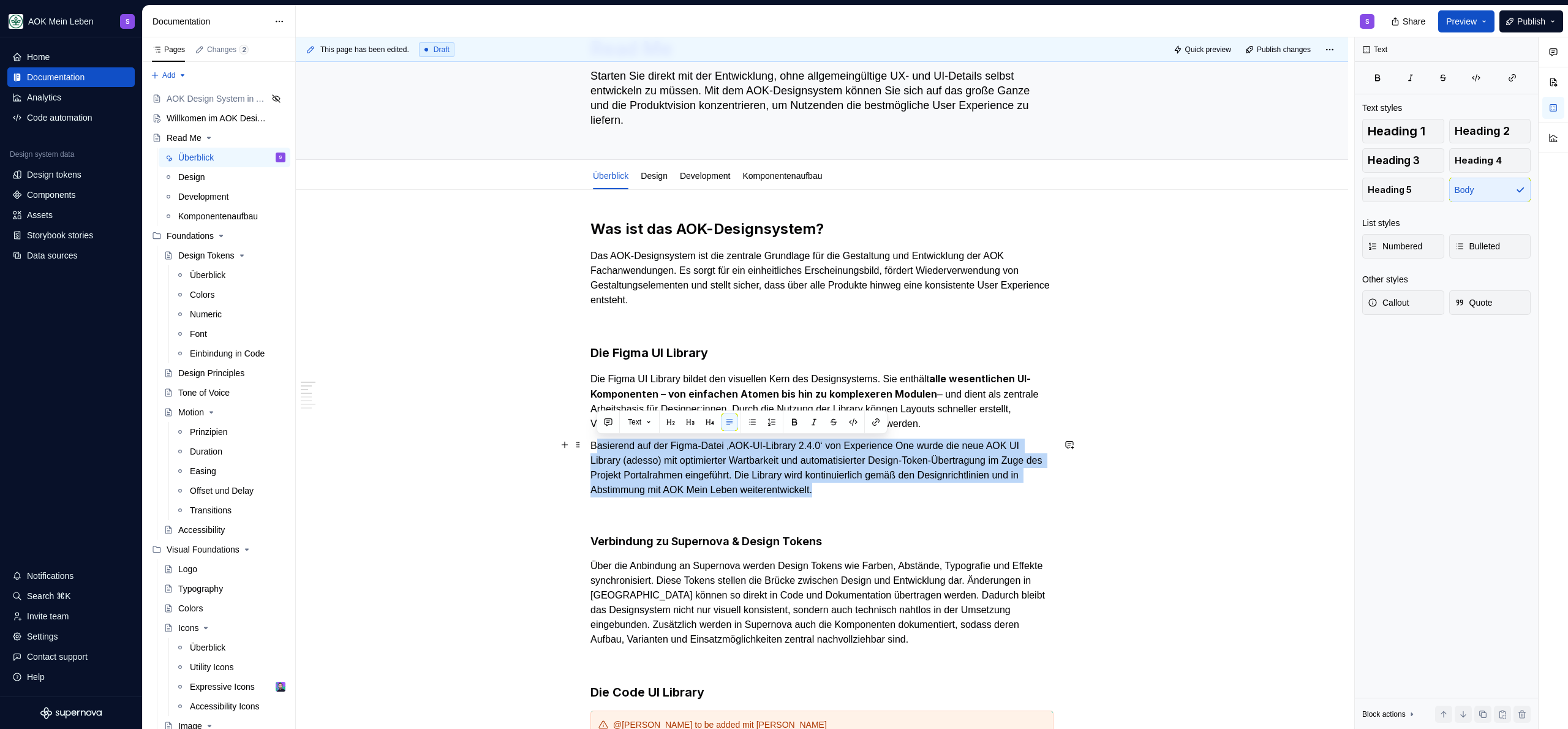
drag, startPoint x: 983, startPoint y: 490, endPoint x: 570, endPoint y: 437, distance: 416.4
click at [614, 451] on p "Basierend auf der Figma-Datei ‚AOK-UI-Library 2.4.0‘ von Experience One wurde d…" at bounding box center [821, 468] width 463 height 59
drag, startPoint x: 592, startPoint y: 446, endPoint x: 957, endPoint y: 484, distance: 367.0
click at [957, 484] on p "Basierend auf der Figma-Datei ‚AOK-UI-Library 2.4.0‘ von Experience One wurde d…" at bounding box center [821, 468] width 463 height 59
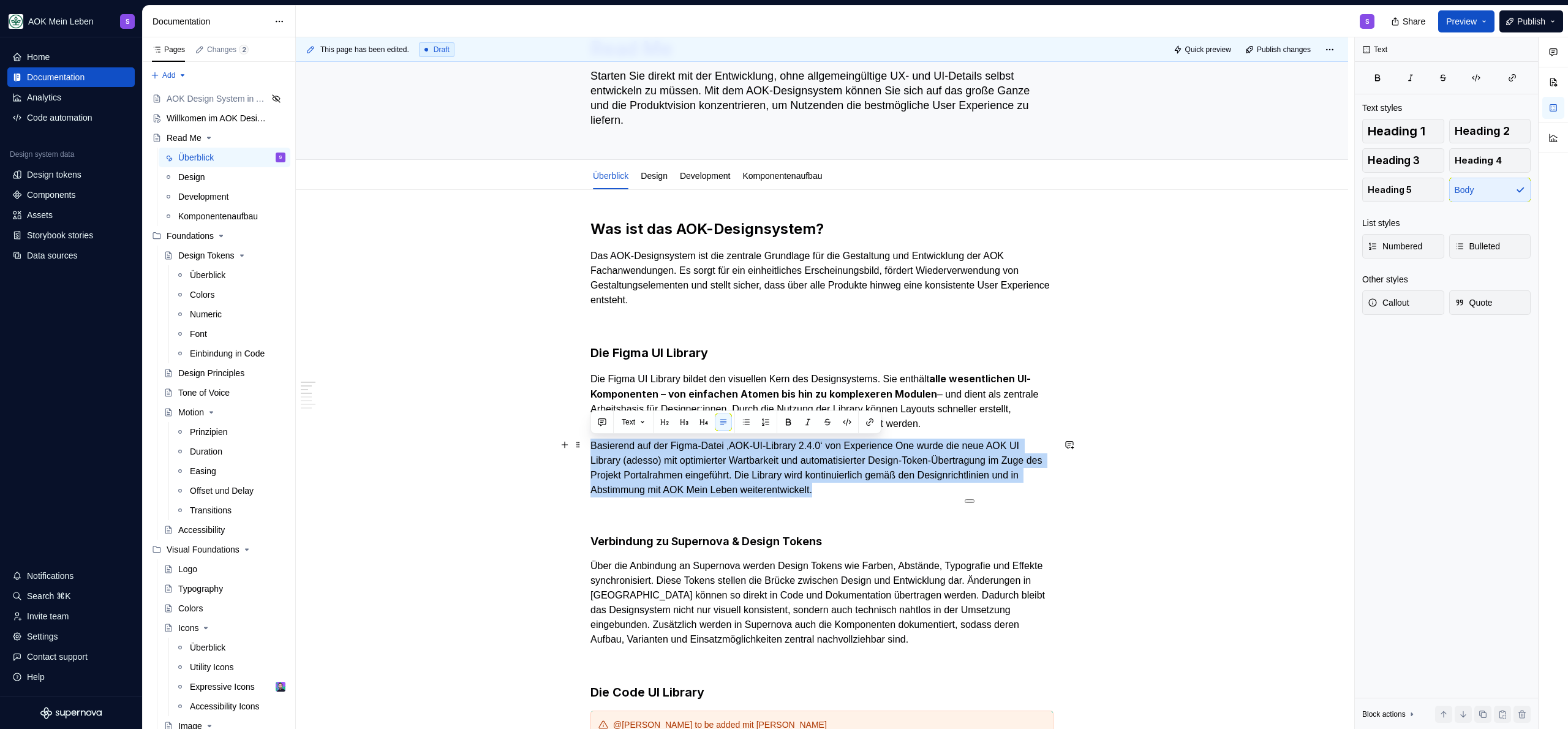
copy p "Basierend auf der Figma-Datei ‚AOK-UI-Library 2.4.0‘ von Experience One wurde d…"
click at [1540, 17] on span "Publish" at bounding box center [1532, 21] width 29 height 13
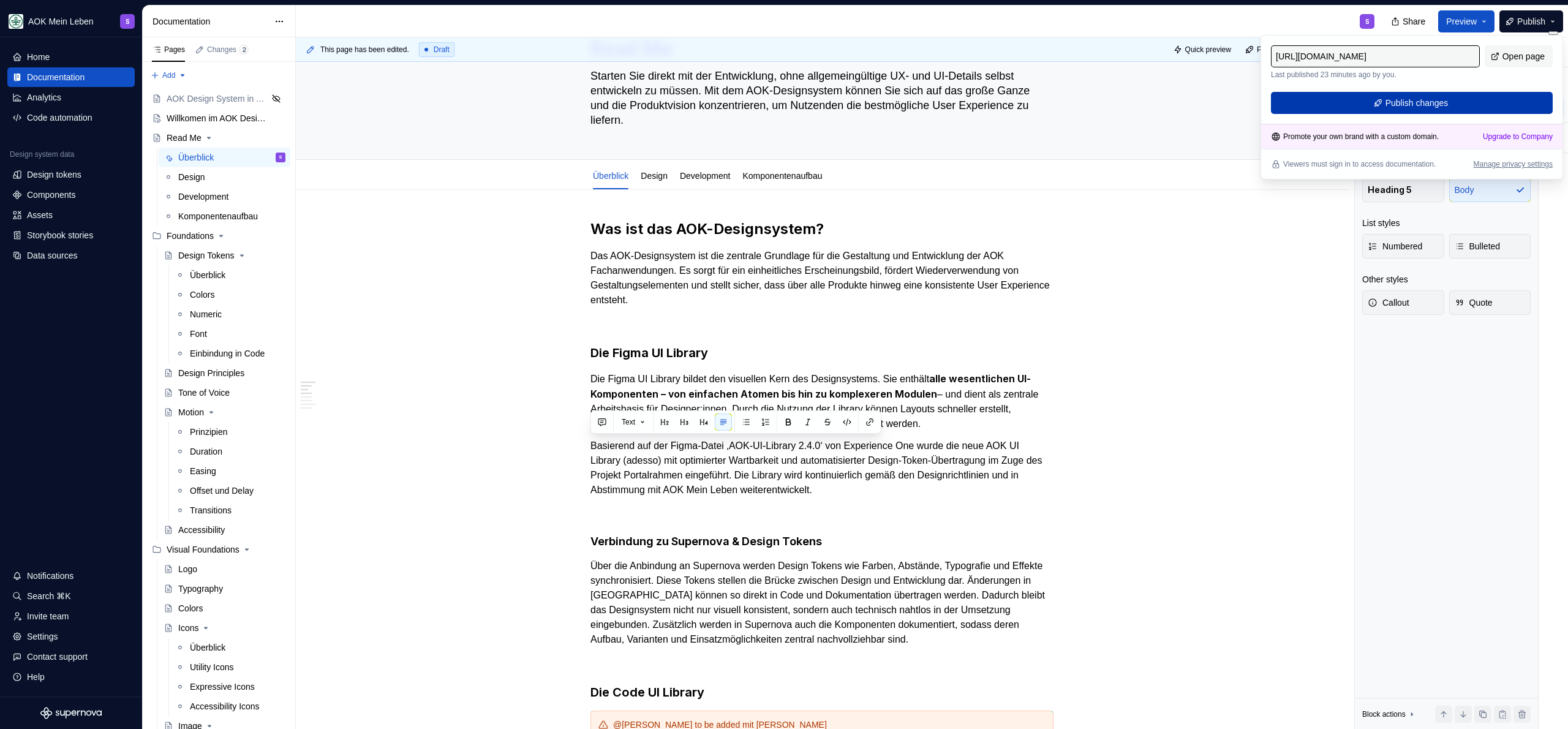
click at [1450, 102] on button "Publish changes" at bounding box center [1412, 103] width 282 height 22
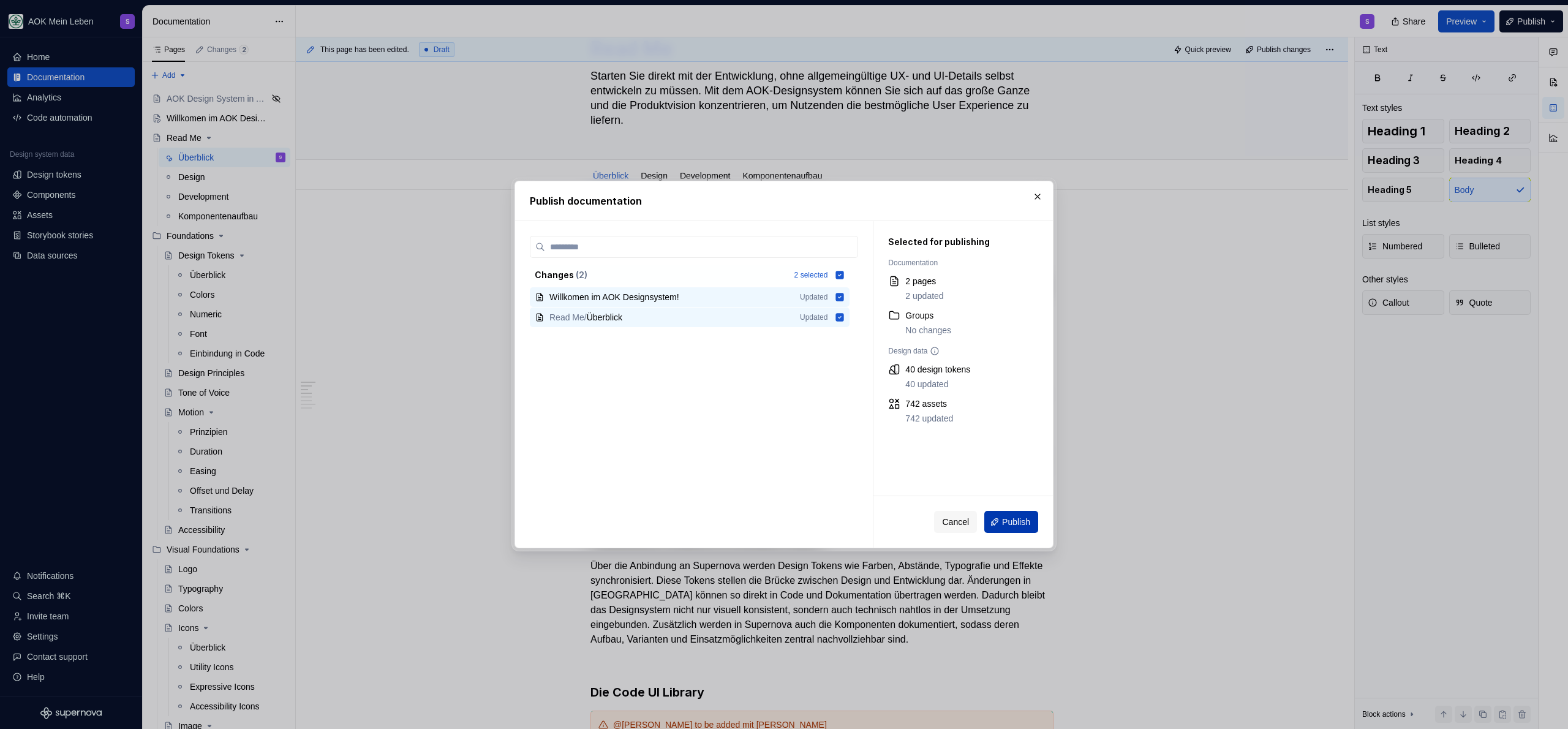
click at [1009, 513] on button "Publish" at bounding box center [1011, 522] width 54 height 22
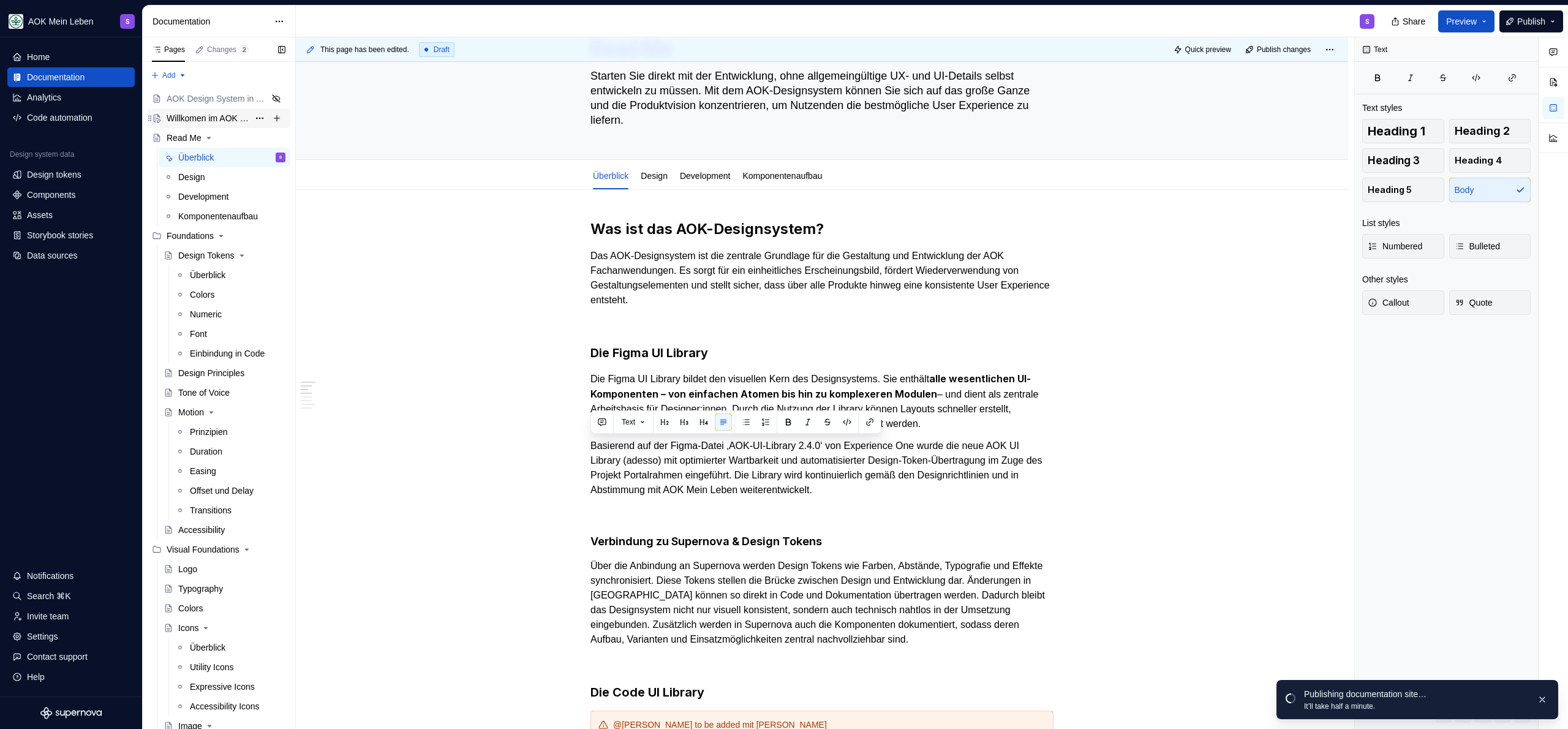
click at [217, 114] on div "Willkomen im AOK Designsystem!" at bounding box center [208, 118] width 82 height 13
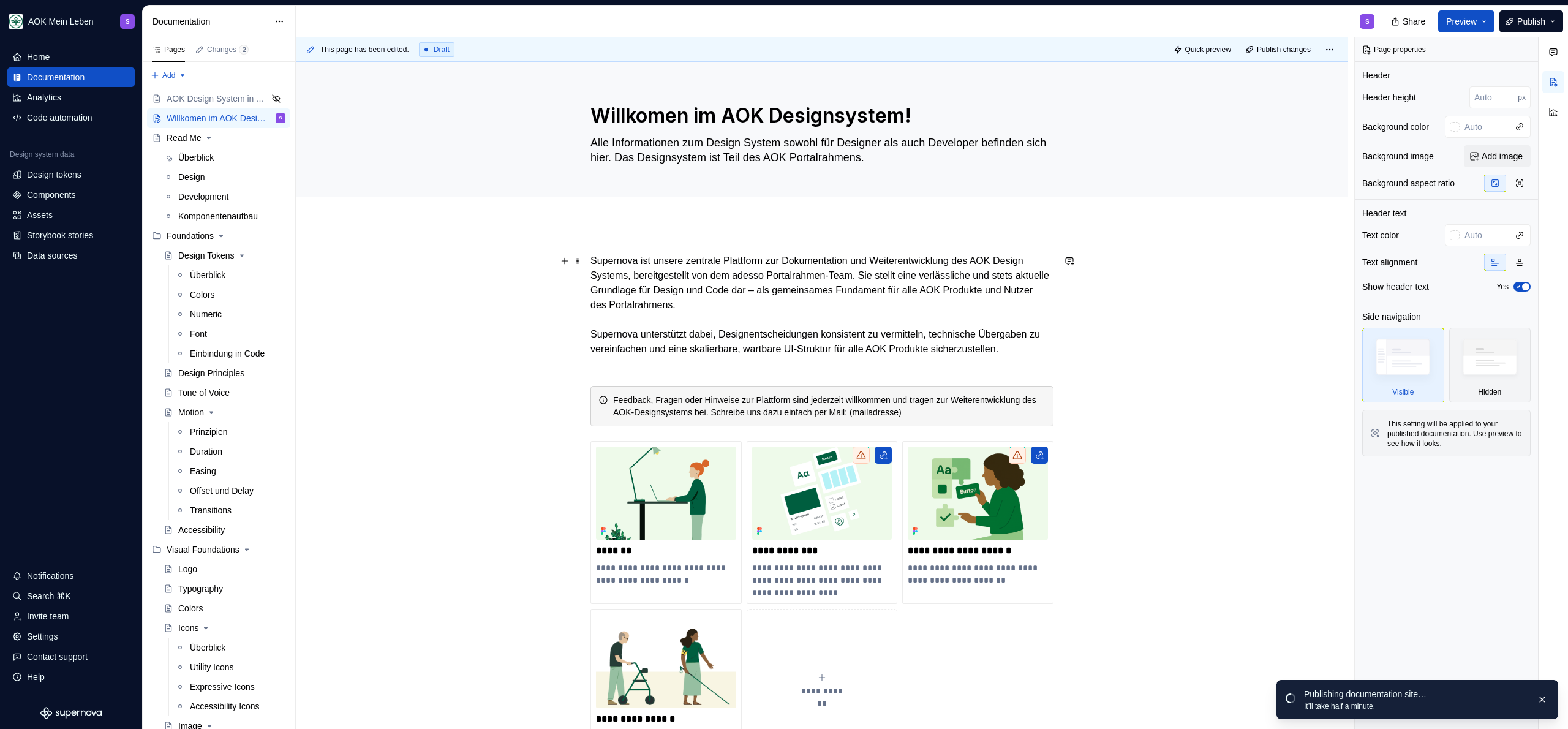
click at [726, 372] on p "Supernova ist unsere zentrale Plattform zur Dokumentation und Weiterentwicklung…" at bounding box center [821, 313] width 463 height 118
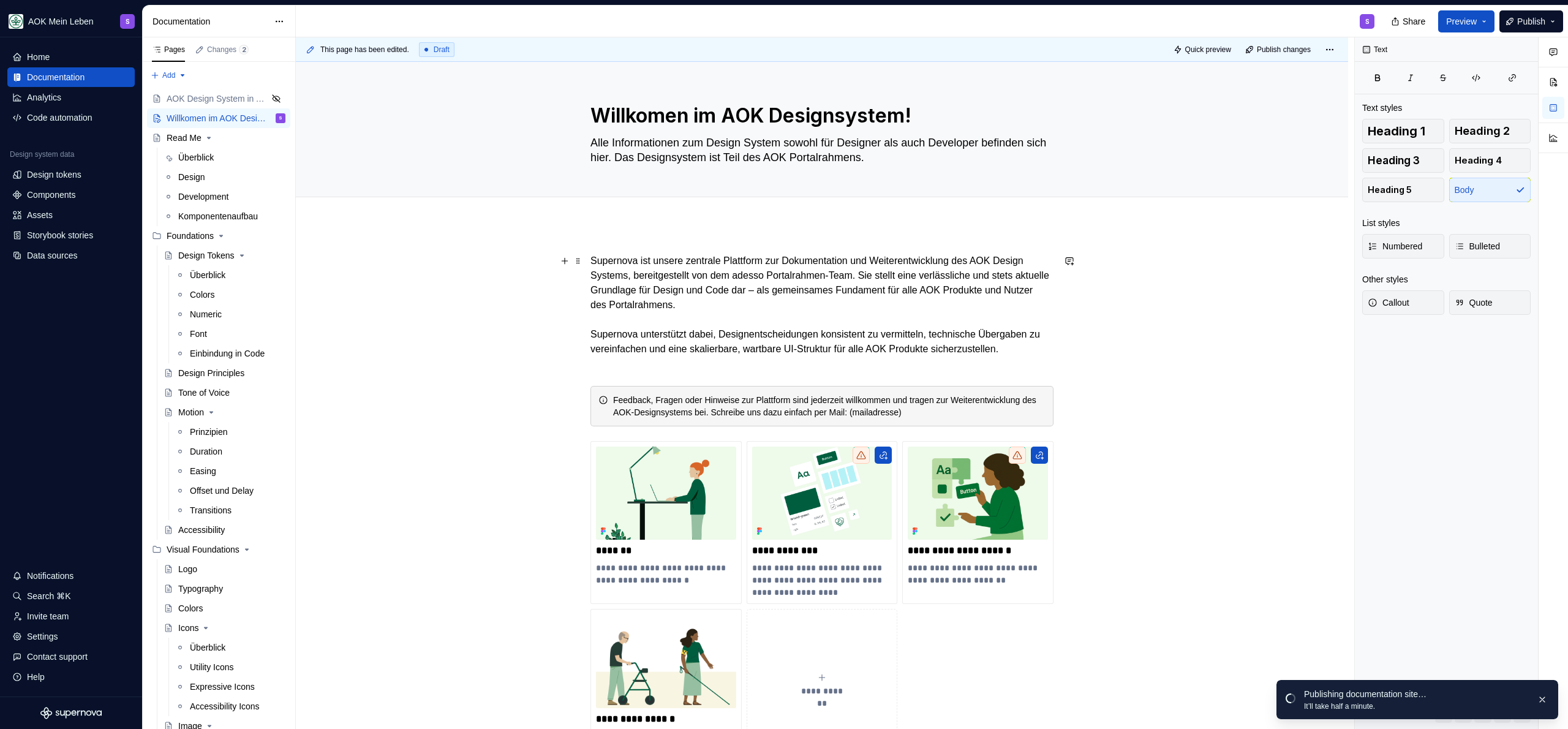
click at [692, 364] on p "Supernova ist unsere zentrale Plattform zur Dokumentation und Weiterentwicklung…" at bounding box center [821, 313] width 463 height 118
click at [608, 261] on p "Supernova ist unsere zentrale Plattform zur Dokumentation und Weiterentwicklung…" at bounding box center [821, 313] width 463 height 118
click at [728, 258] on p "Supernova ist unsere zentrale Plattform zur Dokumentation und Weiterentwicklung…" at bounding box center [821, 313] width 463 height 118
click at [657, 259] on p "Supernova ist unsere zentrale Plattform zur Dokumentation und Weiterentwicklung…" at bounding box center [821, 313] width 463 height 118
click at [791, 261] on p "Supernova ist unsere zentrale Plattform zur Dokumentation und Weiterentwicklung…" at bounding box center [821, 313] width 463 height 118
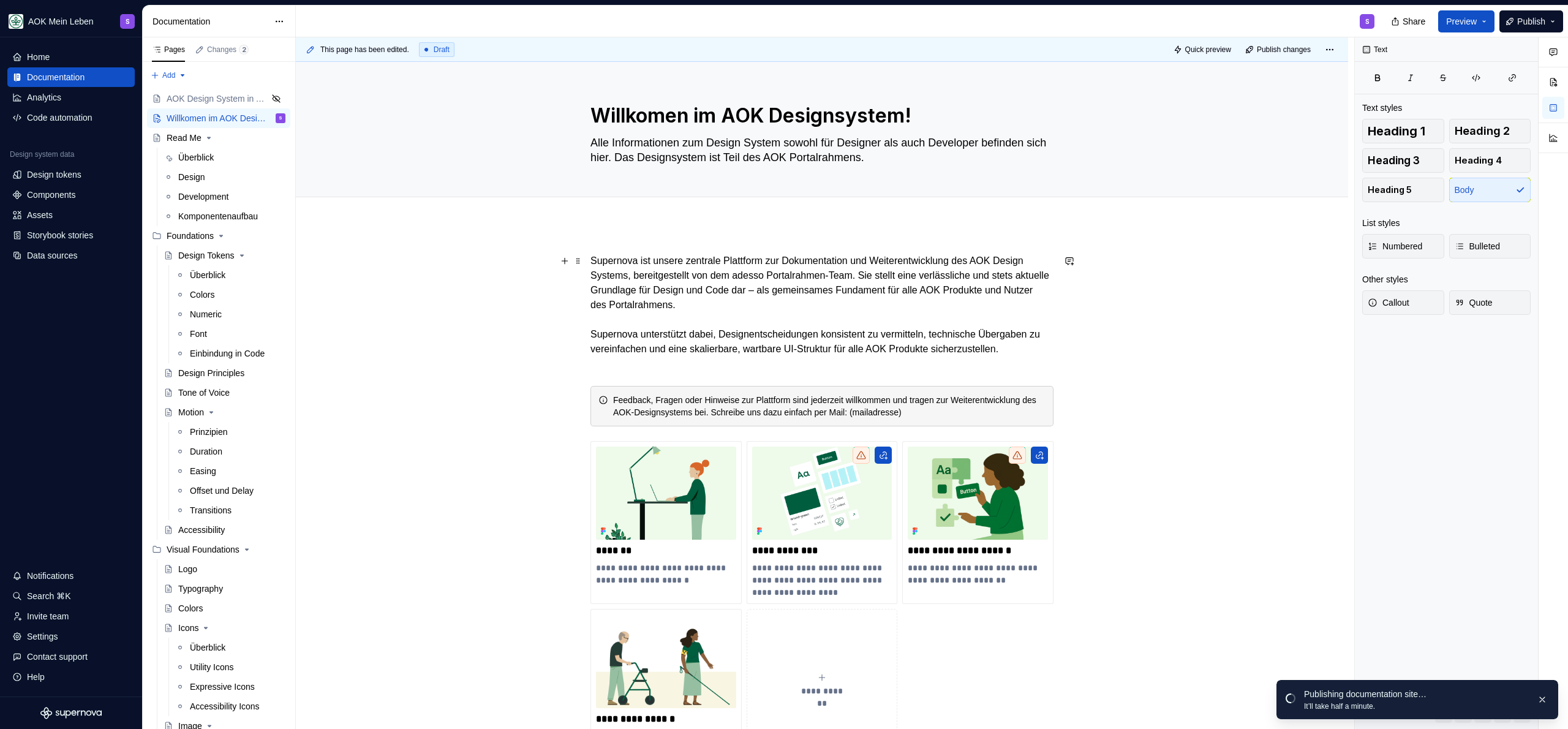
click at [841, 261] on p "Supernova ist unsere zentrale Plattform zur Dokumentation und Weiterentwicklung…" at bounding box center [821, 313] width 463 height 118
click at [950, 256] on p "Supernova ist unsere zentrale Plattform zur Dokumentation und Weiterentwicklung…" at bounding box center [821, 313] width 463 height 118
click at [1011, 265] on p "Supernova ist unsere zentrale Plattform zur Dokumentation und Weiterentwicklung…" at bounding box center [821, 313] width 463 height 118
click at [678, 287] on p "Supernova ist unsere zentrale Plattform zur Dokumentation und Weiterentwicklung…" at bounding box center [821, 313] width 463 height 118
click at [638, 274] on p "Supernova ist unsere zentrale Plattform zur Dokumentation und Weiterentwicklung…" at bounding box center [821, 313] width 463 height 118
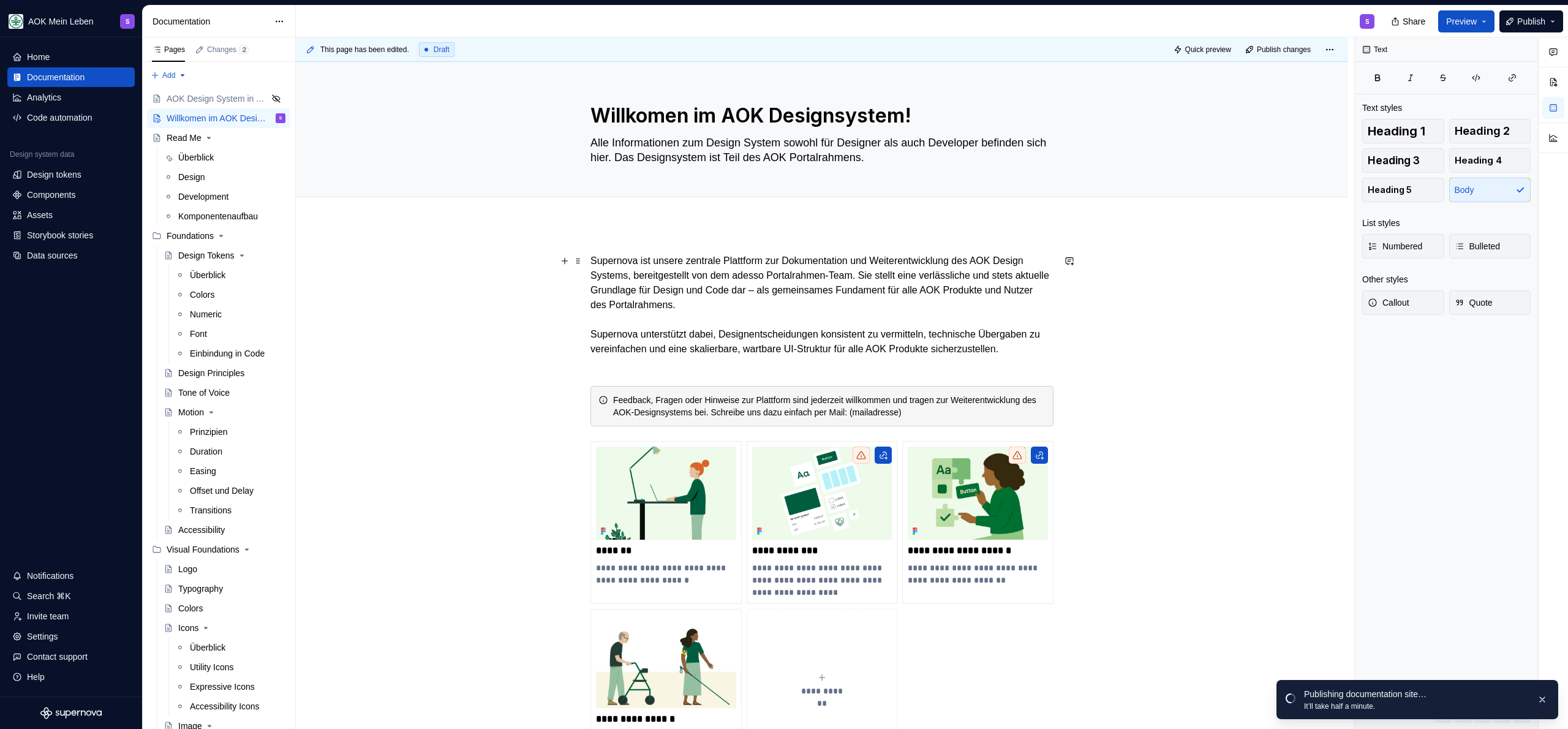
click at [645, 254] on p "Supernova ist unsere zentrale Plattform zur Dokumentation und Weiterentwicklung…" at bounding box center [821, 313] width 463 height 118
click at [743, 263] on p "Supernova ist unsere zentrale Plattform zur Dokumentation und Weiterentwicklung…" at bounding box center [821, 313] width 463 height 118
drag, startPoint x: 691, startPoint y: 263, endPoint x: 569, endPoint y: 264, distance: 122.0
click at [590, 264] on div "**********" at bounding box center [821, 515] width 463 height 521
click at [620, 261] on p "Supernova ist unsere zentrale Plattform zur Dokumentation und Weiterentwicklung…" at bounding box center [821, 313] width 463 height 118
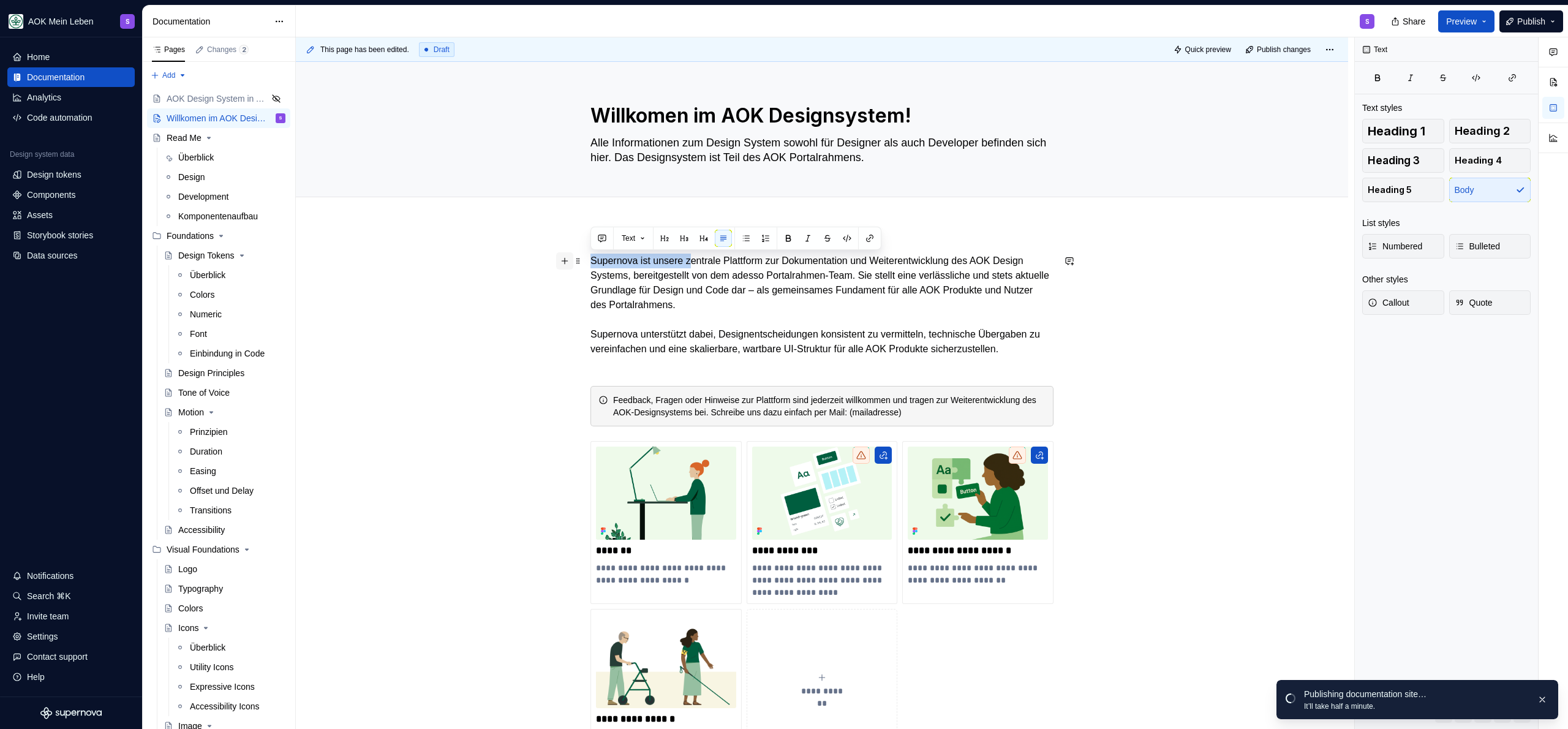
drag, startPoint x: 694, startPoint y: 258, endPoint x: 565, endPoint y: 260, distance: 129.0
click at [590, 260] on div "**********" at bounding box center [821, 515] width 463 height 521
click at [880, 265] on p "Das ist unsere zentrale Plattform zur Dokumentation und Weiterentwicklung des A…" at bounding box center [821, 313] width 463 height 118
click at [699, 279] on p "Das ist unsere zentrale Plattform zur Dokumentation und Weiterentwicklung des A…" at bounding box center [821, 313] width 463 height 118
click at [777, 274] on p "Das ist unsere zentrale Plattform zur Dokumentation und Weiterentwicklung des A…" at bounding box center [821, 313] width 463 height 118
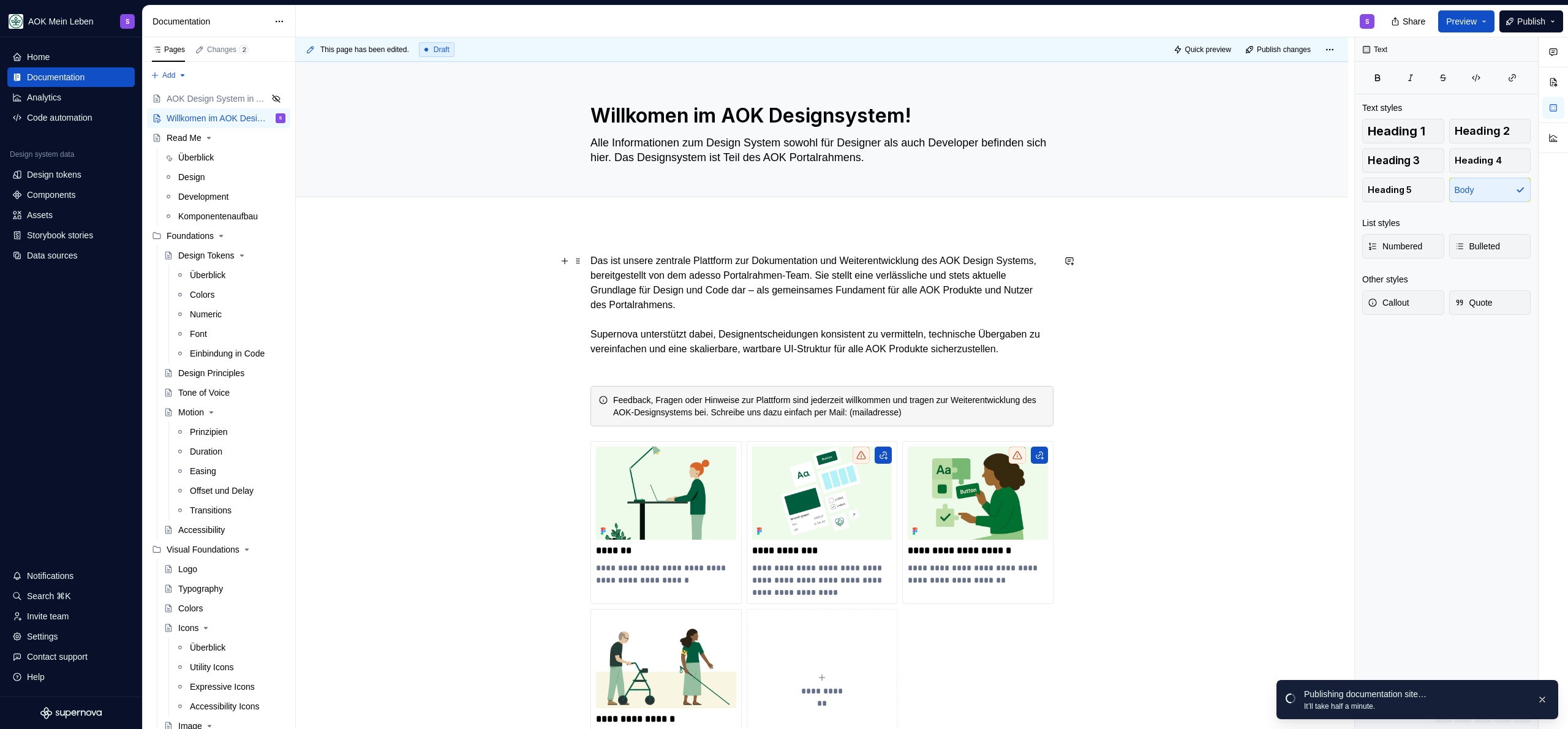
click at [858, 274] on p "Das ist unsere zentrale Plattform zur Dokumentation und Weiterentwicklung des A…" at bounding box center [821, 313] width 463 height 118
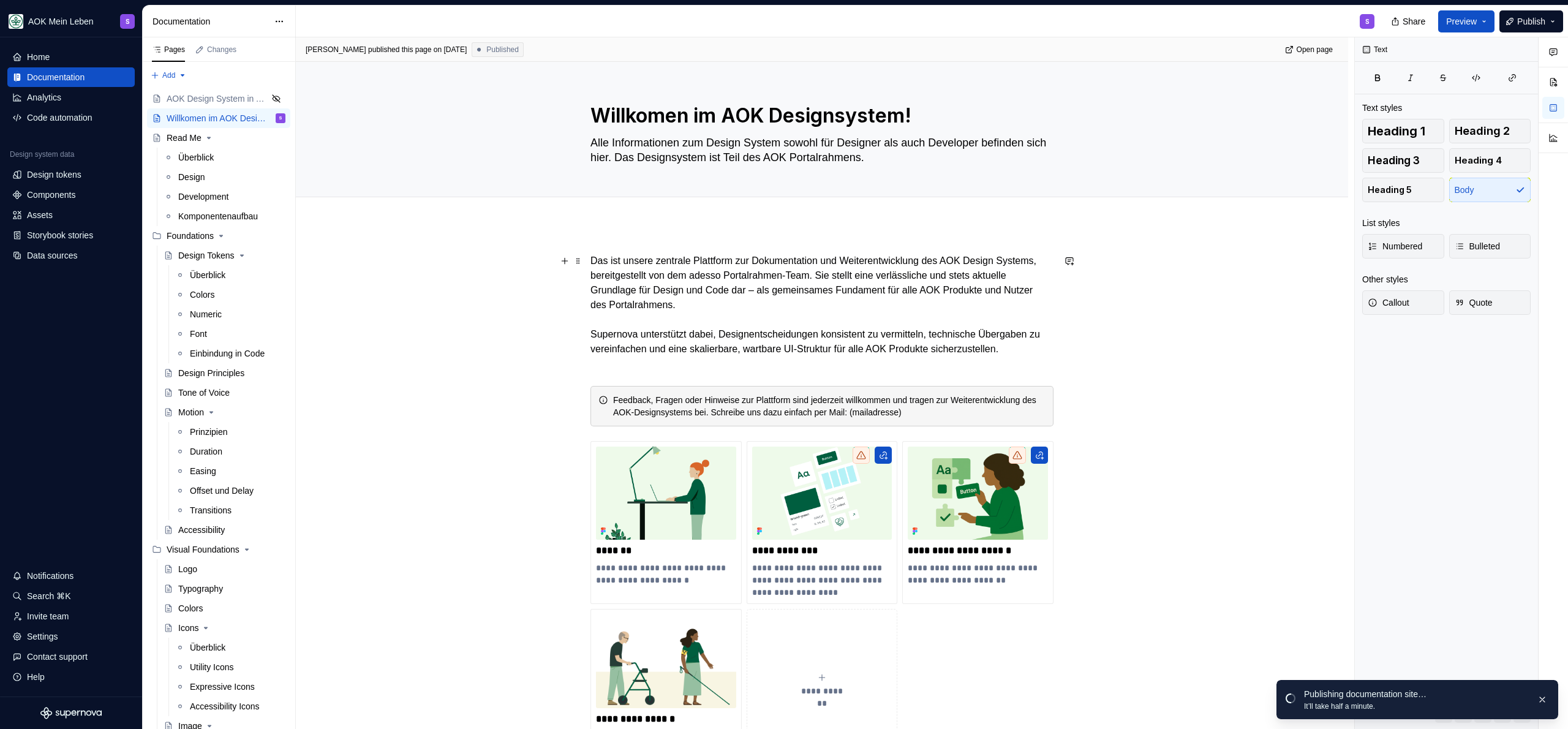
click at [877, 274] on p "Das ist unsere zentrale Plattform zur Dokumentation und Weiterentwicklung des A…" at bounding box center [821, 313] width 463 height 118
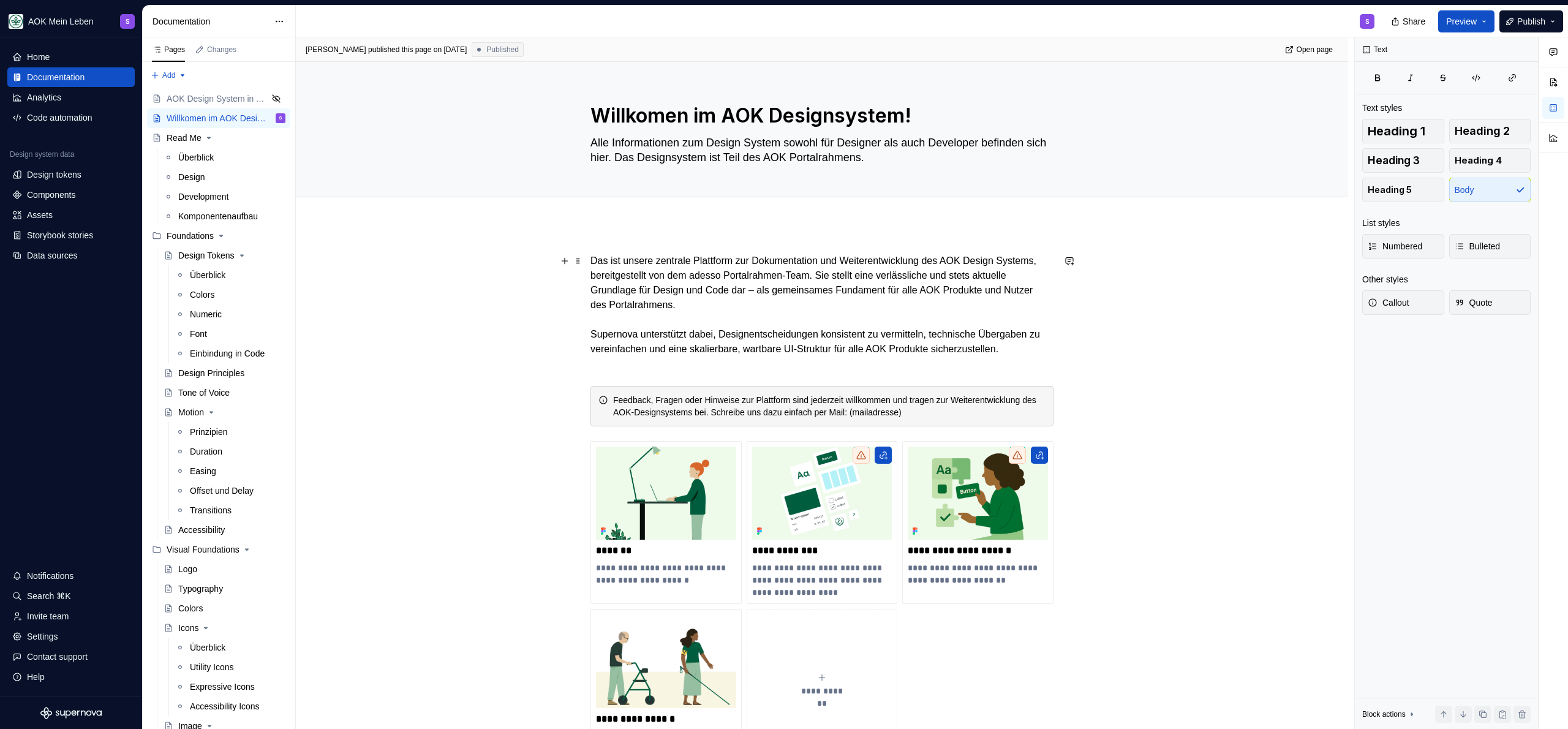
click at [938, 277] on p "Das ist unsere zentrale Plattform zur Dokumentation und Weiterentwicklung des A…" at bounding box center [821, 313] width 463 height 118
drag, startPoint x: 937, startPoint y: 278, endPoint x: 877, endPoint y: 278, distance: 60.0
click at [877, 278] on p "Das ist unsere zentrale Plattform zur Dokumentation und Weiterentwicklung des A…" at bounding box center [821, 313] width 463 height 118
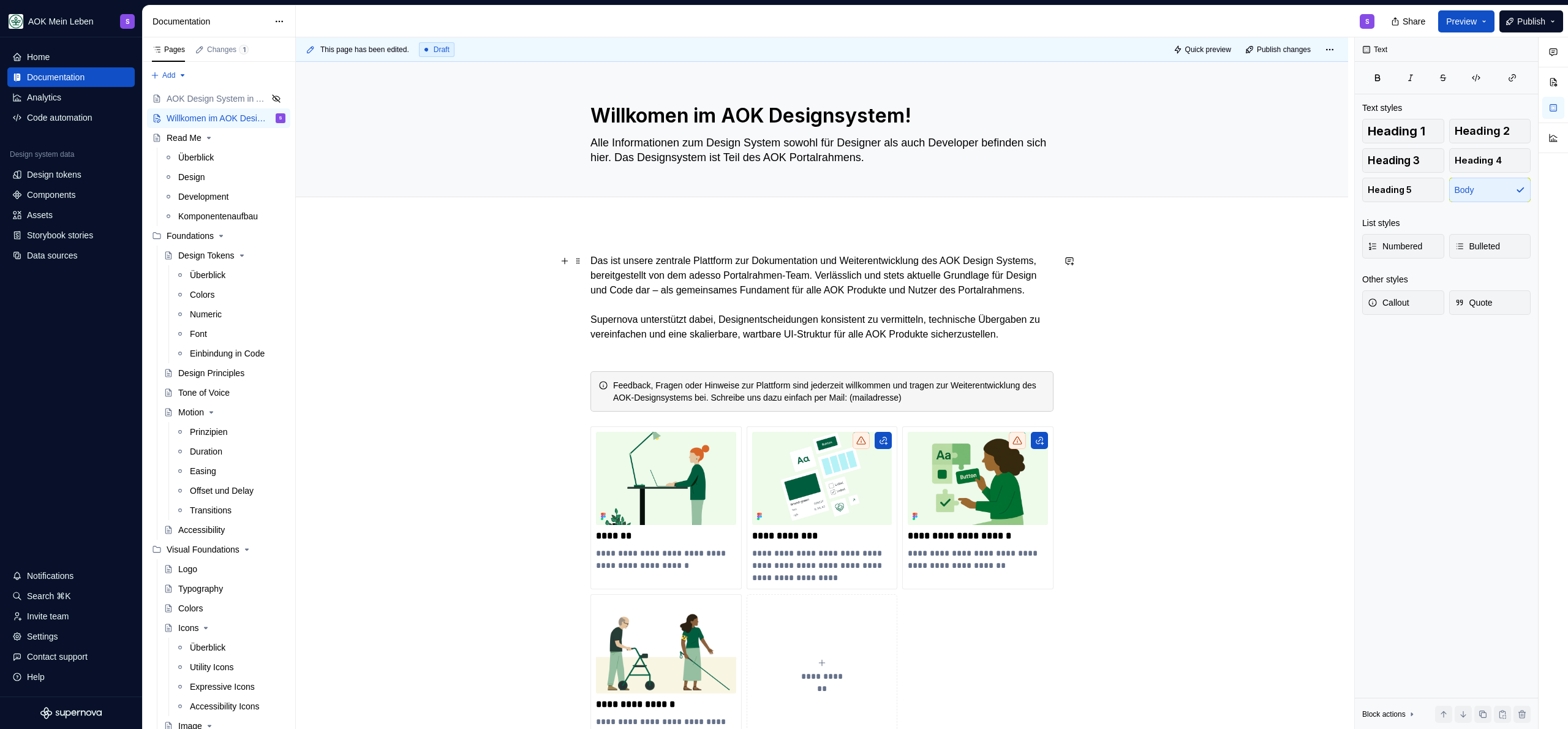
click at [649, 296] on p "Das ist unsere zentrale Plattform zur Dokumentation und Weiterentwicklung des A…" at bounding box center [821, 305] width 463 height 103
click at [881, 272] on p "Das ist unsere zentrale Plattform zur Dokumentation und Weiterentwicklung des A…" at bounding box center [821, 305] width 463 height 103
click at [876, 277] on p "Das ist unsere zentrale Plattform zur Dokumentation und Weiterentwicklung des A…" at bounding box center [821, 305] width 463 height 103
click at [960, 271] on p "Das ist unsere zentrale Plattform zur Dokumentation und Weiterentwicklung des A…" at bounding box center [821, 305] width 463 height 103
click at [952, 275] on p "Das ist unsere zentrale Plattform zur Dokumentation und Weiterentwicklung des A…" at bounding box center [821, 305] width 463 height 103
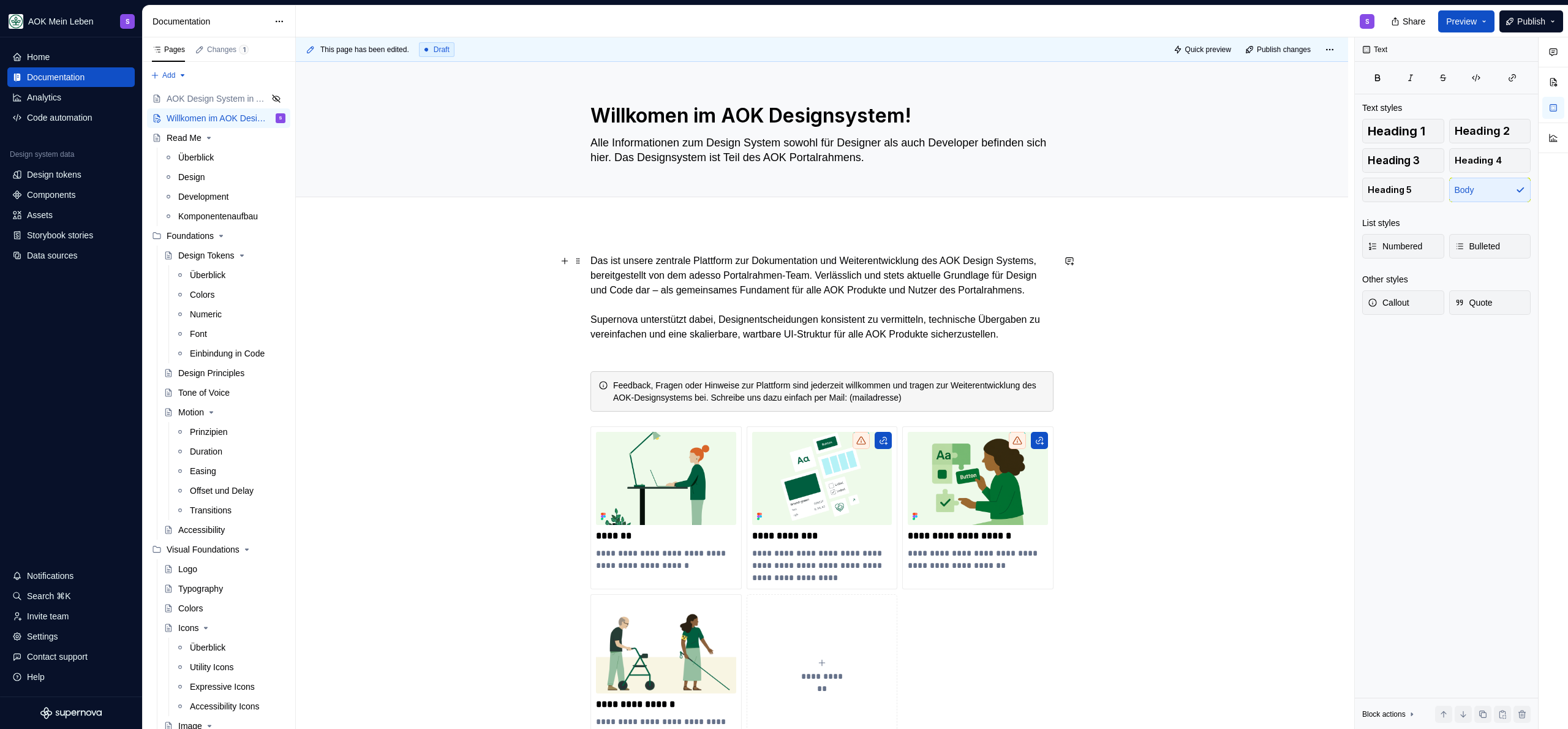
click at [941, 277] on p "Das ist unsere zentrale Plattform zur Dokumentation und Weiterentwicklung des A…" at bounding box center [821, 305] width 463 height 103
click at [1006, 272] on p "Das ist unsere zentrale Plattform zur Dokumentation und Weiterentwicklung des A…" at bounding box center [821, 305] width 463 height 103
click at [663, 297] on p "Das ist unsere zentrale Plattform zur Dokumentation und Weiterentwicklung des A…" at bounding box center [821, 305] width 463 height 103
click at [879, 279] on p "Das ist unsere zentrale Plattform zur Dokumentation und Weiterentwicklung des A…" at bounding box center [821, 305] width 463 height 103
drag, startPoint x: 877, startPoint y: 276, endPoint x: 973, endPoint y: 277, distance: 96.0
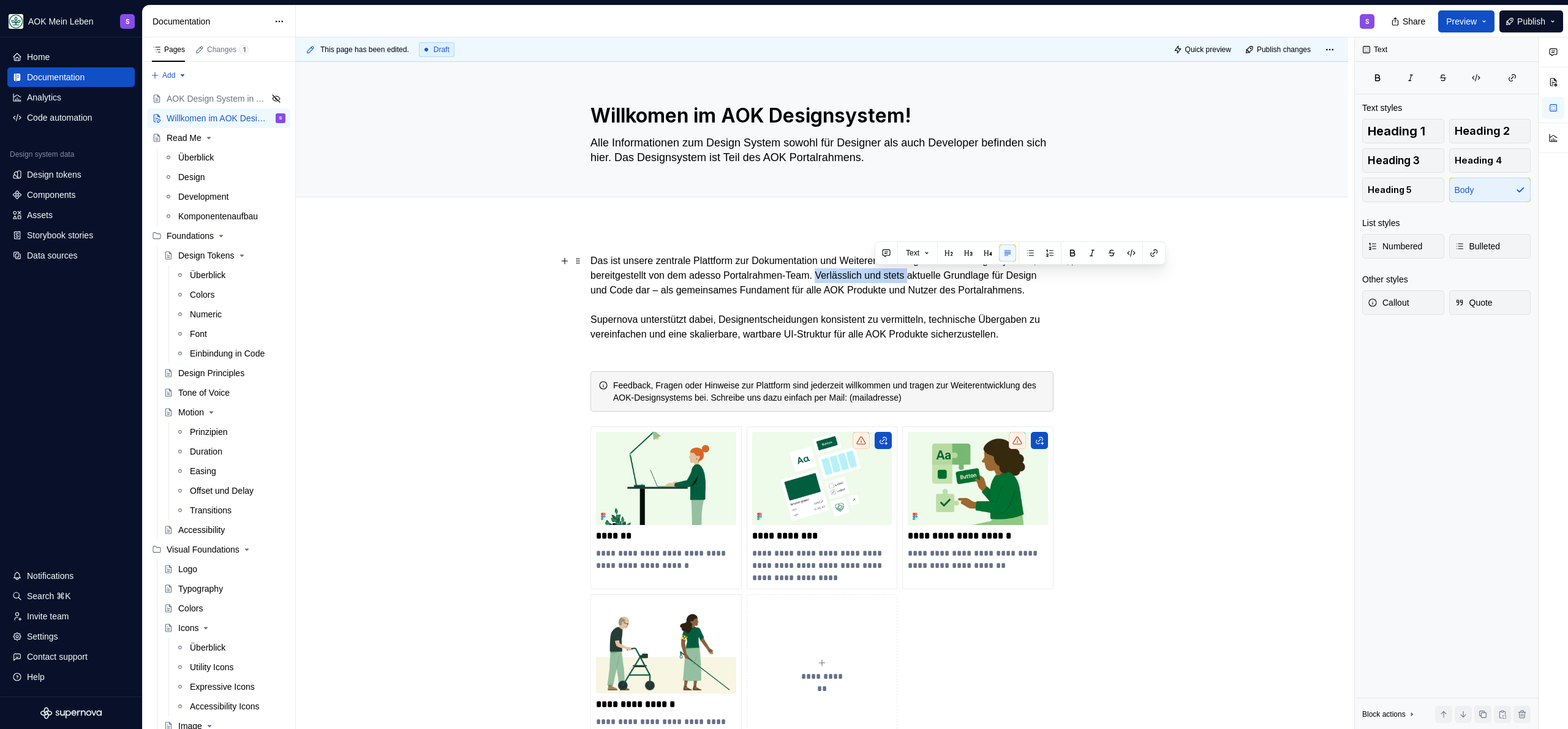
click at [973, 277] on p "Das ist unsere zentrale Plattform zur Dokumentation und Weiterentwicklung des A…" at bounding box center [821, 305] width 463 height 103
click at [904, 283] on p "Das ist unsere zentrale Plattform zur Dokumentation und Weiterentwicklung des A…" at bounding box center [821, 305] width 463 height 103
click at [911, 277] on p "Das ist unsere zentrale Plattform zur Dokumentation und Weiterentwicklung des A…" at bounding box center [821, 305] width 463 height 103
click at [1007, 275] on p "Das ist unsere zentrale Plattform zur Dokumentation und Weiterentwicklung des A…" at bounding box center [821, 305] width 463 height 103
click at [631, 293] on p "Das ist unsere zentrale Plattform zur Dokumentation und Weiterentwicklung des A…" at bounding box center [821, 305] width 463 height 103
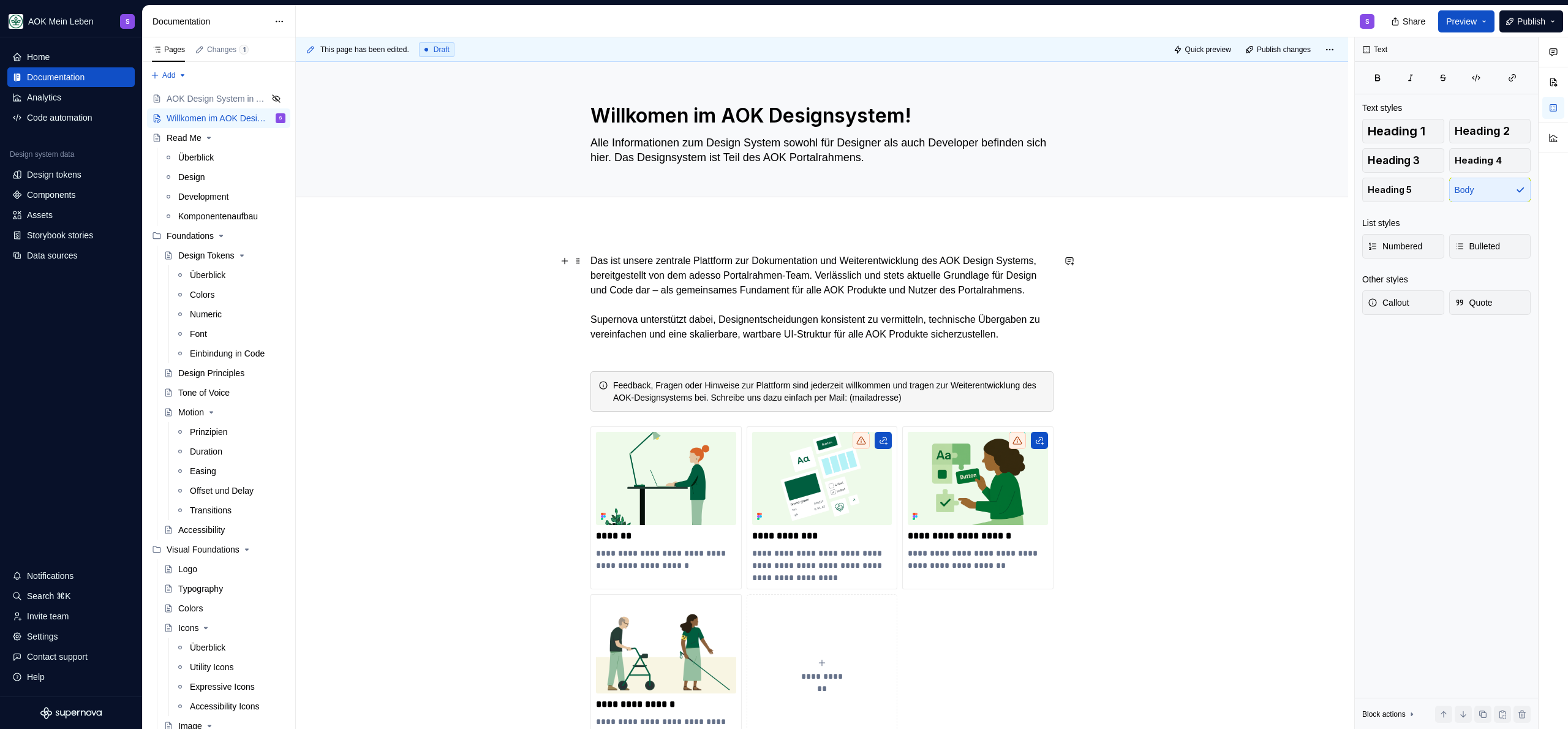
click at [863, 272] on p "Das ist unsere zentrale Plattform zur Dokumentation und Weiterentwicklung des A…" at bounding box center [821, 305] width 463 height 103
click at [875, 277] on p "Das ist unsere zentrale Plattform zur Dokumentation und Weiterentwicklung des A…" at bounding box center [821, 305] width 463 height 103
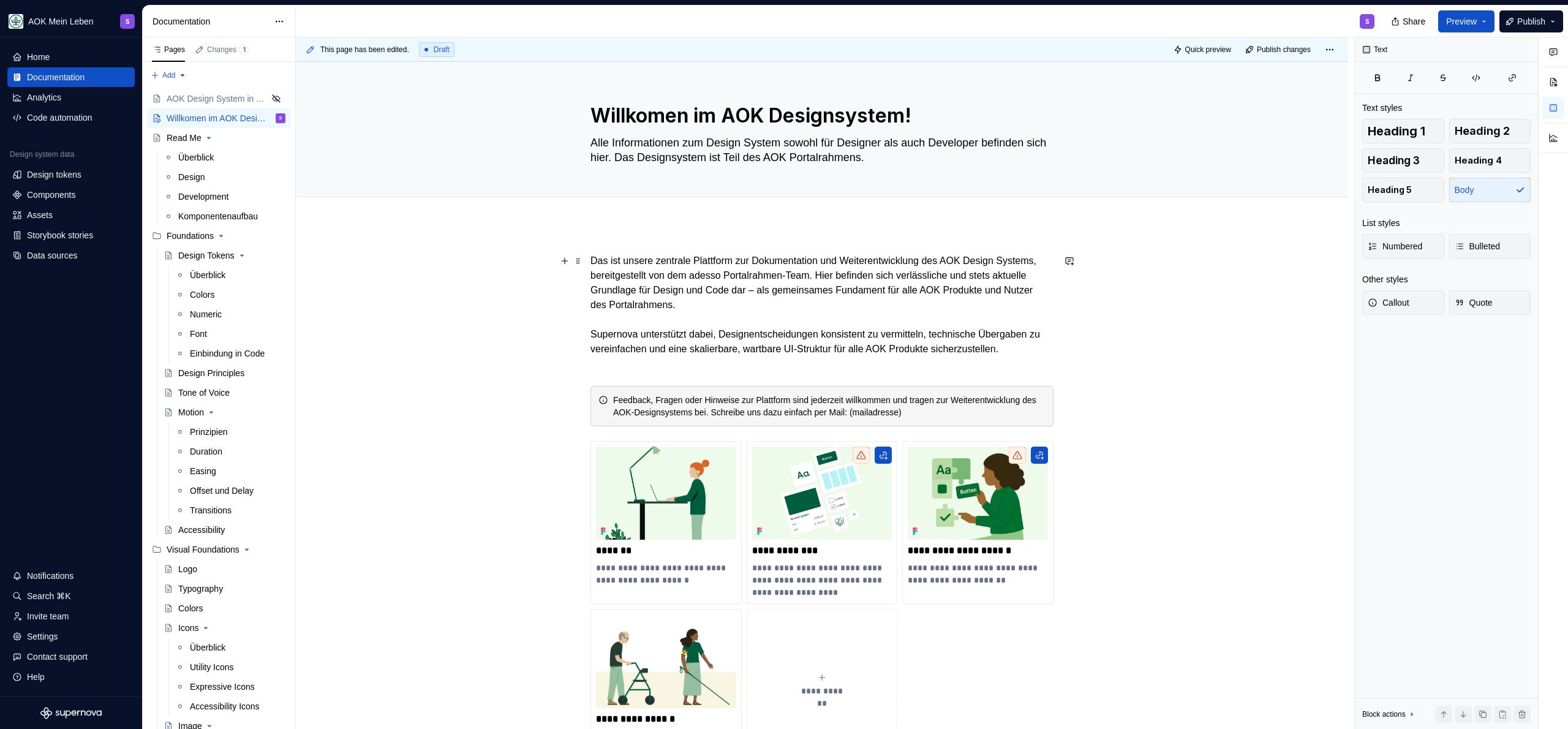
click at [902, 283] on p "Das ist unsere zentrale Plattform zur Dokumentation und Weiterentwicklung des A…" at bounding box center [821, 313] width 463 height 118
click at [905, 278] on p "Das ist unsere zentrale Plattform zur Dokumentation und Weiterentwicklung des A…" at bounding box center [821, 313] width 463 height 118
click at [901, 278] on p "Das ist unsere zentrale Plattform zur Dokumentation und Weiterentwicklung des A…" at bounding box center [821, 313] width 463 height 118
click at [900, 274] on p "Das ist unsere zentrale Plattform zur Dokumentation und Weiterentwicklung des A…" at bounding box center [821, 313] width 463 height 118
click at [1024, 273] on p "Das ist unsere zentrale Plattform zur Dokumentation und Weiterentwicklung des A…" at bounding box center [821, 313] width 463 height 118
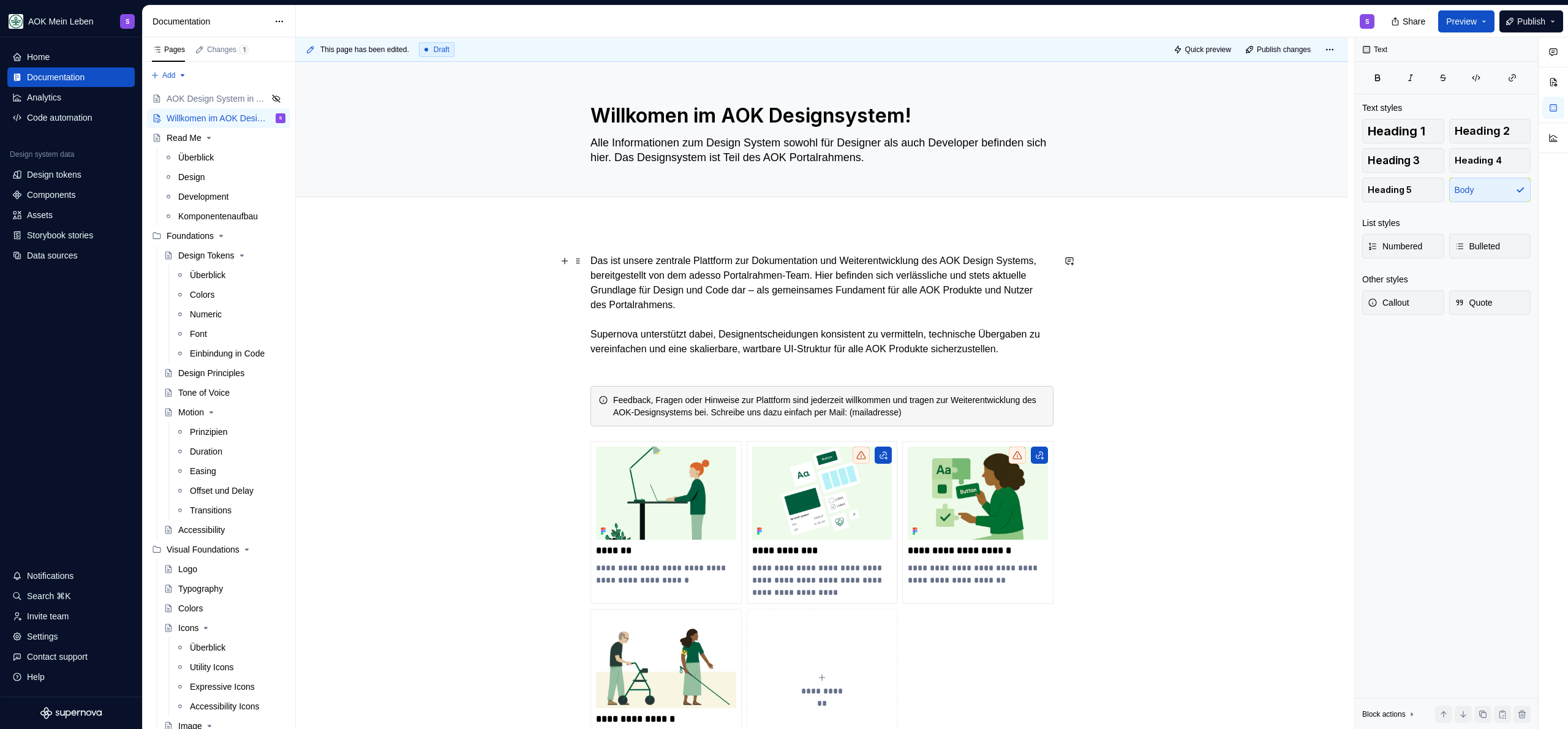
click at [704, 290] on p "Das ist unsere zentrale Plattform zur Dokumentation und Weiterentwicklung des A…" at bounding box center [821, 313] width 463 height 118
click at [881, 290] on p "Das ist unsere zentrale Plattform zur Dokumentation und Weiterentwicklung des A…" at bounding box center [821, 313] width 463 height 118
click at [816, 290] on p "Das ist unsere zentrale Plattform zur Dokumentation und Weiterentwicklung des A…" at bounding box center [821, 313] width 463 height 118
click at [798, 302] on p "Das ist unsere zentrale Plattform zur Dokumentation und Weiterentwicklung des A…" at bounding box center [821, 313] width 463 height 118
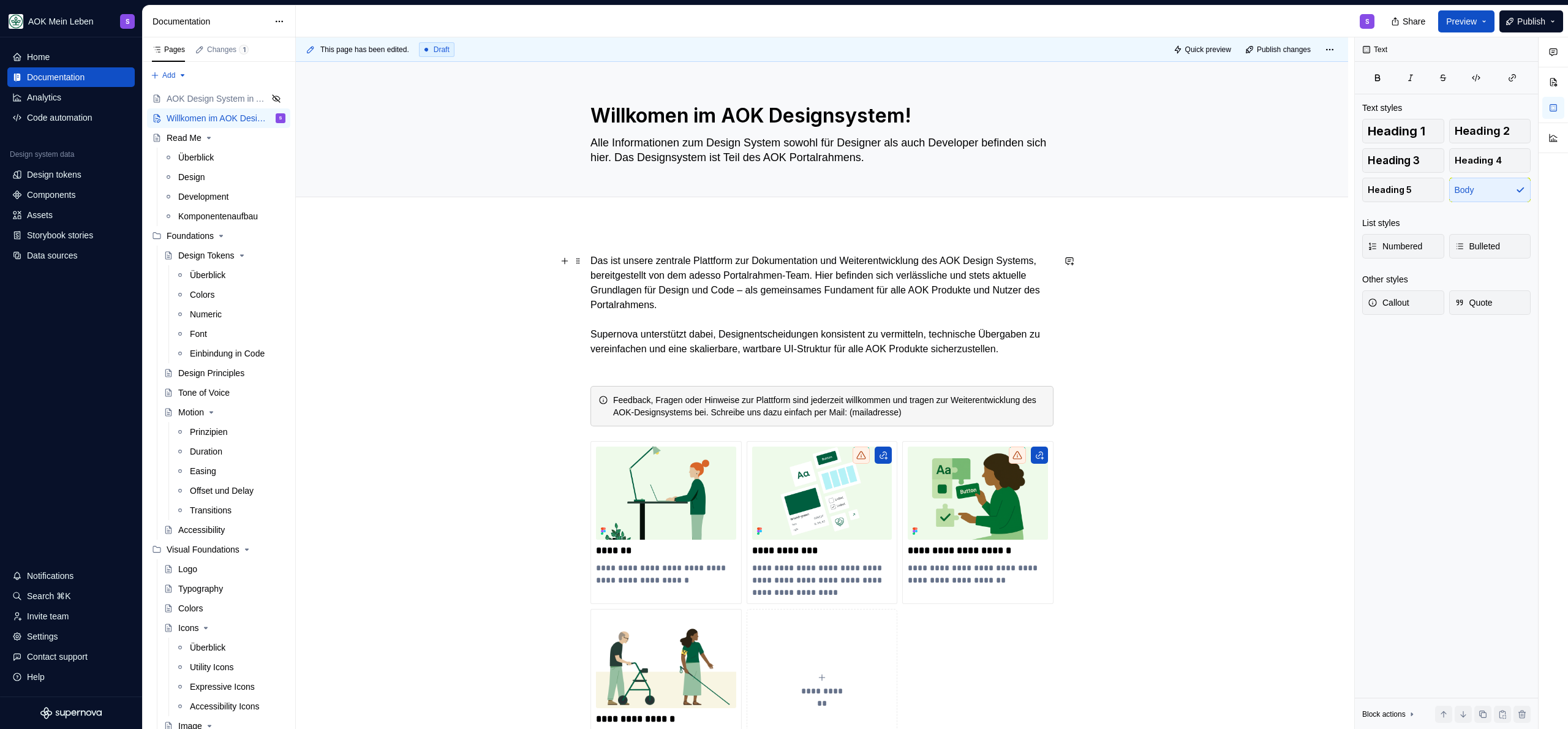
click at [677, 364] on p "Das ist unsere zentrale Plattform zur Dokumentation und Weiterentwicklung des A…" at bounding box center [821, 313] width 463 height 118
click at [637, 340] on p "Das ist unsere zentrale Plattform zur Dokumentation und Weiterentwicklung des A…" at bounding box center [821, 313] width 463 height 118
click at [637, 339] on p "Das ist unsere zentrale Plattform zur Dokumentation und Weiterentwicklung des A…" at bounding box center [821, 313] width 463 height 118
click at [621, 336] on p "Das ist unsere zentrale Plattform zur Dokumentation und Weiterentwicklung des A…" at bounding box center [821, 313] width 463 height 118
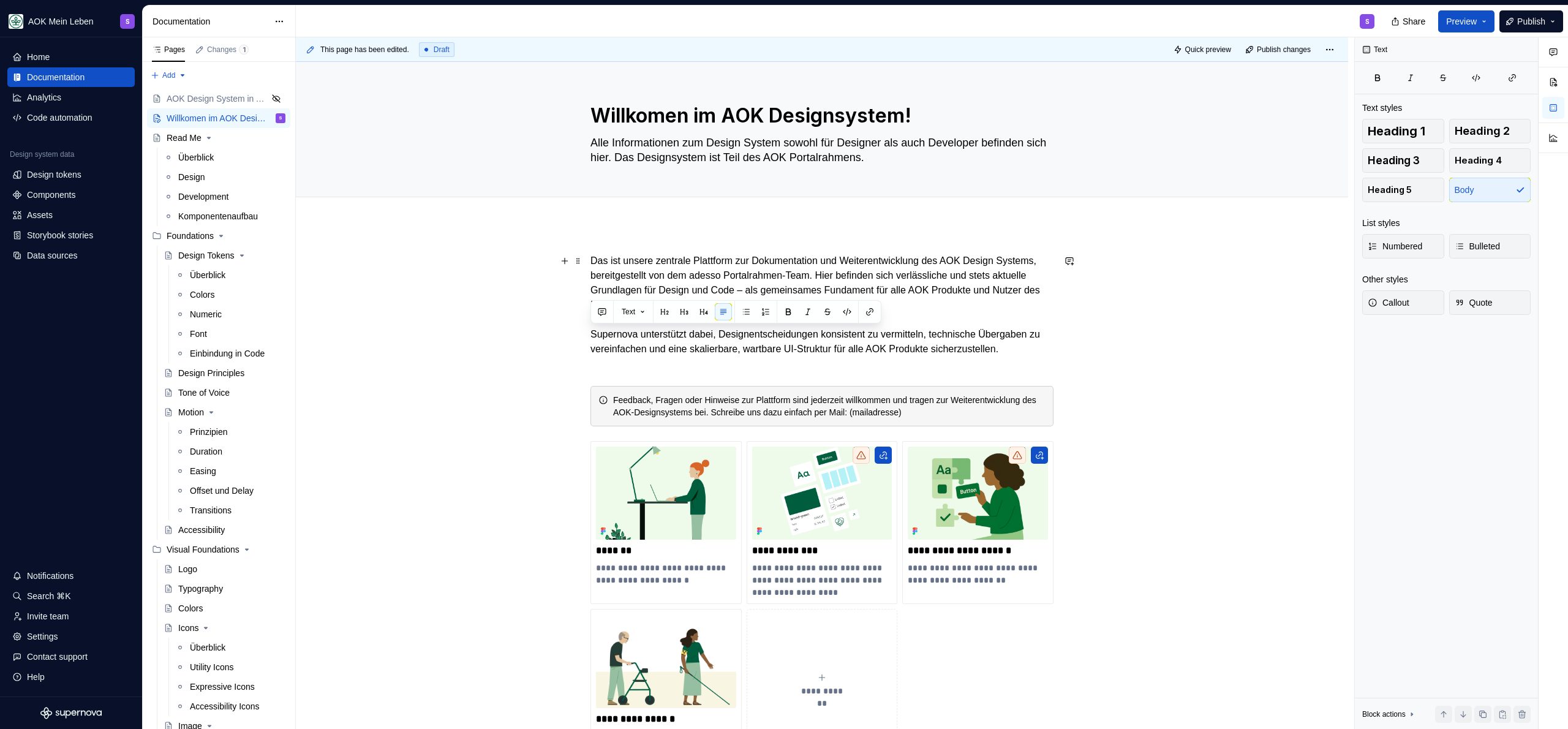
click at [822, 340] on p "Das ist unsere zentrale Plattform zur Dokumentation und Weiterentwicklung des A…" at bounding box center [821, 313] width 463 height 118
click at [597, 337] on p "Das ist unsere zentrale Plattform zur Dokumentation und Weiterentwicklung des A…" at bounding box center [821, 313] width 463 height 118
click at [680, 368] on p "Das ist unsere zentrale Plattform zur Dokumentation und Weiterentwicklung des A…" at bounding box center [821, 313] width 463 height 118
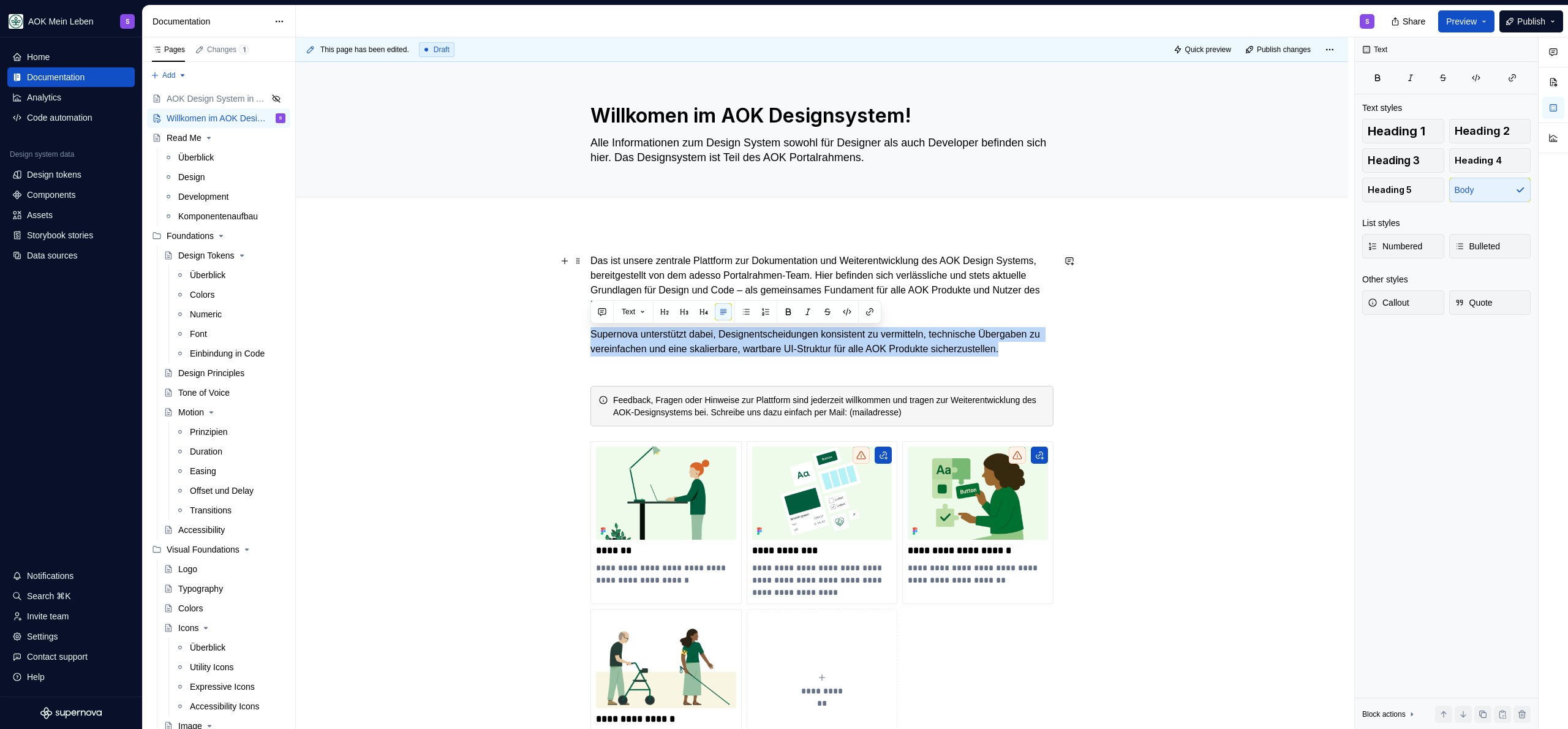
drag, startPoint x: 762, startPoint y: 365, endPoint x: 574, endPoint y: 337, distance: 190.1
click at [574, 337] on div "**********" at bounding box center [822, 609] width 1053 height 769
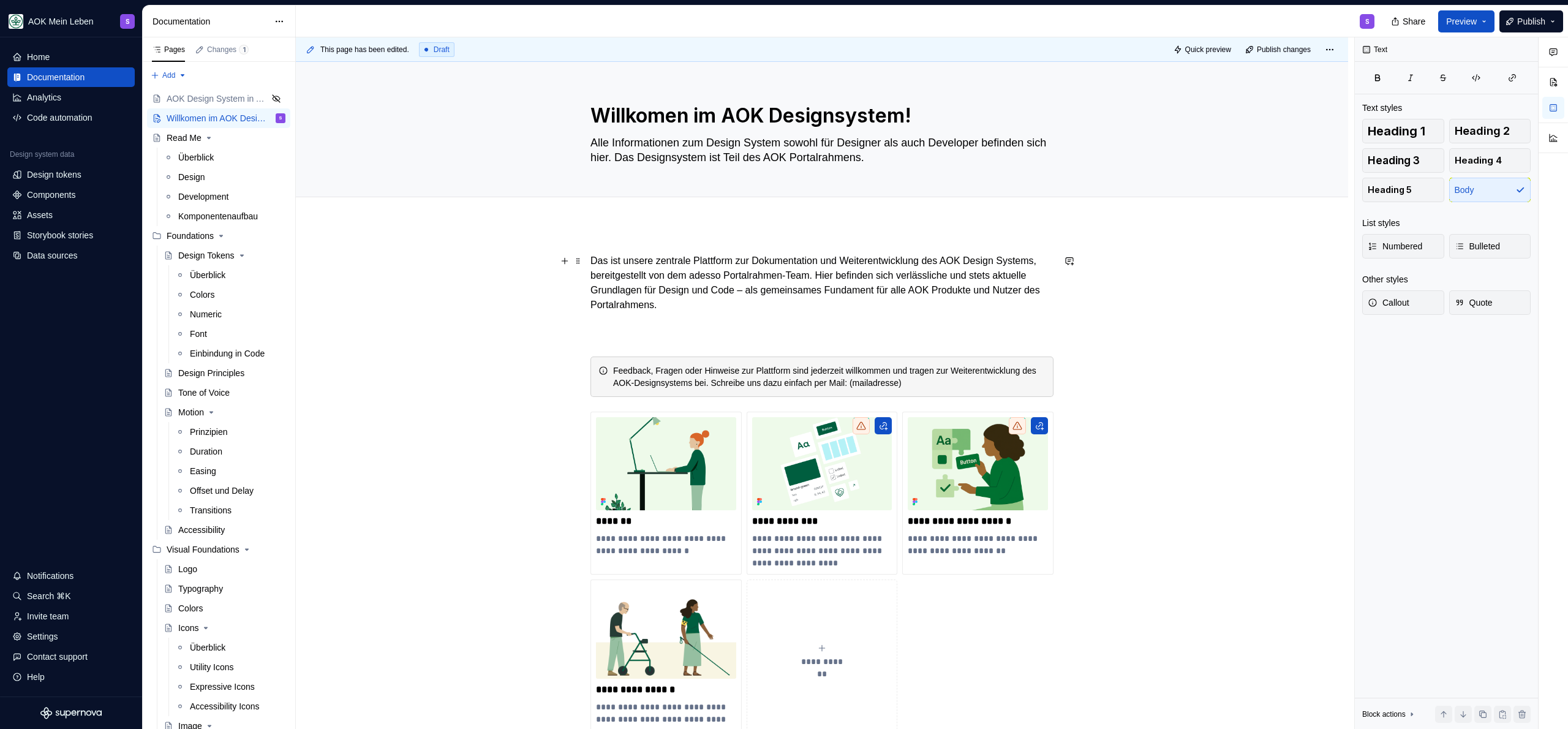
click at [692, 275] on p "Das ist unsere zentrale Plattform zur Dokumentation und Weiterentwicklung des A…" at bounding box center [821, 298] width 463 height 88
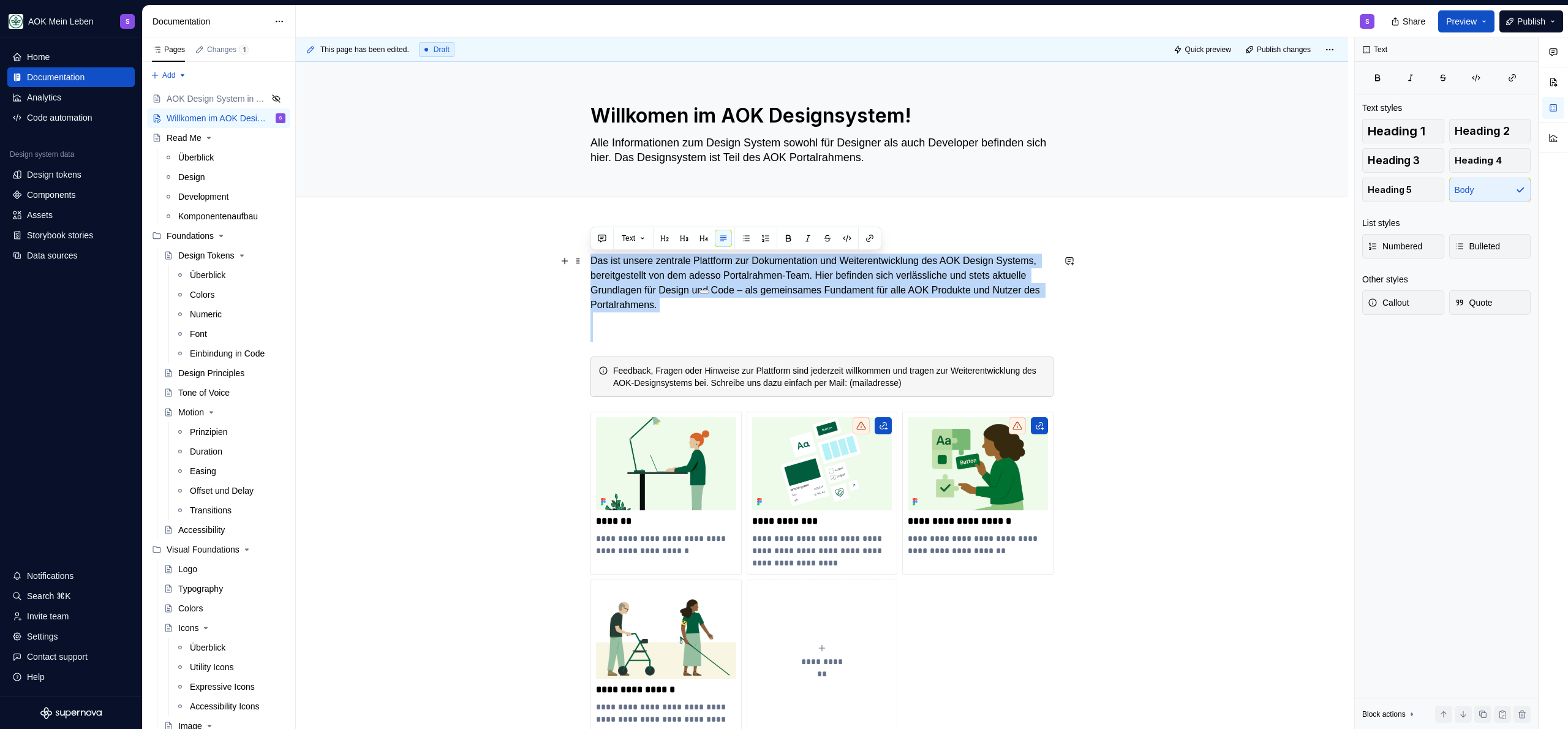
click at [629, 329] on p "Das ist unsere zentrale Plattform zur Dokumentation und Weiterentwicklung des A…" at bounding box center [821, 298] width 463 height 88
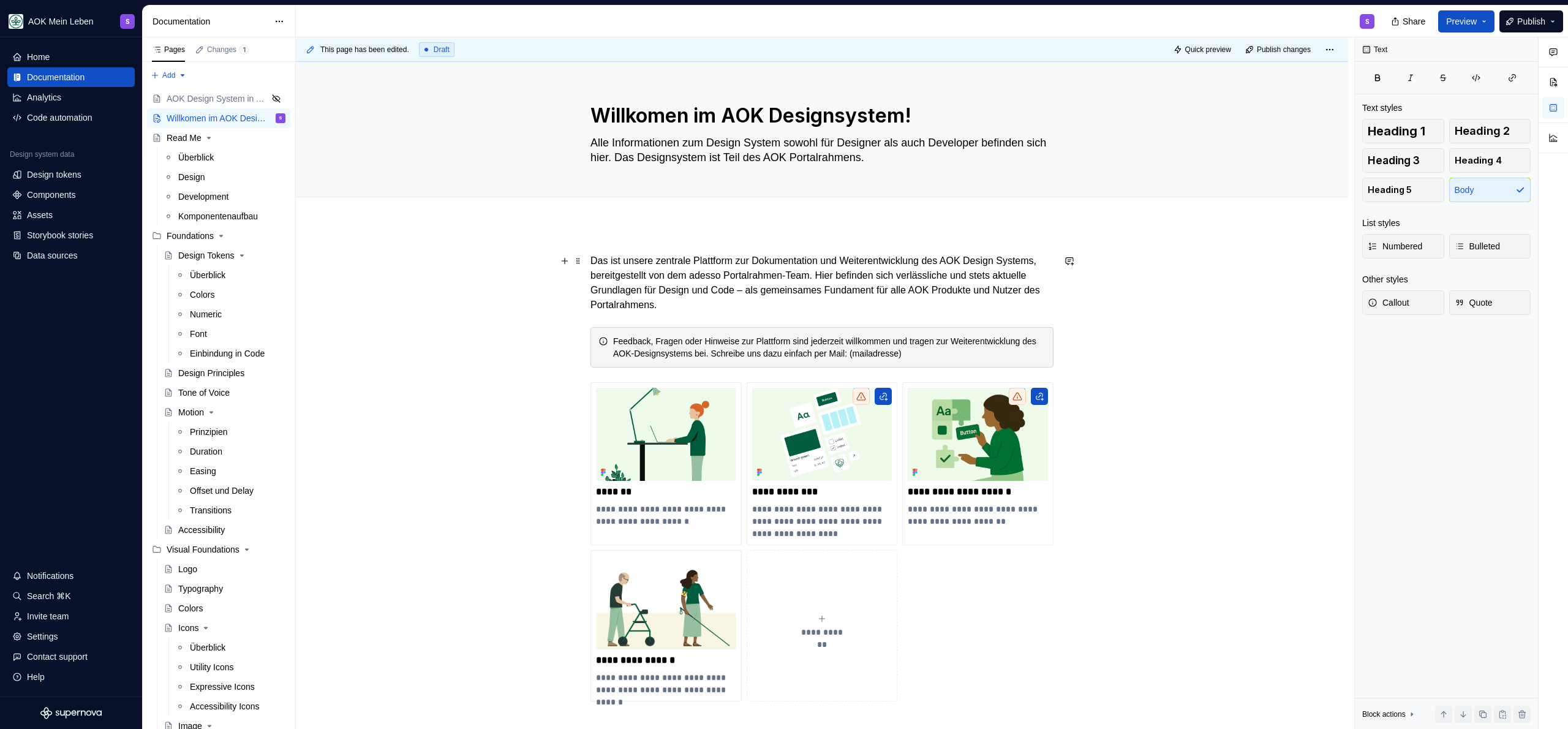
click at [800, 264] on p "Das ist unsere zentrale Plattform zur Dokumentation und Weiterentwicklung des A…" at bounding box center [821, 283] width 463 height 59
click at [602, 263] on p "Das ist unsere zentrale Plattform zur Dokumentation und Weiterentwicklung des A…" at bounding box center [821, 283] width 463 height 59
click at [726, 258] on p "Das ist unsere zentrale Plattform zur Dokumentation und Weiterentwicklung des A…" at bounding box center [821, 283] width 463 height 59
click at [604, 259] on p "Das ist unsere zentrale Plattform zur Dokumentation und Weiterentwicklung des A…" at bounding box center [821, 283] width 463 height 59
click at [797, 299] on p "Das ist unsere zentrale Plattform zur Dokumentation und Weiterentwicklung des A…" at bounding box center [821, 283] width 463 height 59
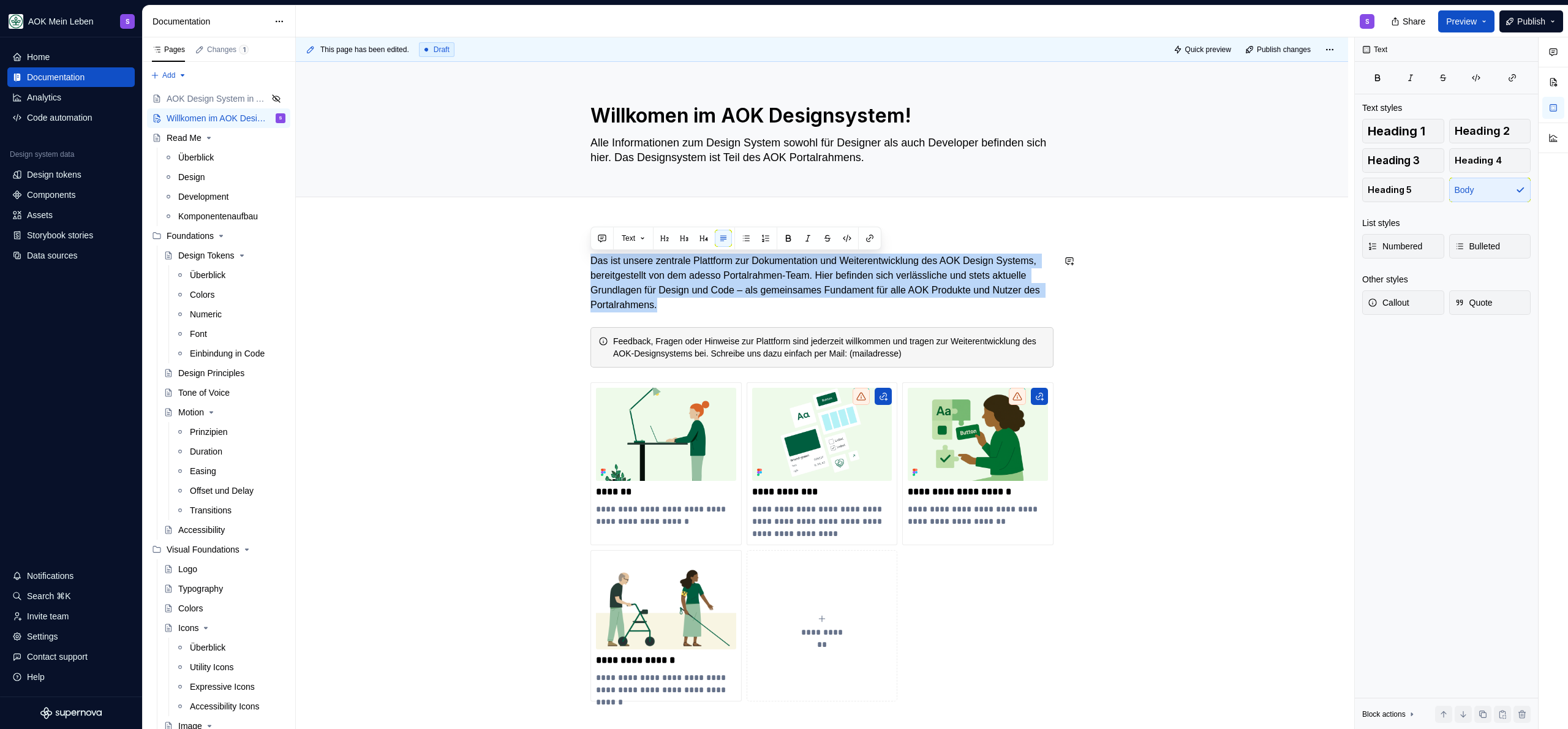
drag, startPoint x: 812, startPoint y: 304, endPoint x: 548, endPoint y: 245, distance: 270.5
click at [548, 245] on div "**********" at bounding box center [822, 579] width 1053 height 711
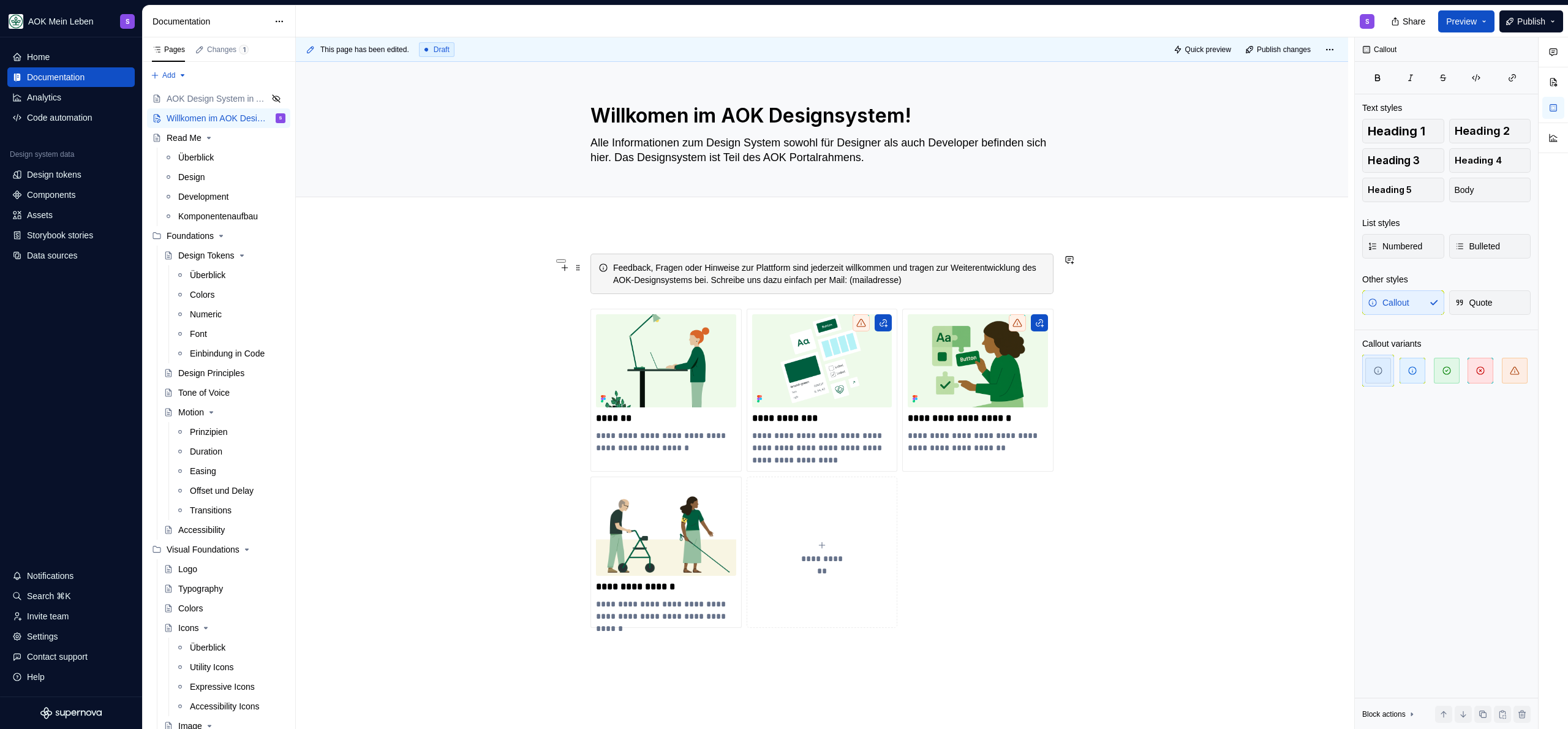
click at [591, 261] on div "Feedback, Fragen oder Hinweise zur Plattform sind jederzeit willkommen und trag…" at bounding box center [821, 274] width 463 height 40
click at [597, 258] on div "Feedback, Fragen oder Hinweise zur Plattform sind jederzeit willkommen und trag…" at bounding box center [821, 274] width 463 height 40
click at [599, 263] on icon at bounding box center [604, 268] width 10 height 10
click at [579, 267] on span at bounding box center [578, 267] width 10 height 17
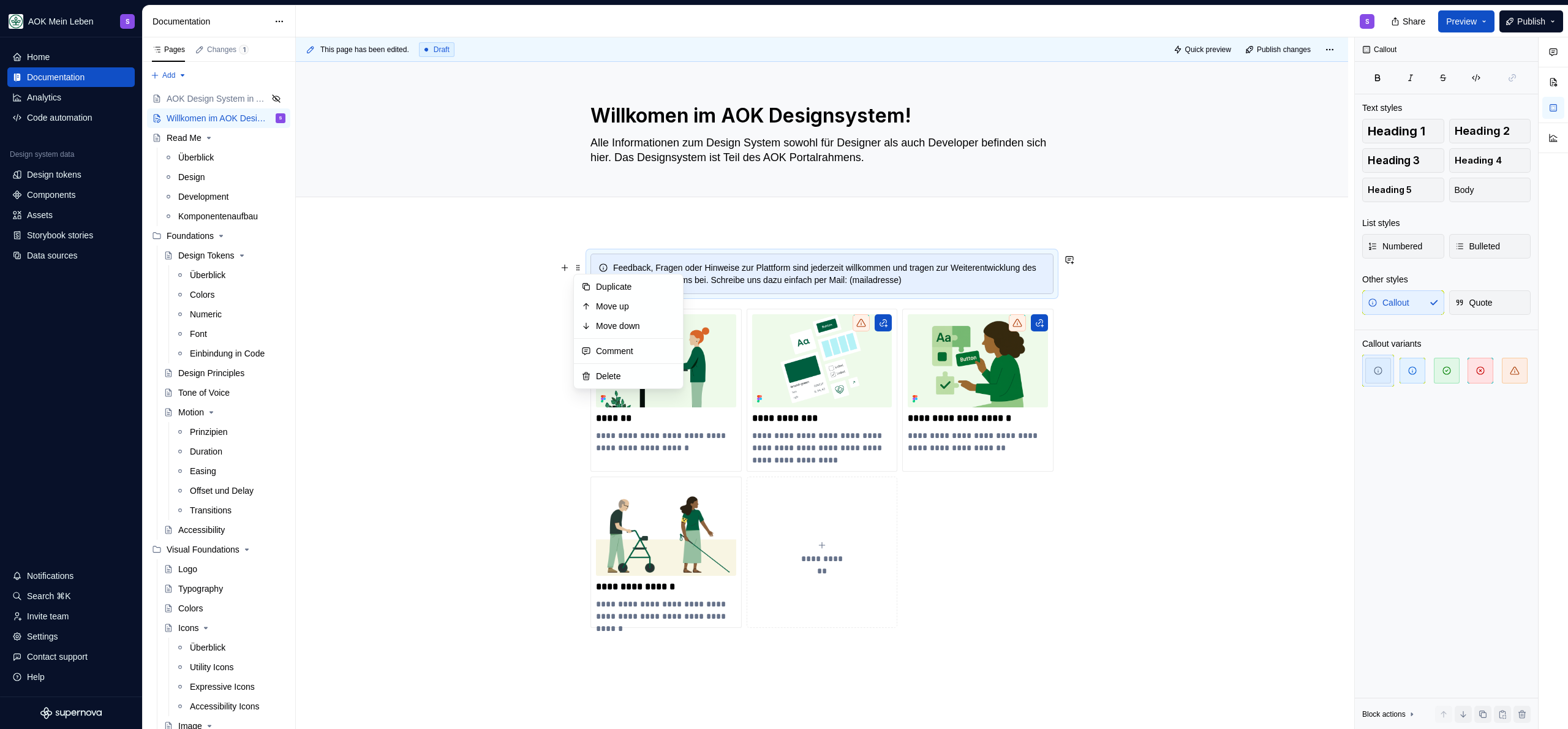
click at [627, 660] on div "**********" at bounding box center [822, 543] width 1053 height 637
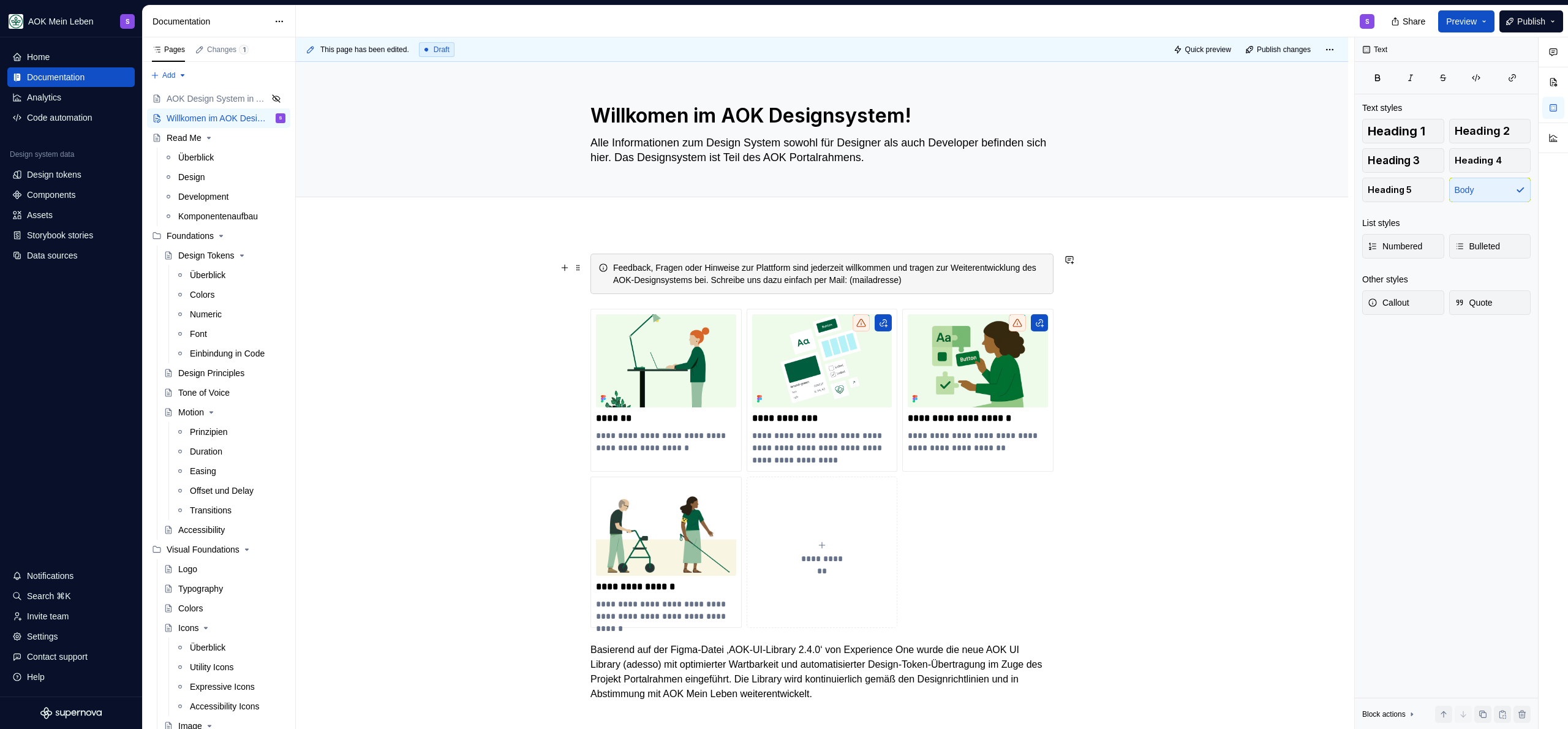
click at [595, 258] on div "Feedback, Fragen oder Hinweise zur Plattform sind jederzeit willkommen und trag…" at bounding box center [821, 274] width 463 height 40
drag, startPoint x: 584, startPoint y: 266, endPoint x: 578, endPoint y: 270, distance: 7.2
click at [581, 267] on div "**********" at bounding box center [825, 383] width 1059 height 692
click at [578, 270] on span at bounding box center [578, 267] width 10 height 17
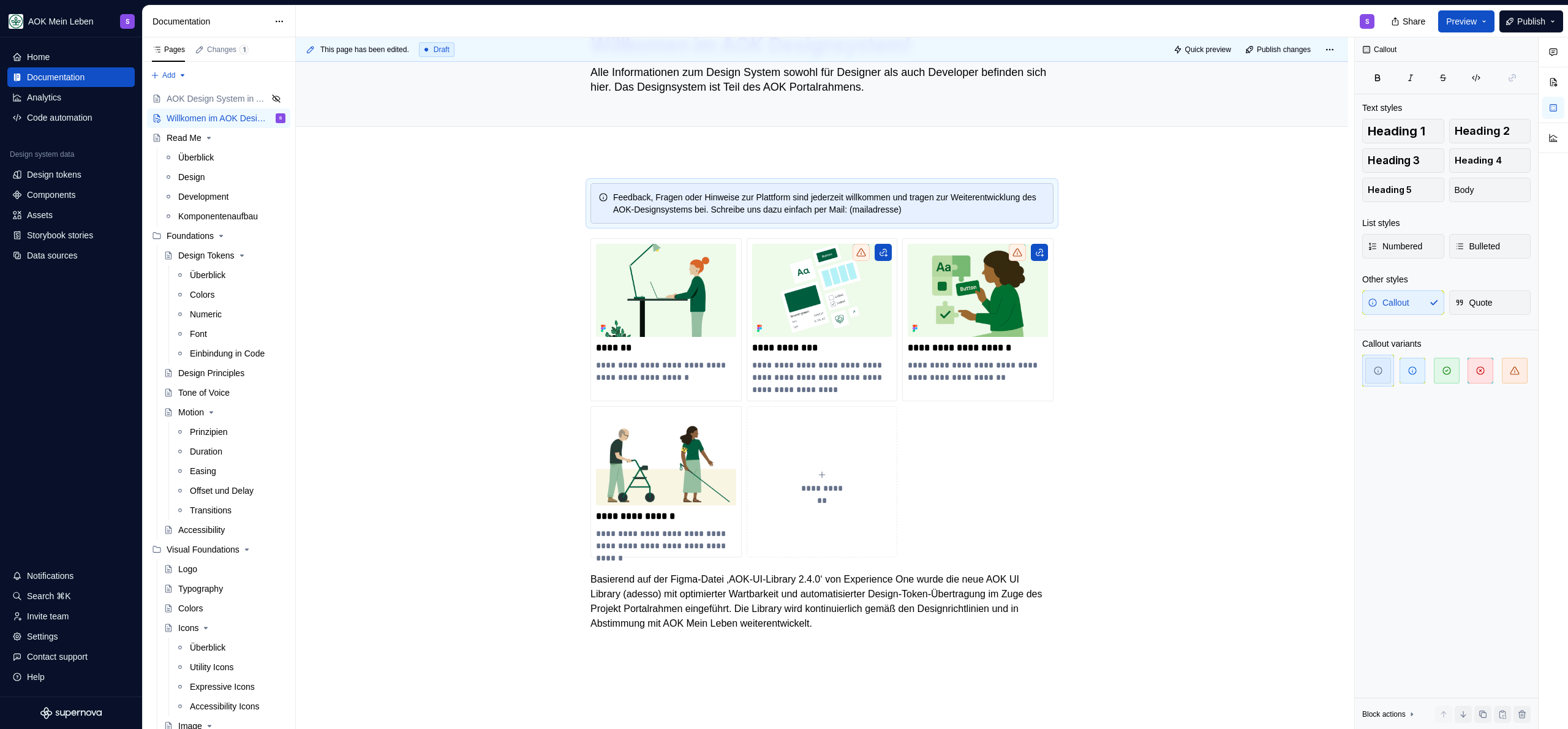
scroll to position [71, 0]
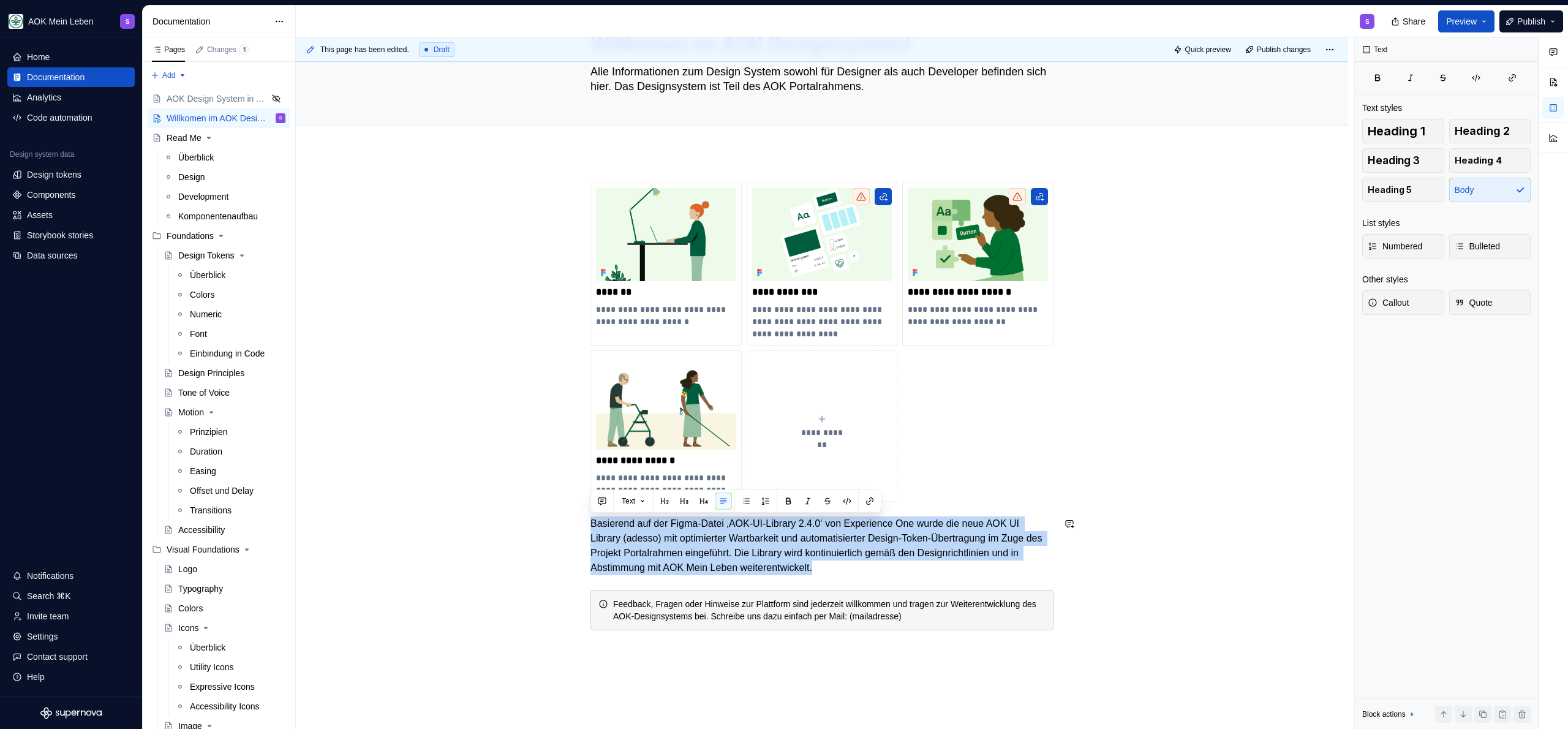
drag, startPoint x: 958, startPoint y: 568, endPoint x: 574, endPoint y: 511, distance: 388.2
click at [574, 511] on div "**********" at bounding box center [822, 508] width 1053 height 711
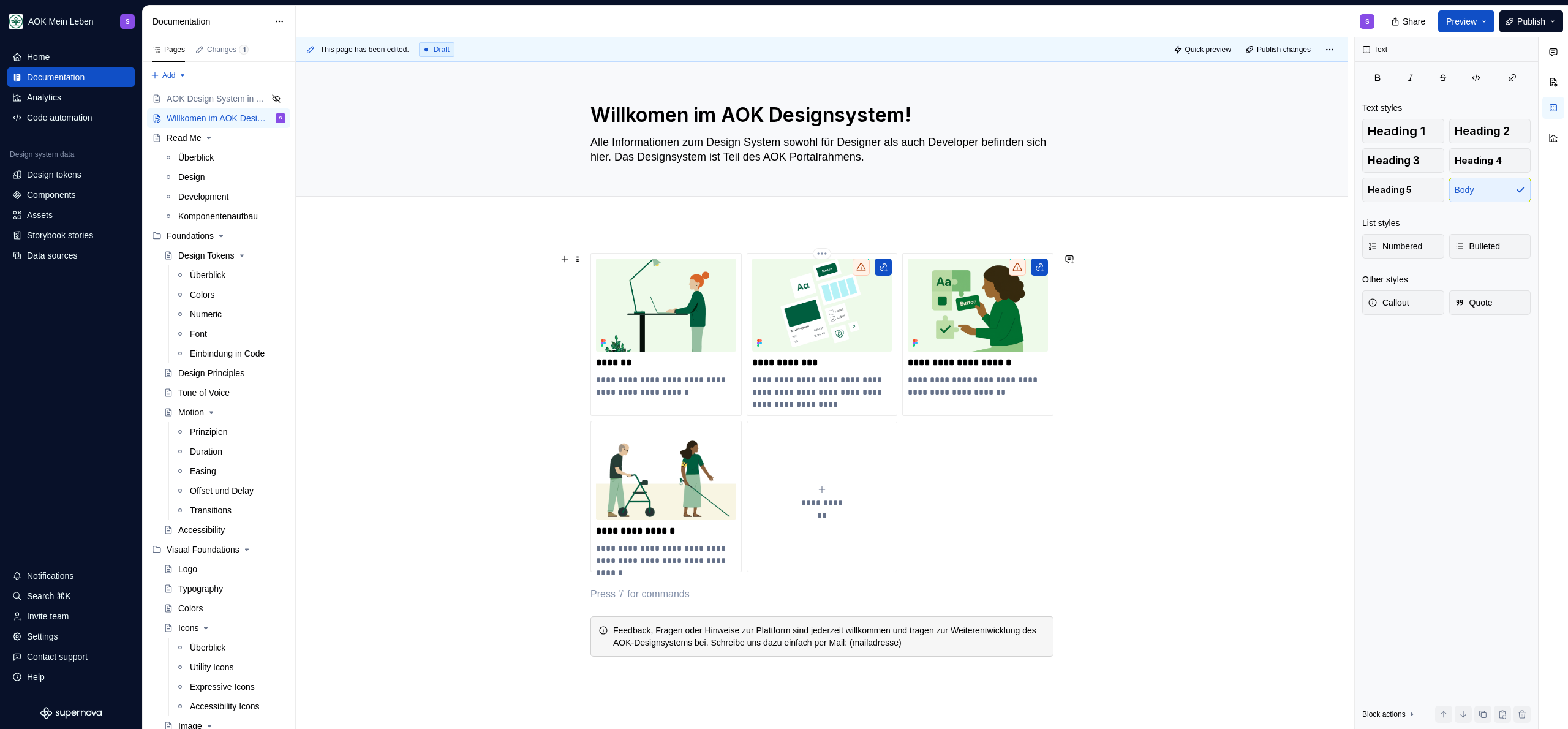
scroll to position [0, 0]
click at [705, 231] on div "**********" at bounding box center [822, 557] width 1053 height 667
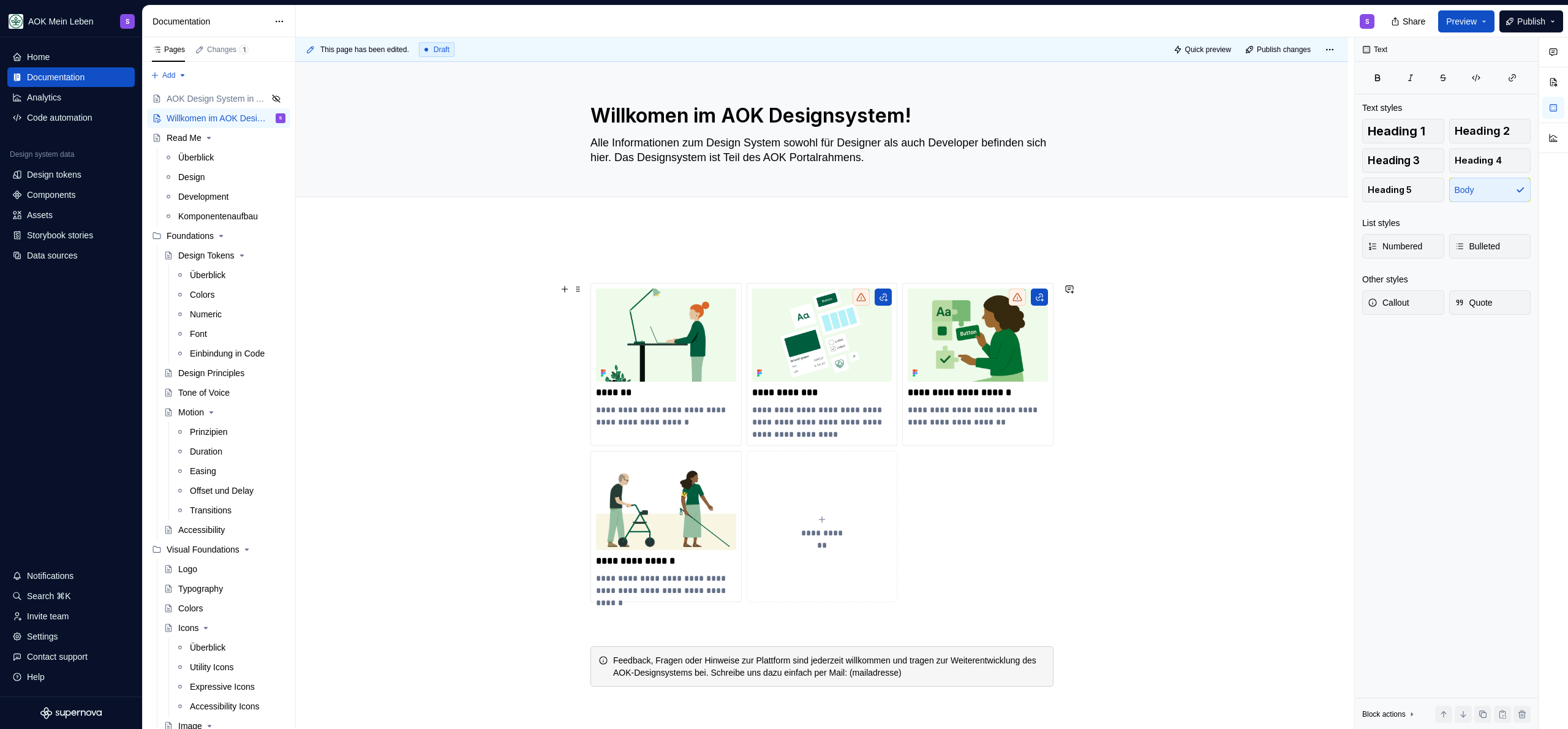
click at [1231, 335] on div "**********" at bounding box center [822, 573] width 1053 height 696
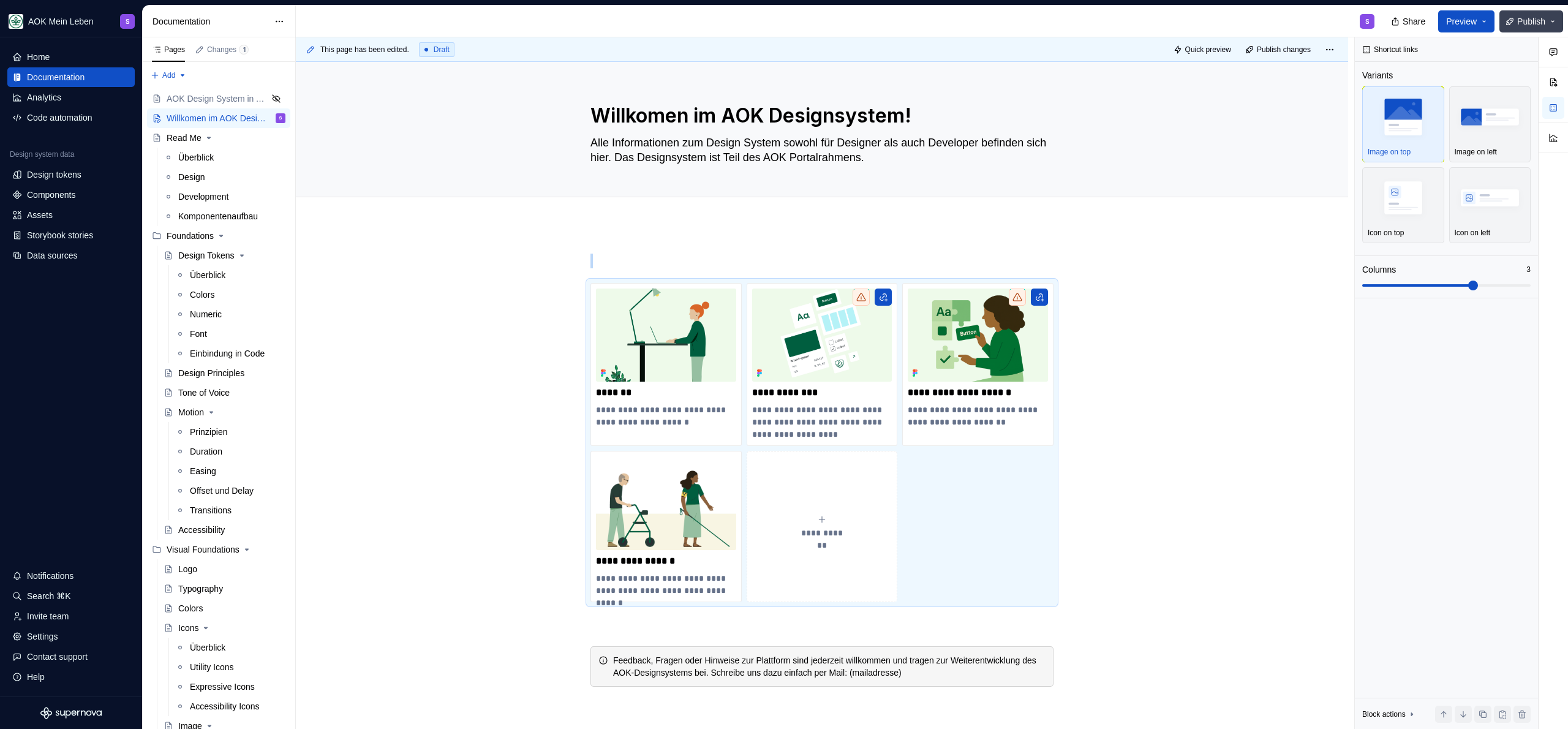
click at [1536, 21] on span "Publish" at bounding box center [1532, 21] width 29 height 13
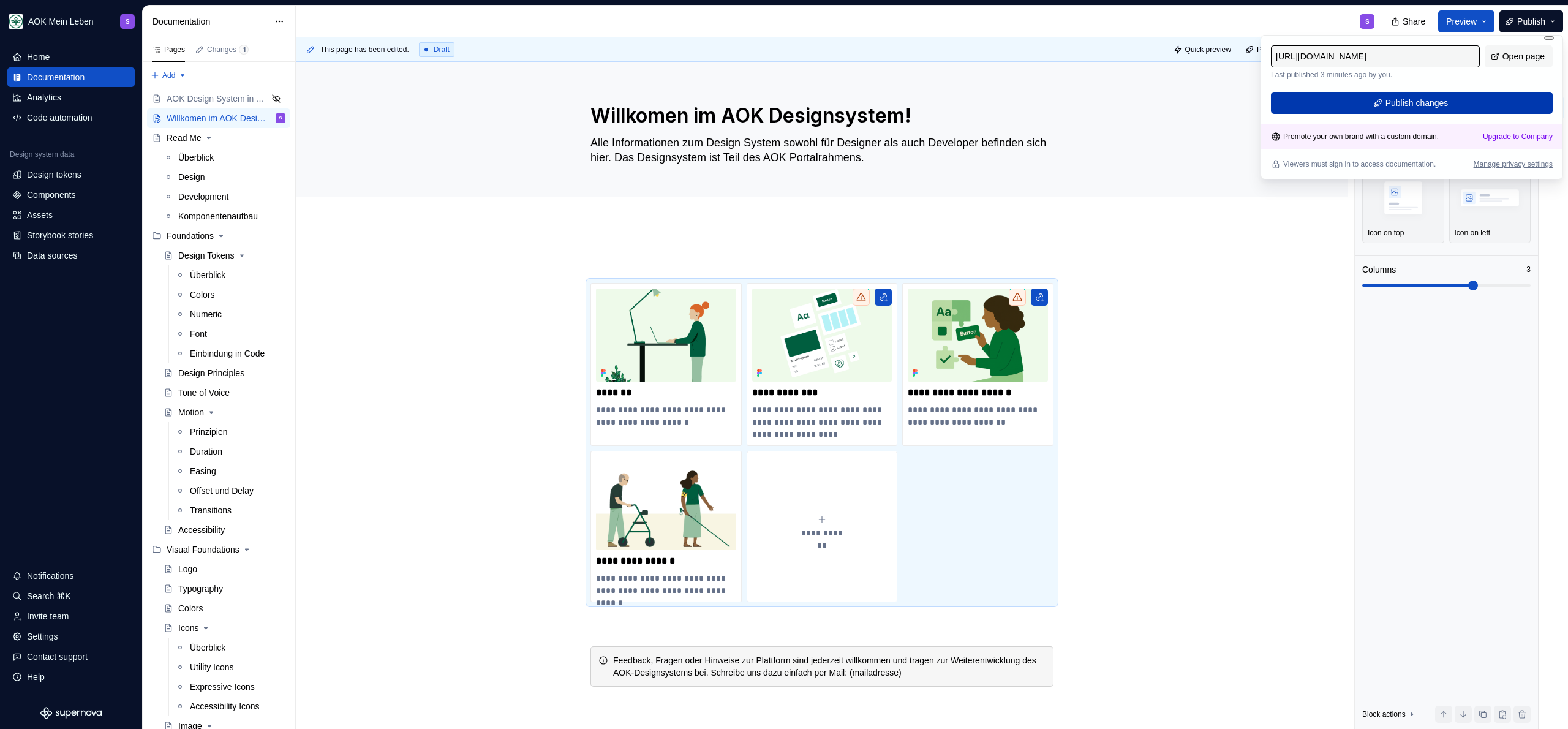
click at [1414, 100] on span "Publish changes" at bounding box center [1417, 103] width 63 height 13
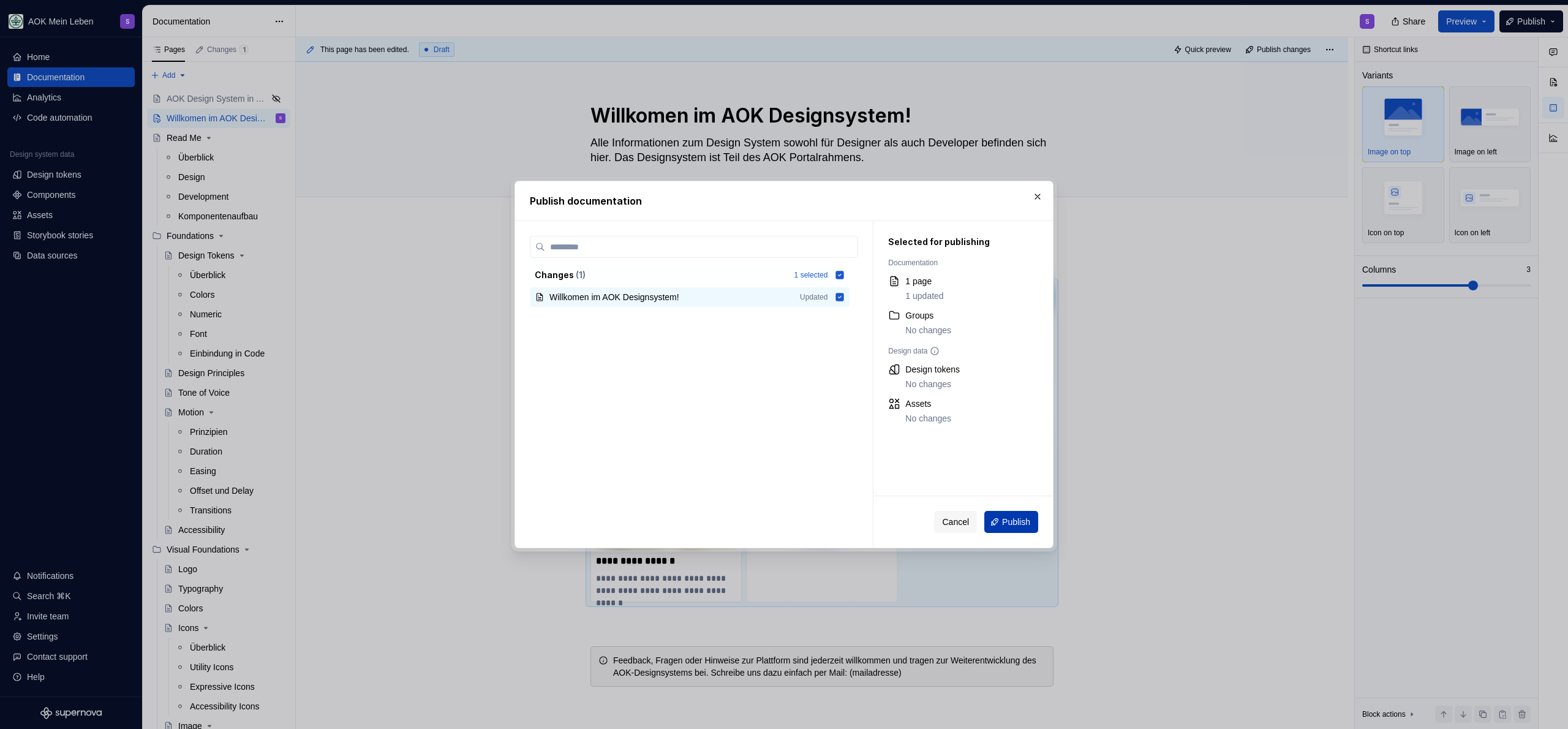
click at [1007, 527] on span "Publish" at bounding box center [1016, 521] width 29 height 13
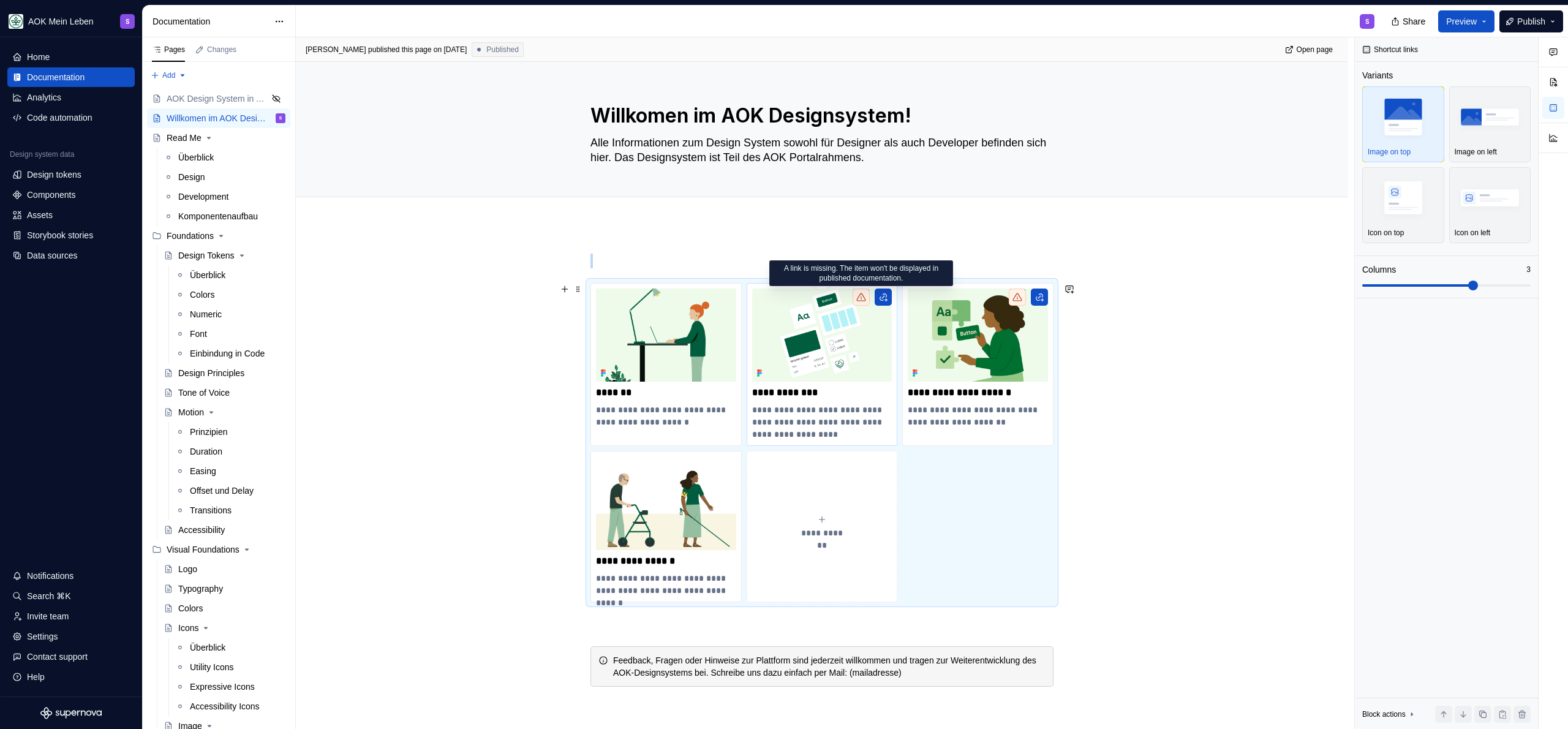
click at [863, 298] on icon at bounding box center [862, 298] width 10 height 10
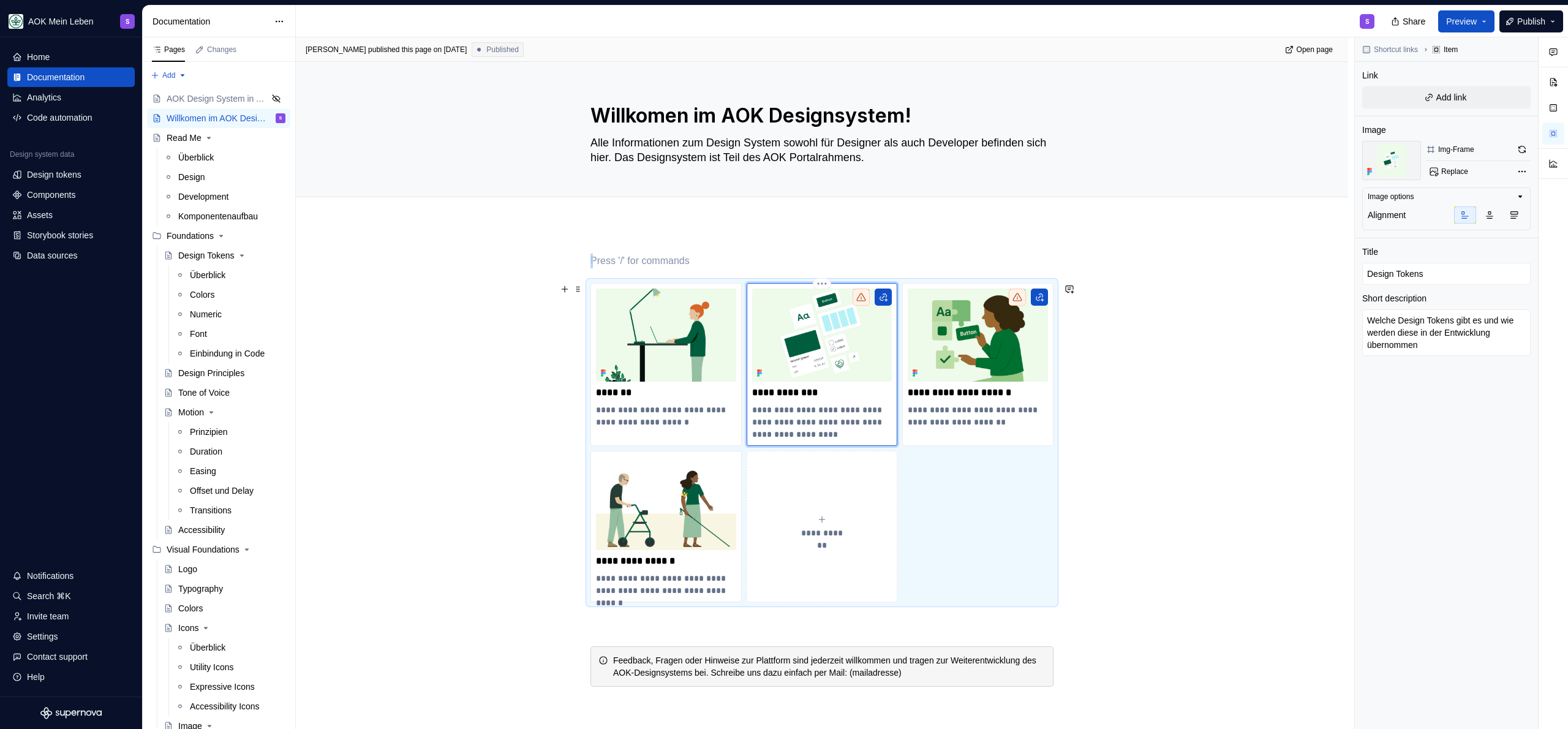
click at [839, 356] on img at bounding box center [822, 335] width 140 height 93
click at [1452, 172] on span "Replace" at bounding box center [1454, 172] width 27 height 10
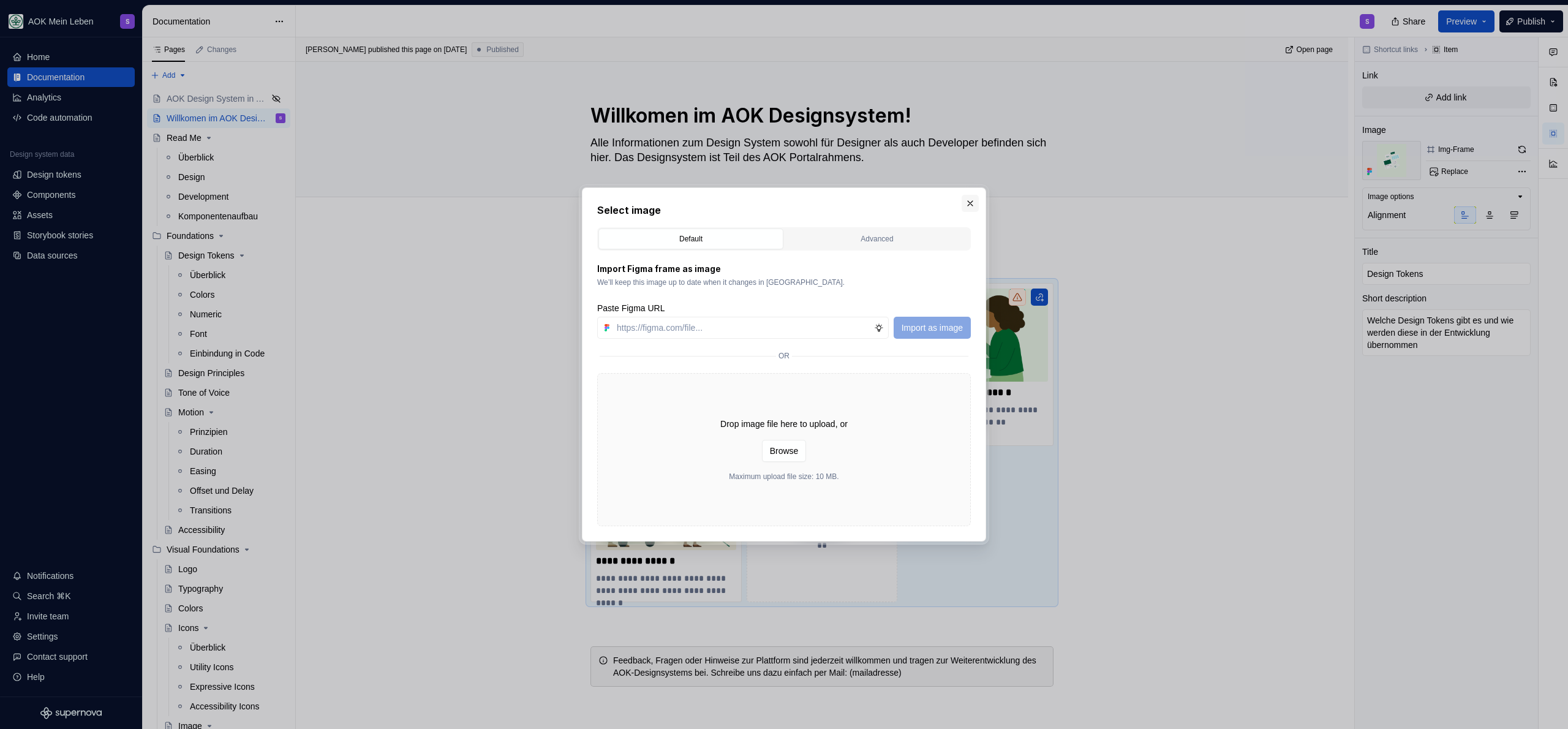
click at [964, 201] on button "button" at bounding box center [970, 203] width 17 height 17
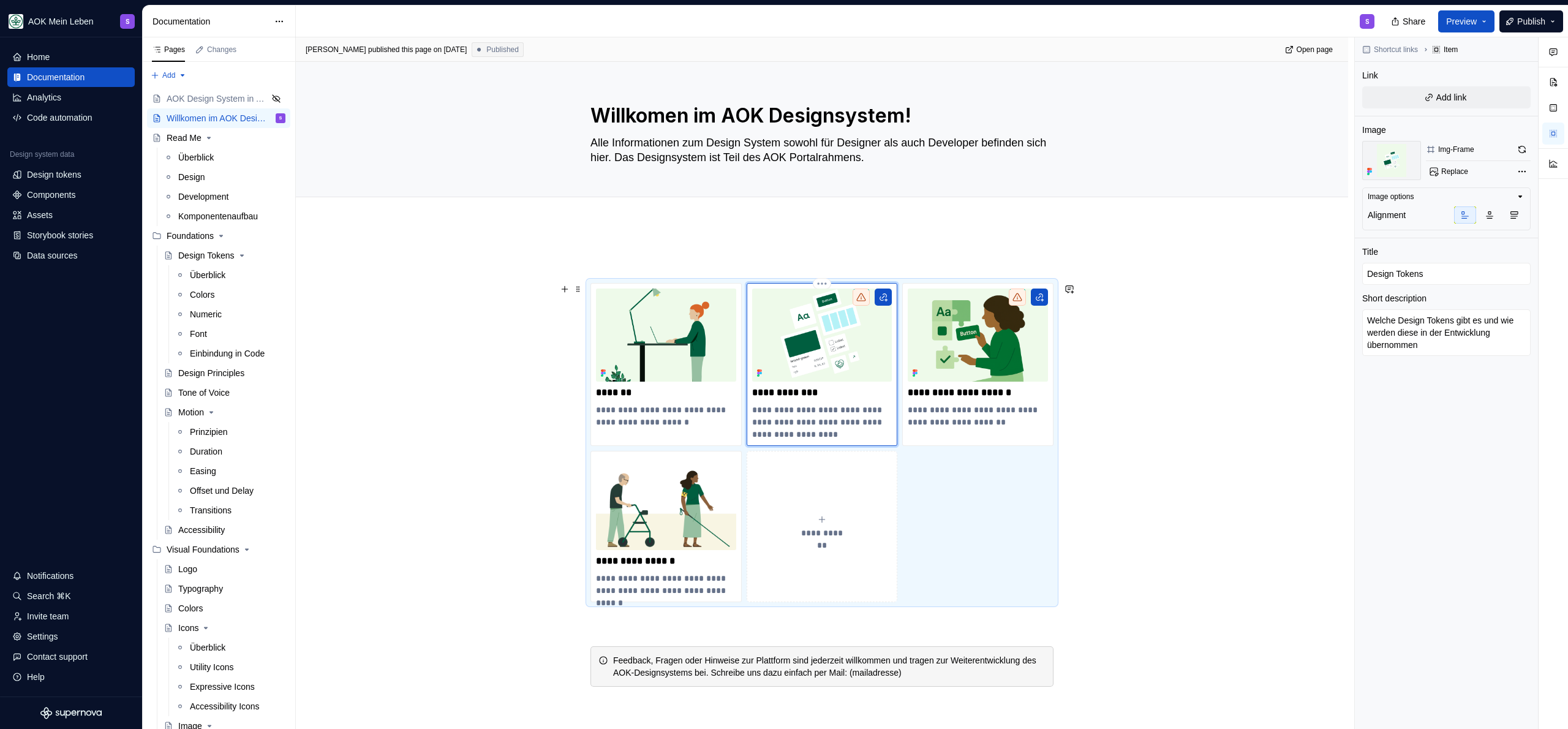
click at [854, 336] on img at bounding box center [822, 335] width 140 height 93
click at [676, 321] on img at bounding box center [666, 335] width 140 height 93
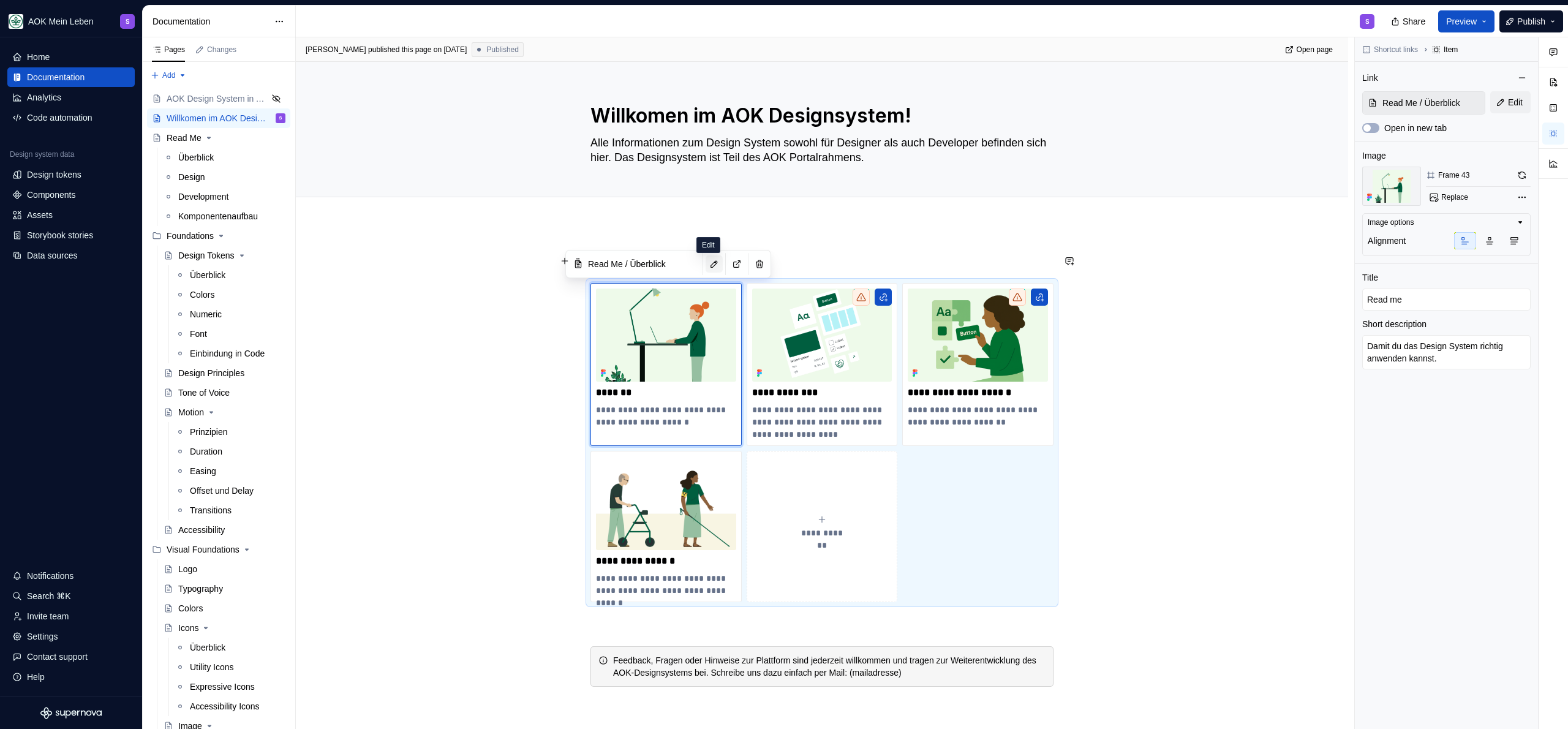
click at [712, 264] on button "button" at bounding box center [714, 264] width 17 height 17
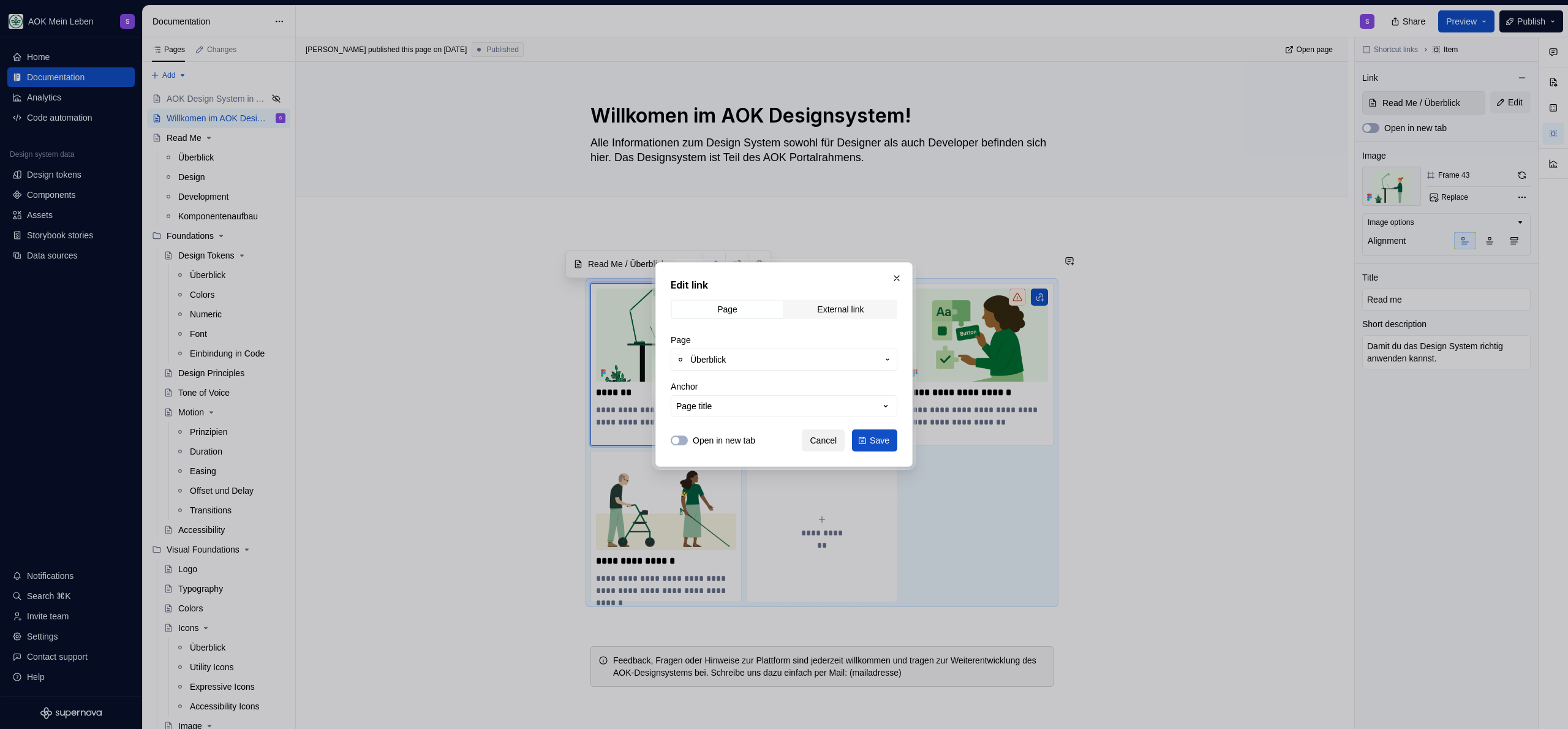
click at [830, 439] on span "Cancel" at bounding box center [823, 441] width 27 height 13
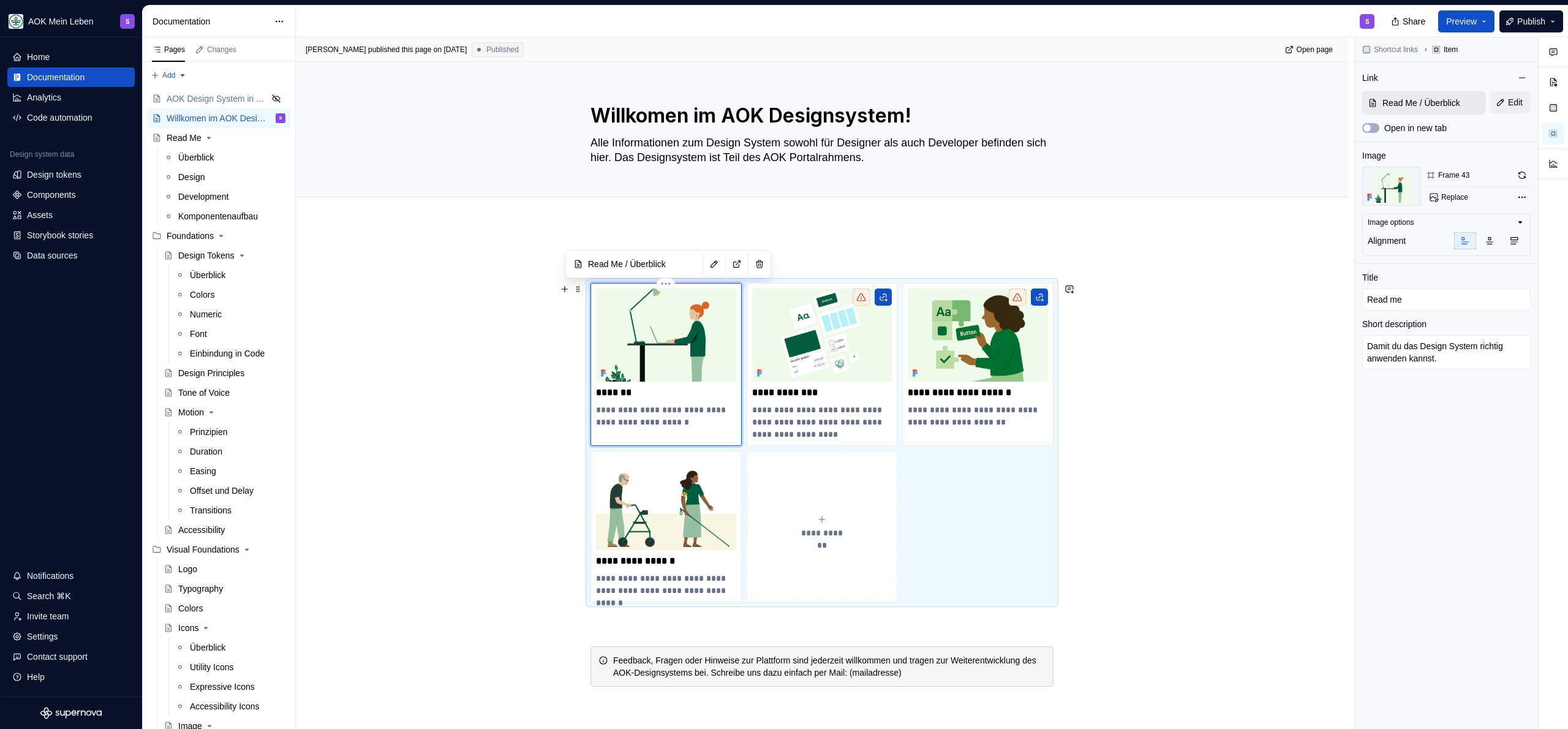
click at [663, 340] on img at bounding box center [666, 335] width 140 height 93
click at [1462, 193] on span "Replace" at bounding box center [1454, 198] width 27 height 10
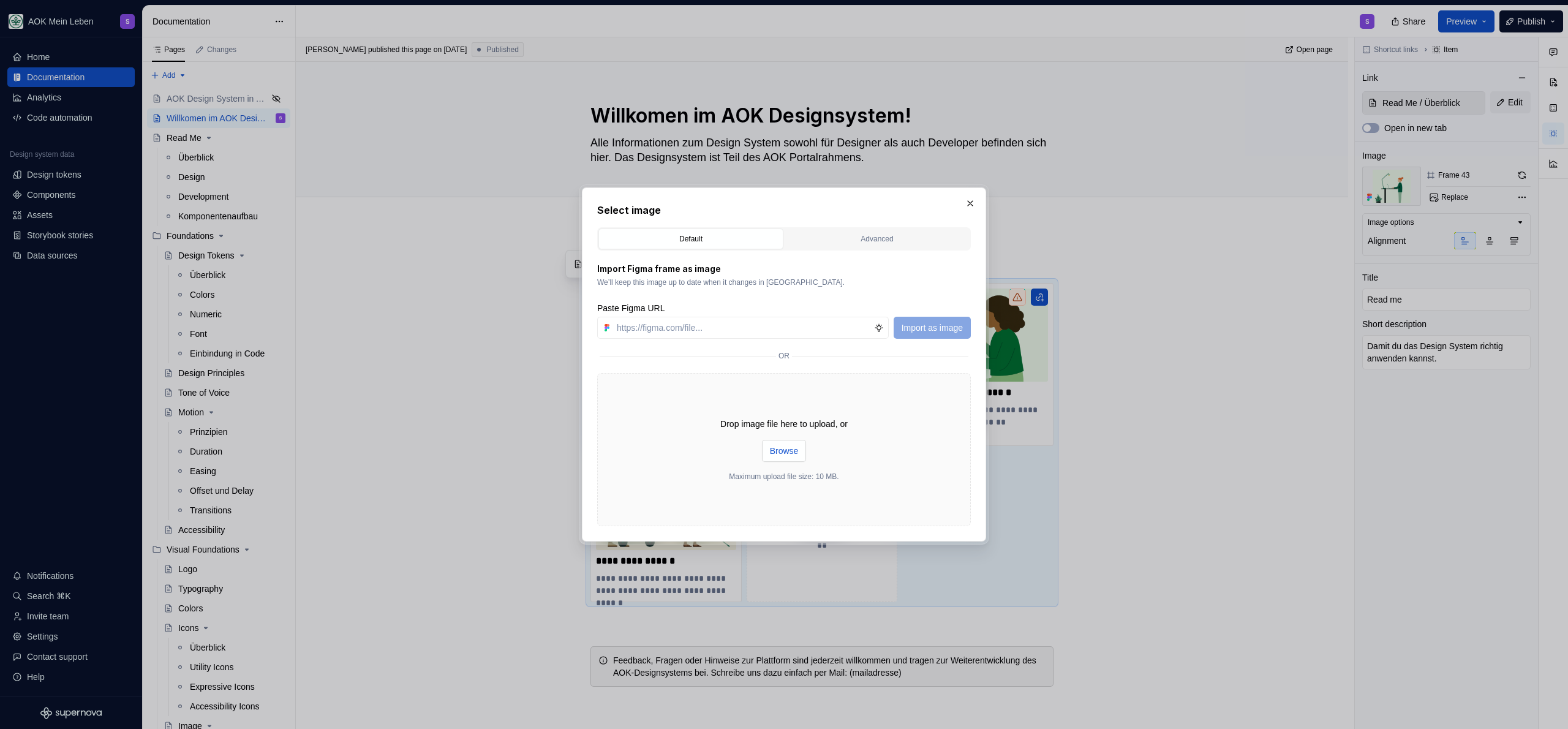
click at [775, 452] on span "Browse" at bounding box center [784, 451] width 29 height 13
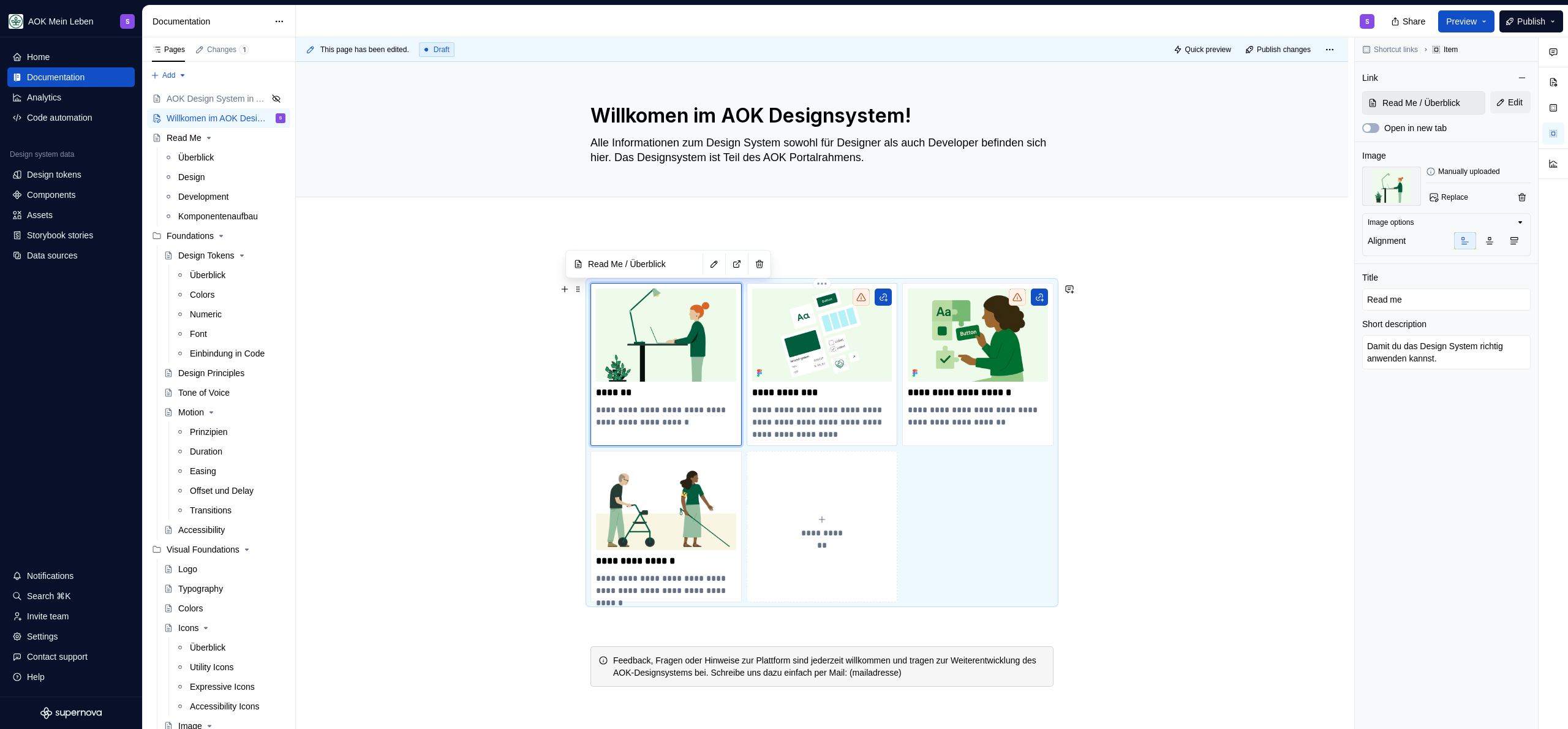
click at [827, 326] on img at bounding box center [822, 335] width 140 height 93
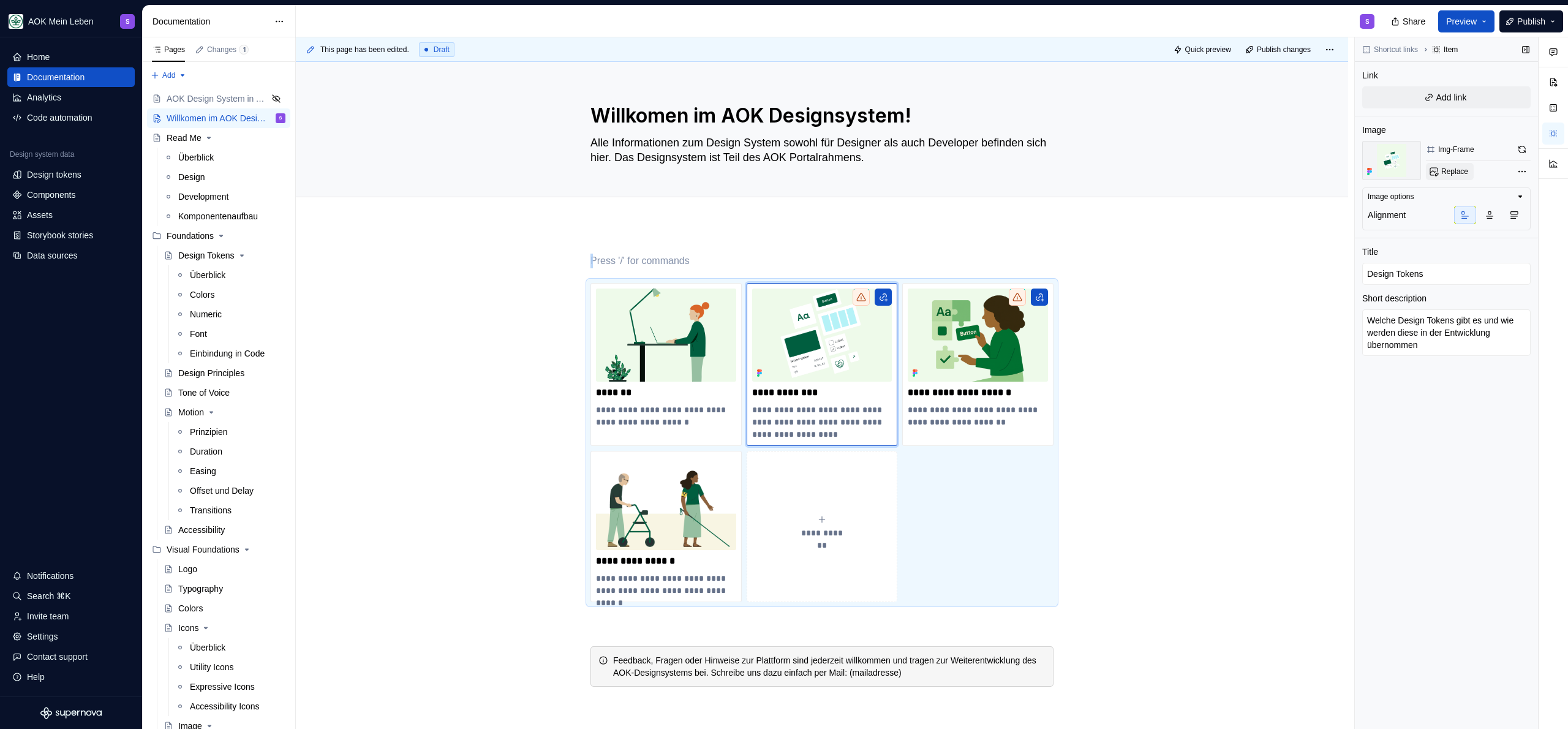
click at [1458, 166] on button "Replace" at bounding box center [1449, 172] width 48 height 17
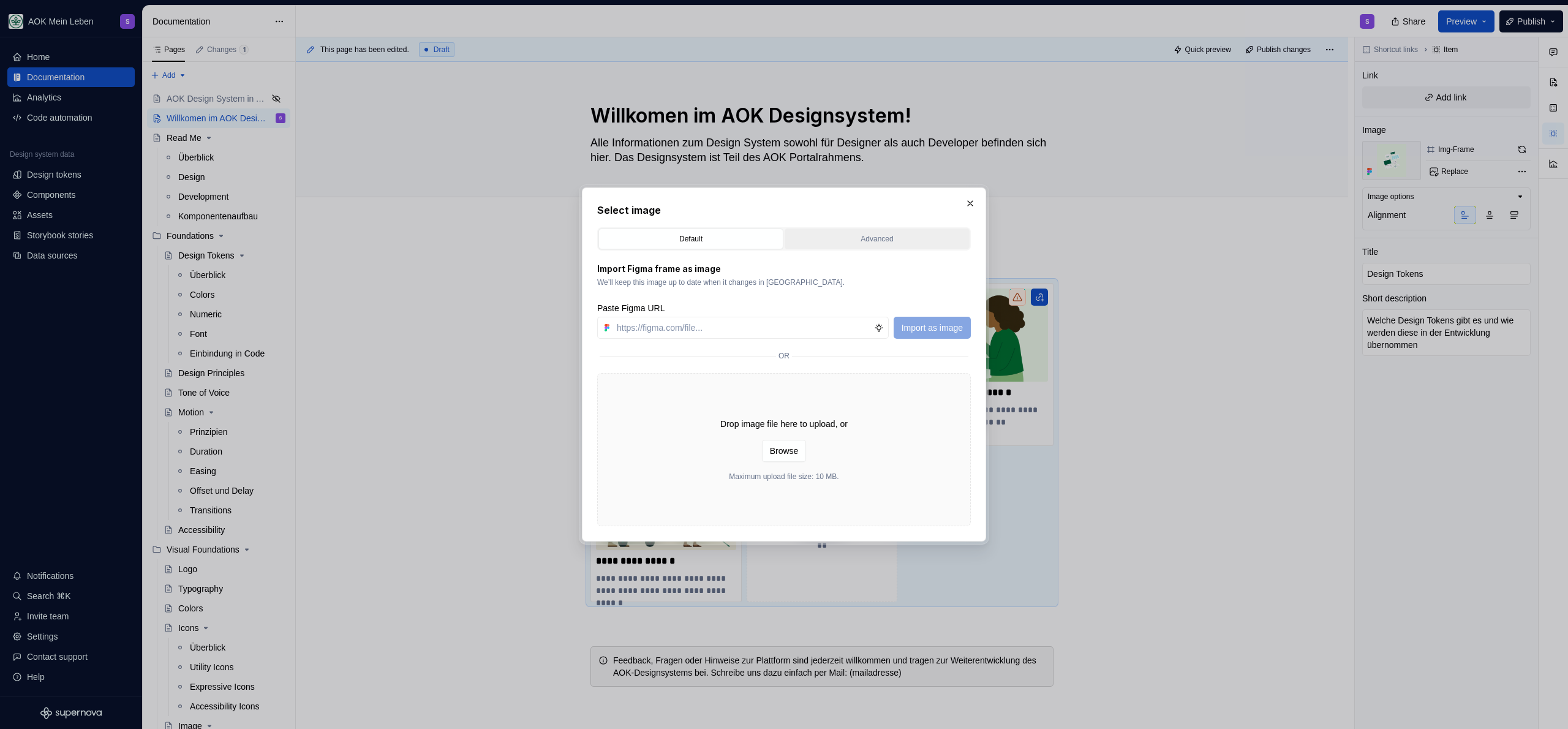
click at [883, 235] on div "Advanced" at bounding box center [877, 239] width 177 height 13
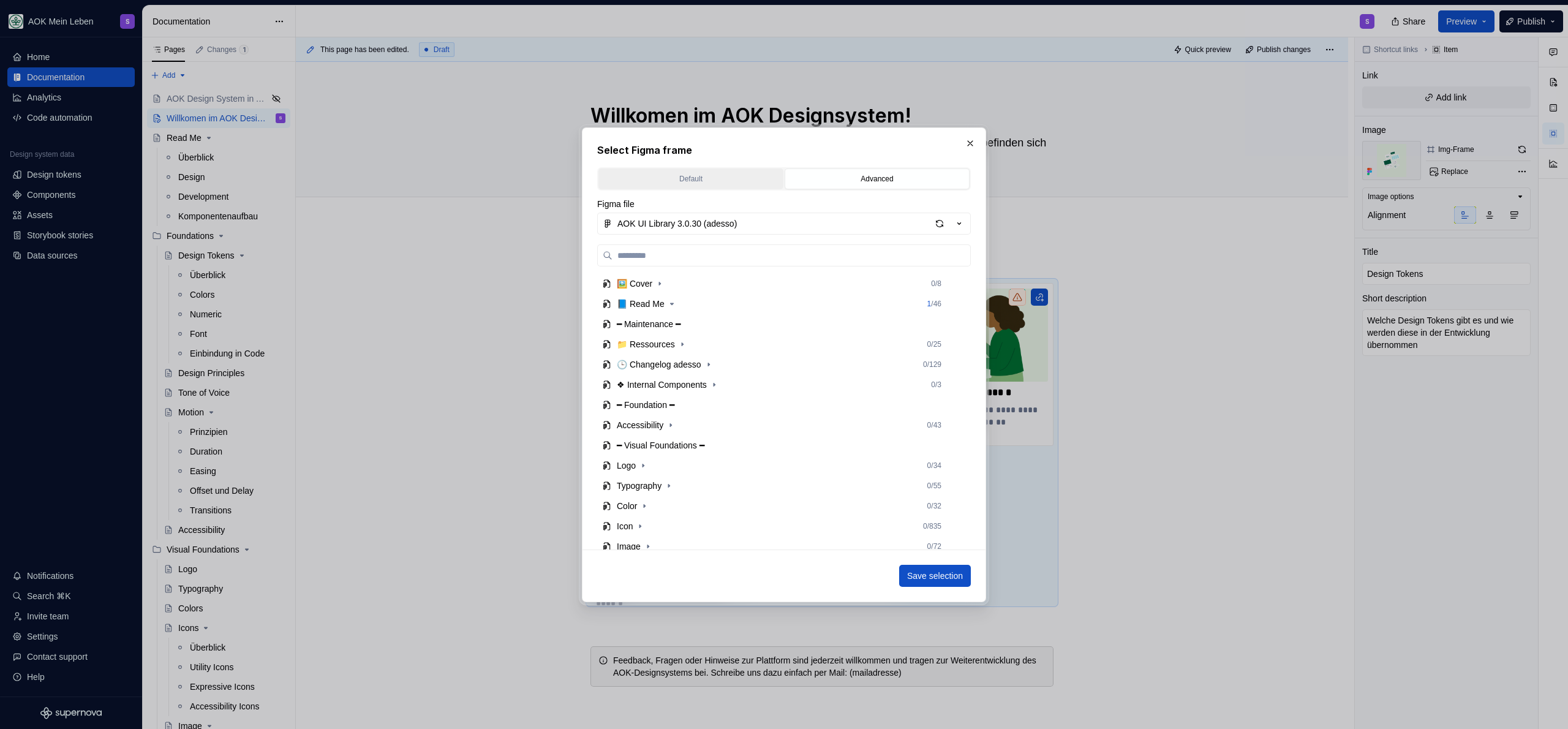
click at [729, 176] on div "Default" at bounding box center [691, 178] width 177 height 13
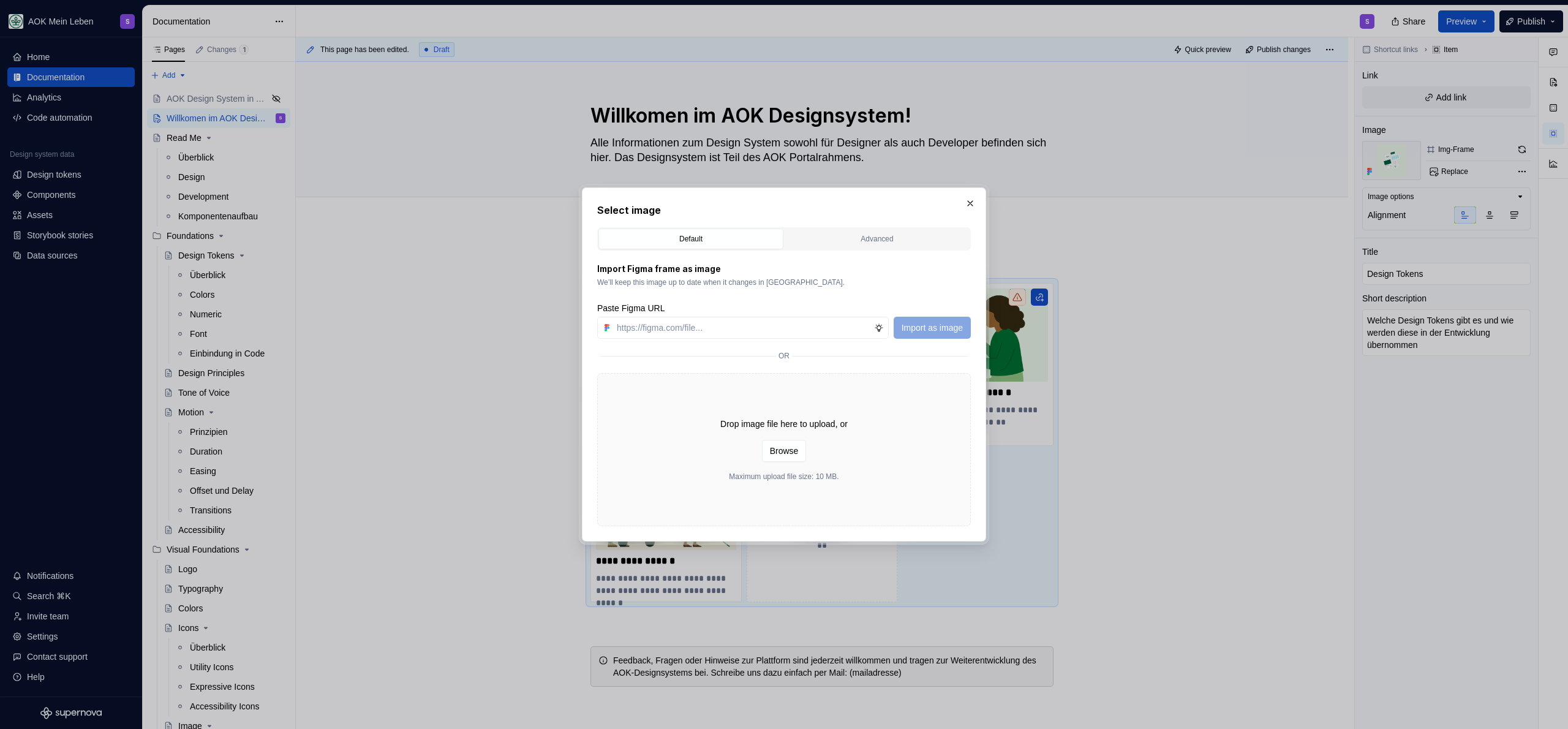
click at [821, 460] on div "Drop image file here to upload, or Browse Maximum upload file size: 10 MB." at bounding box center [784, 450] width 373 height 153
click at [785, 455] on span "Browse" at bounding box center [784, 451] width 29 height 13
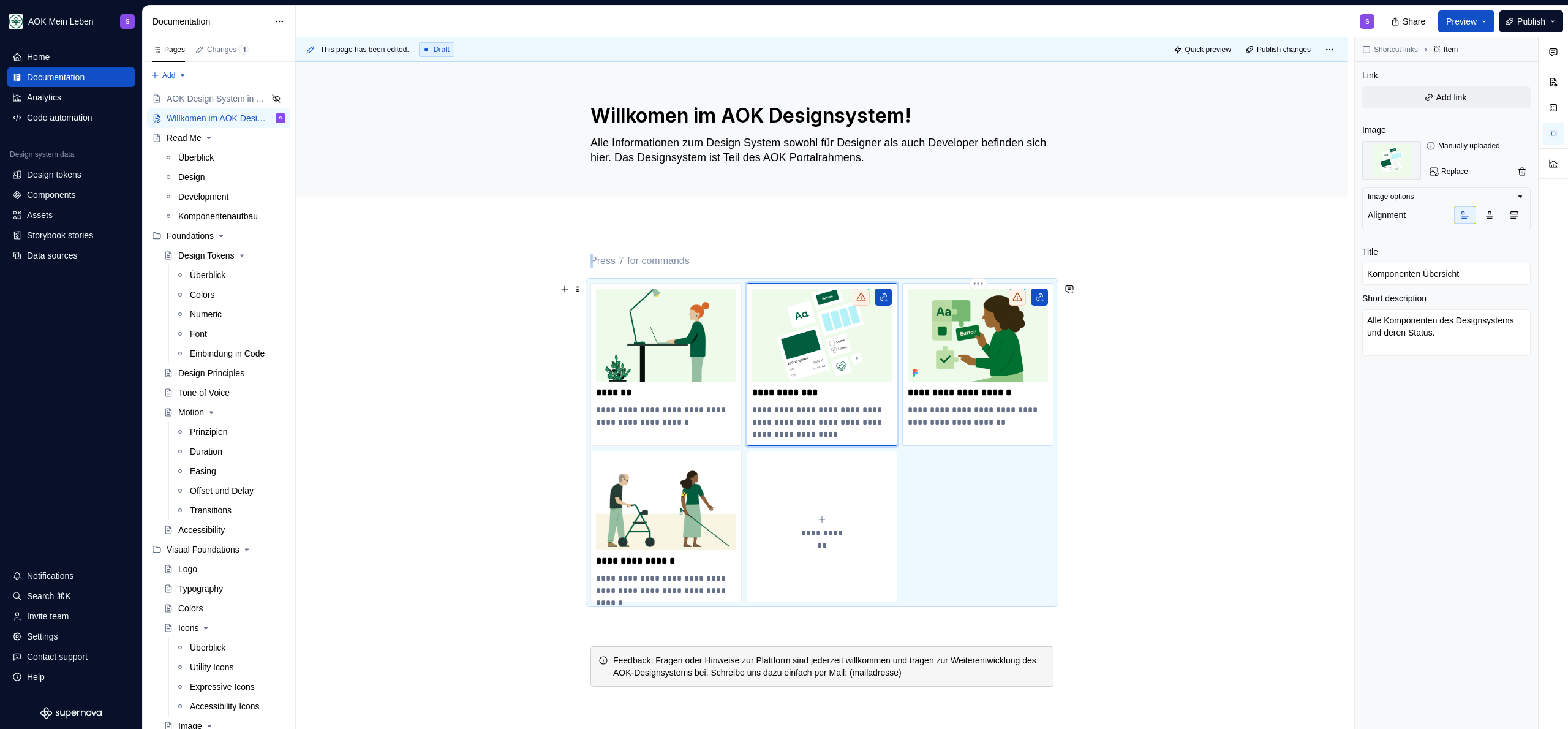
click at [974, 348] on img at bounding box center [978, 335] width 140 height 93
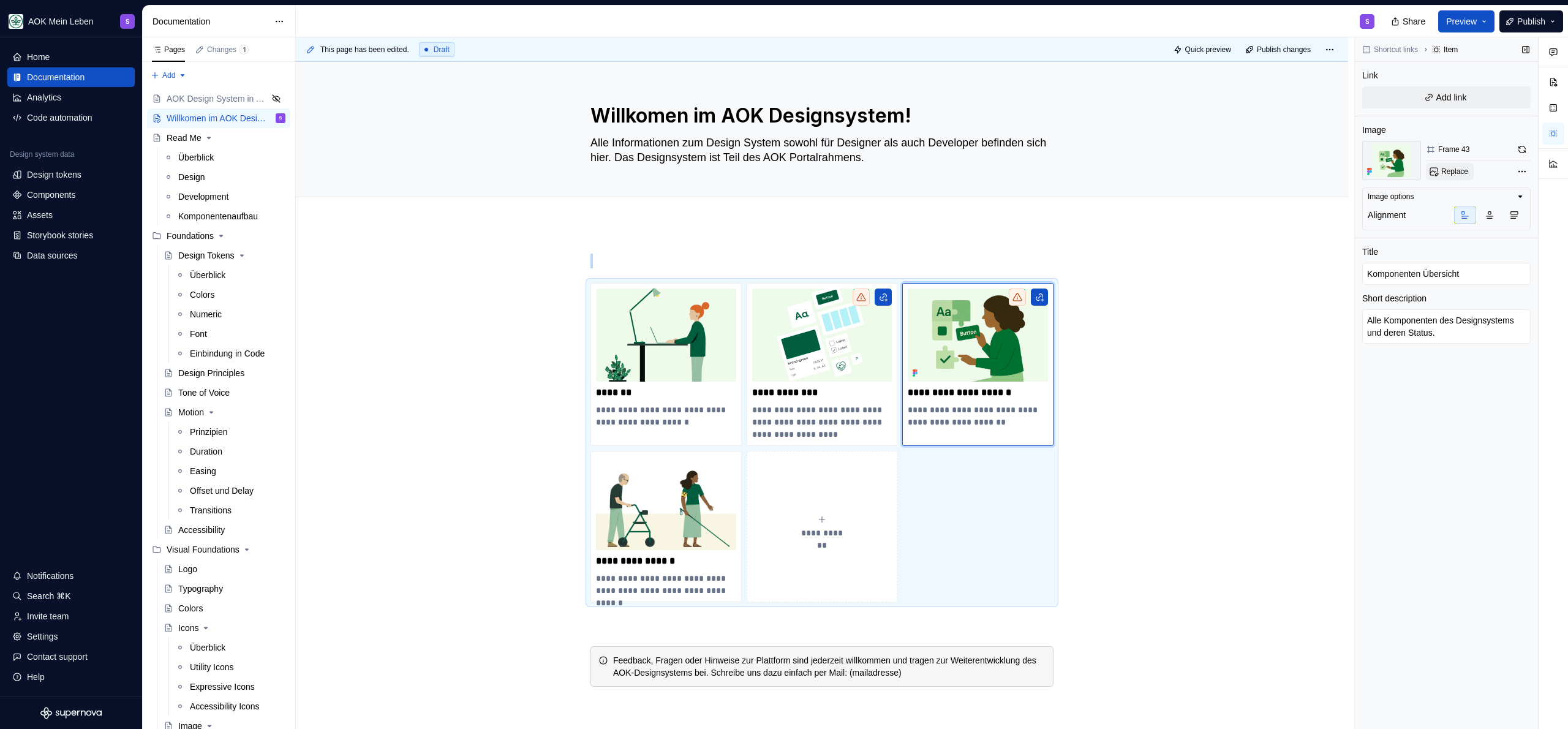
click at [1460, 175] on span "Replace" at bounding box center [1454, 172] width 27 height 10
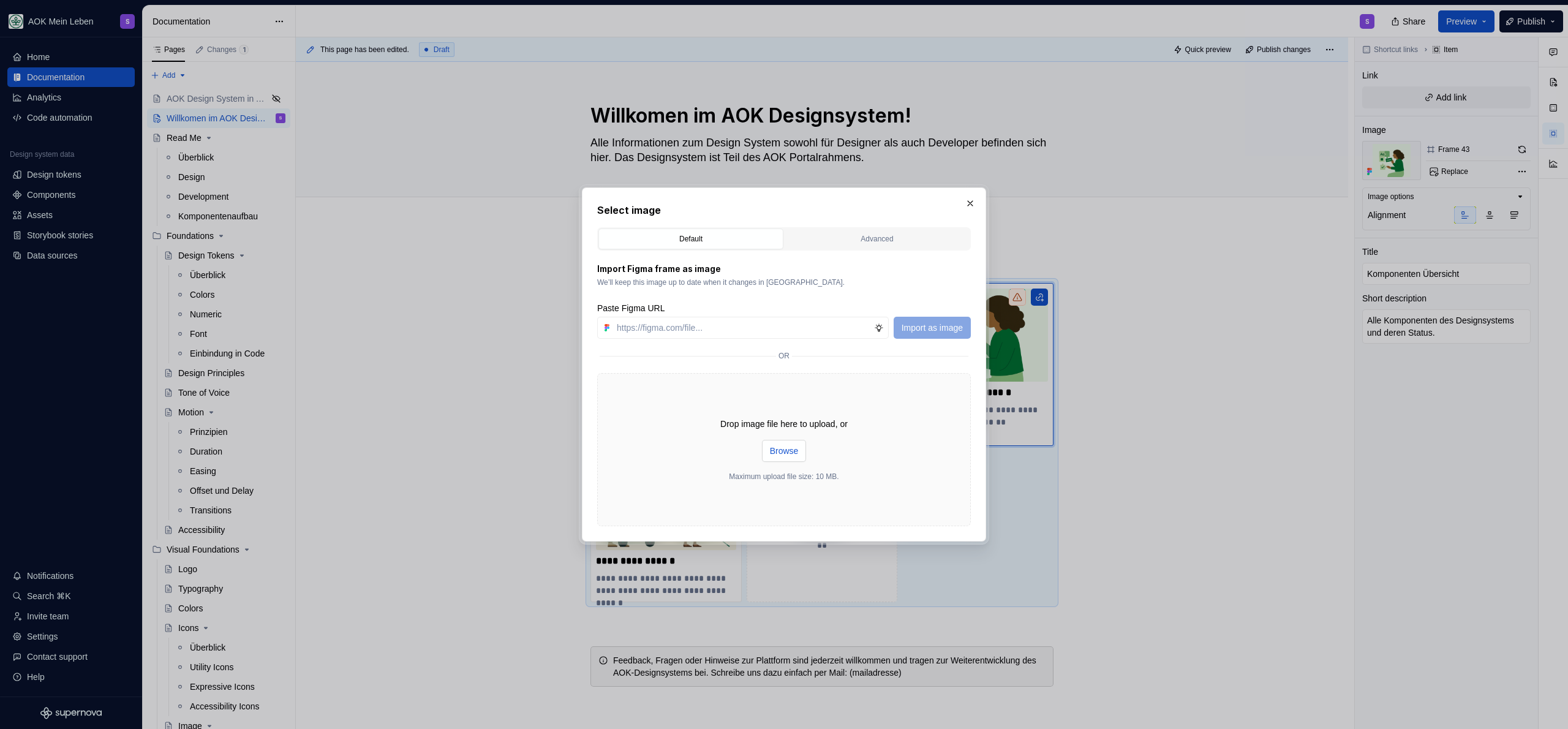
click at [793, 450] on span "Browse" at bounding box center [784, 451] width 29 height 13
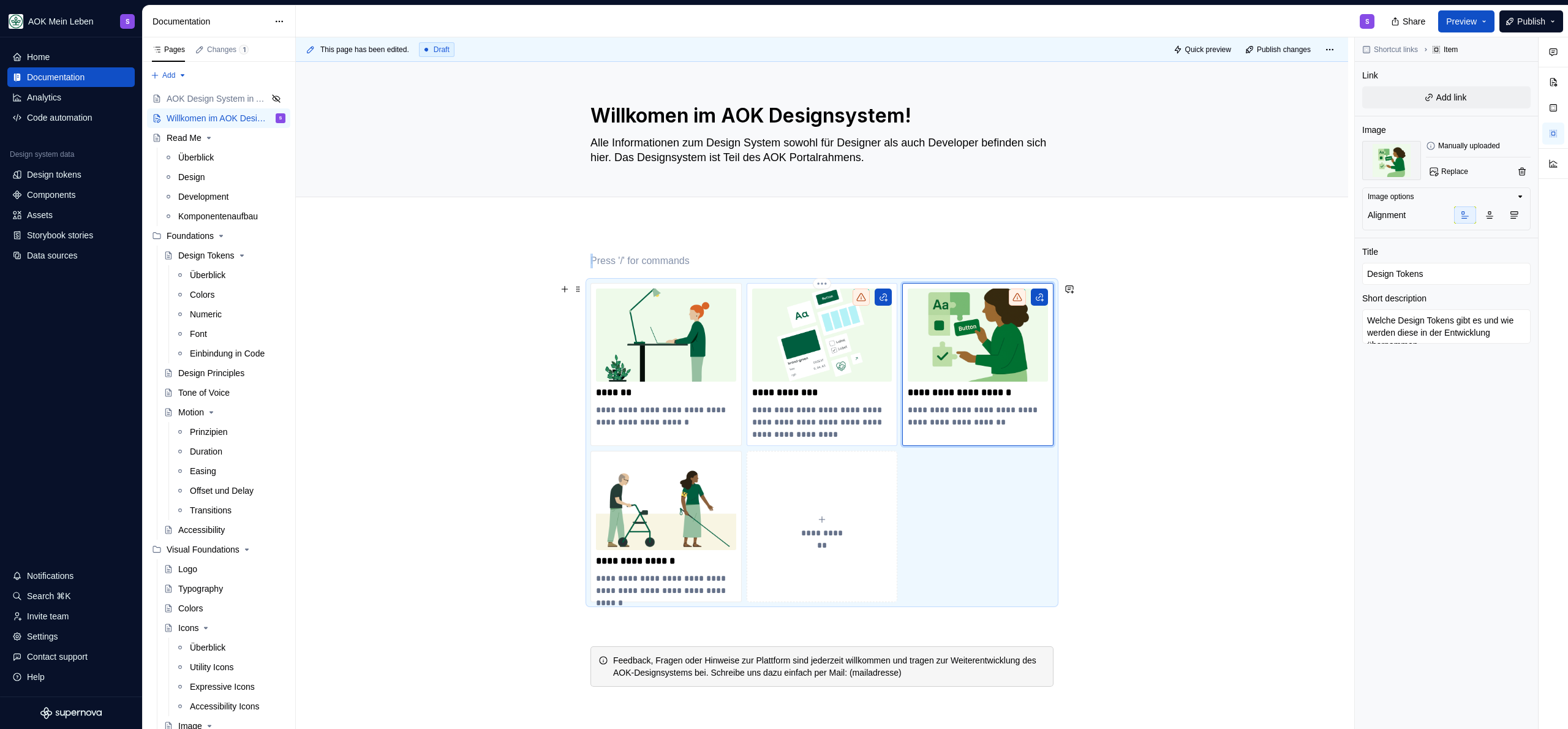
click at [799, 350] on img at bounding box center [822, 335] width 140 height 93
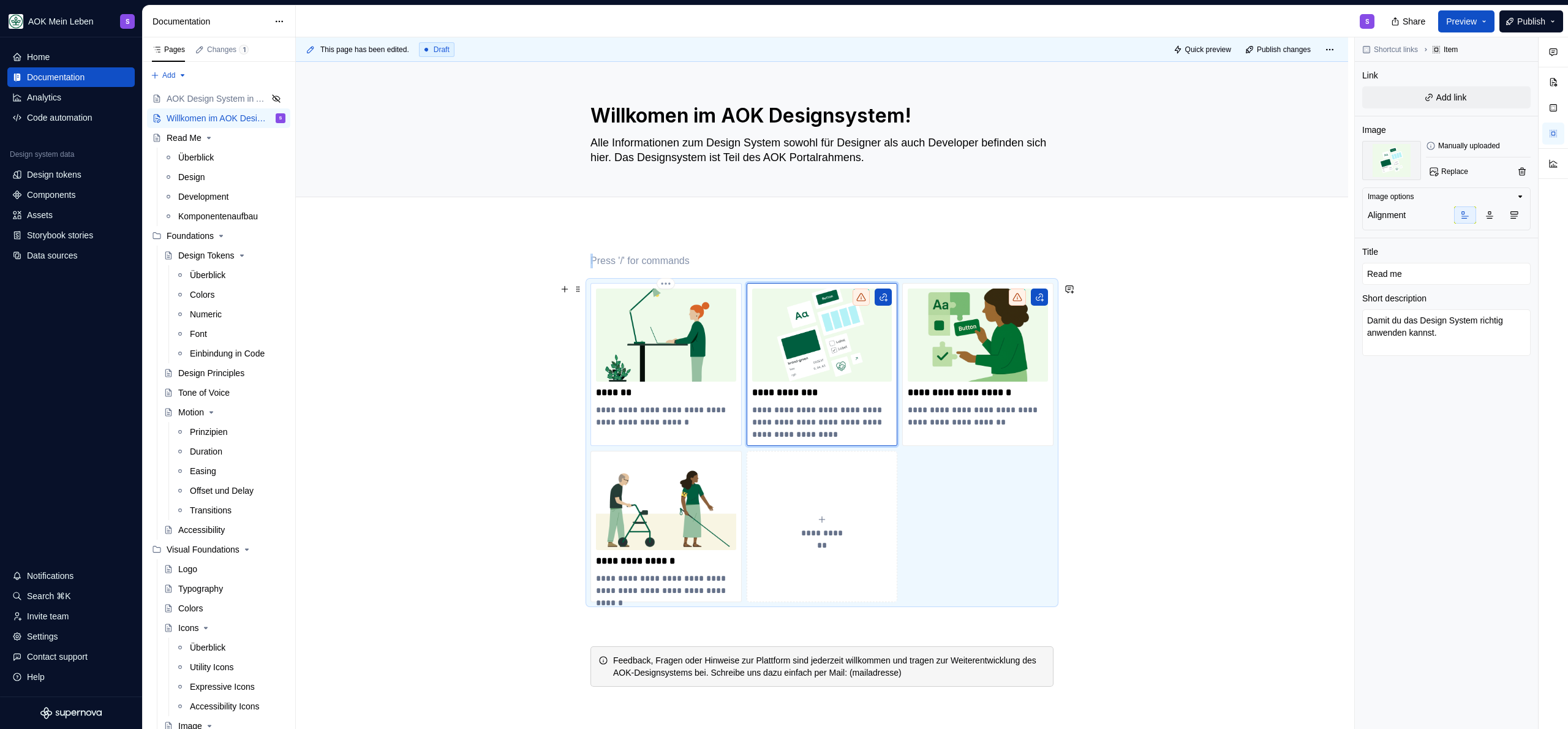
click at [660, 343] on img at bounding box center [666, 335] width 140 height 93
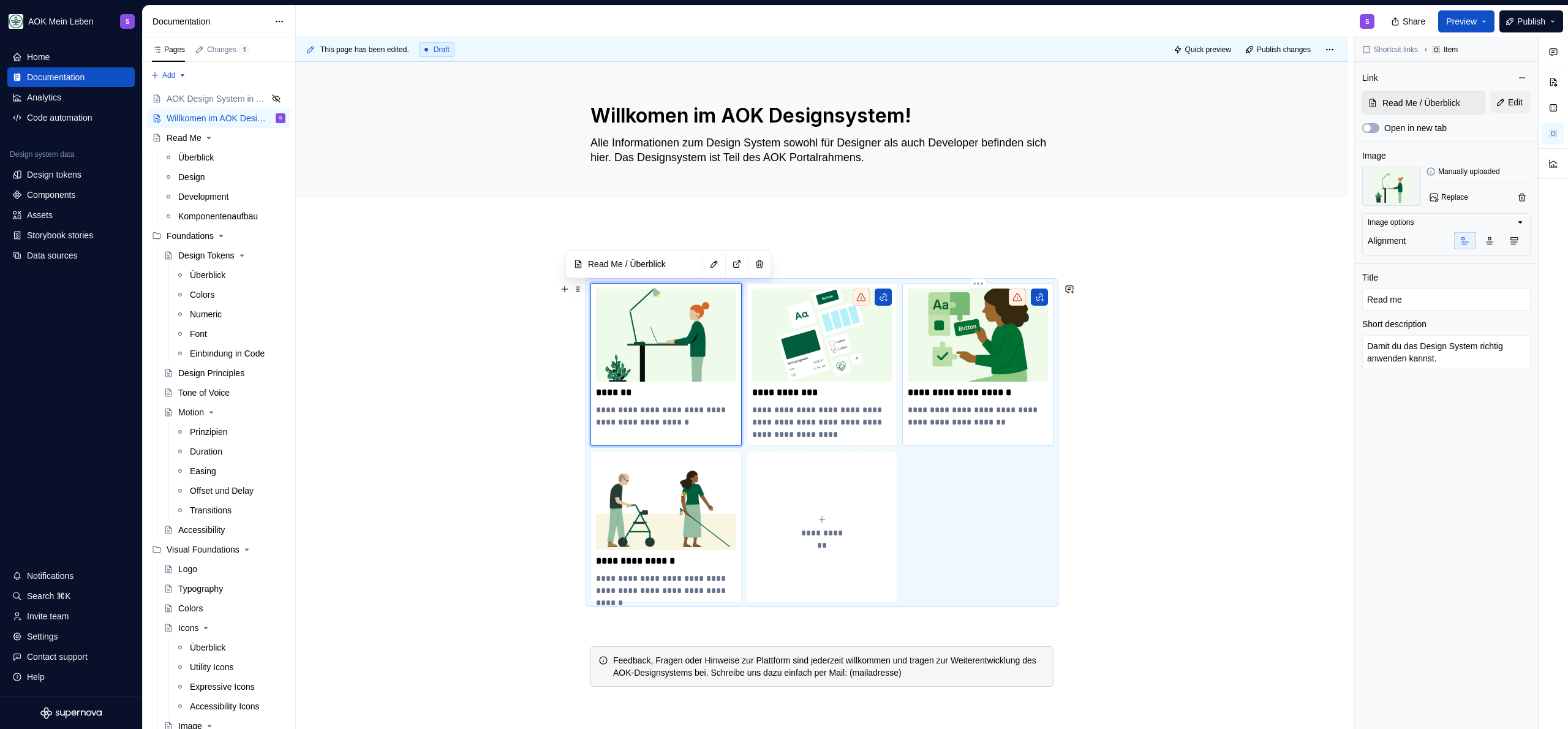
click at [926, 367] on img at bounding box center [978, 335] width 140 height 93
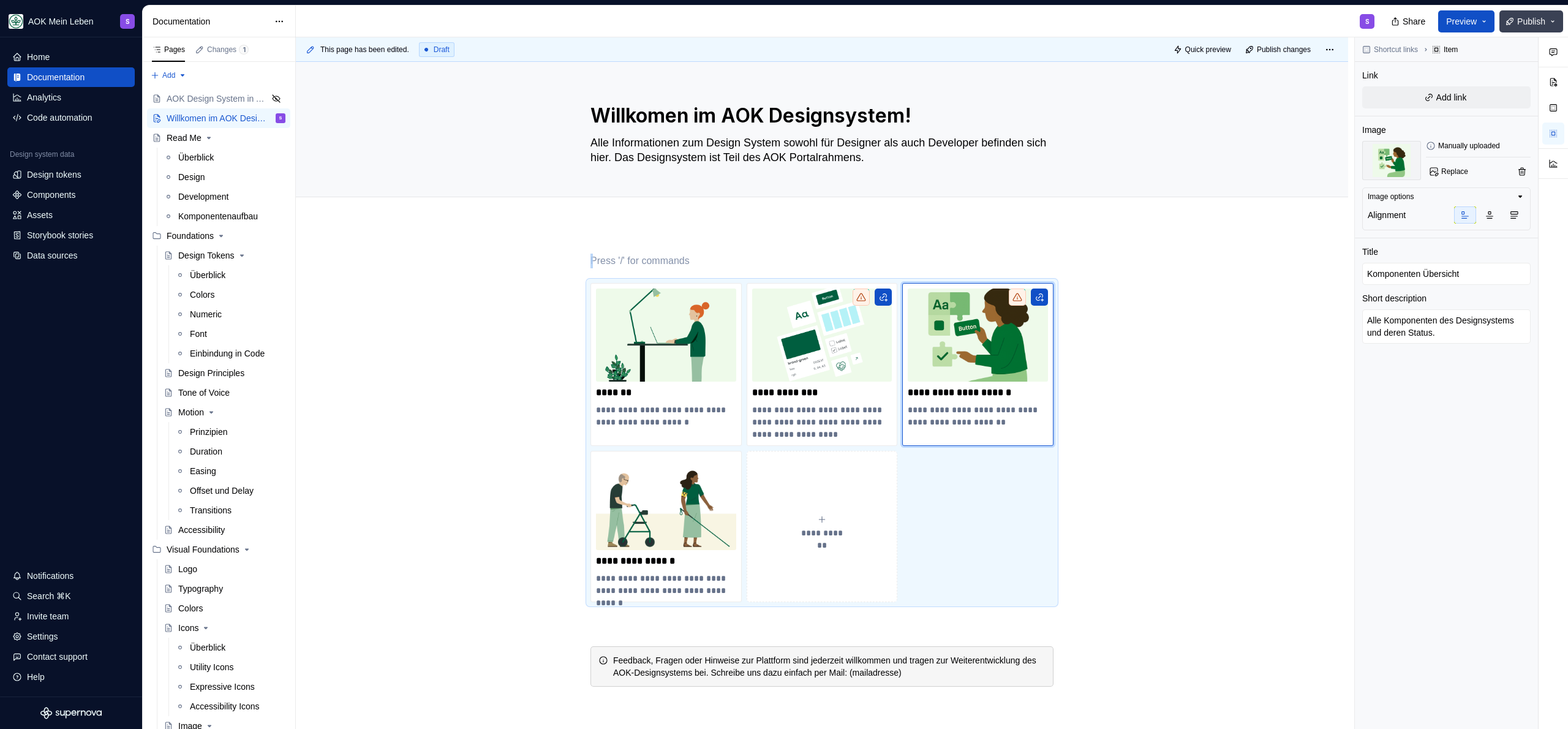
click at [1527, 18] on span "Publish" at bounding box center [1532, 21] width 29 height 13
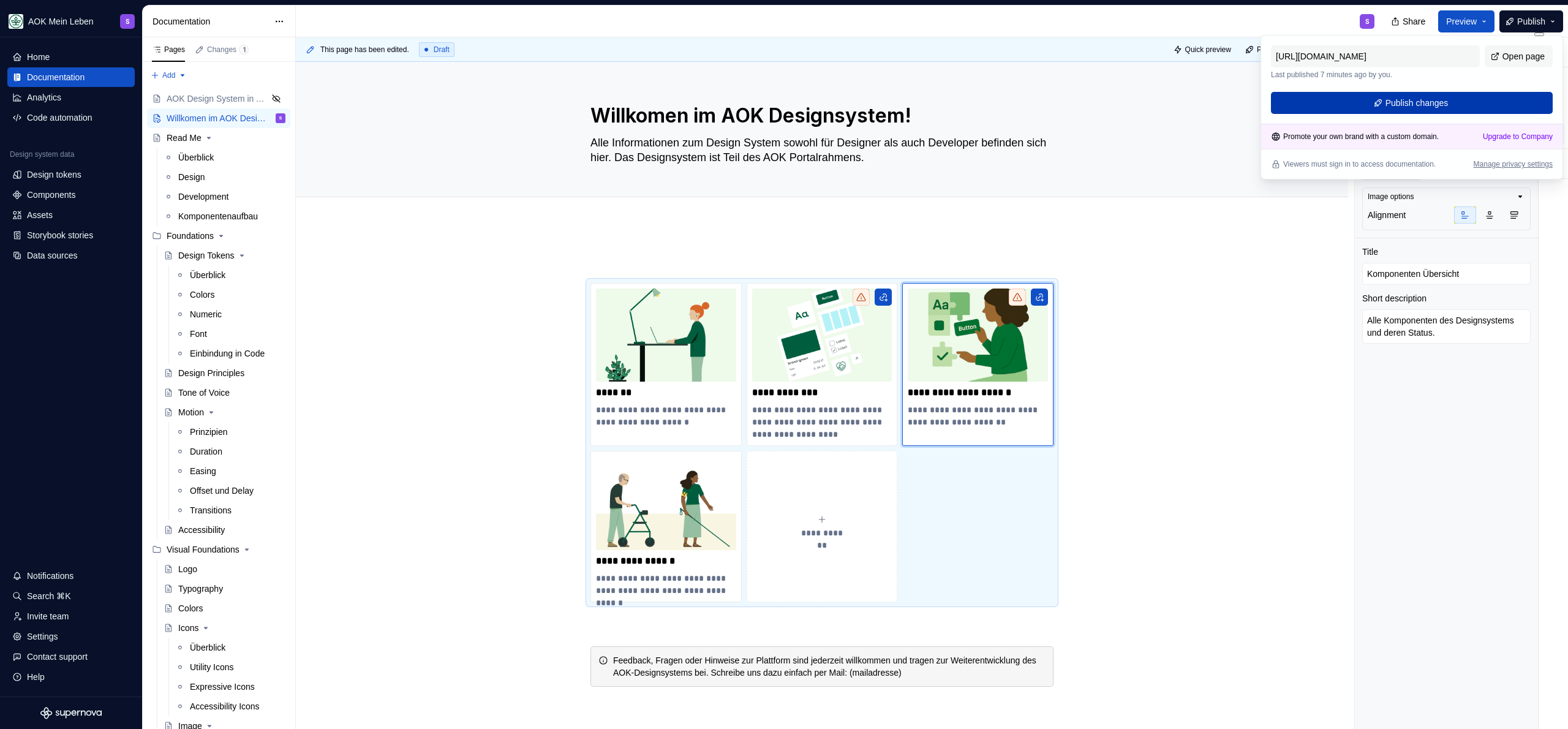
click at [1423, 105] on span "Publish changes" at bounding box center [1417, 103] width 63 height 13
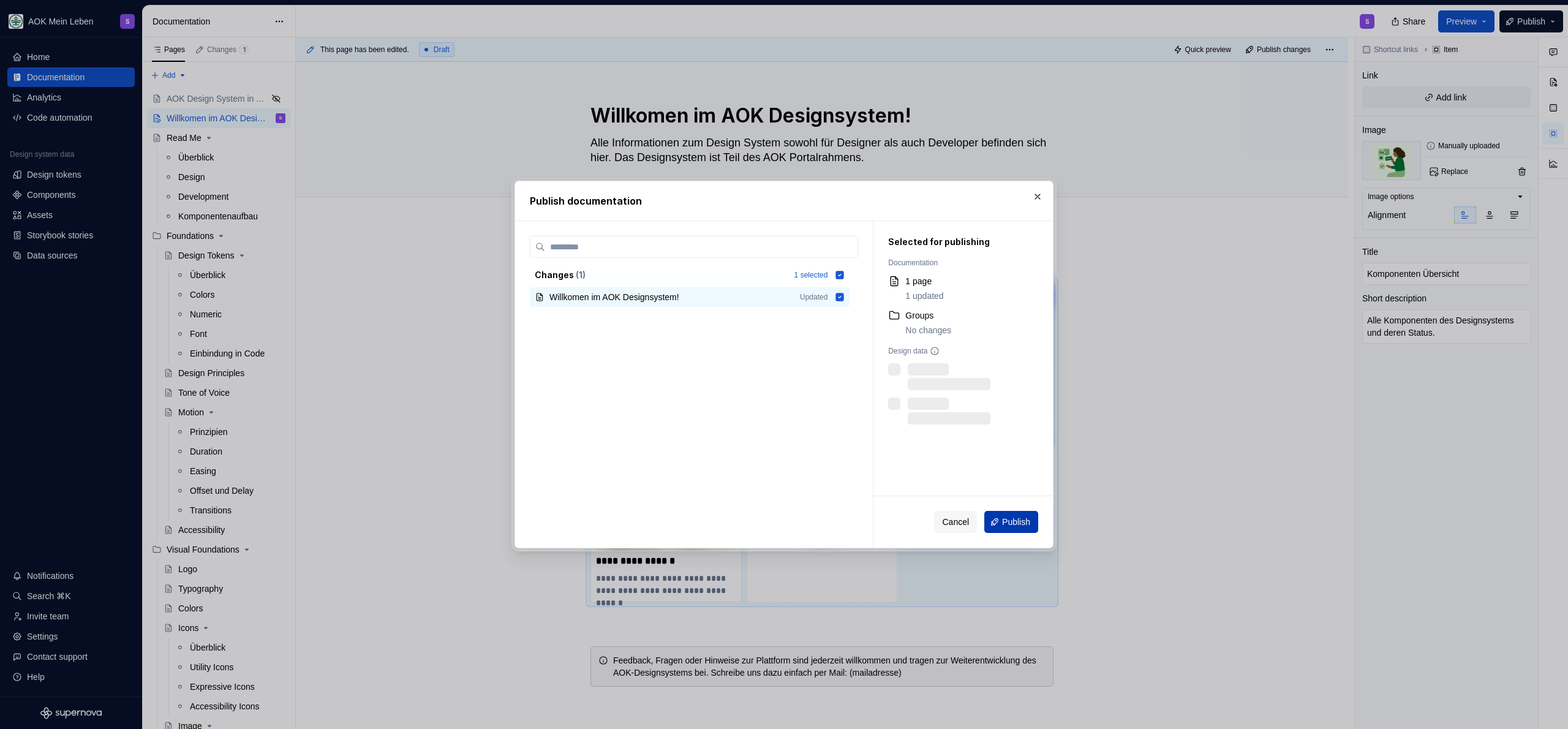
click at [1002, 523] on span "Publish" at bounding box center [1016, 521] width 29 height 13
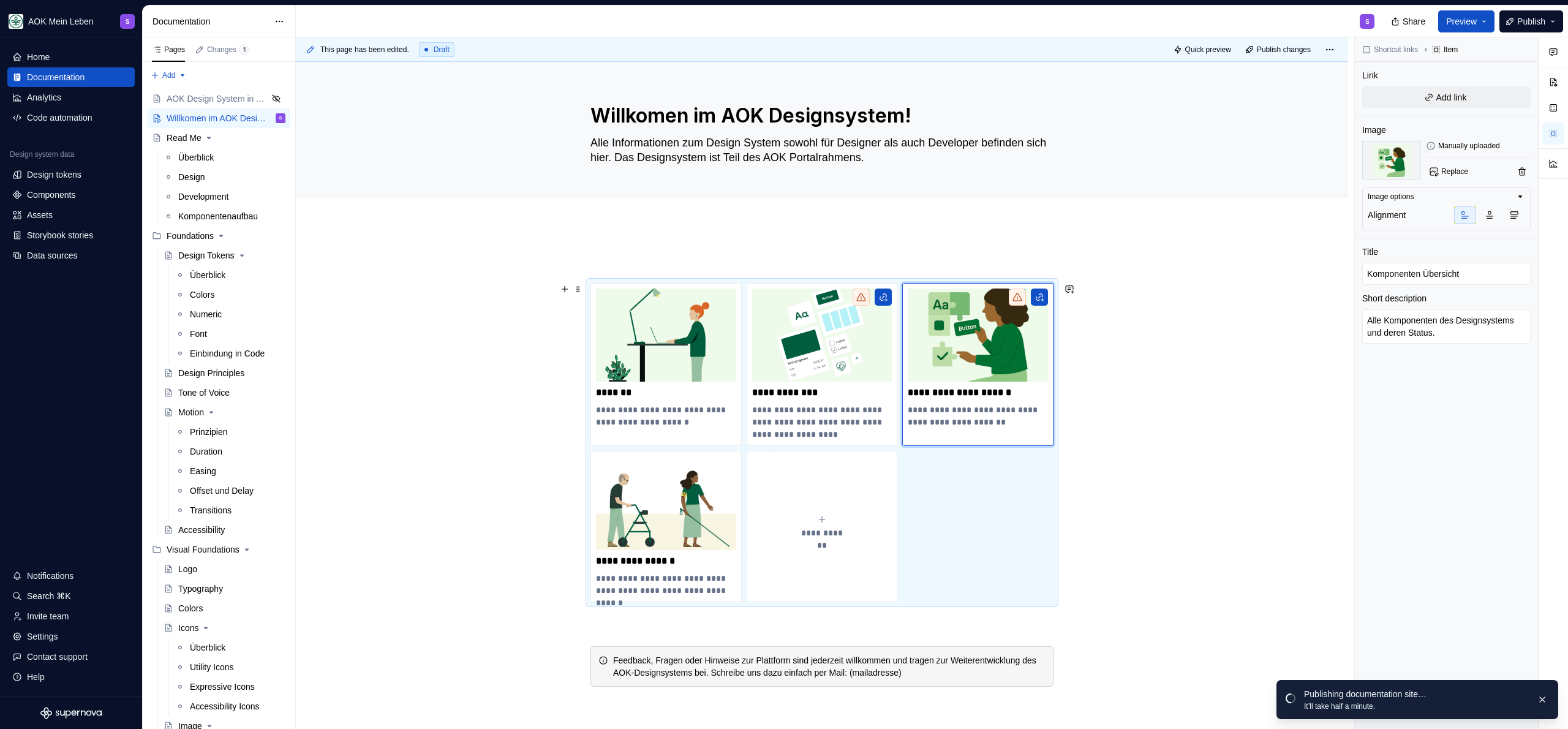
click at [1166, 304] on div "**********" at bounding box center [822, 573] width 1053 height 696
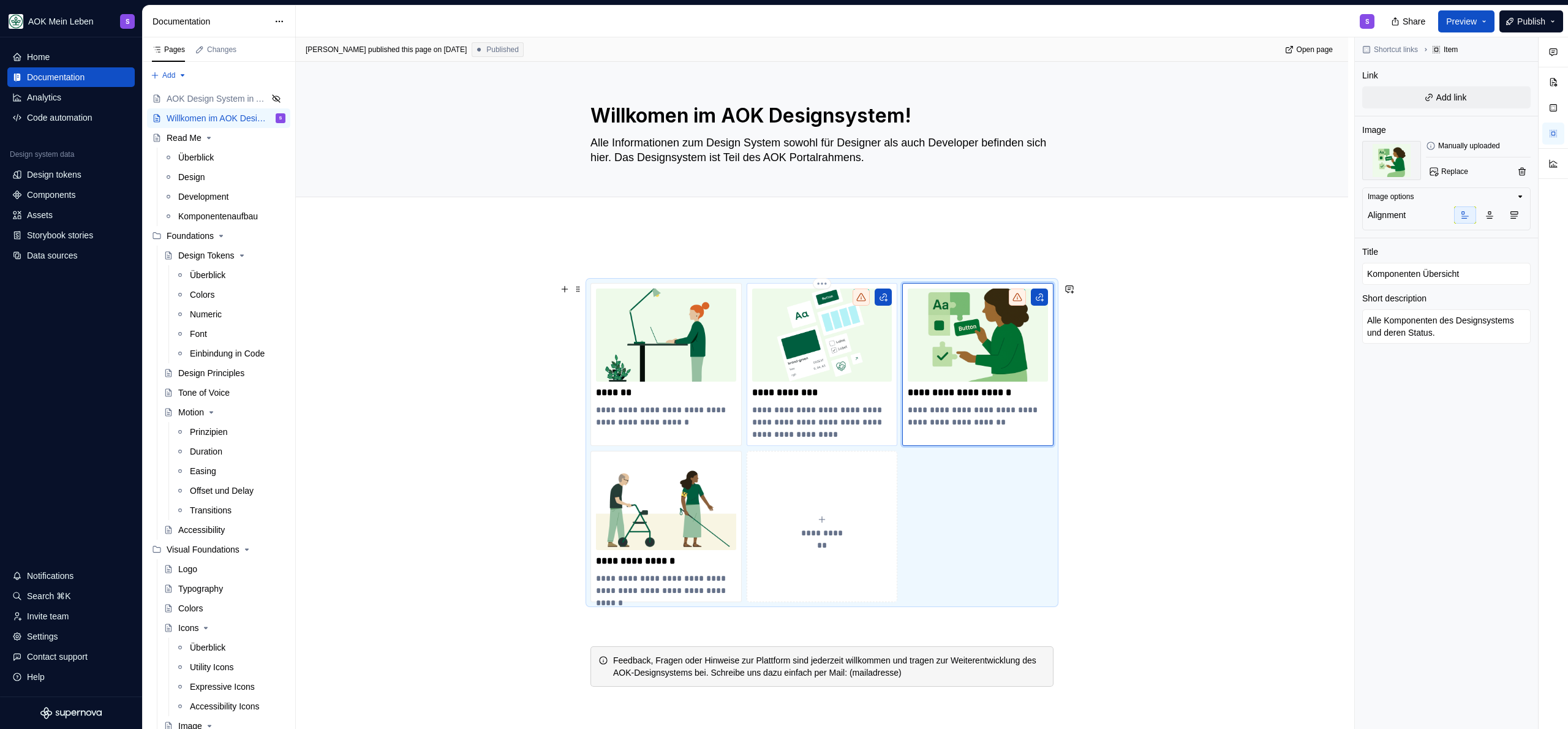
click at [768, 387] on p "**********" at bounding box center [822, 393] width 140 height 13
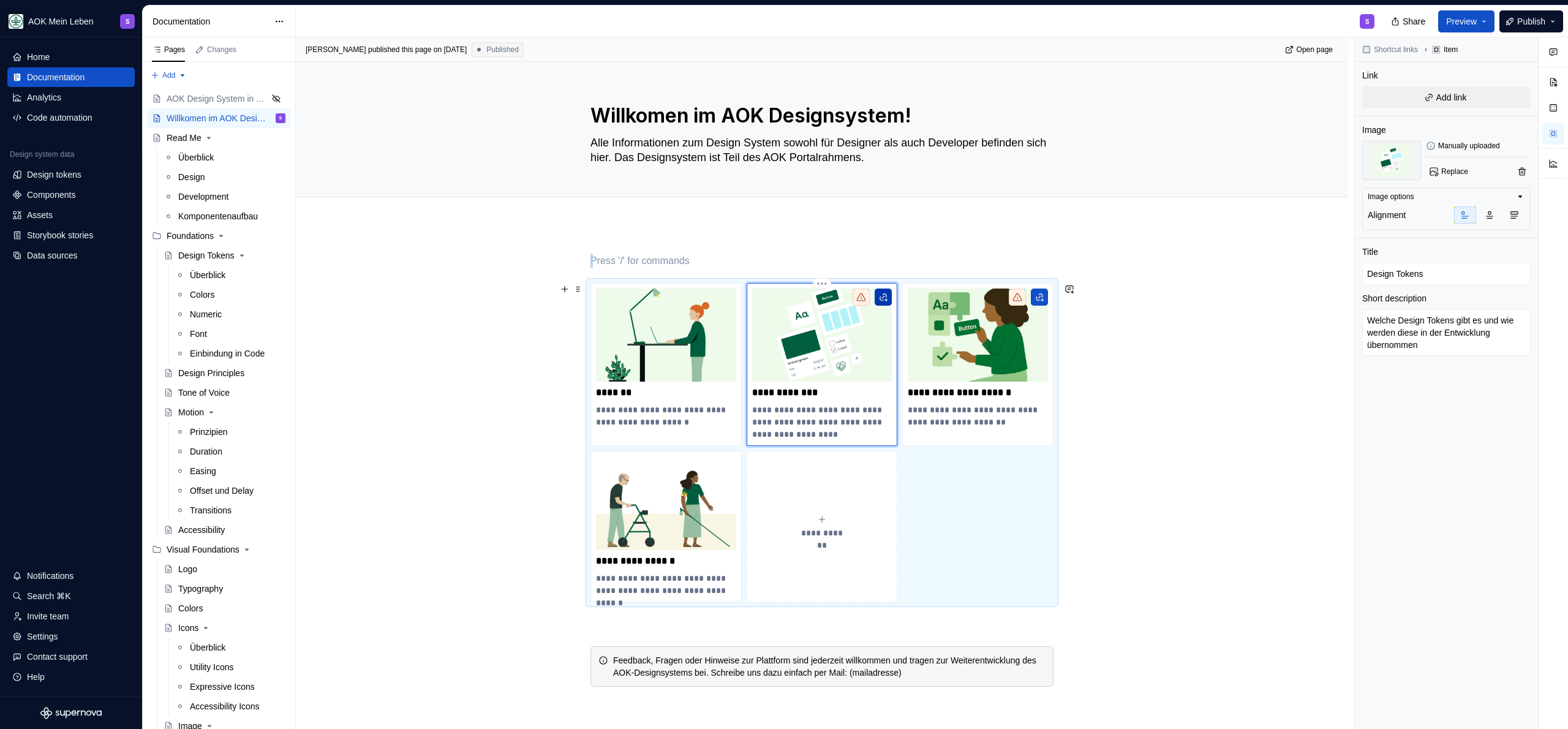
click at [884, 299] on button "button" at bounding box center [883, 297] width 17 height 17
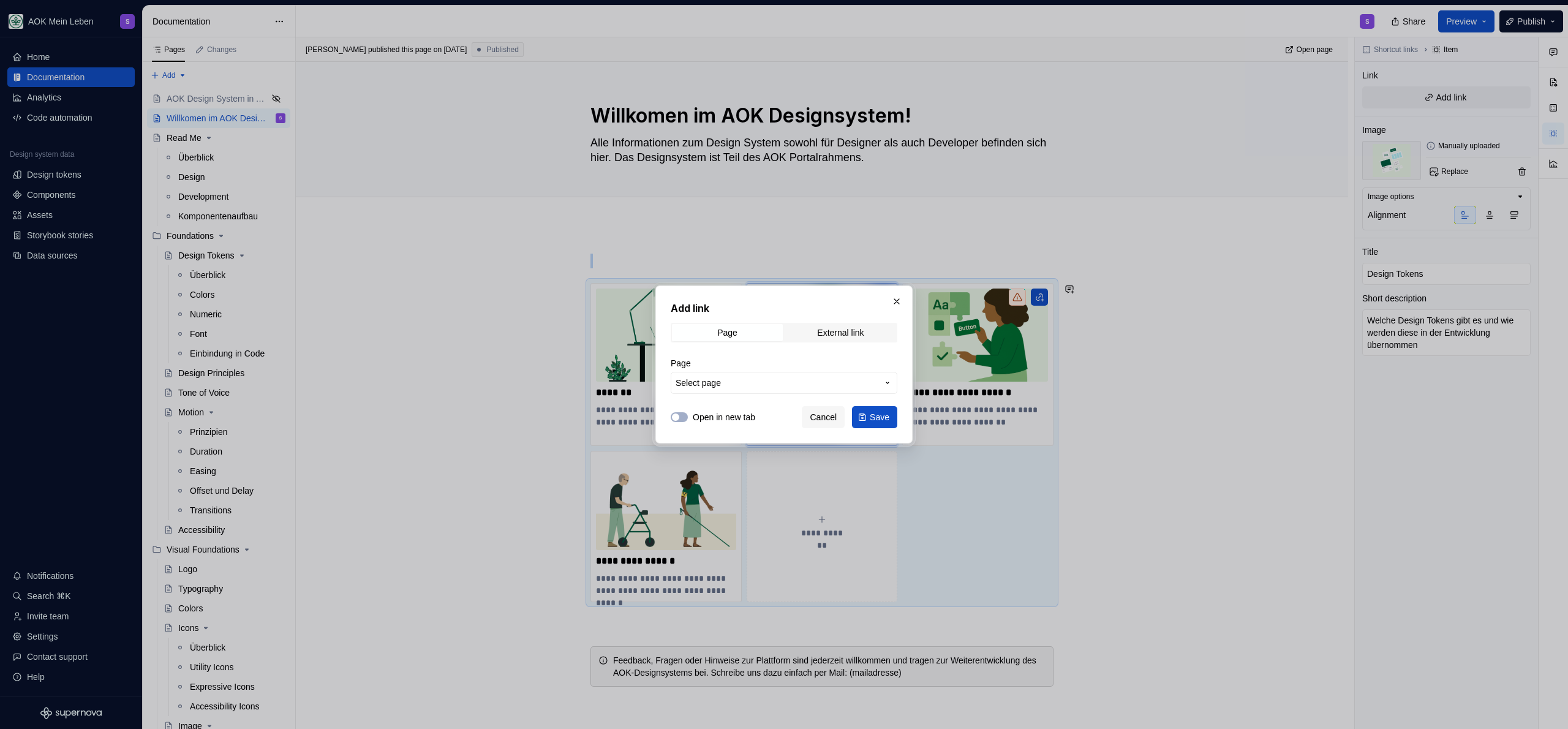
click at [773, 383] on span "Select page" at bounding box center [777, 383] width 202 height 13
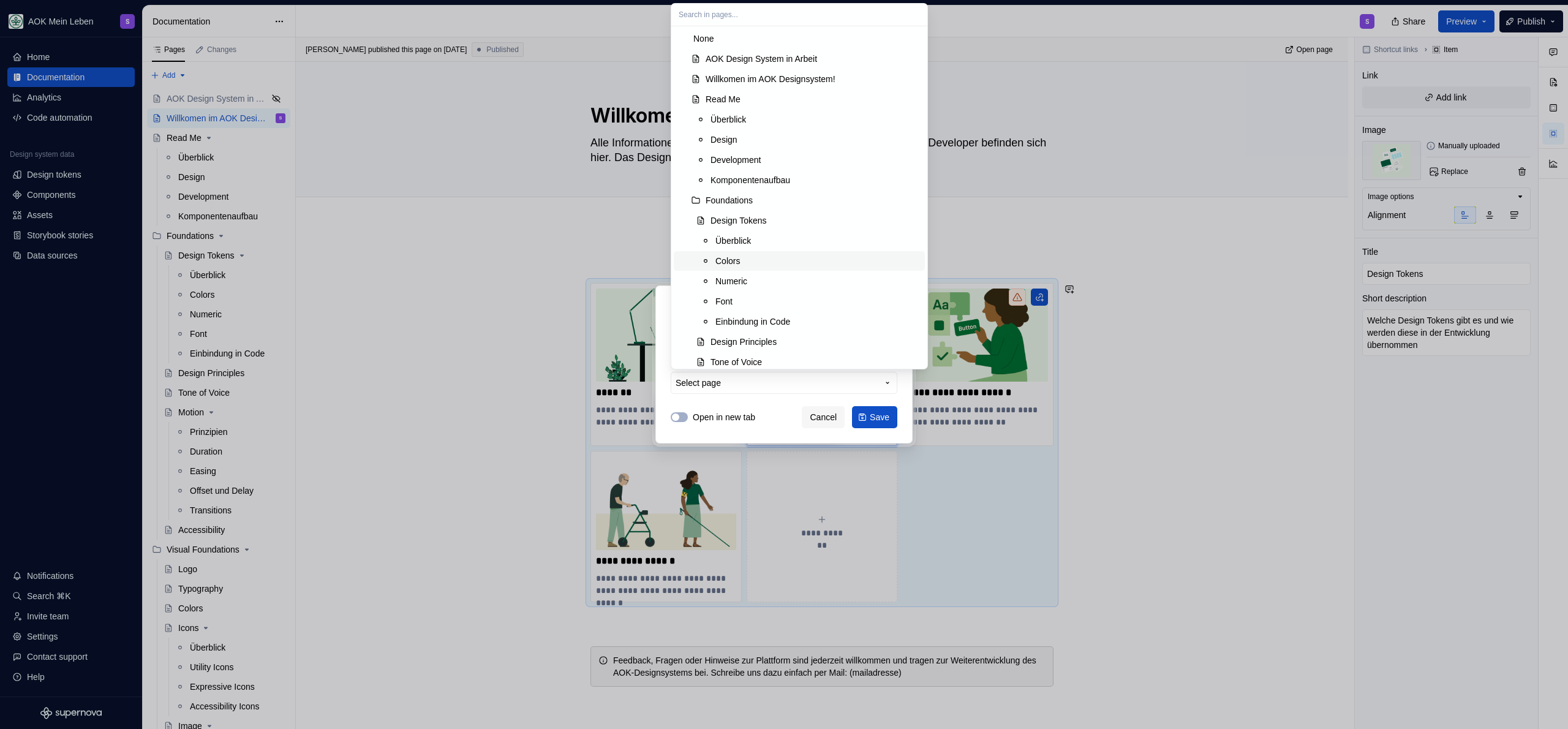
click at [541, 260] on div at bounding box center [784, 364] width 1568 height 729
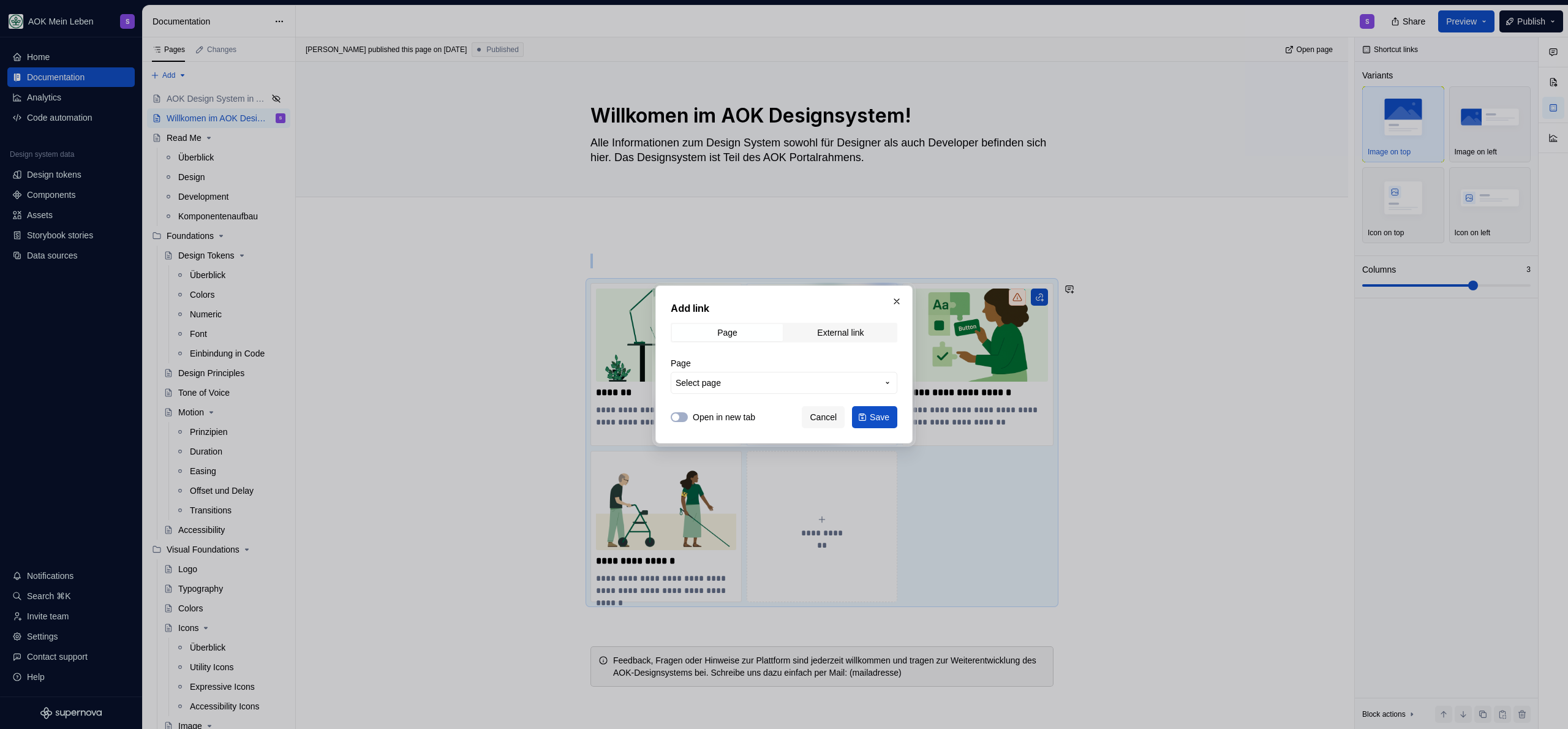
click at [835, 416] on span "Cancel" at bounding box center [823, 417] width 27 height 13
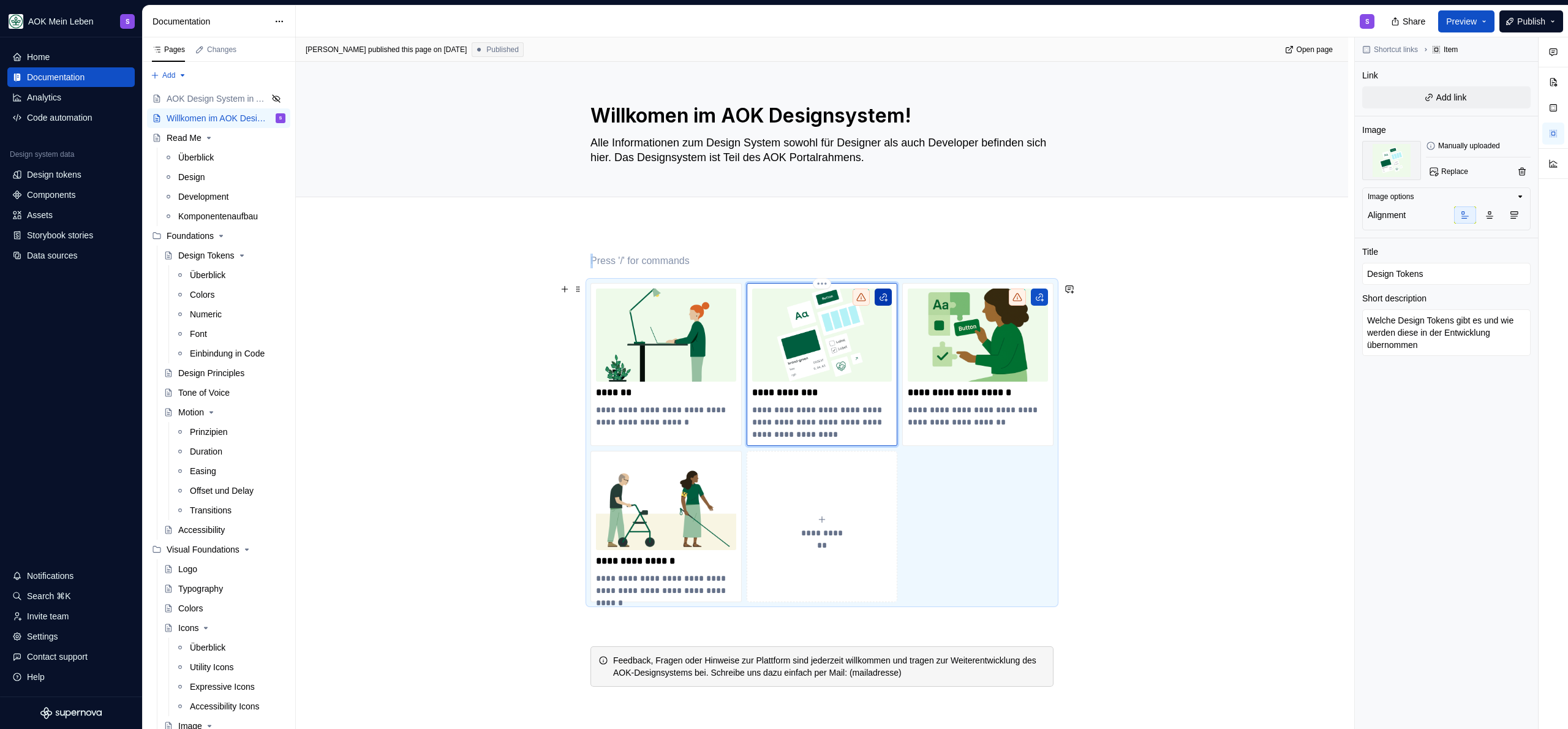
click at [883, 296] on button "button" at bounding box center [883, 297] width 17 height 17
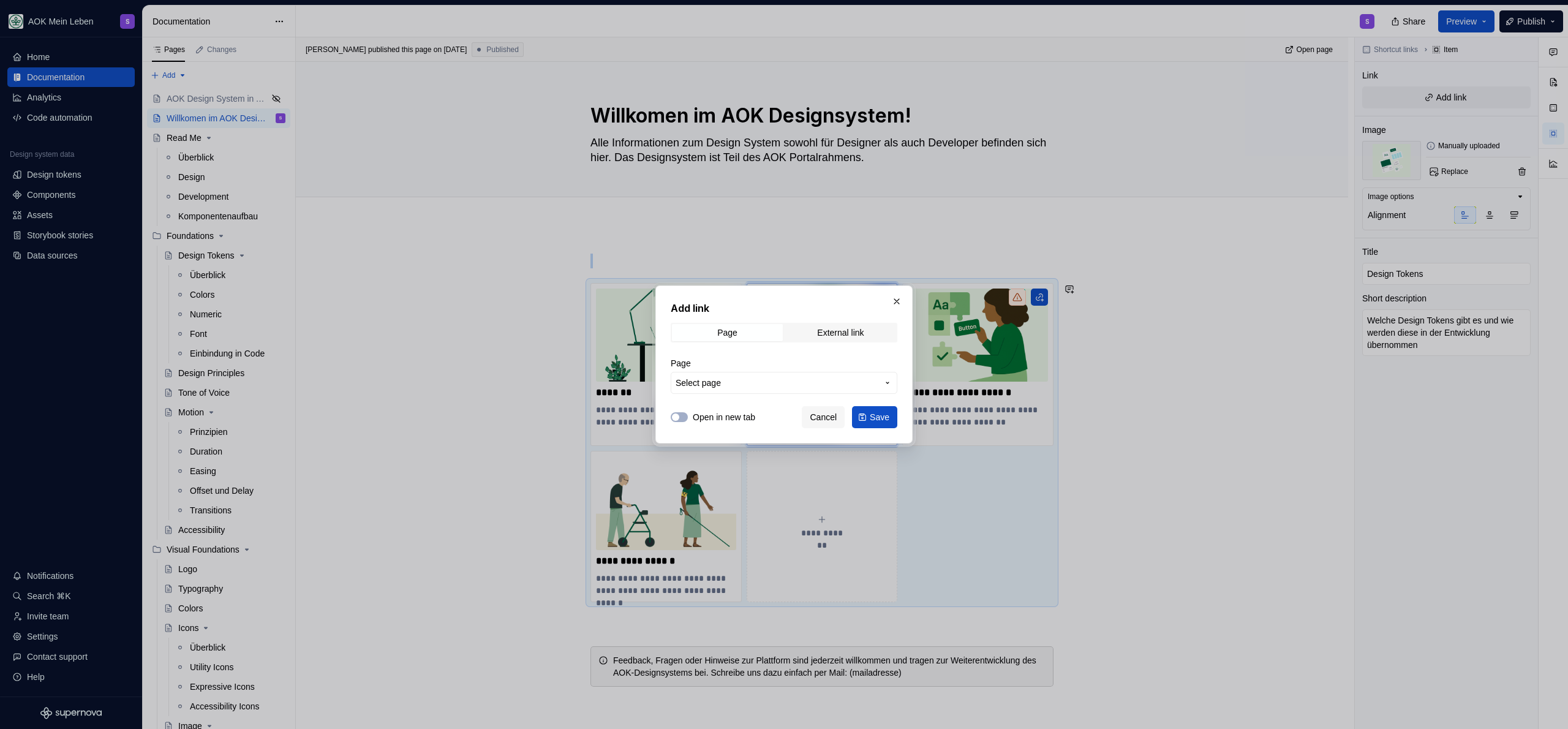
click at [759, 380] on span "Select page" at bounding box center [777, 383] width 202 height 13
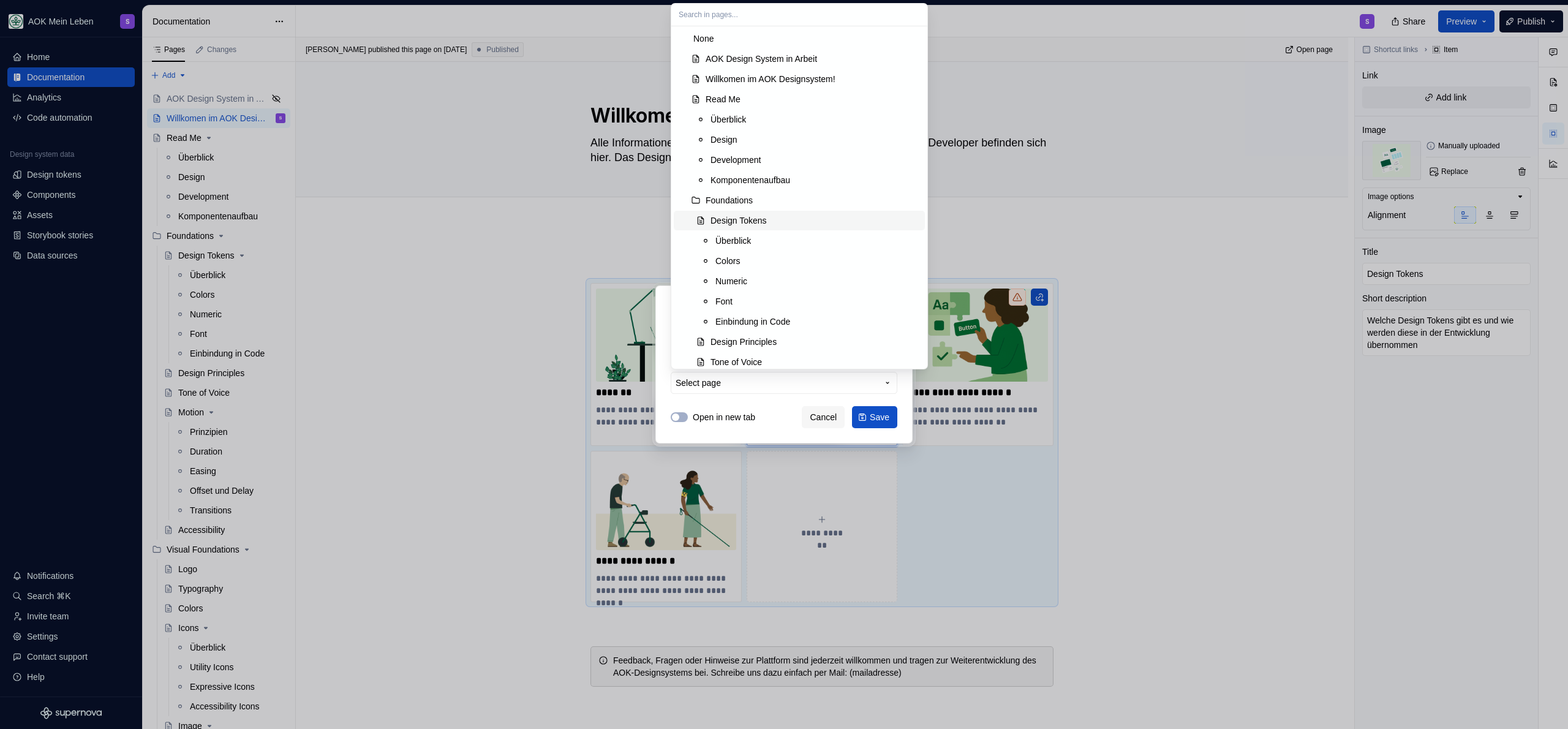
click at [759, 221] on div "Design Tokens" at bounding box center [738, 220] width 56 height 13
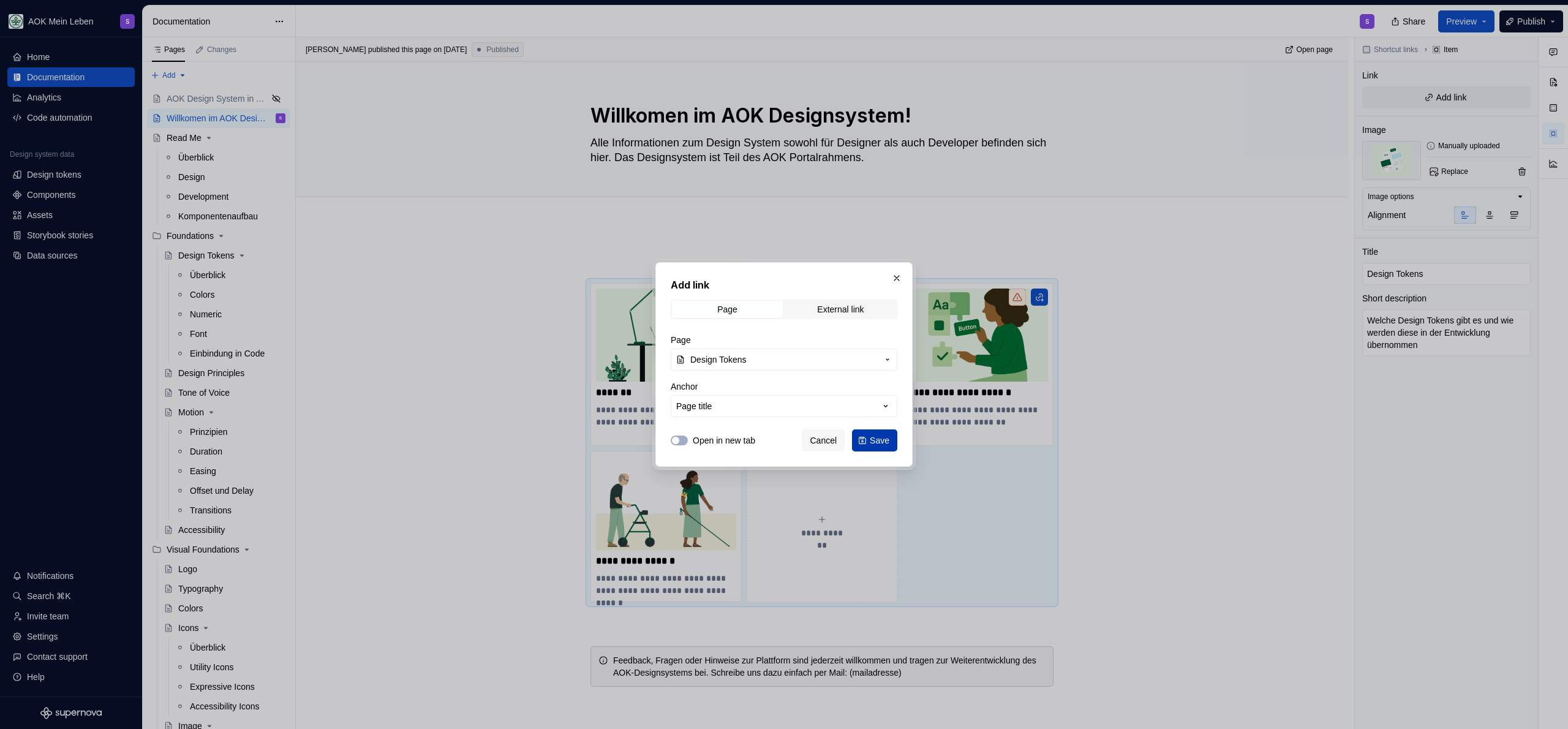
click at [868, 441] on button "Save" at bounding box center [874, 441] width 45 height 22
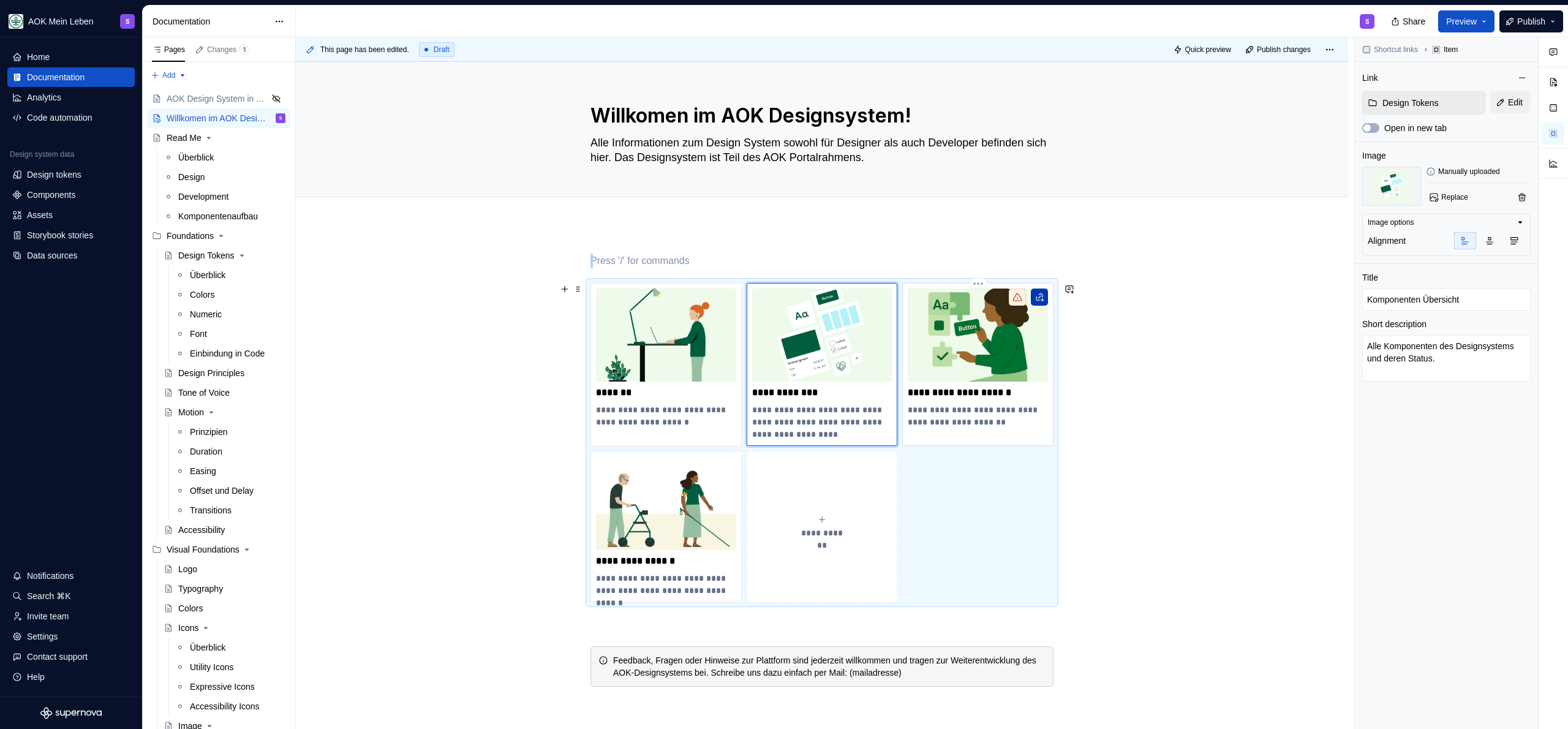
click at [1041, 299] on button "button" at bounding box center [1039, 297] width 17 height 17
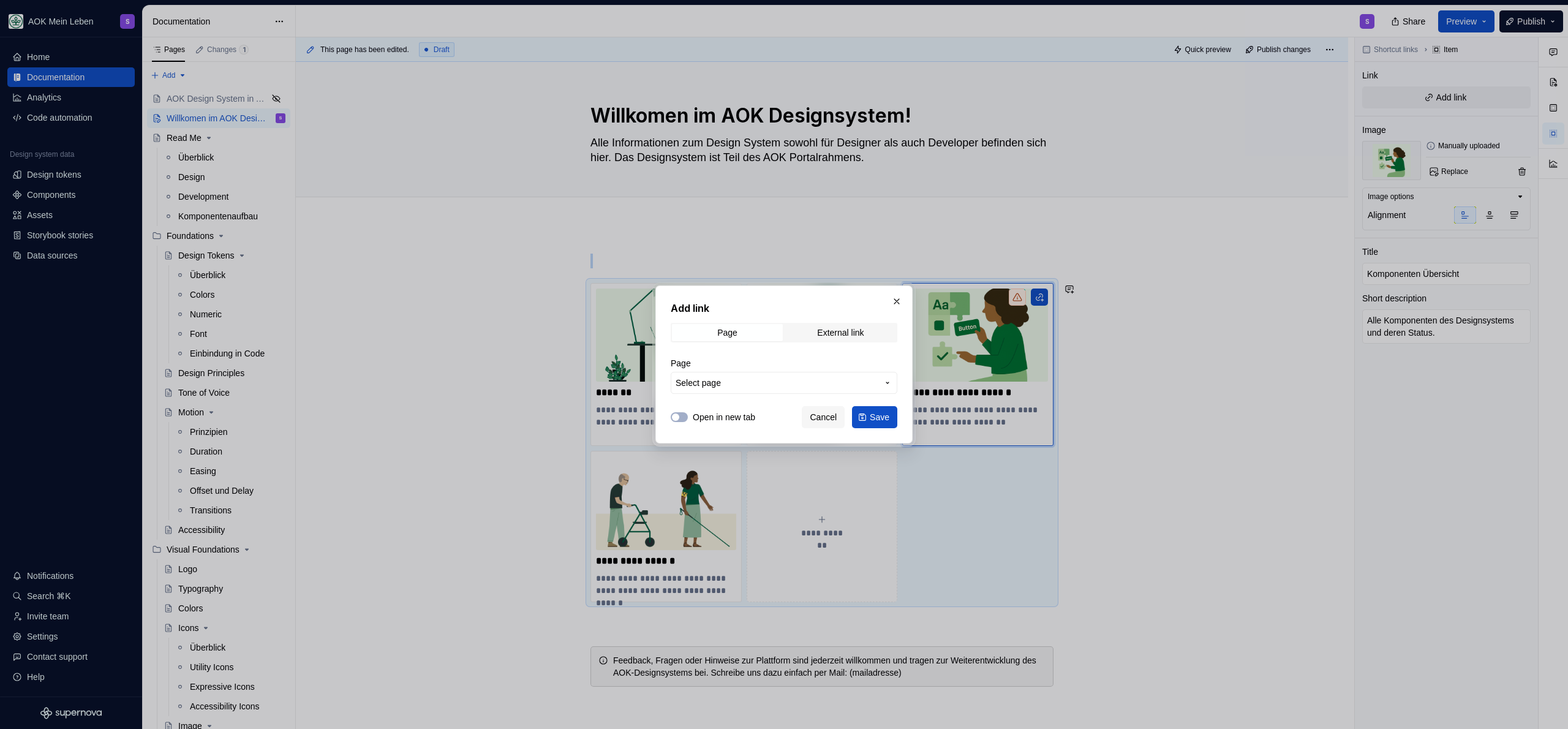
click at [814, 383] on span "Select page" at bounding box center [777, 383] width 202 height 13
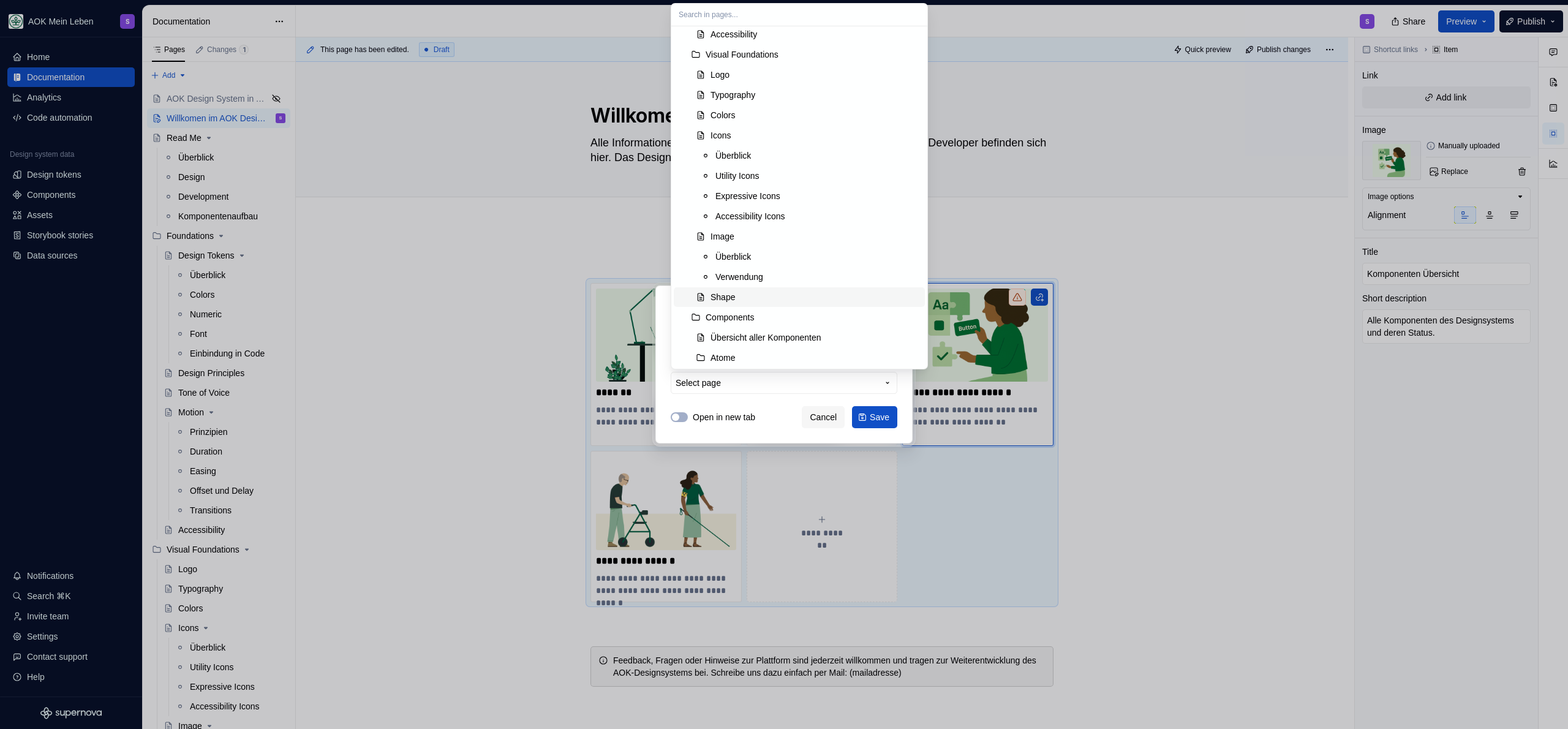
scroll to position [488, 0]
click at [771, 320] on div "Übersicht aller Komponenten" at bounding box center [766, 319] width 111 height 13
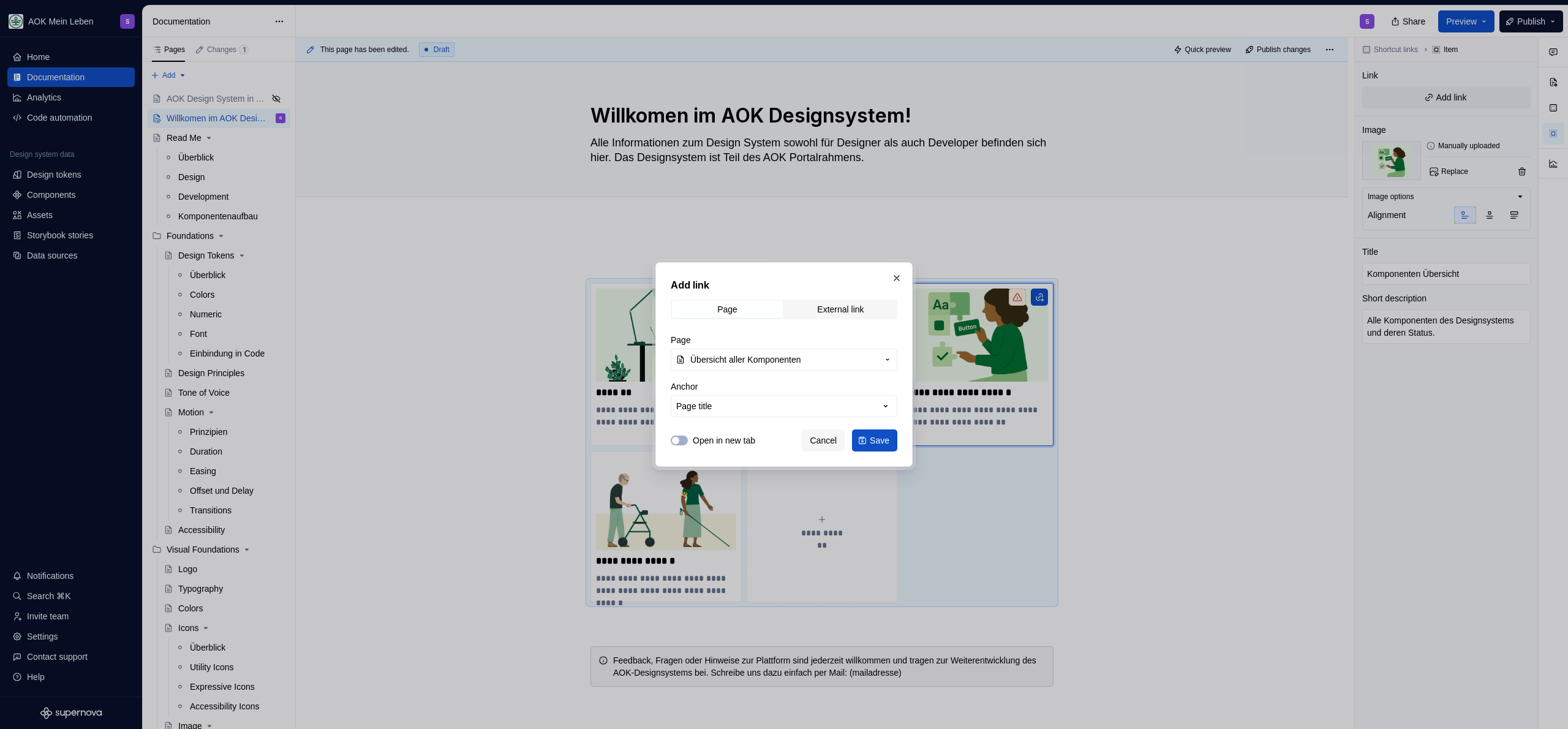
click at [884, 435] on span "Save" at bounding box center [879, 441] width 19 height 13
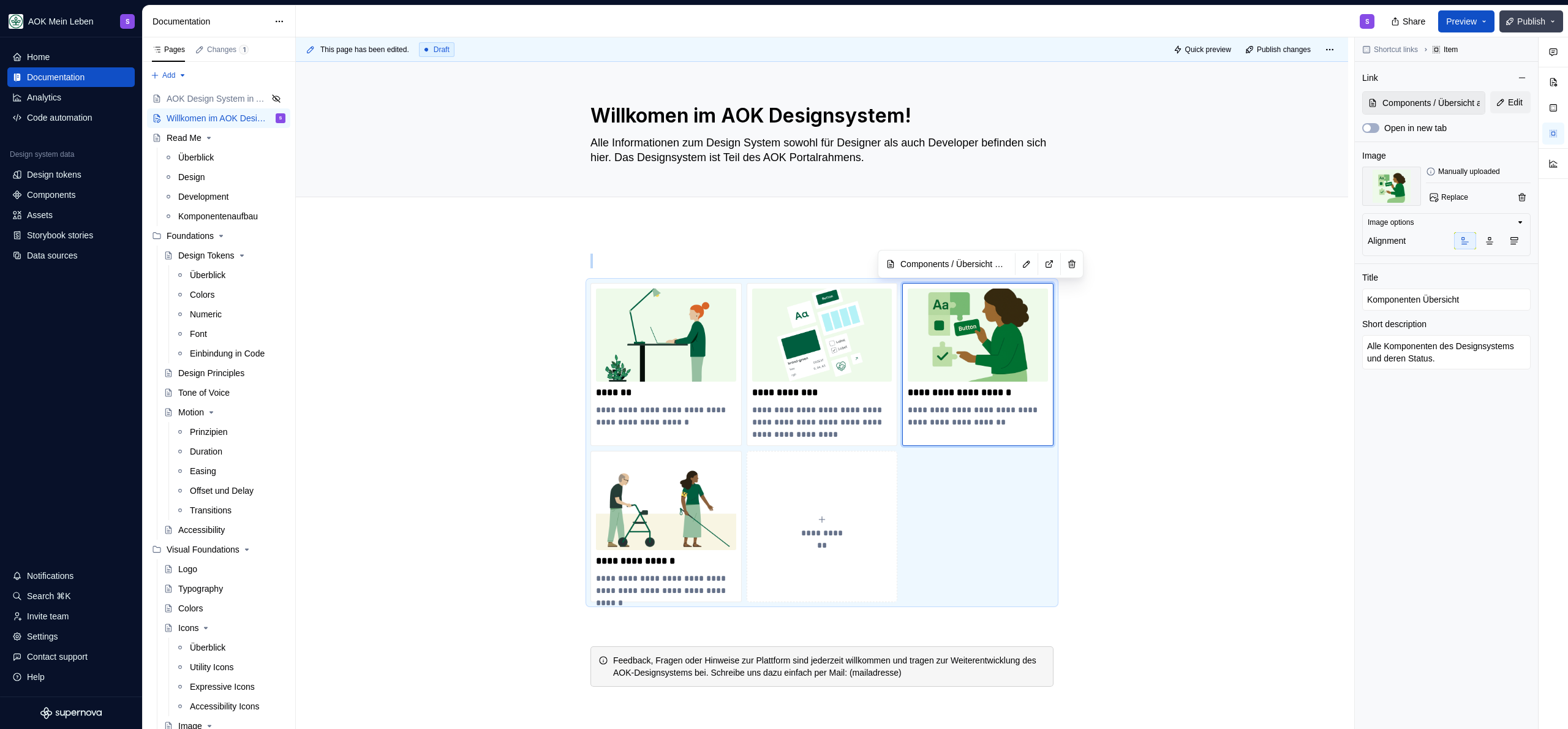
click at [1525, 18] on span "Publish" at bounding box center [1532, 21] width 29 height 13
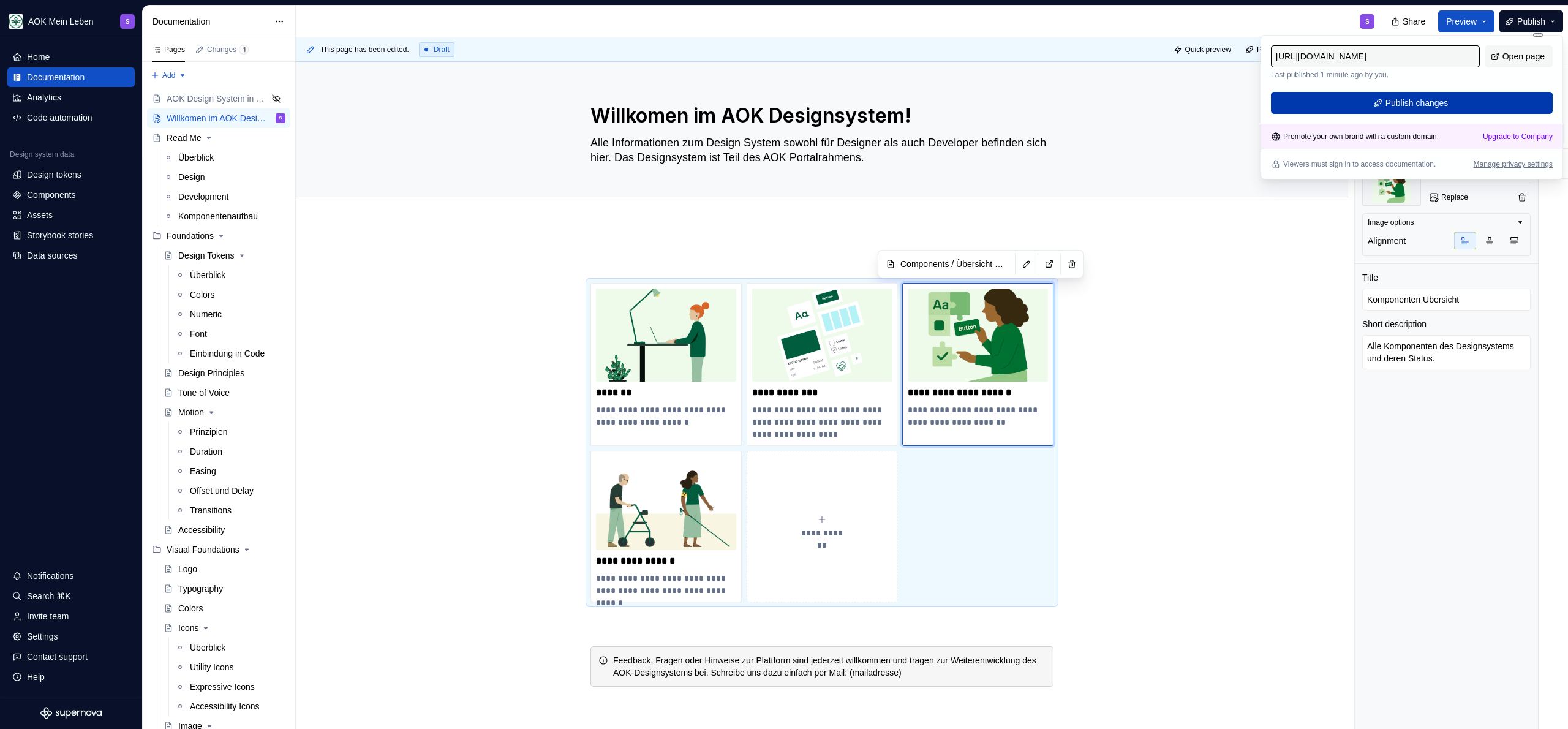
click at [1445, 107] on span "Publish changes" at bounding box center [1417, 103] width 63 height 13
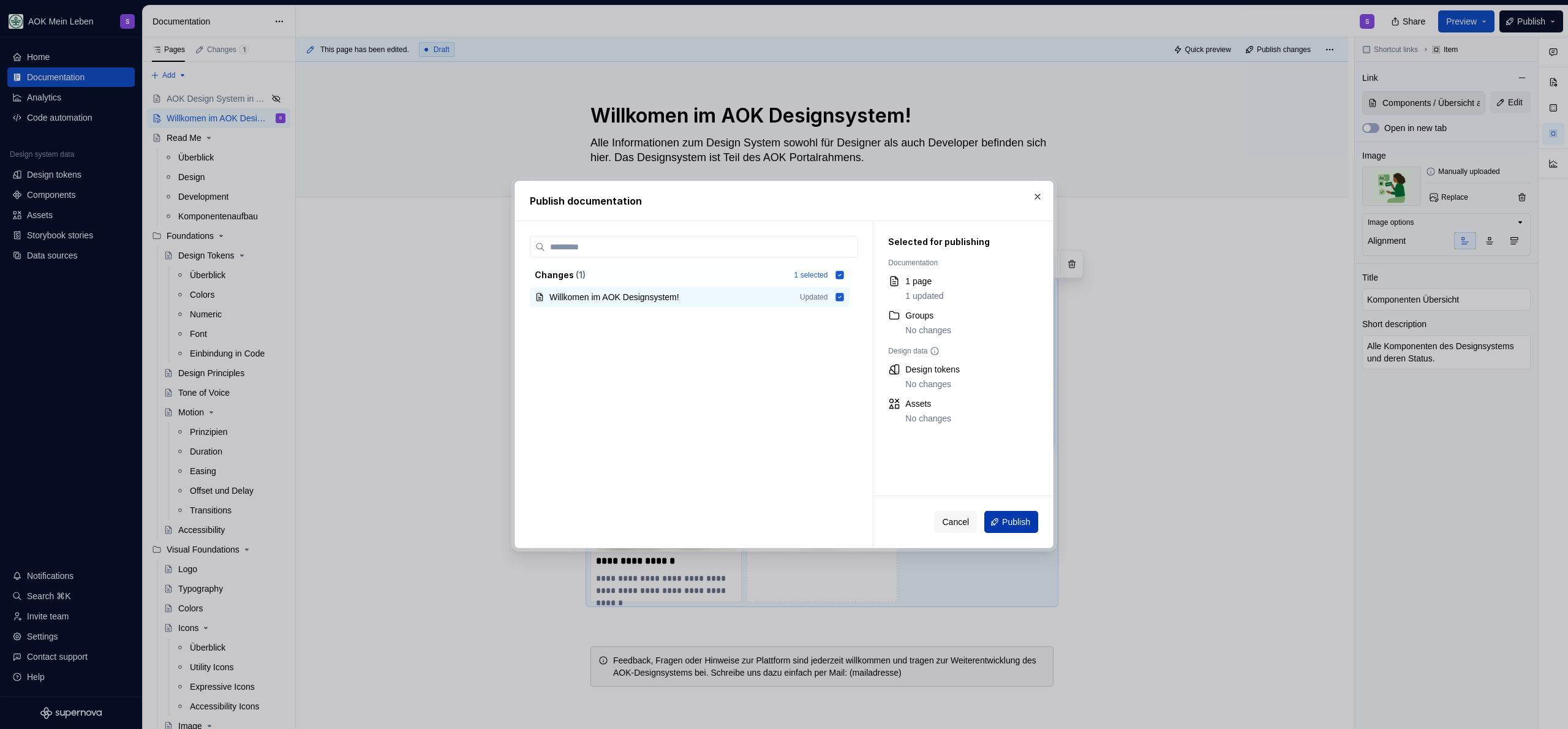
click at [1022, 531] on button "Publish" at bounding box center [1011, 522] width 54 height 22
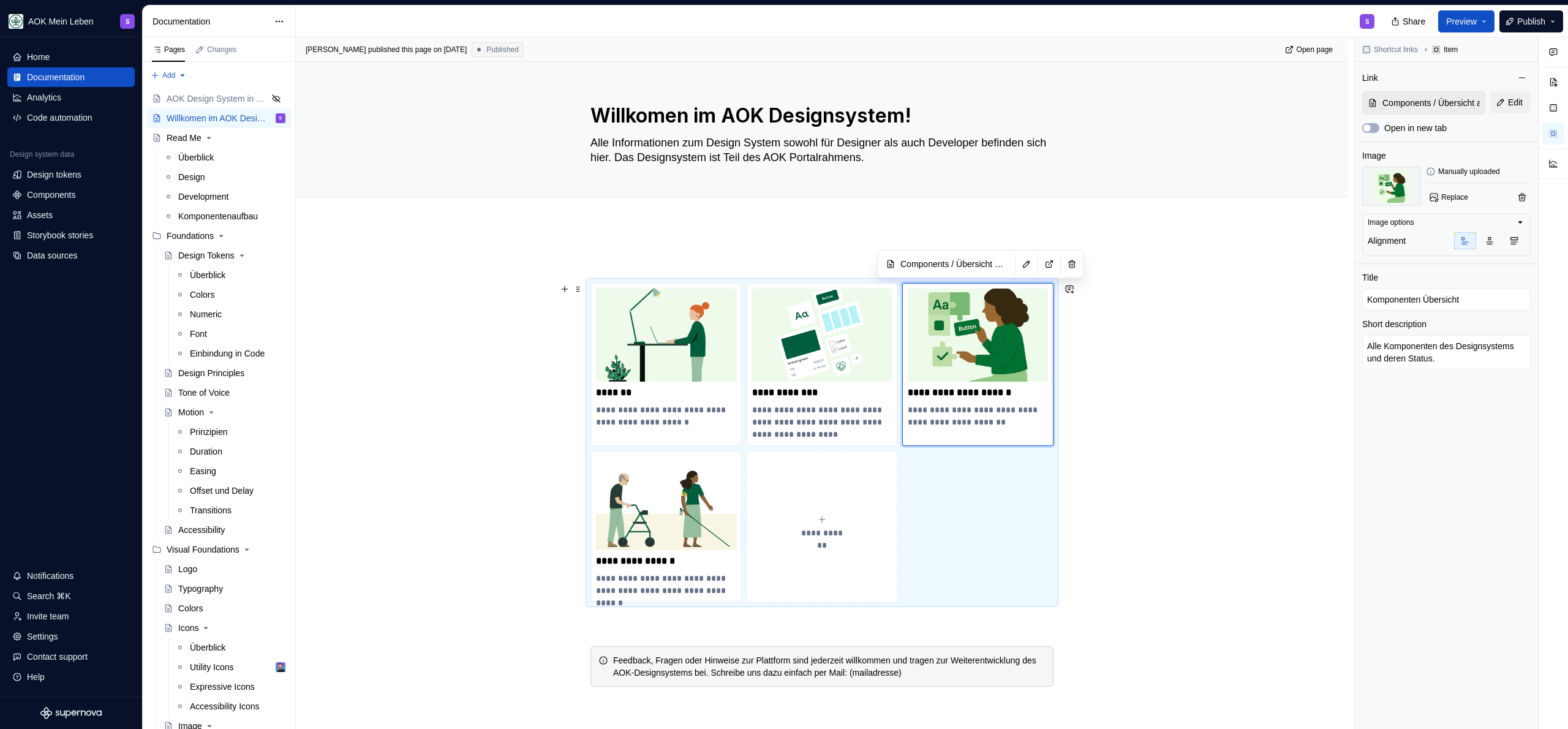
click at [1263, 391] on div "**********" at bounding box center [822, 573] width 1053 height 696
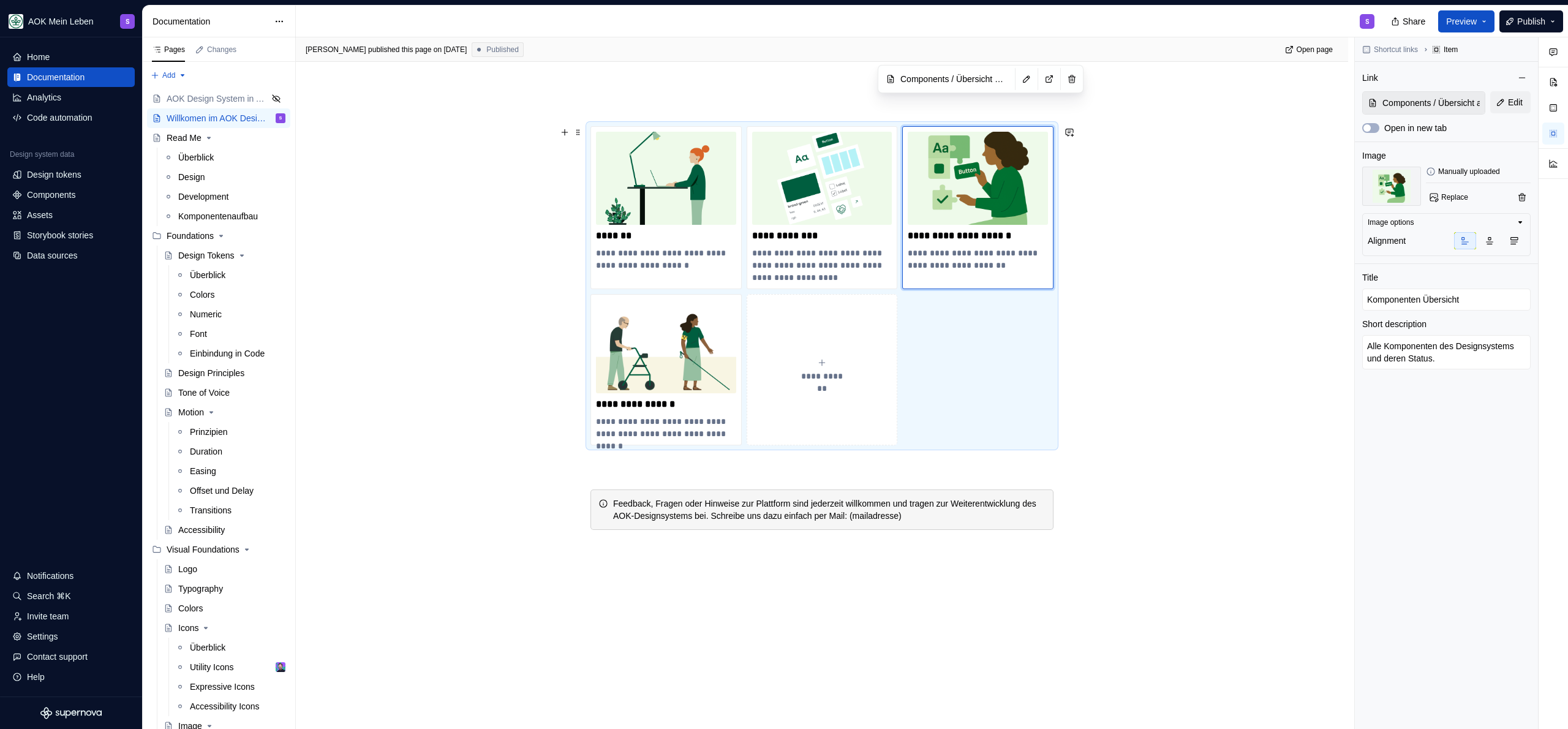
scroll to position [94, 0]
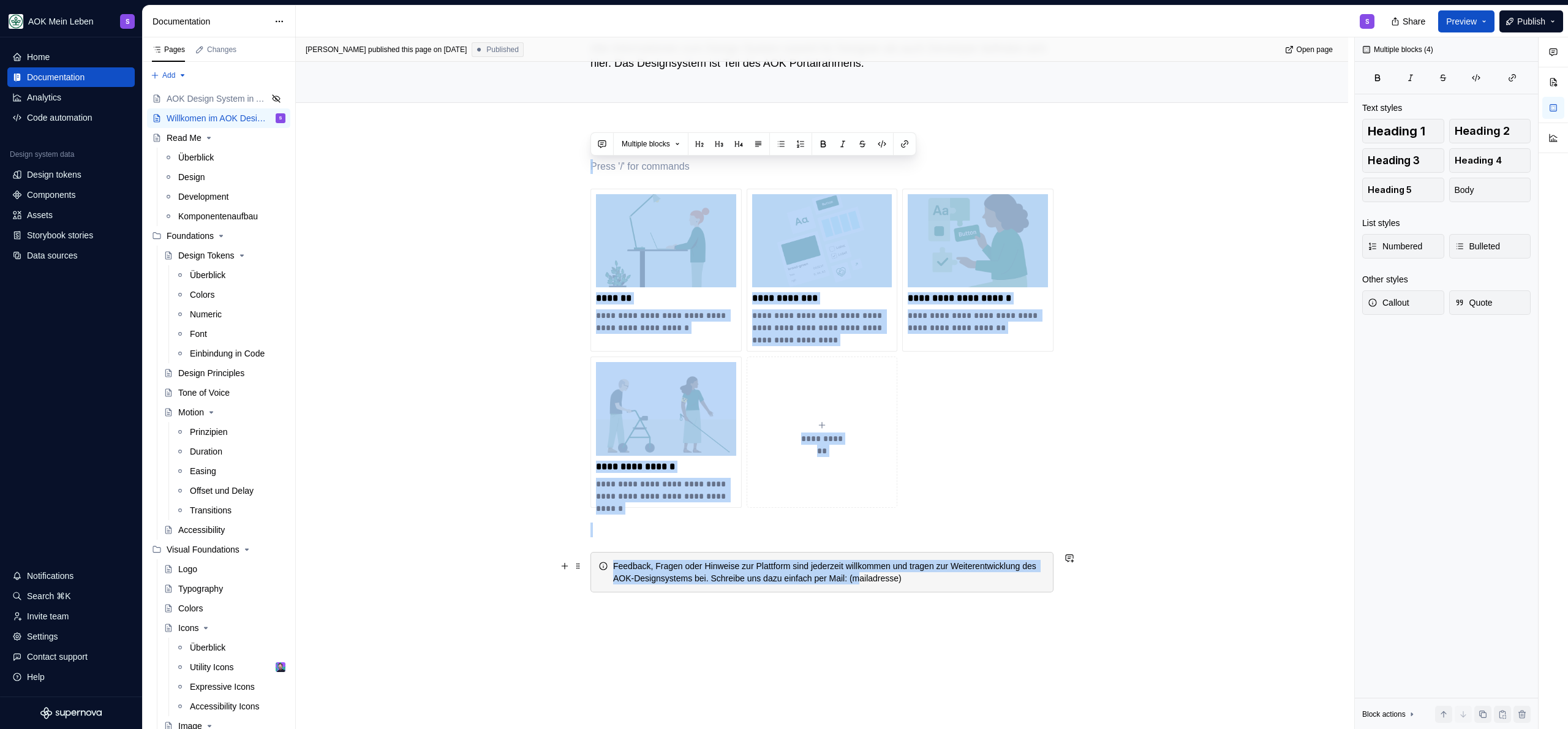
drag, startPoint x: 1025, startPoint y: 576, endPoint x: 964, endPoint y: 574, distance: 61.0
click at [964, 574] on div "Feedback, Fragen oder Hinweise zur Plattform sind jederzeit willkommen und trag…" at bounding box center [829, 572] width 432 height 24
click at [1200, 574] on div "**********" at bounding box center [822, 478] width 1053 height 696
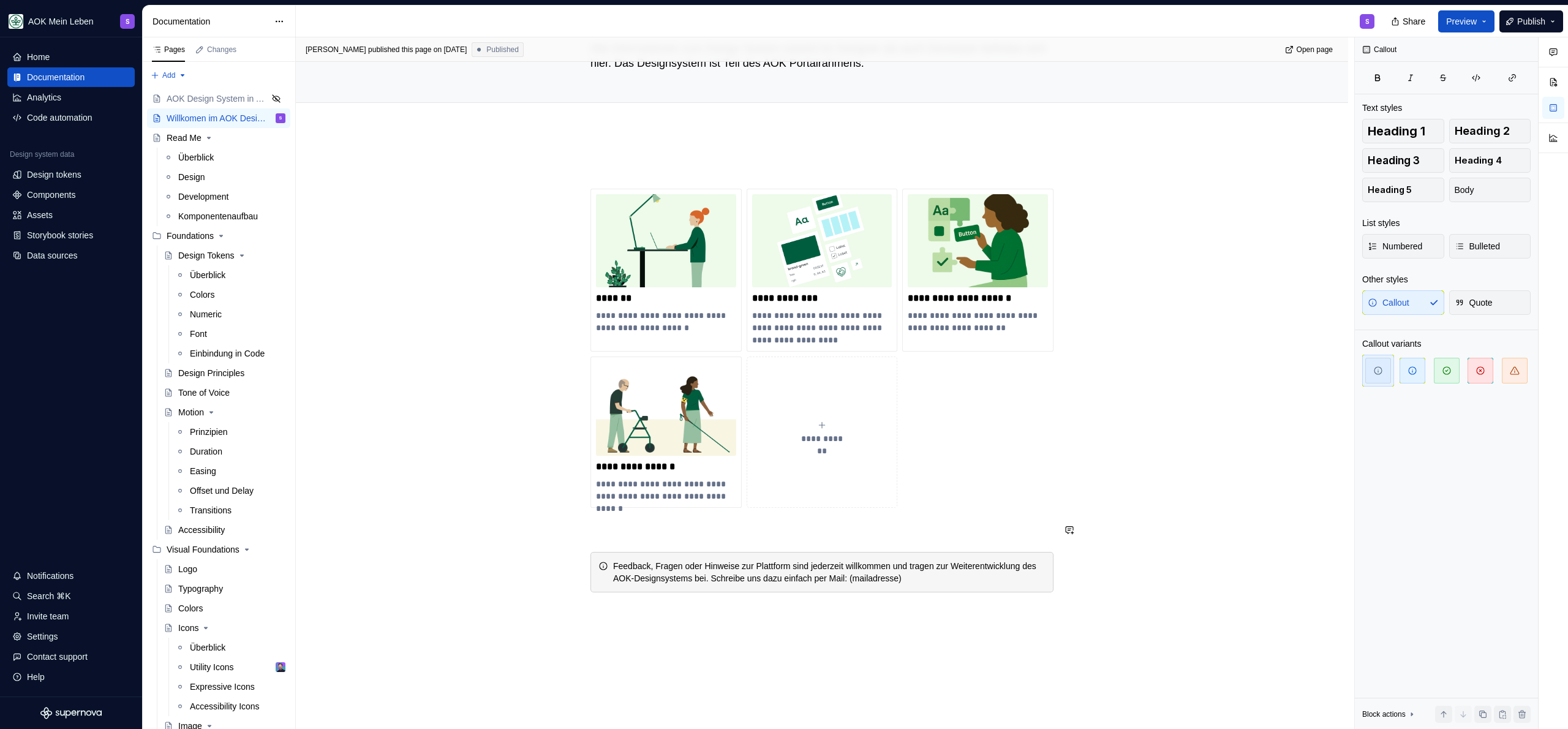
click at [1116, 512] on div "**********" at bounding box center [822, 478] width 1053 height 696
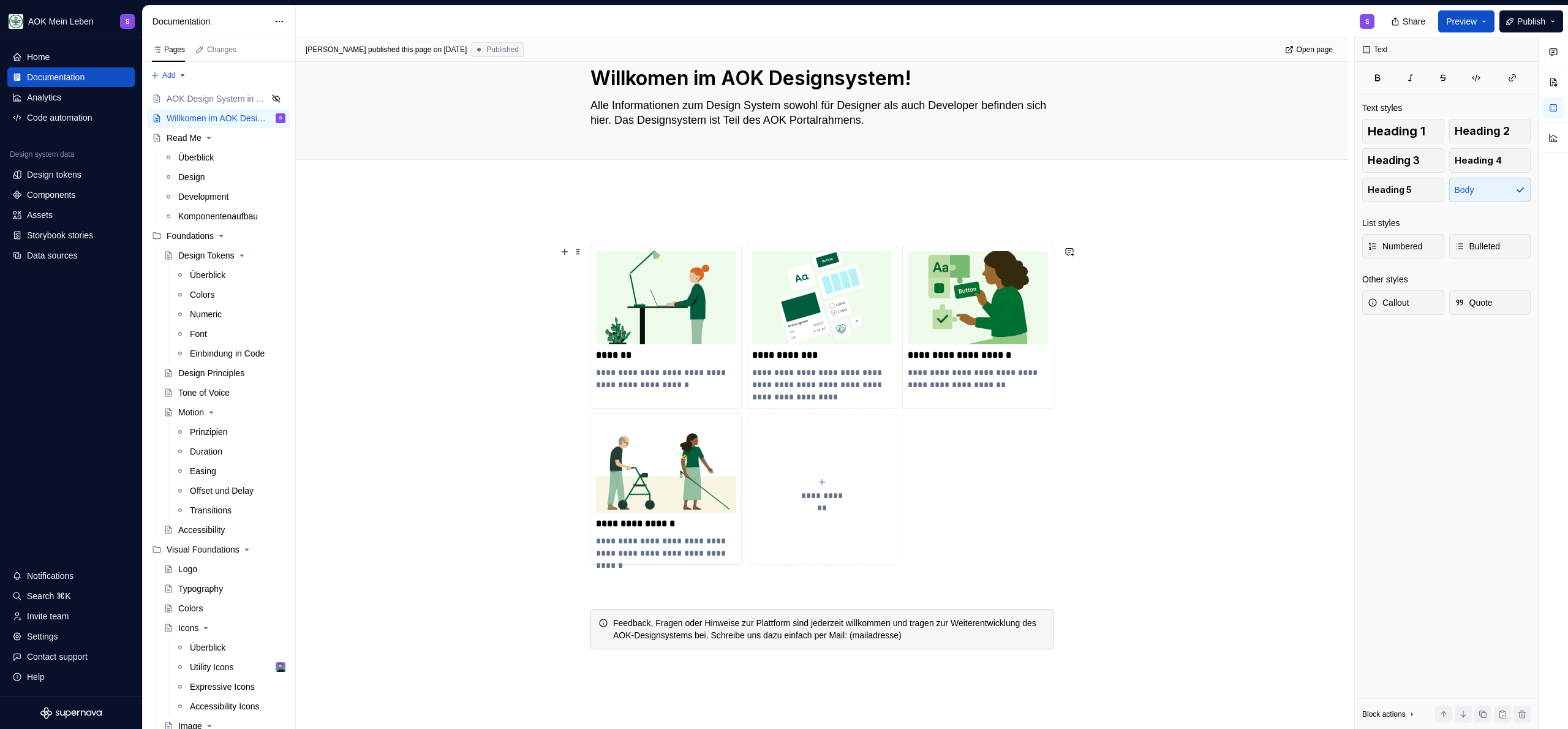
scroll to position [0, 0]
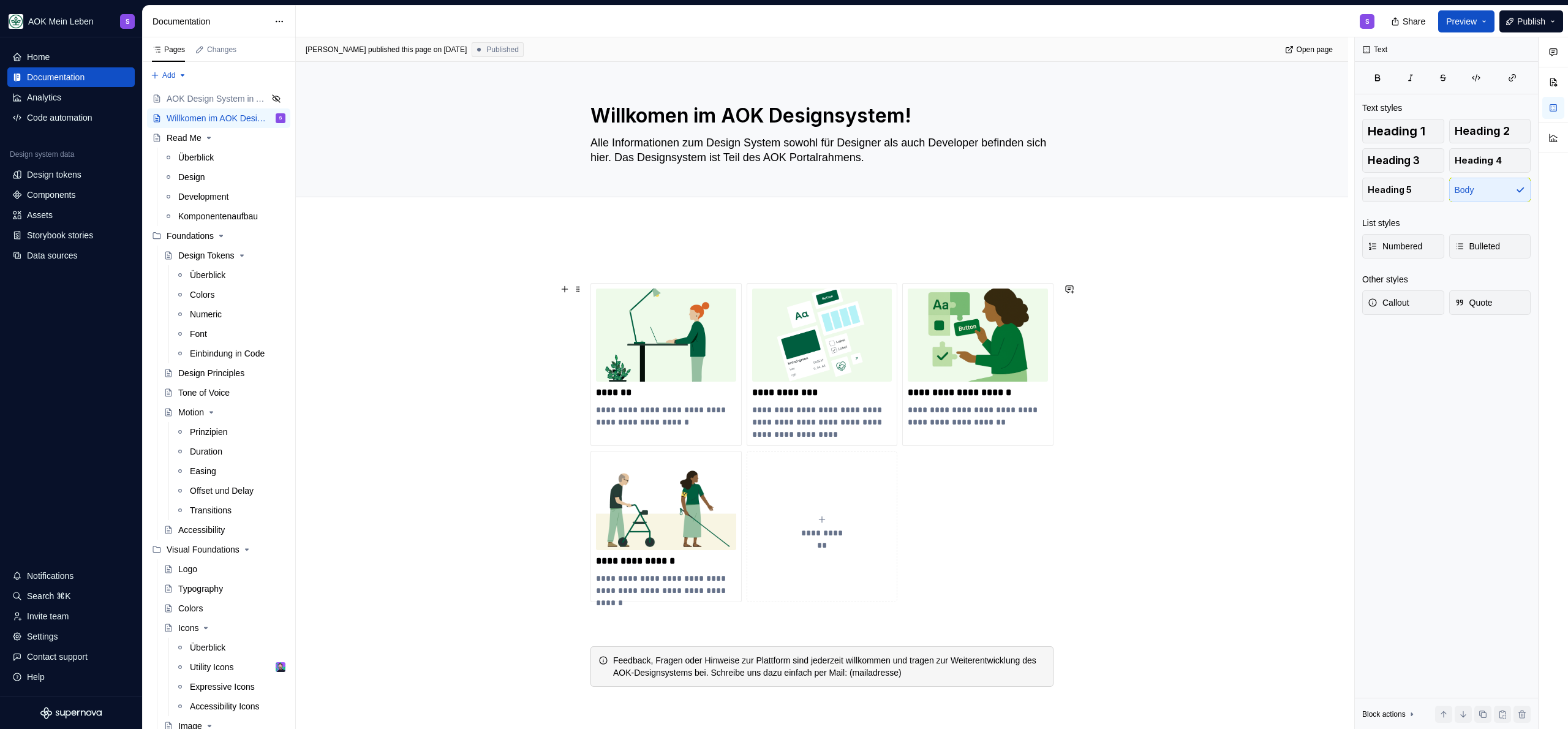
click at [482, 316] on div "**********" at bounding box center [822, 573] width 1053 height 696
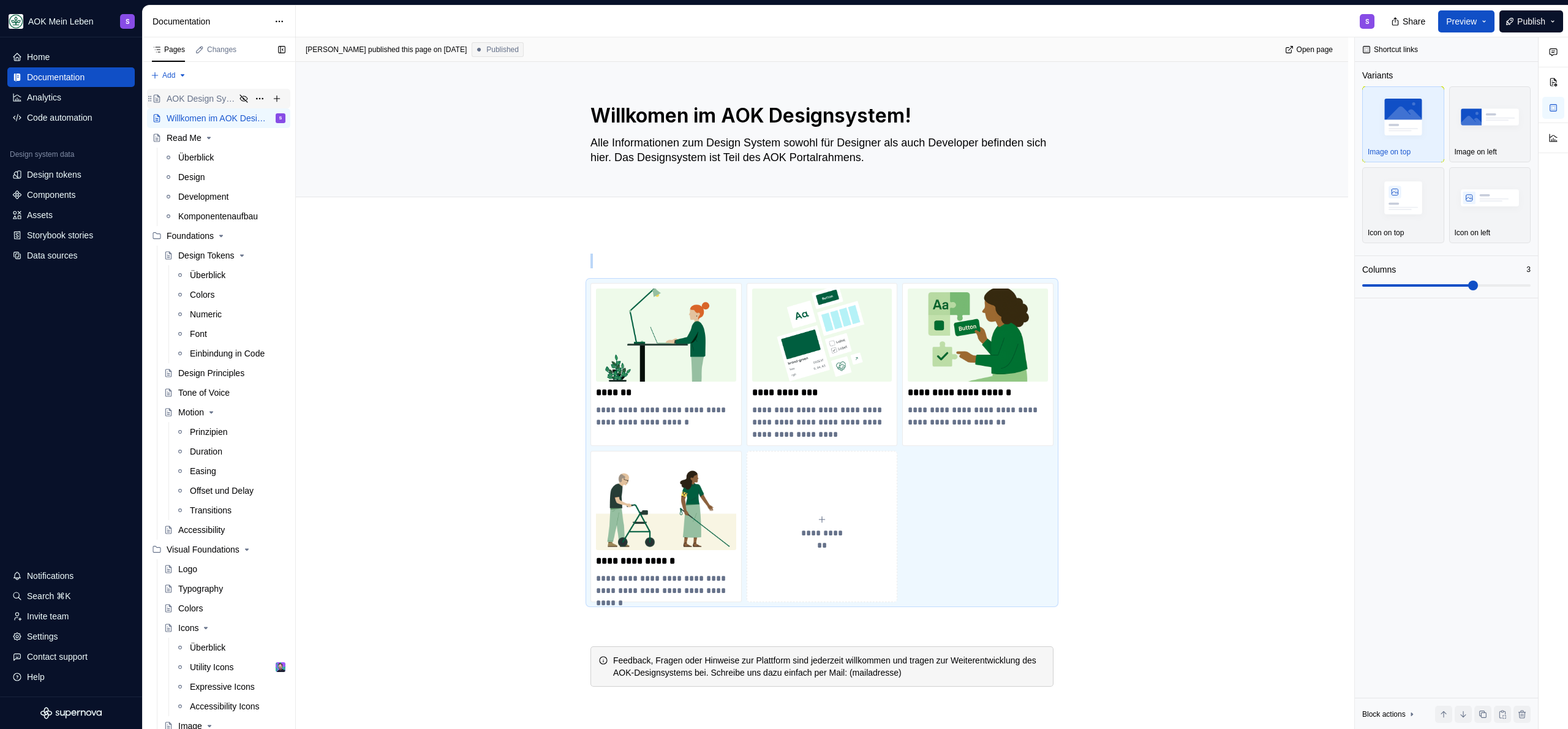
click at [207, 98] on div "AOK Design System in Arbeit" at bounding box center [201, 98] width 69 height 13
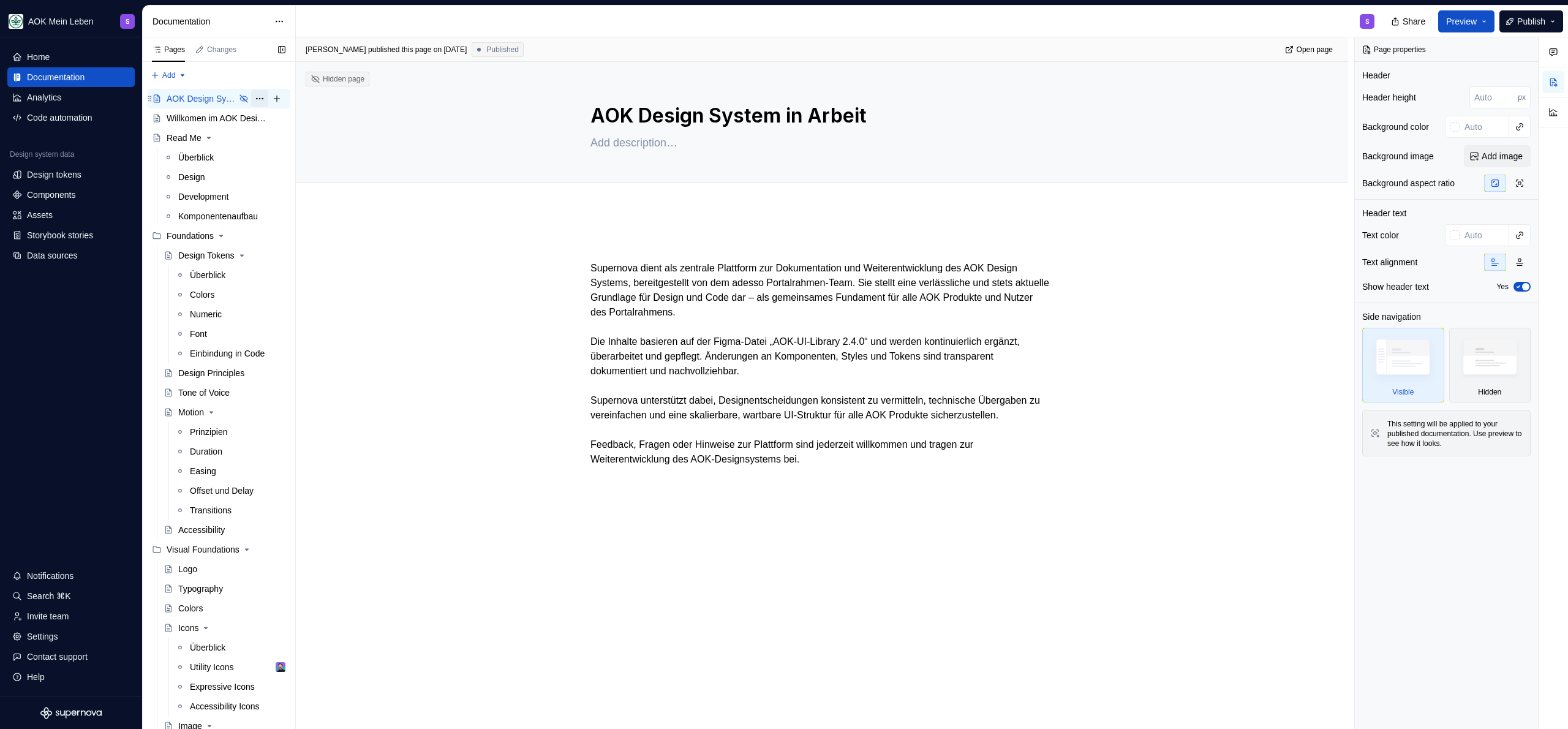
click at [256, 99] on button "Page tree" at bounding box center [260, 98] width 17 height 17
click at [304, 270] on div "Delete page" at bounding box center [327, 273] width 120 height 13
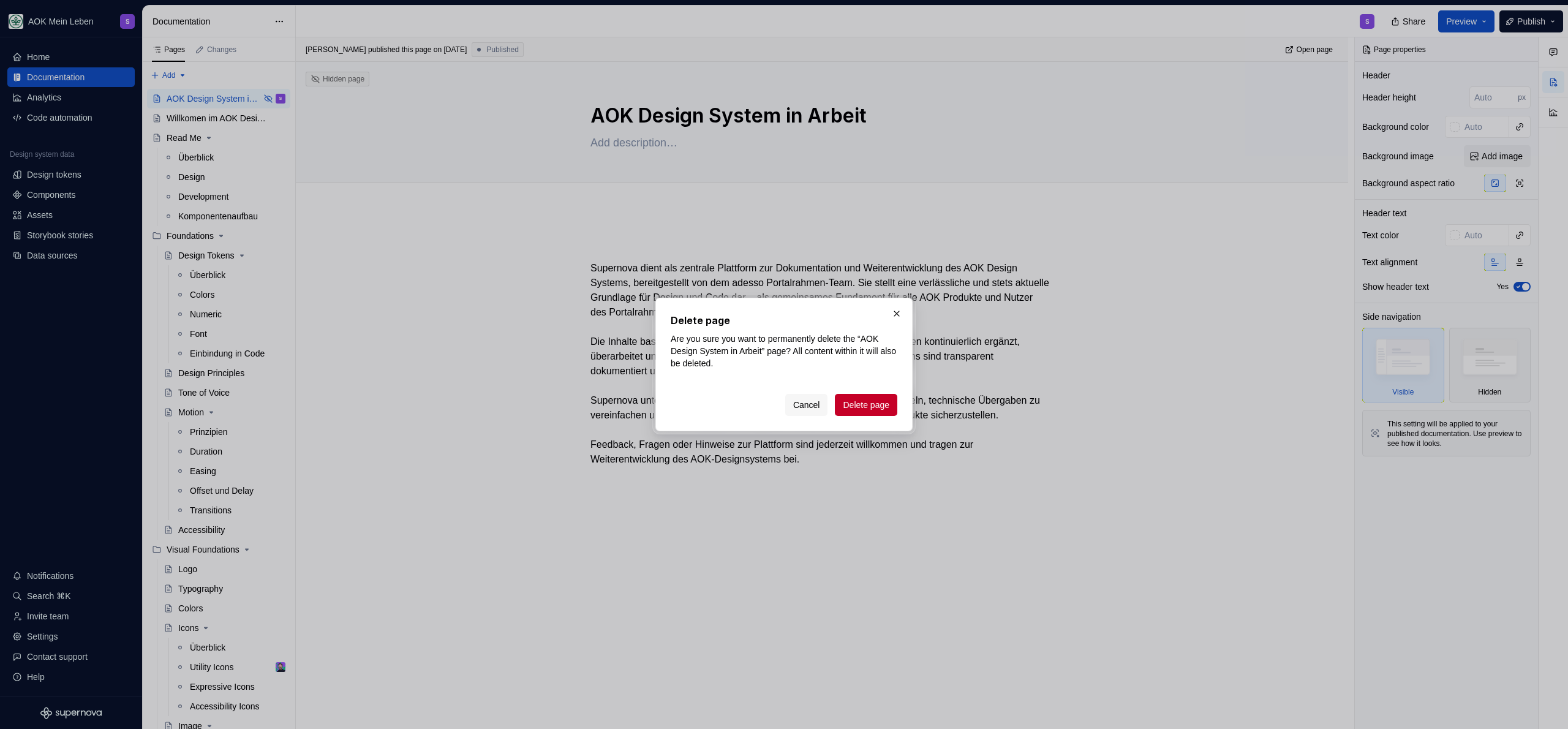
click at [883, 420] on div "Delete page Are you sure you want to permanently delete the “AOK Design System …" at bounding box center [784, 364] width 257 height 134
click at [882, 409] on span "Delete page" at bounding box center [866, 404] width 46 height 13
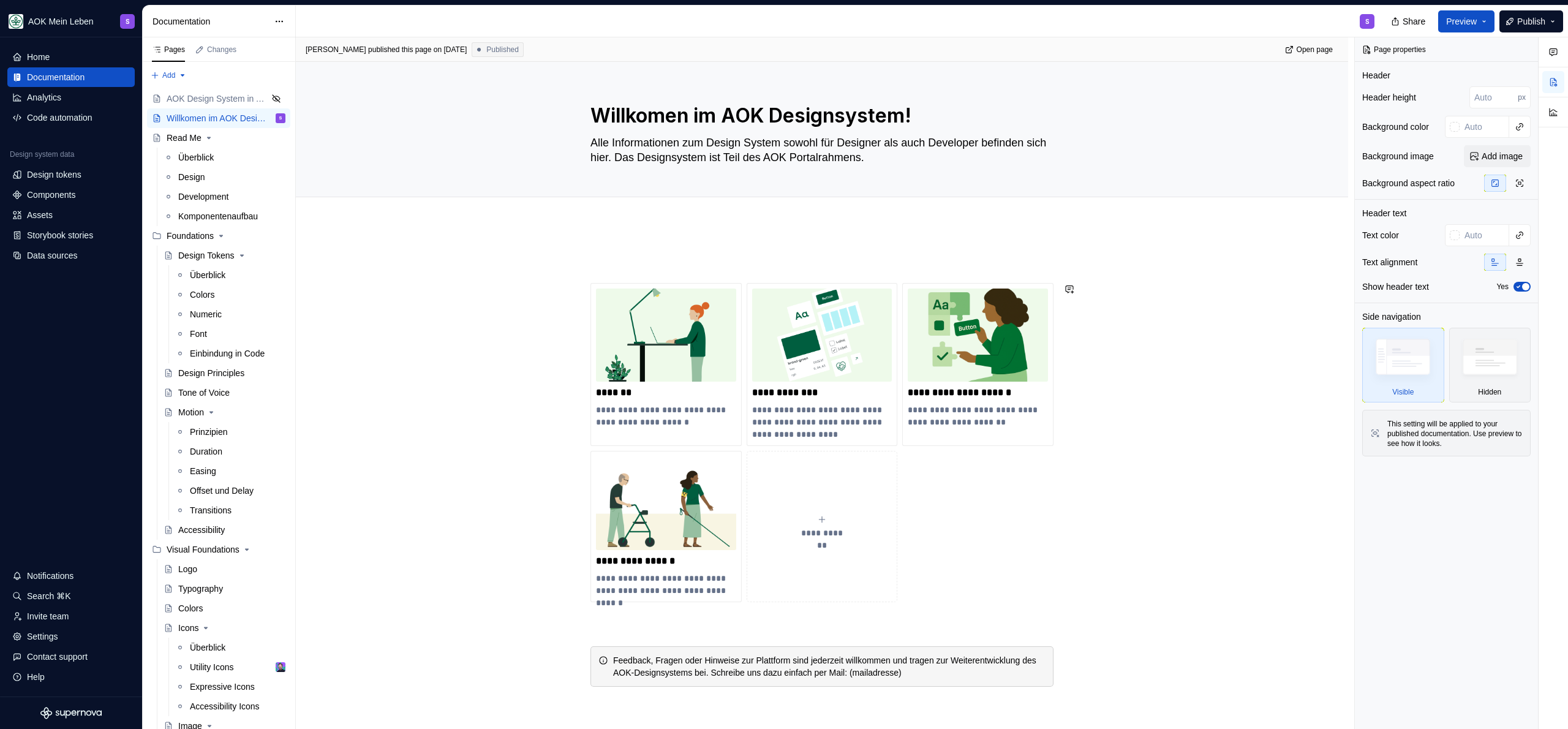
click at [430, 250] on div "**********" at bounding box center [822, 573] width 1053 height 696
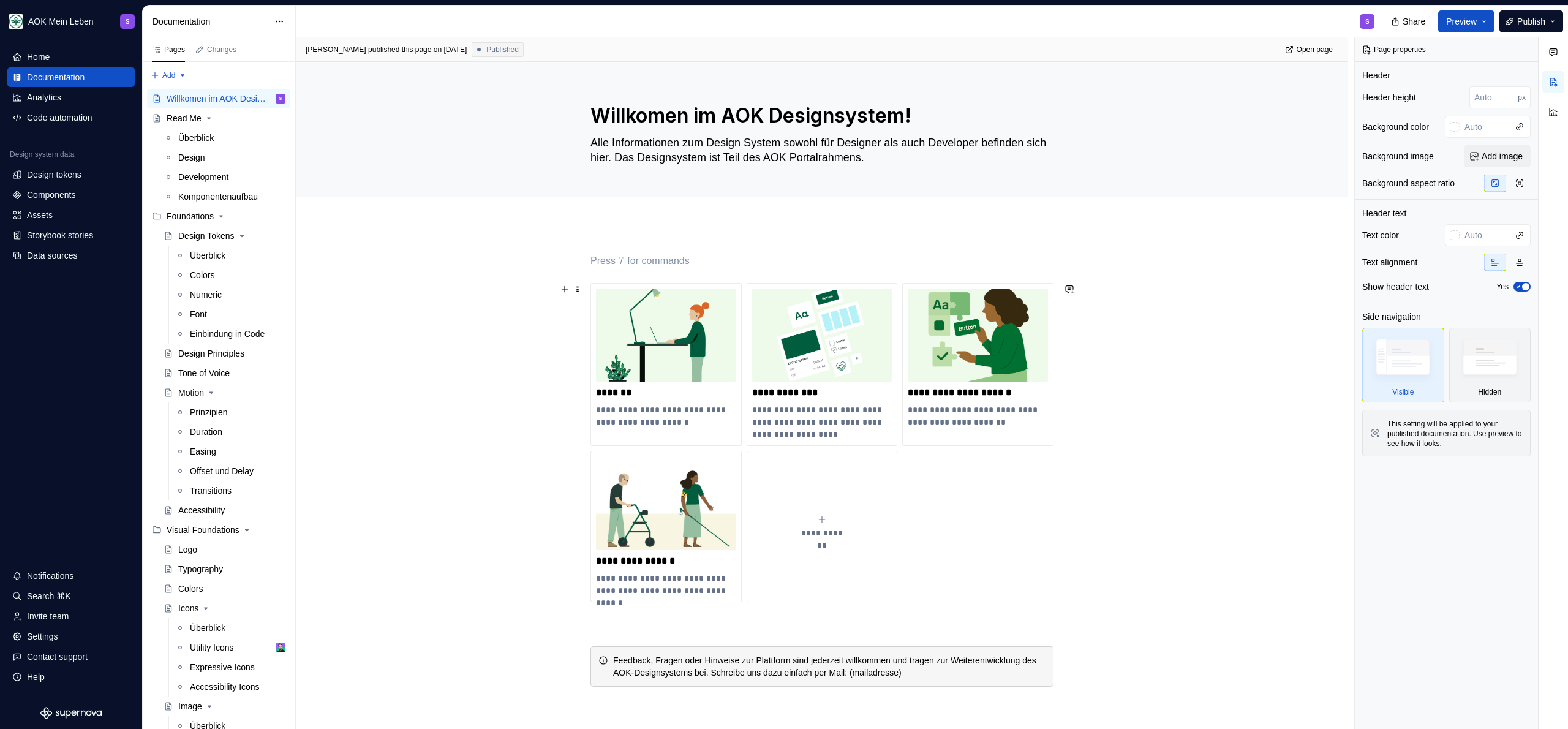
scroll to position [191, 0]
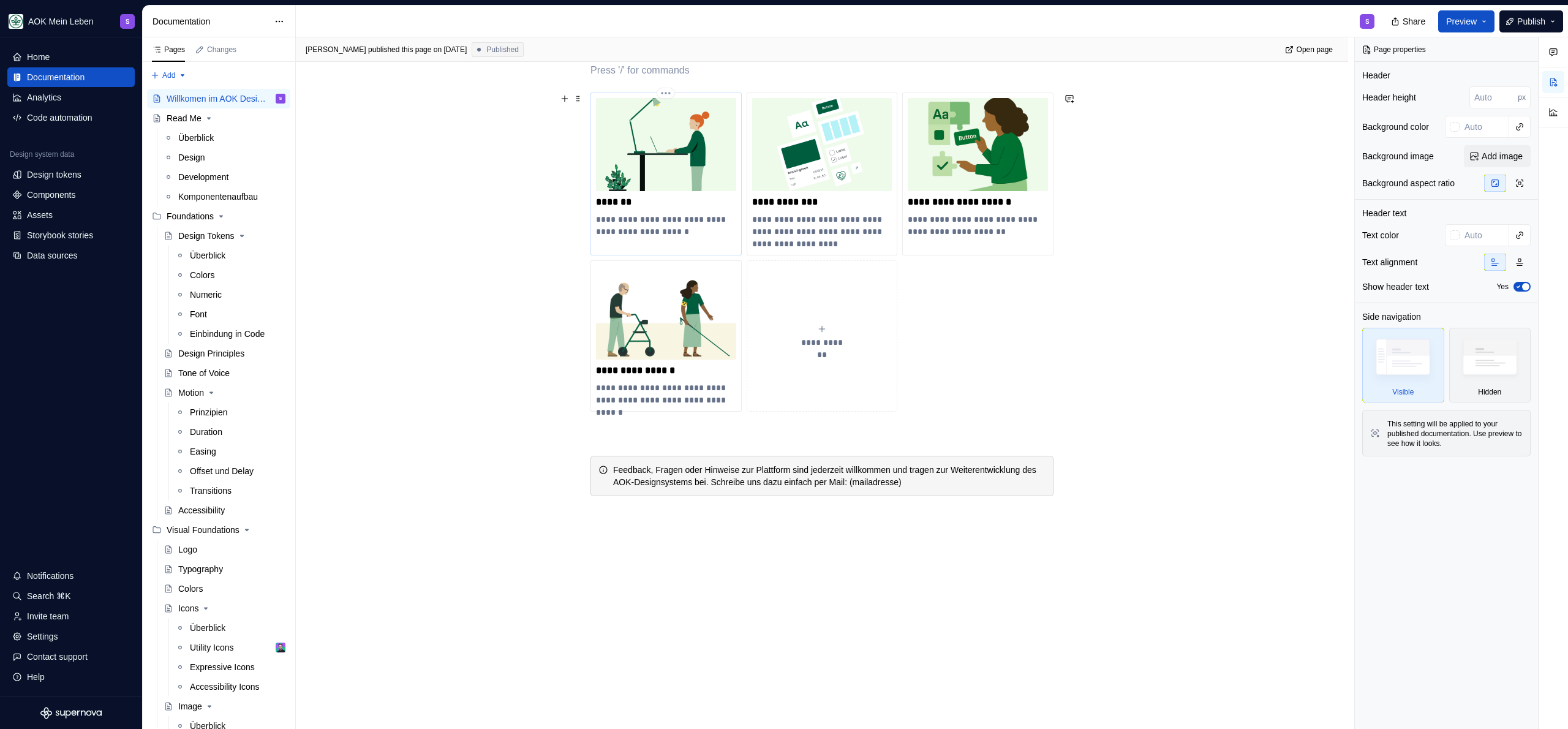
click at [689, 132] on img at bounding box center [666, 145] width 140 height 93
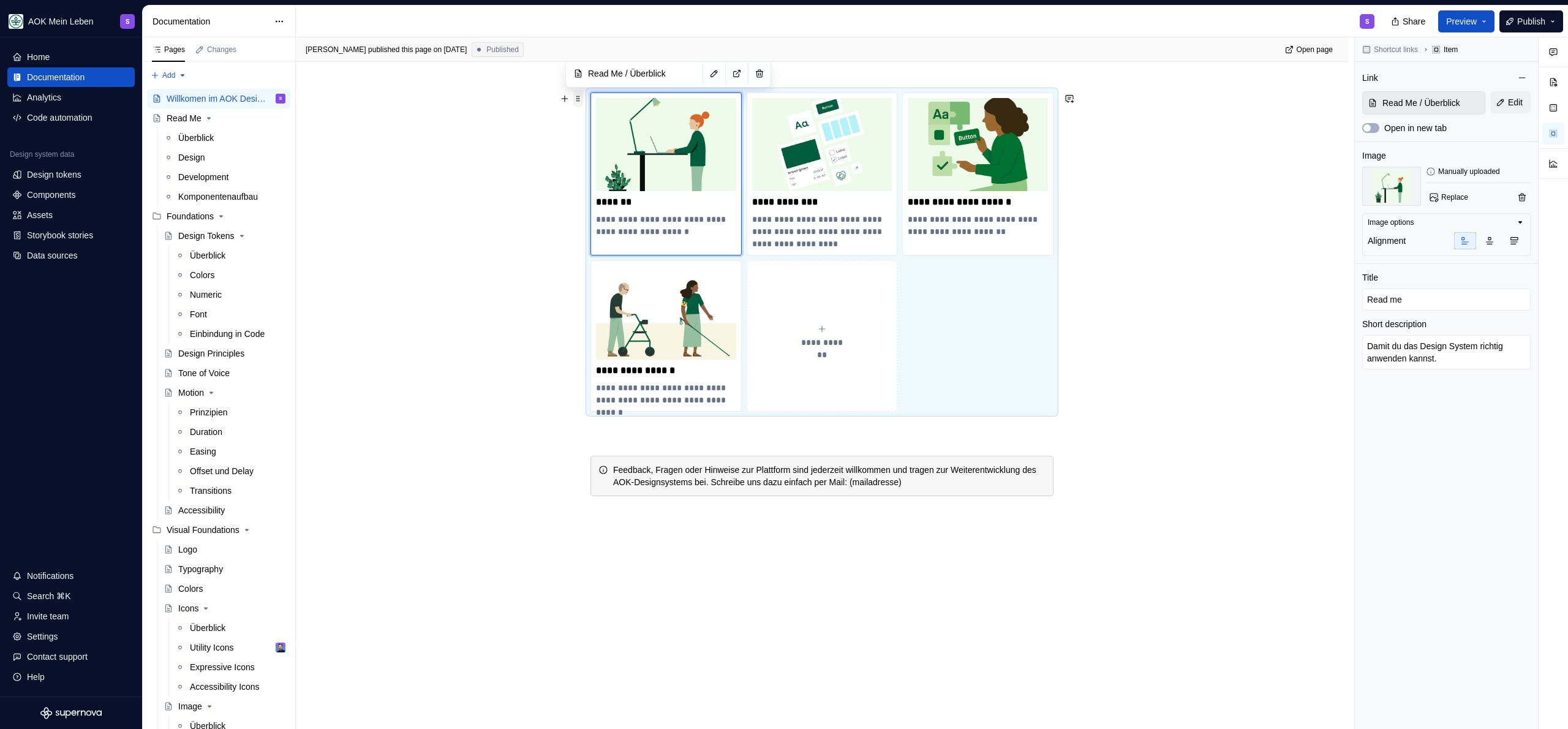
click at [580, 102] on span at bounding box center [578, 98] width 10 height 17
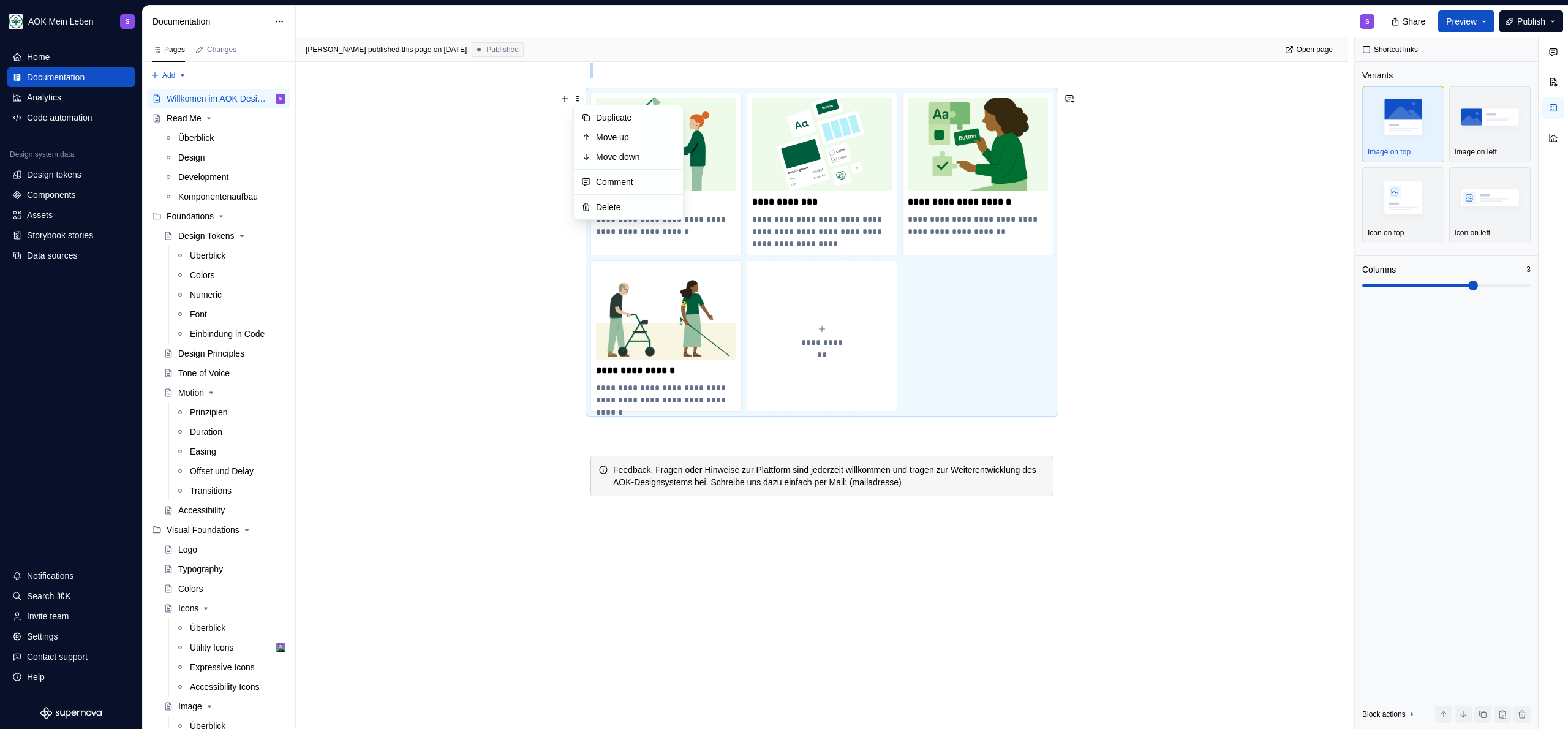
click at [507, 218] on div "**********" at bounding box center [822, 382] width 1053 height 696
click at [1260, 386] on div "**********" at bounding box center [822, 382] width 1053 height 696
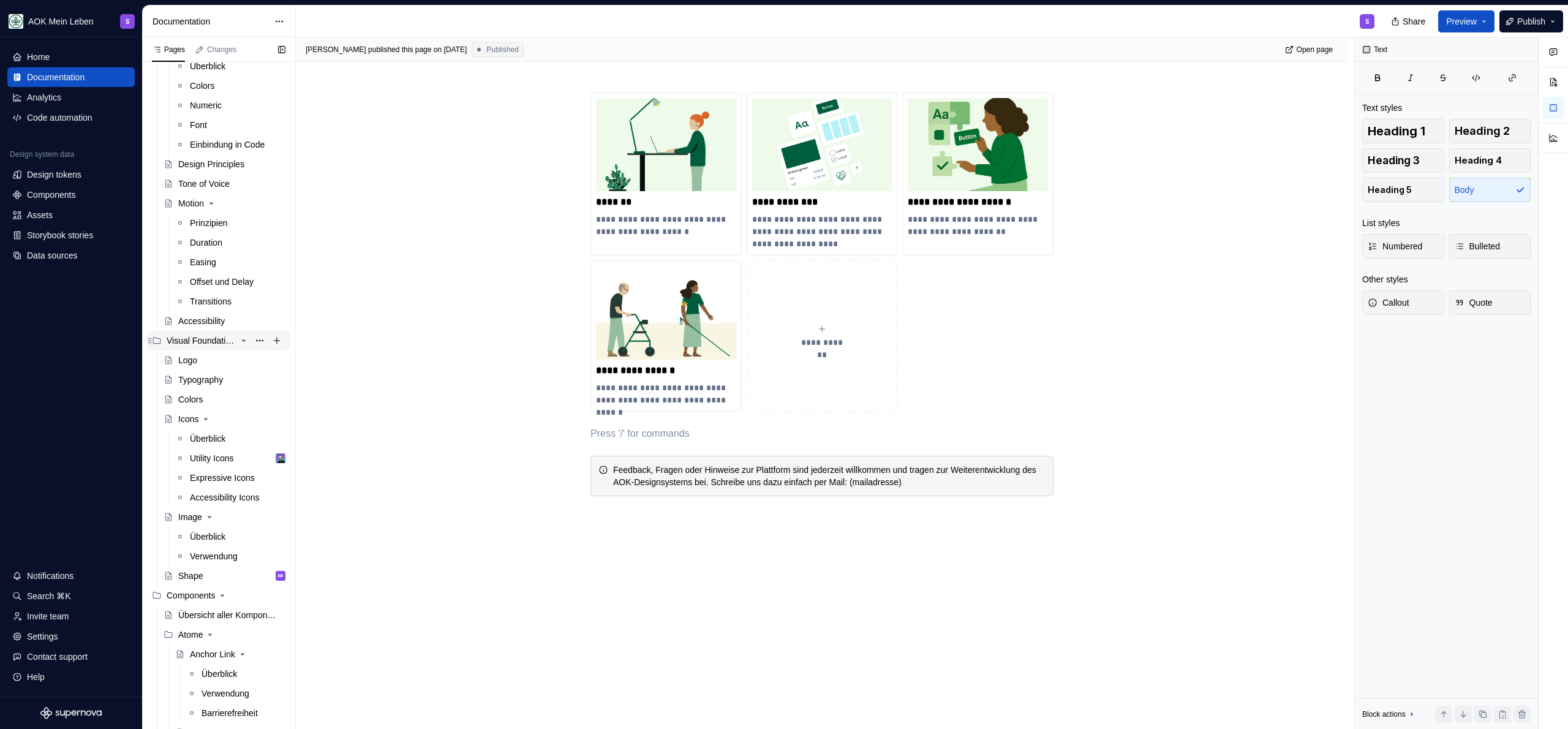
scroll to position [188, 0]
click at [205, 381] on div "Typography" at bounding box center [200, 380] width 45 height 13
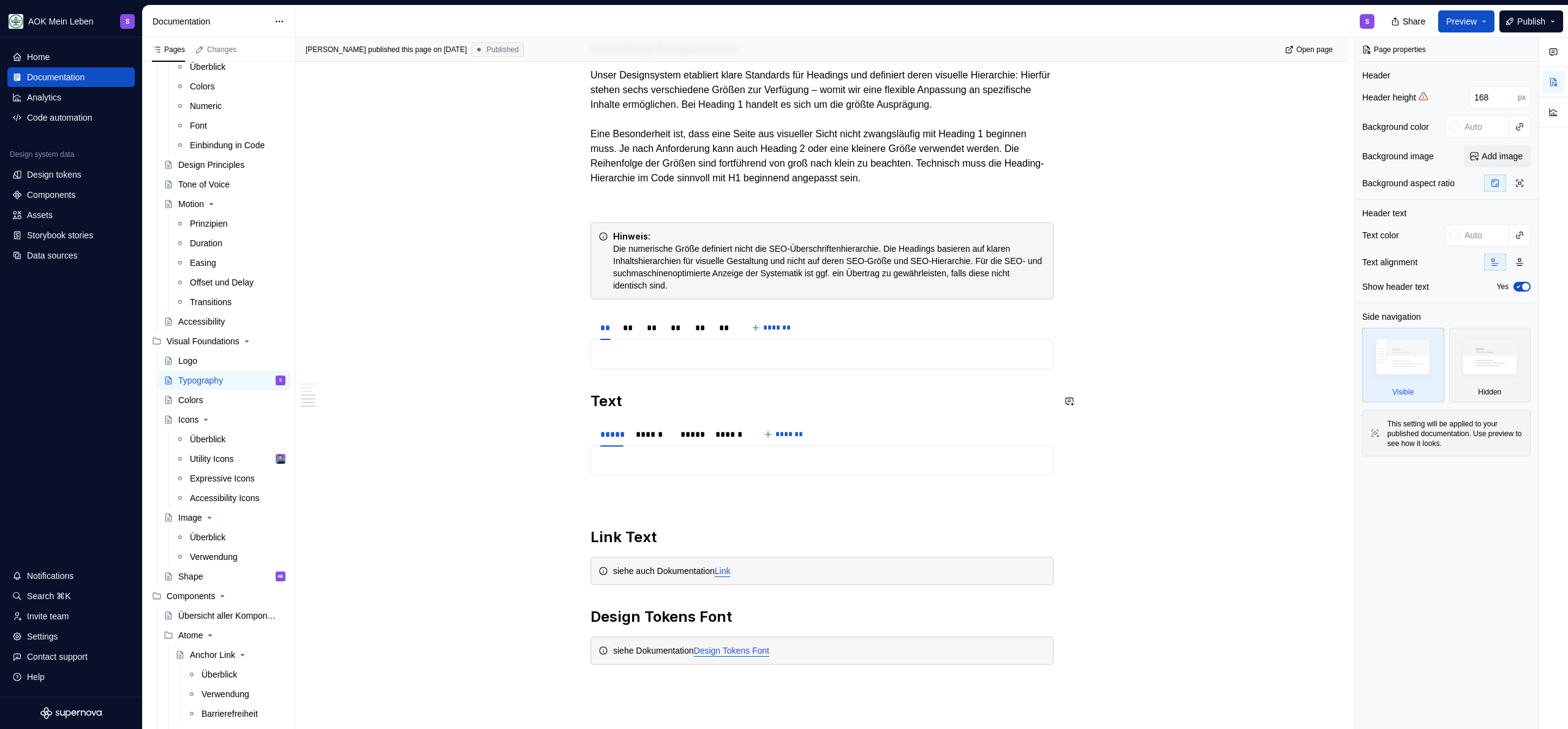
scroll to position [1085, 0]
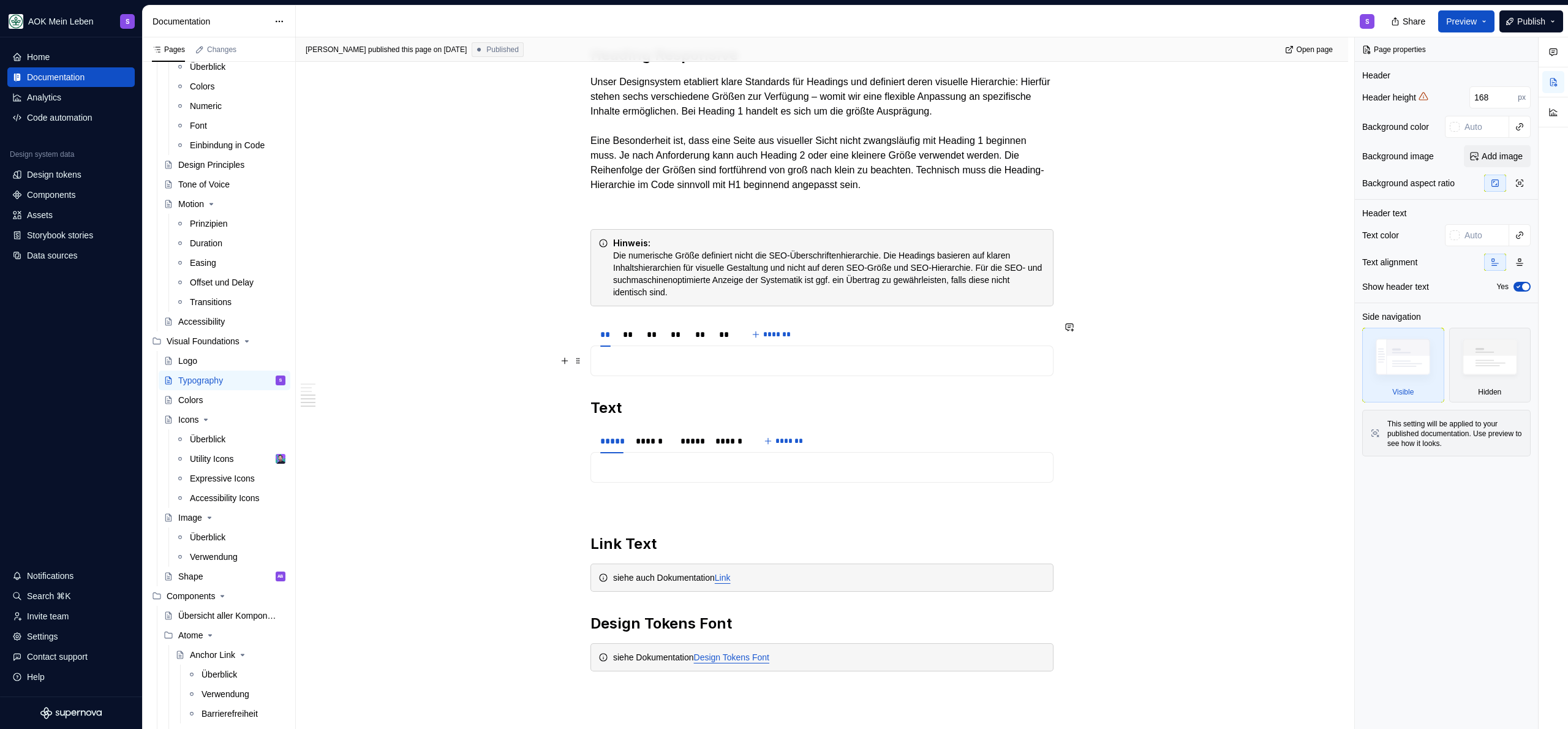
click at [639, 358] on p at bounding box center [822, 360] width 447 height 14
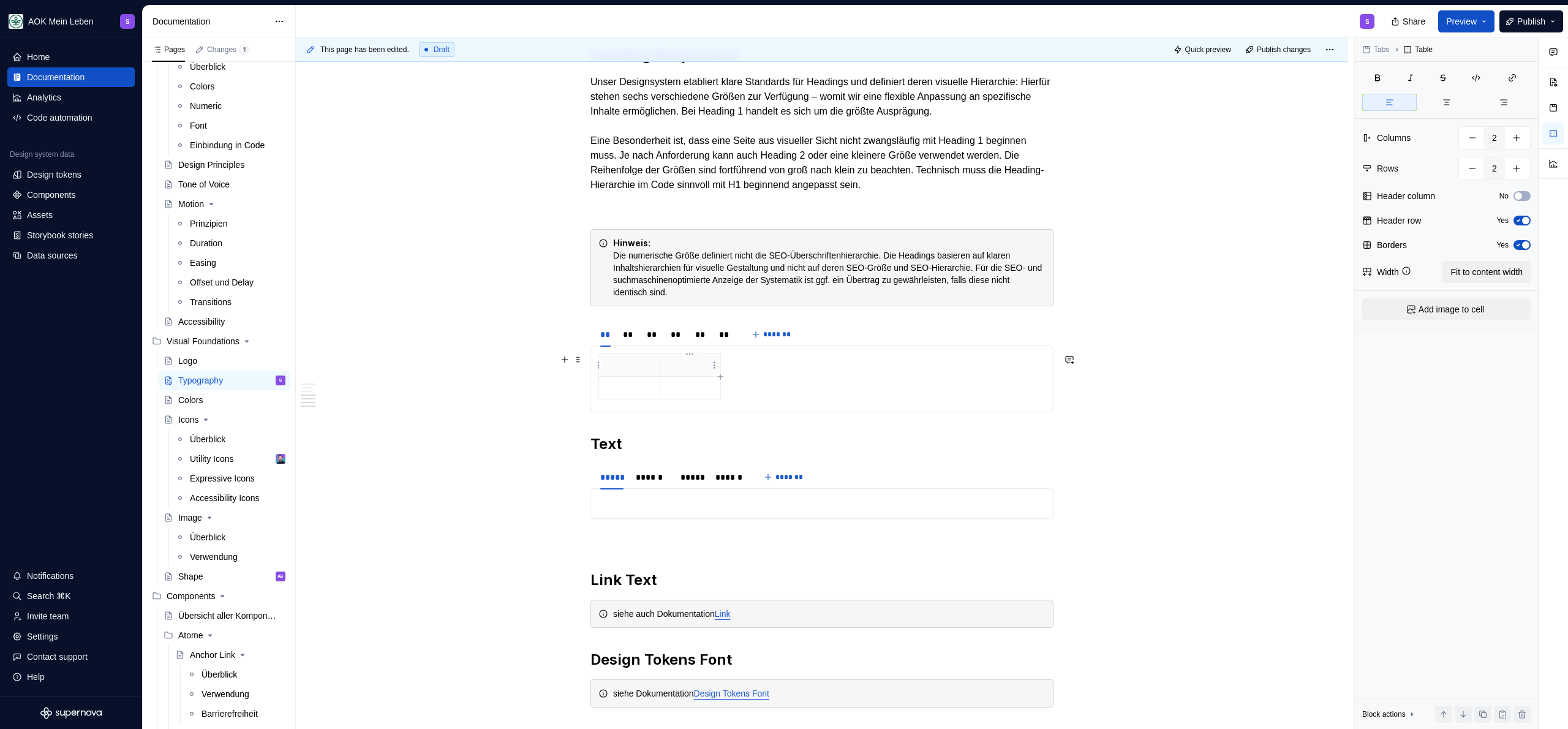
click at [701, 360] on p at bounding box center [690, 365] width 46 height 13
click at [599, 367] on html "AOK Mein Leben S Home Documentation Analytics Code automation Design system dat…" at bounding box center [784, 364] width 1568 height 729
click at [637, 467] on div "Delete row" at bounding box center [657, 472] width 80 height 13
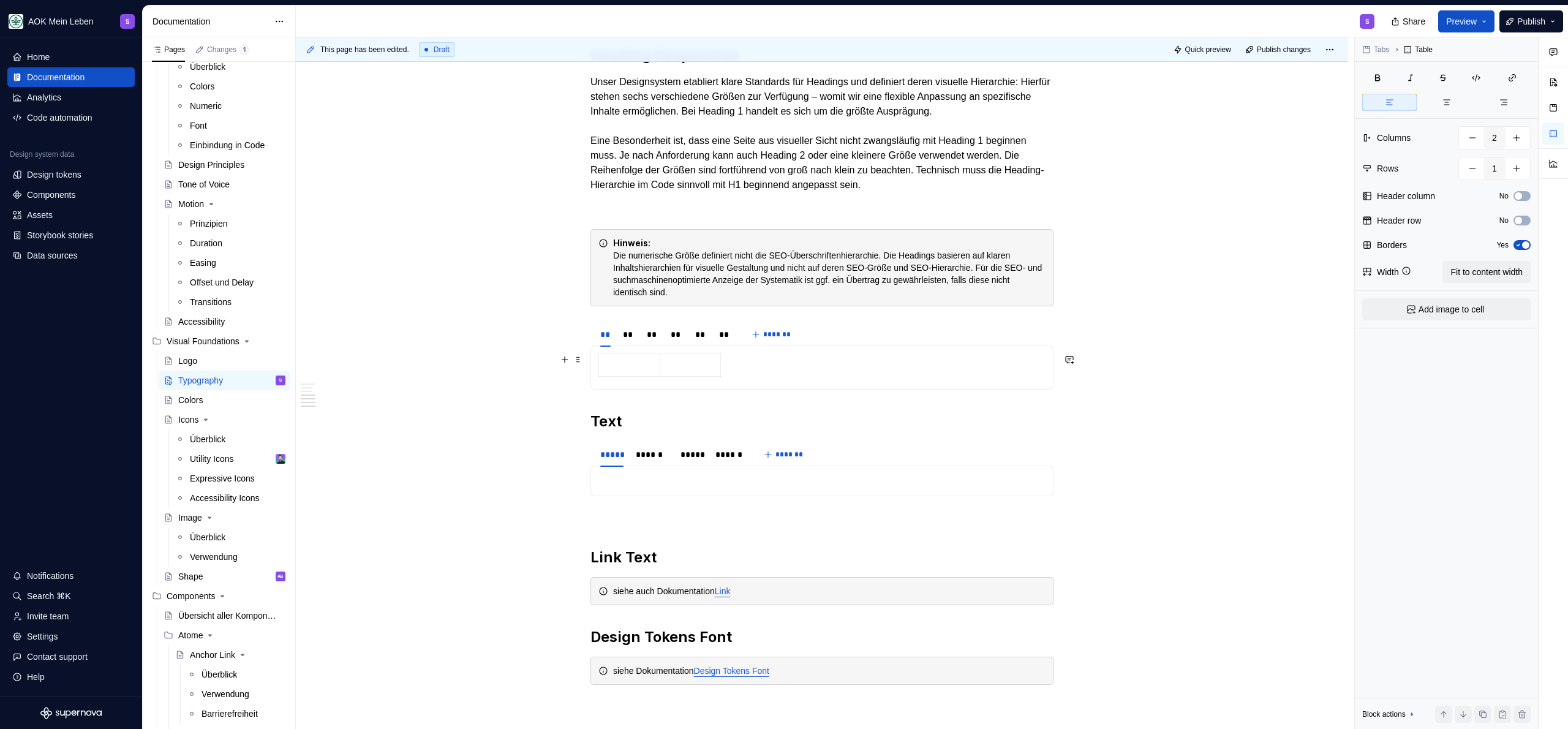
click at [742, 367] on div at bounding box center [822, 367] width 447 height 29
drag, startPoint x: 744, startPoint y: 369, endPoint x: 605, endPoint y: 363, distance: 139.1
click at [605, 363] on div at bounding box center [822, 367] width 447 height 29
click at [750, 372] on div at bounding box center [822, 367] width 447 height 29
click at [581, 357] on span at bounding box center [578, 359] width 10 height 17
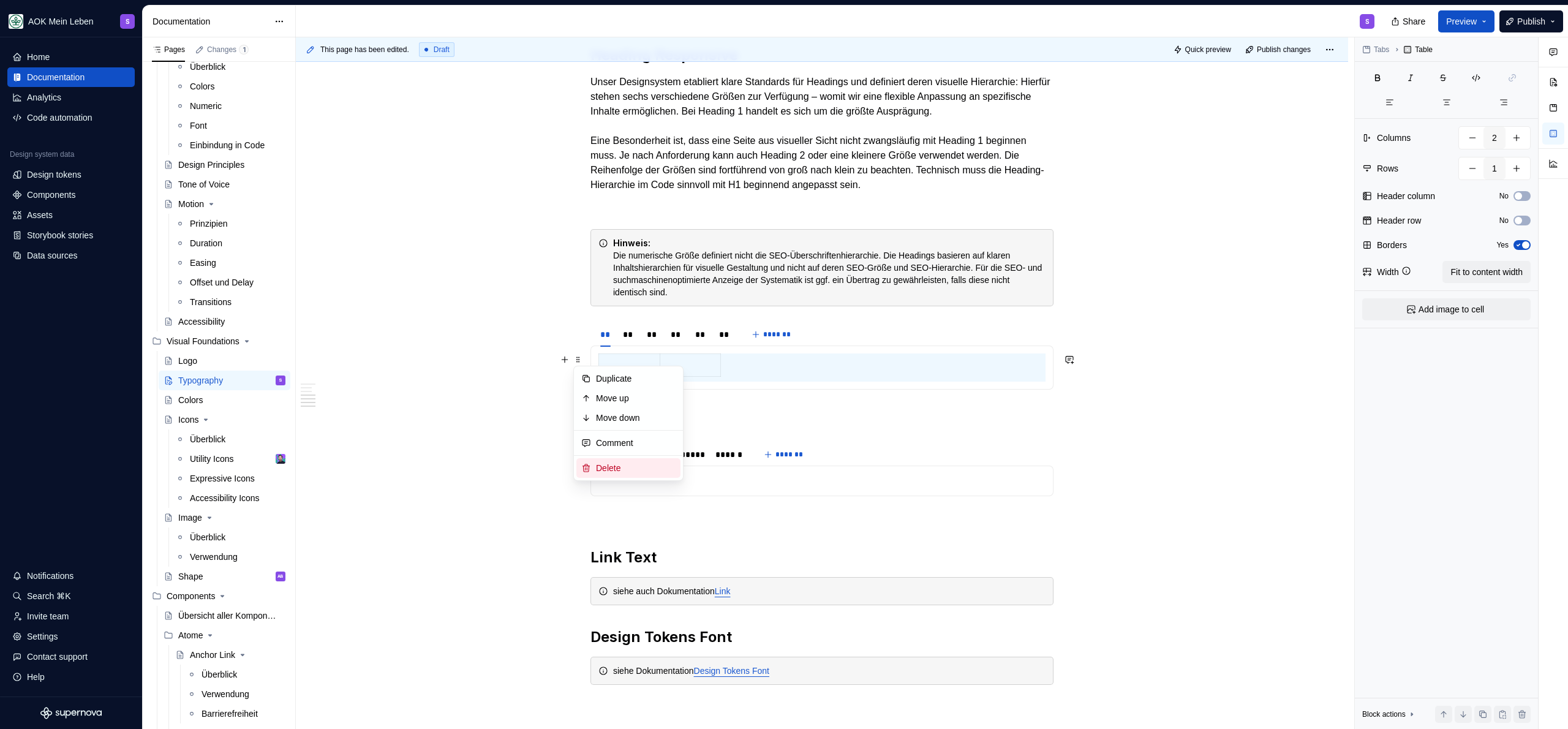
click at [638, 466] on div "Delete" at bounding box center [636, 468] width 80 height 13
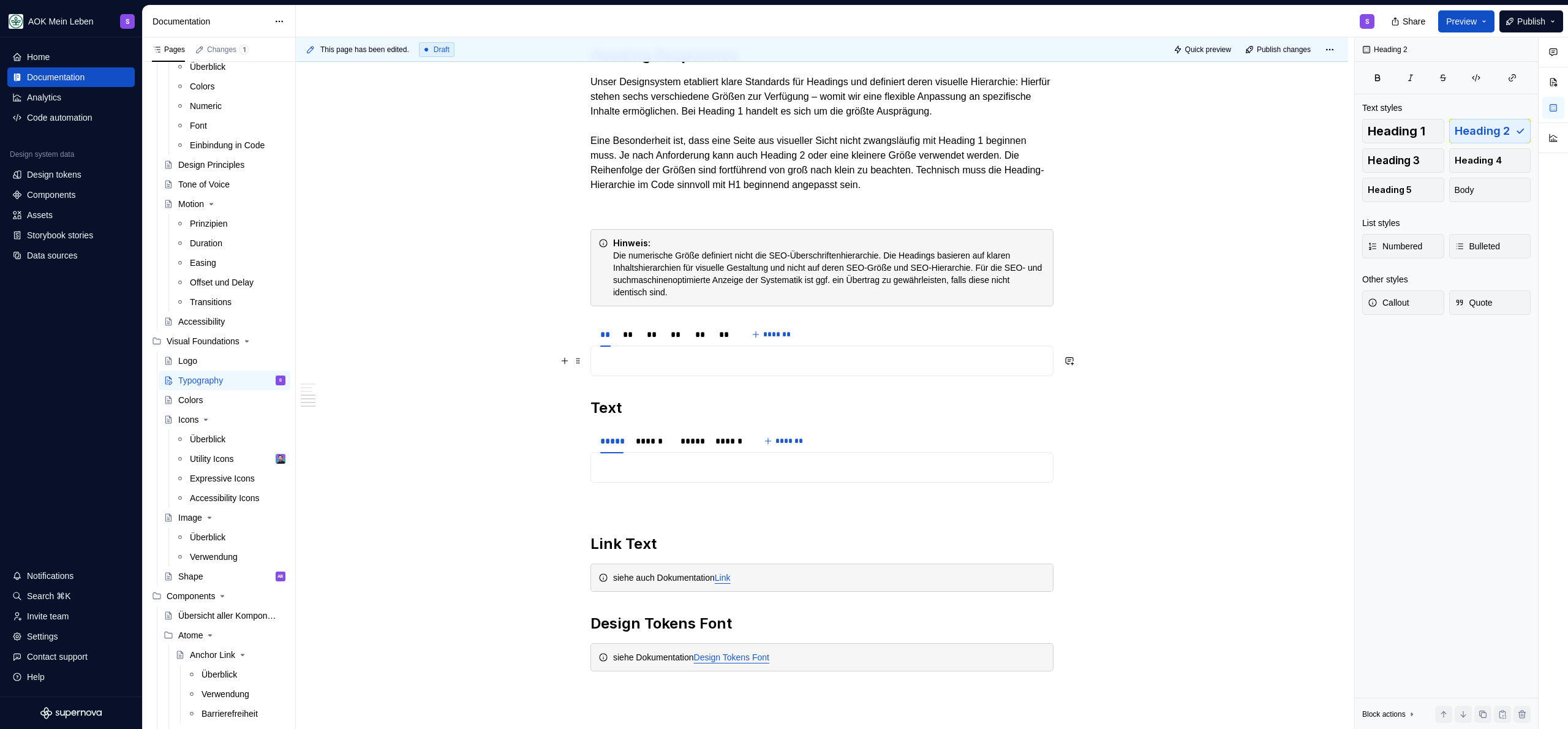
click at [695, 361] on p at bounding box center [822, 360] width 447 height 14
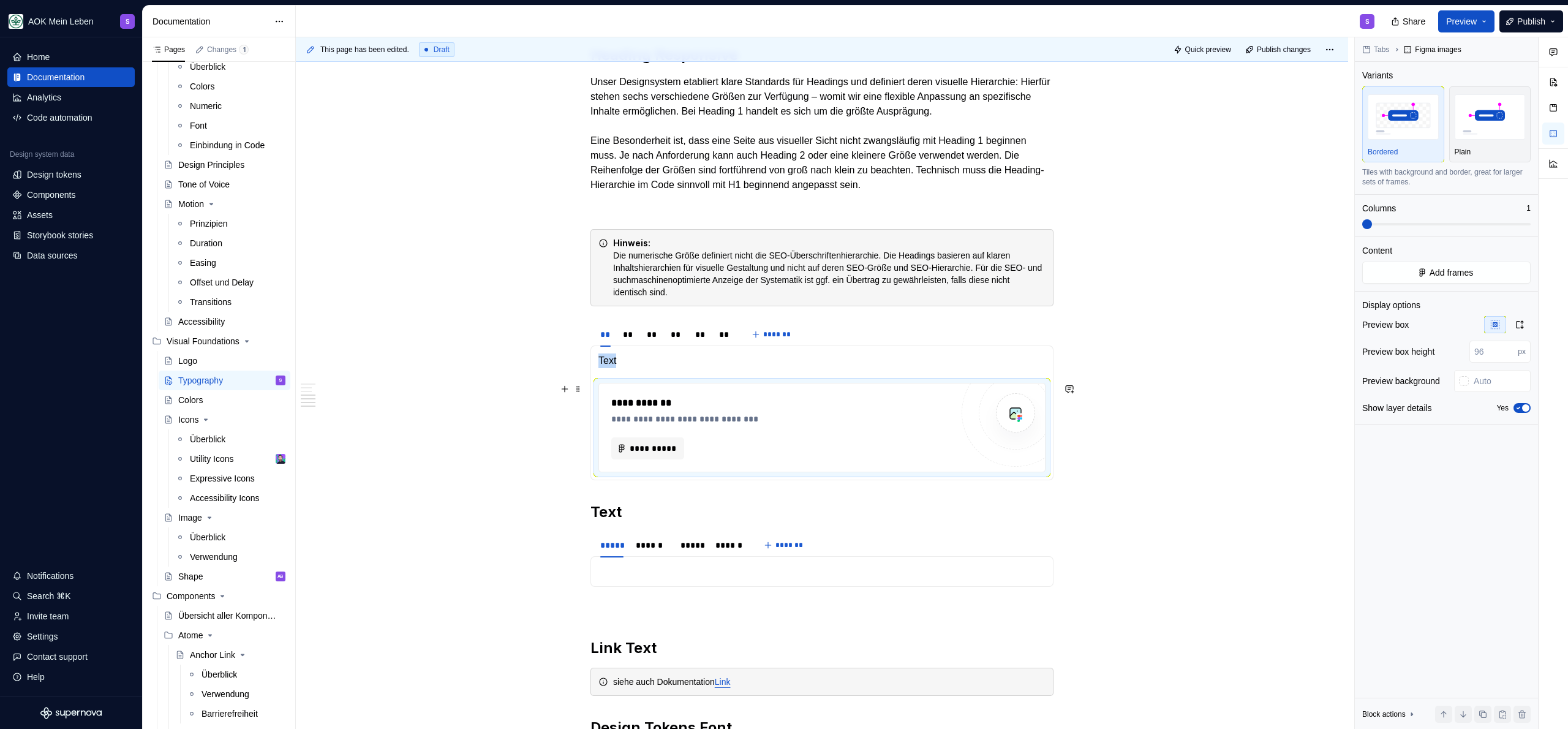
click at [706, 360] on p "Text" at bounding box center [822, 360] width 447 height 14
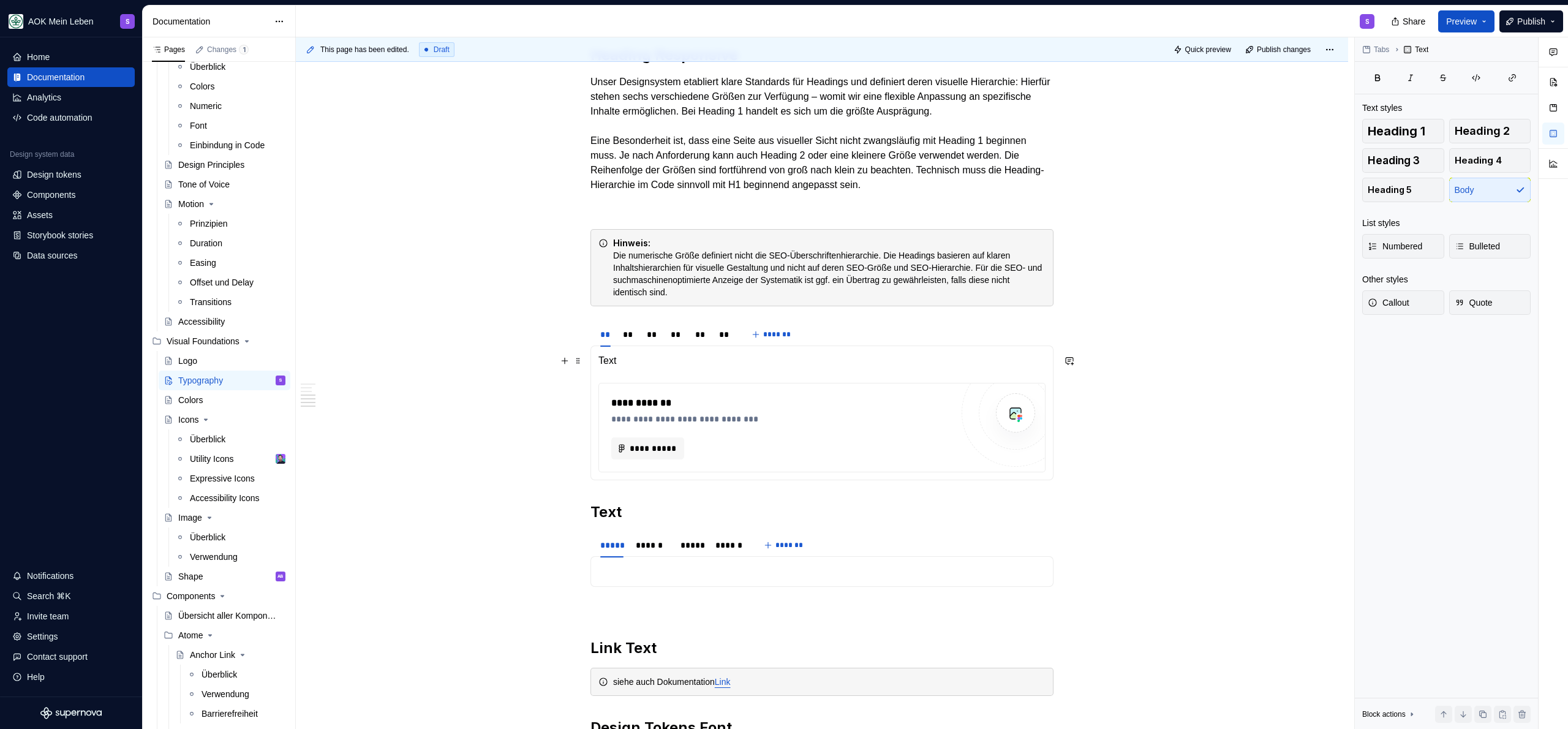
click at [706, 360] on p "Text" at bounding box center [822, 360] width 447 height 14
click at [652, 364] on p at bounding box center [822, 360] width 447 height 14
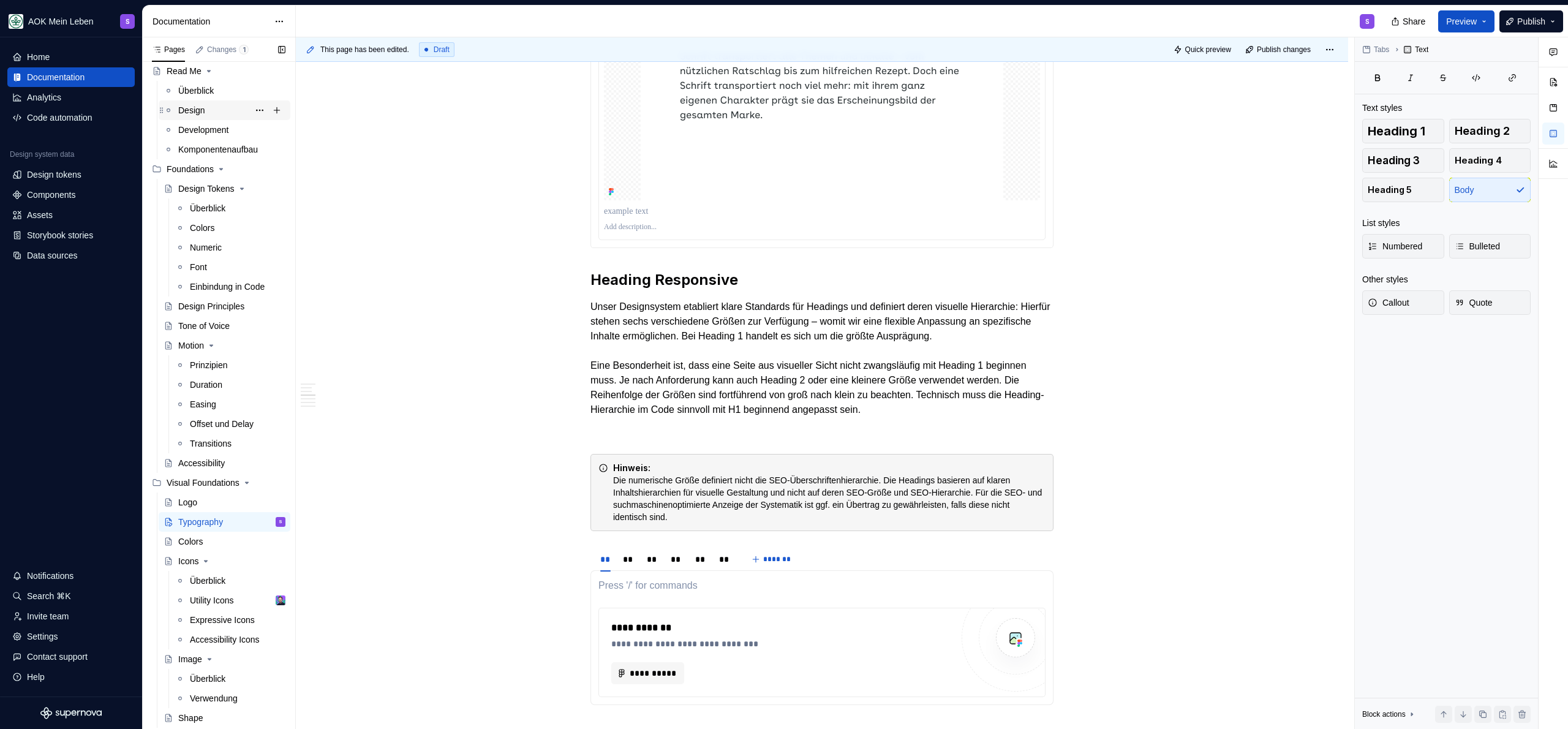
scroll to position [0, 0]
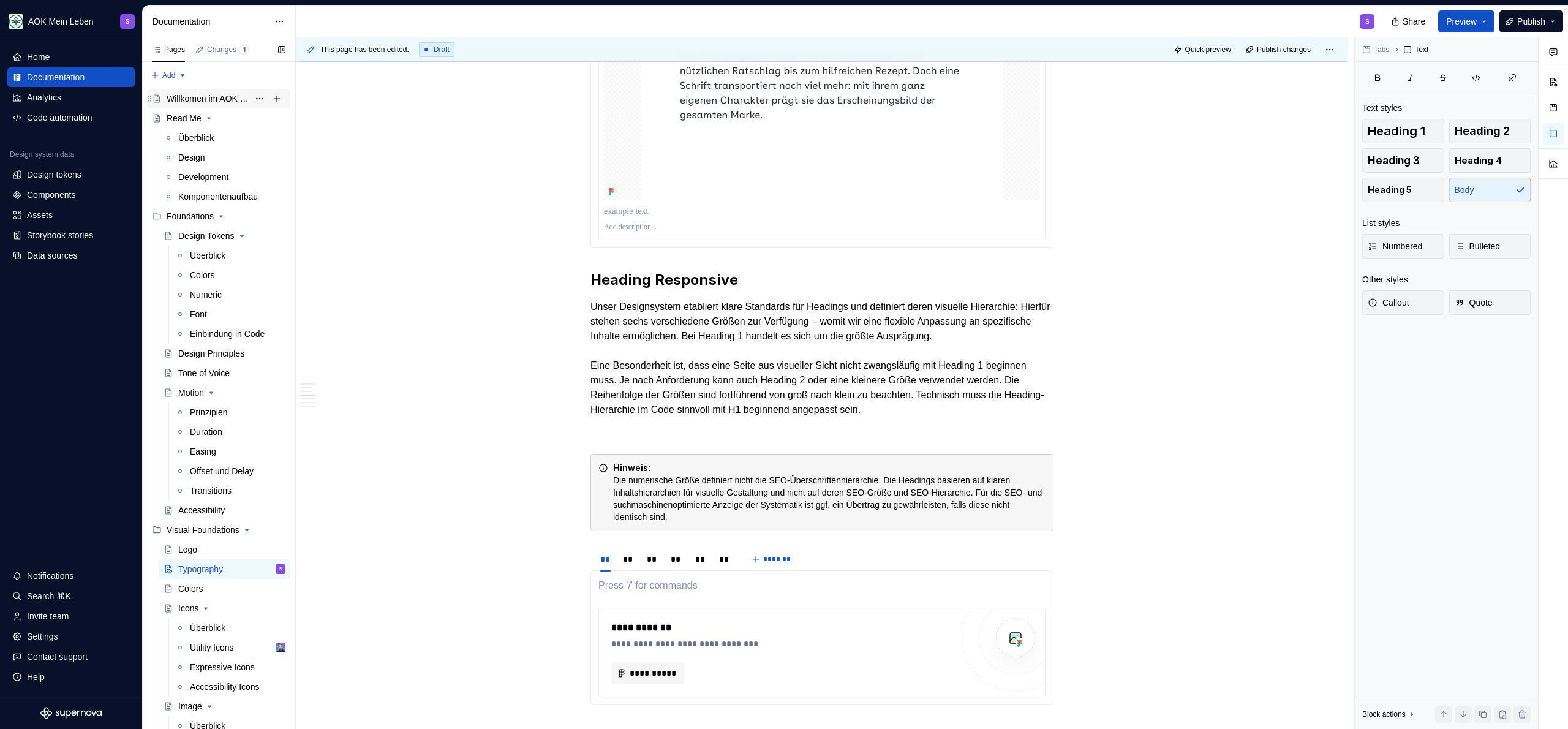
click at [218, 98] on div "Willkomen im AOK Designsystem!" at bounding box center [208, 98] width 82 height 13
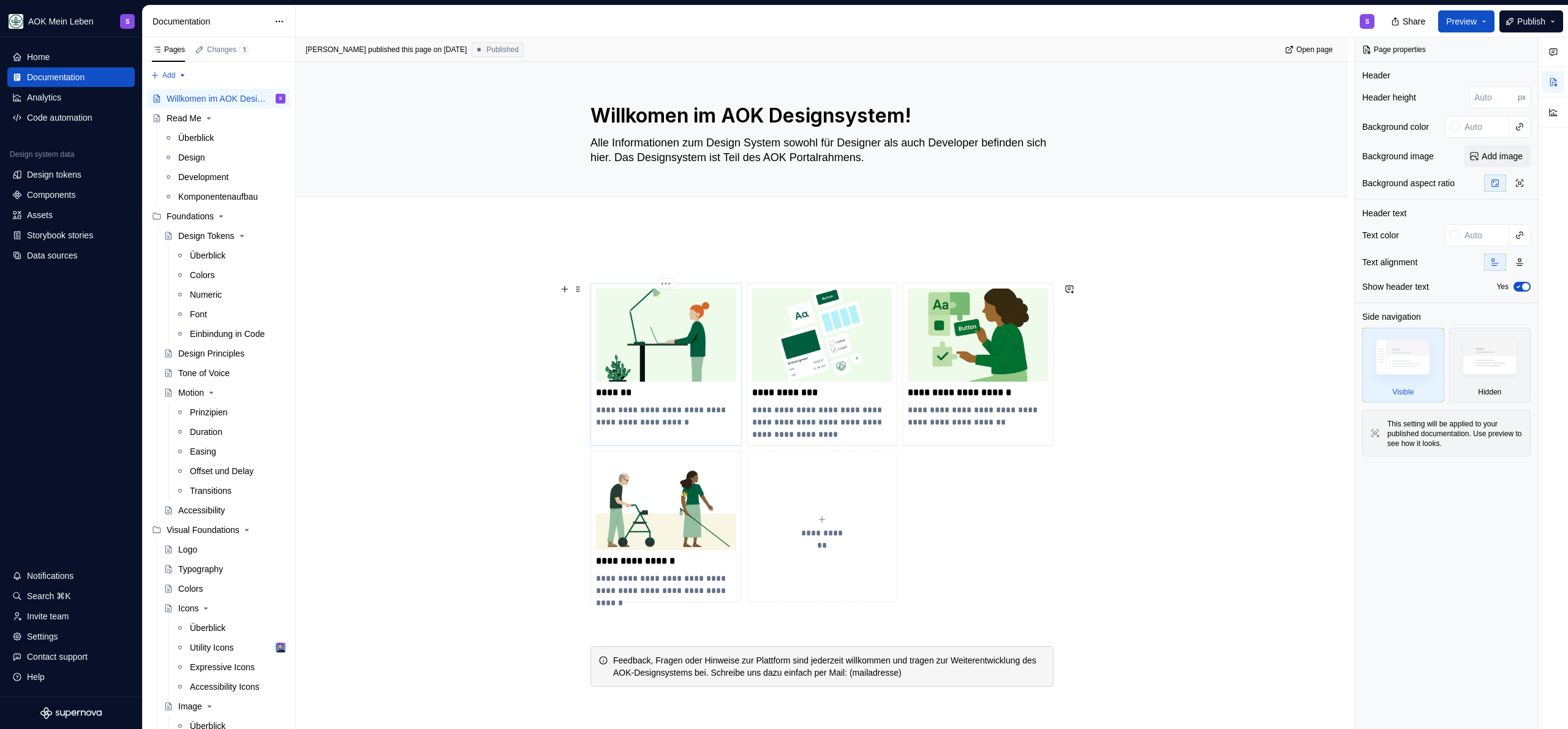
click at [626, 416] on p "**********" at bounding box center [666, 415] width 140 height 24
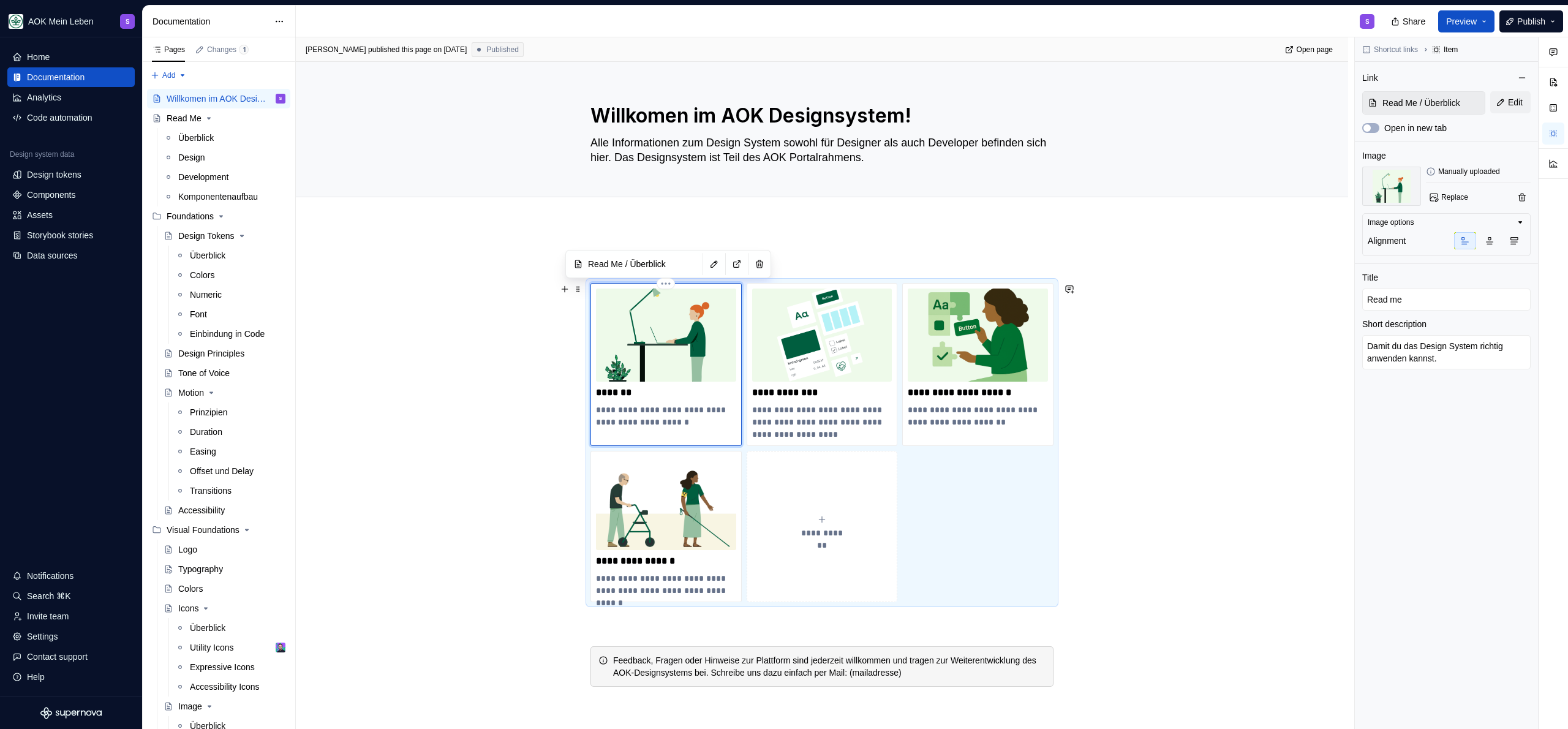
click at [638, 410] on p "**********" at bounding box center [666, 415] width 140 height 24
click at [631, 409] on p "**********" at bounding box center [666, 415] width 140 height 24
click at [629, 412] on p "**********" at bounding box center [666, 415] width 140 height 24
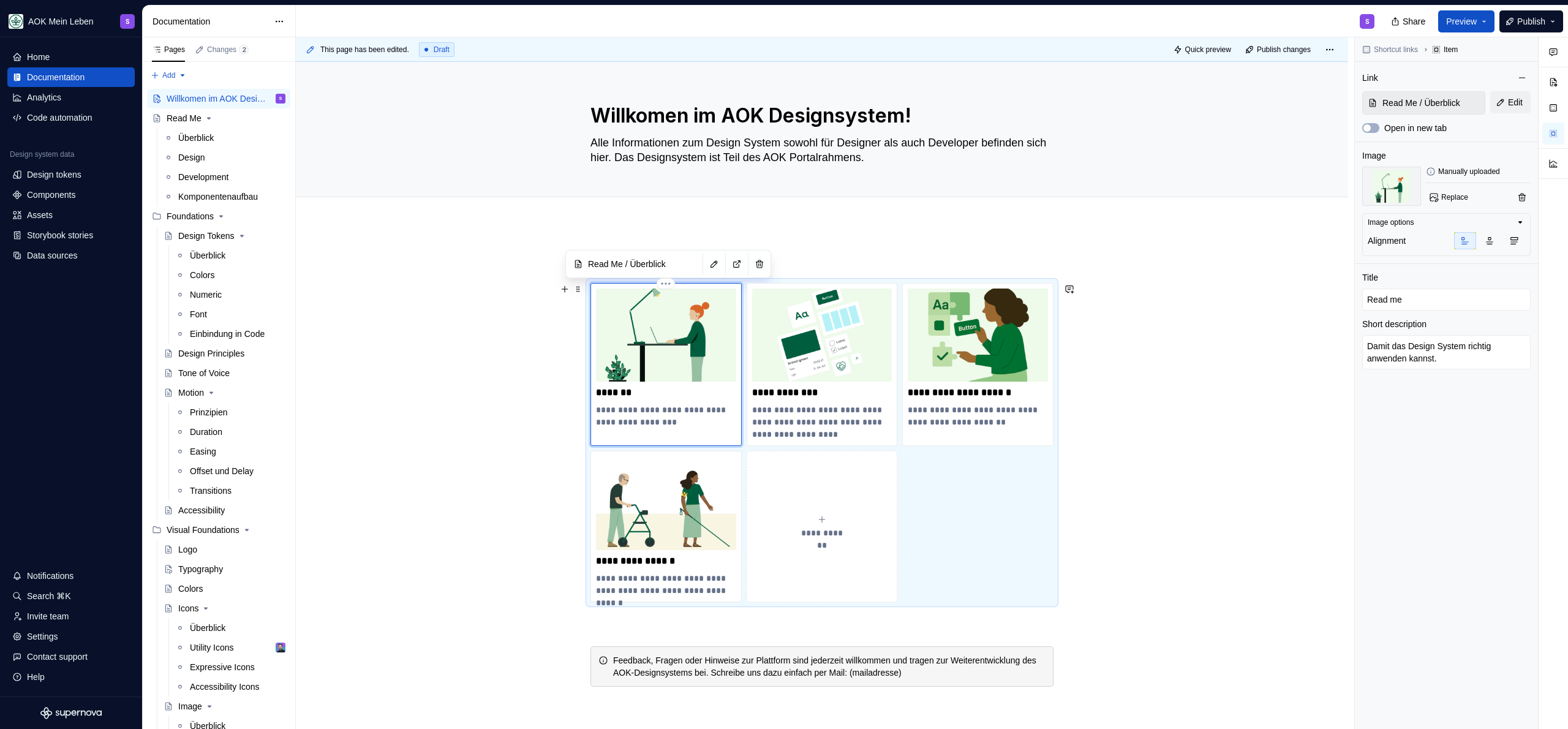
click at [676, 419] on p "**********" at bounding box center [666, 415] width 140 height 24
drag, startPoint x: 677, startPoint y: 420, endPoint x: 593, endPoint y: 425, distance: 84.1
click at [593, 425] on div "**********" at bounding box center [666, 365] width 151 height 163
click at [811, 412] on p "**********" at bounding box center [822, 422] width 140 height 37
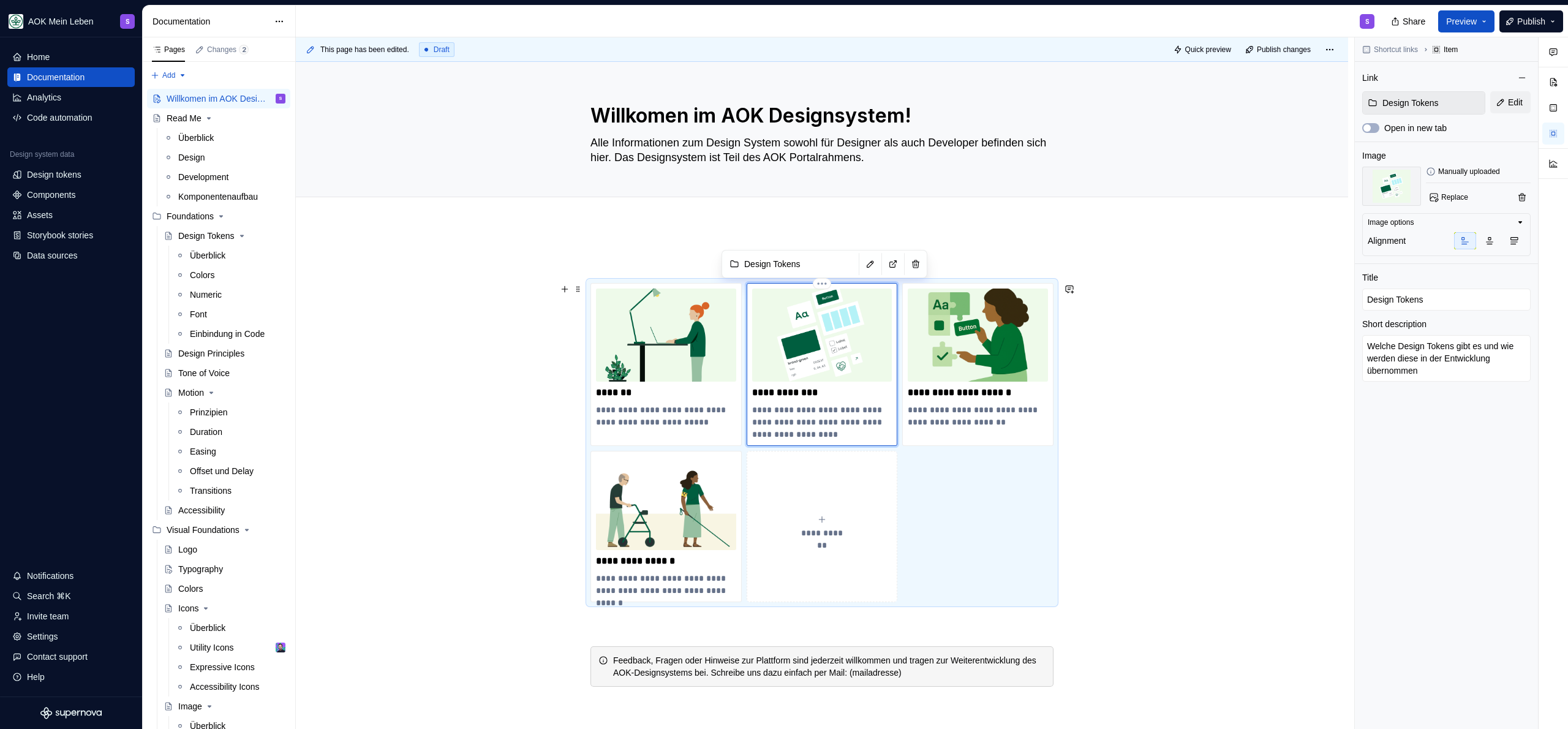
click at [865, 421] on p "**********" at bounding box center [822, 422] width 140 height 37
click at [870, 431] on p "**********" at bounding box center [822, 422] width 140 height 37
click at [974, 409] on p "**********" at bounding box center [978, 415] width 140 height 24
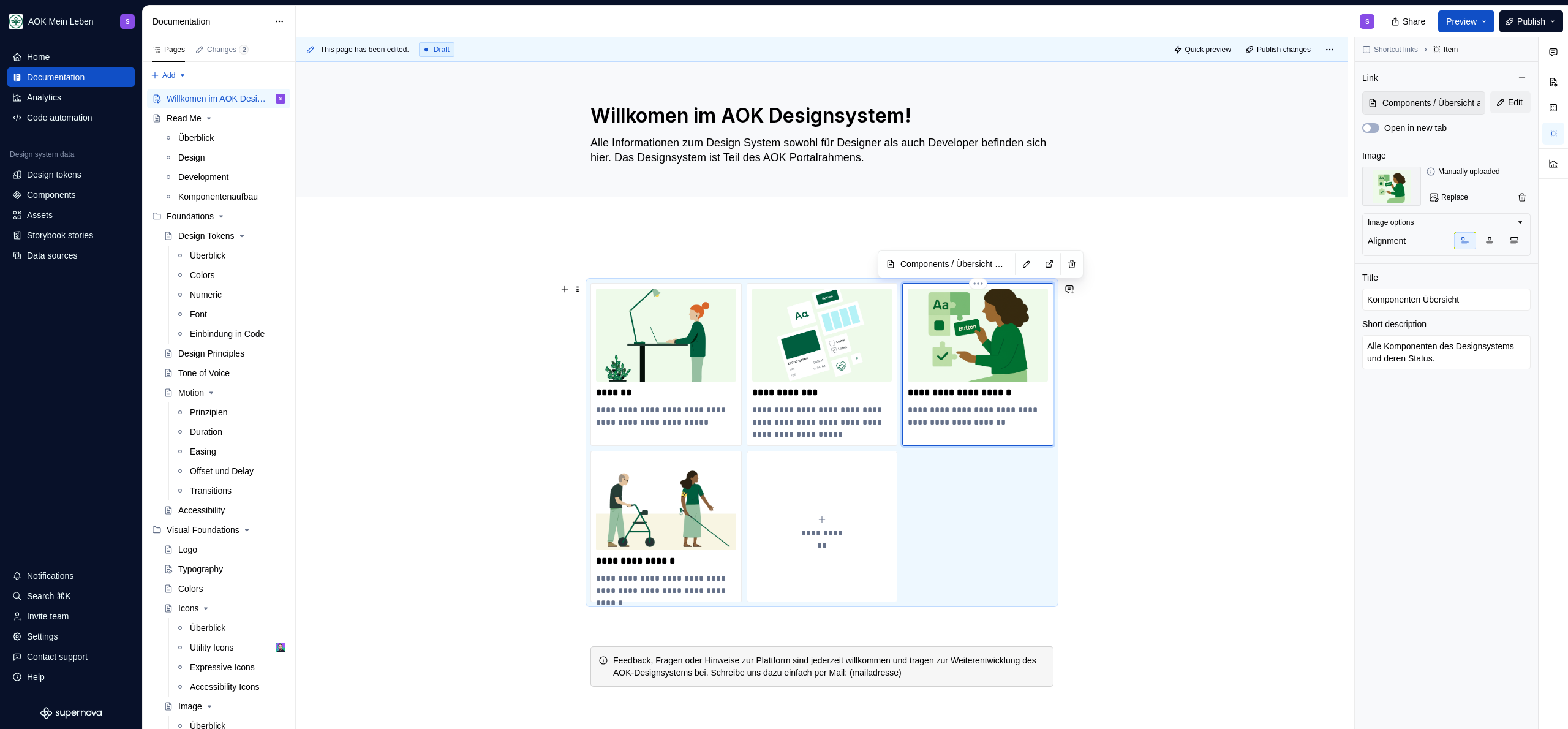
click at [1028, 412] on p "**********" at bounding box center [978, 415] width 140 height 24
click at [1523, 21] on span "Publish" at bounding box center [1532, 21] width 29 height 13
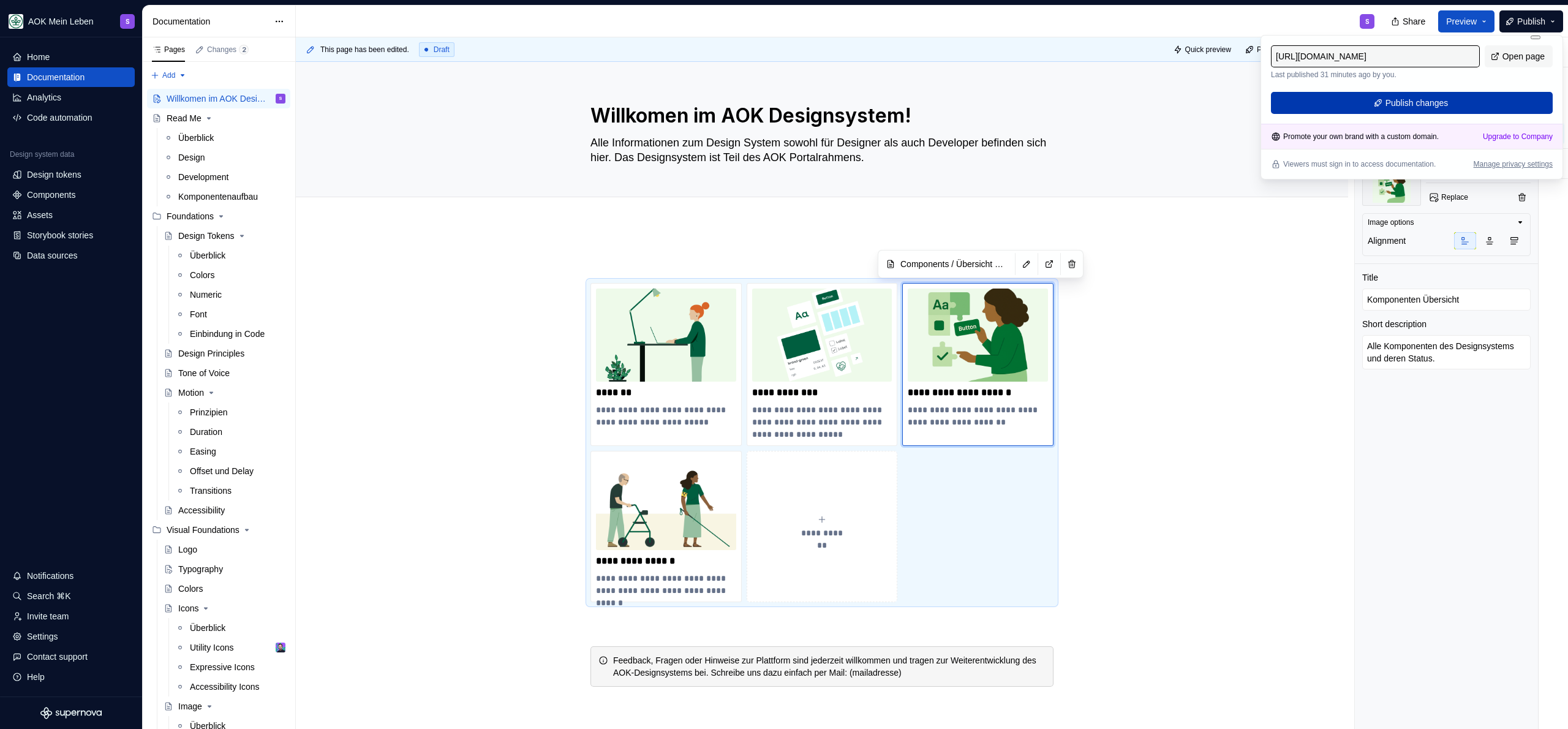
click at [1493, 96] on button "Publish changes" at bounding box center [1412, 103] width 282 height 22
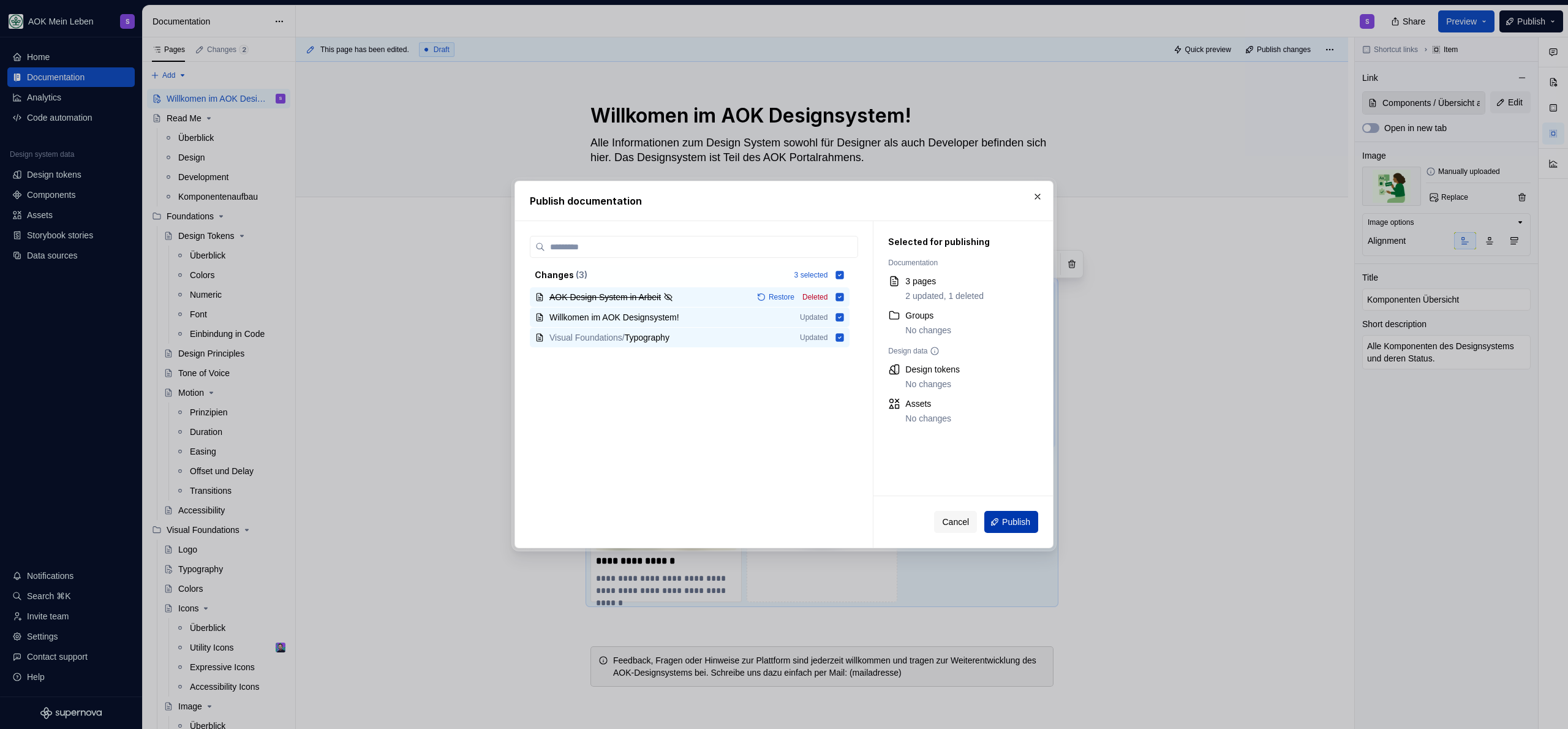
click at [1037, 519] on button "Publish" at bounding box center [1011, 522] width 54 height 22
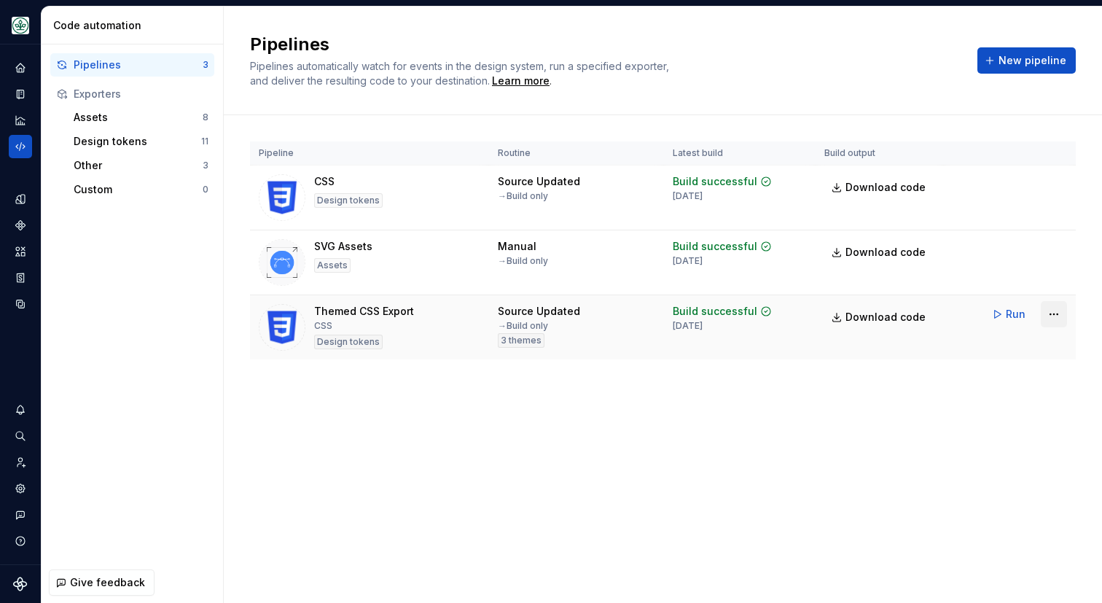
click at [1058, 305] on html "AOK Mein Leben S Design system data Code automation Pipelines 3 Exporters Asset…" at bounding box center [551, 301] width 1102 height 603
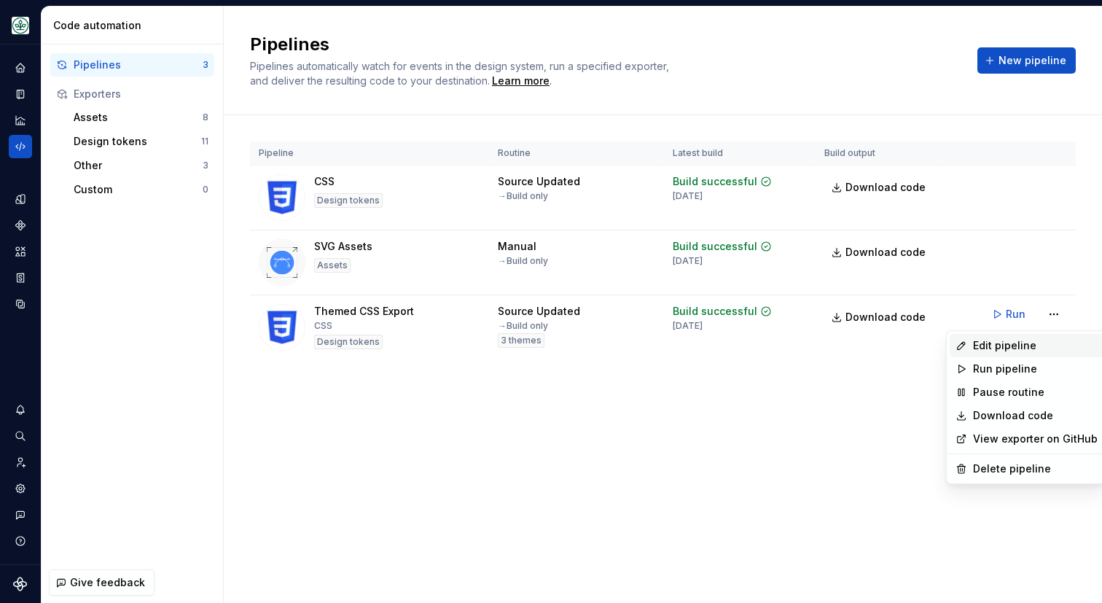
click at [1016, 346] on div "Edit pipeline" at bounding box center [1035, 345] width 125 height 15
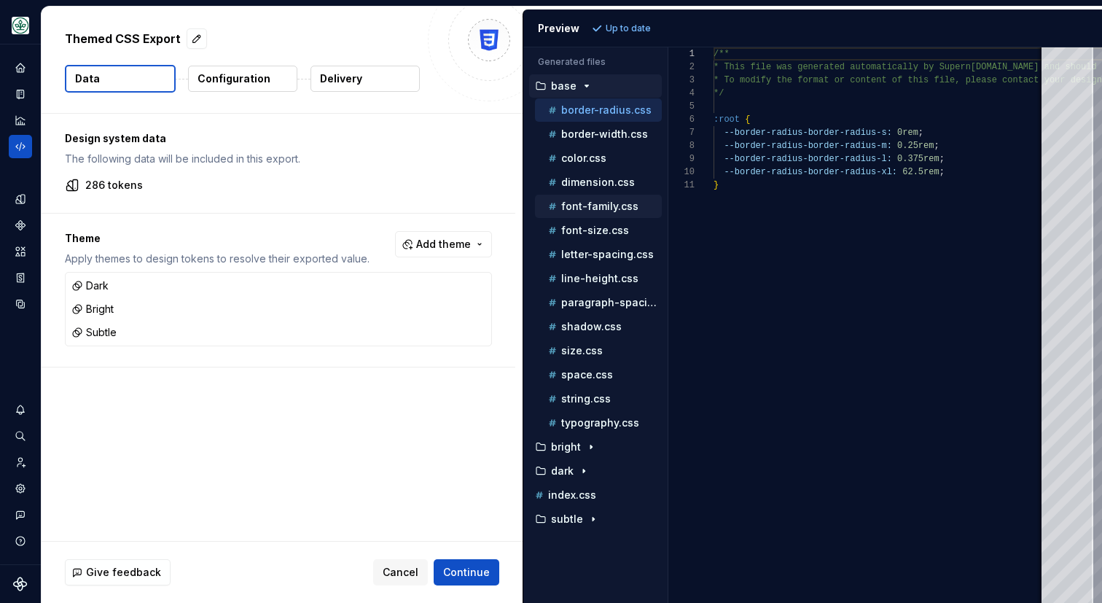
click at [586, 208] on p "font-family.css" at bounding box center [599, 206] width 77 height 12
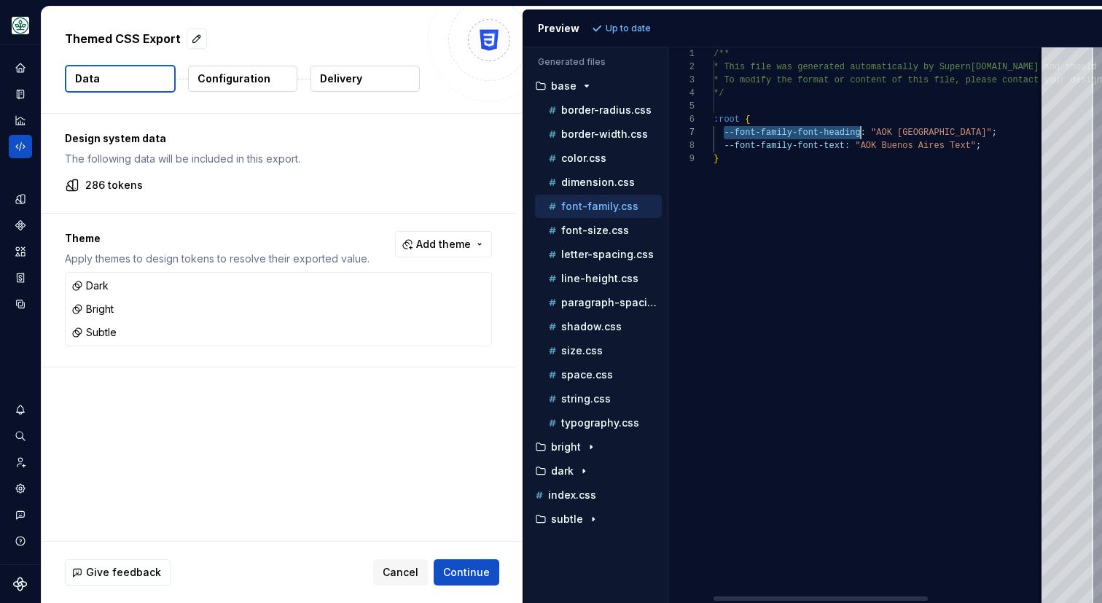
scroll to position [79, 147]
drag, startPoint x: 736, startPoint y: 134, endPoint x: 863, endPoint y: 127, distance: 126.9
click at [863, 127] on div "/** * This file was generated automatically by Supern [DOMAIN_NAME] and should …" at bounding box center [970, 324] width 514 height 555
click at [745, 146] on div "/** * This file was generated automatically by Supern [DOMAIN_NAME] and should …" at bounding box center [970, 324] width 514 height 555
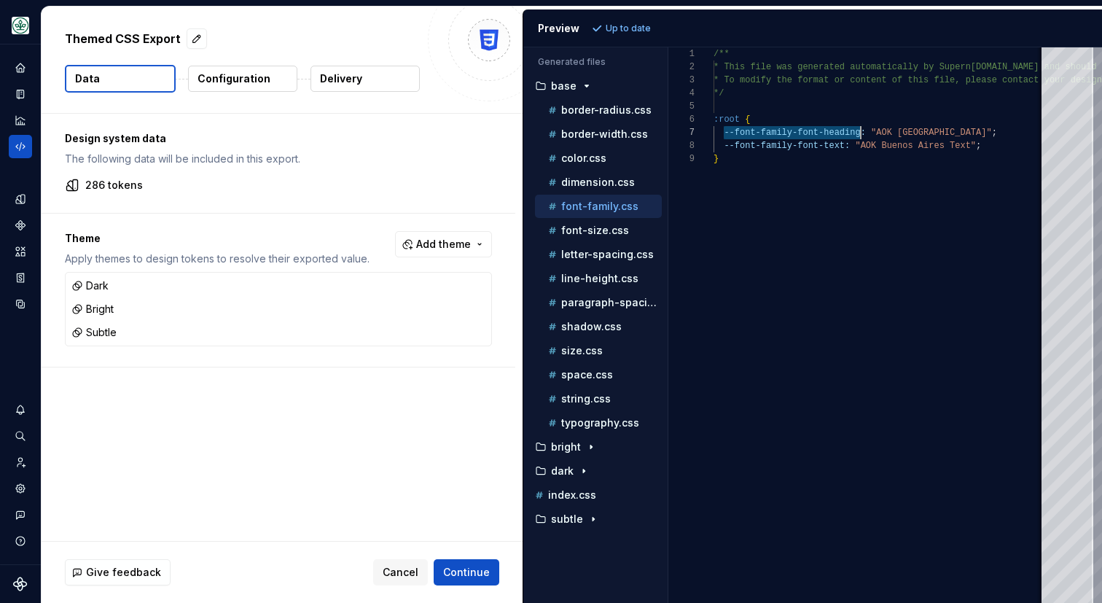
scroll to position [92, 42]
click at [594, 238] on button "font-size.css" at bounding box center [598, 230] width 127 height 16
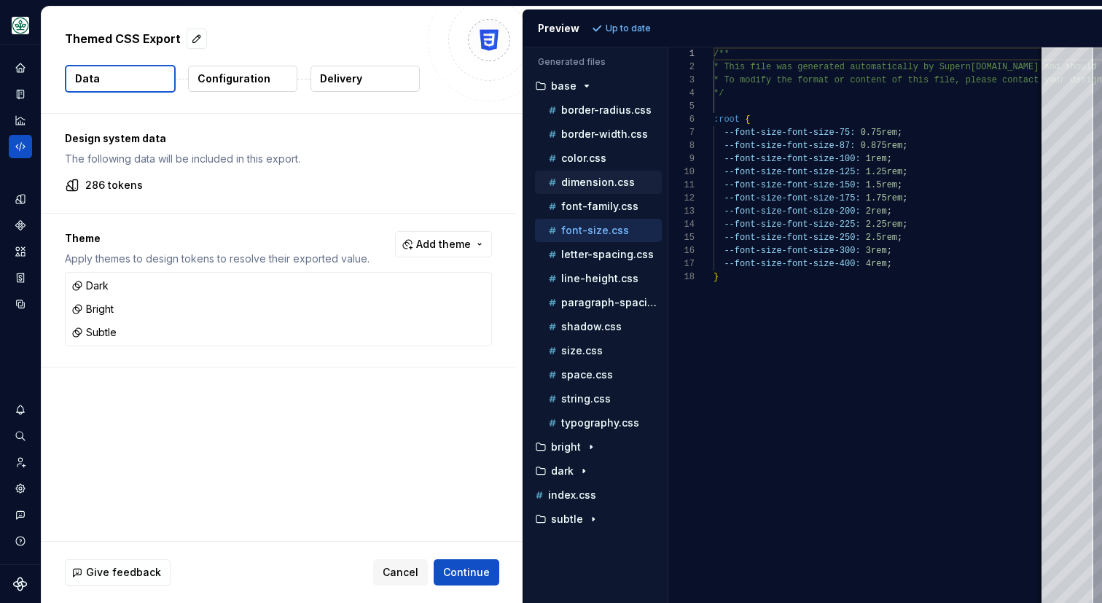
click at [592, 181] on p "dimension.css" at bounding box center [598, 182] width 74 height 12
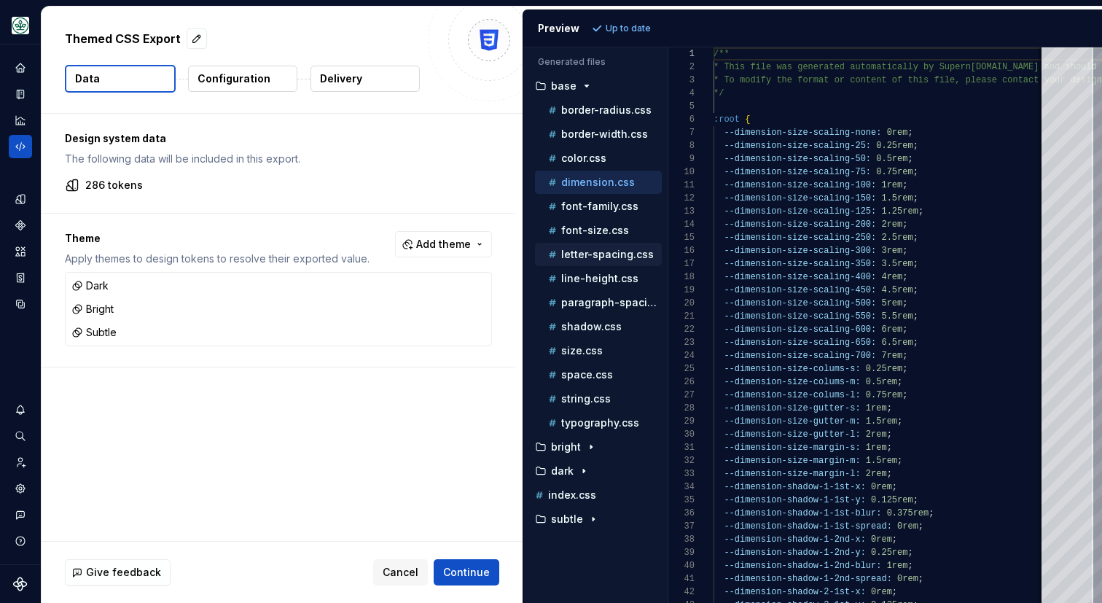
click at [584, 249] on p "letter-spacing.css" at bounding box center [607, 254] width 93 height 12
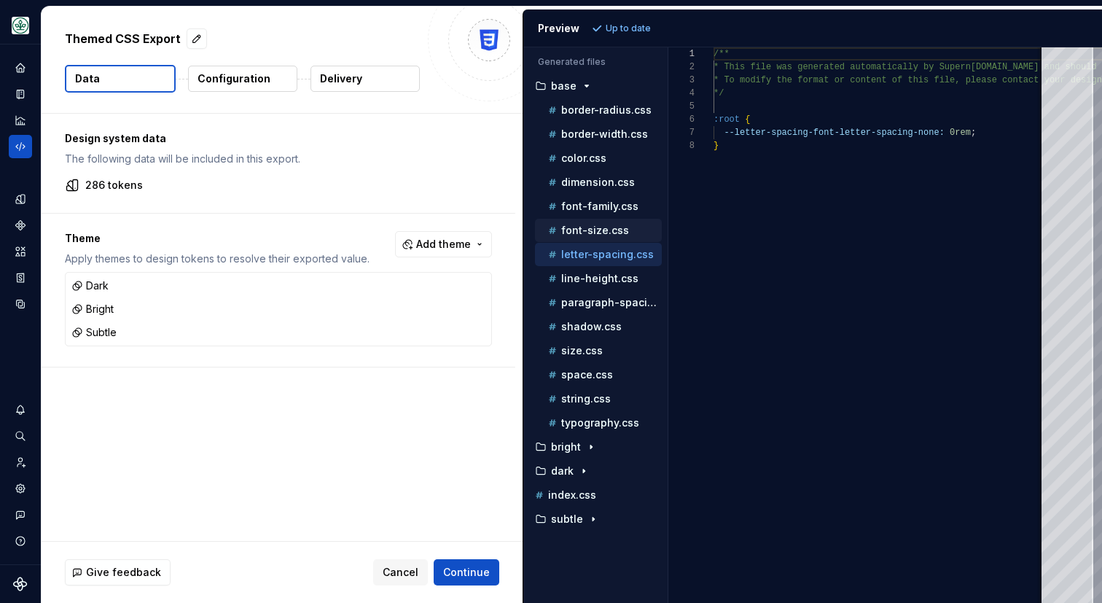
click at [584, 229] on p "font-size.css" at bounding box center [595, 230] width 68 height 12
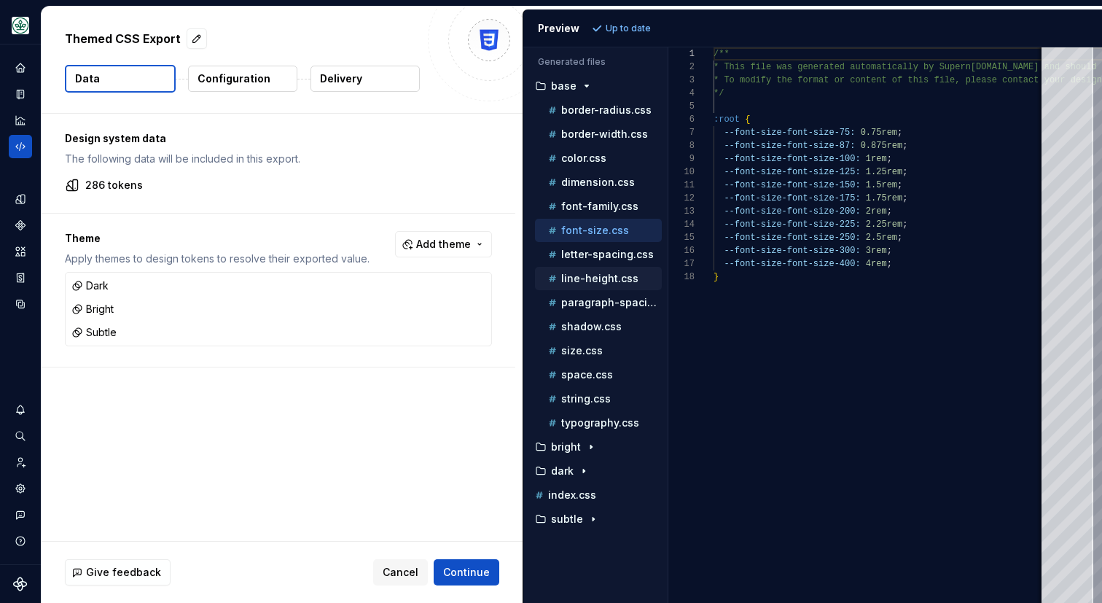
click at [578, 282] on p "line-height.css" at bounding box center [599, 278] width 77 height 12
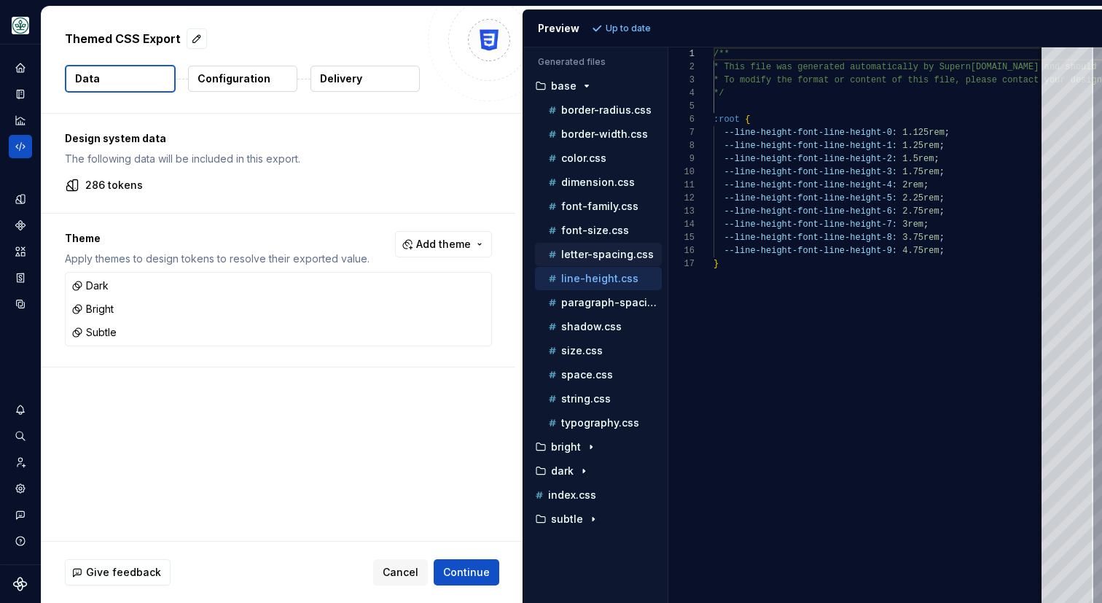
click at [578, 256] on p "letter-spacing.css" at bounding box center [607, 254] width 93 height 12
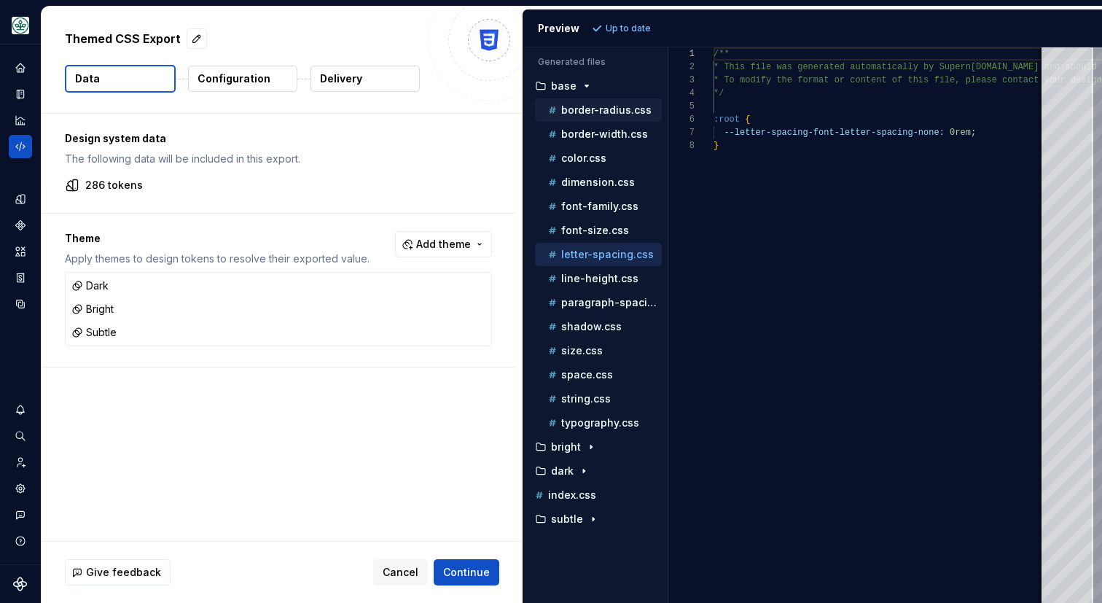
click at [578, 114] on p "border-radius.css" at bounding box center [606, 110] width 90 height 12
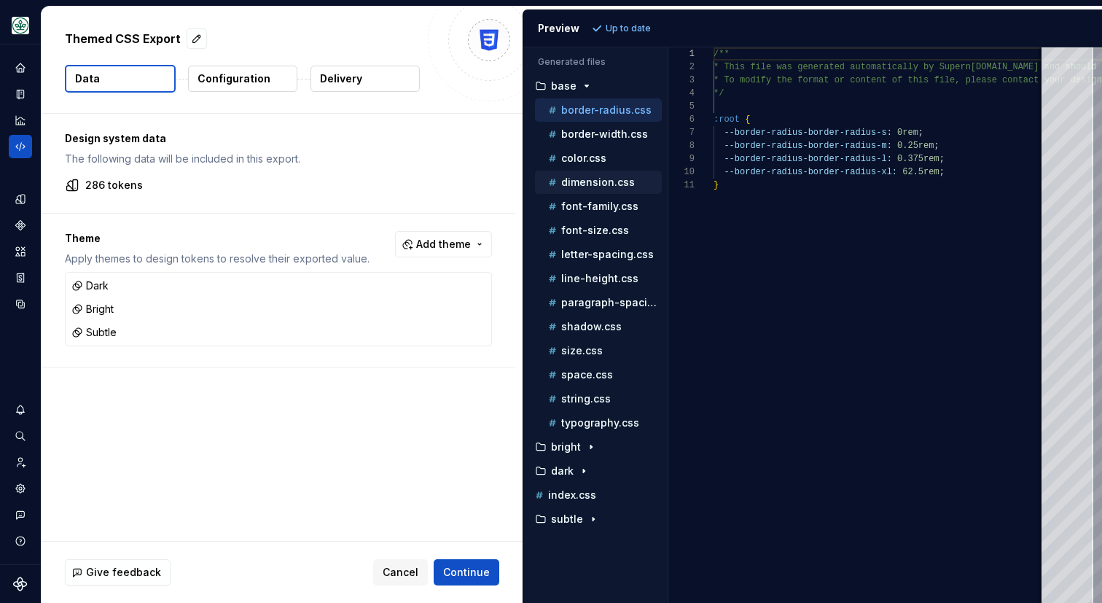
click at [572, 179] on p "dimension.css" at bounding box center [598, 182] width 74 height 12
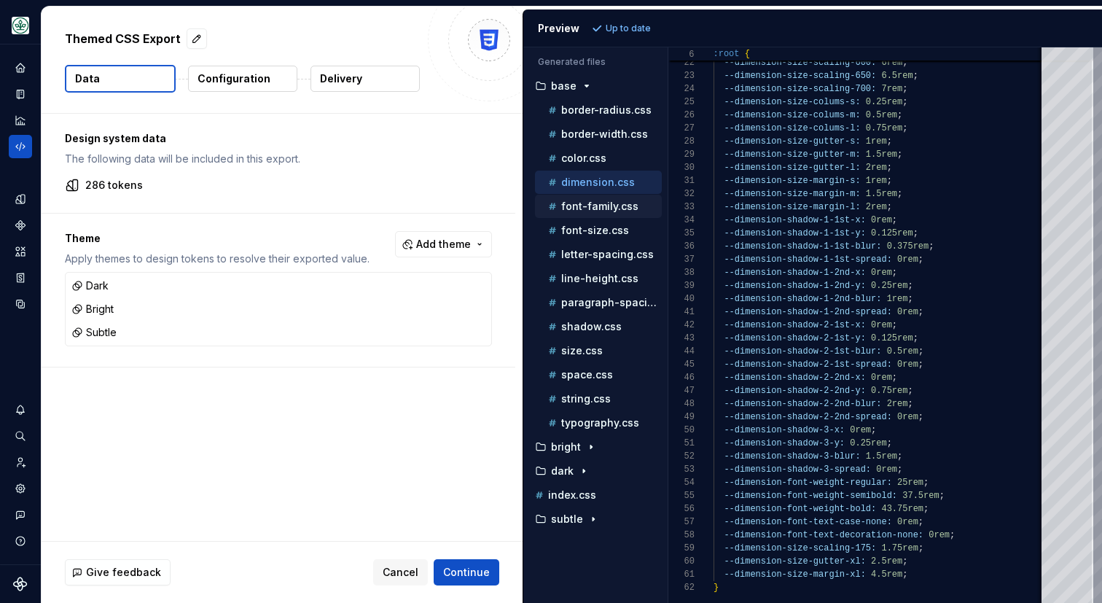
click at [578, 209] on p "font-family.css" at bounding box center [599, 206] width 77 height 12
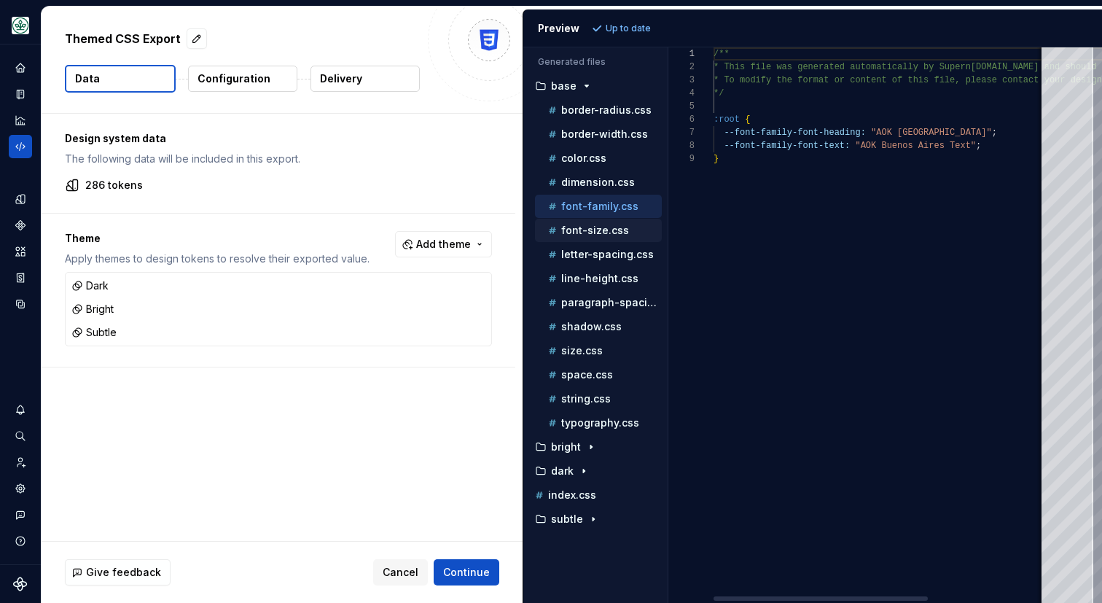
click at [584, 229] on p "font-size.css" at bounding box center [595, 230] width 68 height 12
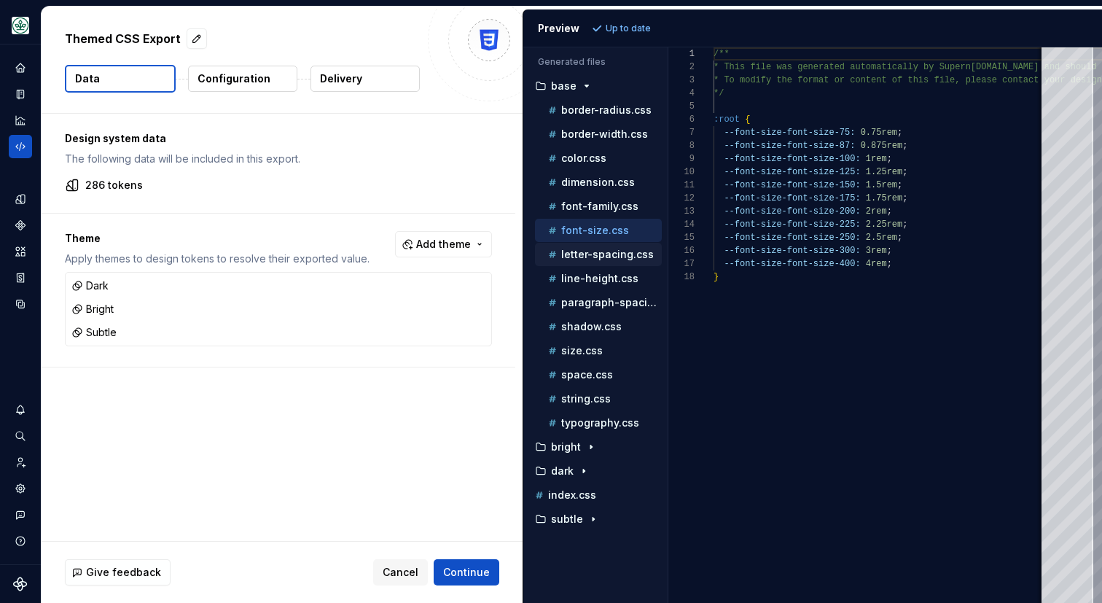
click at [583, 244] on div "letter-spacing.css" at bounding box center [598, 254] width 127 height 23
click at [581, 257] on p "letter-spacing.css" at bounding box center [607, 254] width 93 height 12
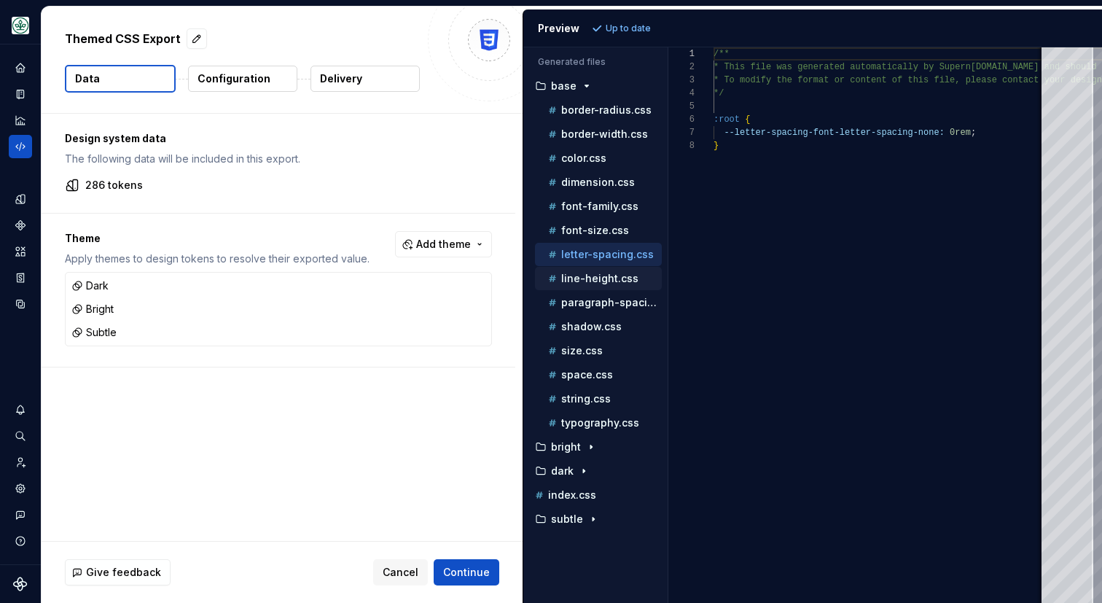
click at [578, 282] on p "line-height.css" at bounding box center [599, 278] width 77 height 12
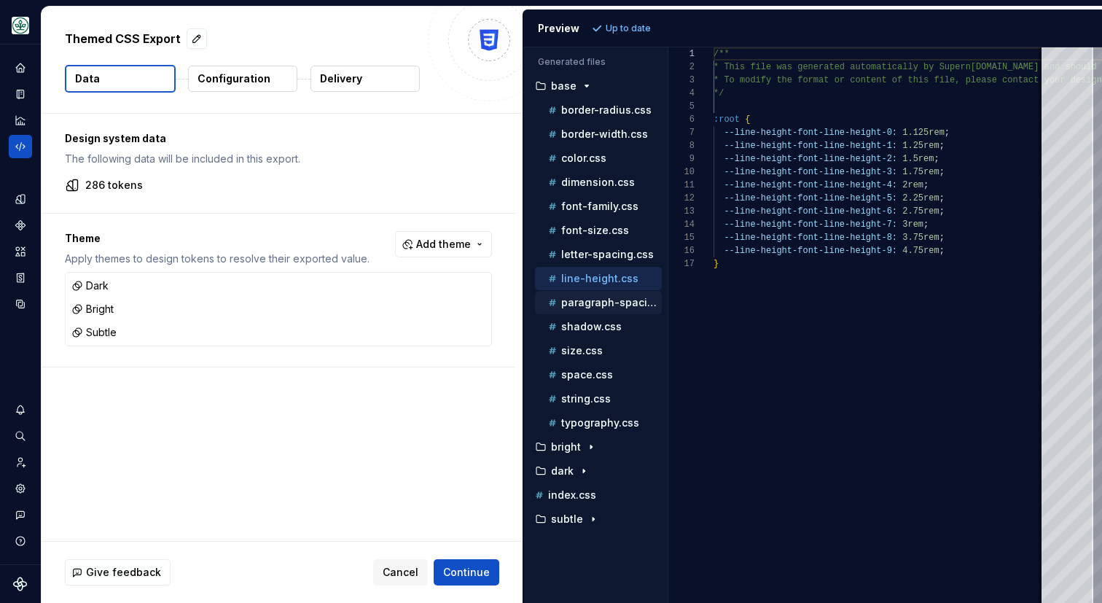
click at [576, 307] on p "paragraph-spacing.css" at bounding box center [611, 303] width 101 height 12
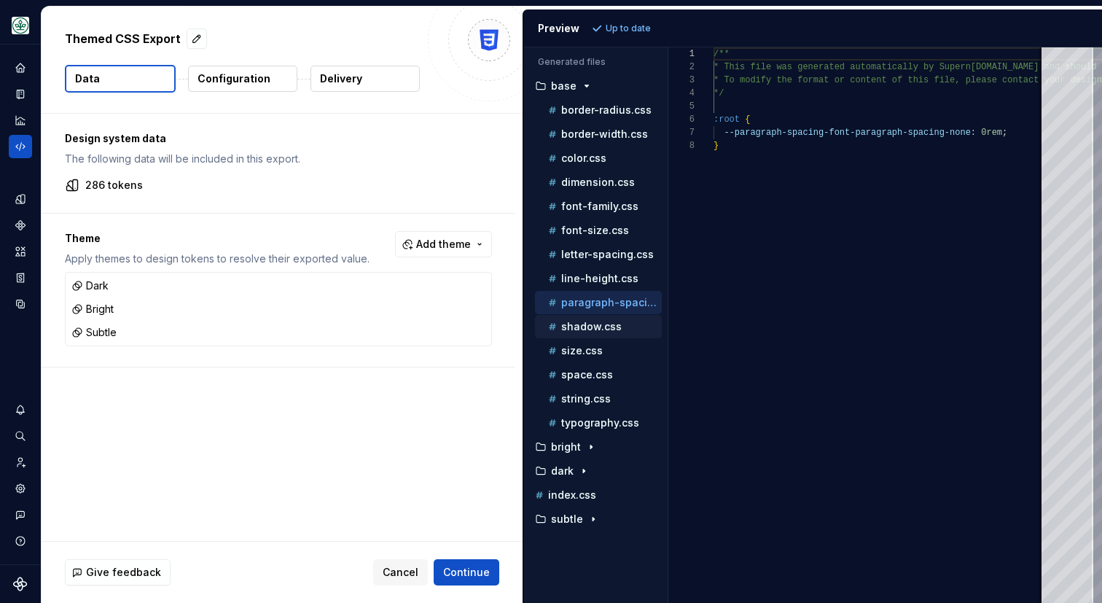
click at [576, 327] on p "shadow.css" at bounding box center [591, 327] width 60 height 12
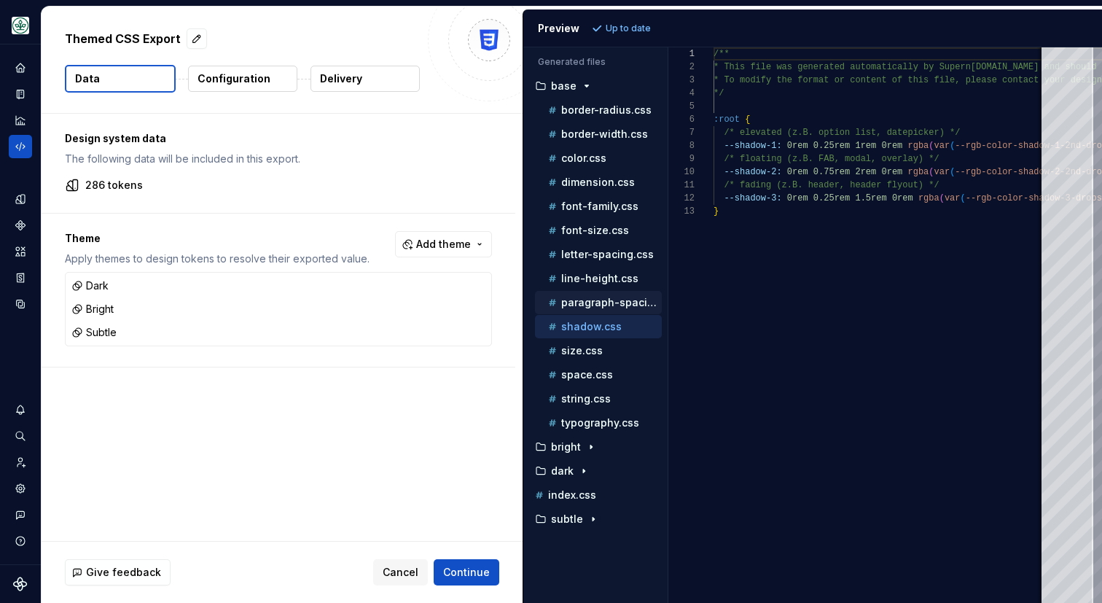
click at [580, 302] on p "paragraph-spacing.css" at bounding box center [611, 303] width 101 height 12
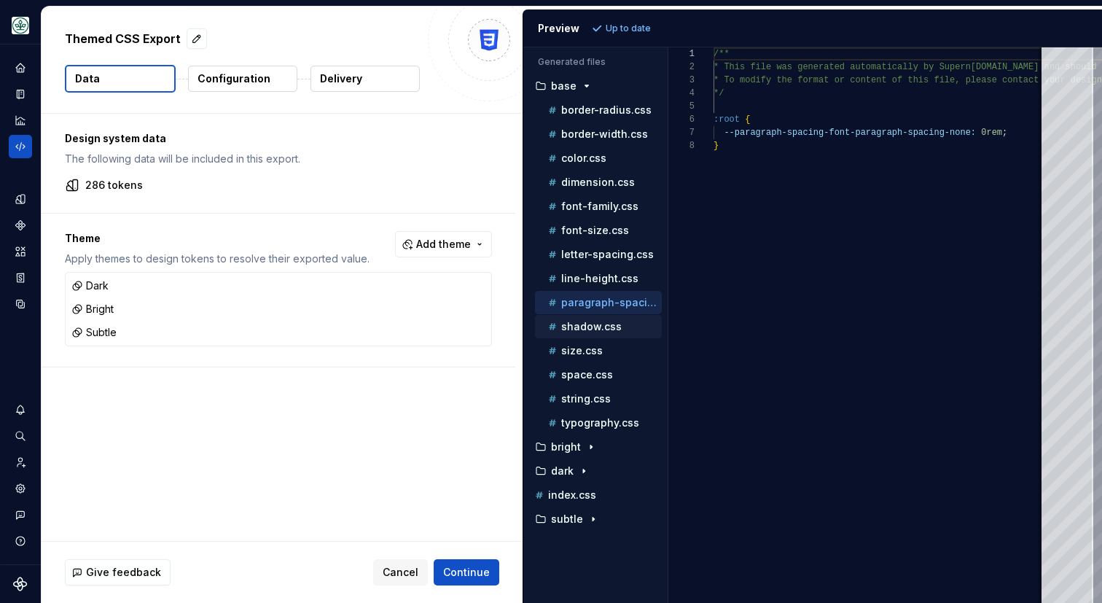
click at [579, 327] on p "shadow.css" at bounding box center [591, 327] width 60 height 12
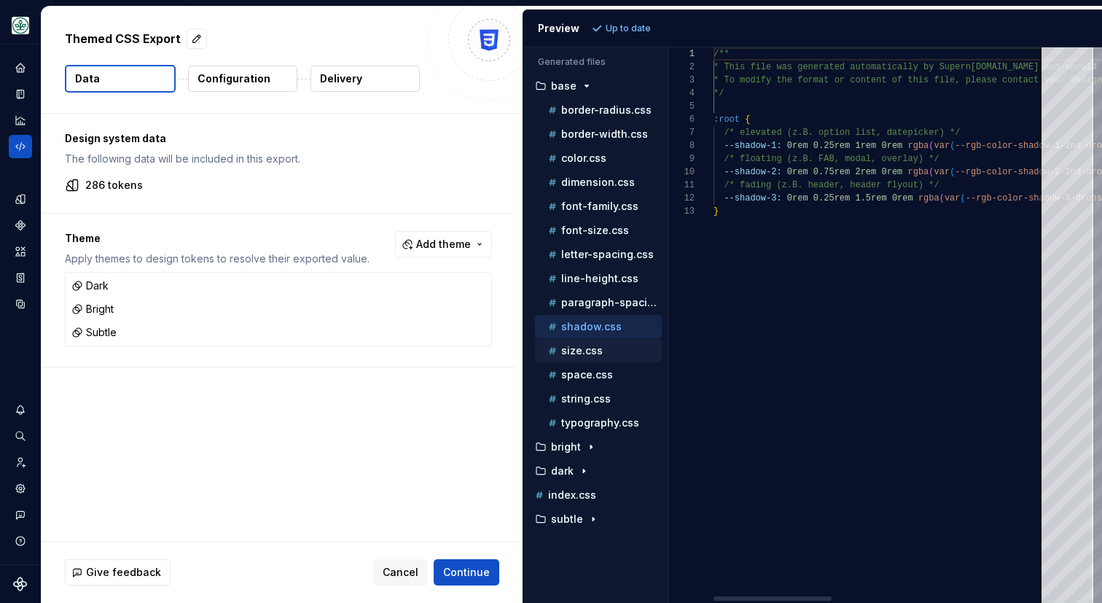
click at [576, 348] on p "size.css" at bounding box center [582, 351] width 42 height 12
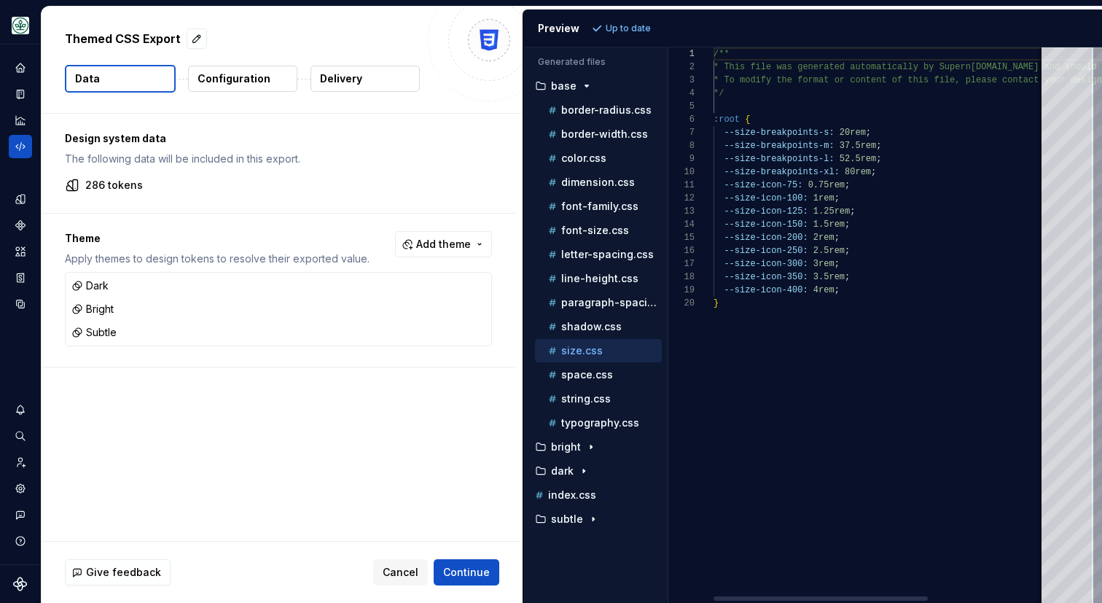
scroll to position [131, 0]
click at [576, 382] on div "space.css" at bounding box center [598, 374] width 127 height 23
click at [578, 380] on p "space.css" at bounding box center [587, 375] width 52 height 12
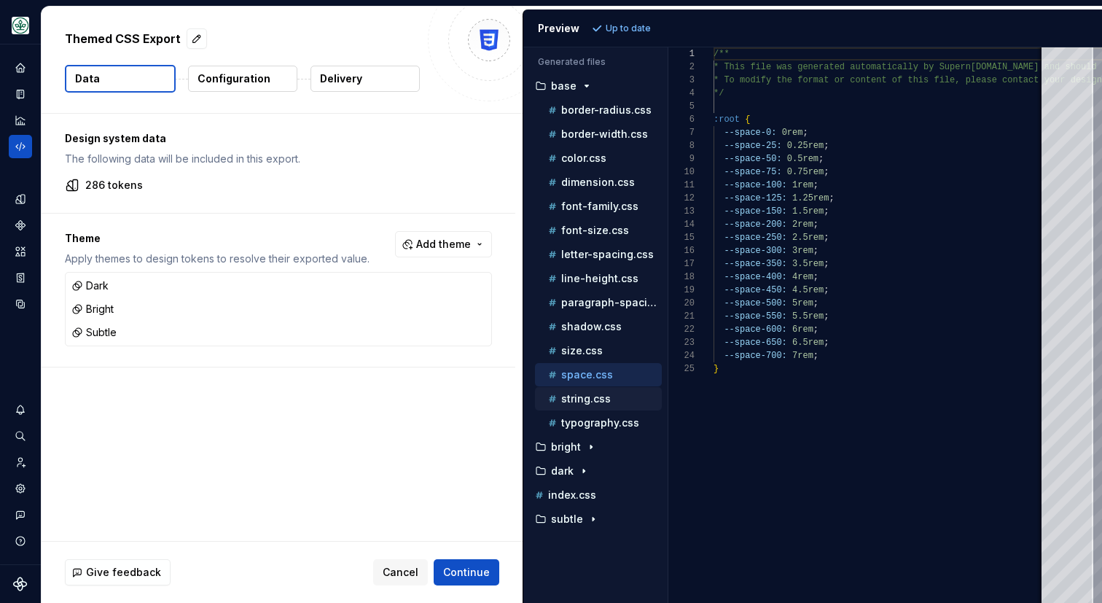
click at [581, 407] on div "string.css" at bounding box center [598, 398] width 127 height 23
click at [581, 396] on p "string.css" at bounding box center [586, 399] width 50 height 12
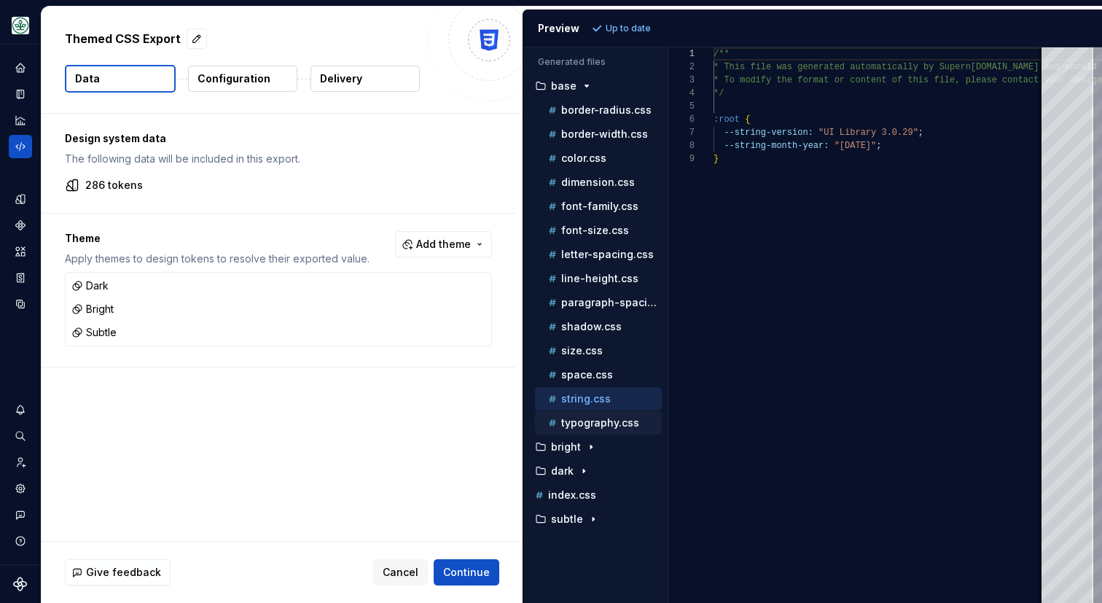
click at [583, 424] on p "typography.css" at bounding box center [600, 423] width 78 height 12
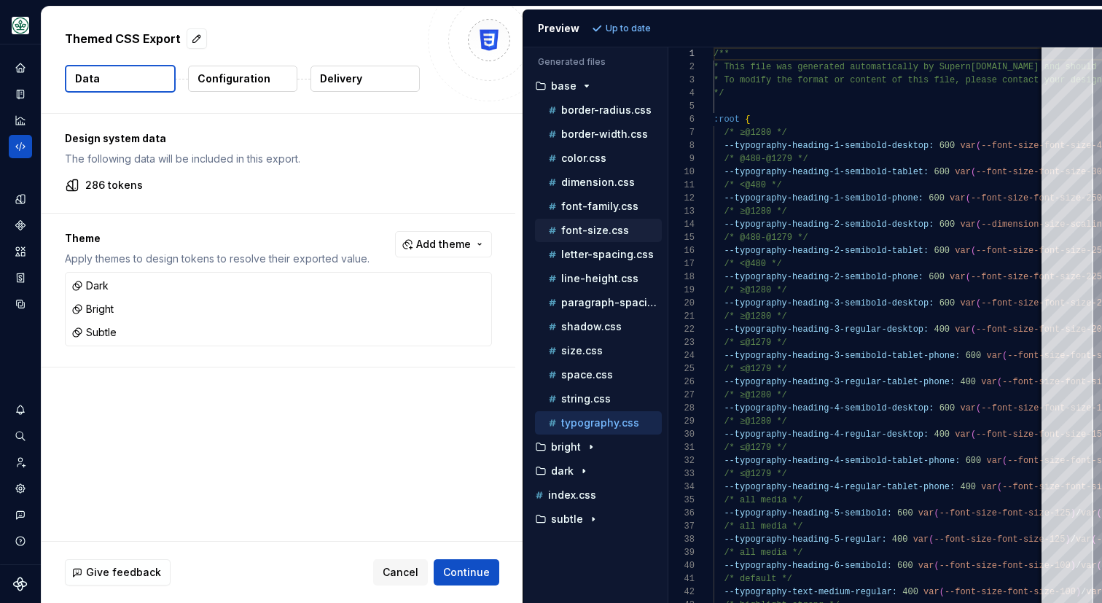
click at [577, 225] on p "font-size.css" at bounding box center [595, 230] width 68 height 12
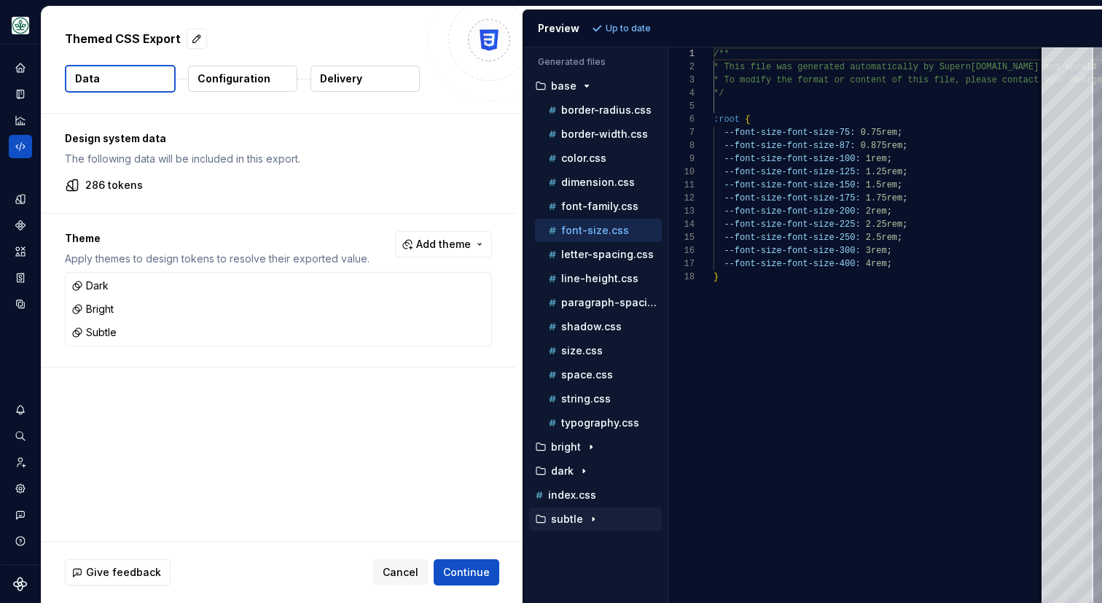
click at [579, 513] on p "subtle" at bounding box center [567, 519] width 32 height 12
click at [576, 476] on div "button" at bounding box center [583, 471] width 17 height 12
click at [580, 456] on div "bright" at bounding box center [595, 446] width 133 height 23
click at [583, 451] on div "button" at bounding box center [590, 447] width 17 height 12
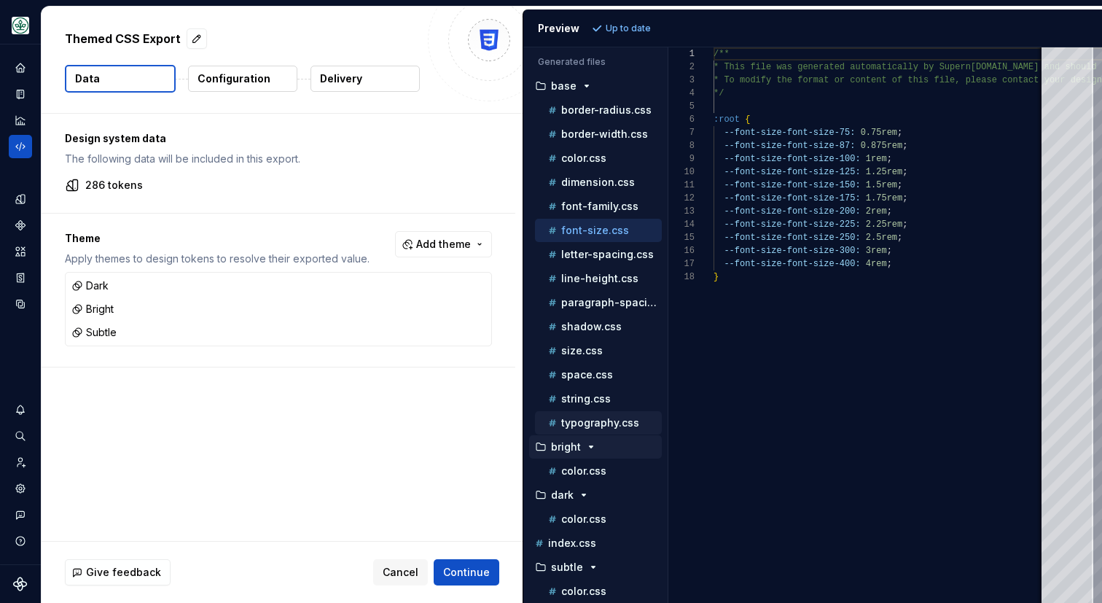
click at [584, 421] on p "typography.css" at bounding box center [600, 423] width 78 height 12
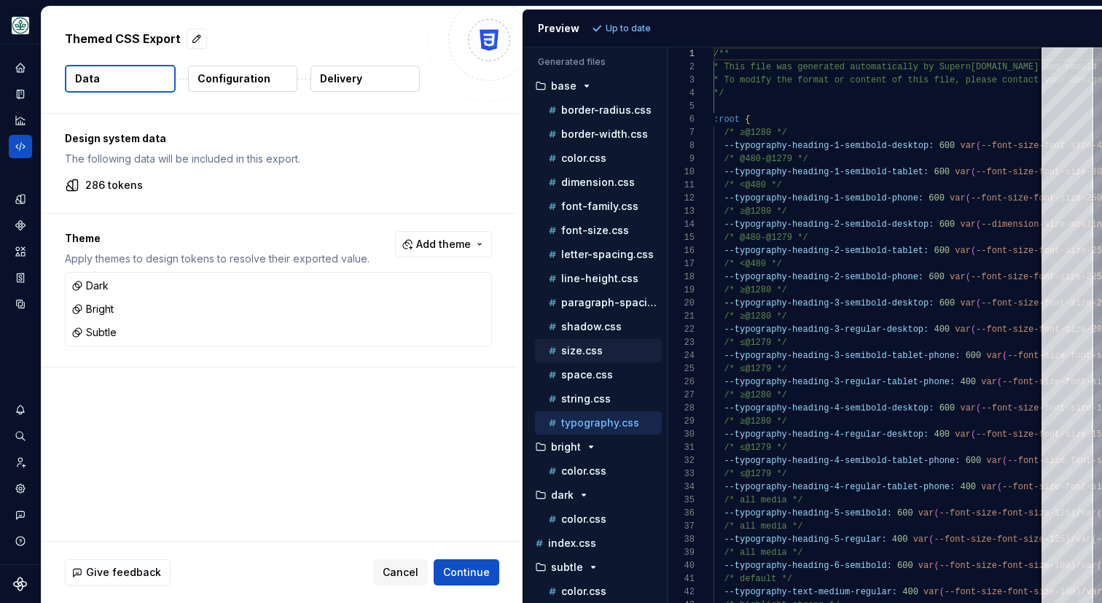
click at [586, 350] on p "size.css" at bounding box center [582, 351] width 42 height 12
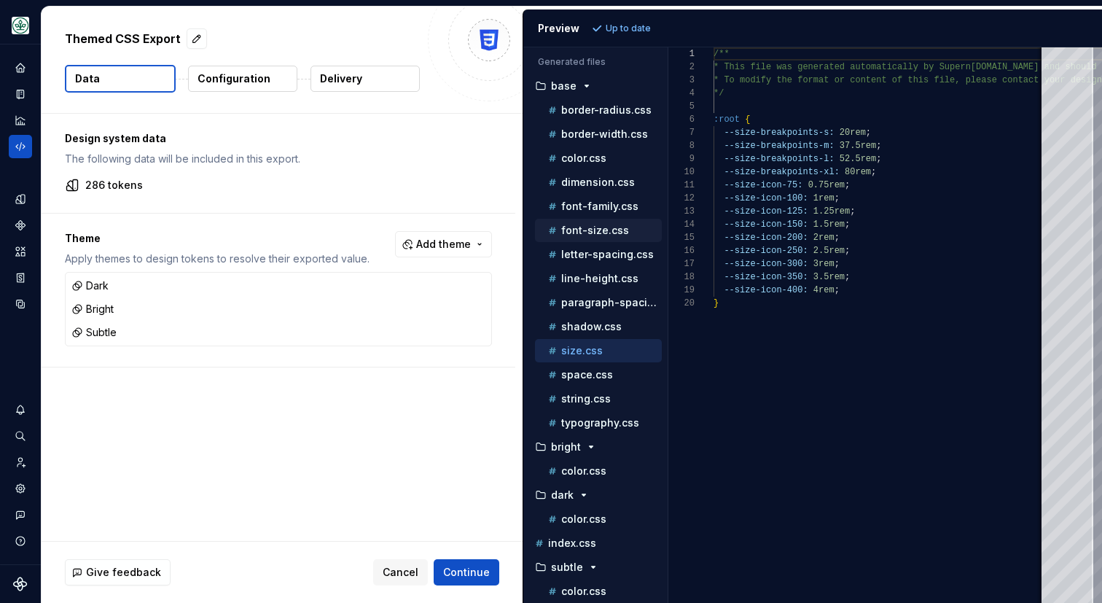
click at [573, 234] on p "font-size.css" at bounding box center [595, 230] width 68 height 12
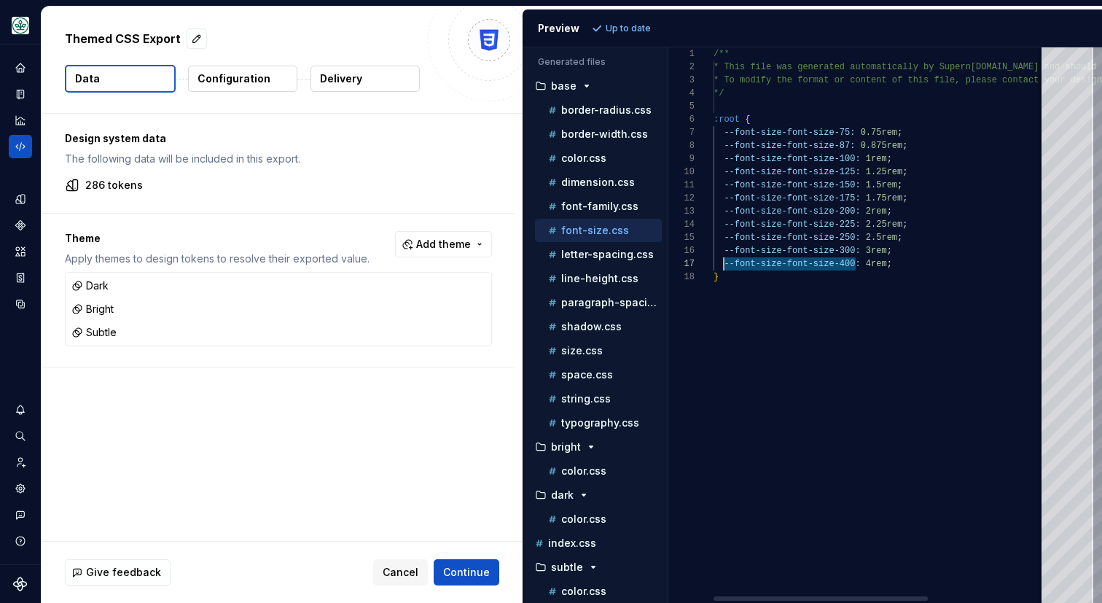
scroll to position [79, 10]
drag, startPoint x: 855, startPoint y: 267, endPoint x: 723, endPoint y: 264, distance: 131.9
click at [723, 264] on div "/** * This file was generated automatically by Supern ova.io and should not be …" at bounding box center [970, 324] width 514 height 555
click at [592, 278] on p "line-height.css" at bounding box center [599, 278] width 77 height 12
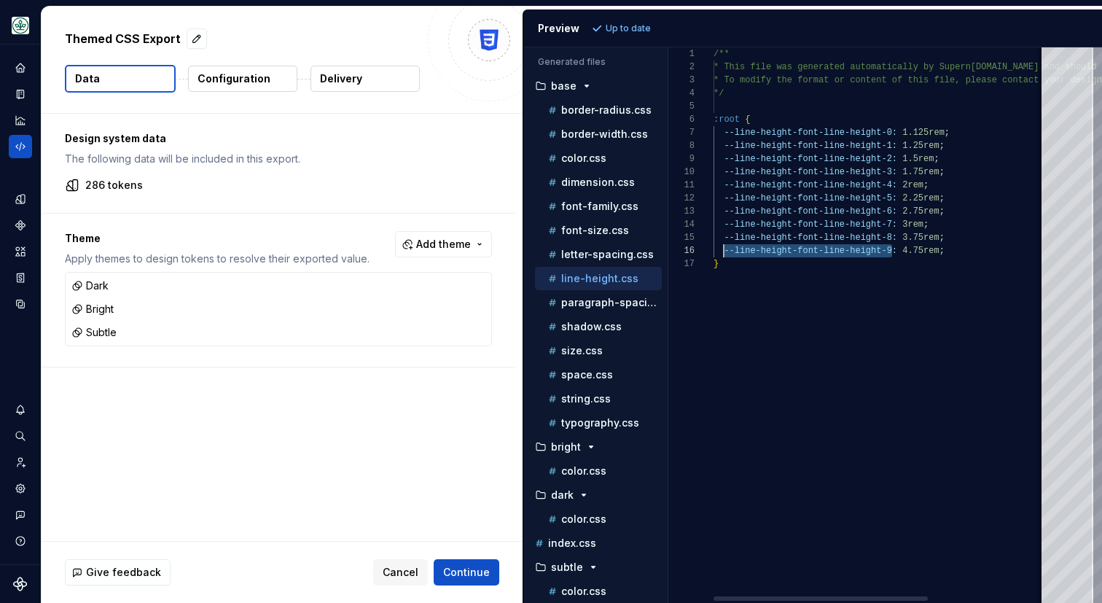
scroll to position [66, 10]
drag, startPoint x: 892, startPoint y: 251, endPoint x: 726, endPoint y: 248, distance: 166.9
click at [726, 248] on div "/** * This file was generated automatically by Supern ova.io and should not be …" at bounding box center [970, 324] width 514 height 555
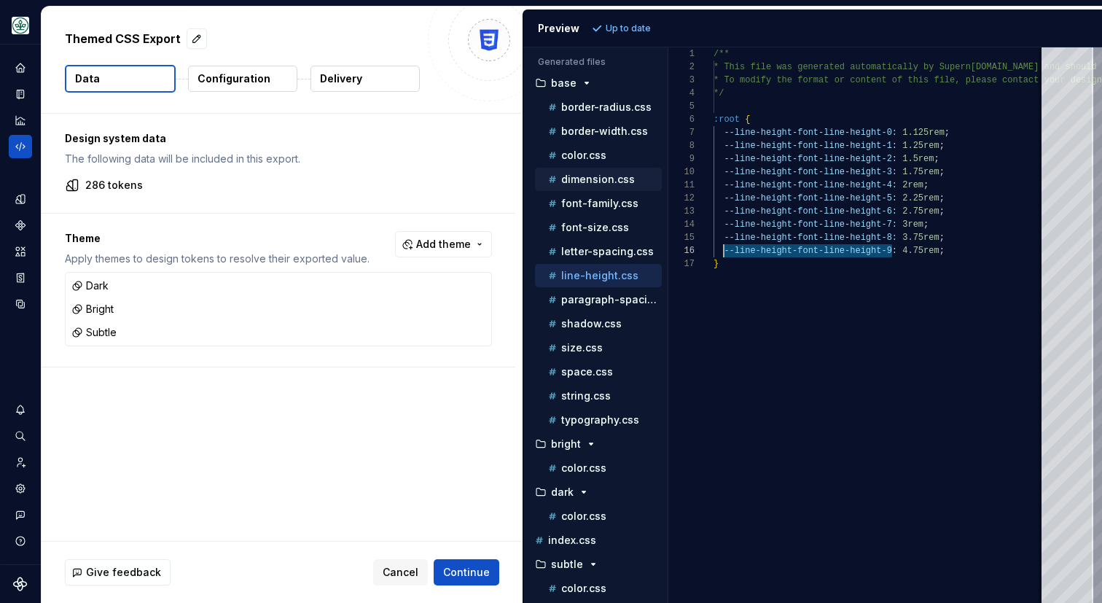
click at [592, 181] on p "dimension.css" at bounding box center [598, 179] width 74 height 12
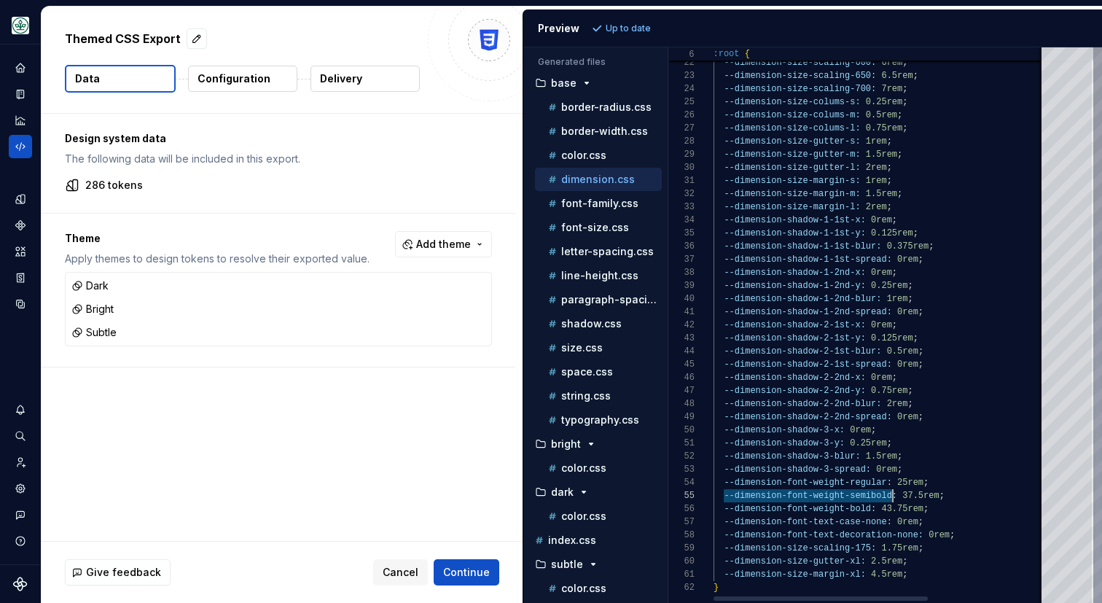
scroll to position [52, 179]
drag, startPoint x: 724, startPoint y: 495, endPoint x: 890, endPoint y: 491, distance: 166.2
click at [890, 491] on div "--dimension-size-scaling-550: 5.5rem ; --dimension-size-scaling-600: 6rem ; --d…" at bounding box center [970, 192] width 514 height 822
click at [593, 229] on p "font-size.css" at bounding box center [595, 227] width 68 height 12
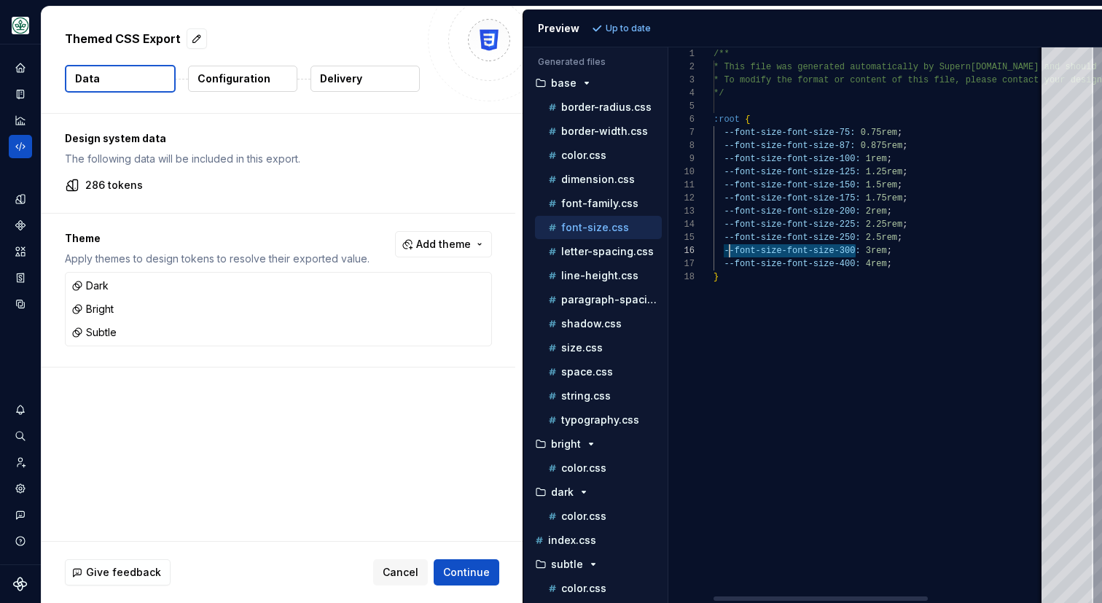
scroll to position [66, 10]
drag, startPoint x: 857, startPoint y: 253, endPoint x: 726, endPoint y: 246, distance: 131.3
click at [726, 246] on div "/** * This file was generated automatically by Supern ova.io and should not be …" at bounding box center [970, 324] width 514 height 555
drag, startPoint x: 857, startPoint y: 237, endPoint x: 723, endPoint y: 237, distance: 133.3
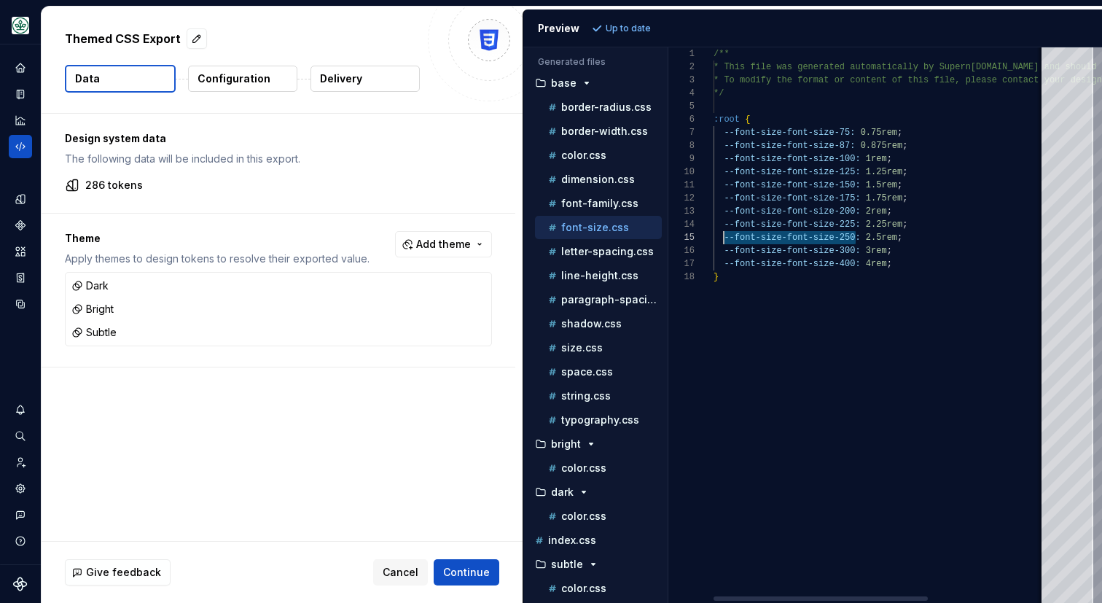
click at [723, 237] on div "/** * This file was generated automatically by Supern ova.io and should not be …" at bounding box center [970, 324] width 514 height 555
click at [579, 276] on p "line-height.css" at bounding box center [599, 276] width 77 height 12
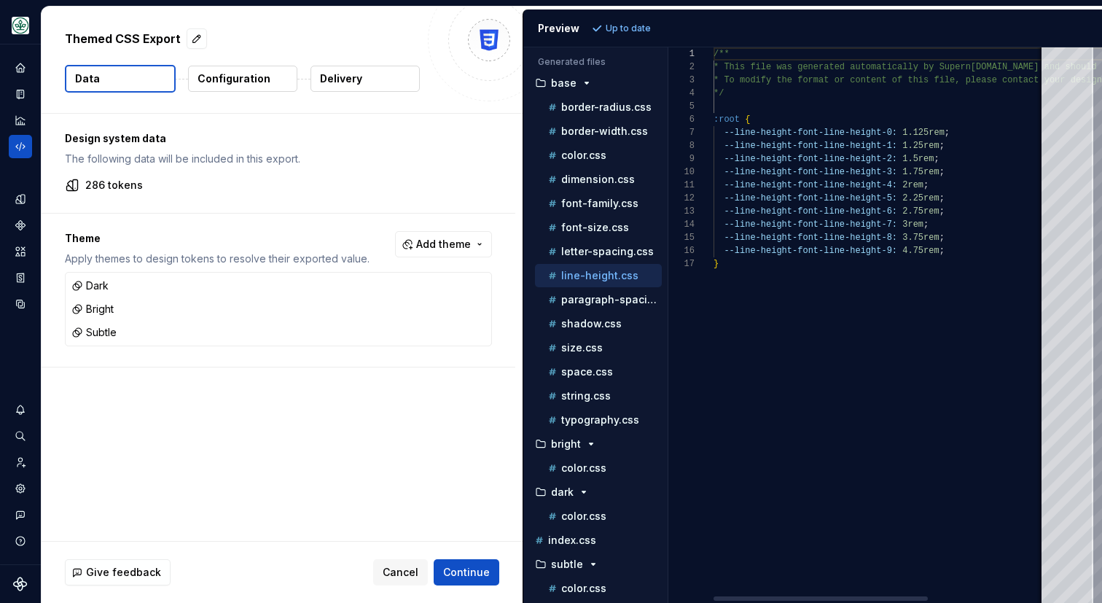
type textarea "**********"
drag, startPoint x: 893, startPoint y: 224, endPoint x: 723, endPoint y: 229, distance: 169.8
click at [723, 229] on div "/** * This file was generated automatically by Supern ova.io and should not be …" at bounding box center [970, 324] width 514 height 555
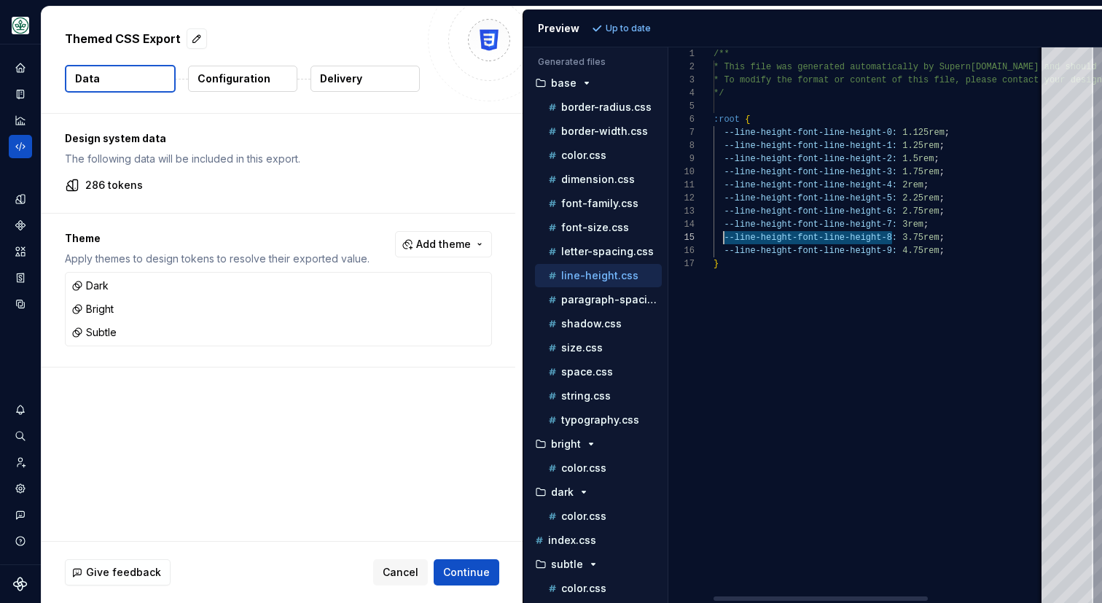
drag, startPoint x: 892, startPoint y: 239, endPoint x: 724, endPoint y: 235, distance: 167.6
click at [724, 235] on div "/** * This file was generated automatically by Supern ova.io and should not be …" at bounding box center [970, 324] width 514 height 555
click at [994, 335] on div "/** * This file was generated automatically by Supern ova.io and should not be …" at bounding box center [970, 324] width 514 height 555
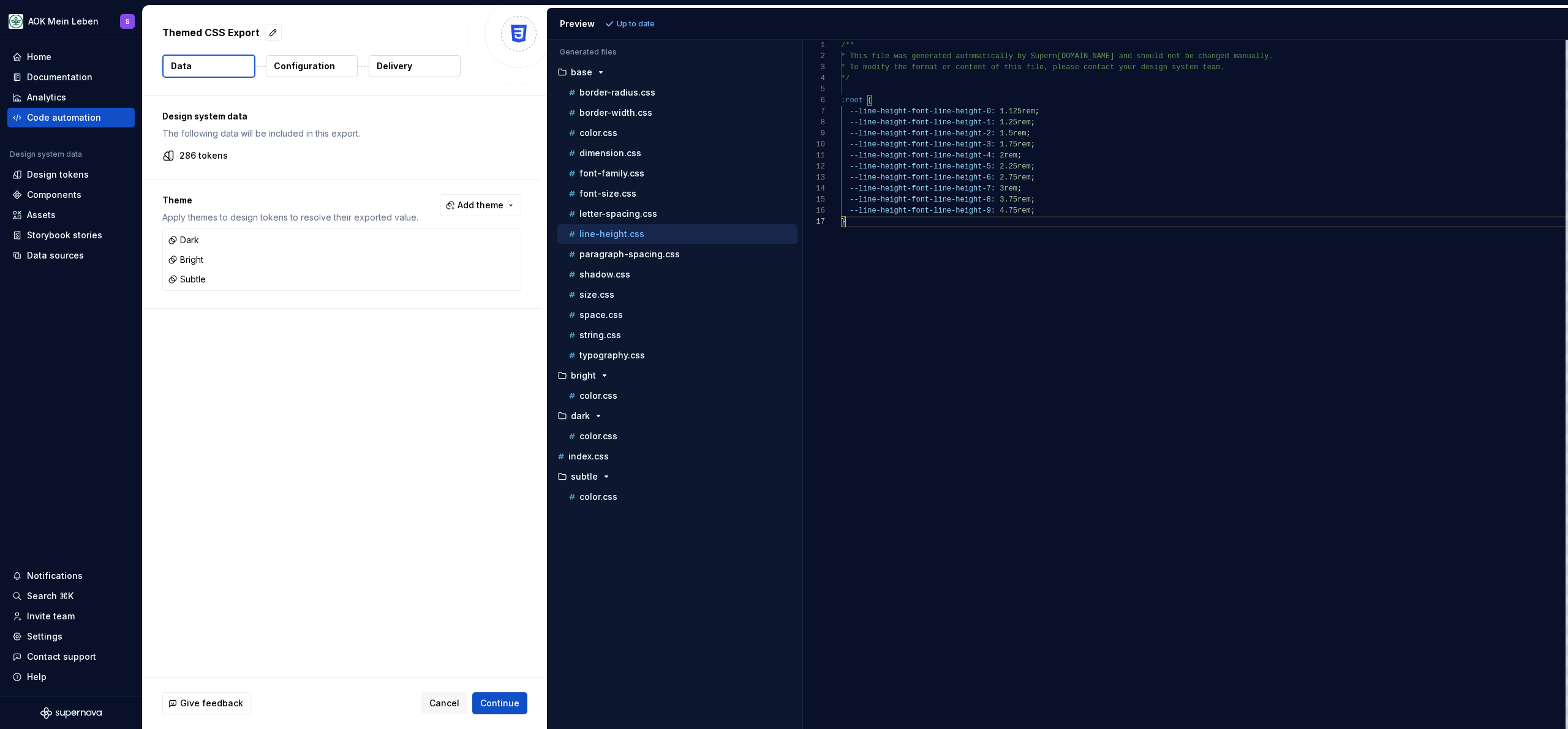
scroll to position [0, 0]
